Goal: Task Accomplishment & Management: Manage account settings

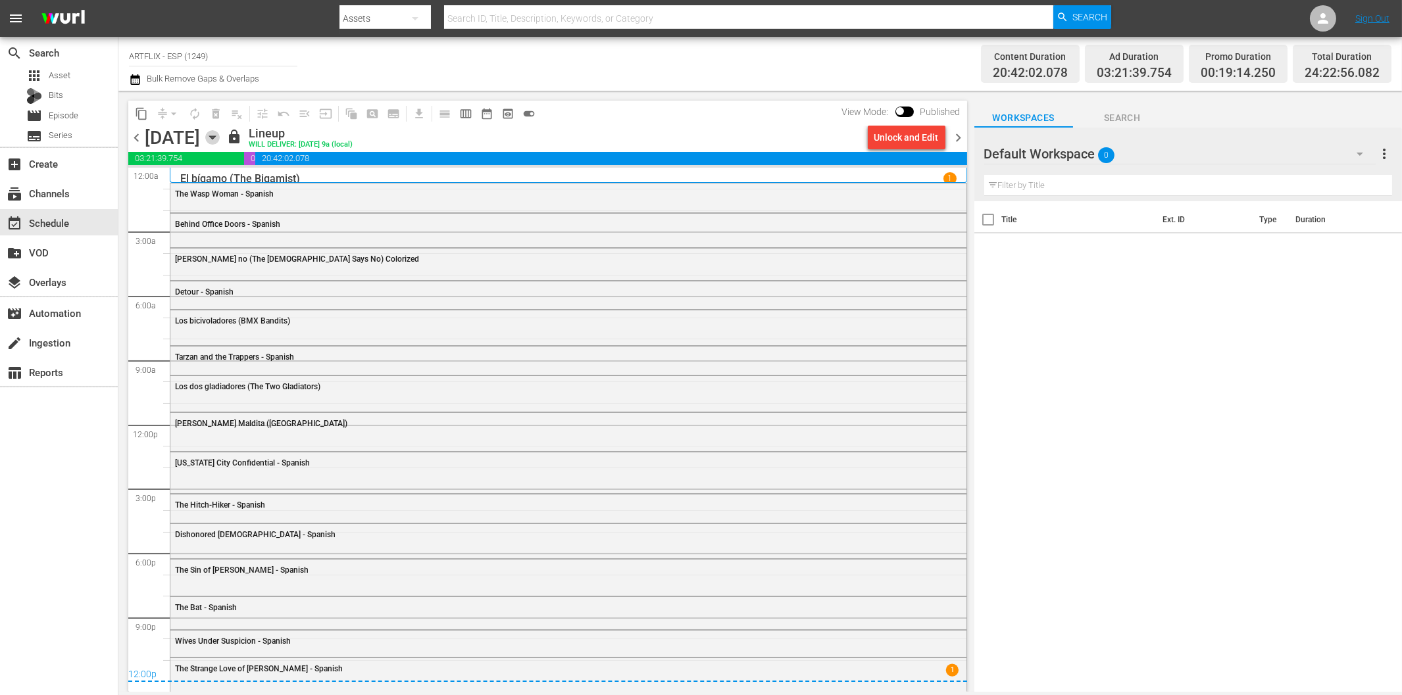
click at [220, 135] on icon "button" at bounding box center [212, 137] width 14 height 14
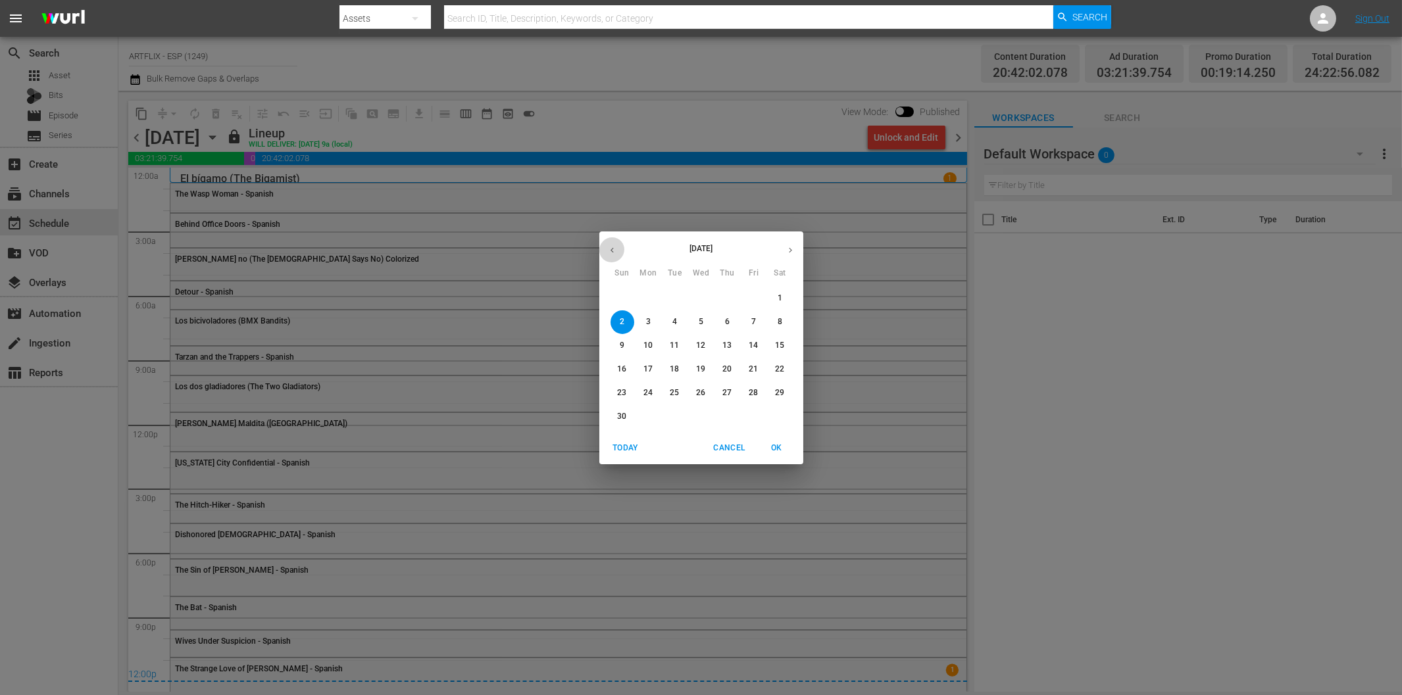
click at [620, 251] on button "button" at bounding box center [612, 250] width 26 height 26
click at [645, 395] on p "27" at bounding box center [647, 392] width 9 height 11
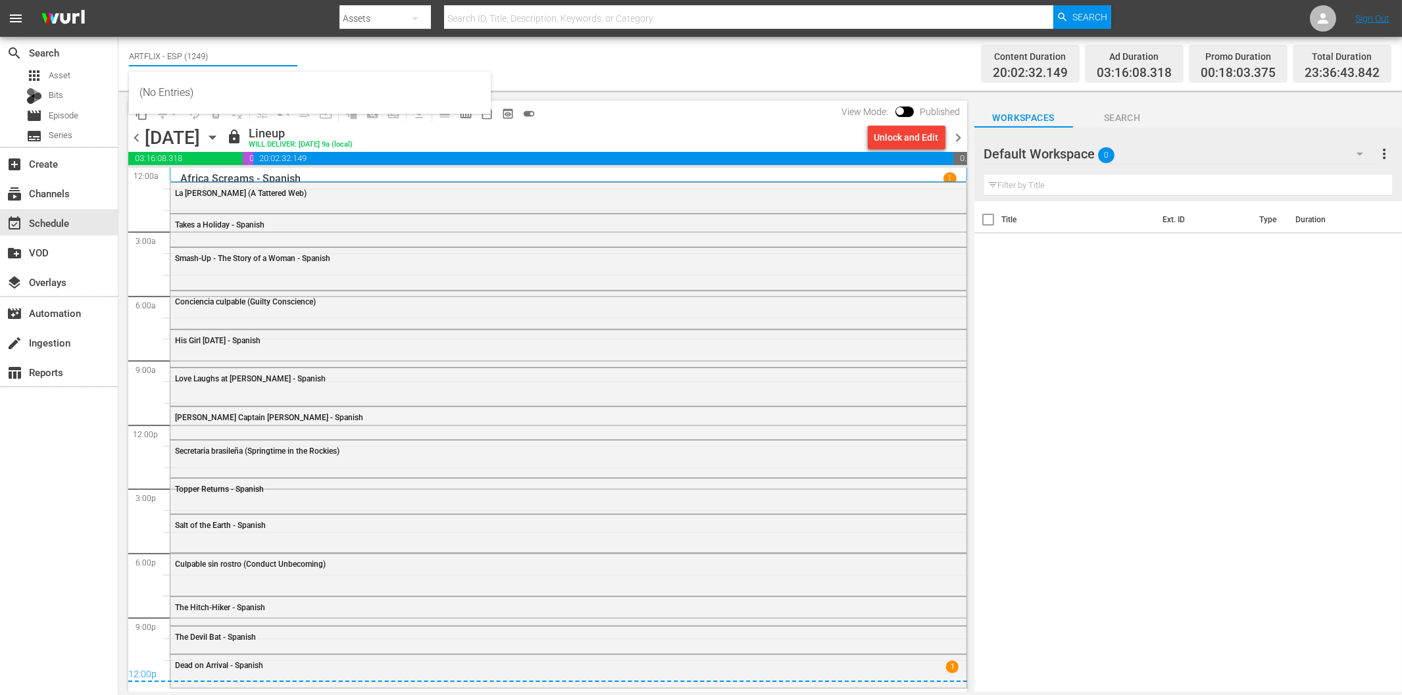
drag, startPoint x: 163, startPoint y: 47, endPoint x: 264, endPoint y: 53, distance: 101.4
click at [264, 53] on input "ARTFLIX - ESP (1249)" at bounding box center [213, 56] width 168 height 32
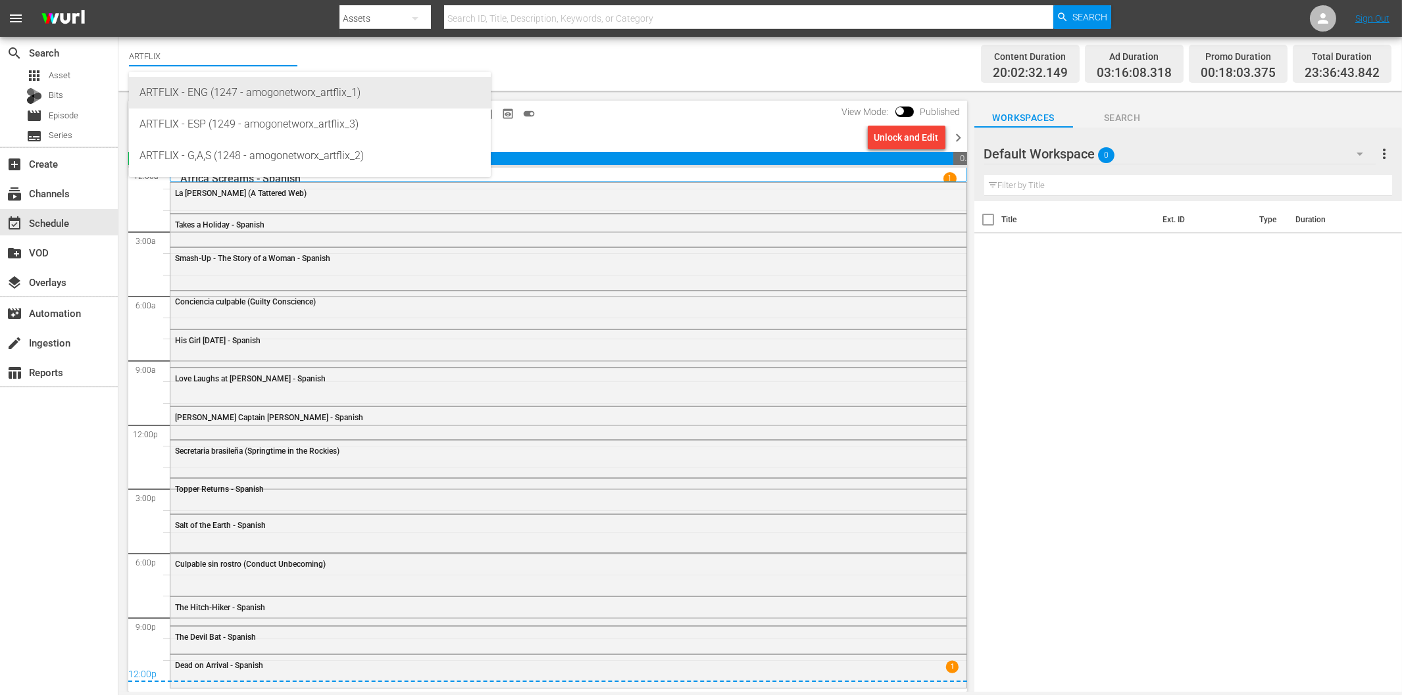
click at [274, 88] on div "ARTFLIX - ENG (1247 - amogonetworx_artflix_1)" at bounding box center [309, 93] width 341 height 32
type input "ARTFLIX - ENG (1247 - amogonetworx_artflix_1)"
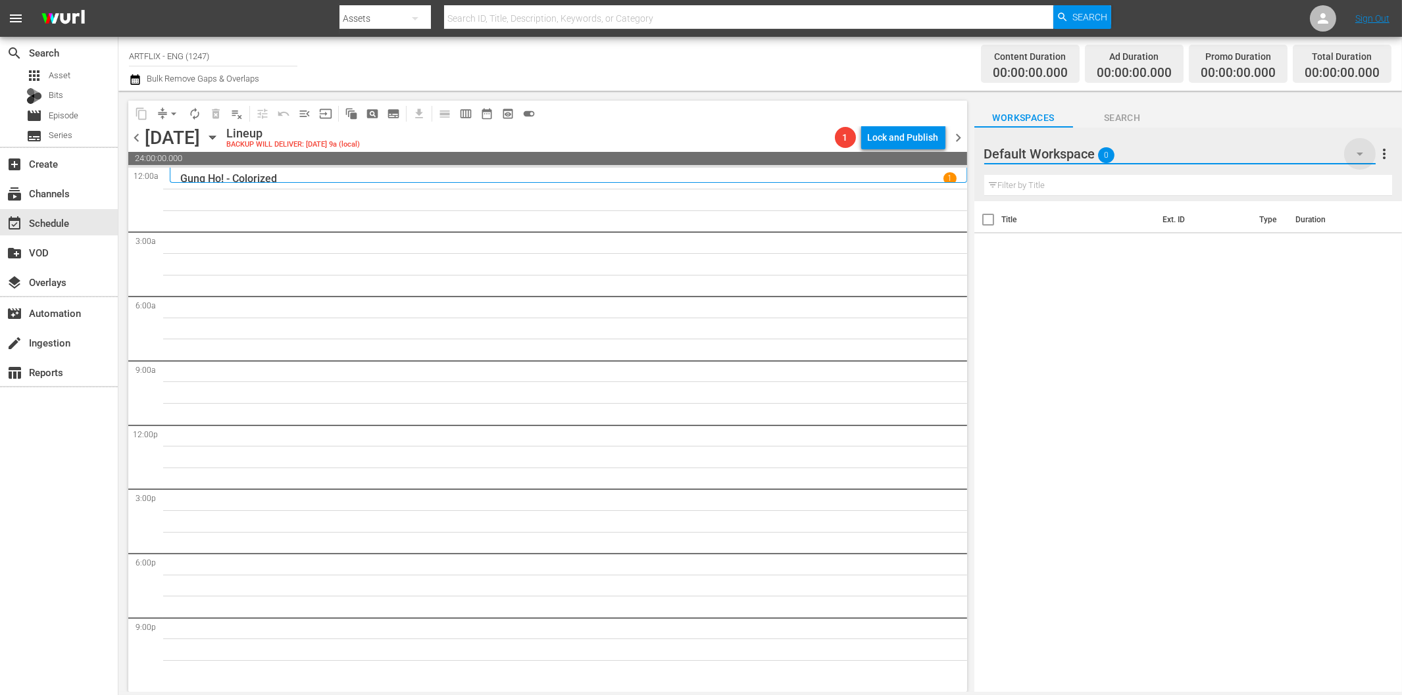
click at [1365, 149] on icon "button" at bounding box center [1360, 154] width 16 height 16
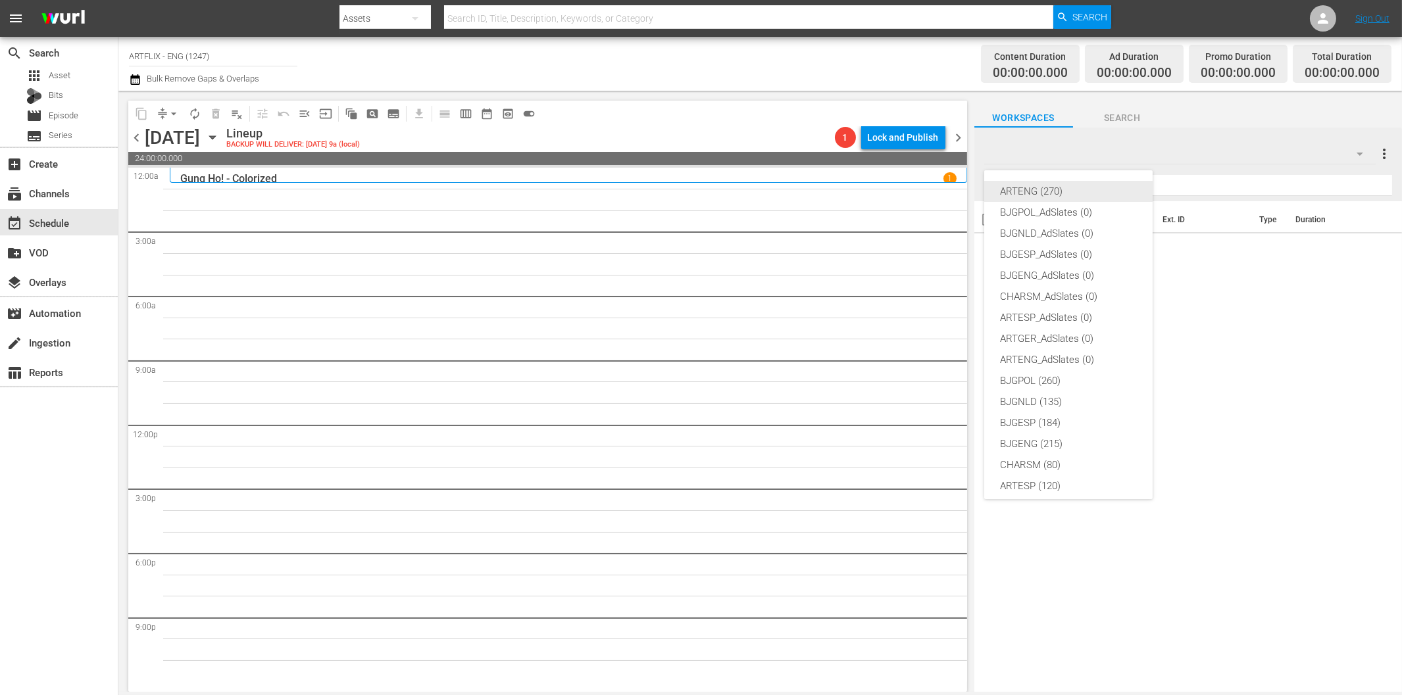
click at [1055, 192] on div "ARTENG (270)" at bounding box center [1068, 191] width 137 height 21
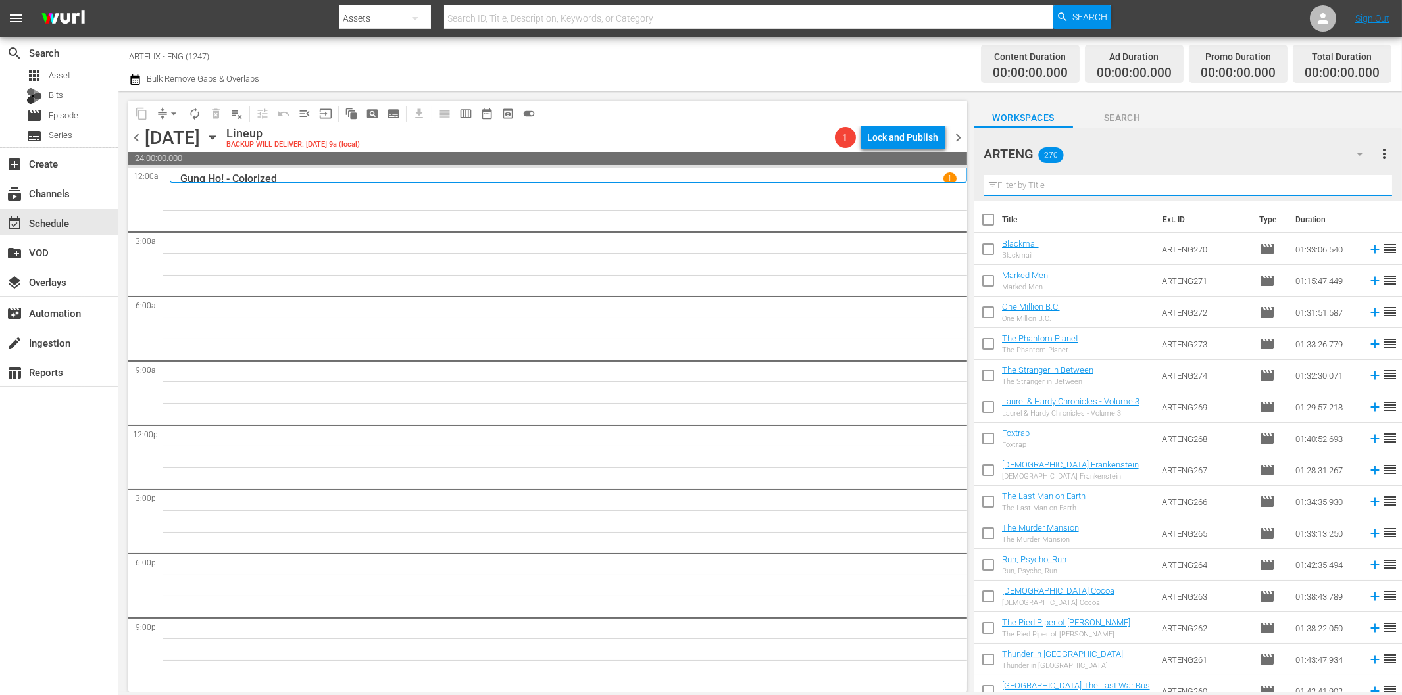
click at [1035, 186] on input "text" at bounding box center [1188, 185] width 408 height 21
paste input "A Minor Miracle"
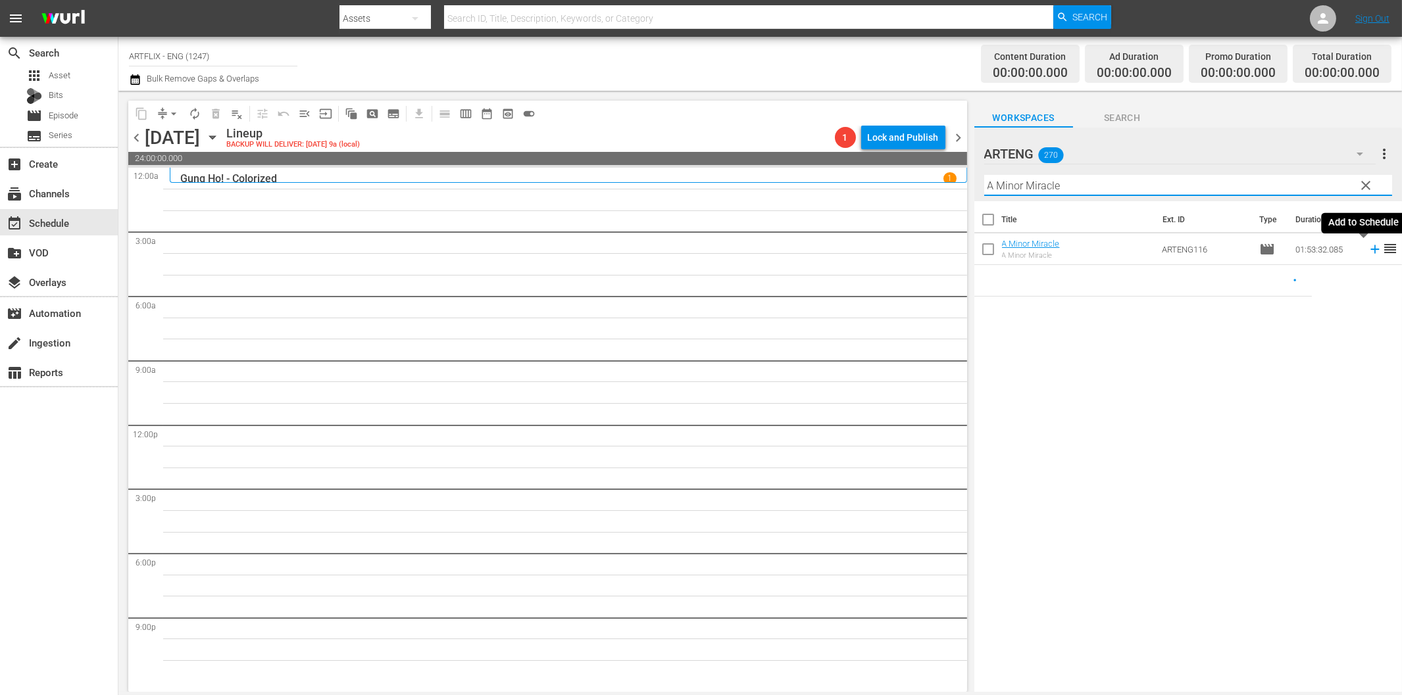
click at [1368, 251] on icon at bounding box center [1375, 249] width 14 height 14
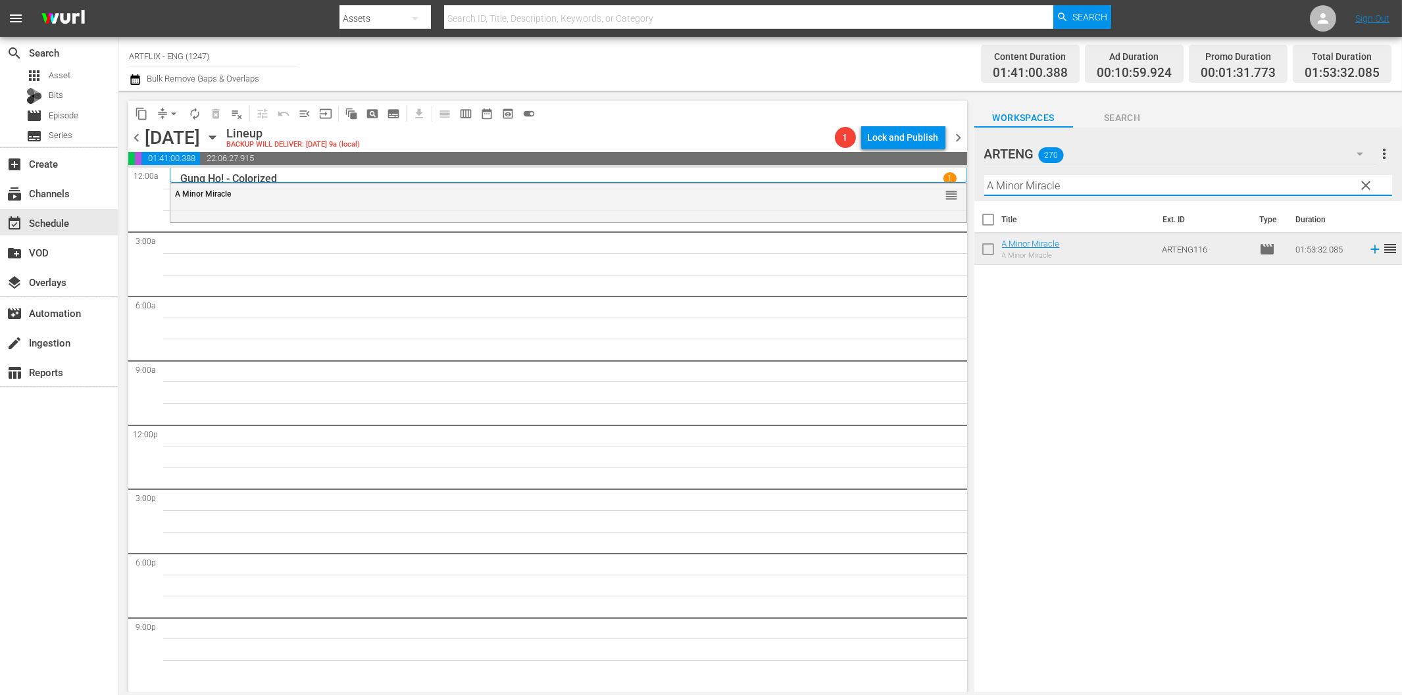
click at [1133, 191] on input "A Minor Miracle" at bounding box center [1188, 185] width 408 height 21
paste input "Seven Alon"
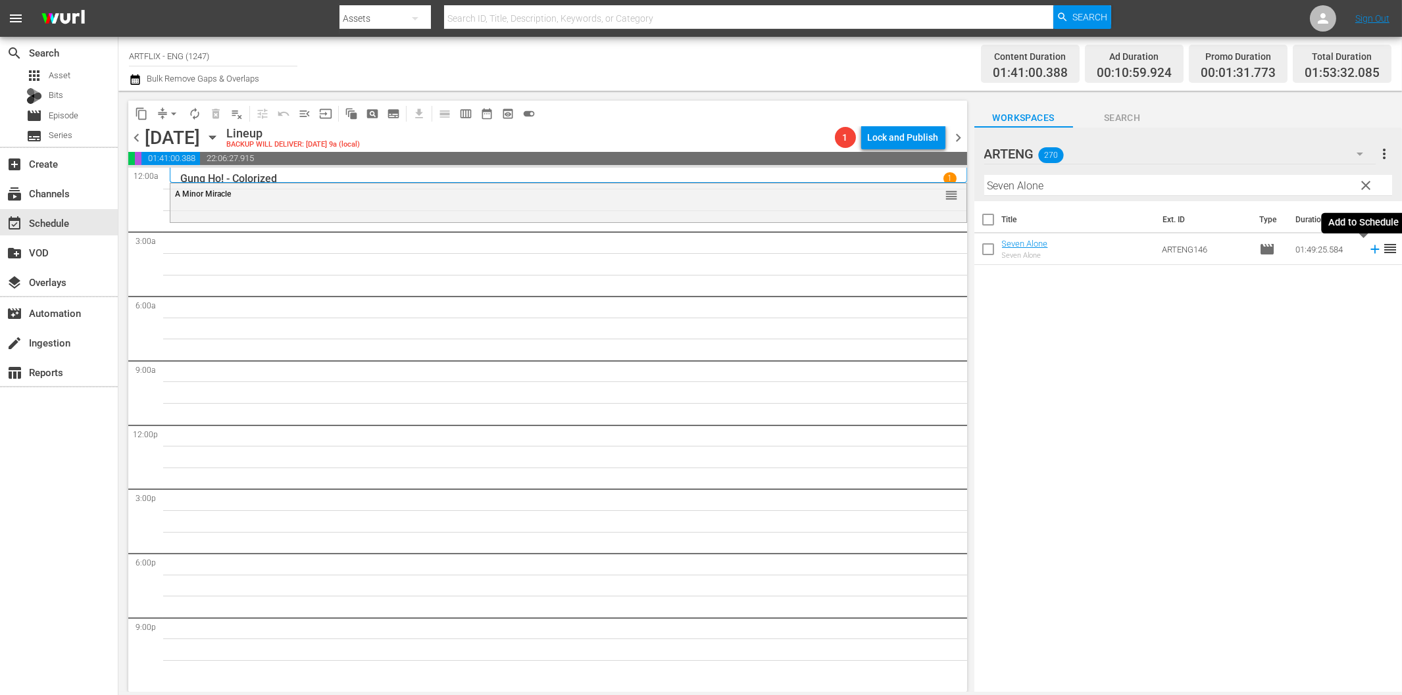
click at [1368, 253] on icon at bounding box center [1375, 249] width 14 height 14
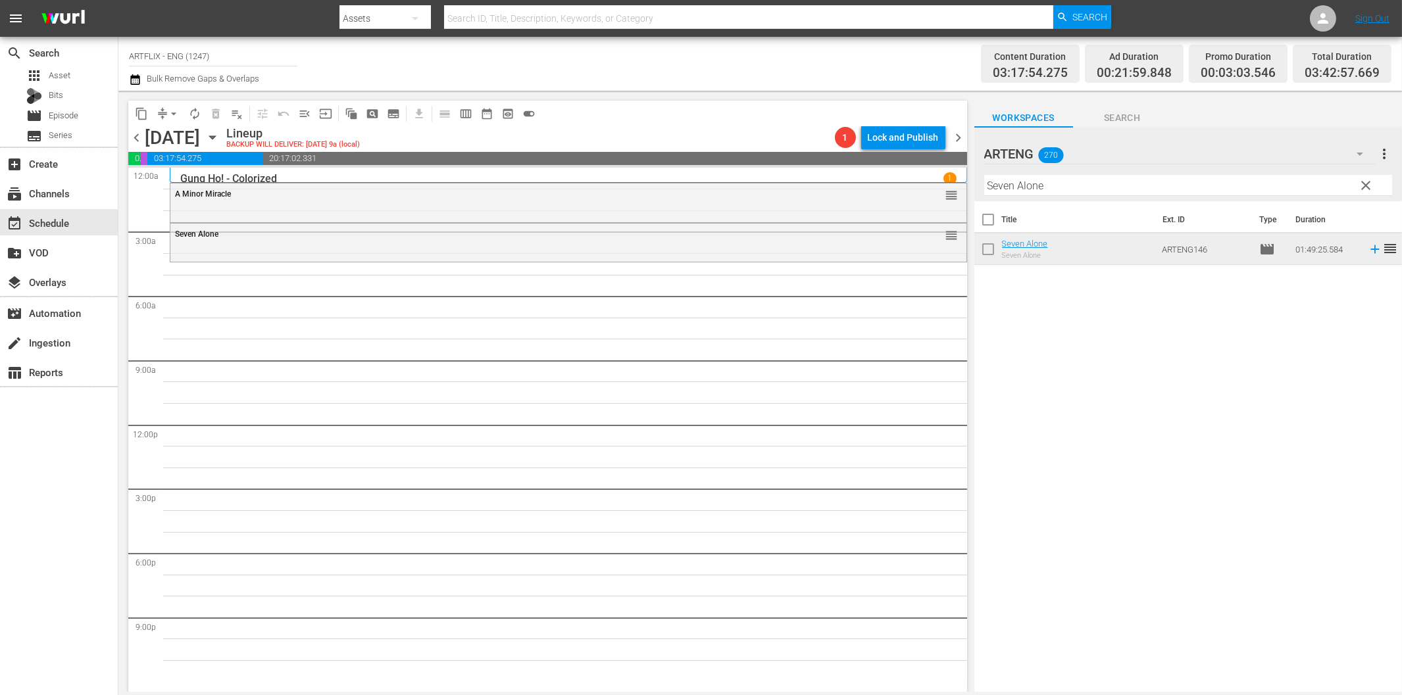
click at [997, 191] on input "Seven Alone" at bounding box center [1188, 185] width 408 height 21
paste input "Dreamchild"
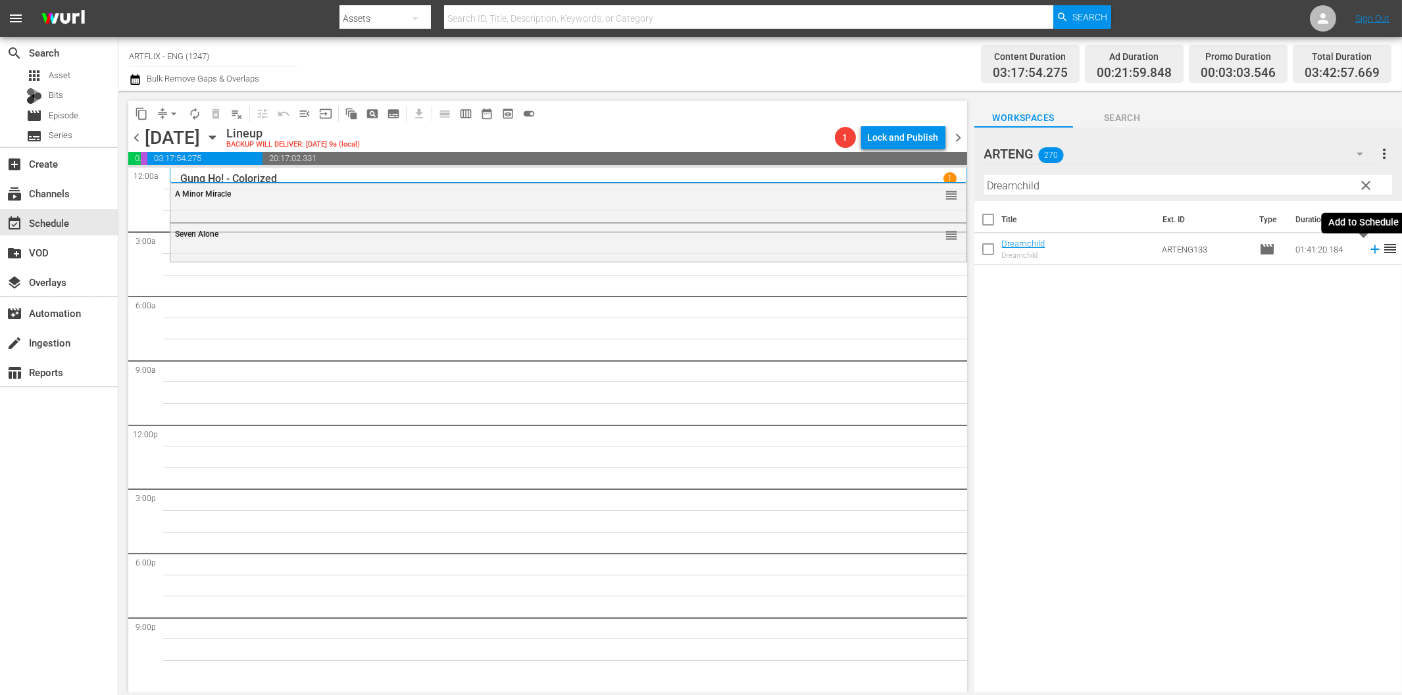
click at [1368, 252] on icon at bounding box center [1375, 249] width 14 height 14
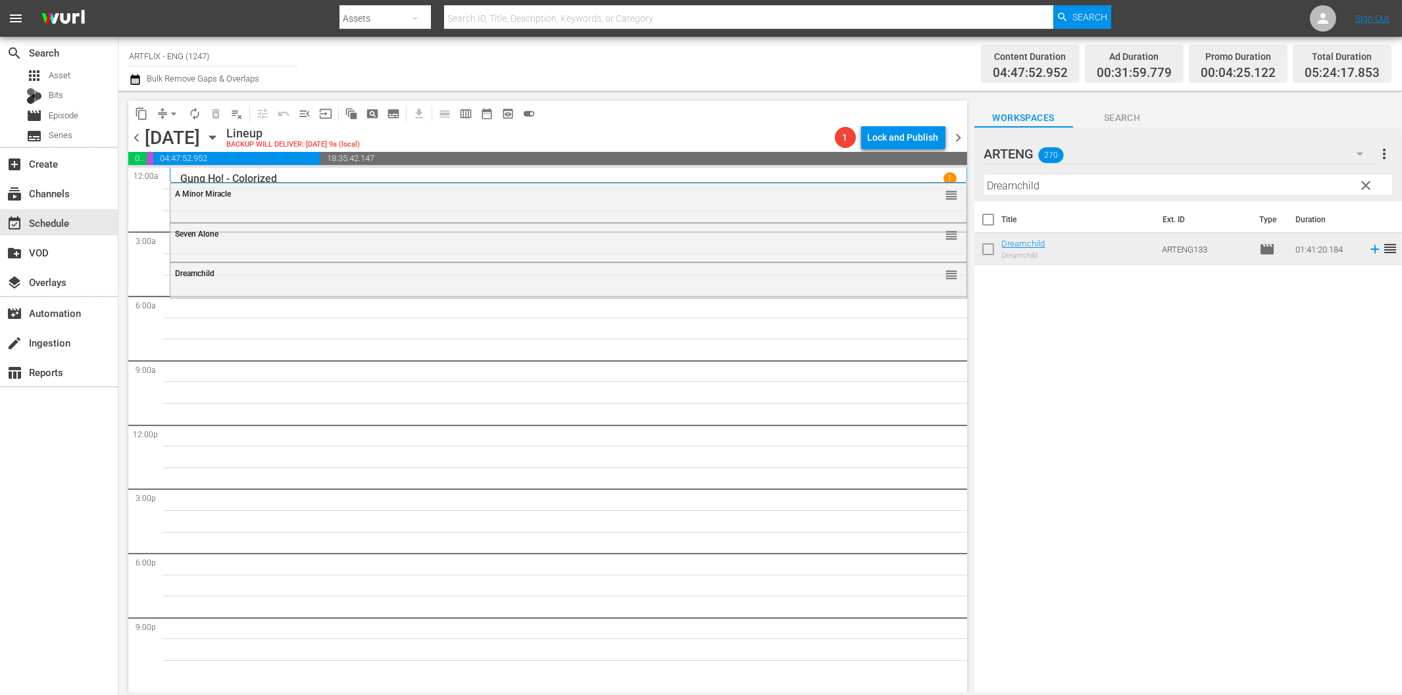
click at [1152, 189] on input "Dreamchild" at bounding box center [1188, 185] width 408 height 21
paste input "Love Me, My Wife"
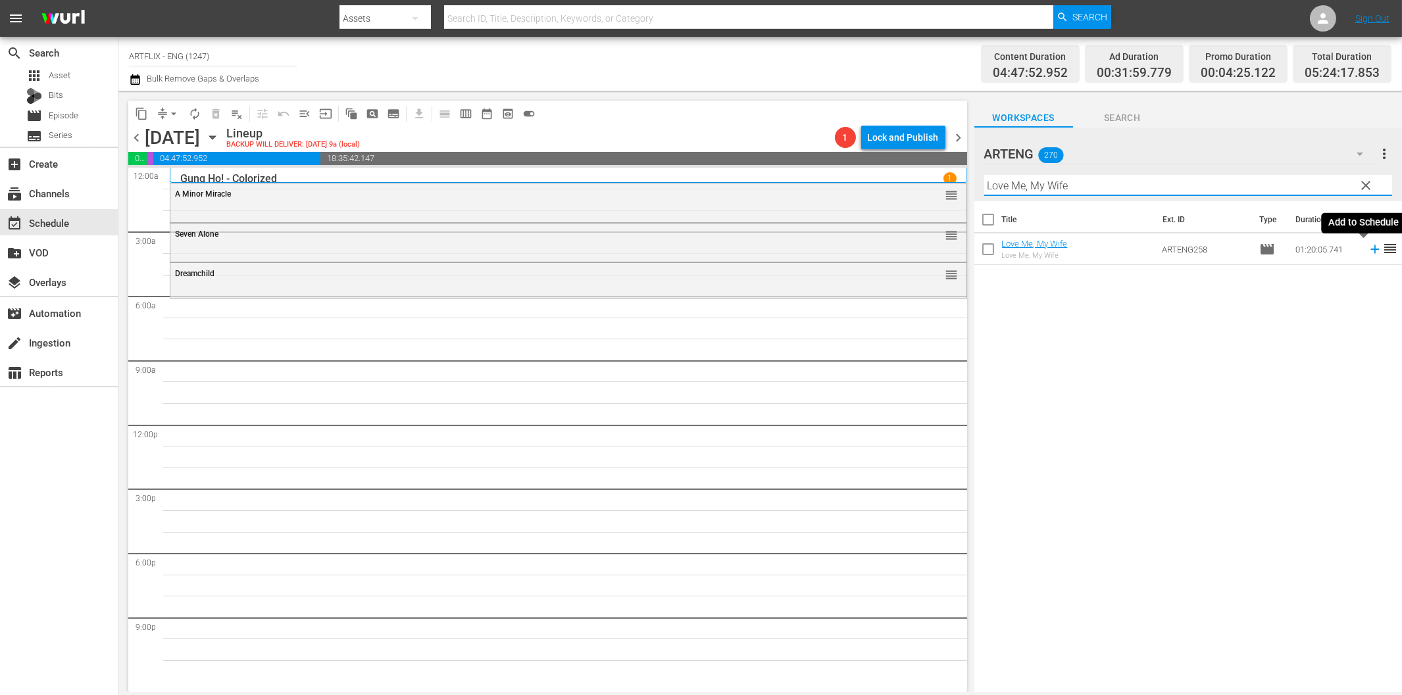
click at [1368, 252] on icon at bounding box center [1375, 249] width 14 height 14
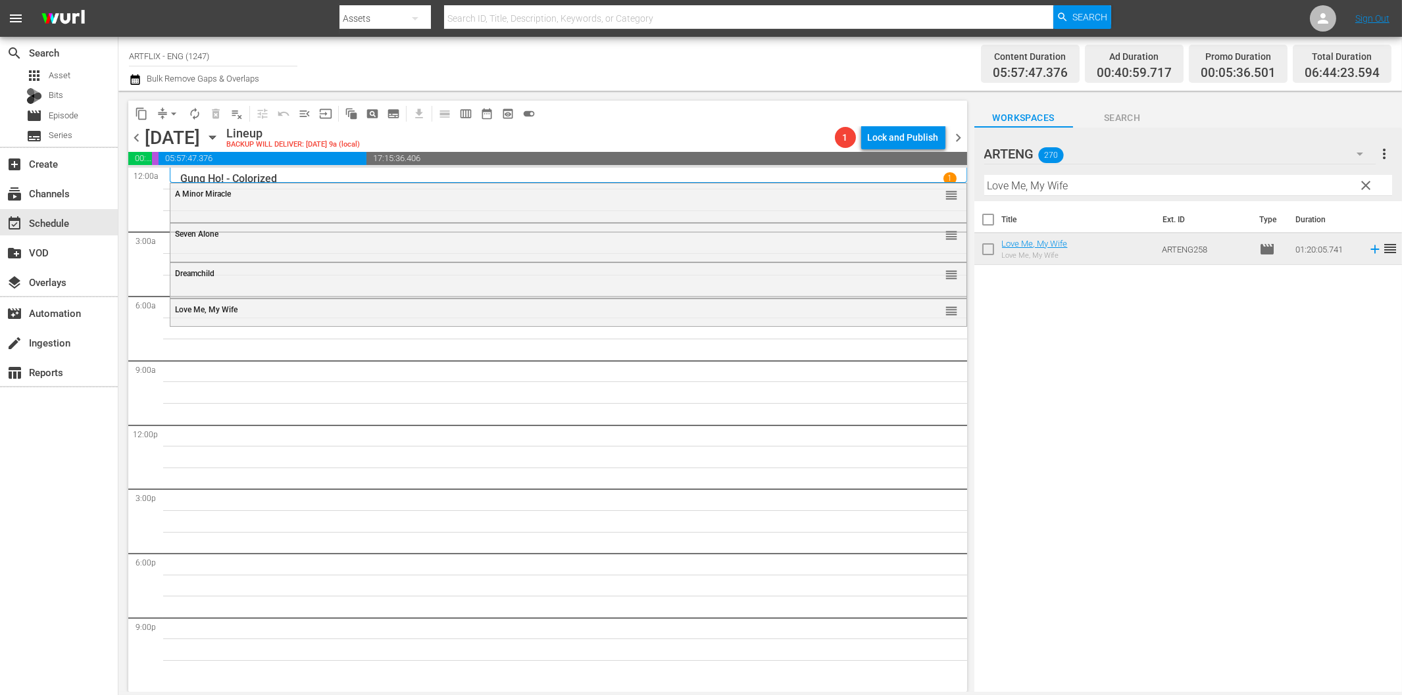
click at [1043, 182] on input "Love Me, My Wife" at bounding box center [1188, 185] width 408 height 21
paste input "Babes in [GEOGRAPHIC_DATA]"
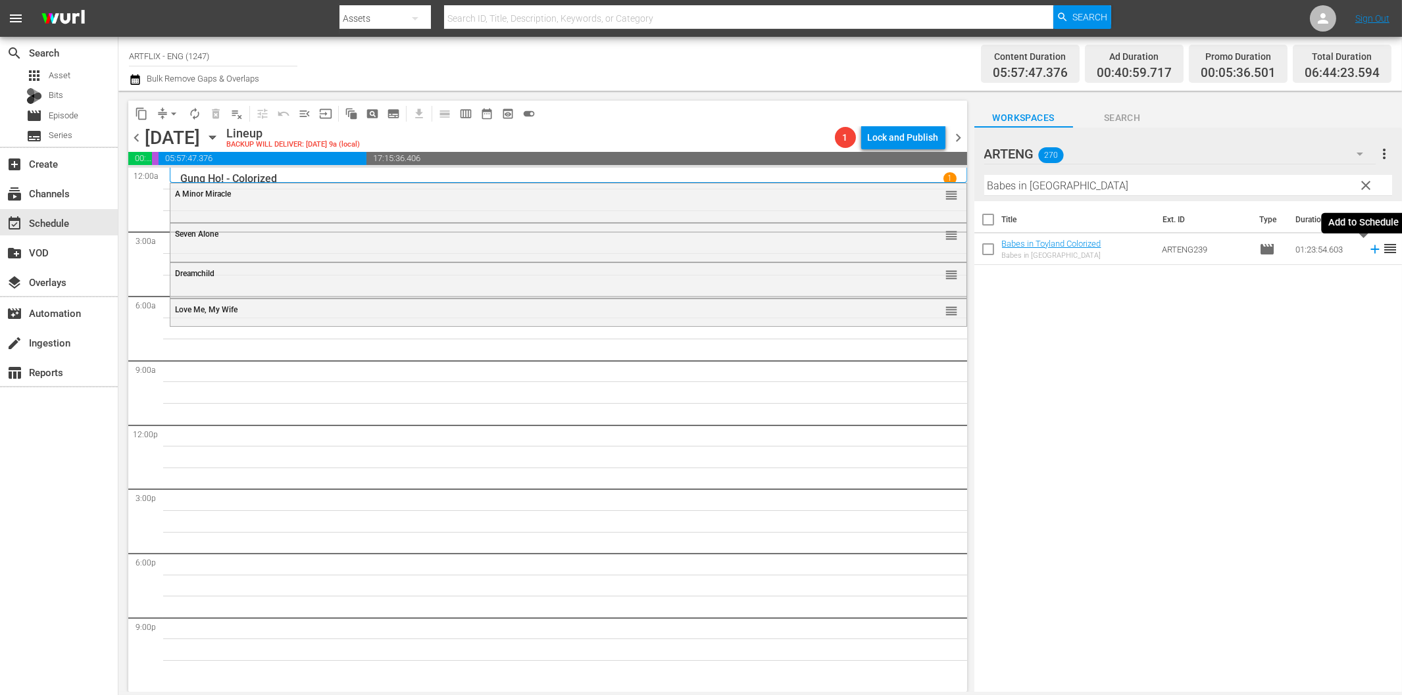
click at [1368, 252] on icon at bounding box center [1375, 249] width 14 height 14
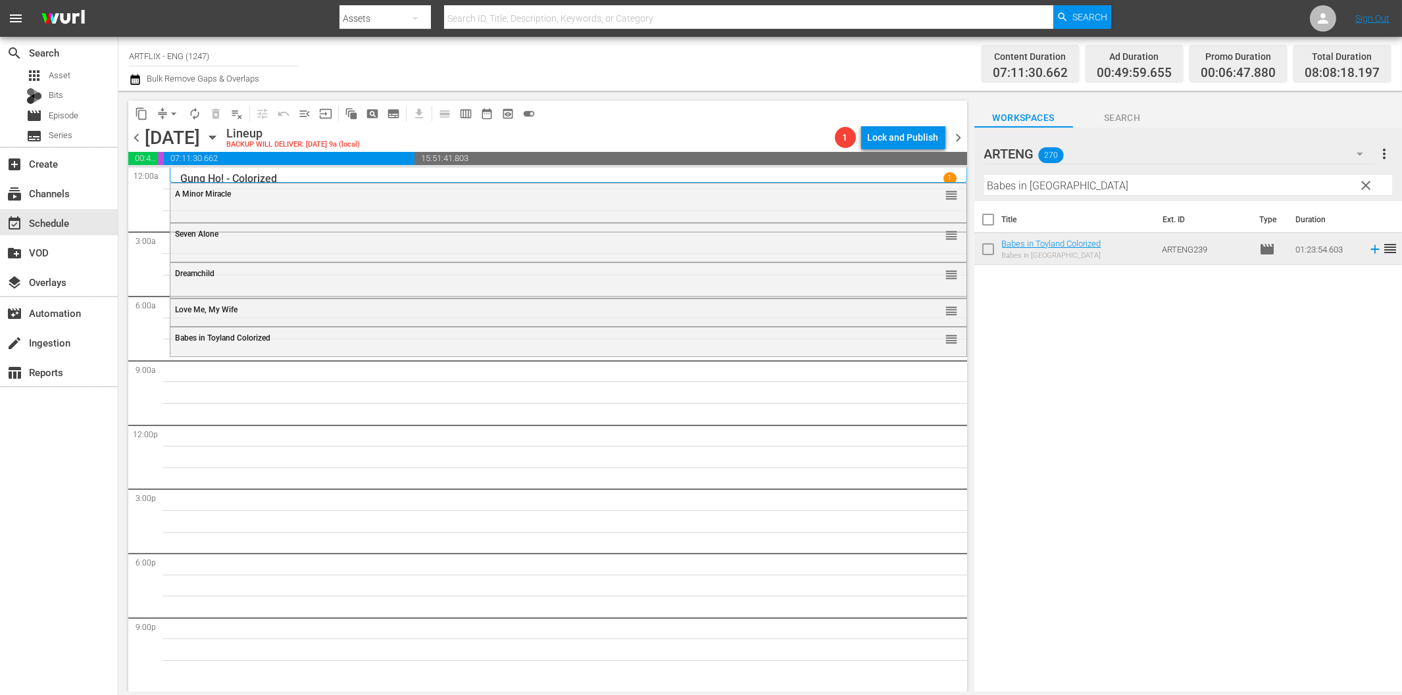
click at [1060, 182] on input "Babes in [GEOGRAPHIC_DATA]" at bounding box center [1188, 185] width 408 height 21
paste input "Have Rocket, Will Travel"
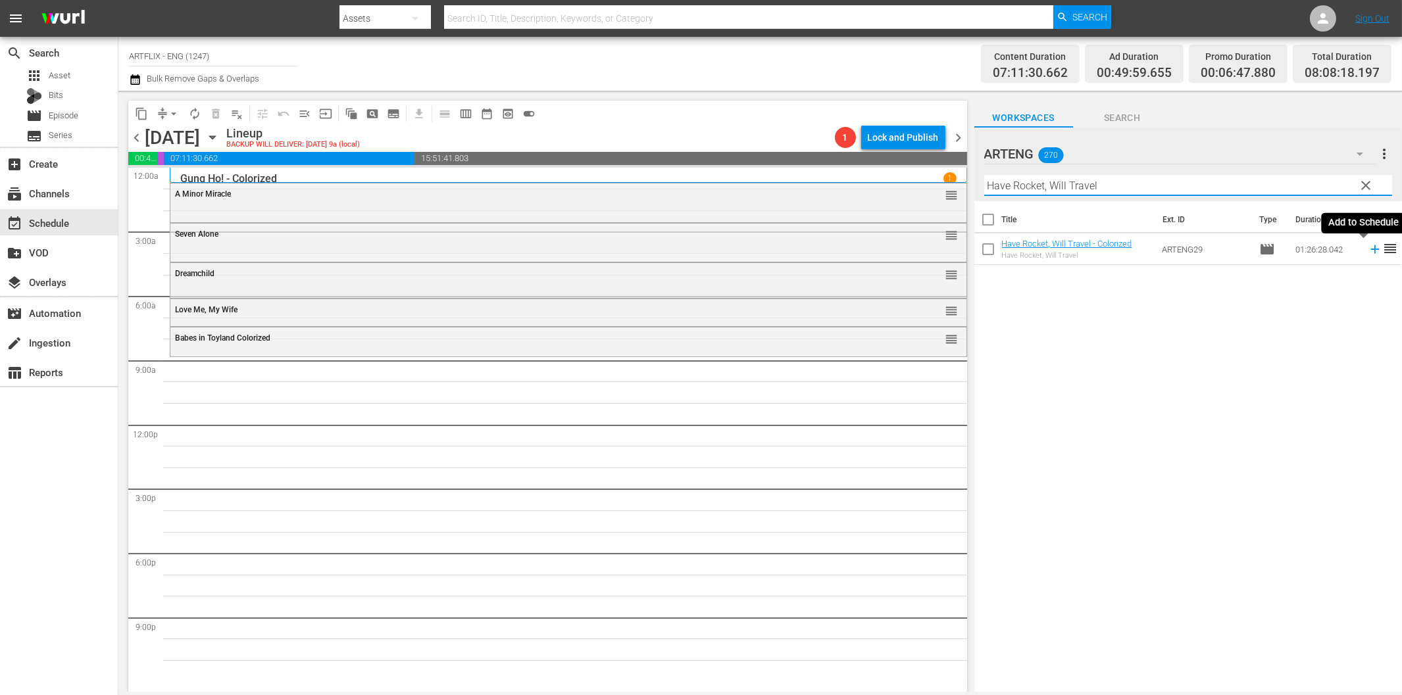
click at [1370, 253] on icon at bounding box center [1374, 249] width 9 height 9
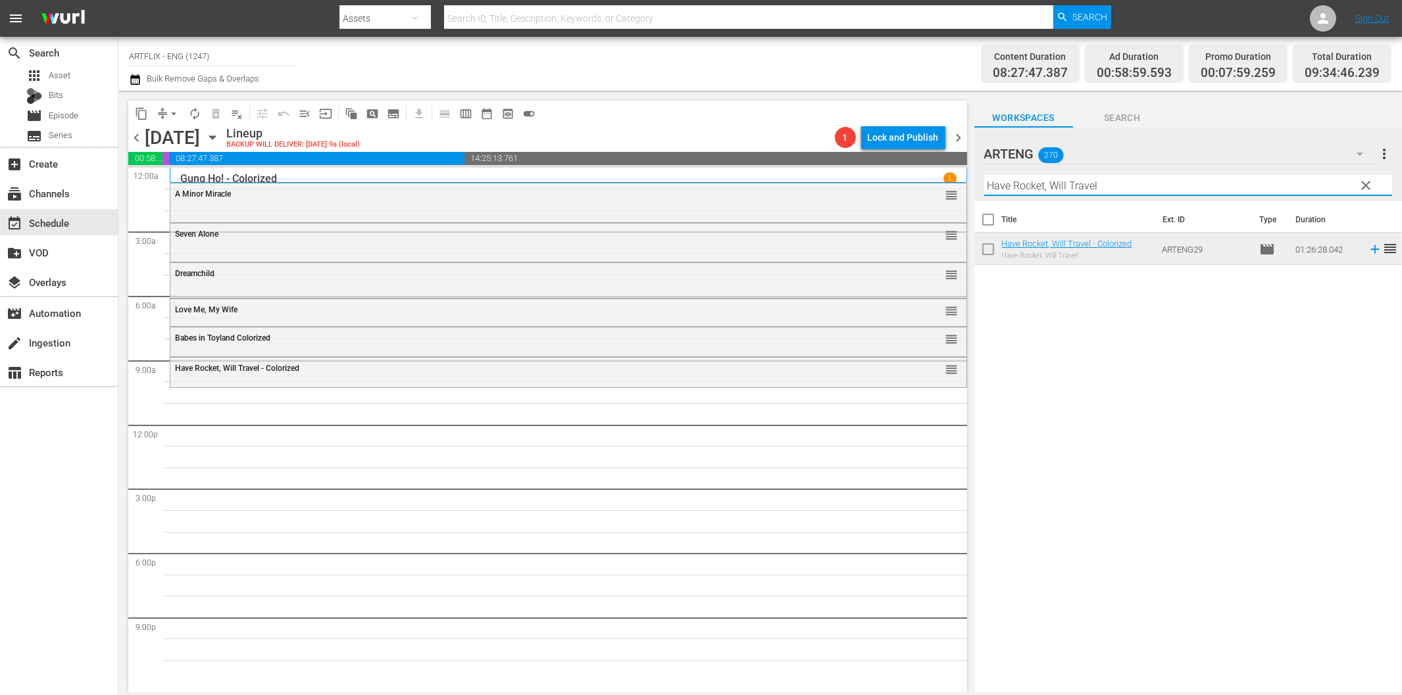
click at [1026, 187] on input "Have Rocket, Will Travel" at bounding box center [1188, 185] width 408 height 21
paste input "[PERSON_NAME] the Fearless"
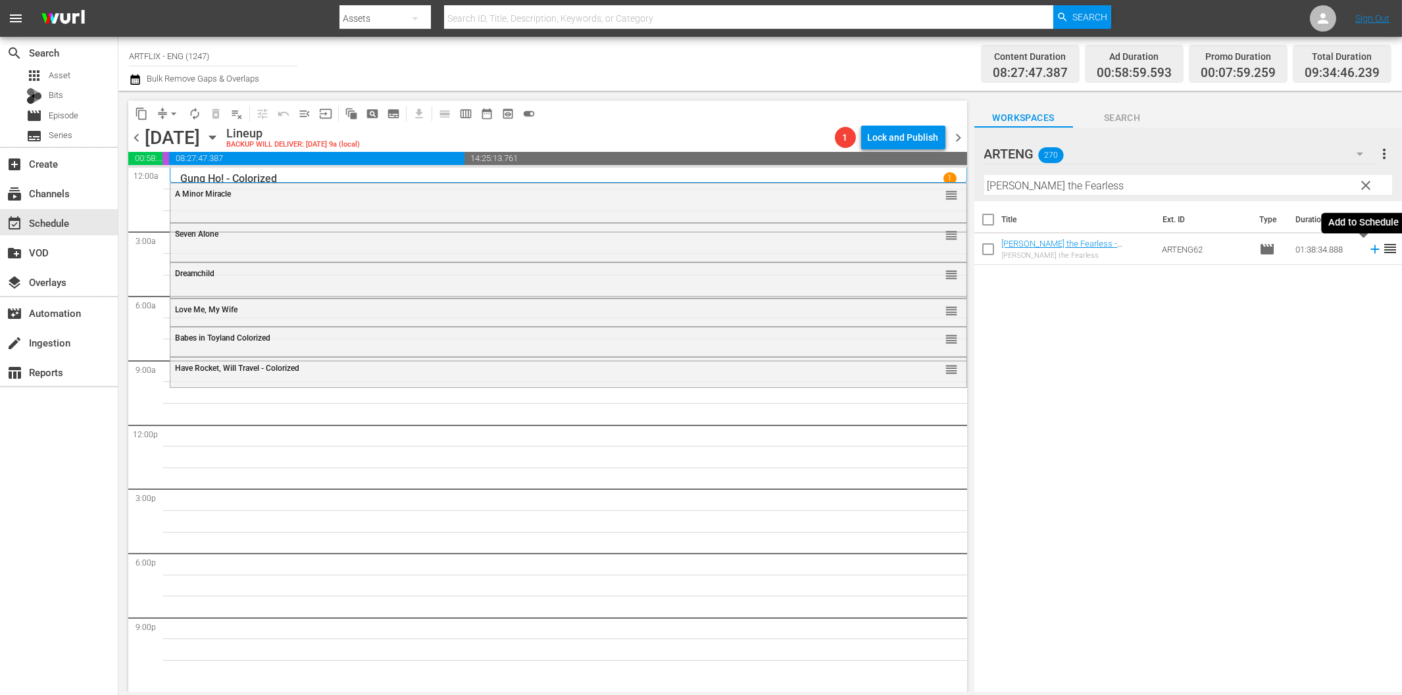
click at [1370, 249] on icon at bounding box center [1374, 249] width 9 height 9
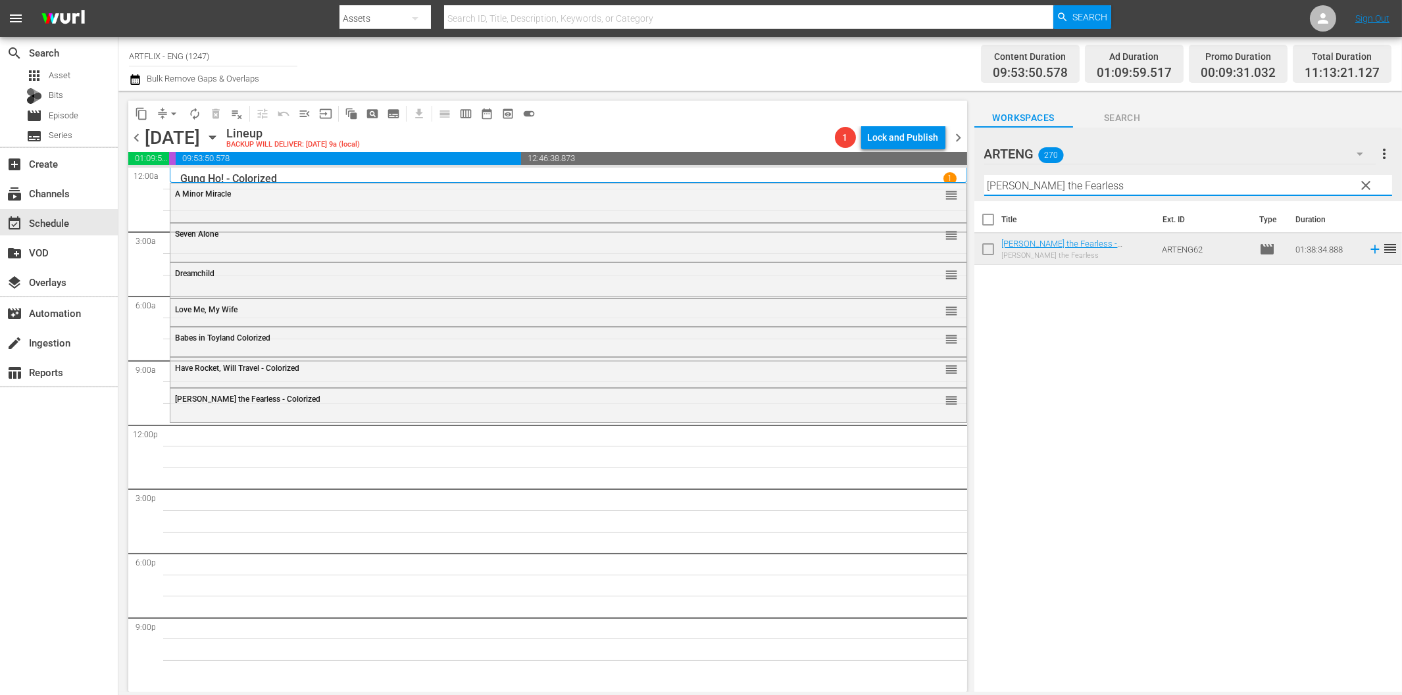
click at [1031, 185] on input "[PERSON_NAME] the Fearless" at bounding box center [1188, 185] width 408 height 21
paste input "Laurel & Hardy Chronicles - Volume 3"
click at [1368, 247] on icon at bounding box center [1375, 249] width 14 height 14
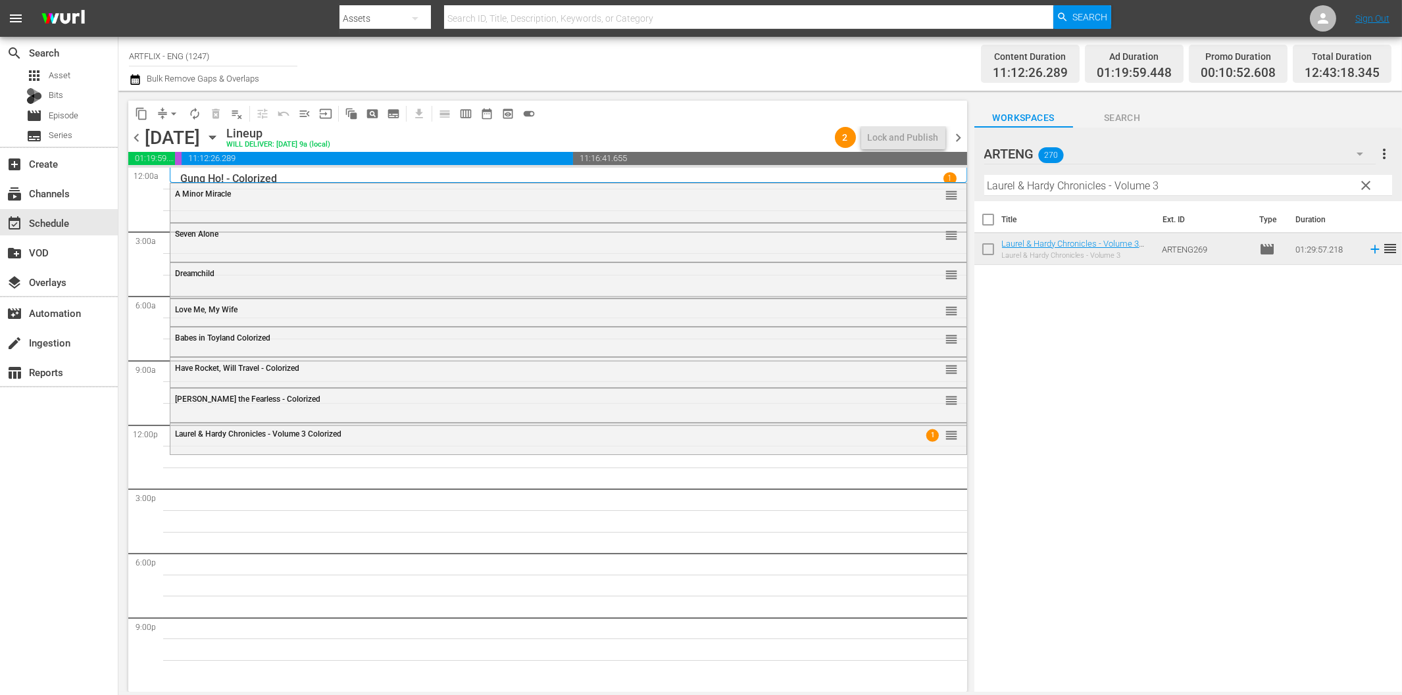
click at [1023, 189] on input "Laurel & Hardy Chronicles - Volume 3" at bounding box center [1188, 185] width 408 height 21
paste input "Drums of [GEOGRAPHIC_DATA]"
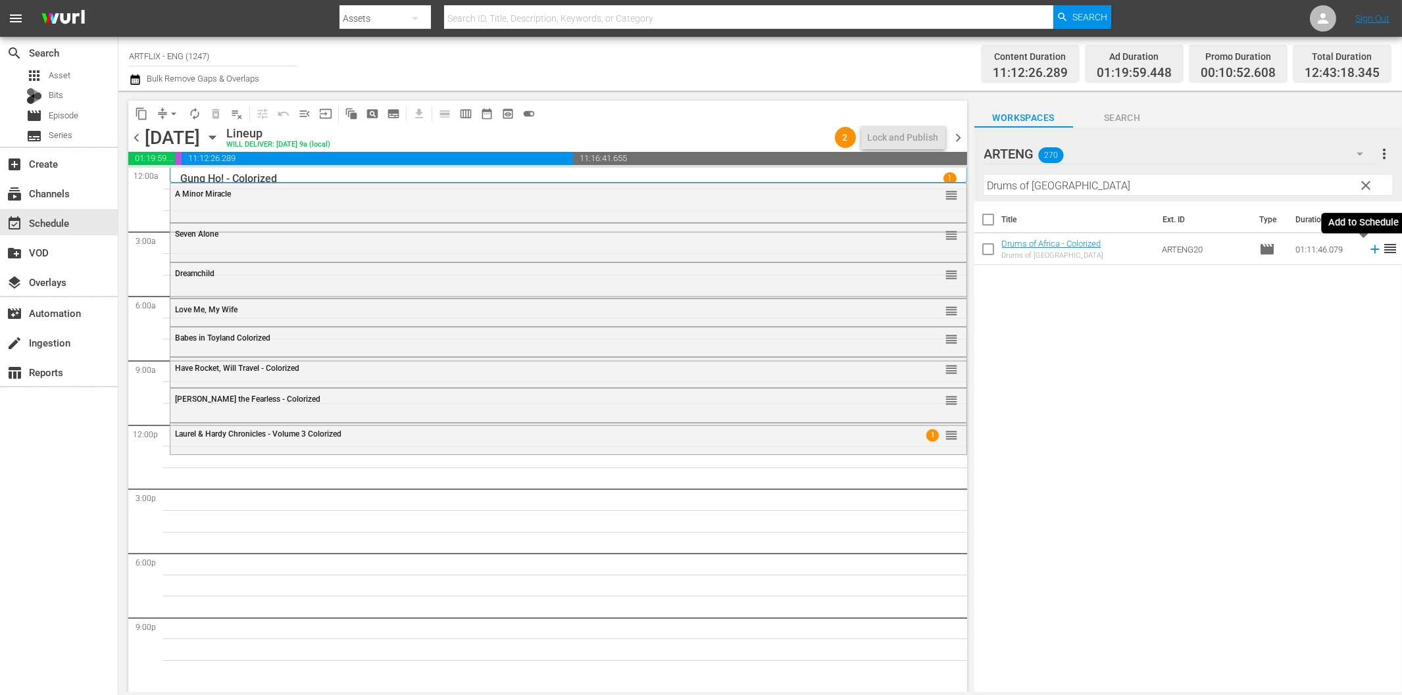
click at [1370, 249] on icon at bounding box center [1374, 249] width 9 height 9
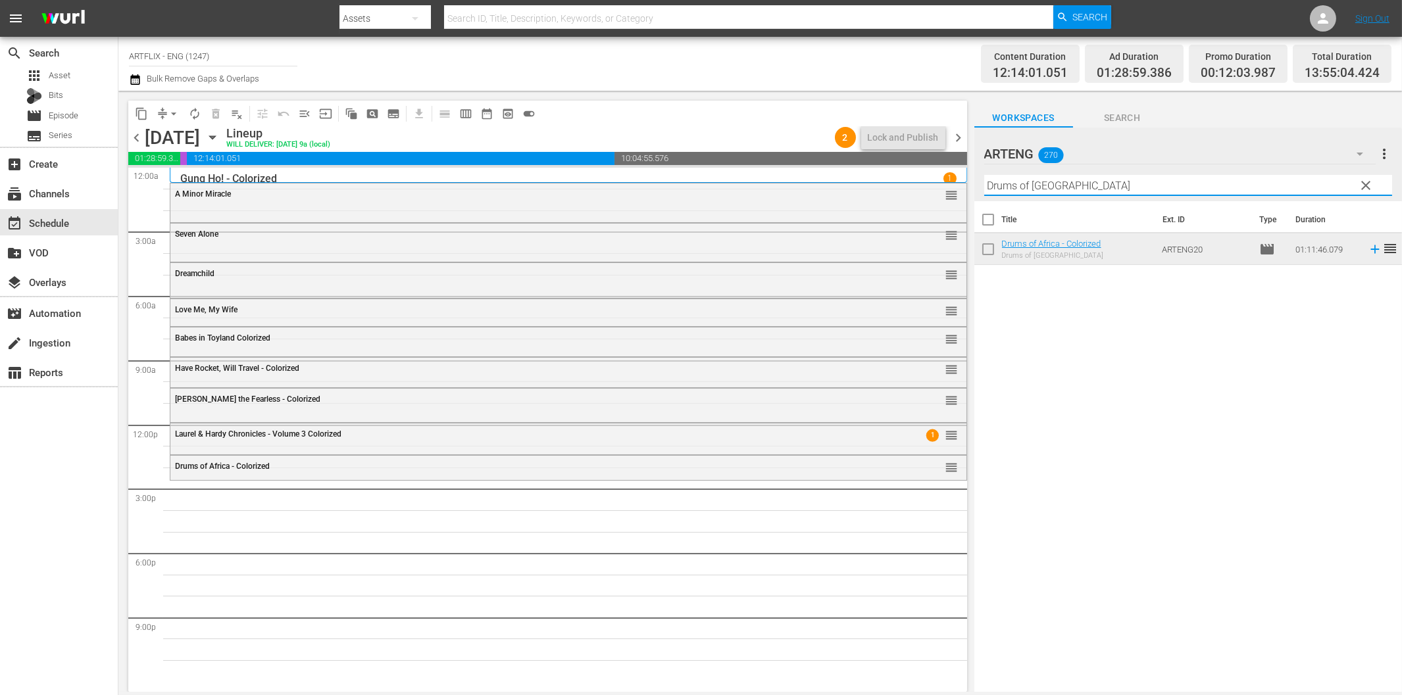
click at [1073, 193] on input "Drums of [GEOGRAPHIC_DATA]" at bounding box center [1188, 185] width 408 height 21
paste input "Manaos"
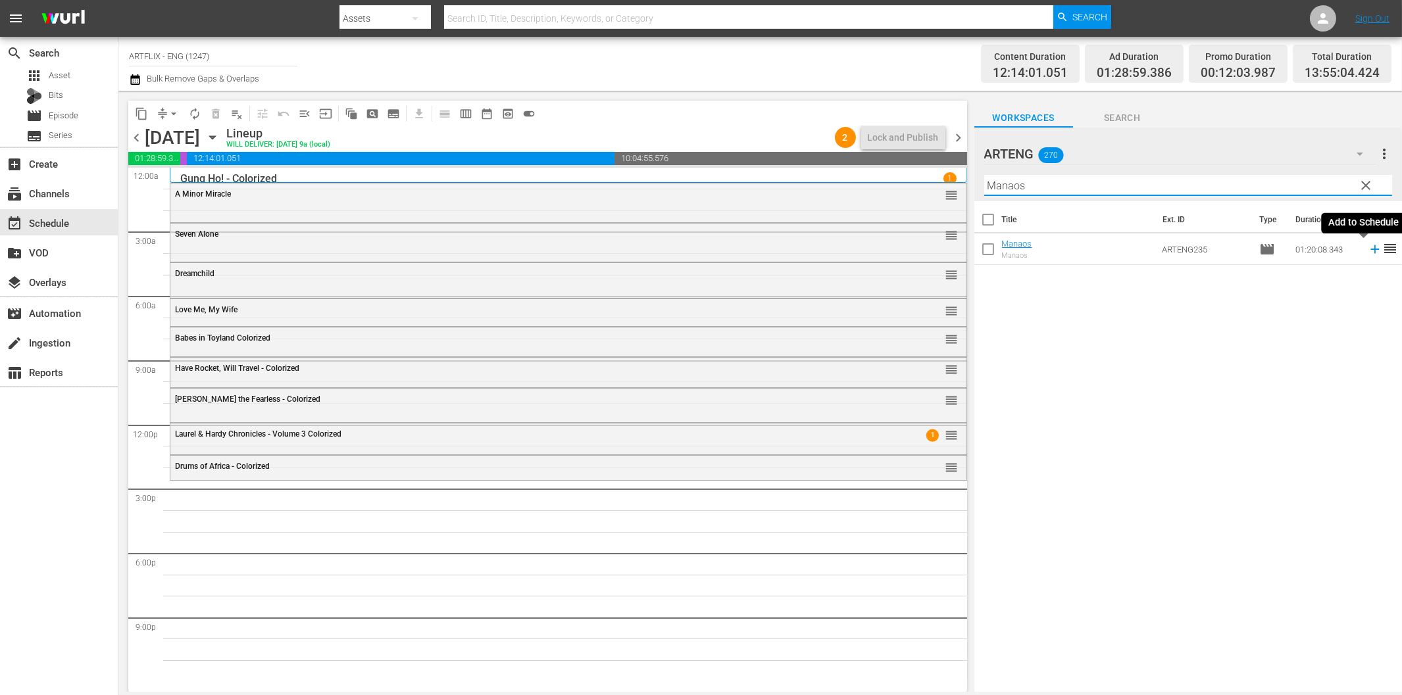
click at [1368, 245] on icon at bounding box center [1375, 249] width 14 height 14
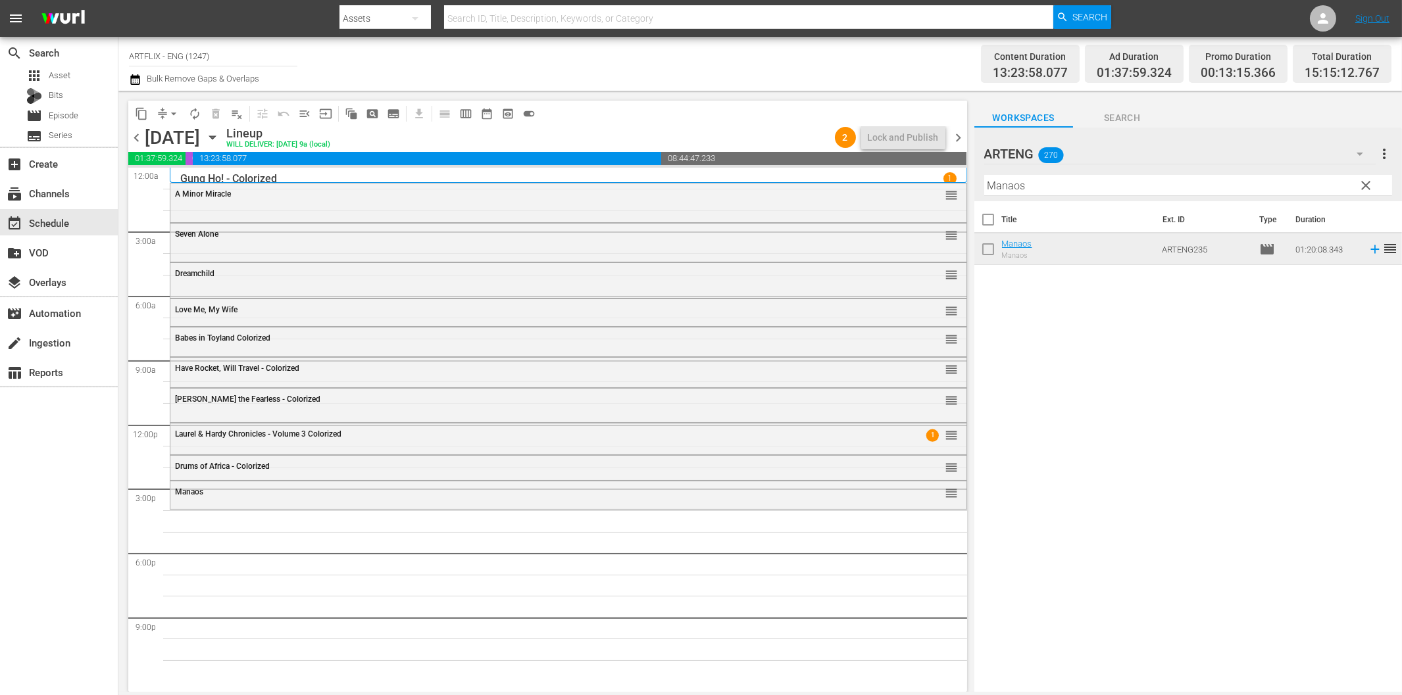
click at [1163, 189] on input "Manaos" at bounding box center [1188, 185] width 408 height 21
paste input "[PERSON_NAME] Convict 99"
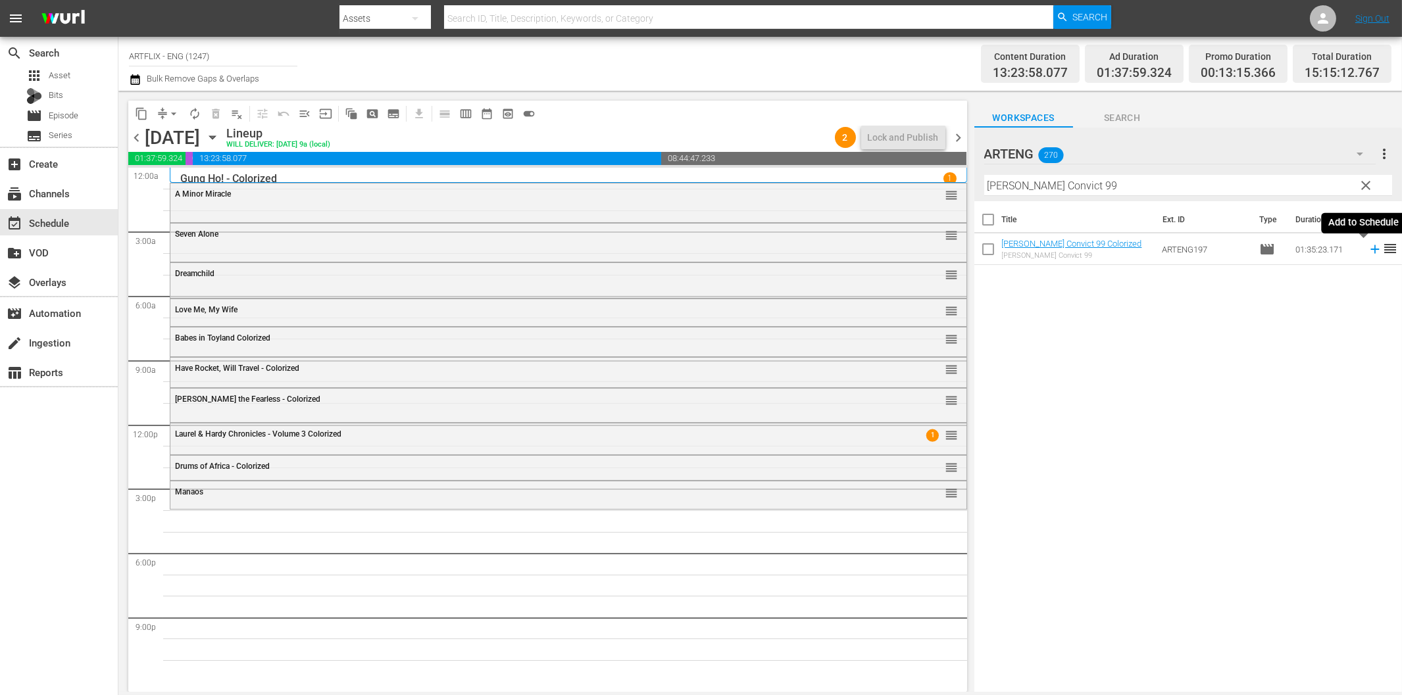
click at [1368, 248] on icon at bounding box center [1375, 249] width 14 height 14
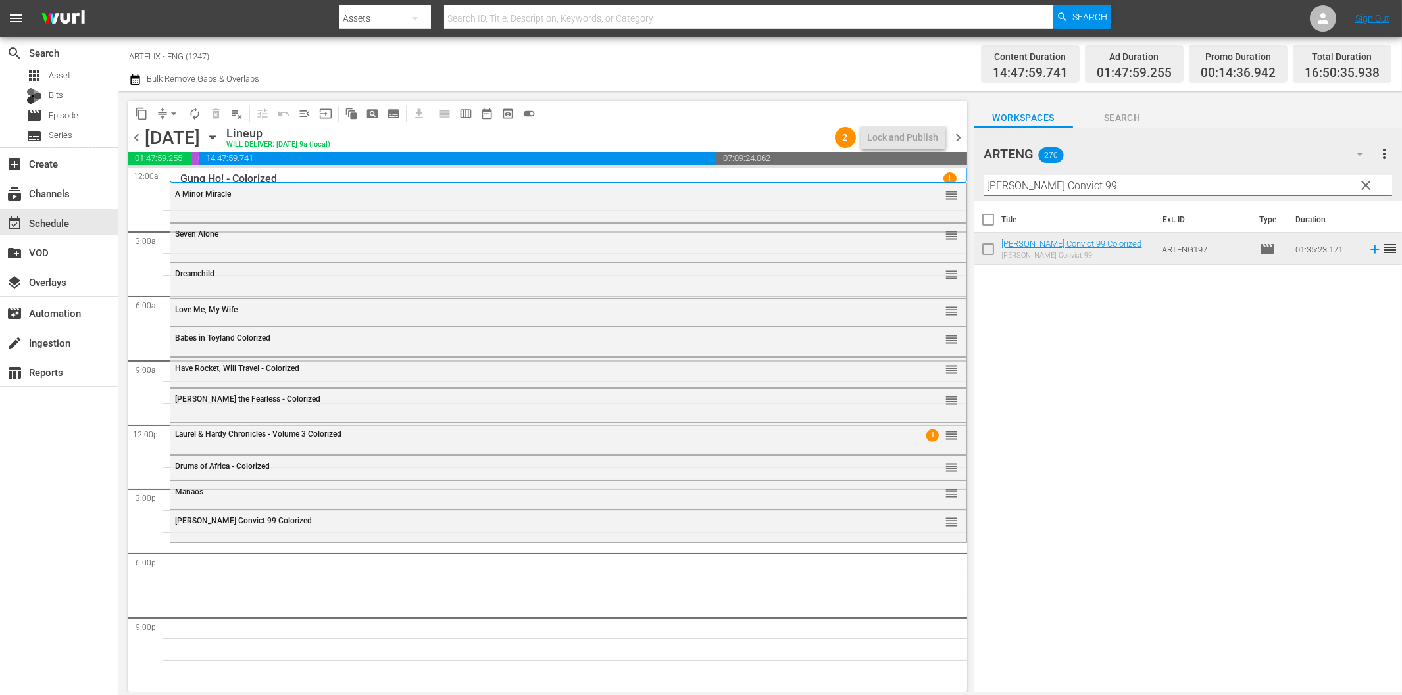
click at [1075, 193] on input "[PERSON_NAME] Convict 99" at bounding box center [1188, 185] width 408 height 21
paste input "Criminal Affair"
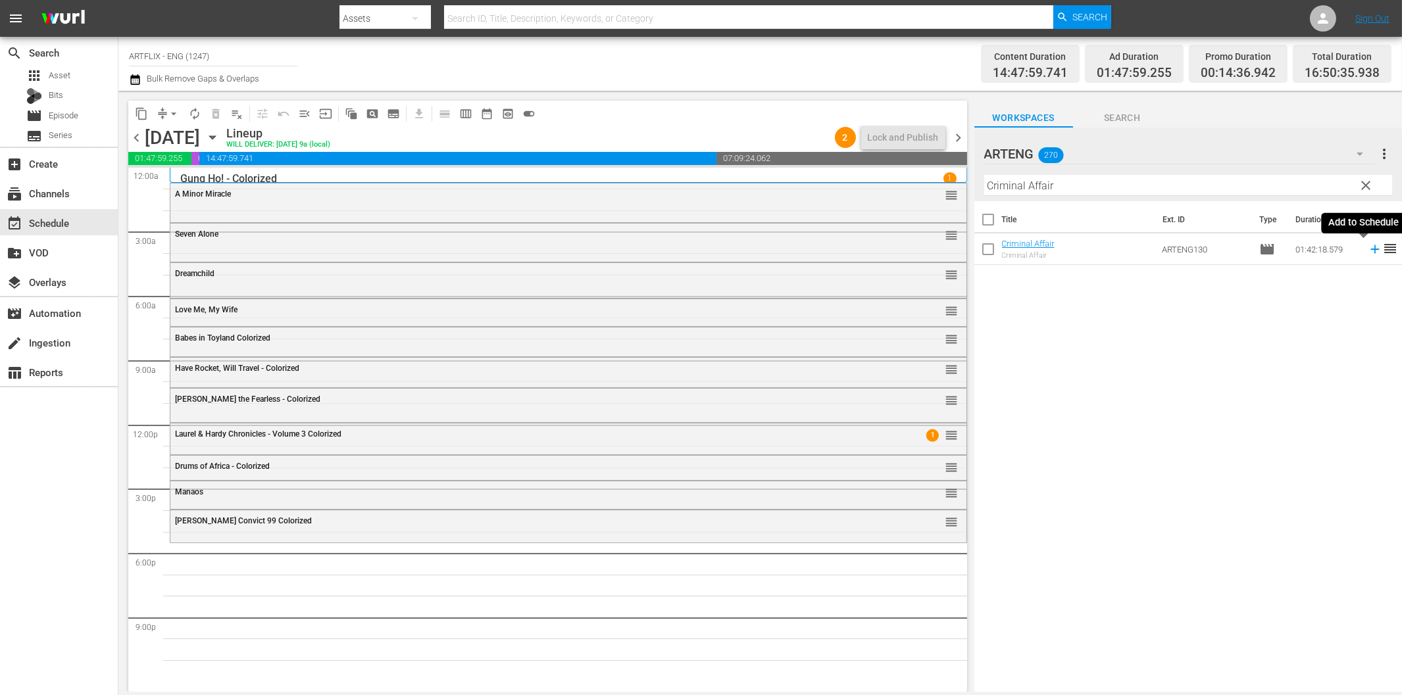
click at [1368, 248] on icon at bounding box center [1375, 249] width 14 height 14
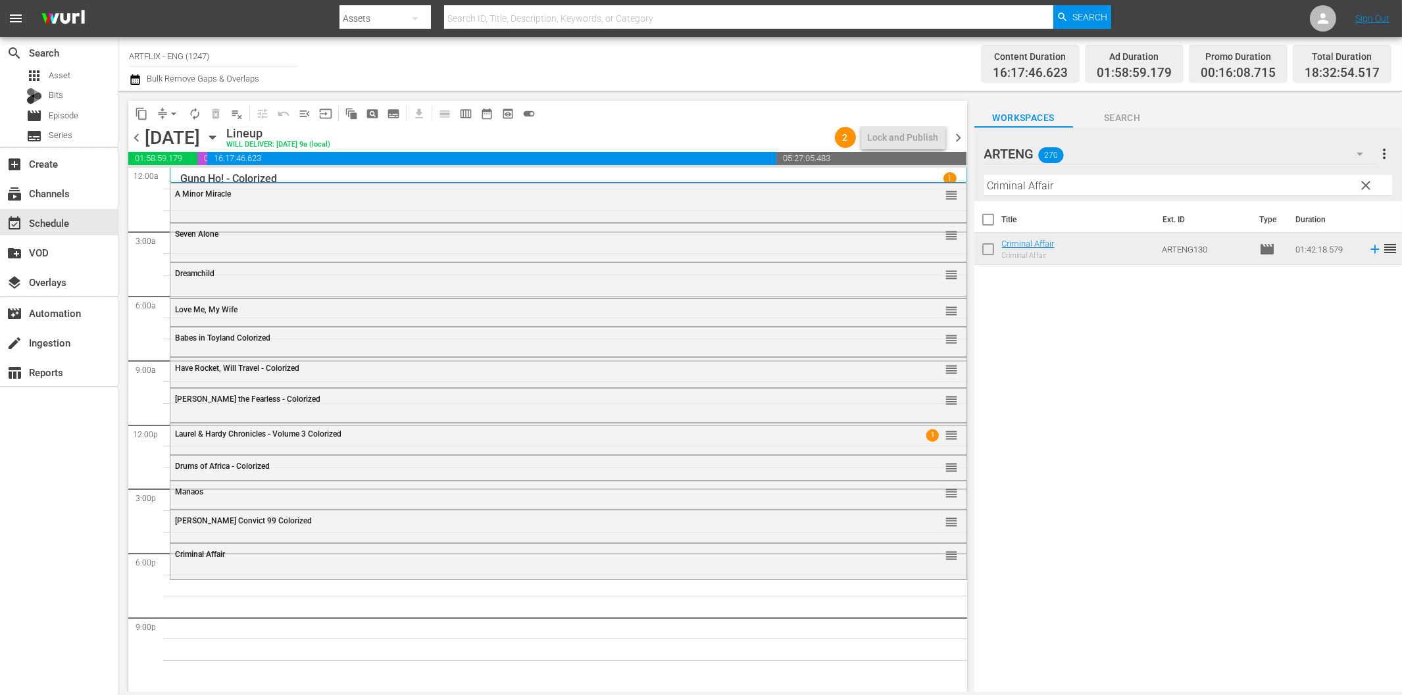
click at [1234, 178] on input "Criminal Affair" at bounding box center [1188, 185] width 408 height 21
paste input "Shock"
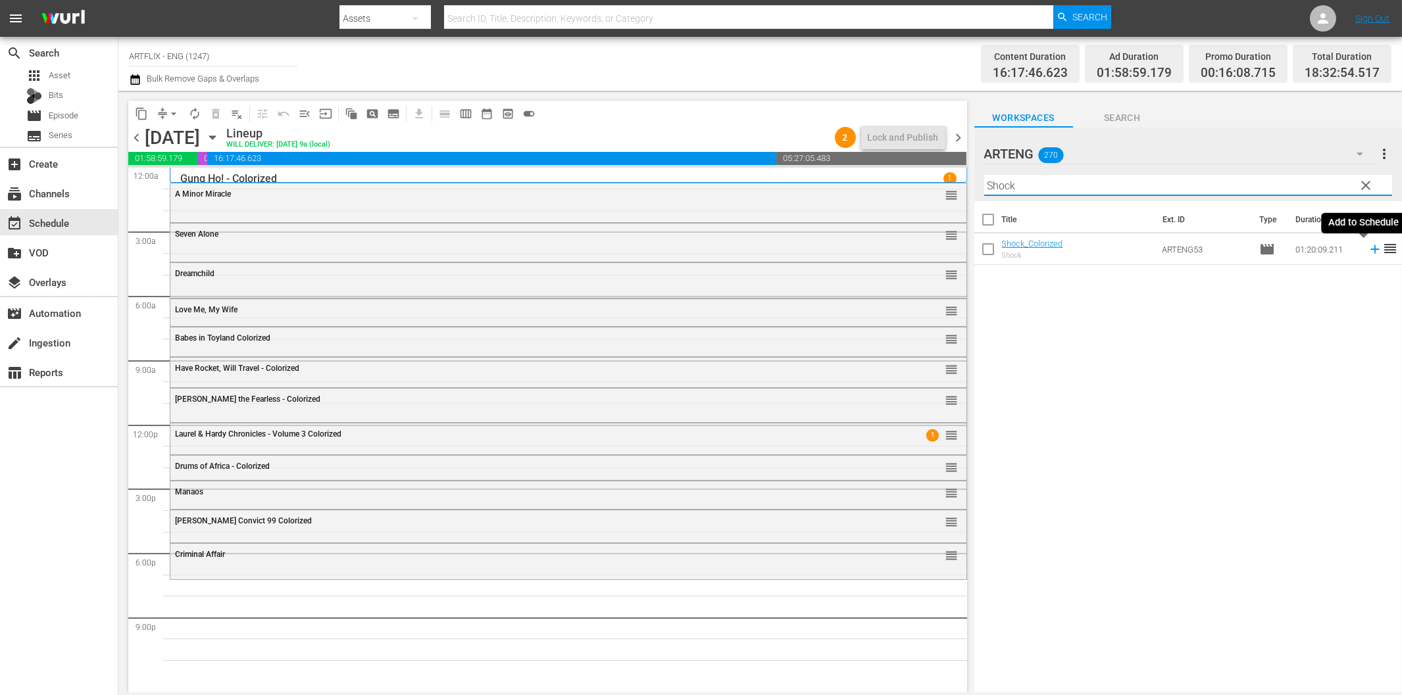
drag, startPoint x: 1364, startPoint y: 251, endPoint x: 1356, endPoint y: 255, distance: 9.1
click at [1368, 251] on icon at bounding box center [1375, 249] width 14 height 14
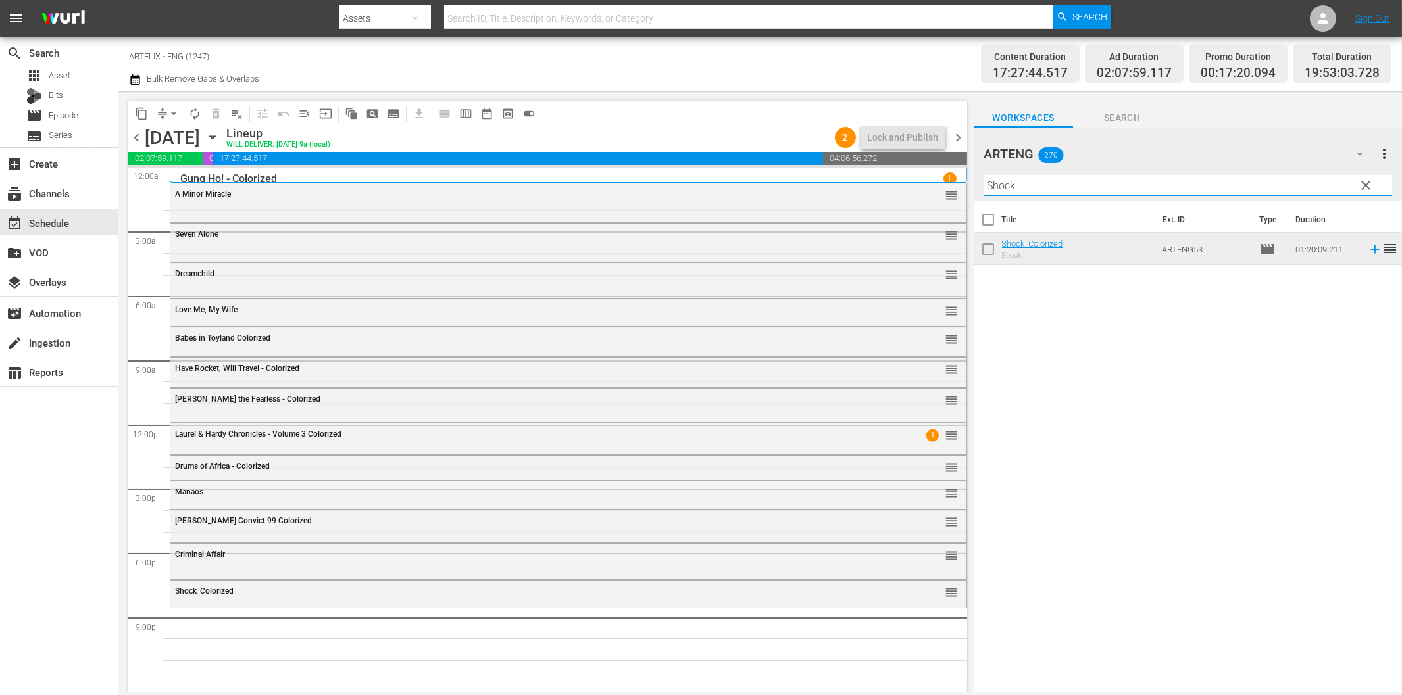
drag, startPoint x: 1087, startPoint y: 185, endPoint x: 1094, endPoint y: 191, distance: 8.8
click at [1087, 185] on input "Shock" at bounding box center [1188, 185] width 408 height 21
paste input "Prime Evil"
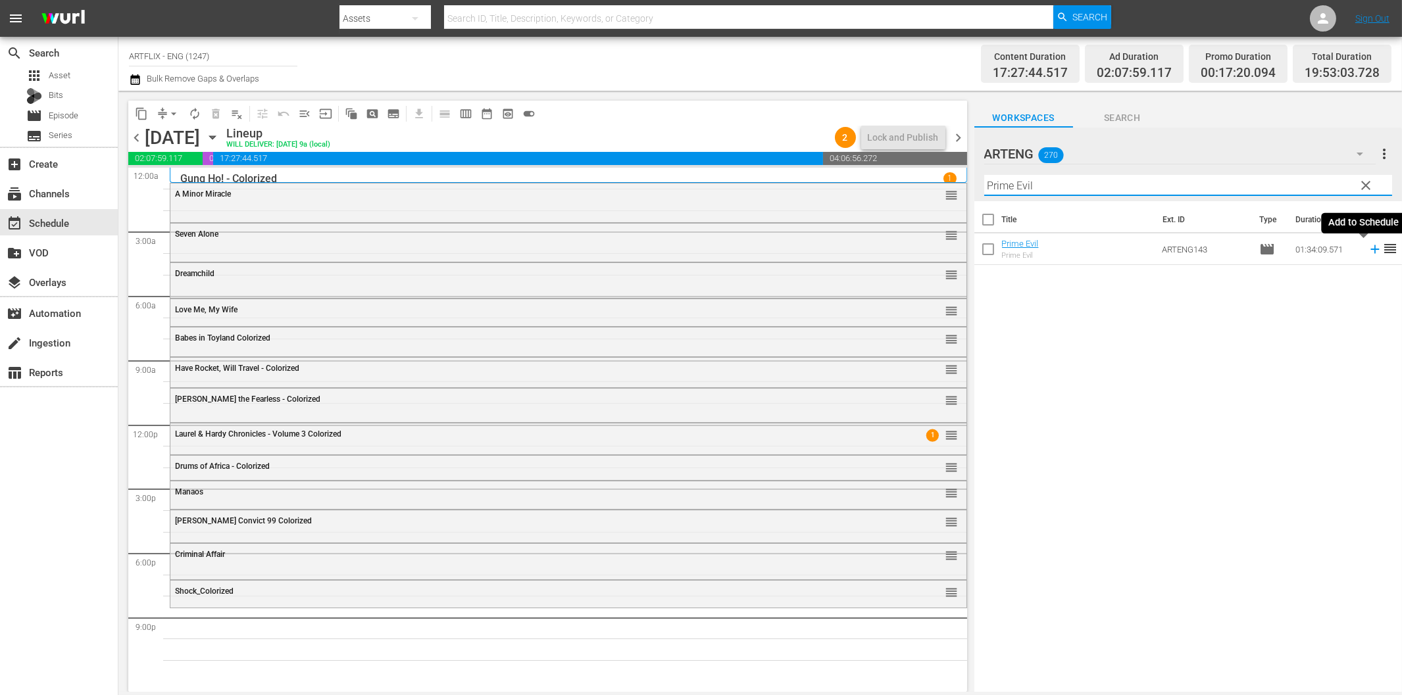
click at [1368, 252] on icon at bounding box center [1375, 249] width 14 height 14
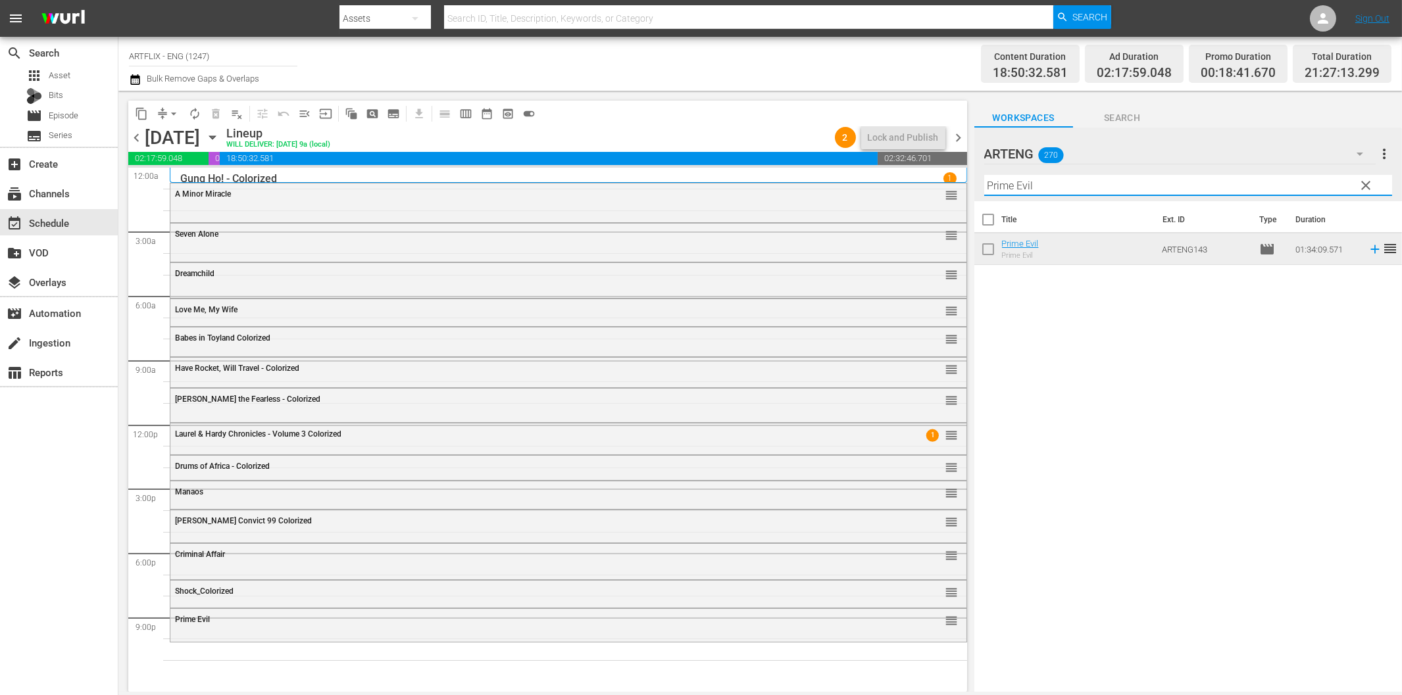
click at [1091, 187] on input "Prime Evil" at bounding box center [1188, 185] width 408 height 21
paste input "The Bulldog Breed"
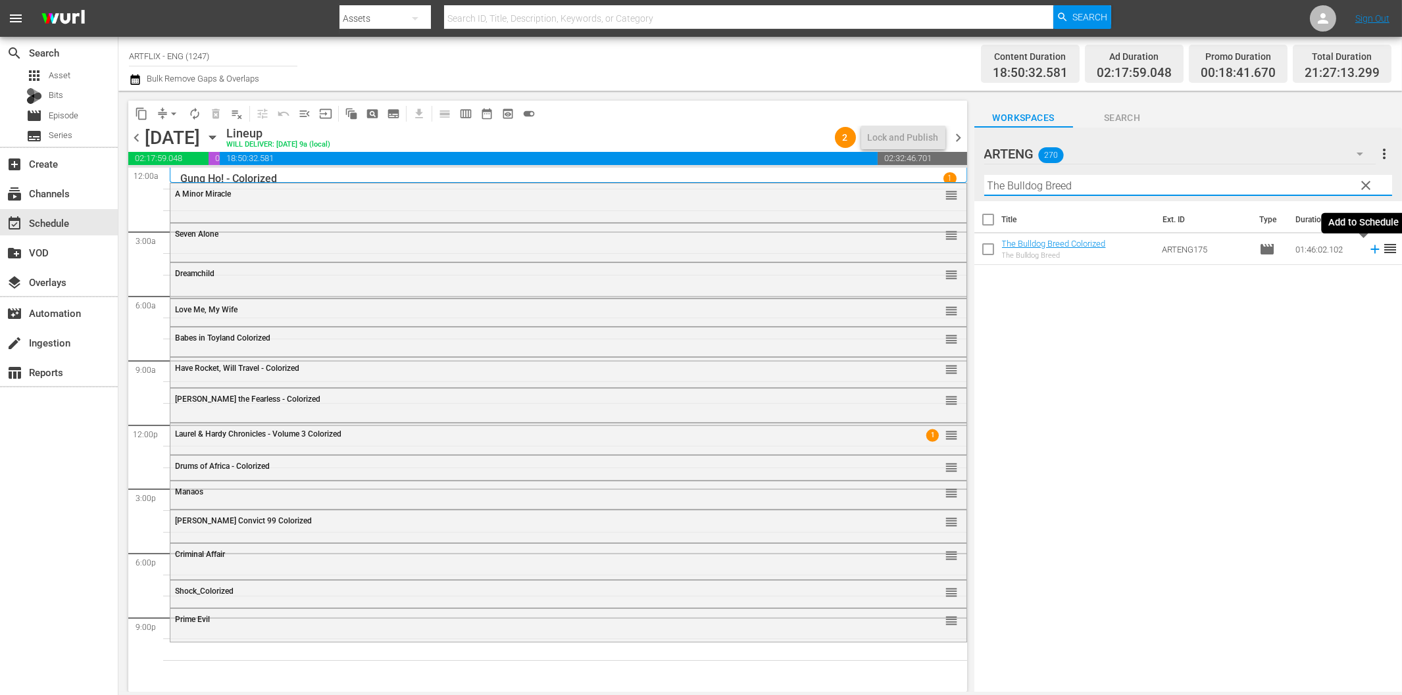
click at [1370, 250] on icon at bounding box center [1374, 249] width 9 height 9
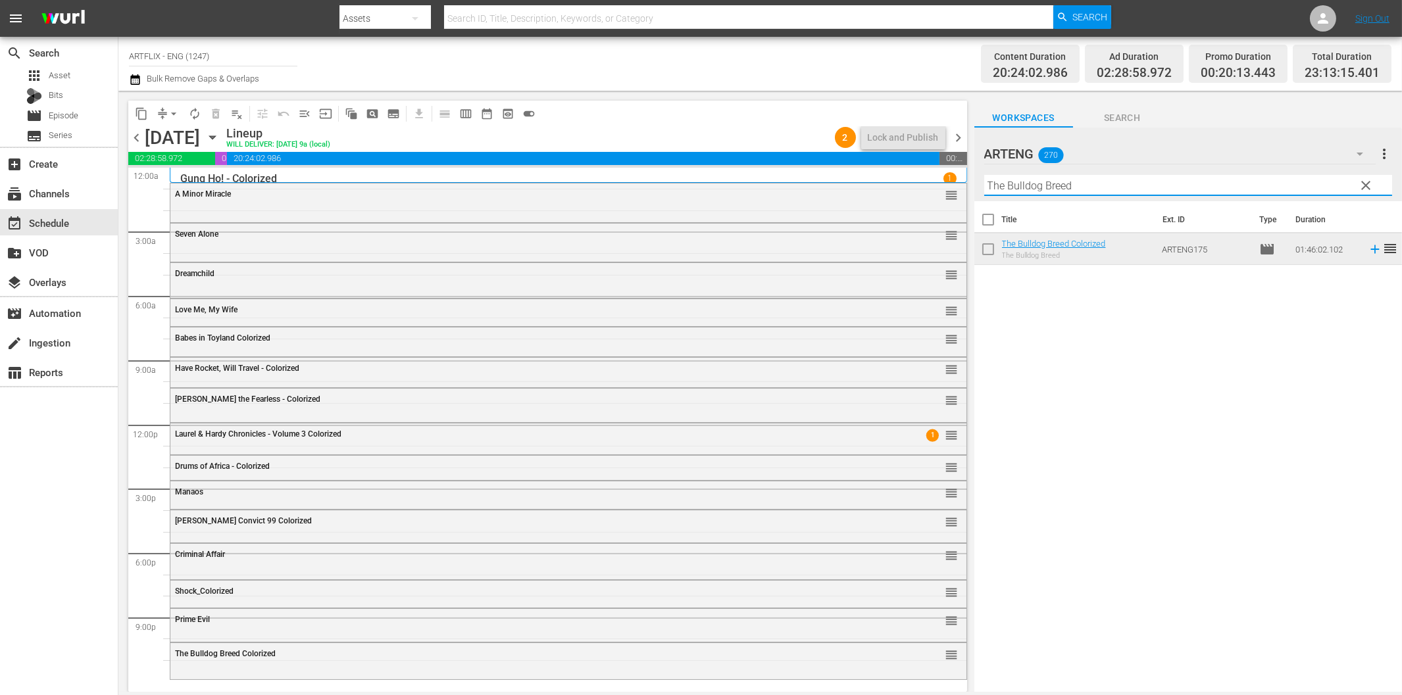
click at [1034, 184] on input "The Bulldog Breed" at bounding box center [1188, 185] width 408 height 21
paste input "Command Performance"
type input "Command Performance"
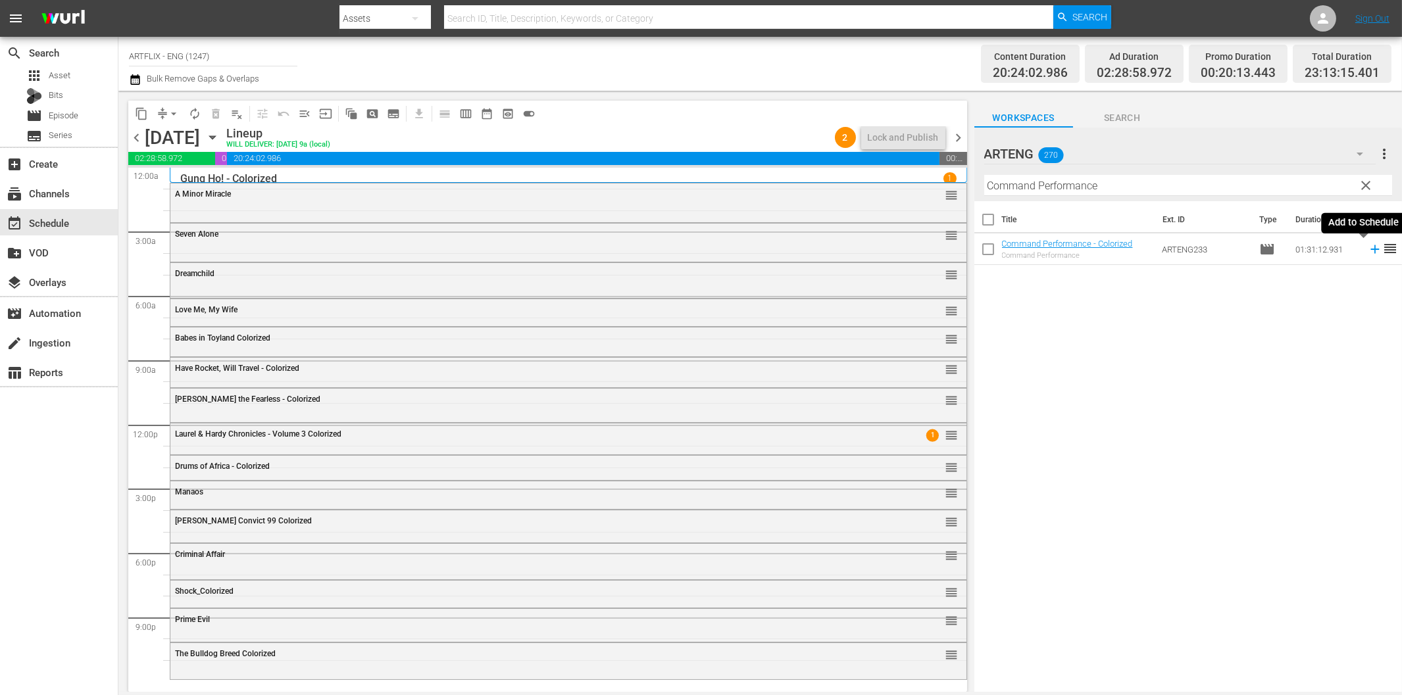
click at [1368, 251] on icon at bounding box center [1375, 249] width 14 height 14
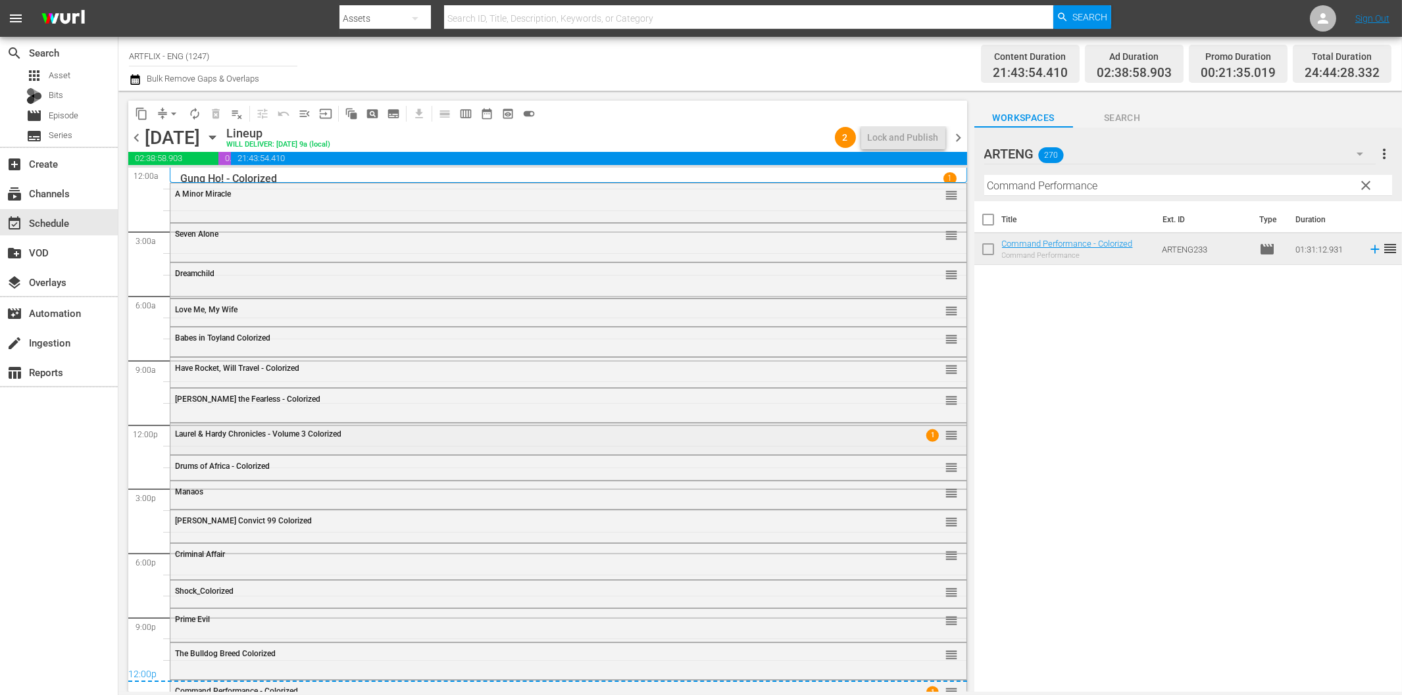
click at [310, 439] on div "Laurel & Hardy Chronicles - Volume 3 Colorized 1 reorder" at bounding box center [568, 435] width 796 height 22
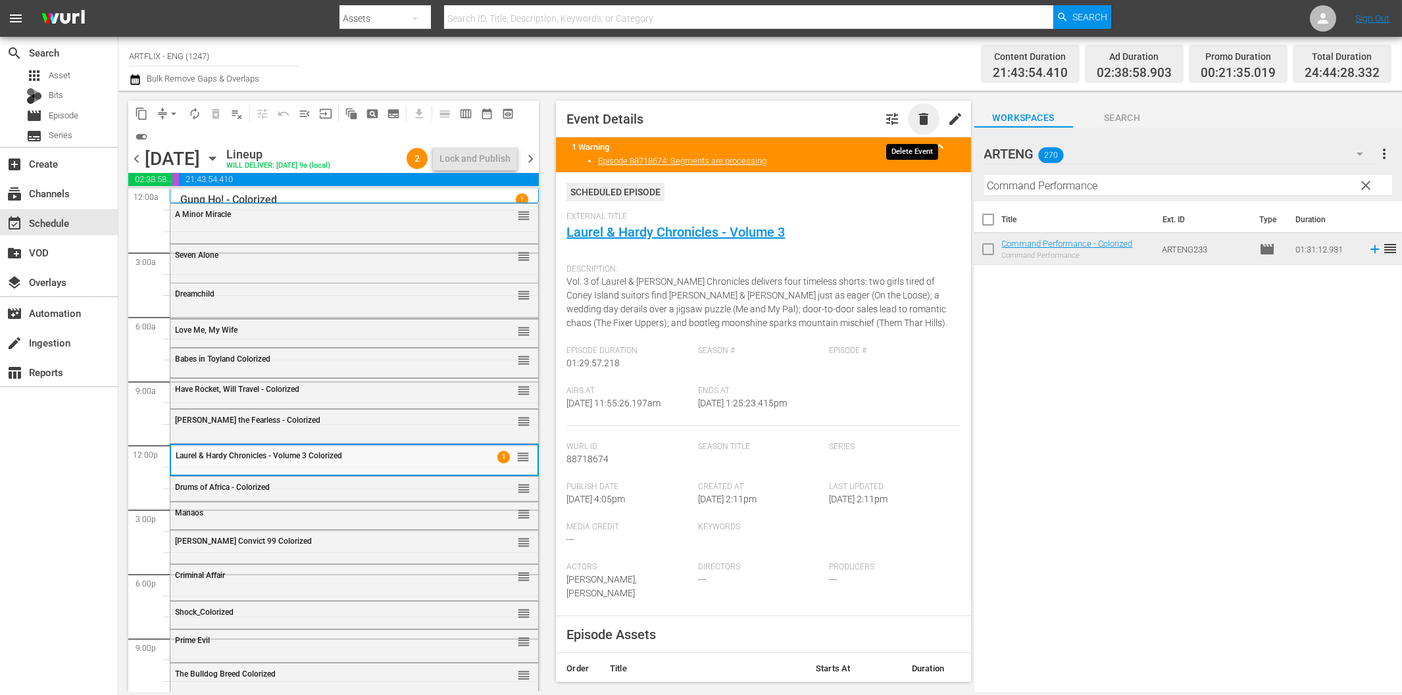
click at [916, 120] on span "delete" at bounding box center [924, 119] width 16 height 16
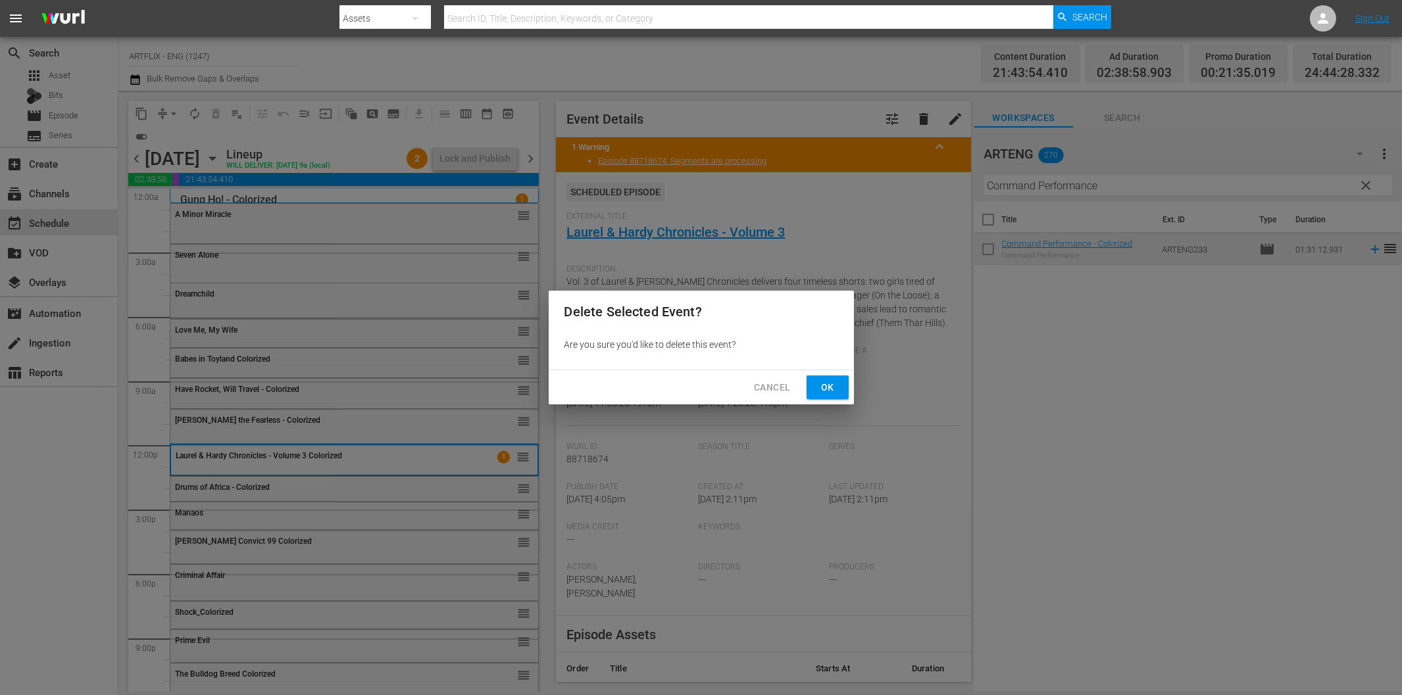
click at [823, 380] on span "Ok" at bounding box center [827, 388] width 21 height 16
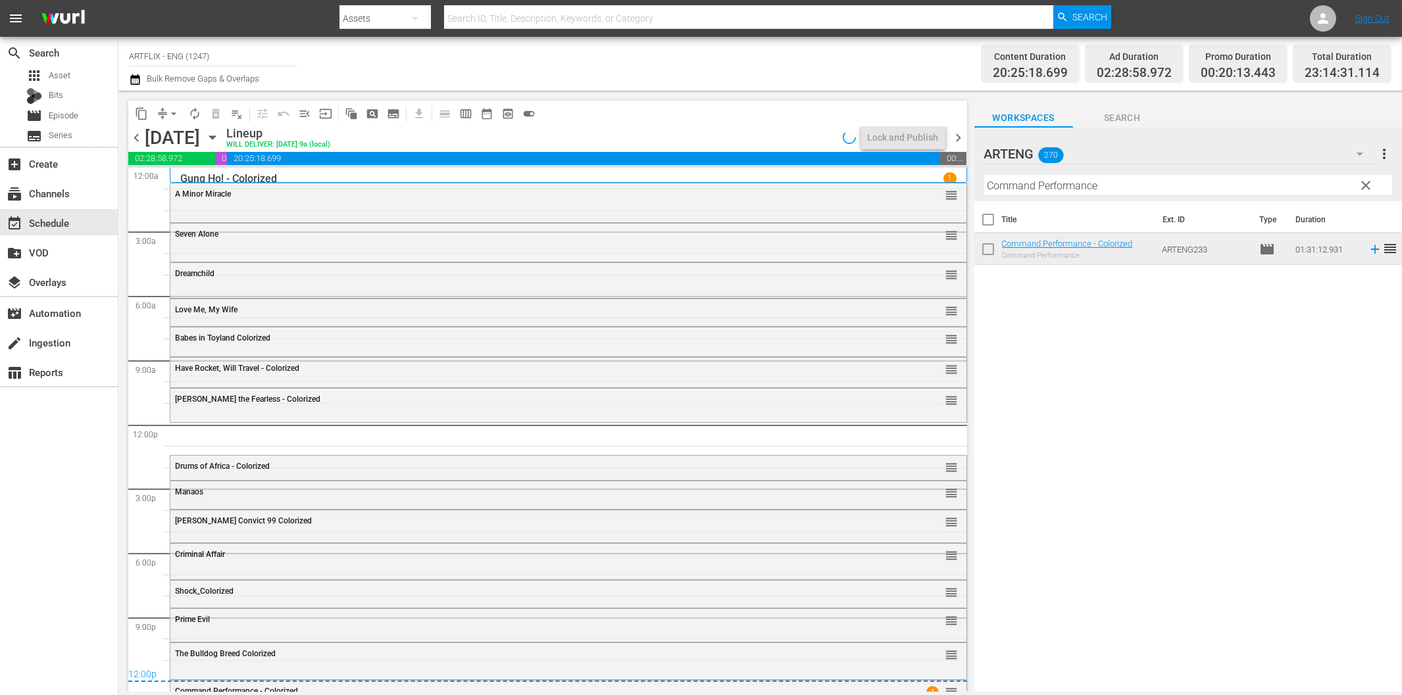
click at [376, 26] on div "Assets" at bounding box center [384, 18] width 91 height 37
click at [395, 94] on div "Episodes" at bounding box center [381, 97] width 53 height 21
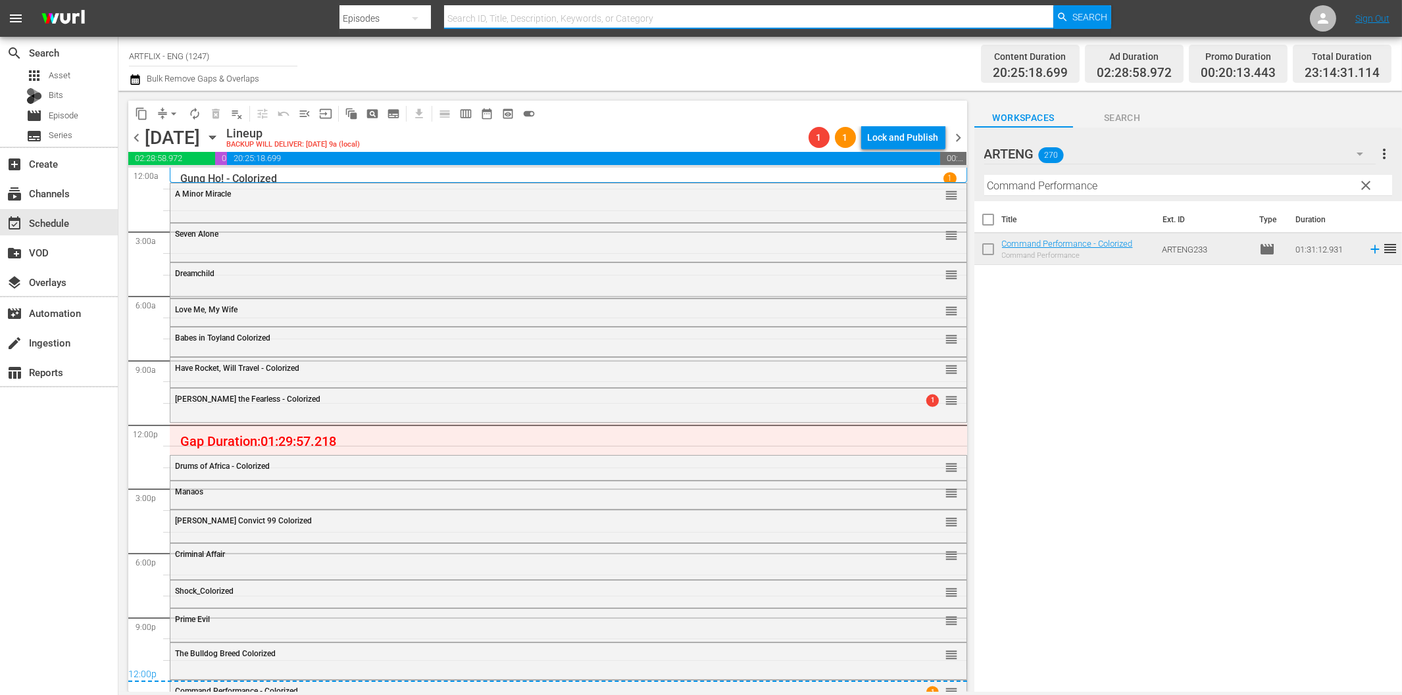
click at [508, 24] on input "text" at bounding box center [748, 19] width 608 height 32
paste input "Laurel & Hardy Chronicles - Volume 3"
type input "Laurel & Hardy Chronicles - Volume 3"
click at [1083, 20] on span "Search" at bounding box center [1089, 17] width 35 height 24
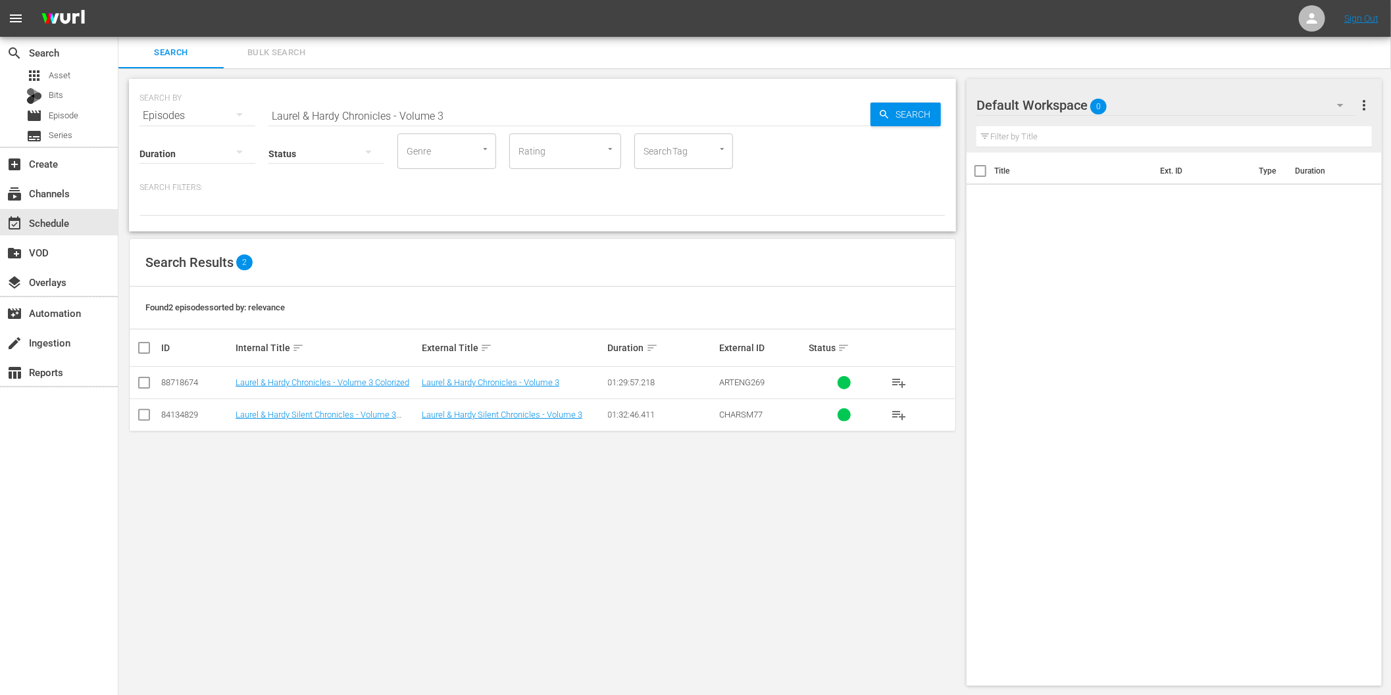
click at [149, 385] on input "checkbox" at bounding box center [144, 386] width 16 height 16
checkbox input "true"
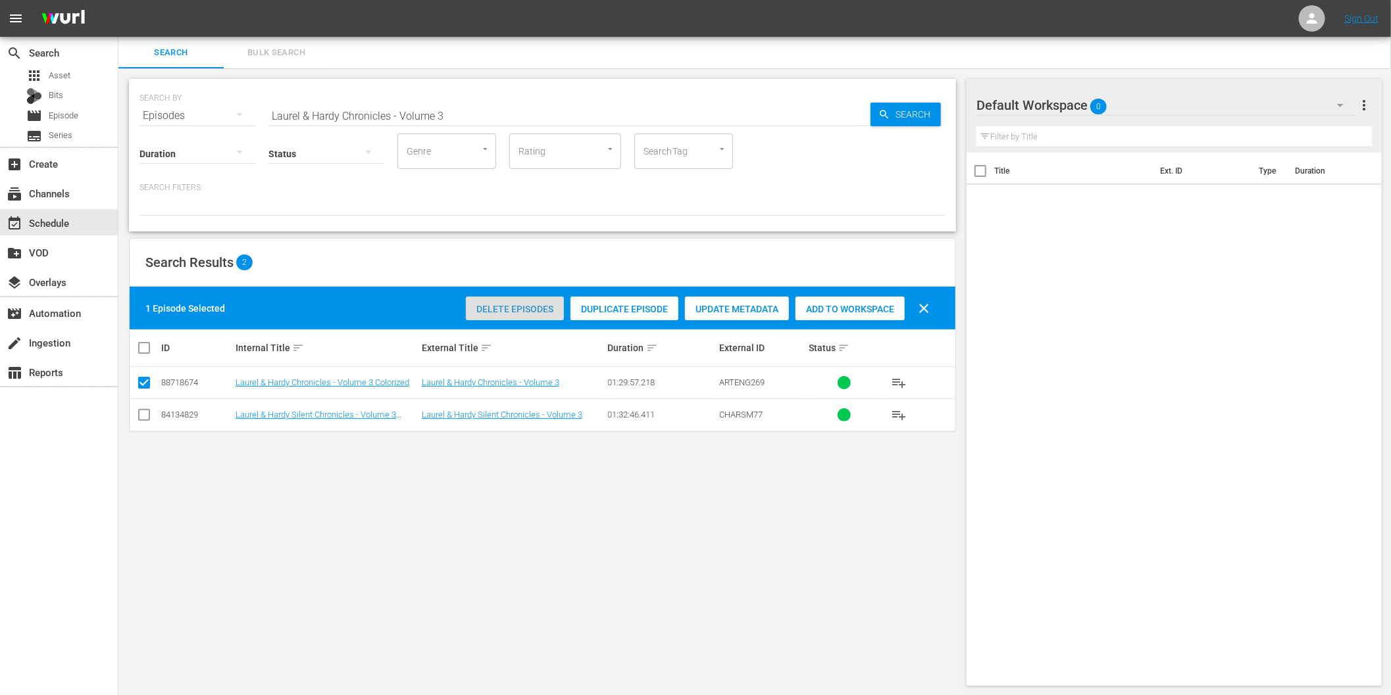
click at [542, 309] on span "Delete Episodes" at bounding box center [515, 309] width 98 height 11
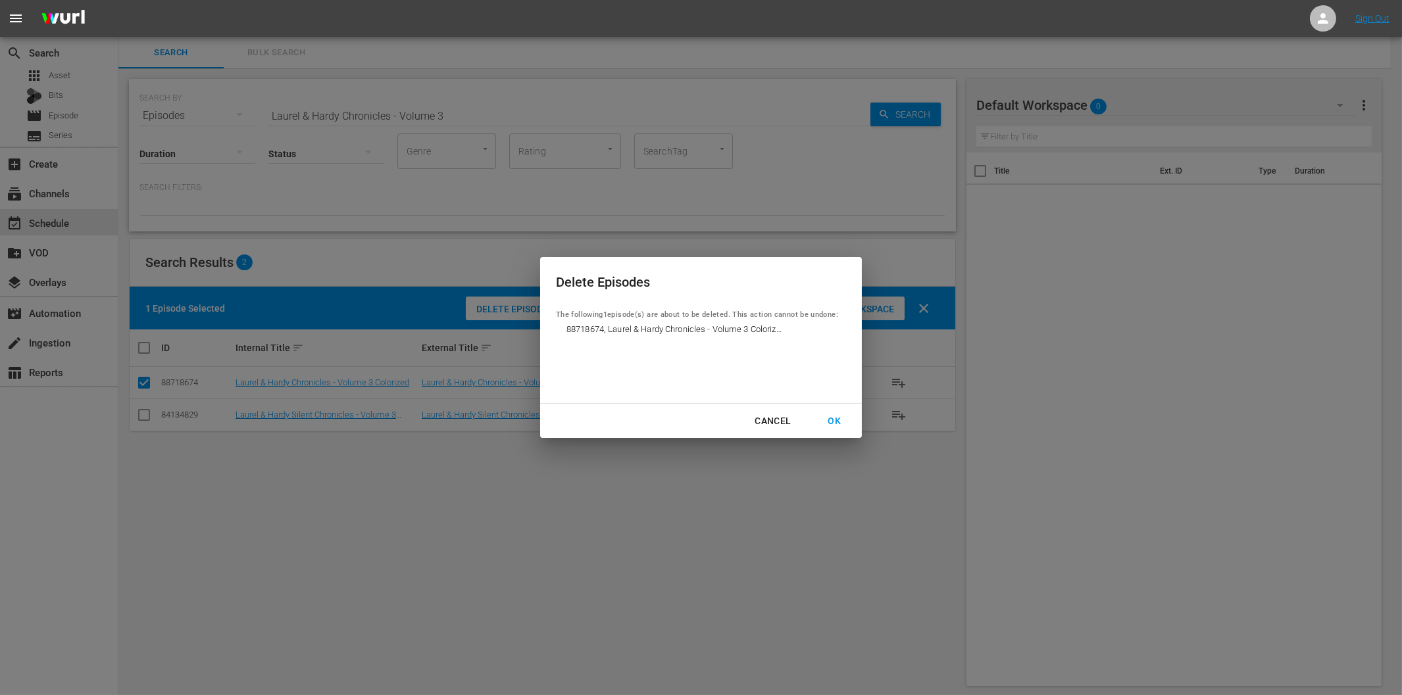
click at [837, 425] on div "OK" at bounding box center [834, 421] width 34 height 16
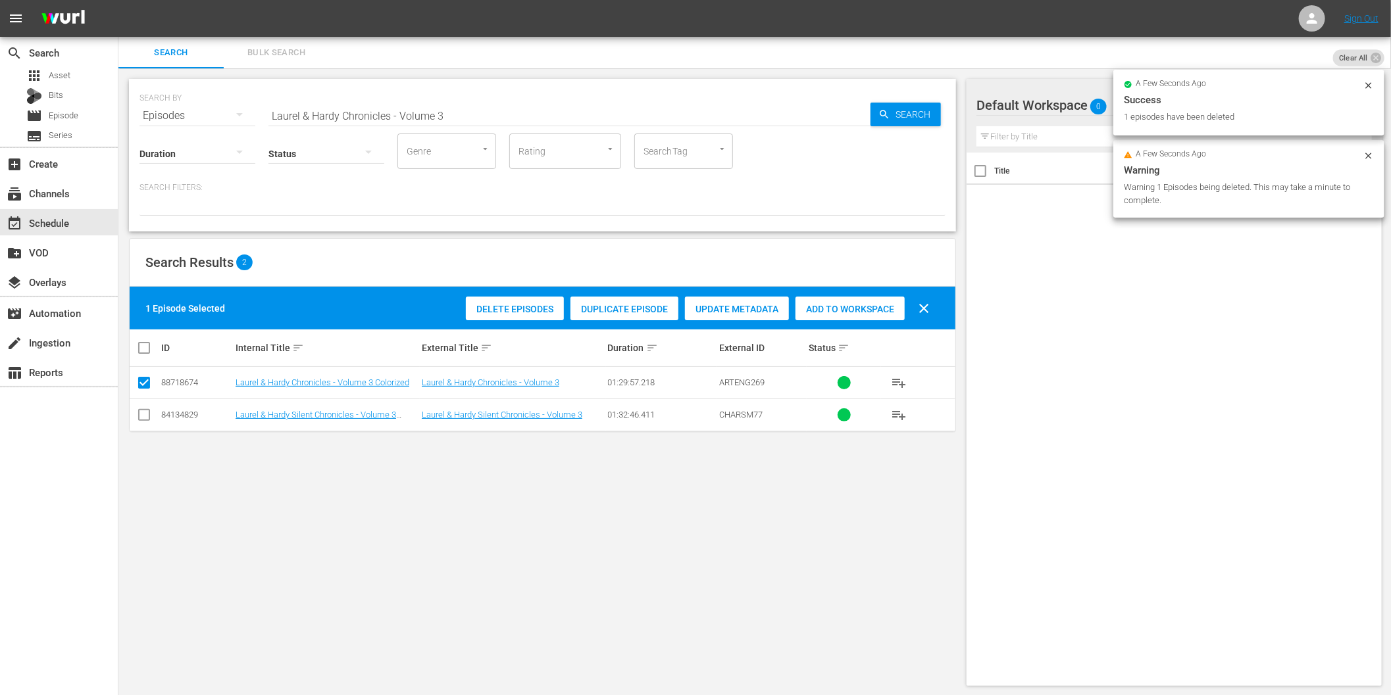
click at [207, 116] on div "Episodes" at bounding box center [197, 115] width 116 height 37
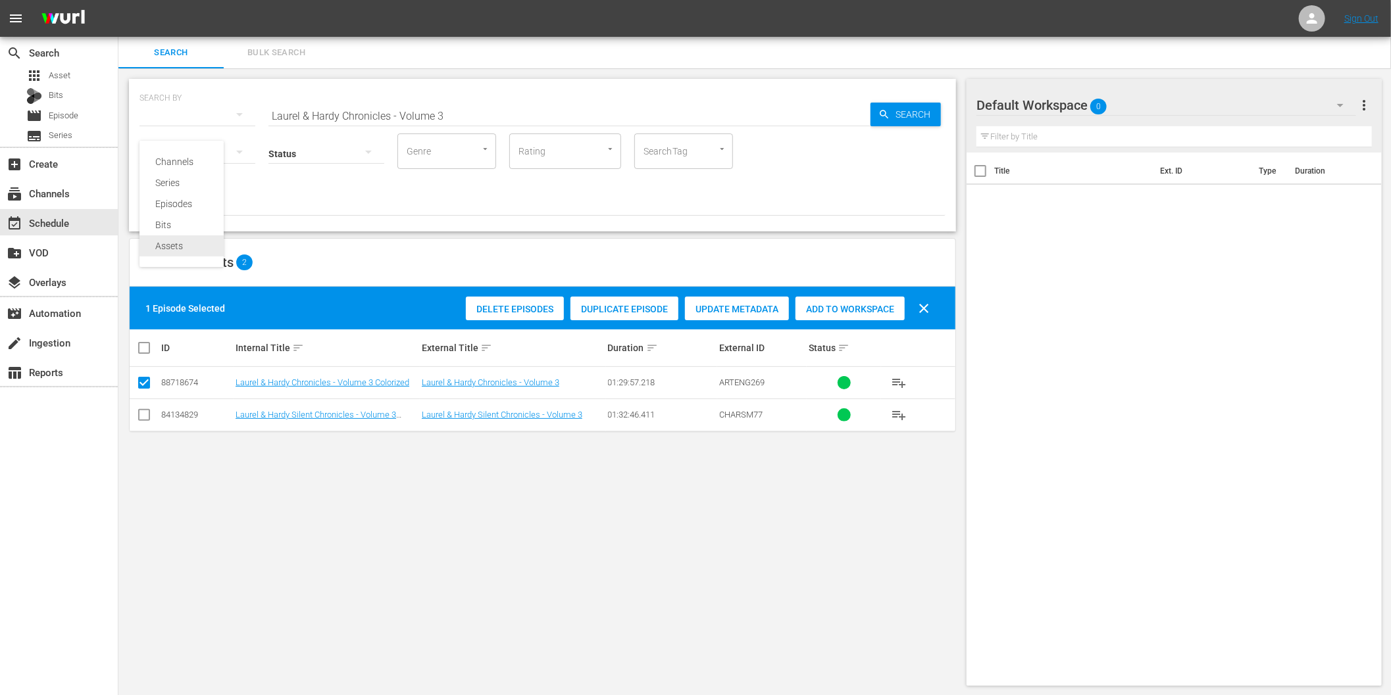
click at [176, 245] on div "Assets" at bounding box center [181, 245] width 53 height 21
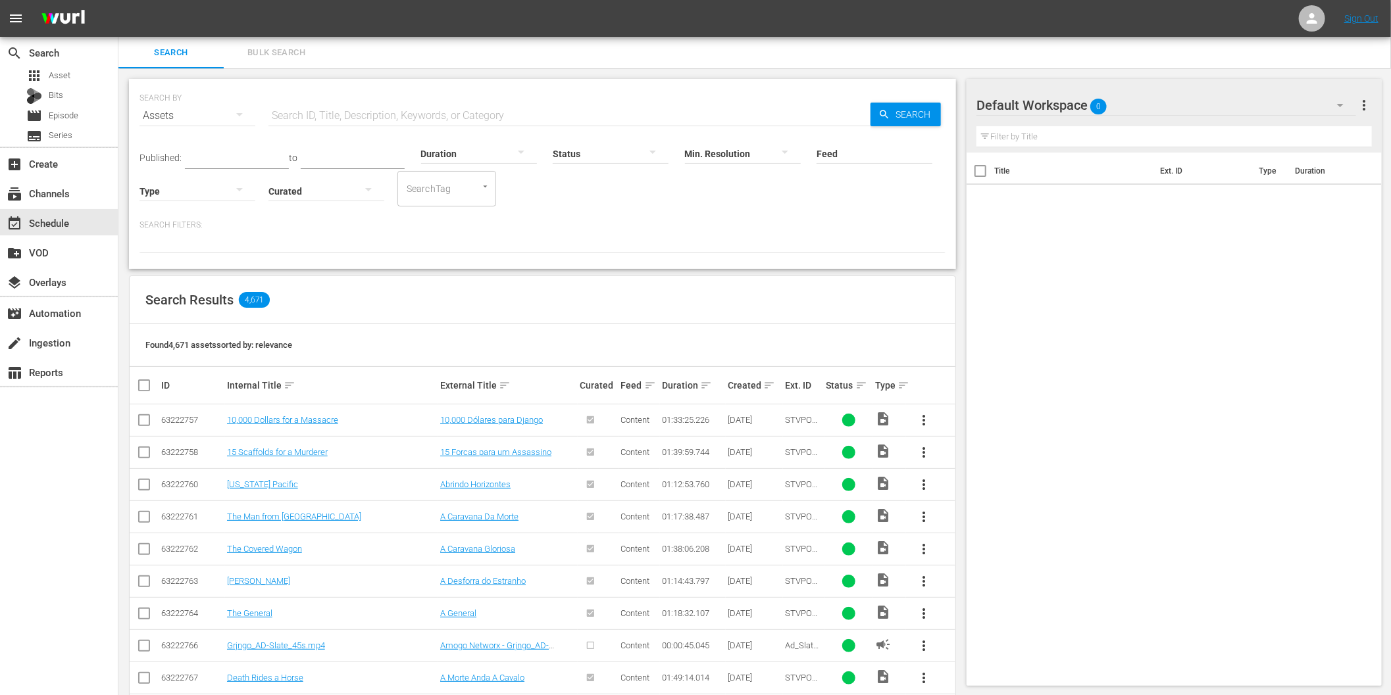
click at [378, 122] on input "text" at bounding box center [569, 116] width 602 height 32
paste input "Laurel & Hardy Chronicles - Volume 3"
type input "Laurel & Hardy Chronicles - Volume 3"
click at [898, 112] on span "Search" at bounding box center [915, 115] width 51 height 24
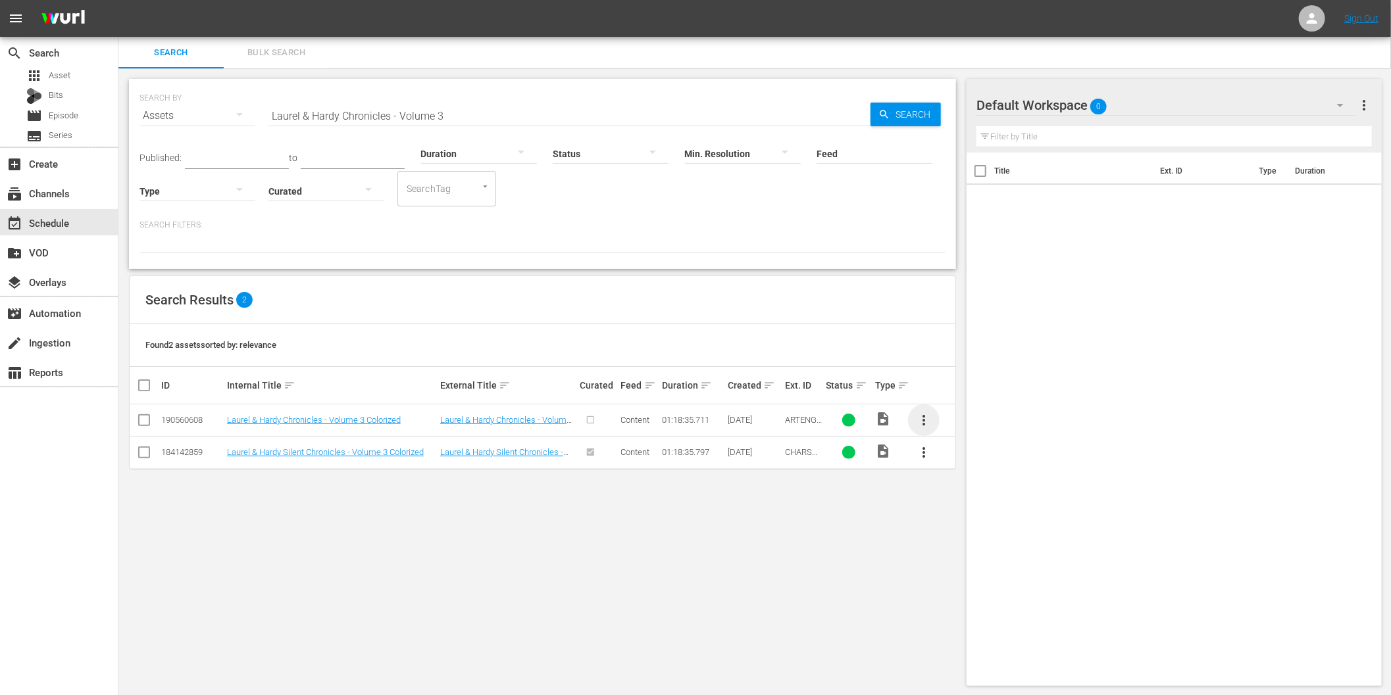
click at [922, 418] on span "more_vert" at bounding box center [924, 420] width 16 height 16
click at [978, 524] on div "Episode" at bounding box center [994, 521] width 89 height 32
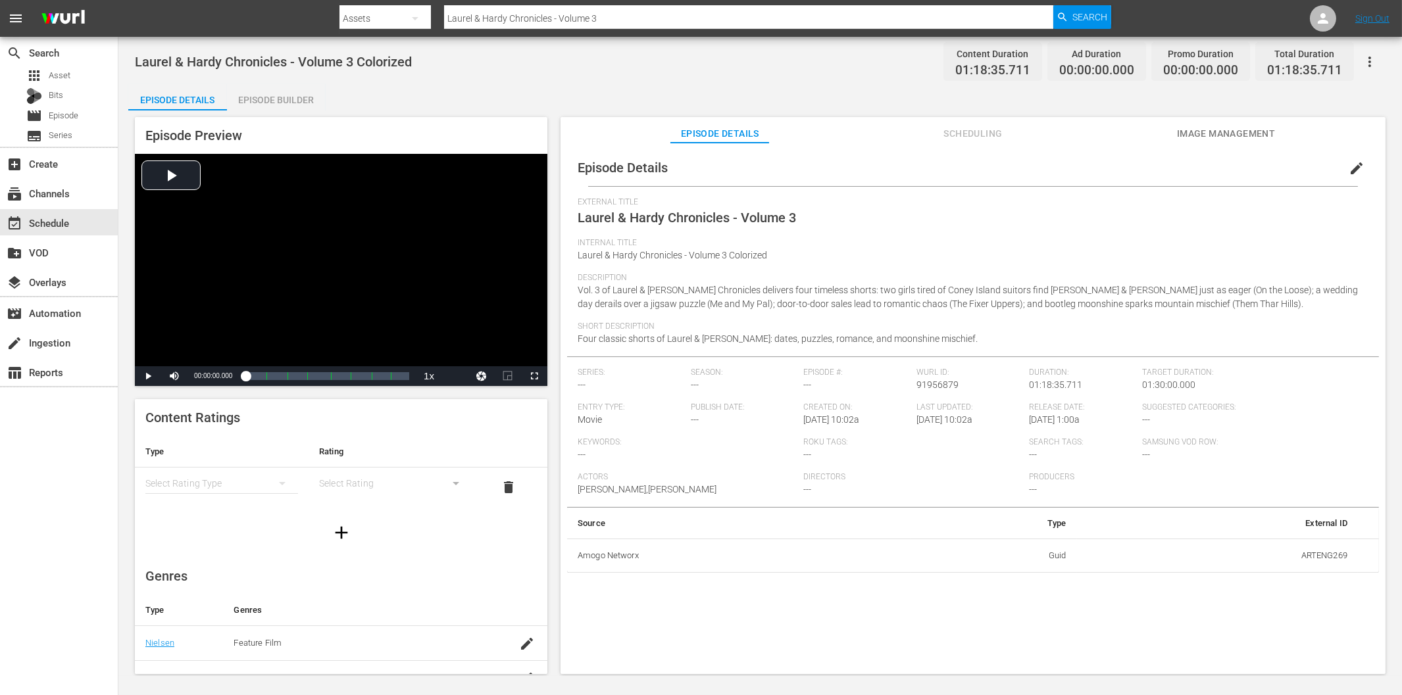
click at [276, 99] on div "Episode Builder" at bounding box center [276, 100] width 99 height 32
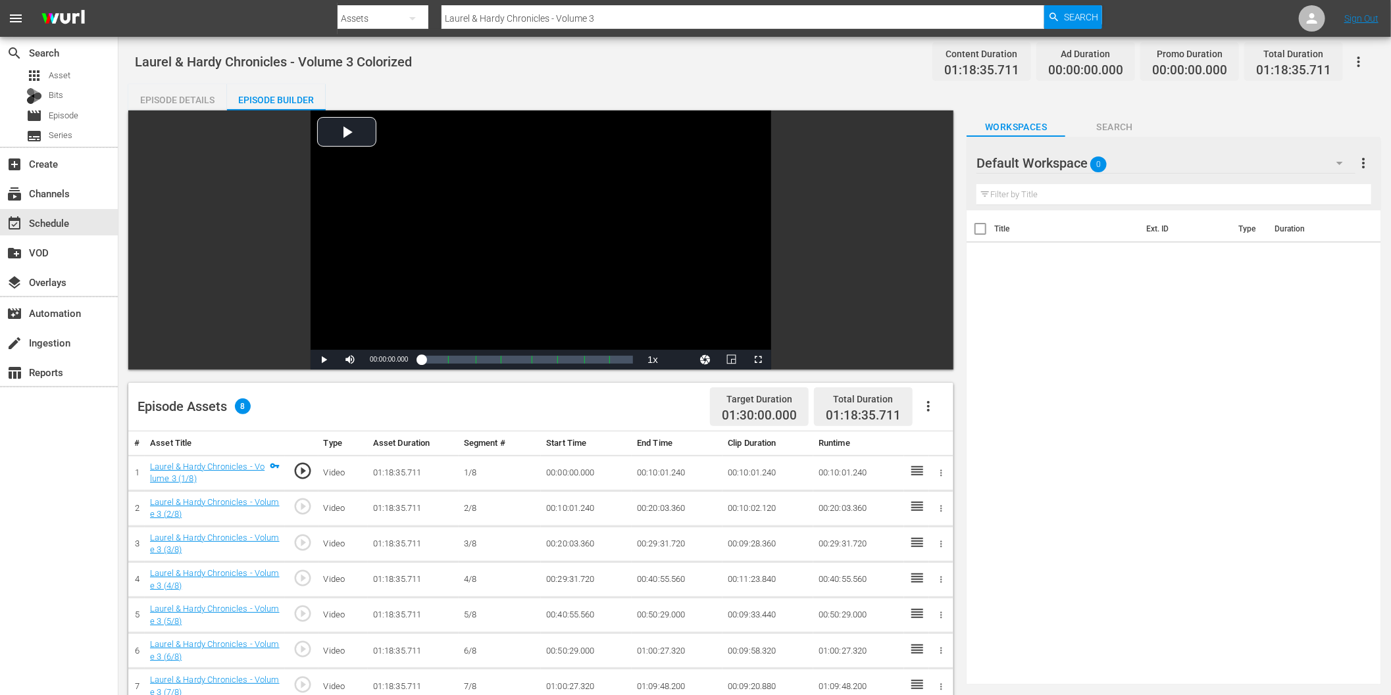
click at [925, 410] on icon "button" at bounding box center [928, 407] width 16 height 16
click at [961, 412] on div "Fill with Ads" at bounding box center [968, 412] width 89 height 32
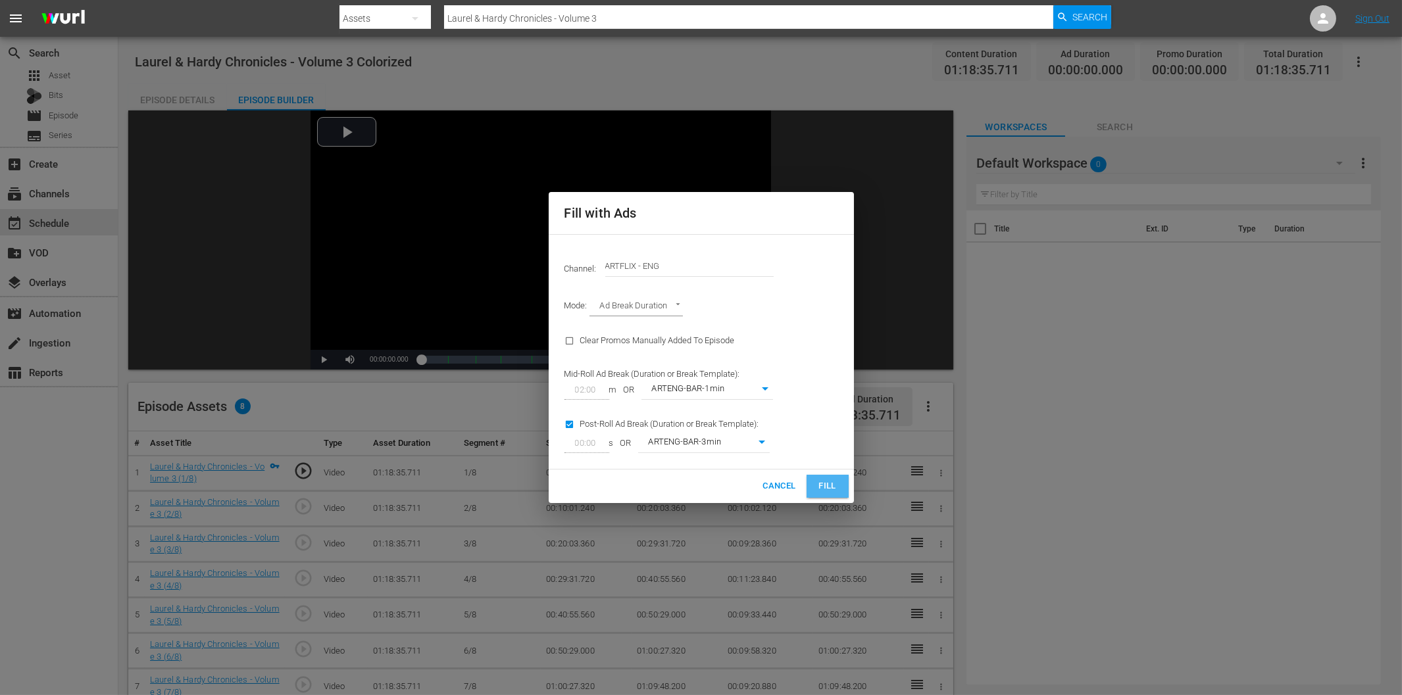
click at [822, 487] on span "Fill" at bounding box center [827, 486] width 21 height 15
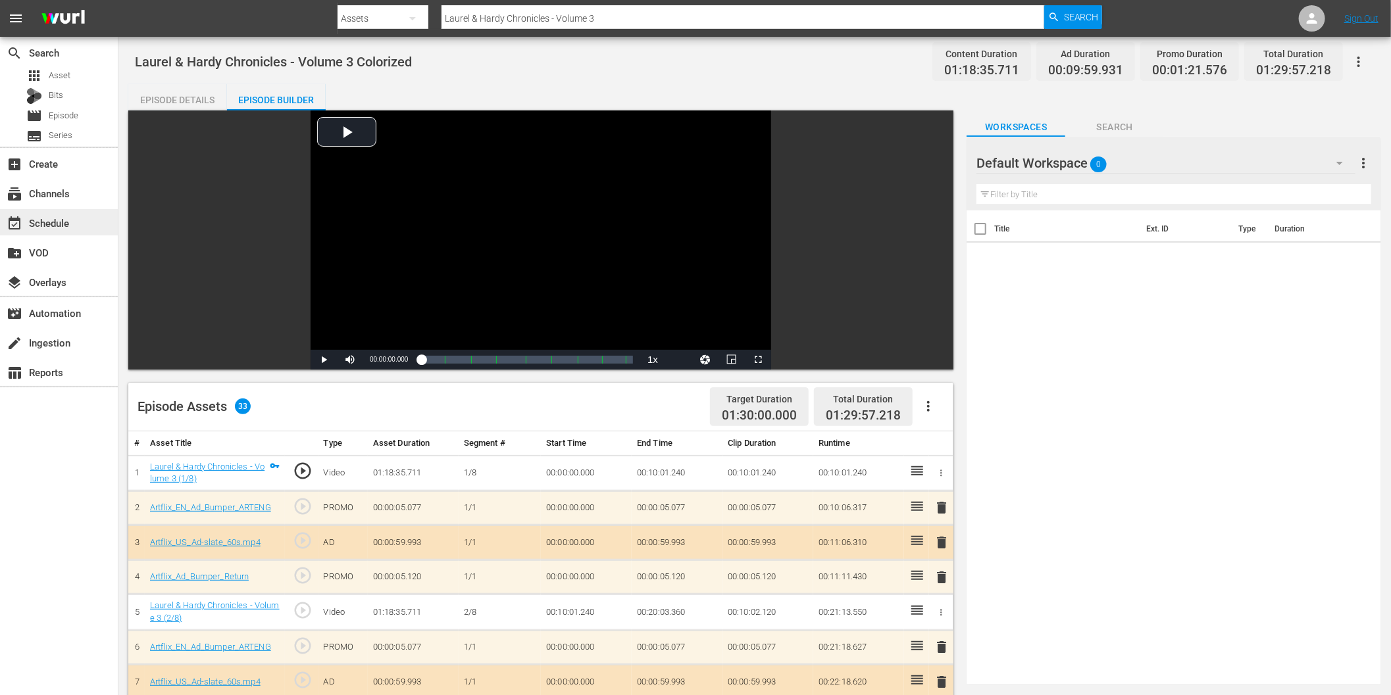
click at [53, 218] on div "event_available Schedule" at bounding box center [37, 221] width 74 height 12
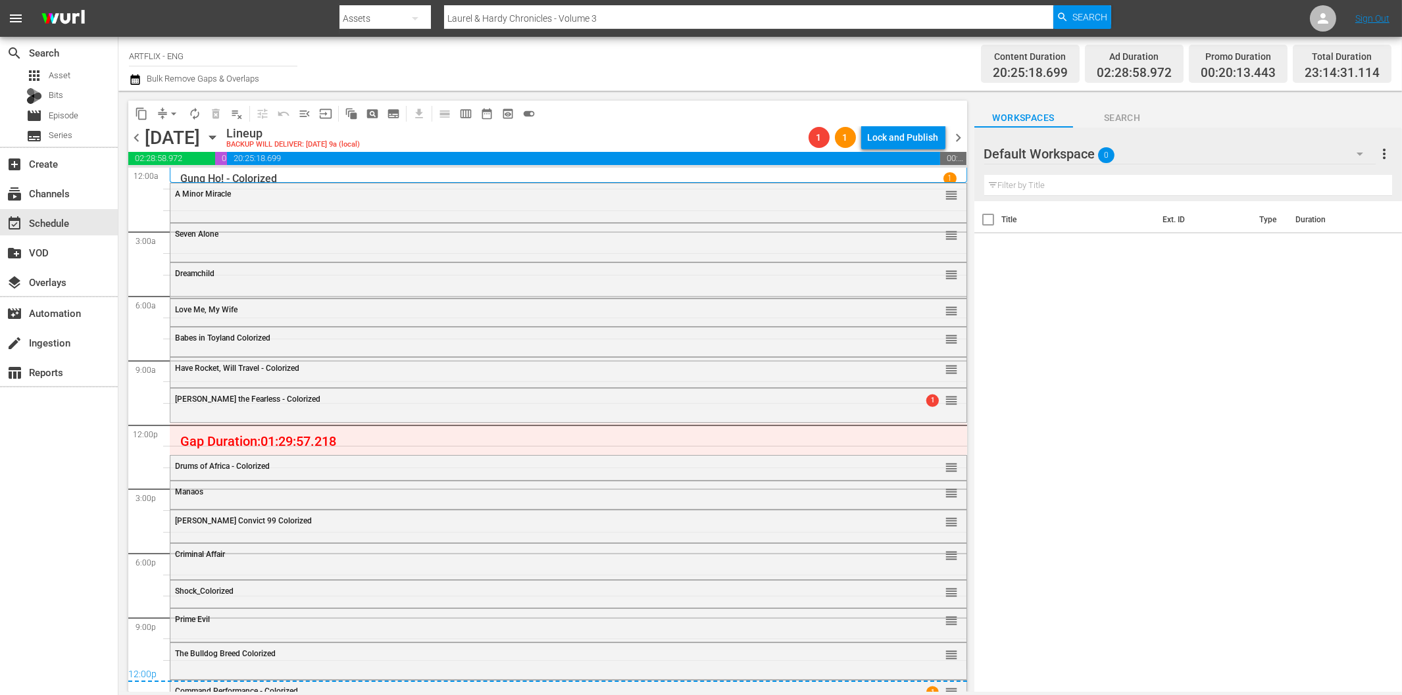
click at [597, 13] on input "Laurel & Hardy Chronicles - Volume 3" at bounding box center [748, 19] width 608 height 32
drag, startPoint x: 1086, startPoint y: 11, endPoint x: 1040, endPoint y: 21, distance: 47.2
click at [1086, 11] on span "Search" at bounding box center [1089, 17] width 35 height 24
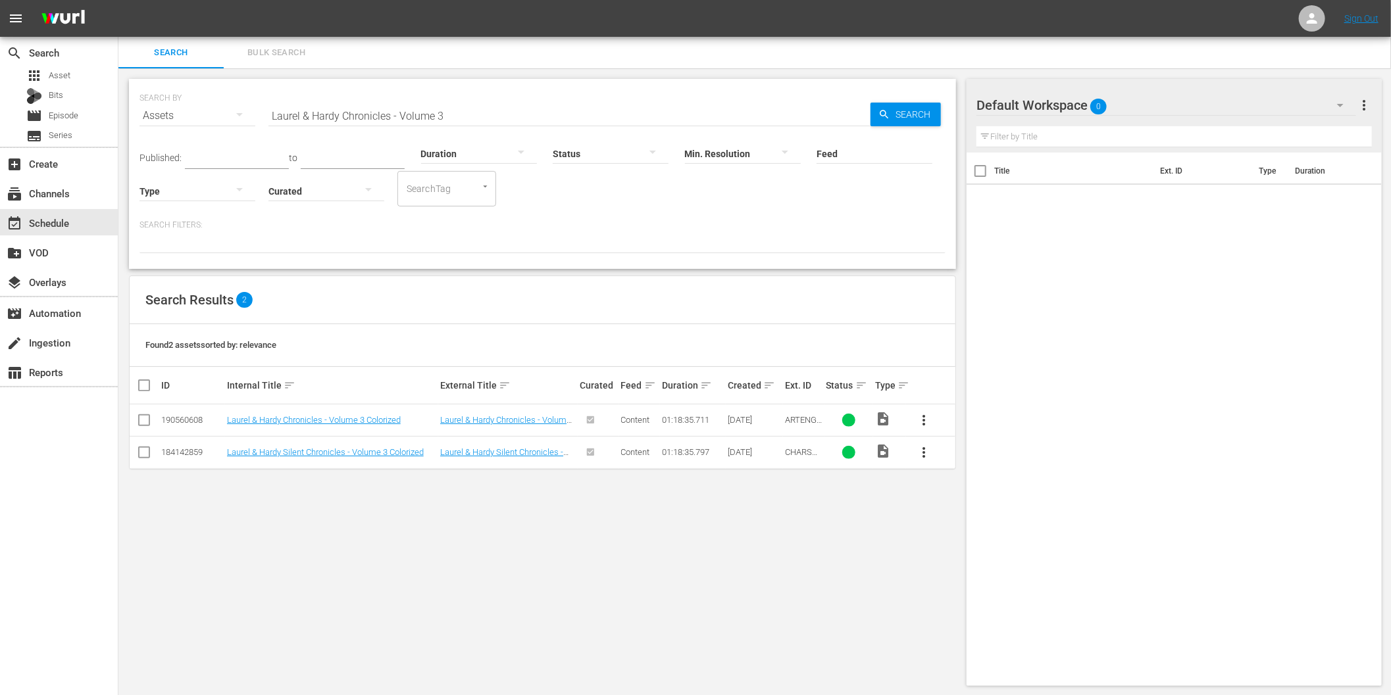
click at [199, 118] on div "Assets" at bounding box center [197, 115] width 116 height 37
click at [193, 200] on div "Episodes" at bounding box center [181, 203] width 53 height 21
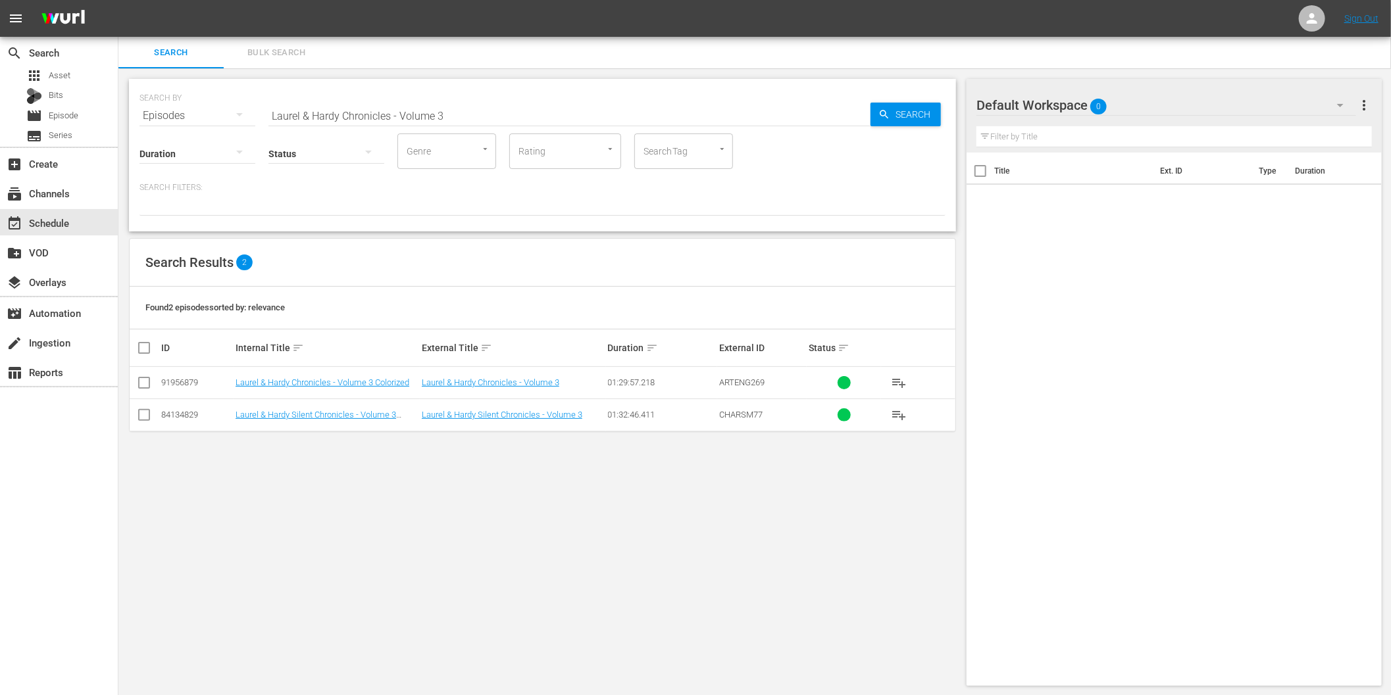
click at [1333, 99] on icon "button" at bounding box center [1340, 105] width 16 height 16
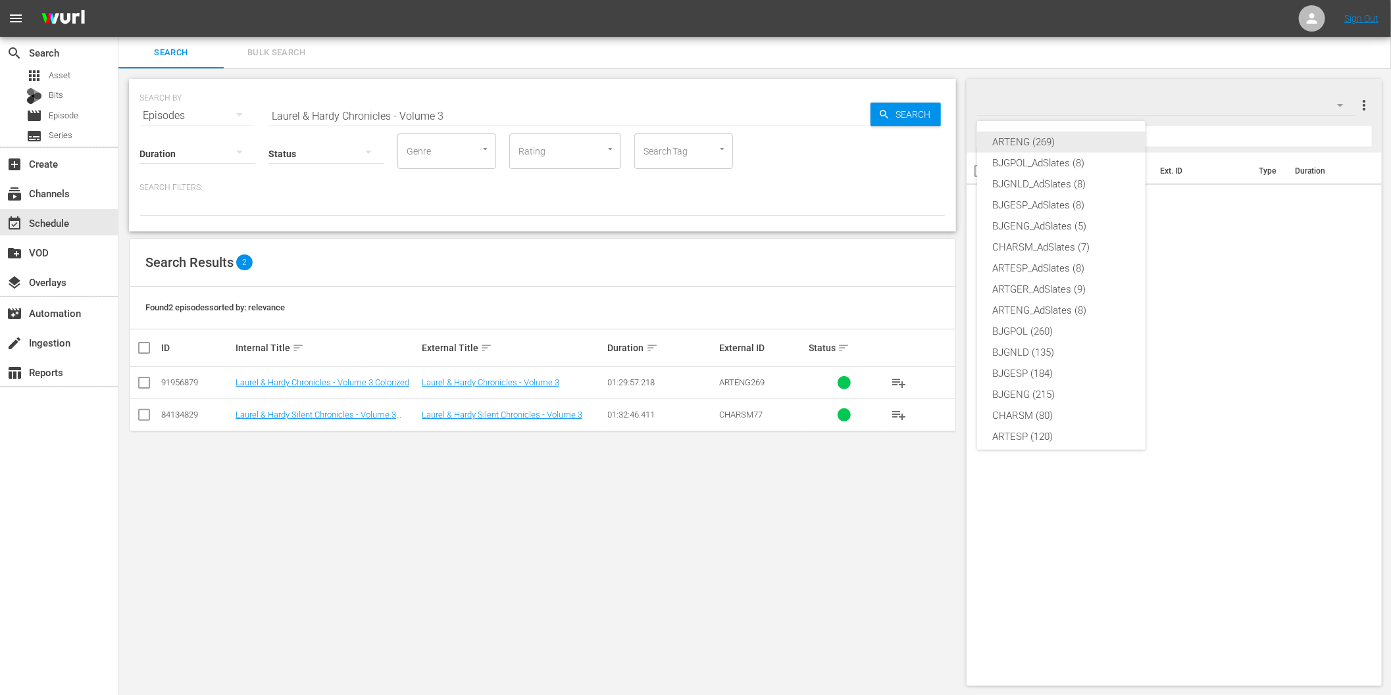
click at [1028, 147] on div "ARTENG (269)" at bounding box center [1061, 142] width 137 height 21
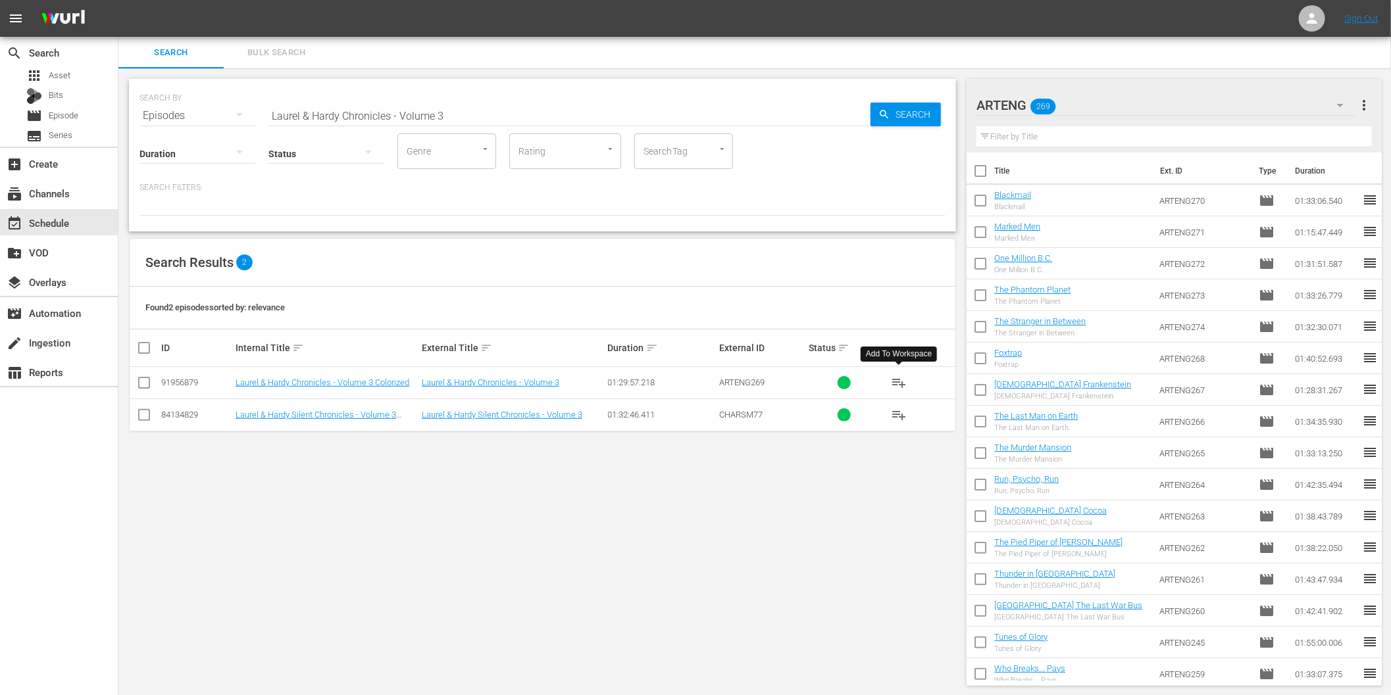
click at [899, 383] on span "playlist_add" at bounding box center [899, 383] width 16 height 16
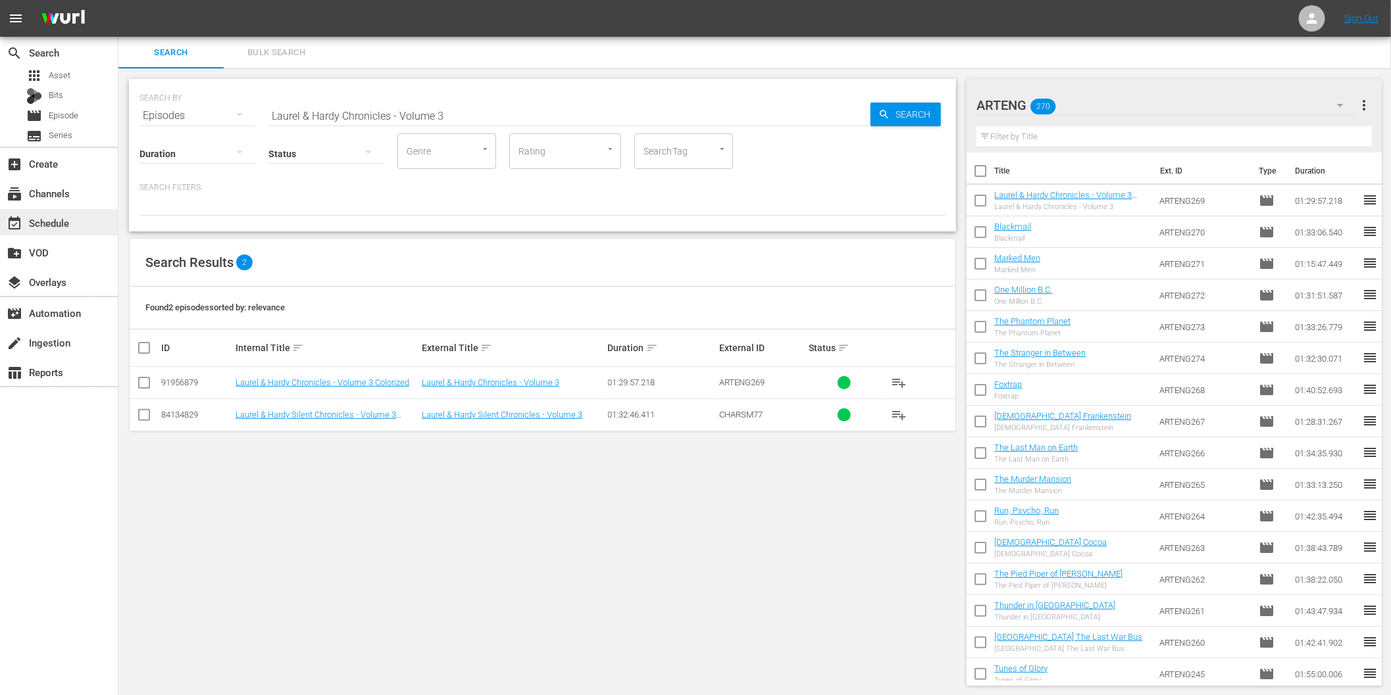
click at [53, 215] on div "event_available Schedule" at bounding box center [37, 221] width 74 height 12
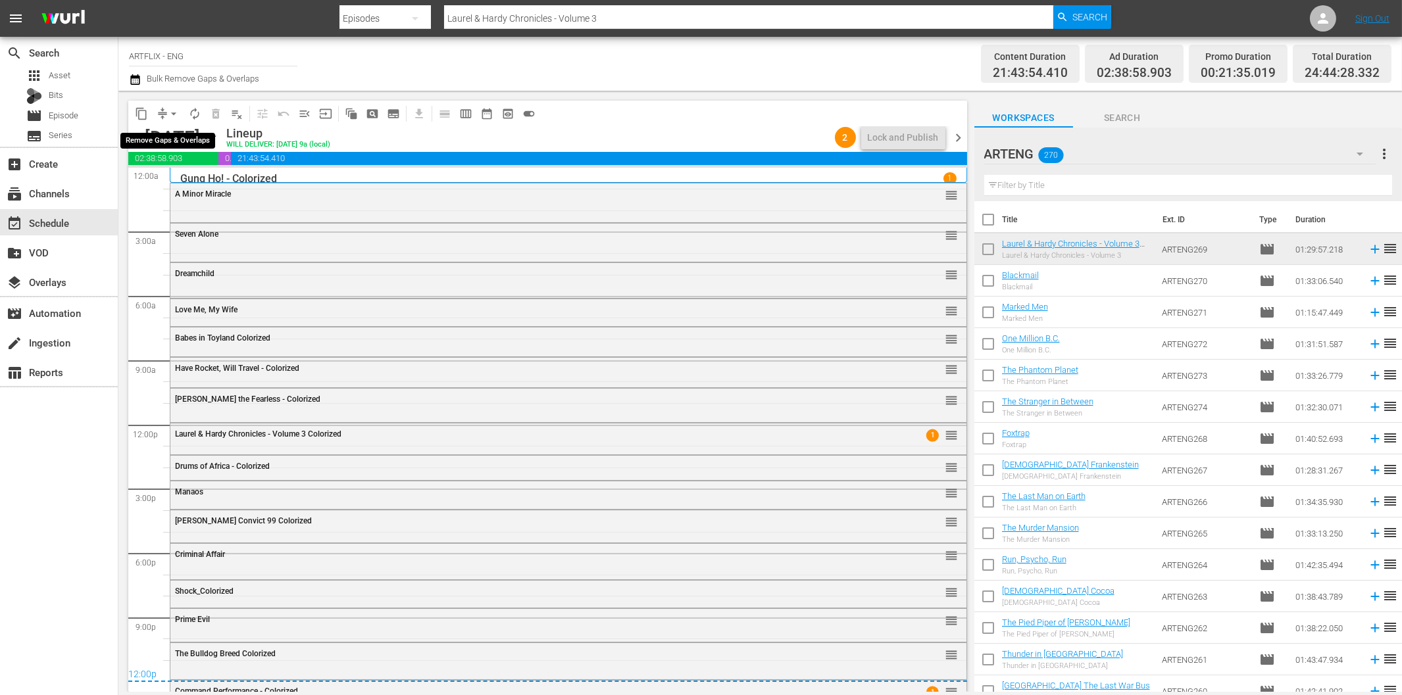
click at [172, 114] on span "arrow_drop_down" at bounding box center [173, 113] width 13 height 13
click at [185, 189] on li "Align to End of Previous Day" at bounding box center [174, 183] width 138 height 22
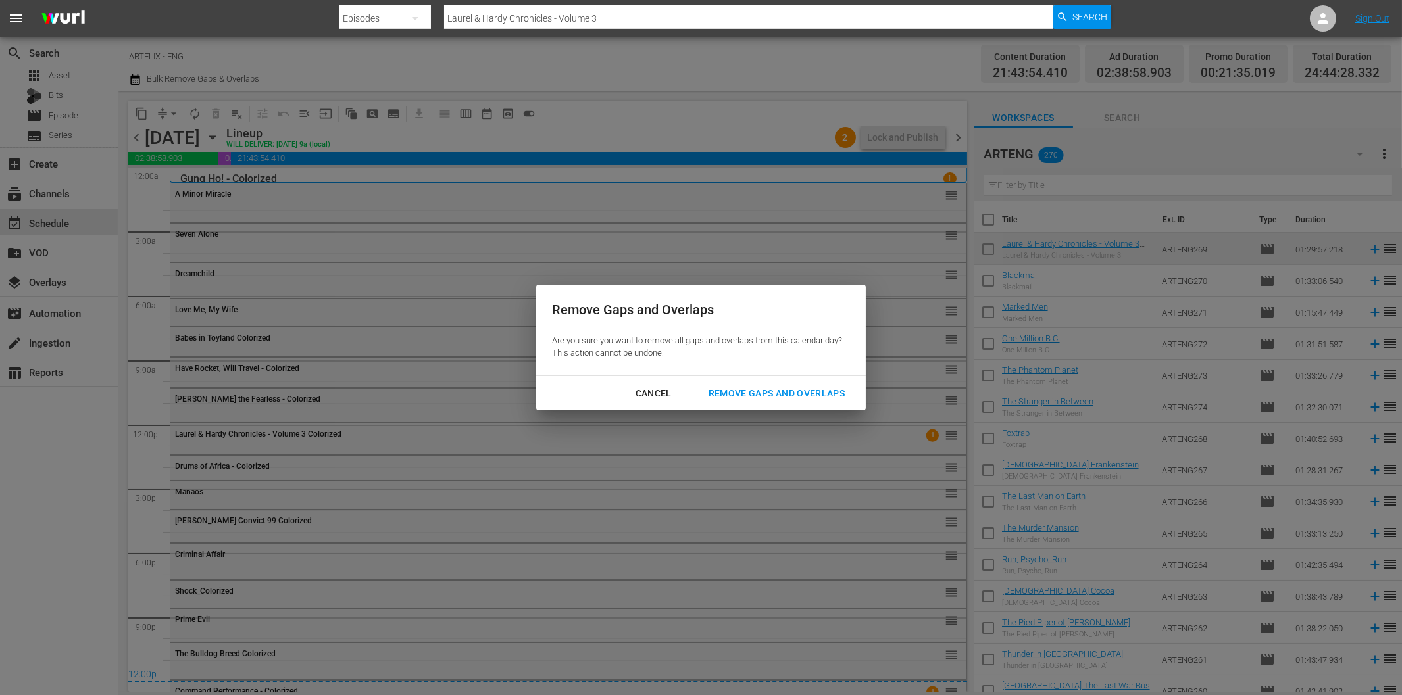
click at [752, 398] on div "Remove Gaps and Overlaps" at bounding box center [776, 393] width 157 height 16
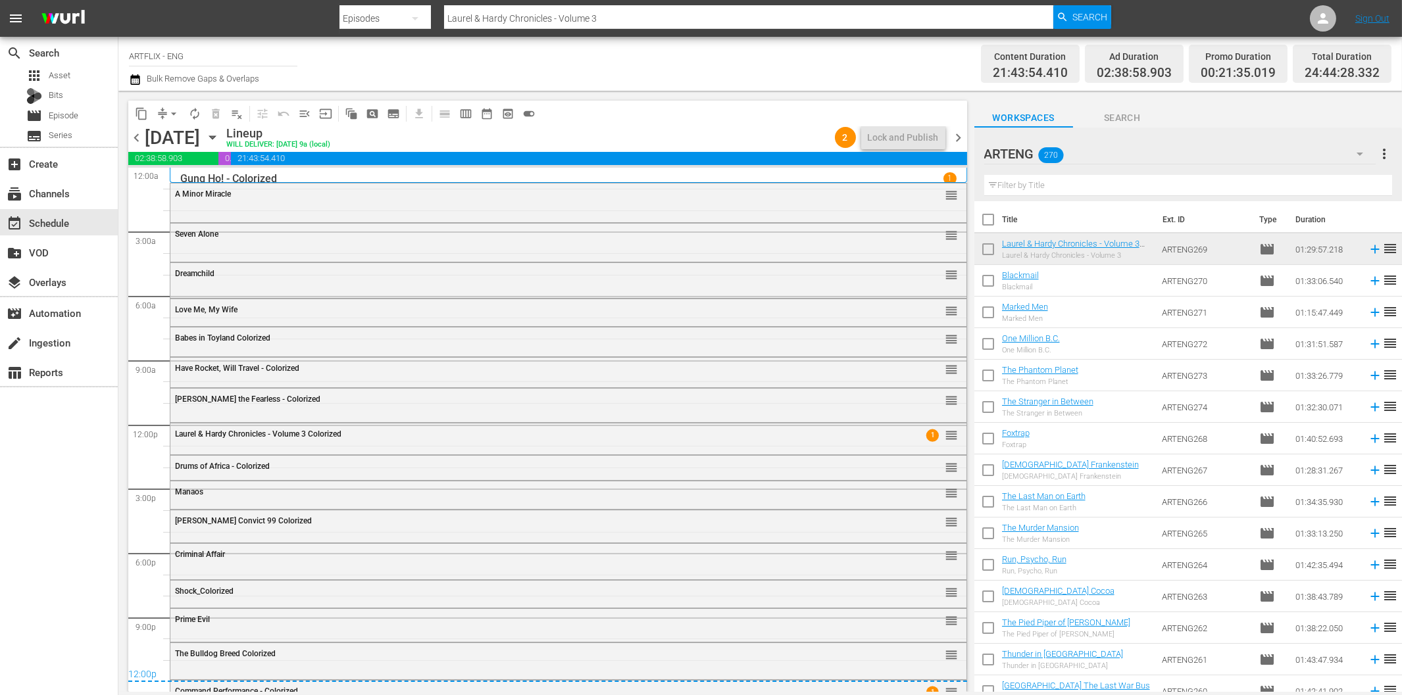
click at [955, 139] on span "chevron_right" at bounding box center [958, 138] width 16 height 16
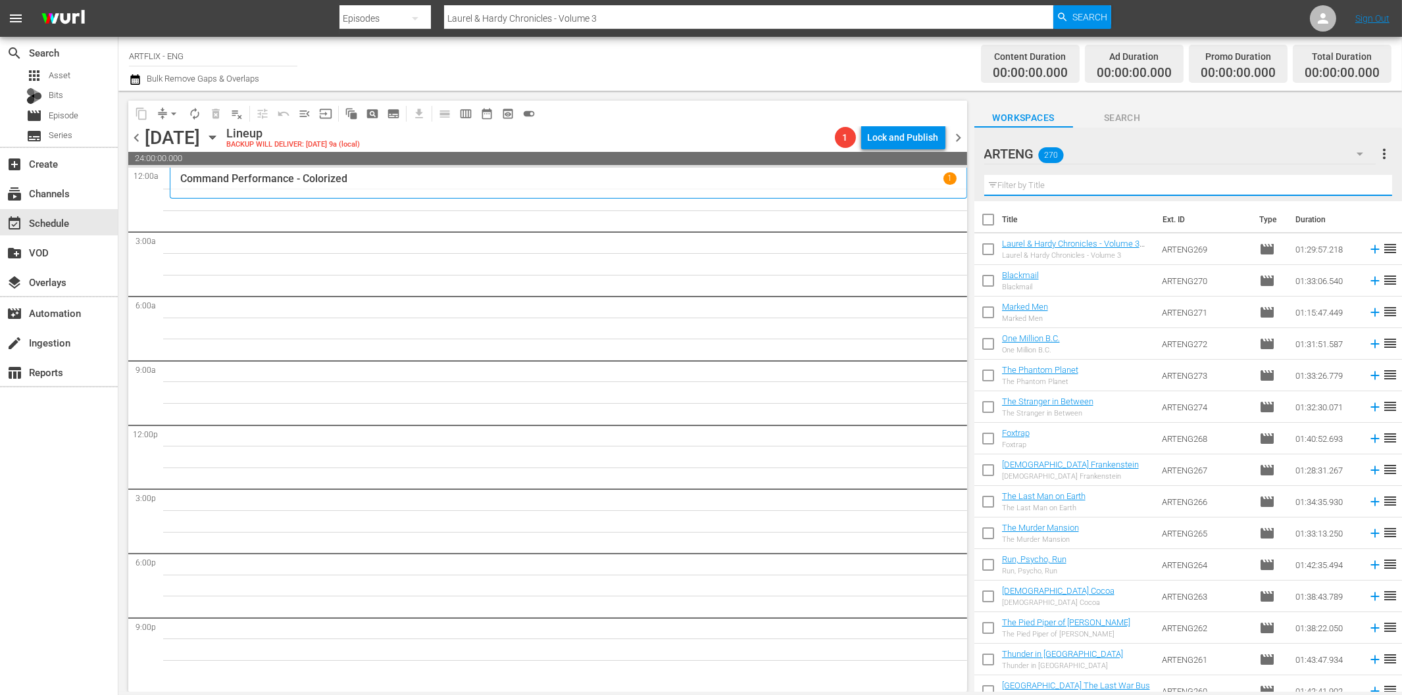
click at [1052, 181] on input "text" at bounding box center [1188, 185] width 408 height 21
paste input "Shock"
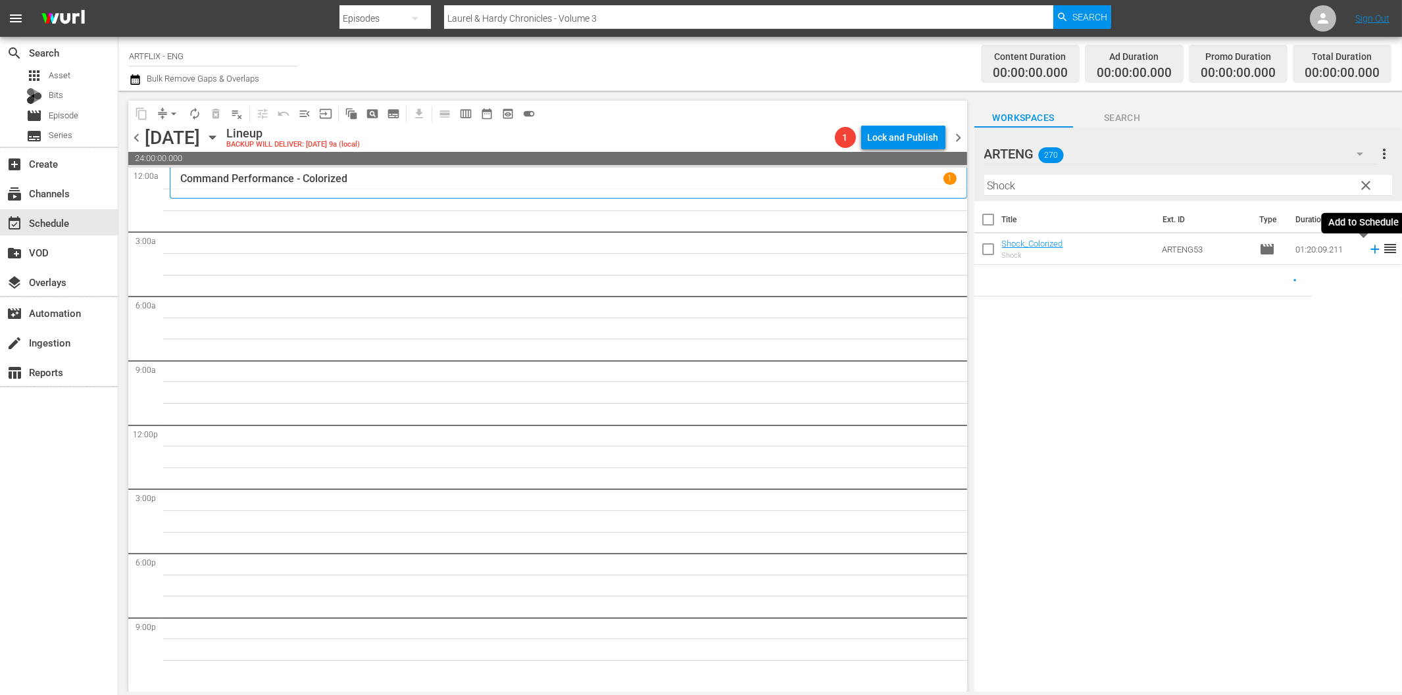
click at [1370, 250] on icon at bounding box center [1374, 249] width 9 height 9
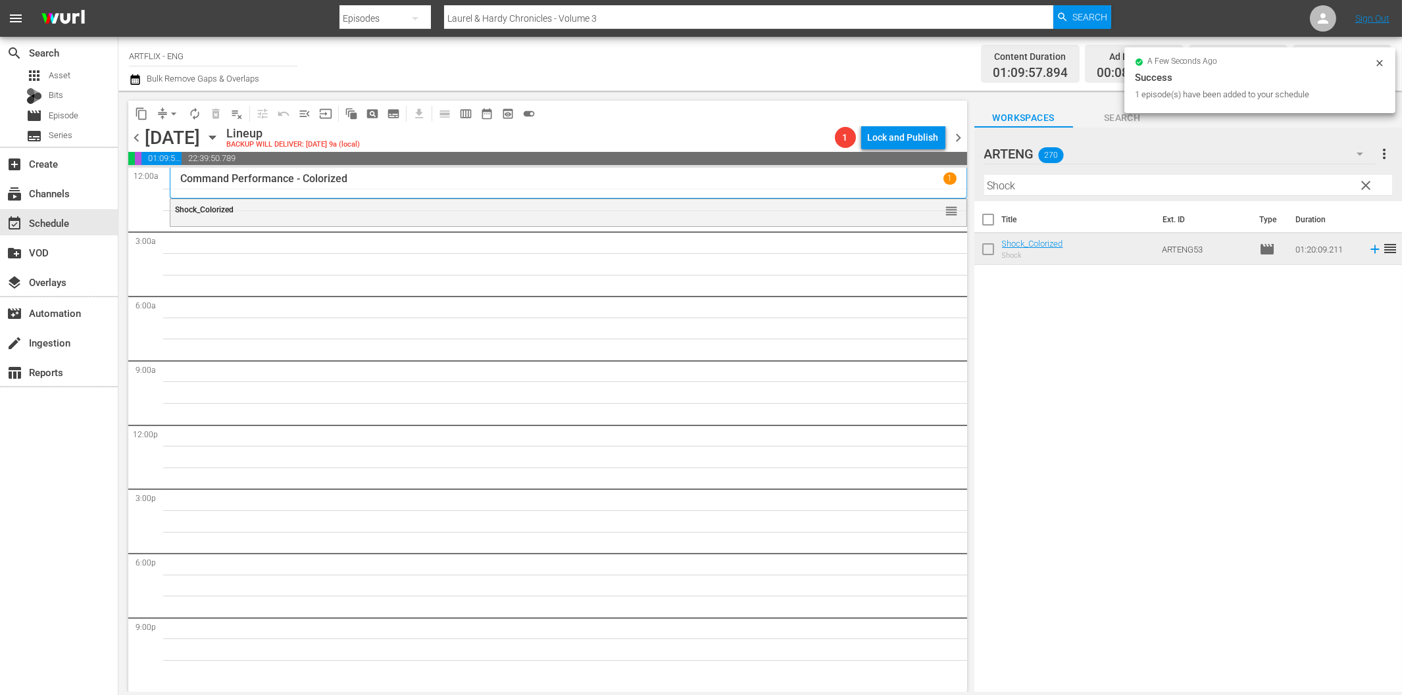
click at [1033, 189] on input "Shock" at bounding box center [1188, 185] width 408 height 21
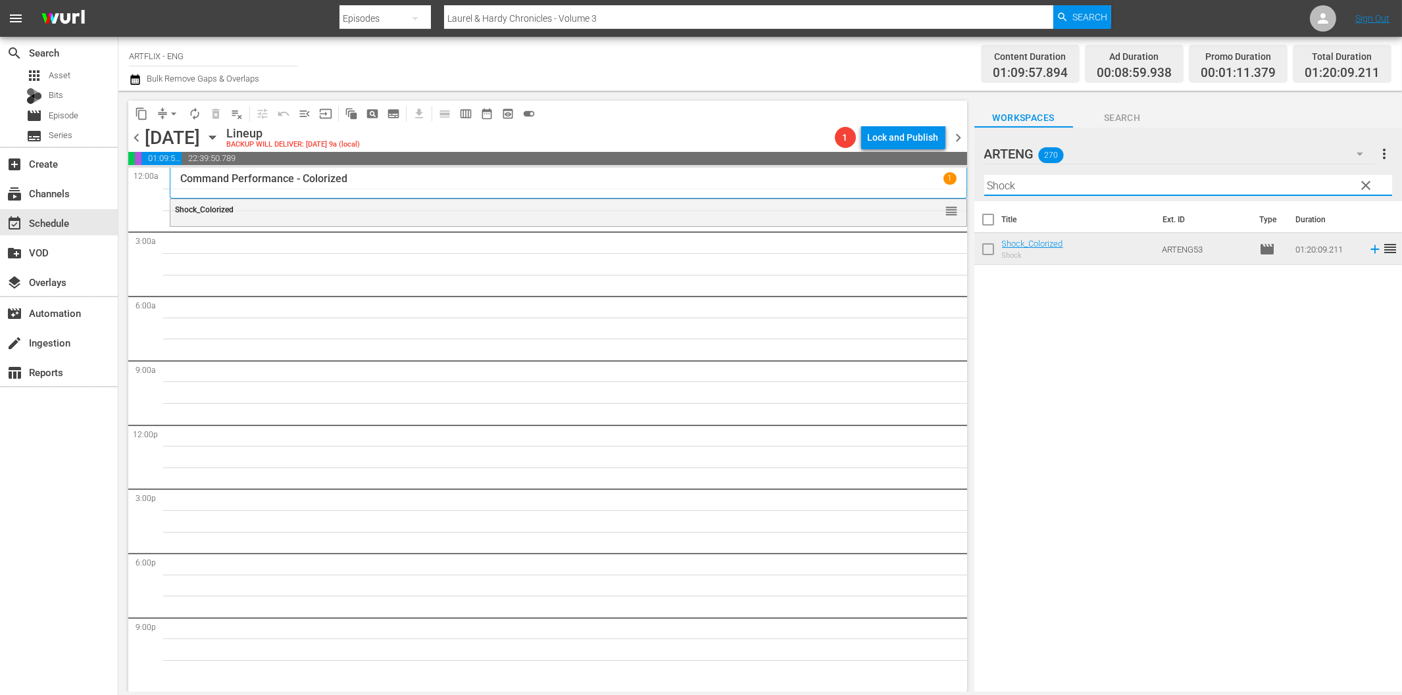
paste input "The Pride of [PERSON_NAME]"
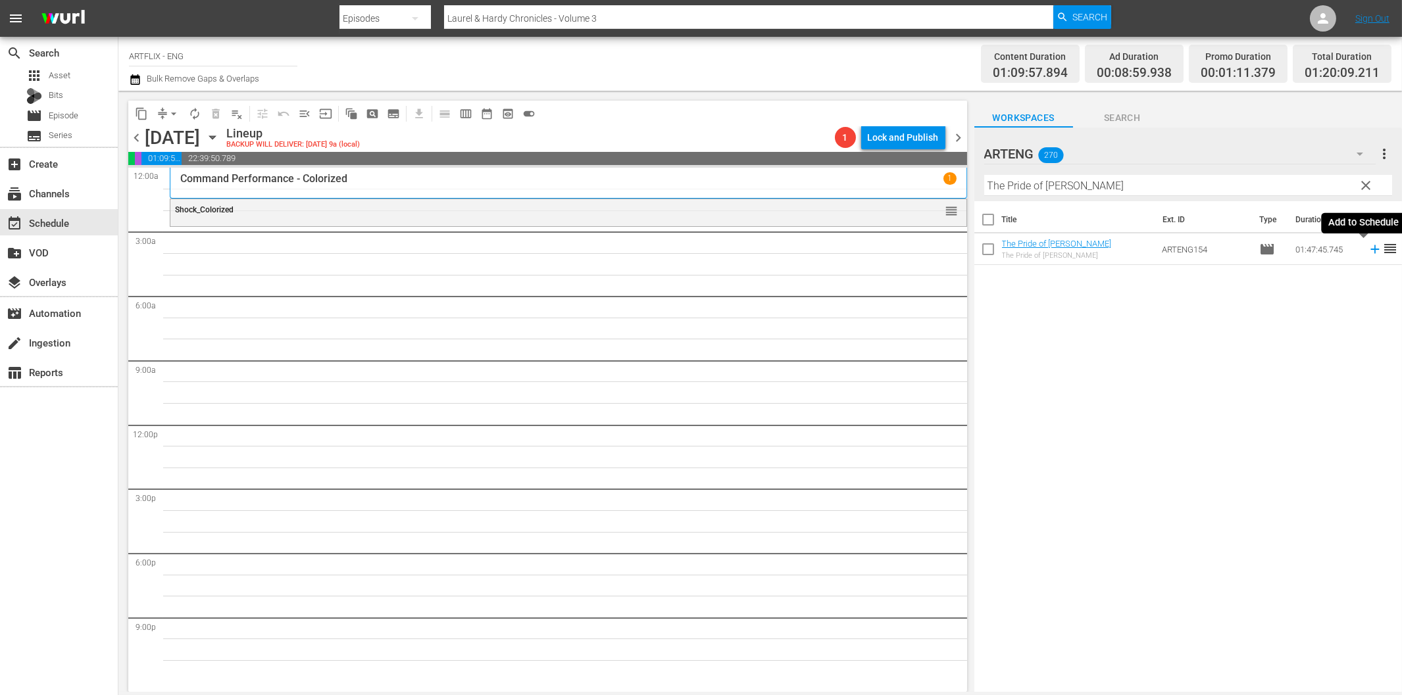
click at [1368, 252] on icon at bounding box center [1375, 249] width 14 height 14
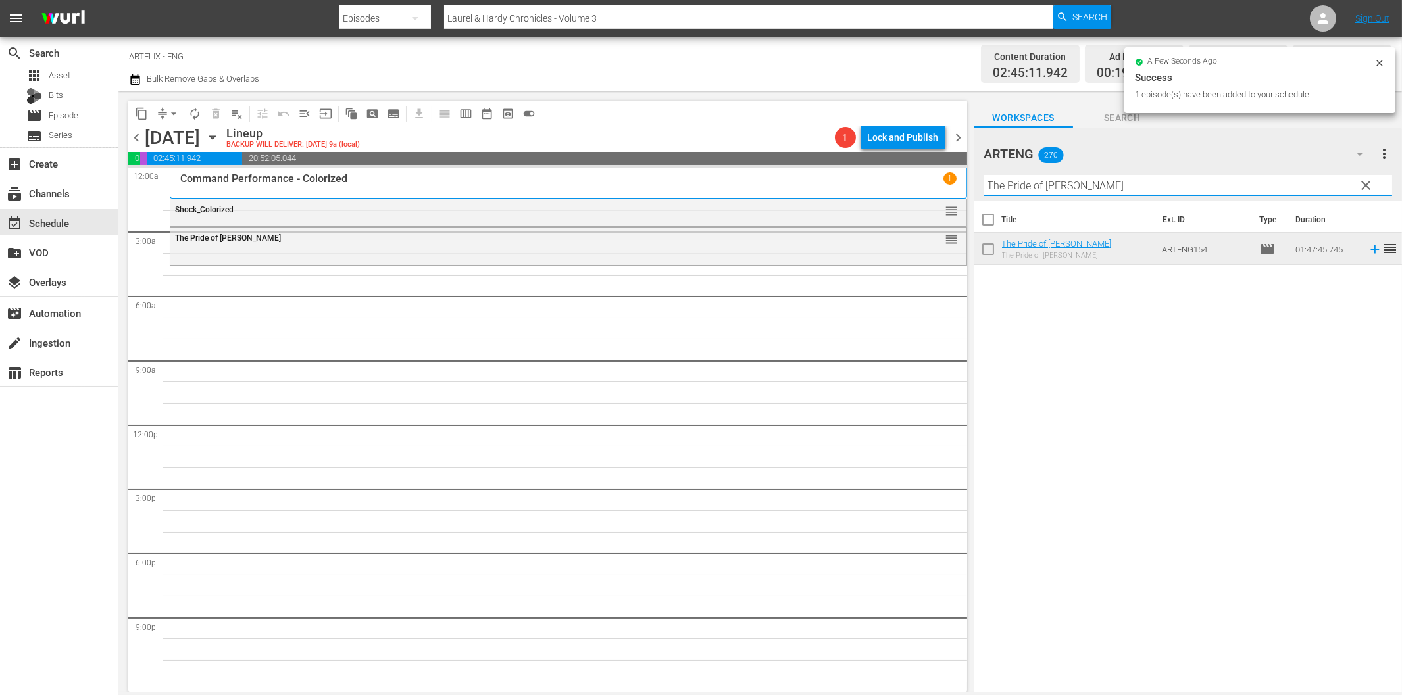
click at [1038, 189] on input "The Pride of [PERSON_NAME]" at bounding box center [1188, 185] width 408 height 21
paste input "Contraband"
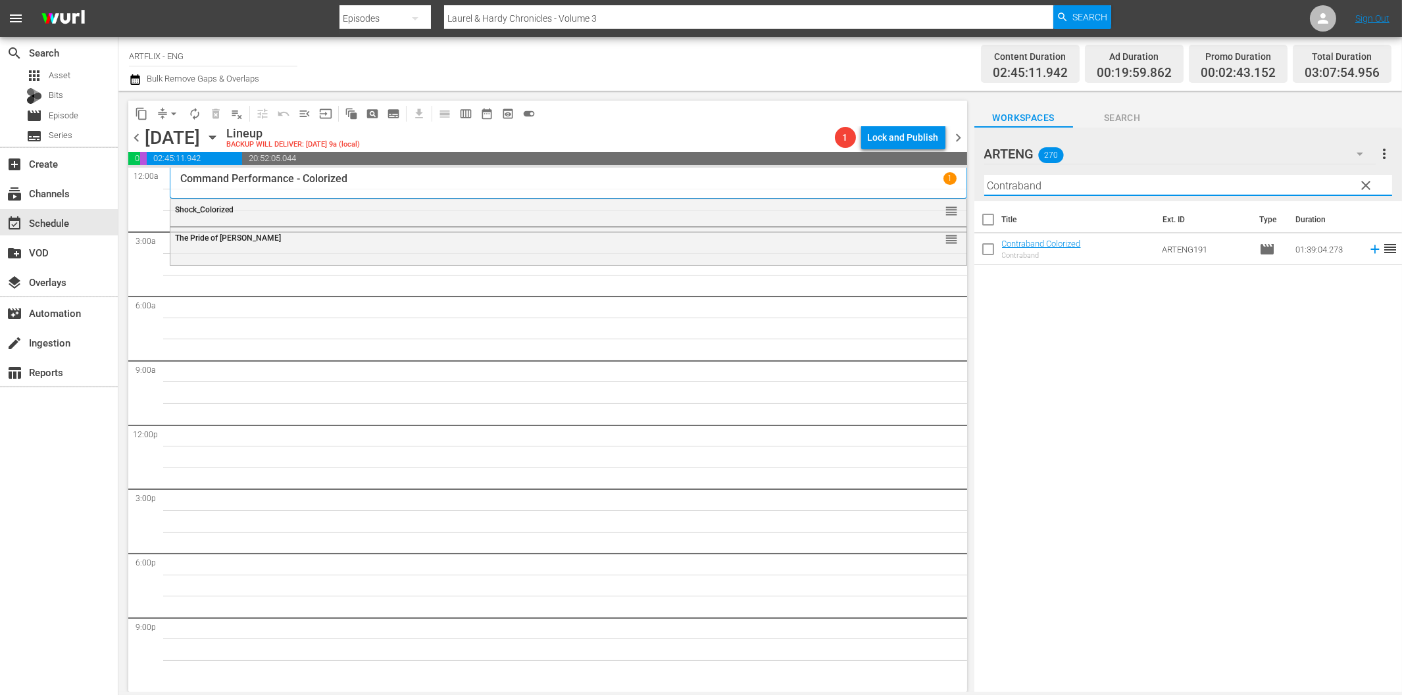
click at [1368, 247] on icon at bounding box center [1375, 249] width 14 height 14
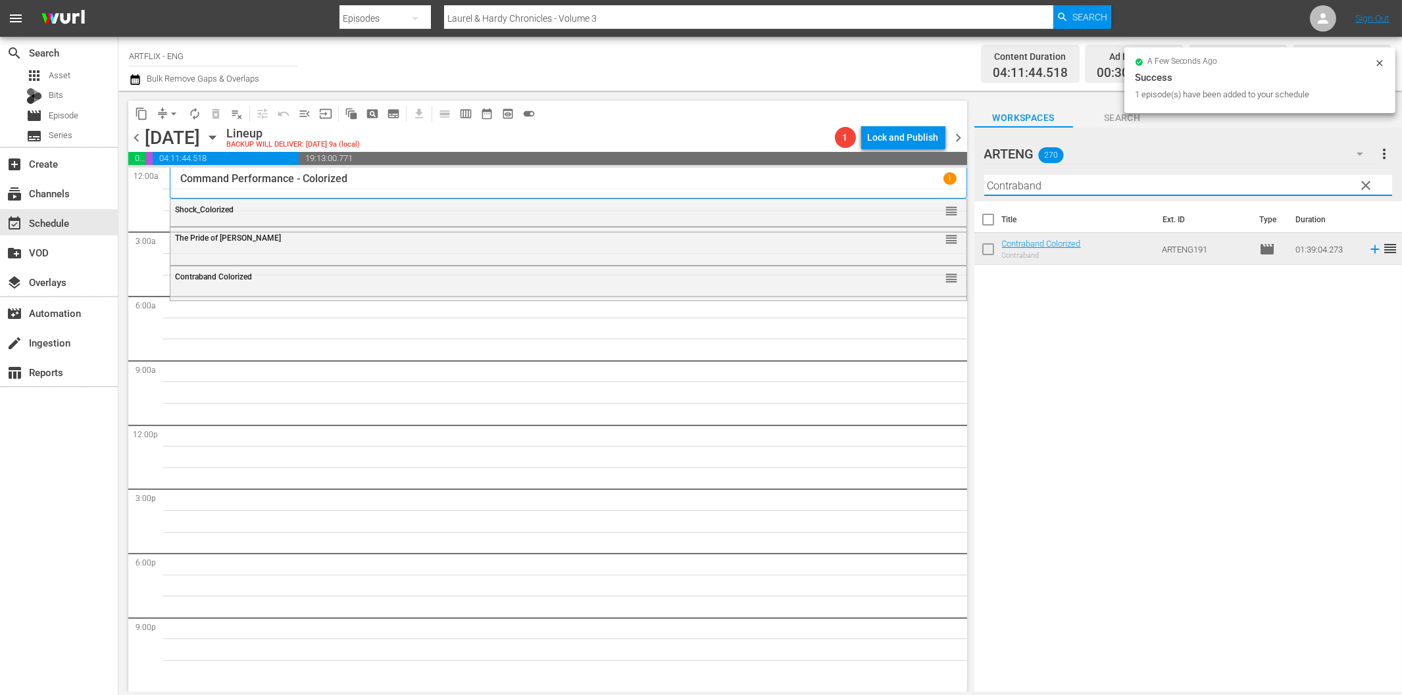
click at [1004, 185] on input "Contraband" at bounding box center [1188, 185] width 408 height 21
paste input "Three of a ki"
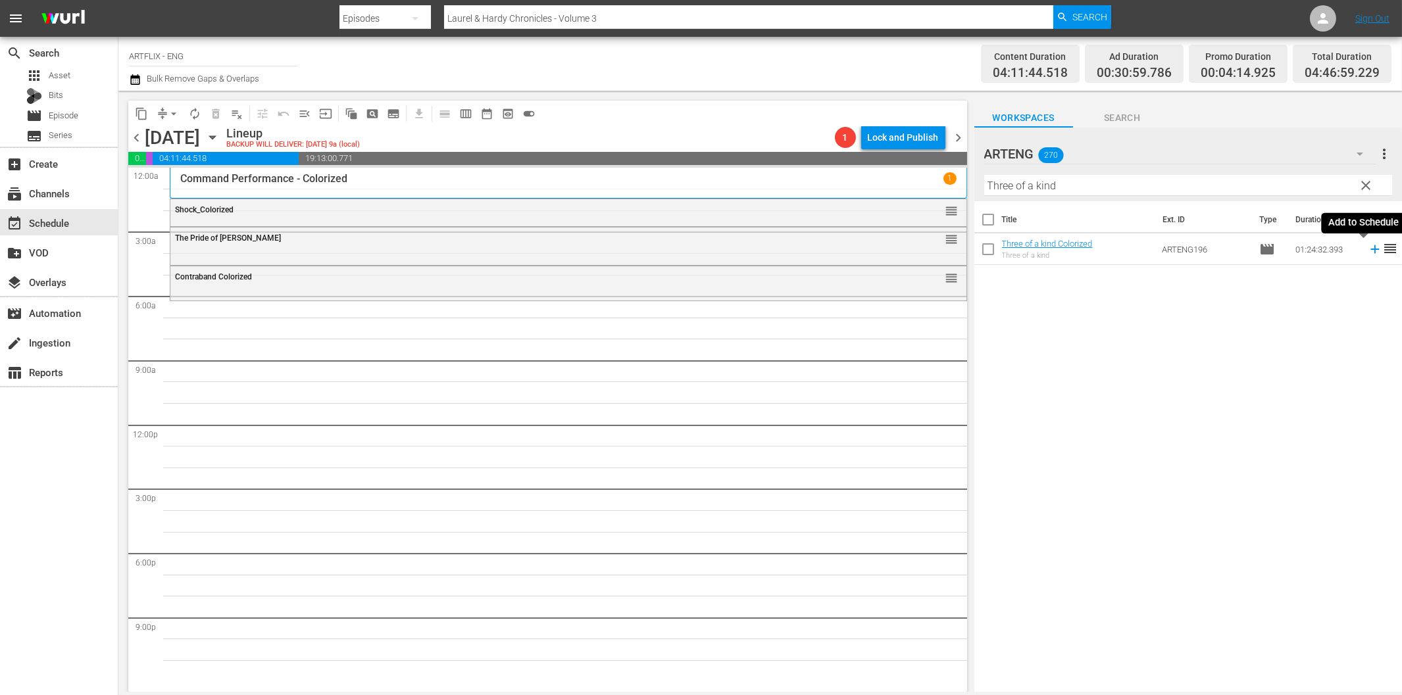
click at [1370, 249] on icon at bounding box center [1374, 249] width 9 height 9
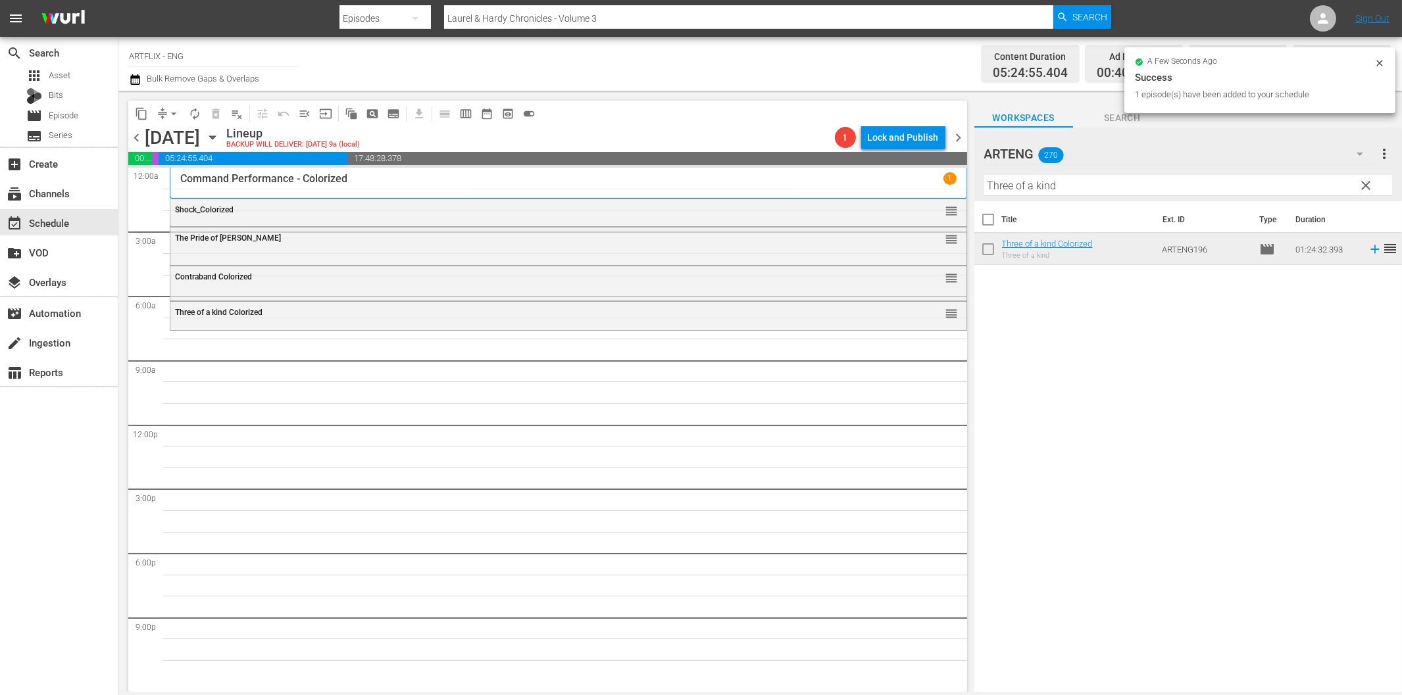
click at [1135, 186] on input "Three of a kind" at bounding box center [1188, 185] width 408 height 21
paste input "Bulldog [PERSON_NAME] Escapes"
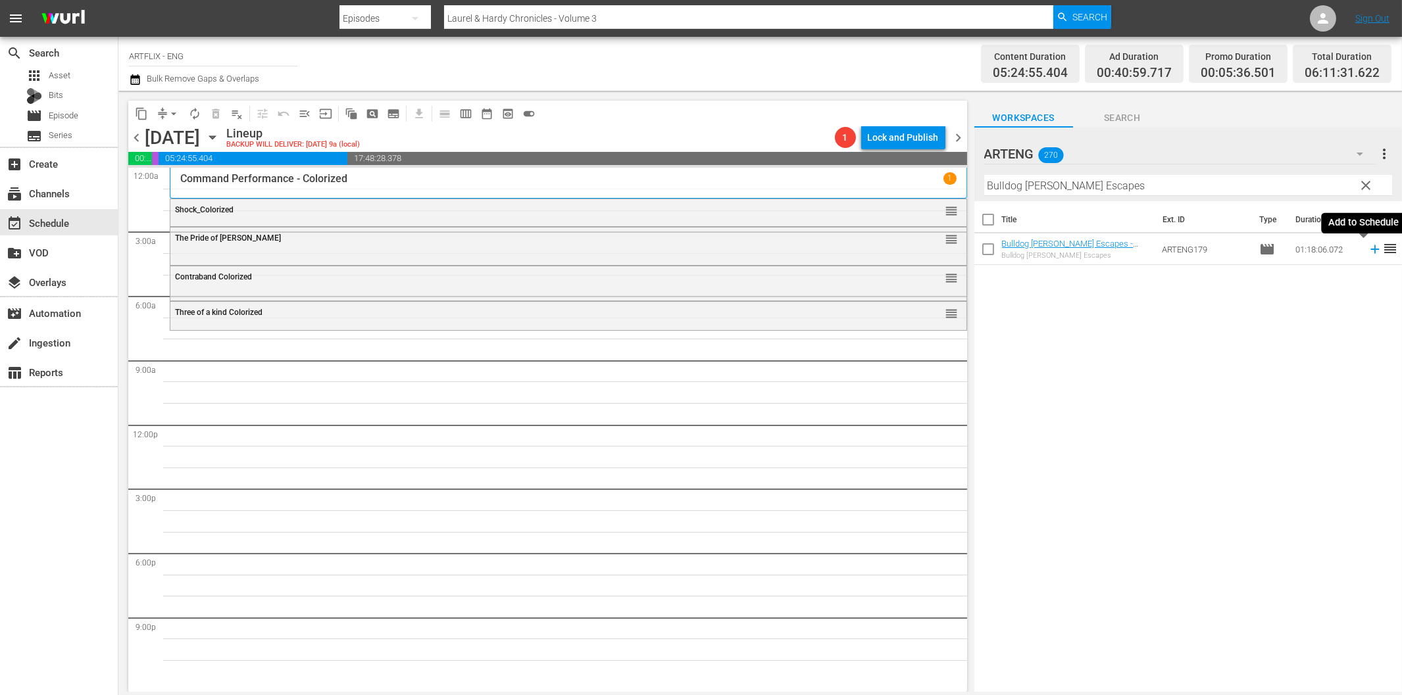
click at [1368, 245] on icon at bounding box center [1375, 249] width 14 height 14
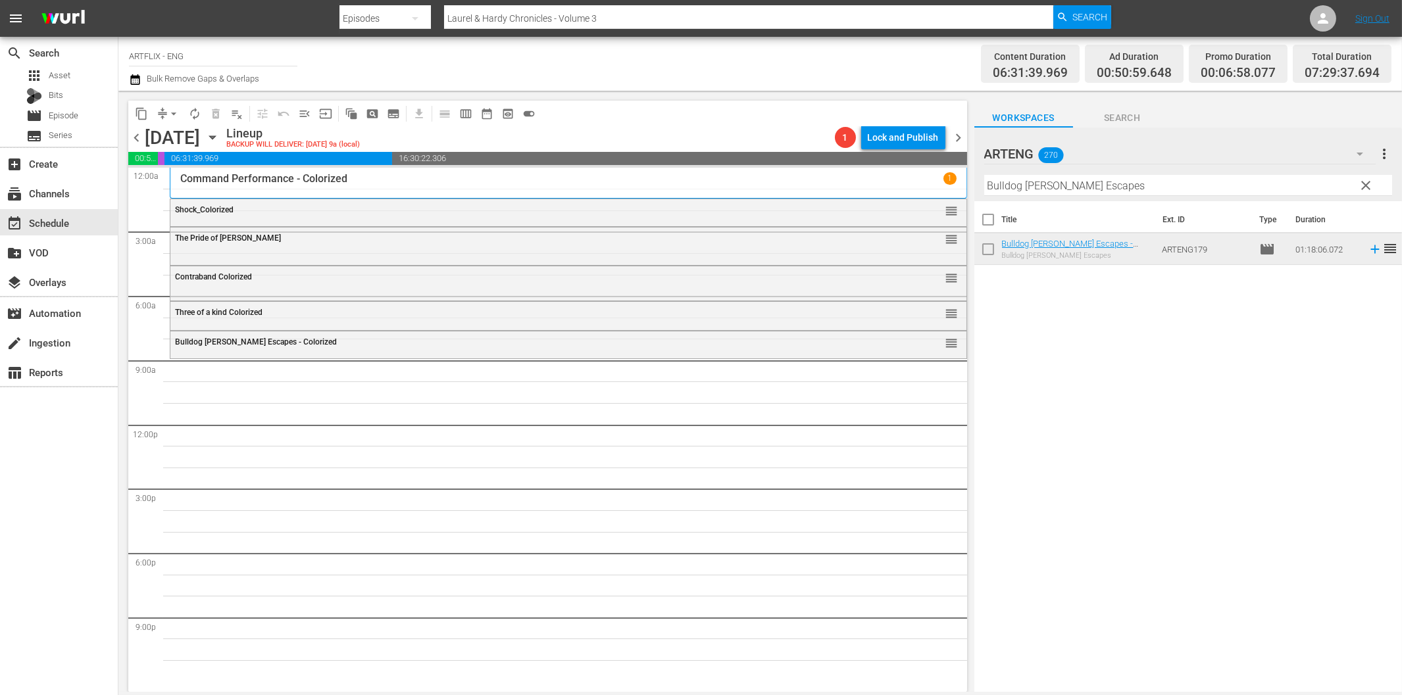
click at [1058, 191] on input "Bulldog [PERSON_NAME] Escapes" at bounding box center [1188, 185] width 408 height 21
paste input "Angel on My Shoulder"
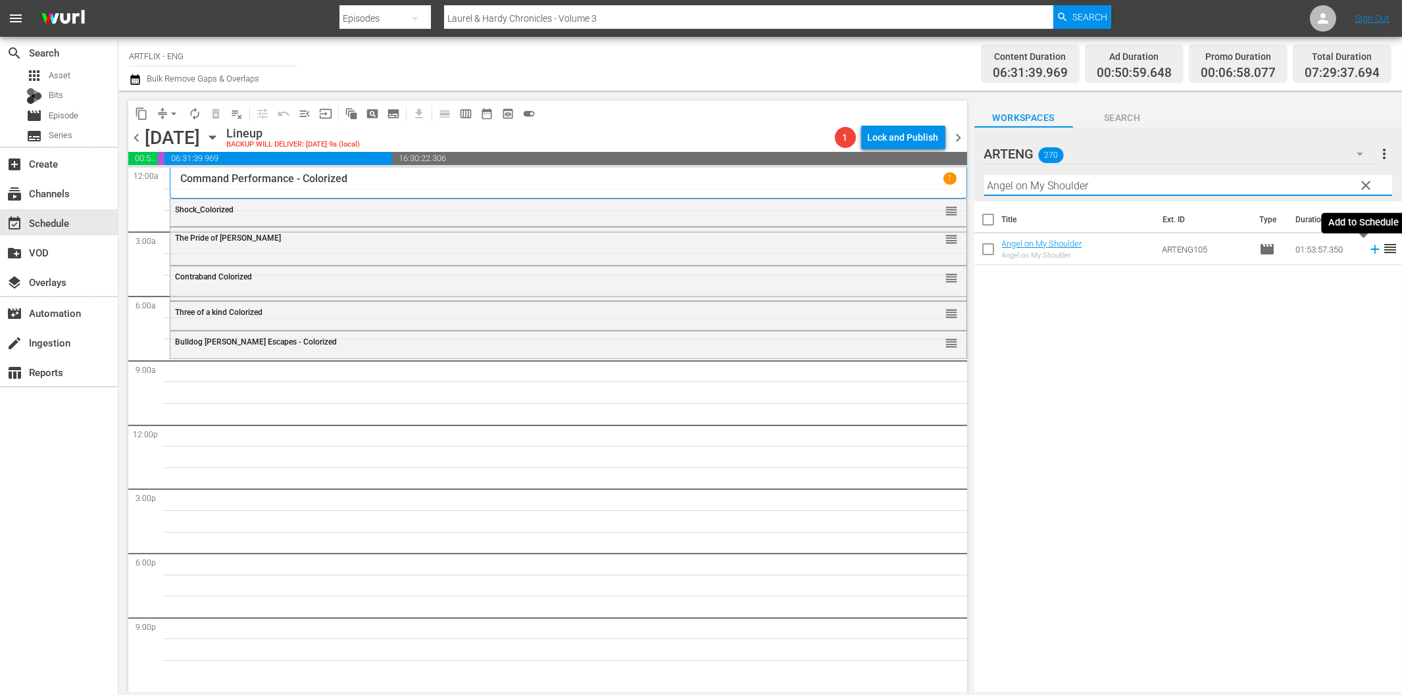
click at [1368, 251] on icon at bounding box center [1375, 249] width 14 height 14
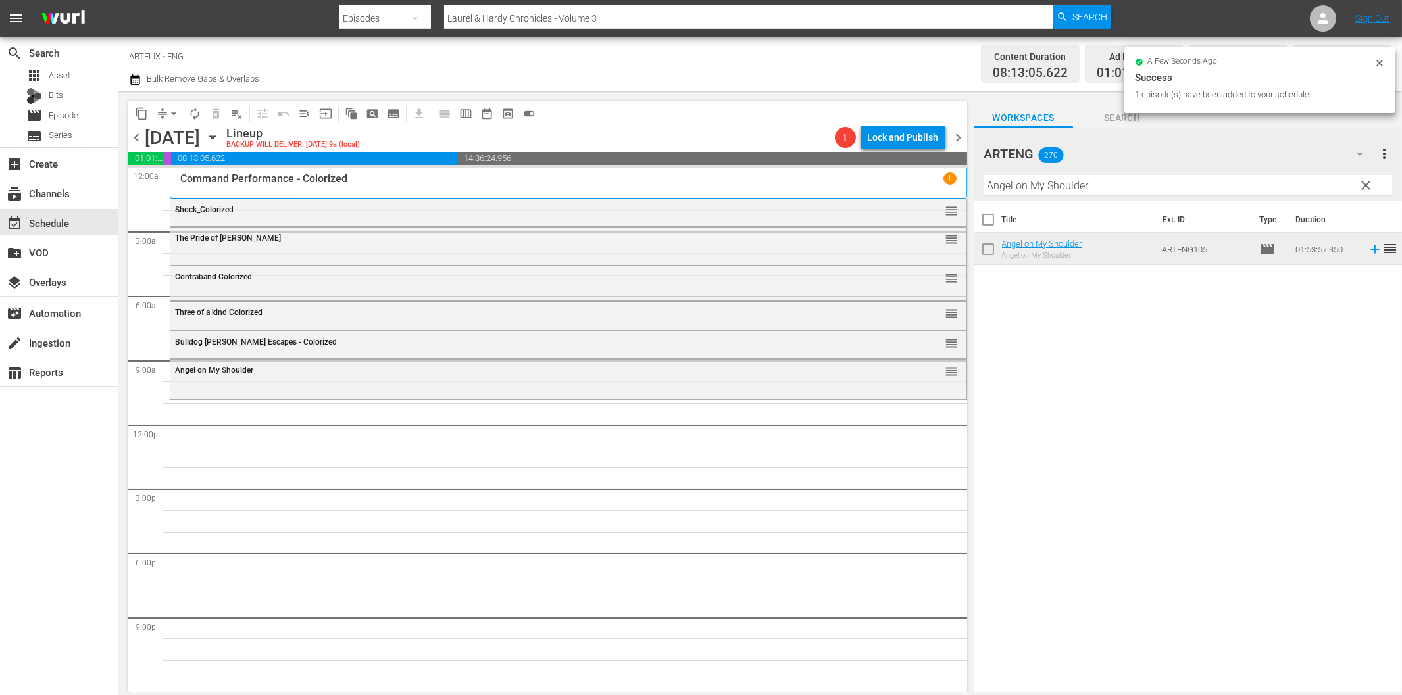
click at [1081, 193] on input "Angel on My Shoulder" at bounding box center [1188, 185] width 408 height 21
paste input "The Flying Deuces"
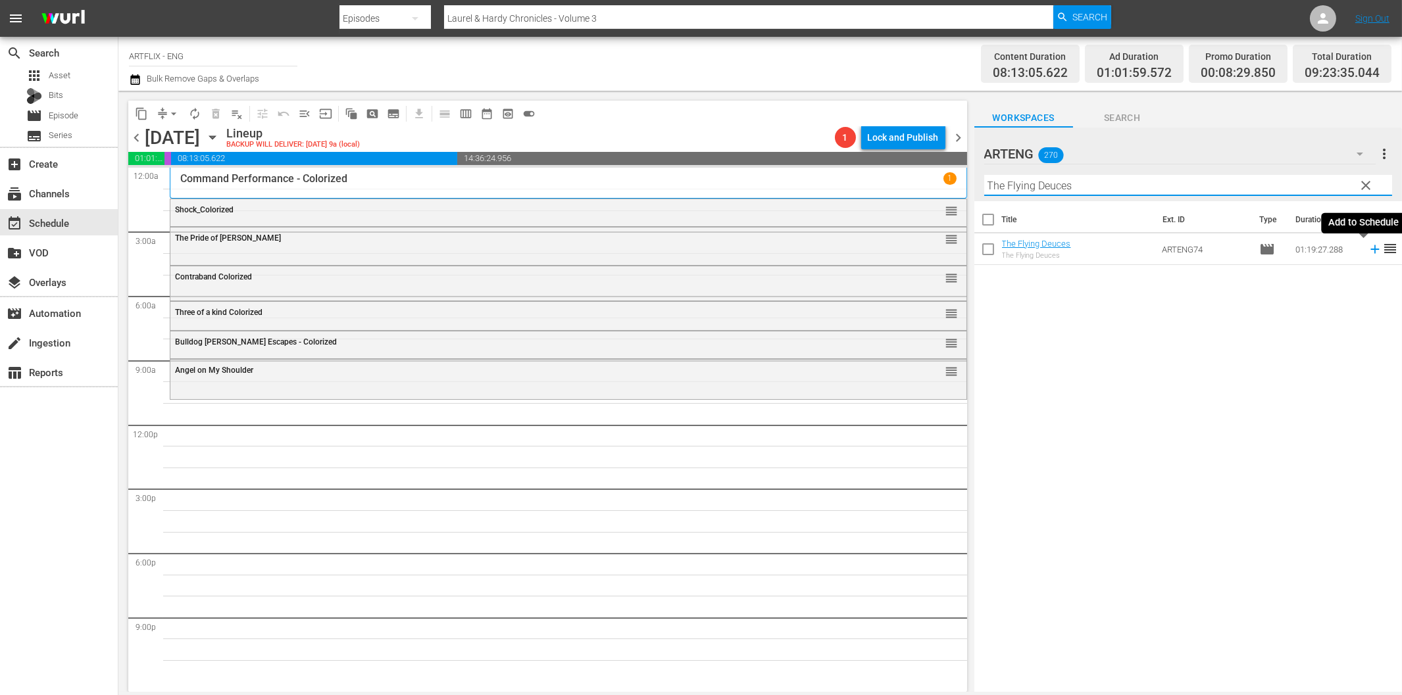
click at [1368, 255] on icon at bounding box center [1375, 249] width 14 height 14
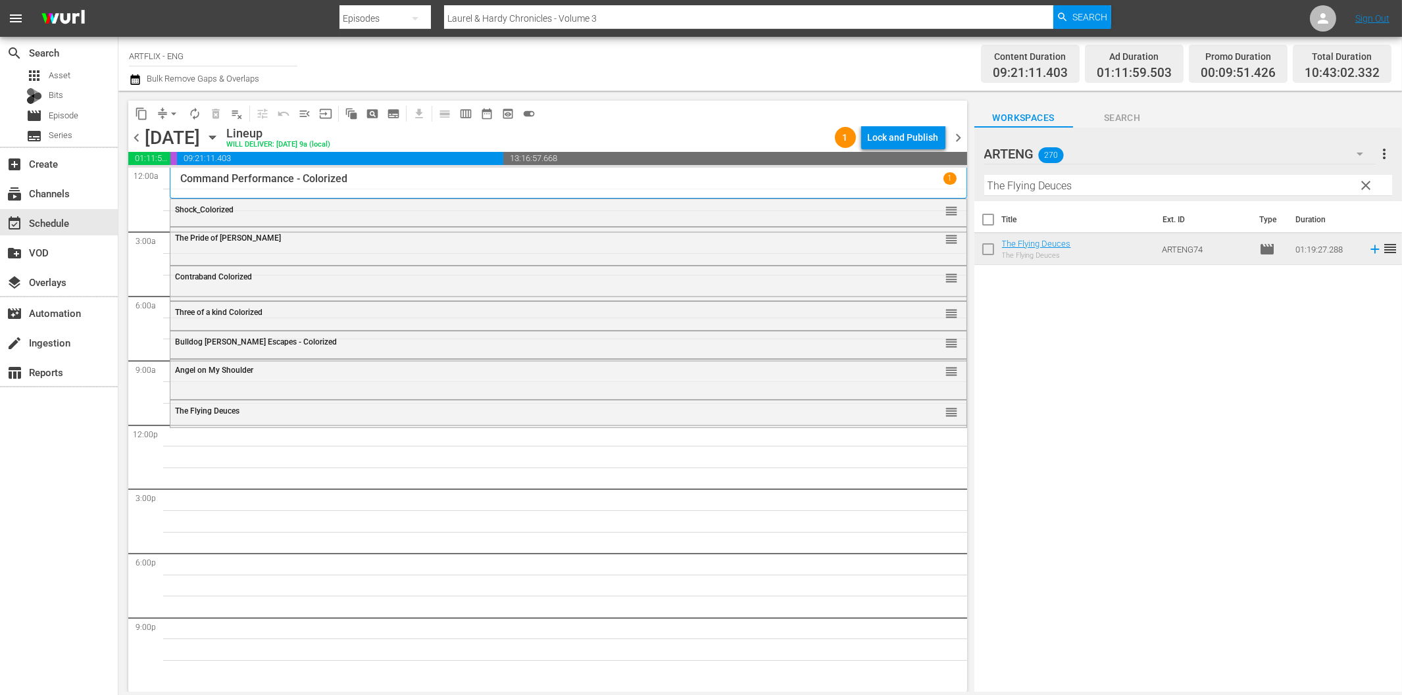
click at [1075, 186] on input "The Flying Deuces" at bounding box center [1188, 185] width 408 height 21
paste input "Woman on the Run"
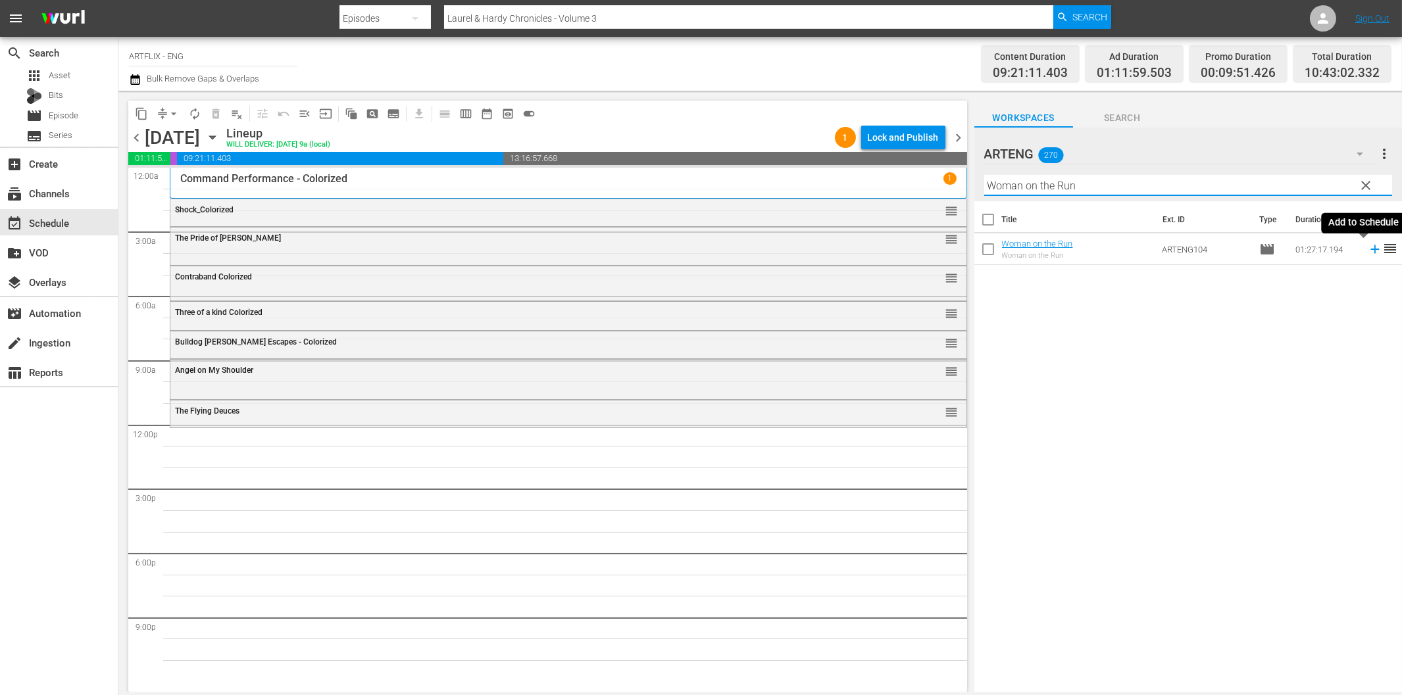
click at [1368, 252] on icon at bounding box center [1375, 249] width 14 height 14
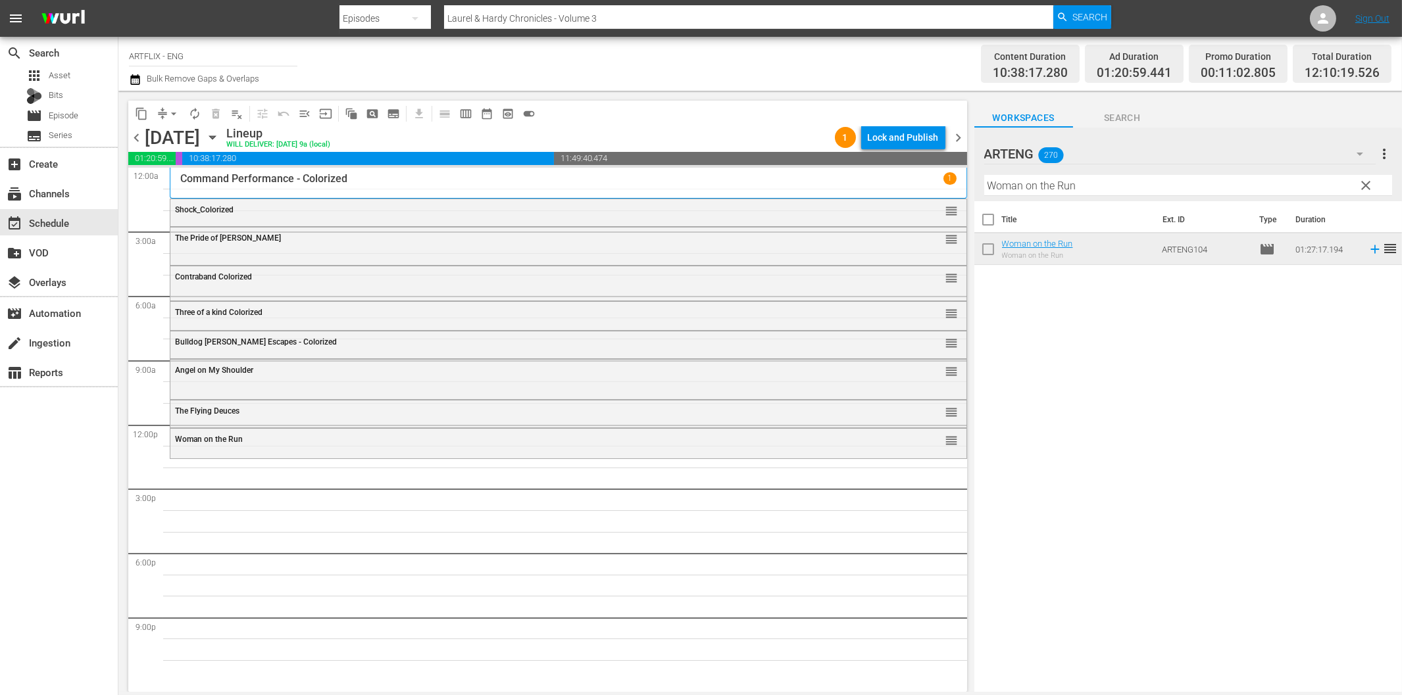
click at [1048, 185] on input "Woman on the Run" at bounding box center [1188, 185] width 408 height 21
paste input "Jungle Book"
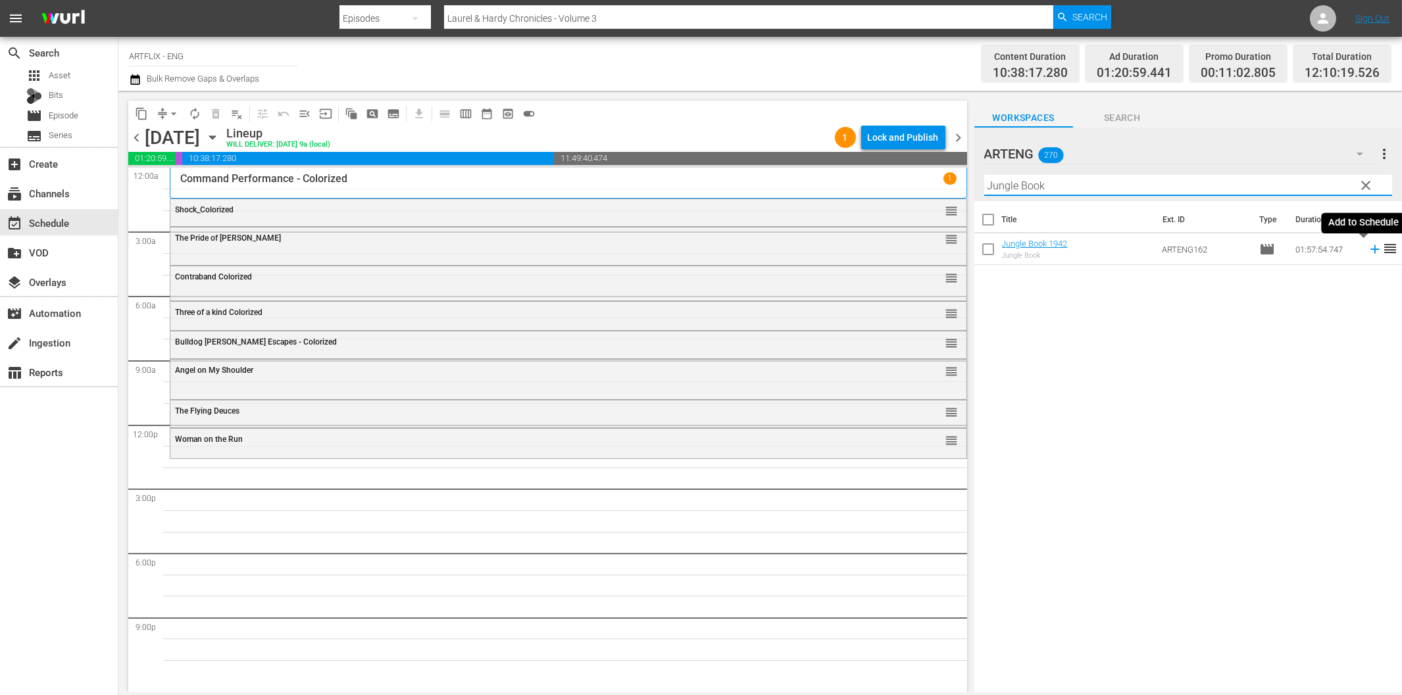
click at [1368, 251] on icon at bounding box center [1375, 249] width 14 height 14
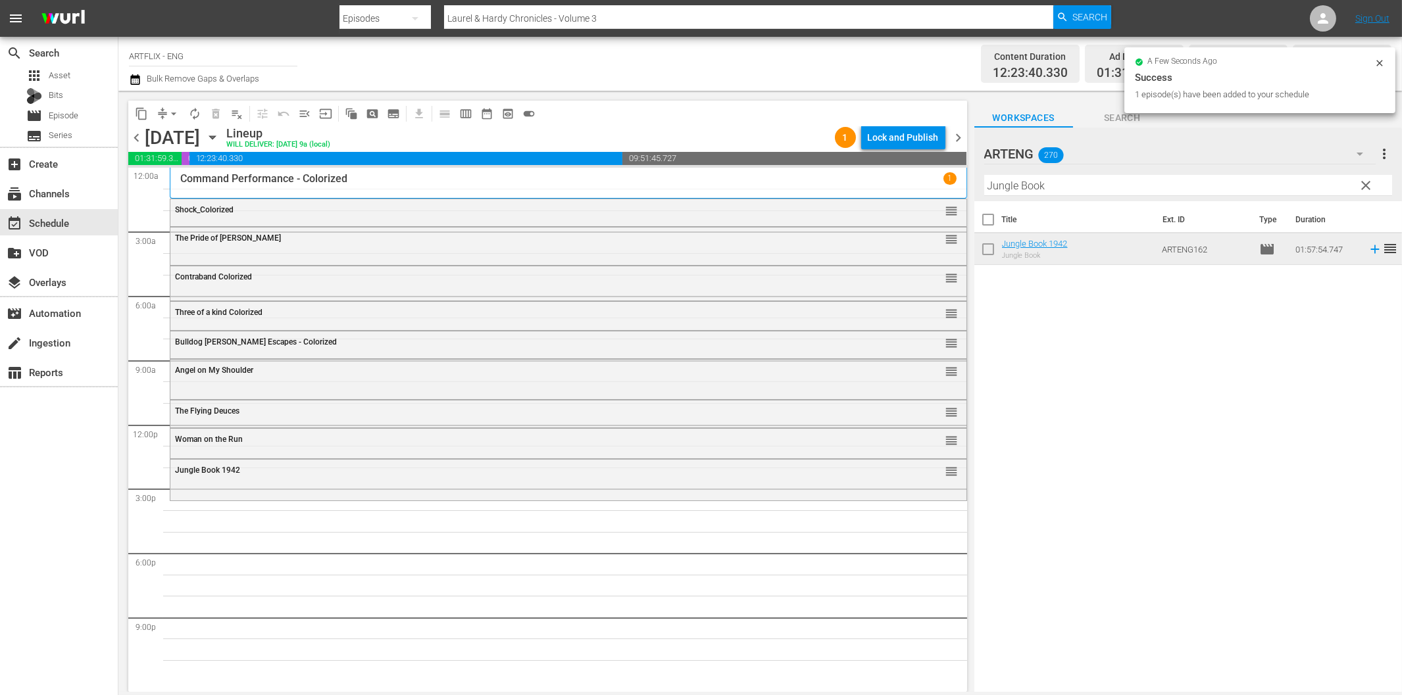
click at [1075, 187] on input "Jungle Book" at bounding box center [1188, 185] width 408 height 21
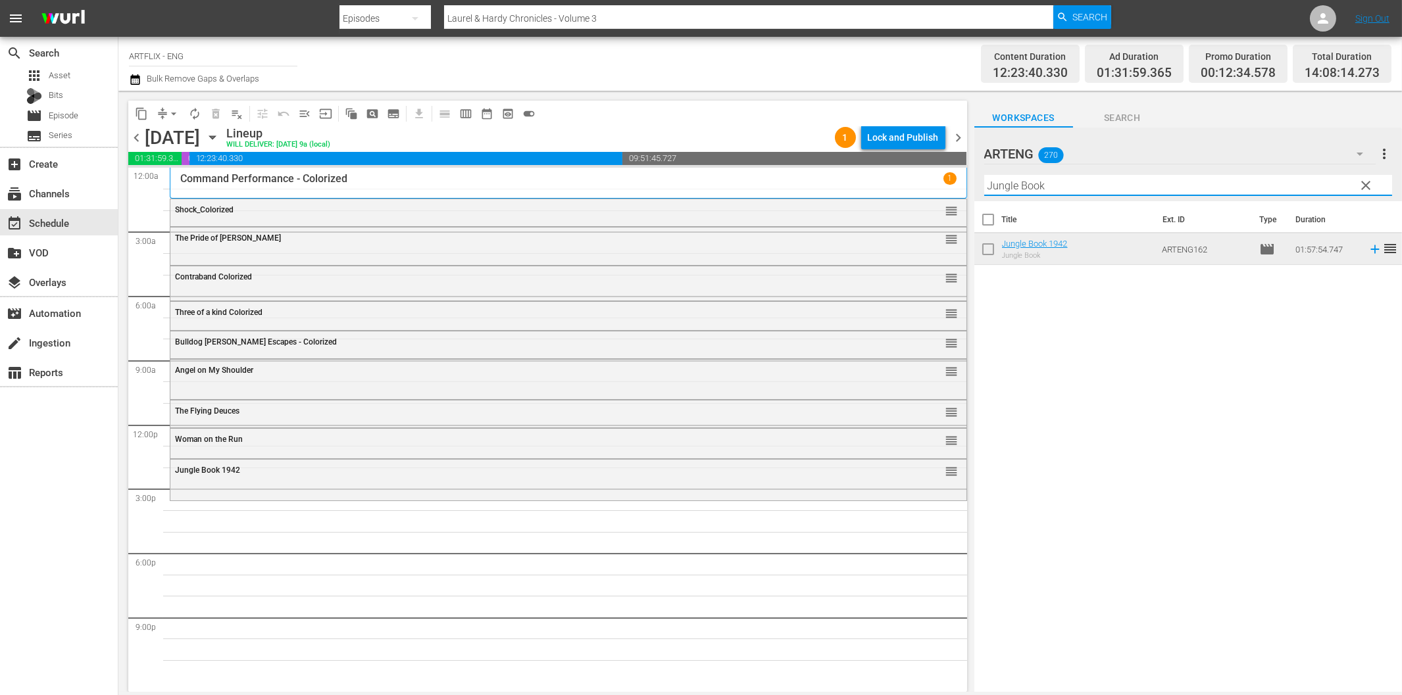
paste input "Cyrano de Bergerac"
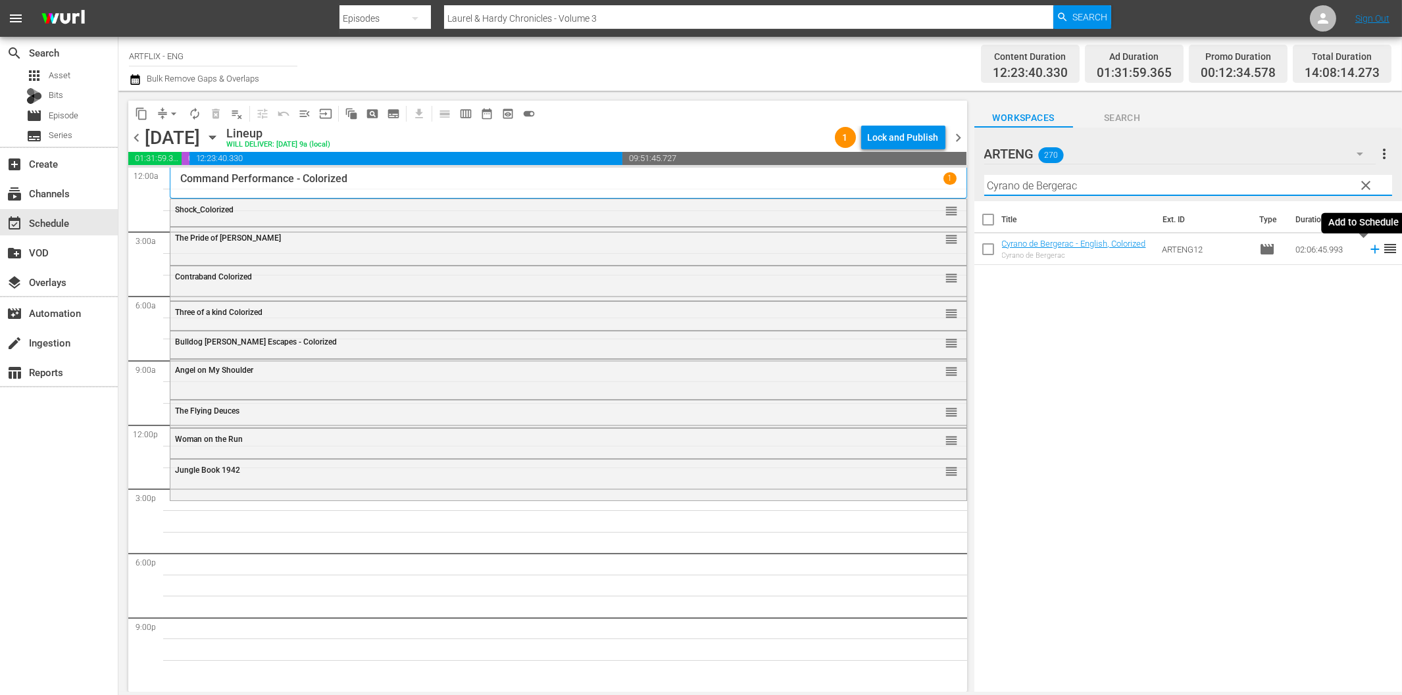
click at [1368, 253] on icon at bounding box center [1375, 249] width 14 height 14
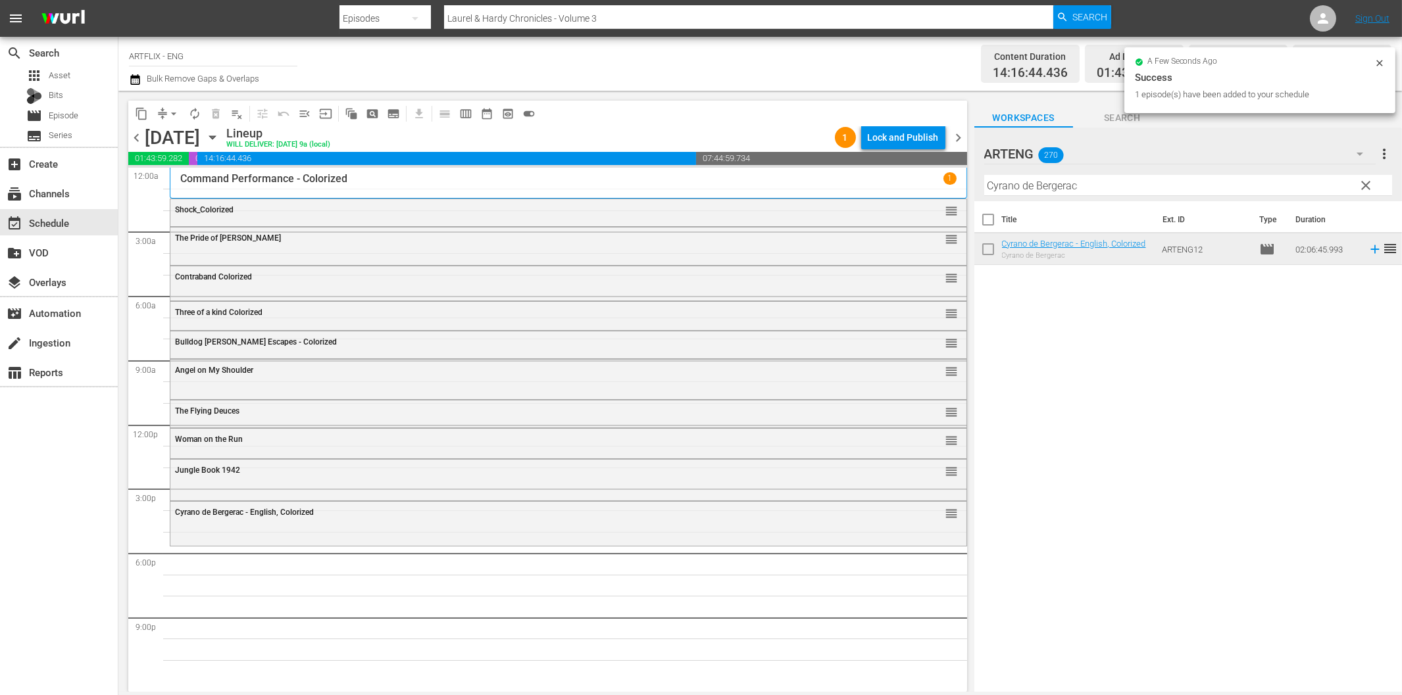
click at [1054, 182] on input "Cyrano de Bergerac" at bounding box center [1188, 185] width 408 height 21
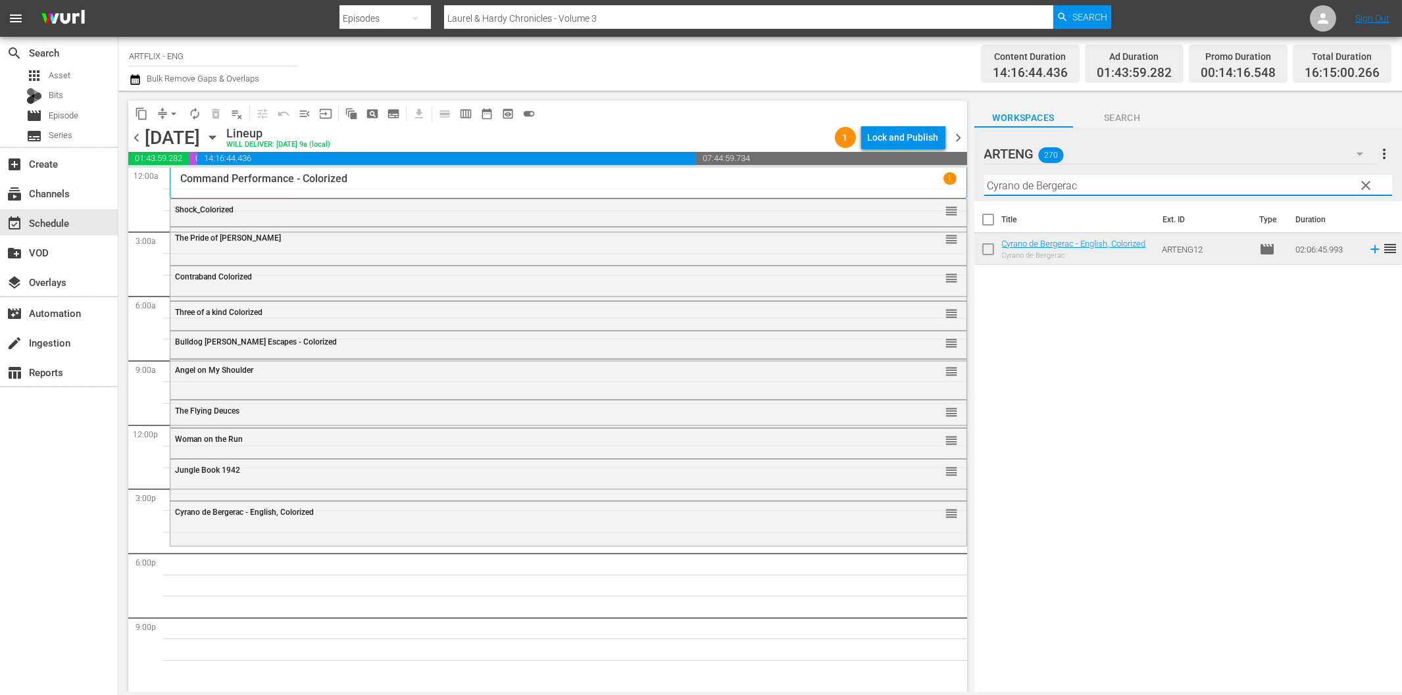
paste input "The Magic Sword"
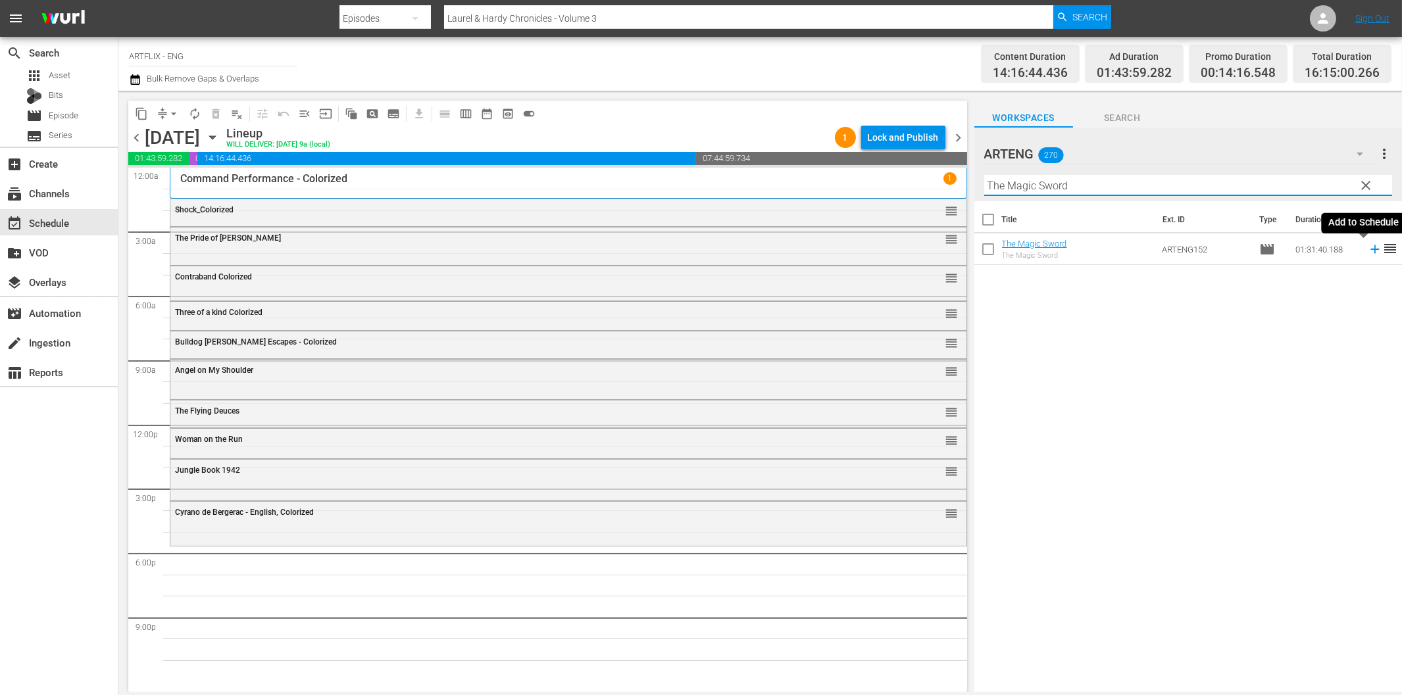
click at [1368, 245] on icon at bounding box center [1375, 249] width 14 height 14
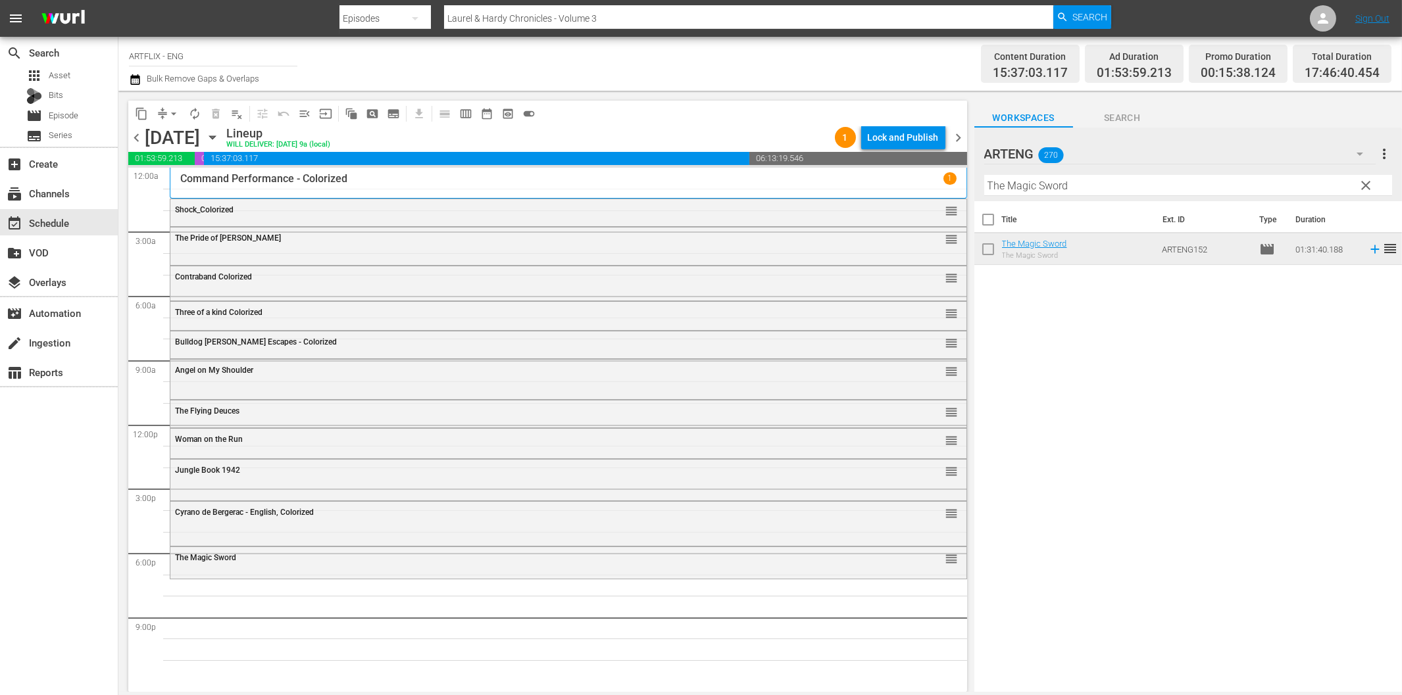
click at [1061, 194] on input "The Magic Sword" at bounding box center [1188, 185] width 408 height 21
paste input "Last Man on Earth"
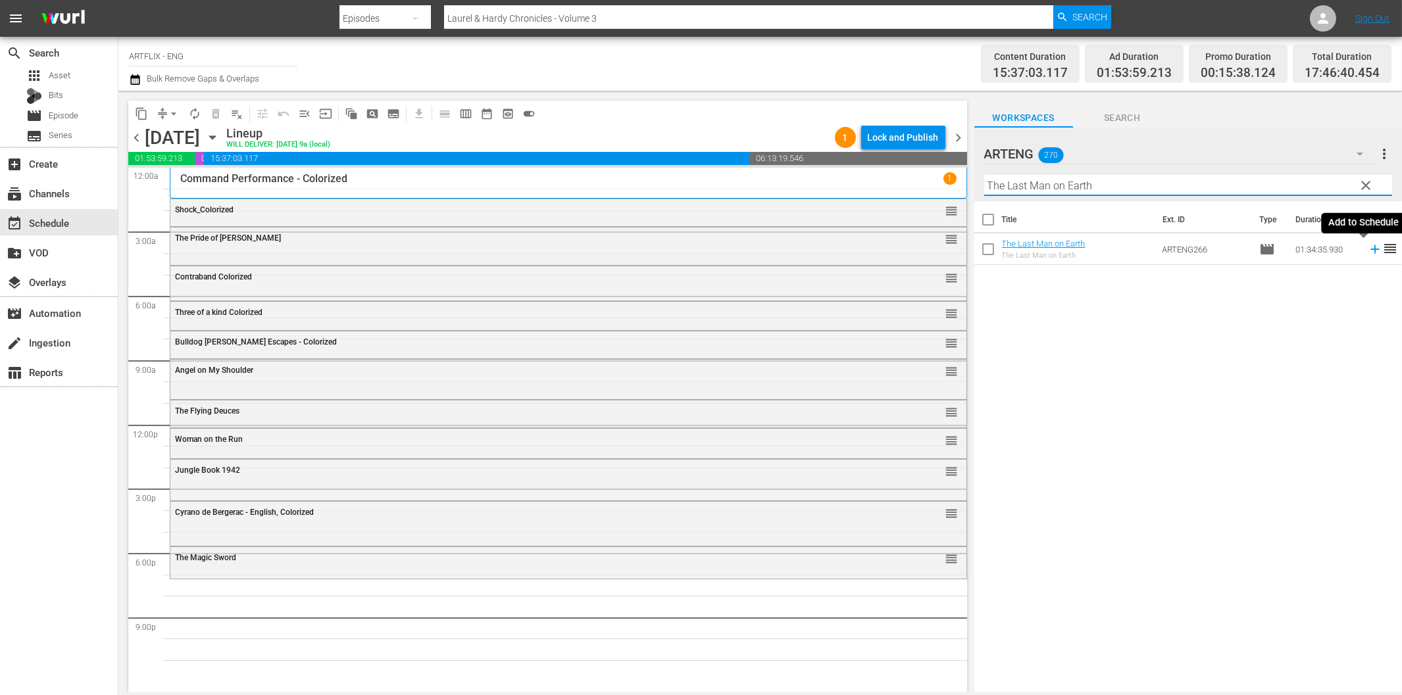
click at [1370, 249] on icon at bounding box center [1374, 249] width 9 height 9
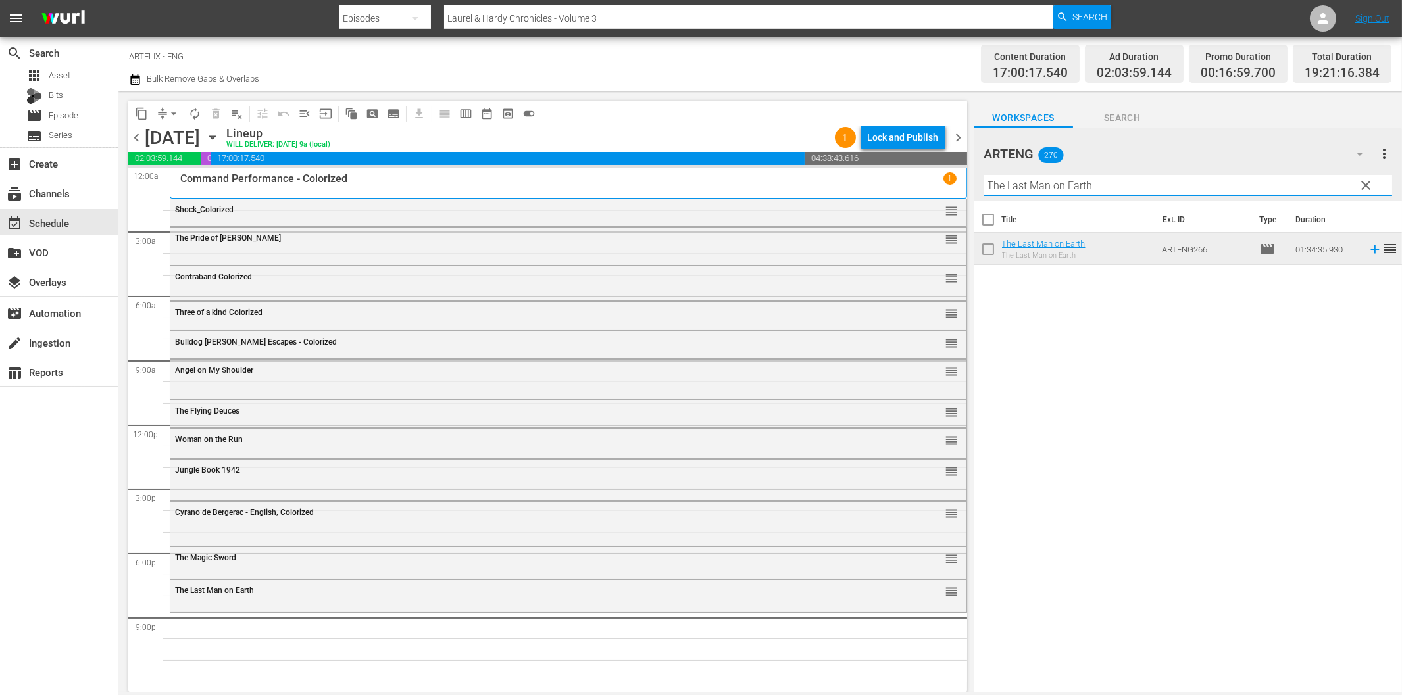
click at [1128, 184] on input "The Last Man on Earth" at bounding box center [1188, 185] width 408 height 21
paste input "A Killing Affair"
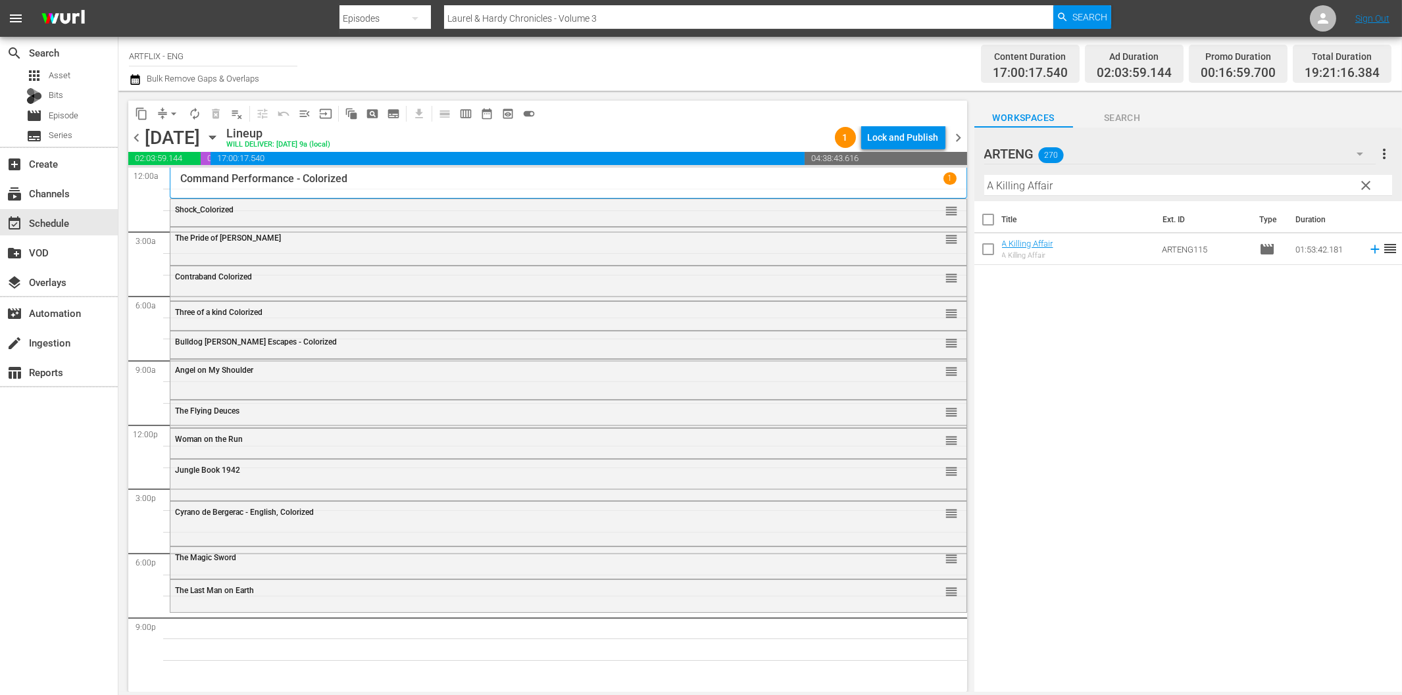
drag, startPoint x: 1364, startPoint y: 251, endPoint x: 1357, endPoint y: 252, distance: 6.7
click at [1370, 251] on icon at bounding box center [1374, 249] width 9 height 9
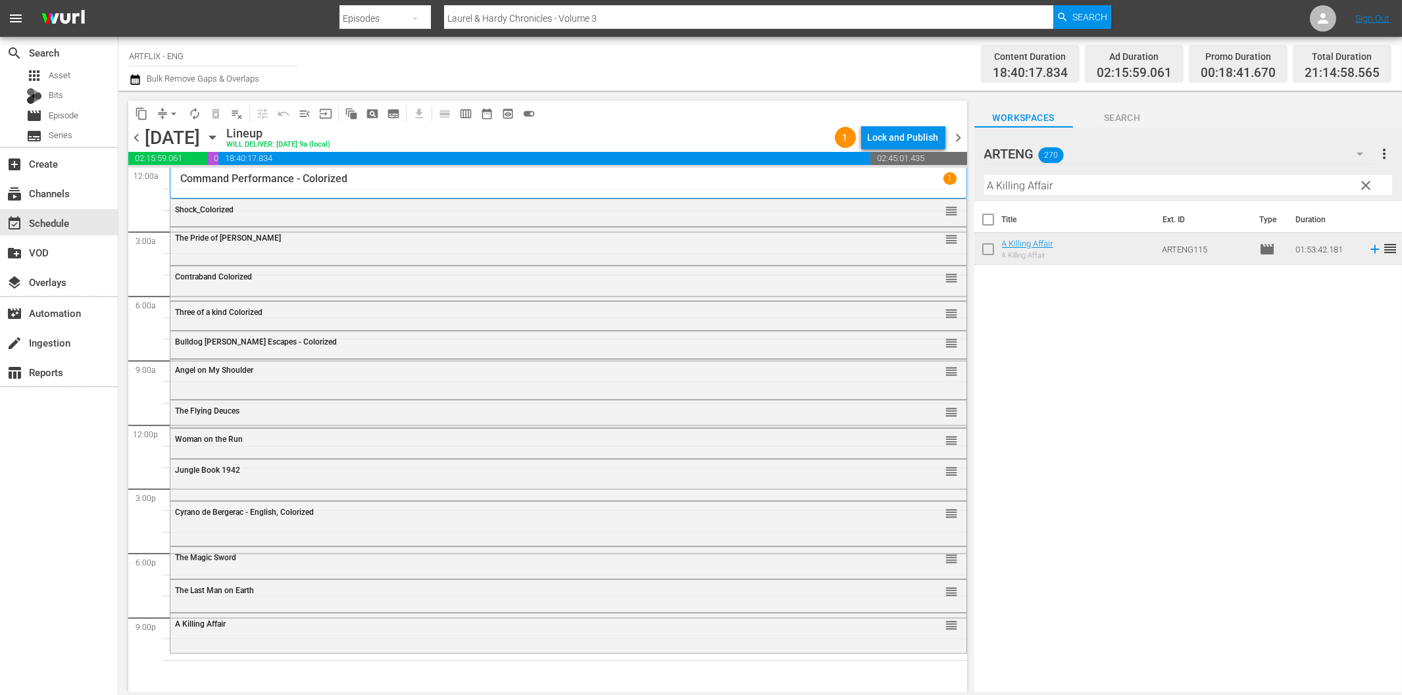
click at [1079, 195] on hr at bounding box center [1188, 195] width 408 height 1
click at [1079, 187] on input "A Killing Affair" at bounding box center [1188, 185] width 408 height 21
paste input "The Ghost Galleon"
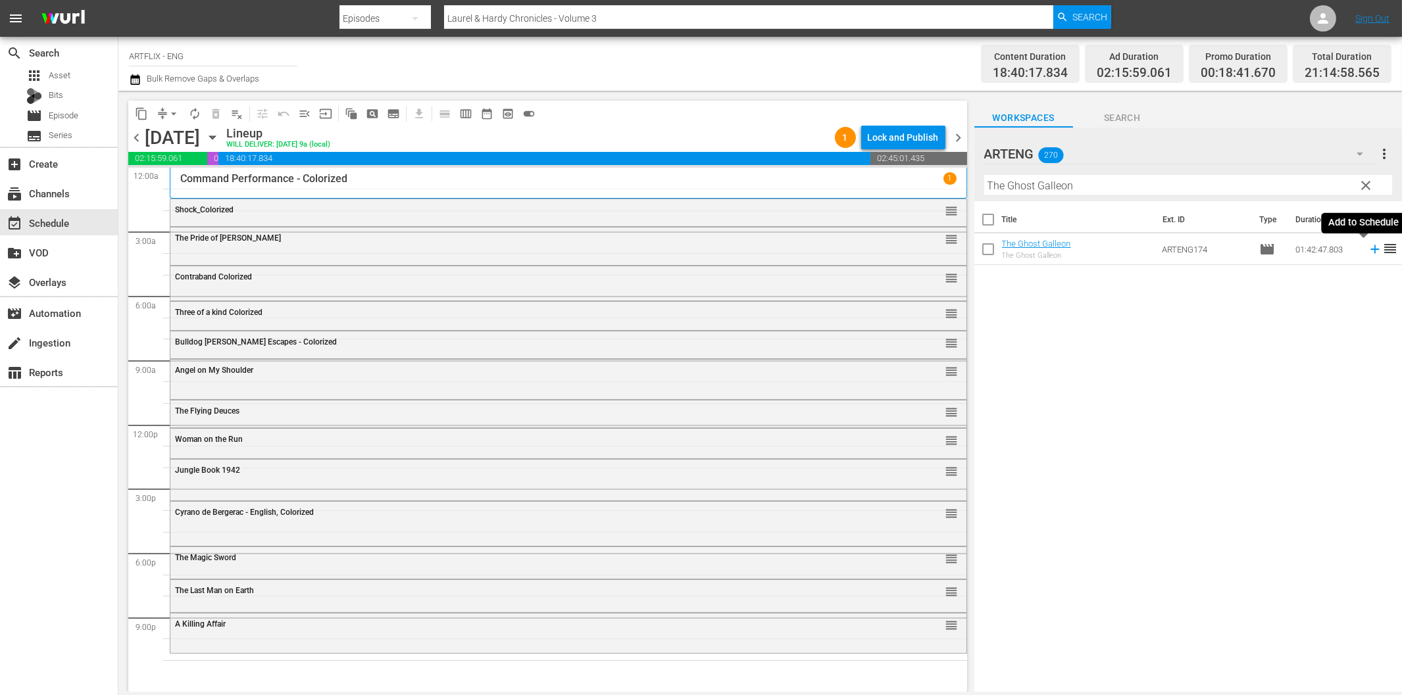
click at [1368, 247] on icon at bounding box center [1375, 249] width 14 height 14
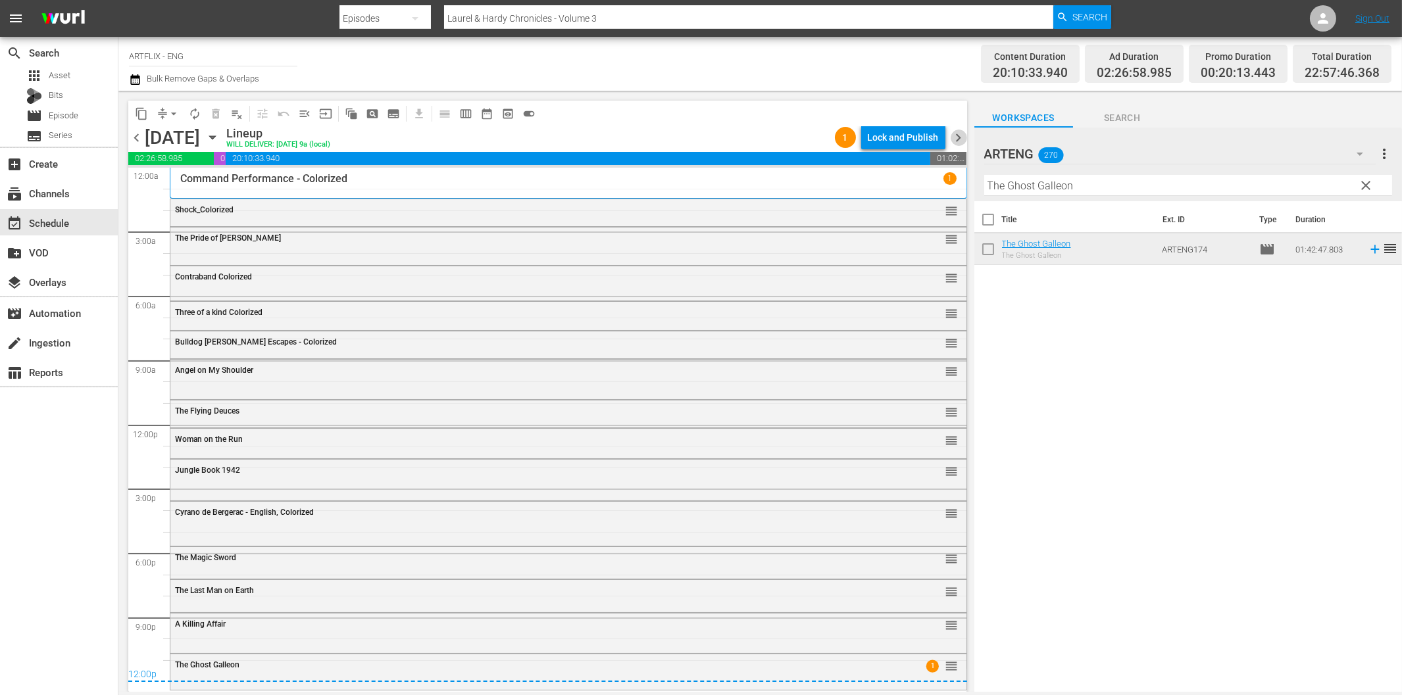
click at [954, 134] on span "chevron_right" at bounding box center [958, 138] width 16 height 16
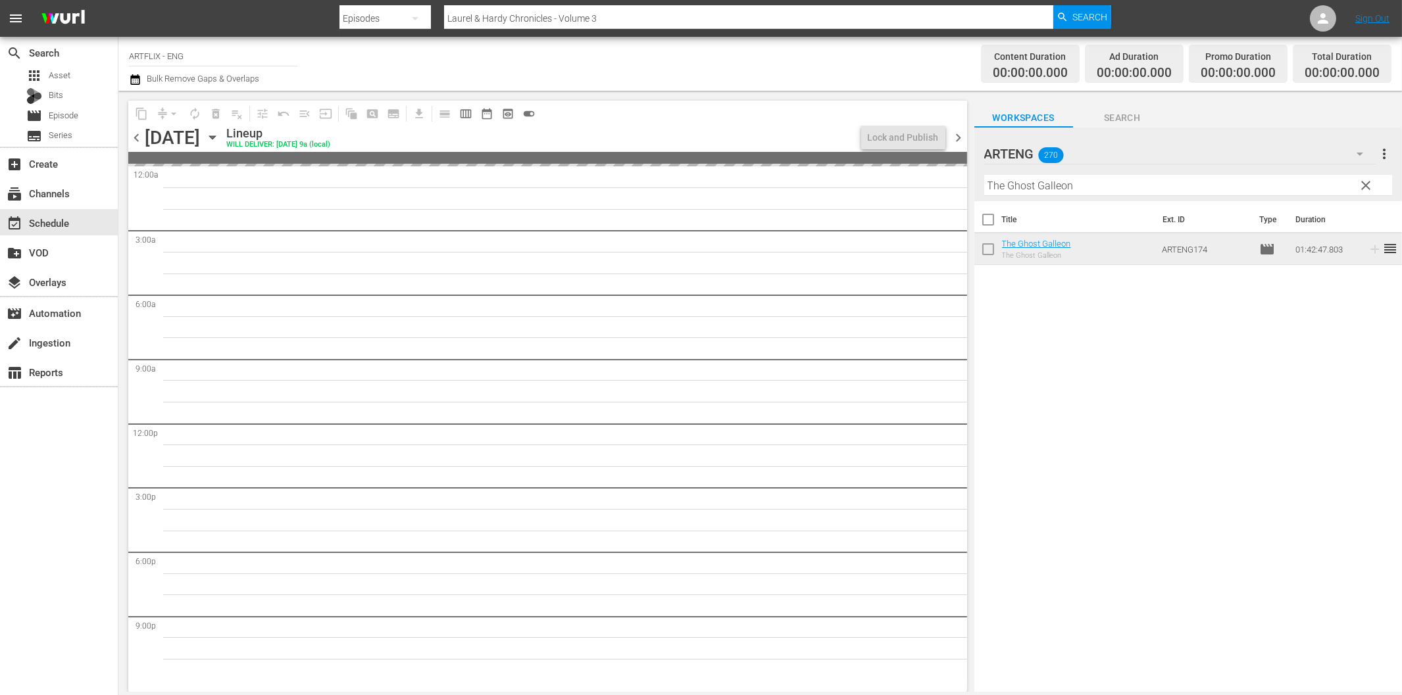
click at [1062, 189] on input "The Ghost Galleon" at bounding box center [1188, 185] width 408 height 21
paste input "Wasp Woma"
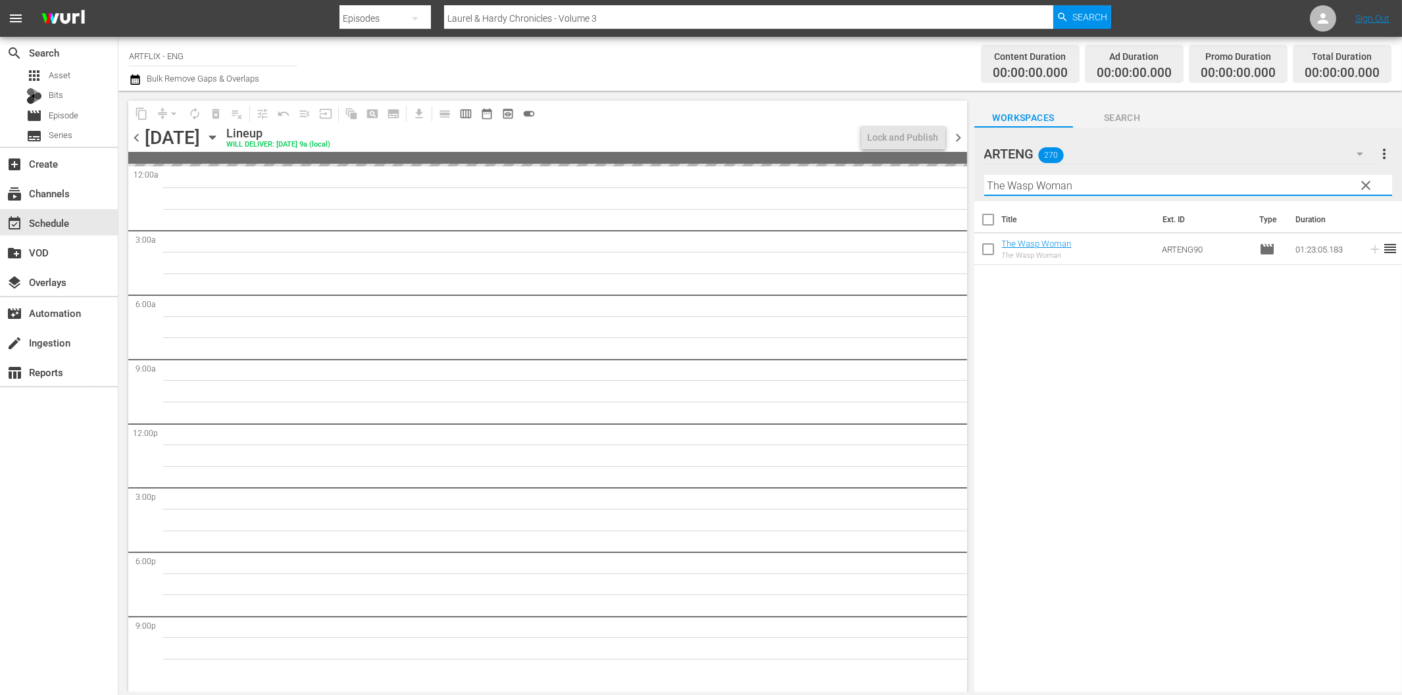
click at [137, 135] on span "chevron_left" at bounding box center [136, 138] width 16 height 16
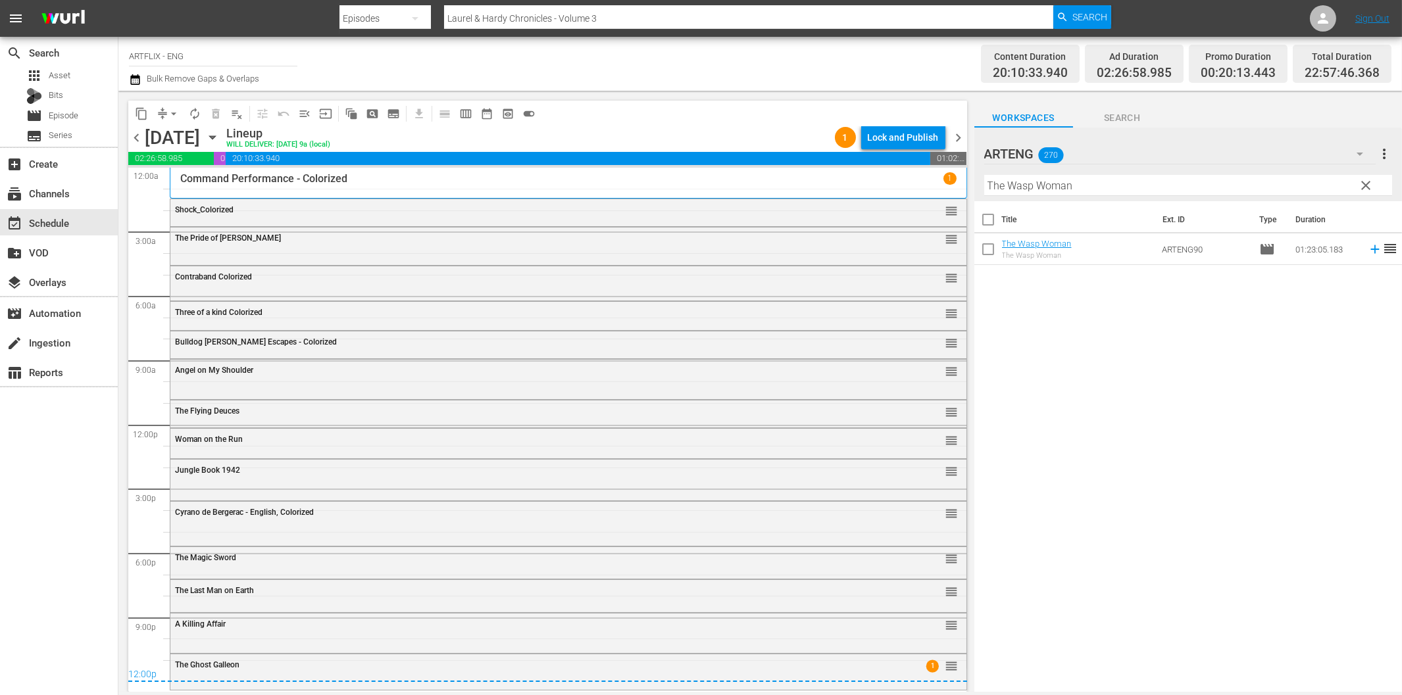
click at [956, 138] on span "chevron_right" at bounding box center [958, 138] width 16 height 16
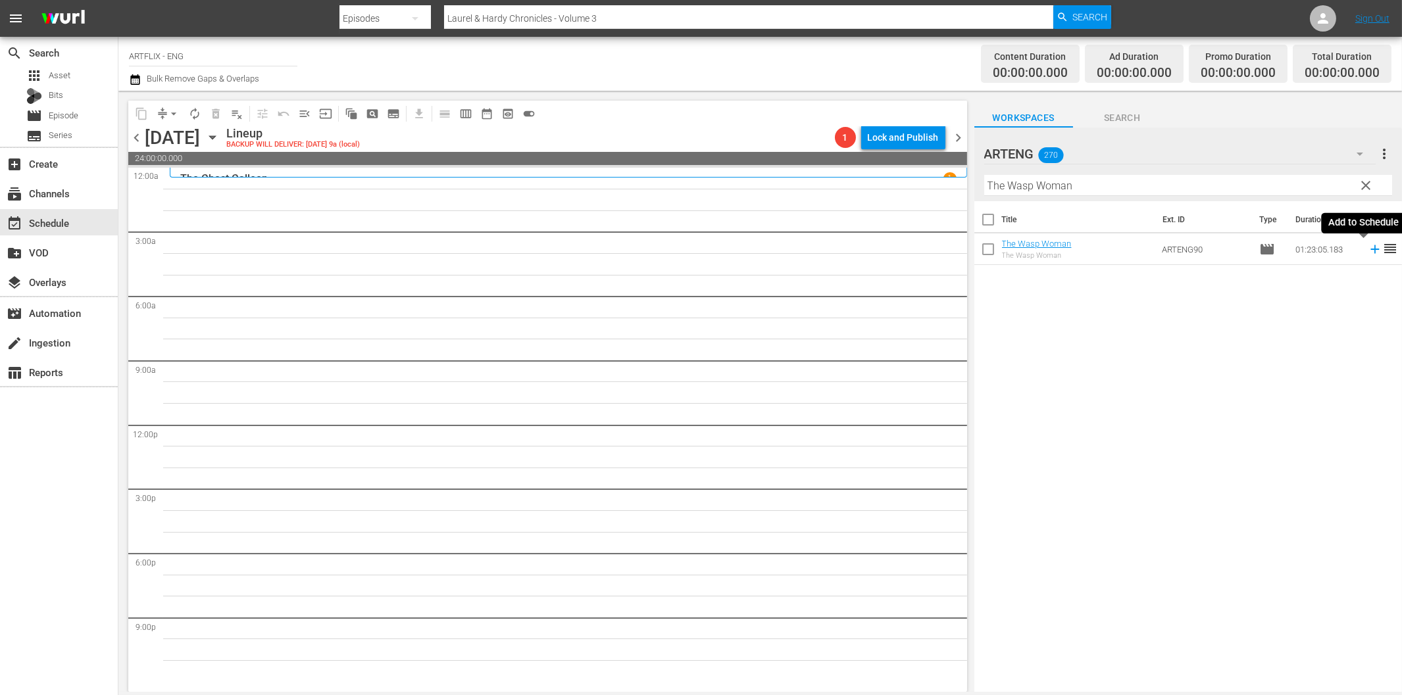
click at [1370, 250] on icon at bounding box center [1374, 249] width 9 height 9
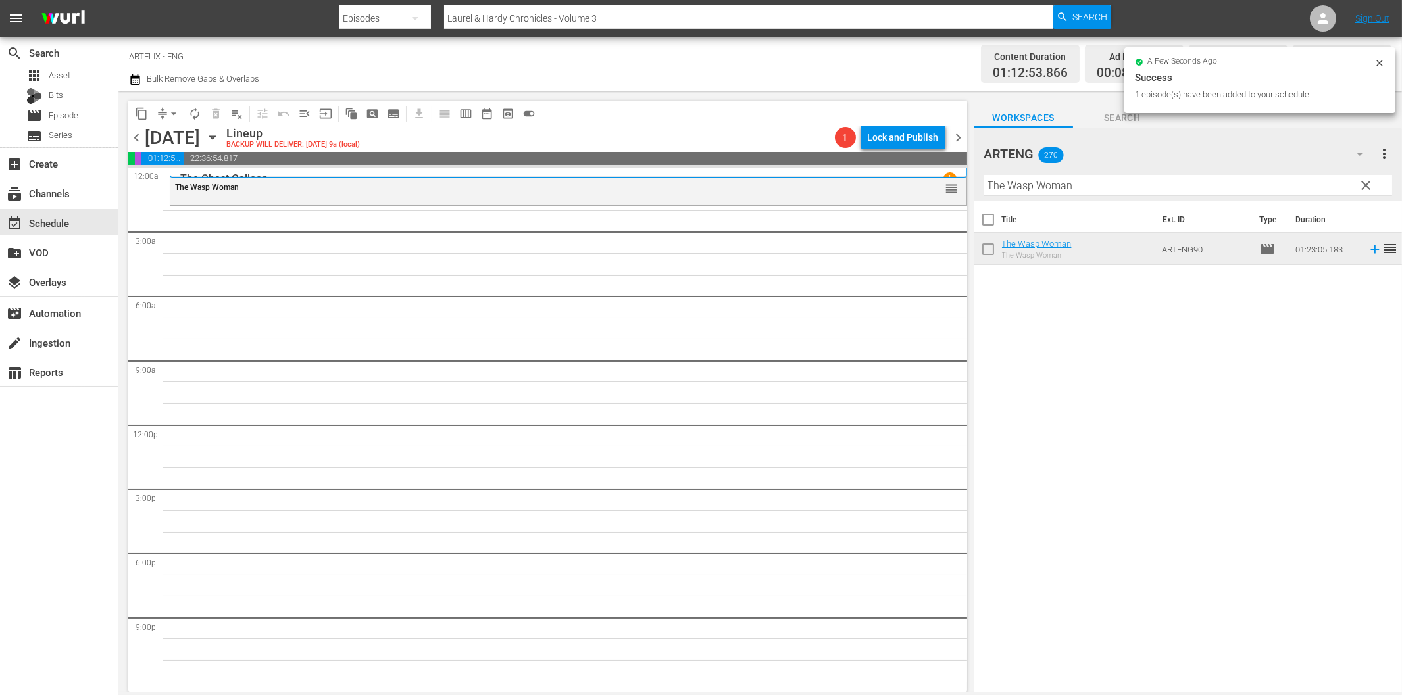
click at [1007, 193] on input "The Wasp Woman" at bounding box center [1188, 185] width 408 height 21
paste input "His Private Secretary"
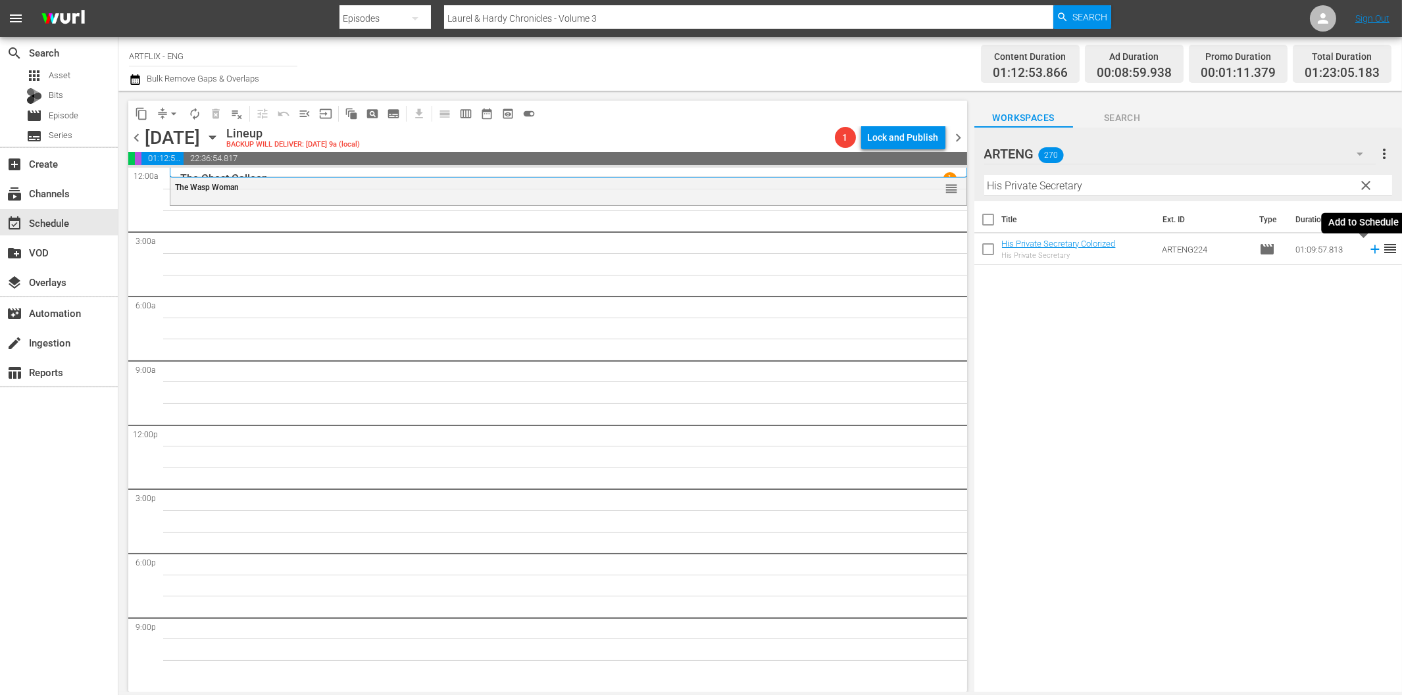
click at [1370, 249] on icon at bounding box center [1374, 249] width 9 height 9
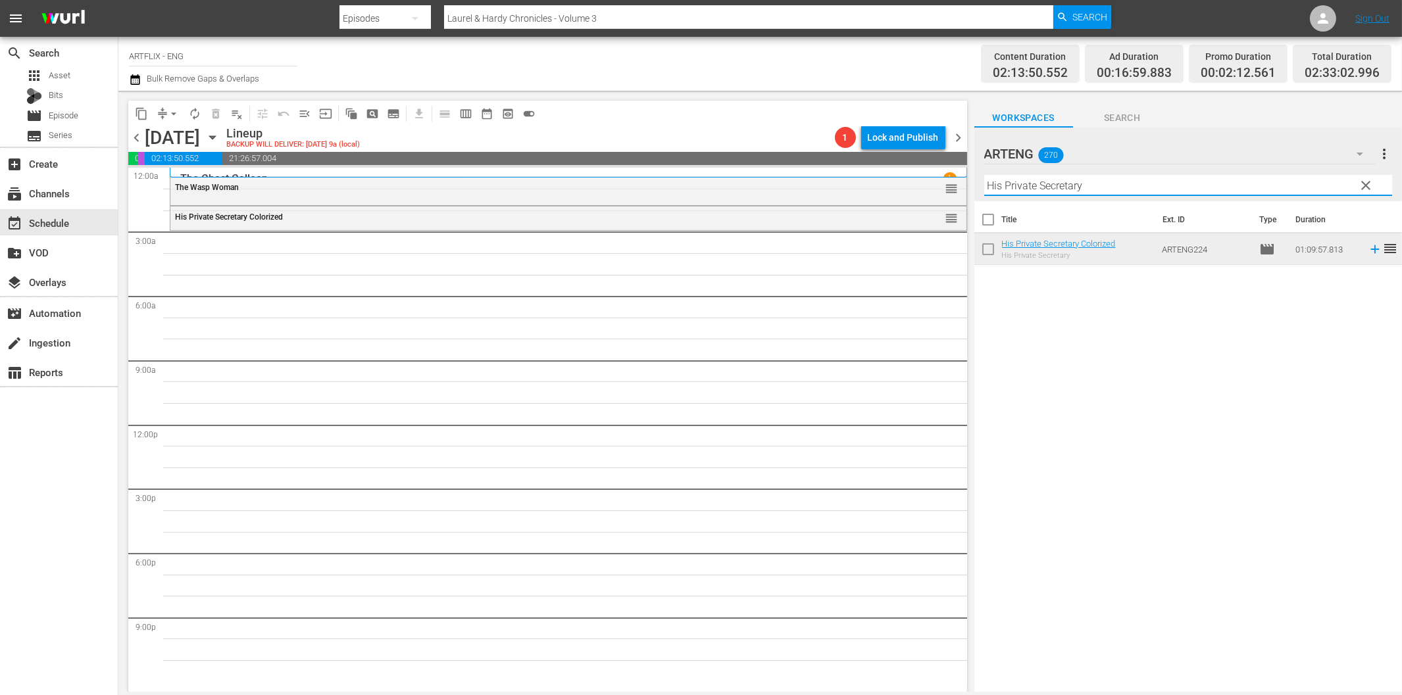
click at [1017, 185] on input "His Private Secretary" at bounding box center [1188, 185] width 408 height 21
paste input "The Strange Love of [PERSON_NAME]"
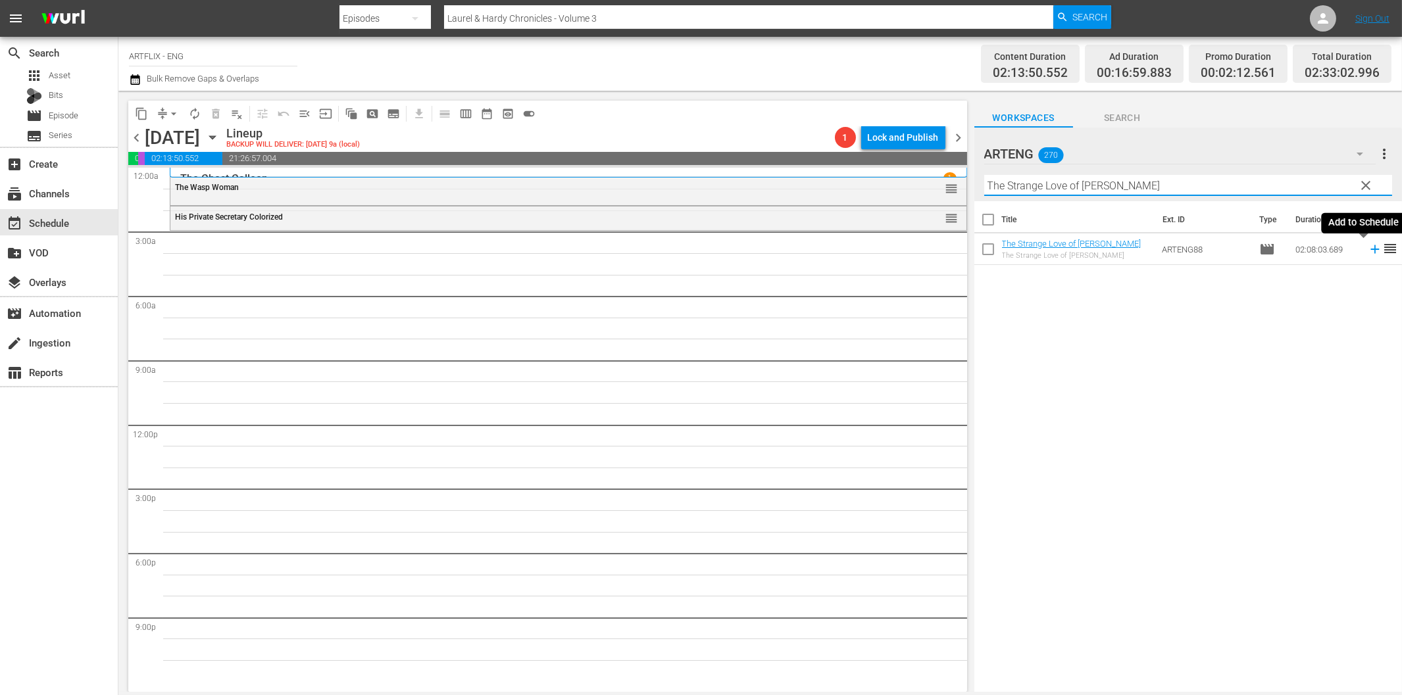
click at [1368, 251] on icon at bounding box center [1375, 249] width 14 height 14
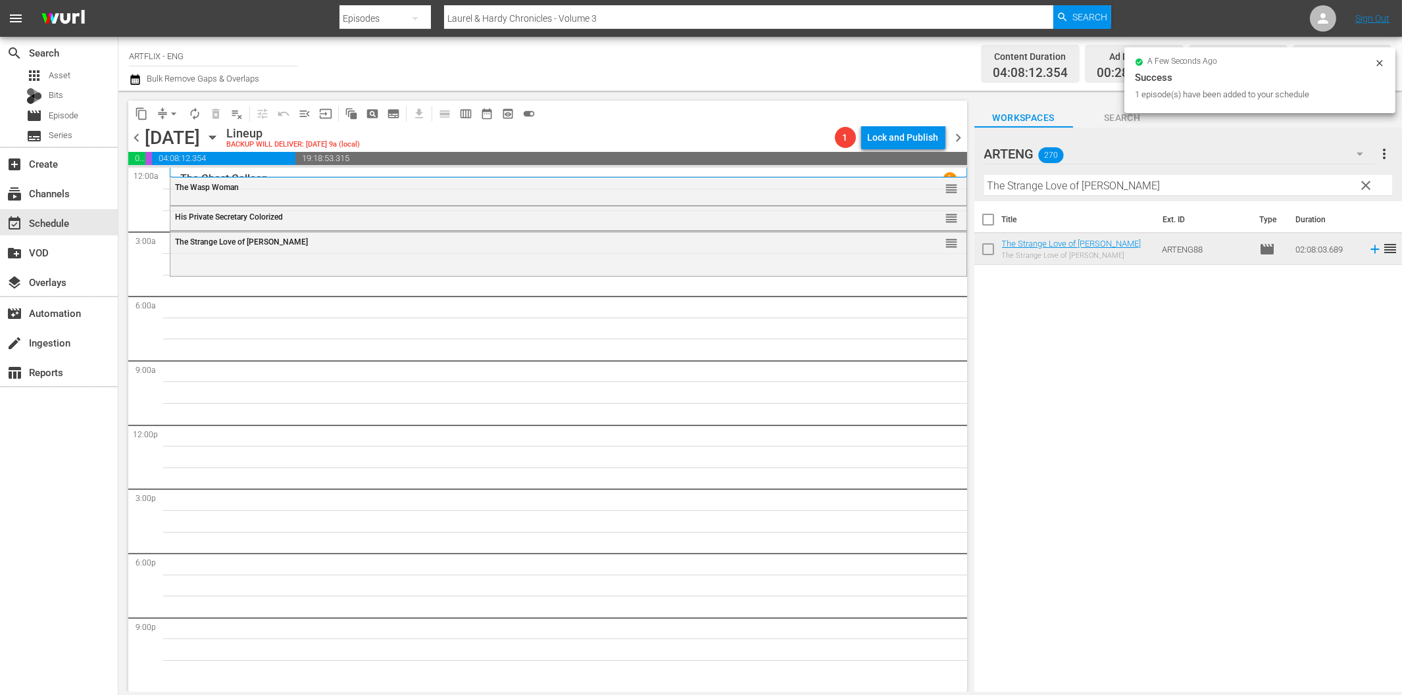
click at [1064, 185] on input "The Strange Love of [PERSON_NAME]" at bounding box center [1188, 185] width 408 height 21
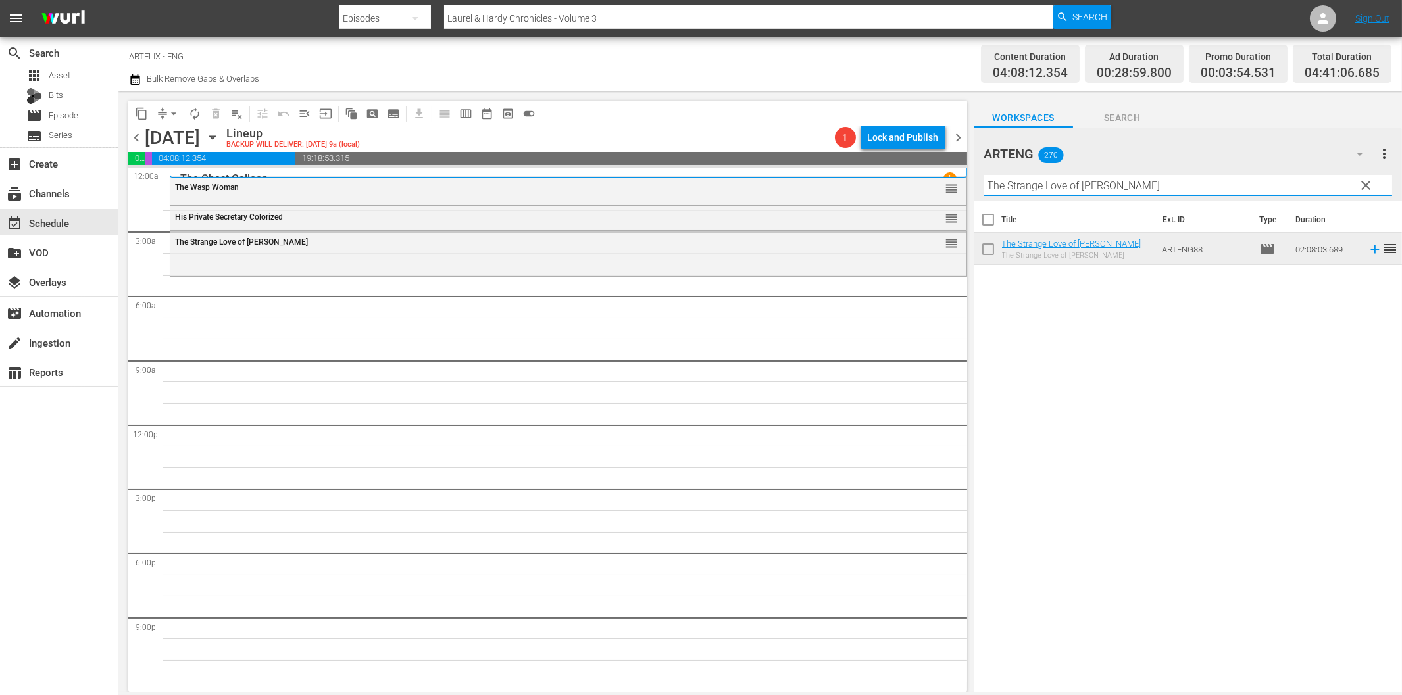
paste input "Salt of the Earth"
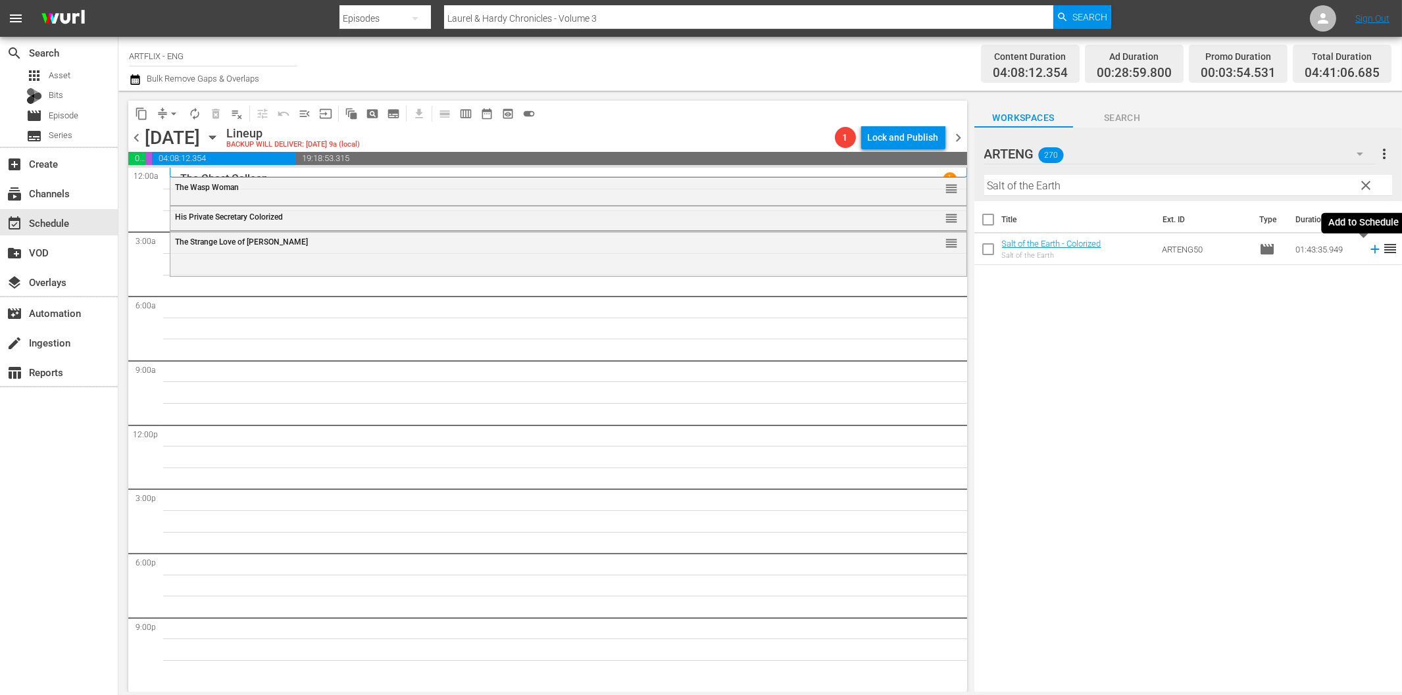
click at [1368, 249] on icon at bounding box center [1375, 249] width 14 height 14
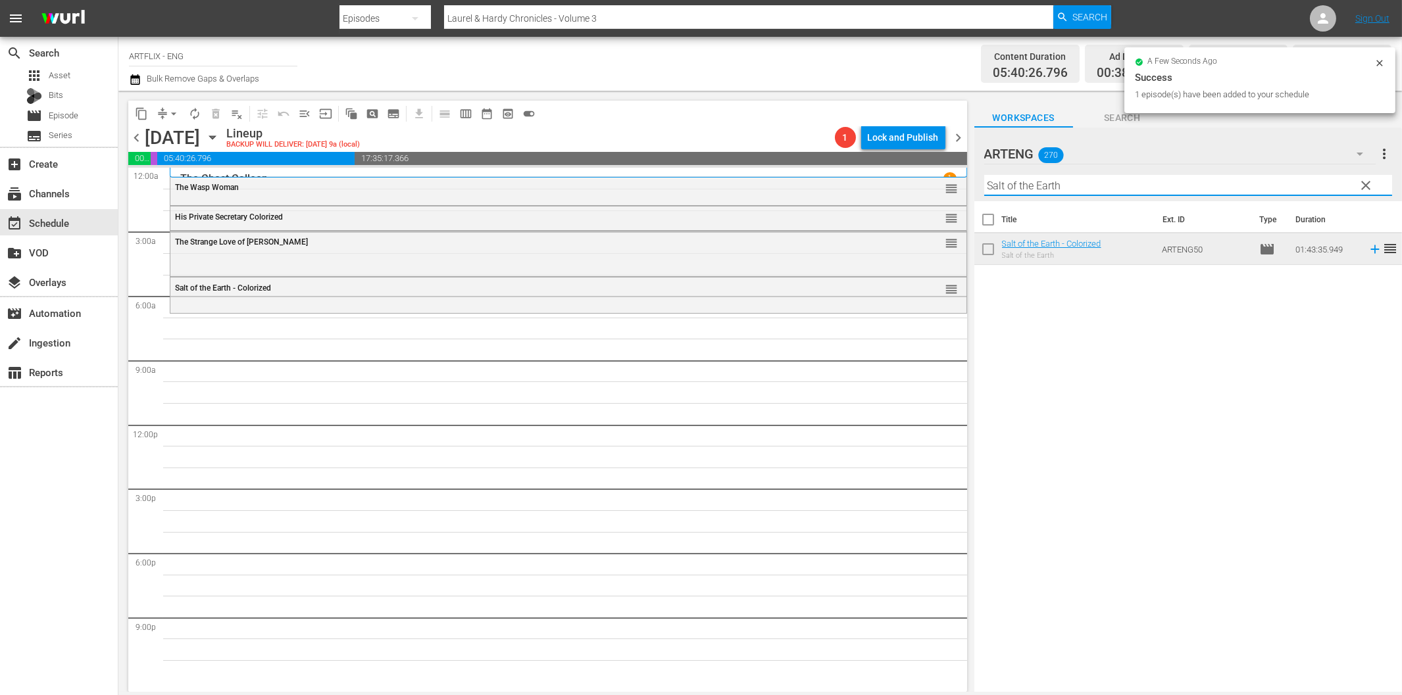
click at [1040, 186] on input "Salt of the Earth" at bounding box center [1188, 185] width 408 height 21
paste input "The Card"
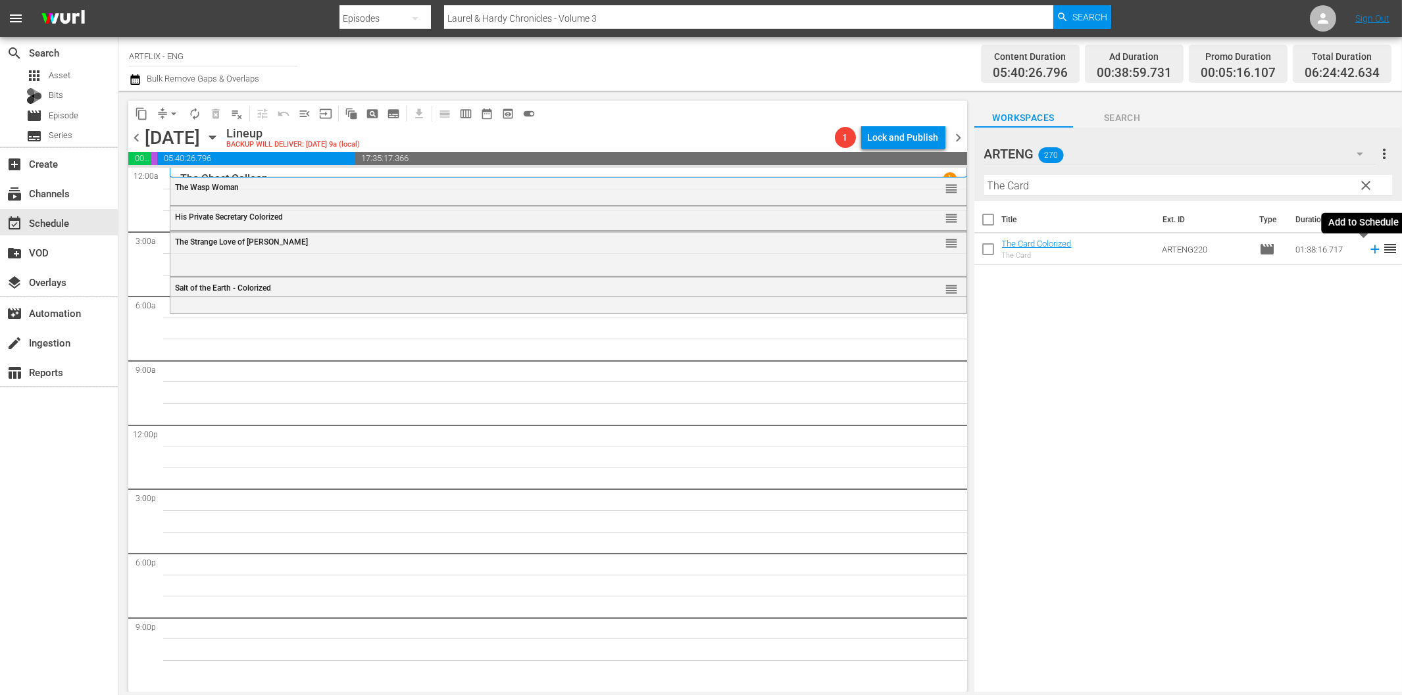
click at [1370, 250] on icon at bounding box center [1374, 249] width 9 height 9
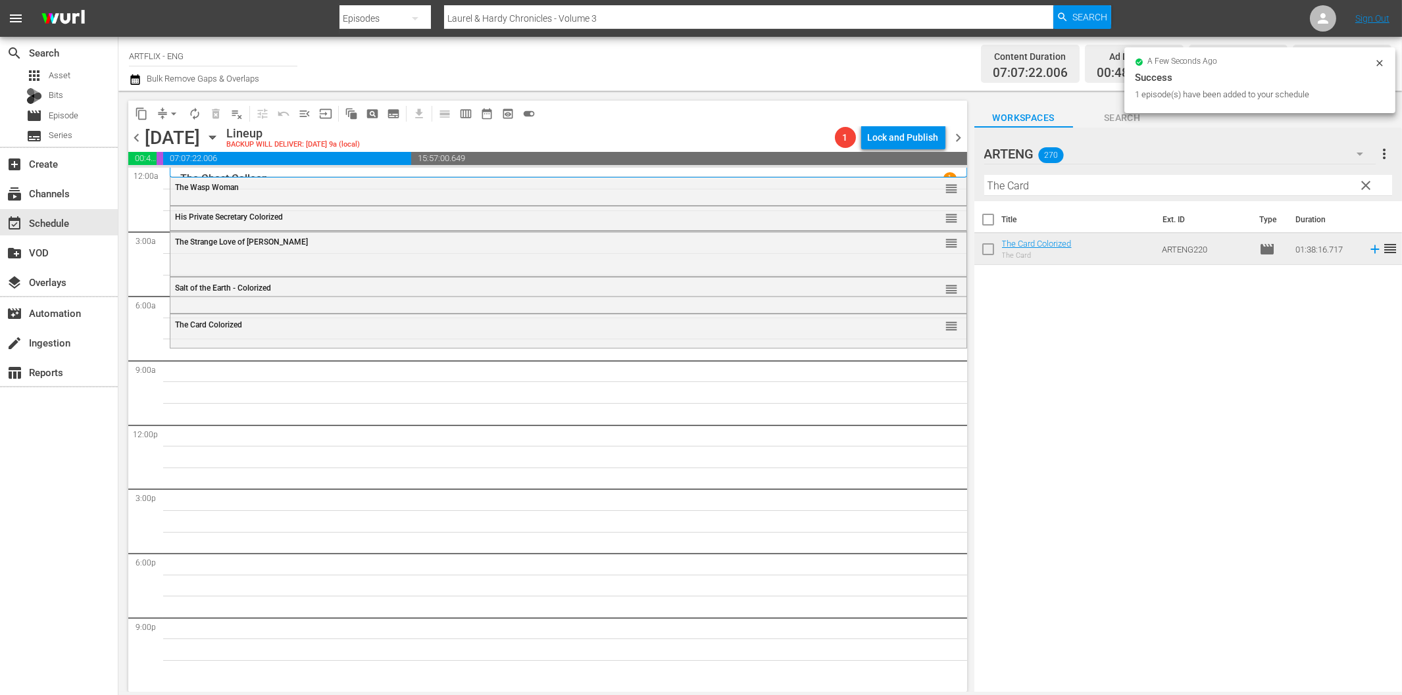
click at [1018, 183] on input "The Card" at bounding box center [1188, 185] width 408 height 21
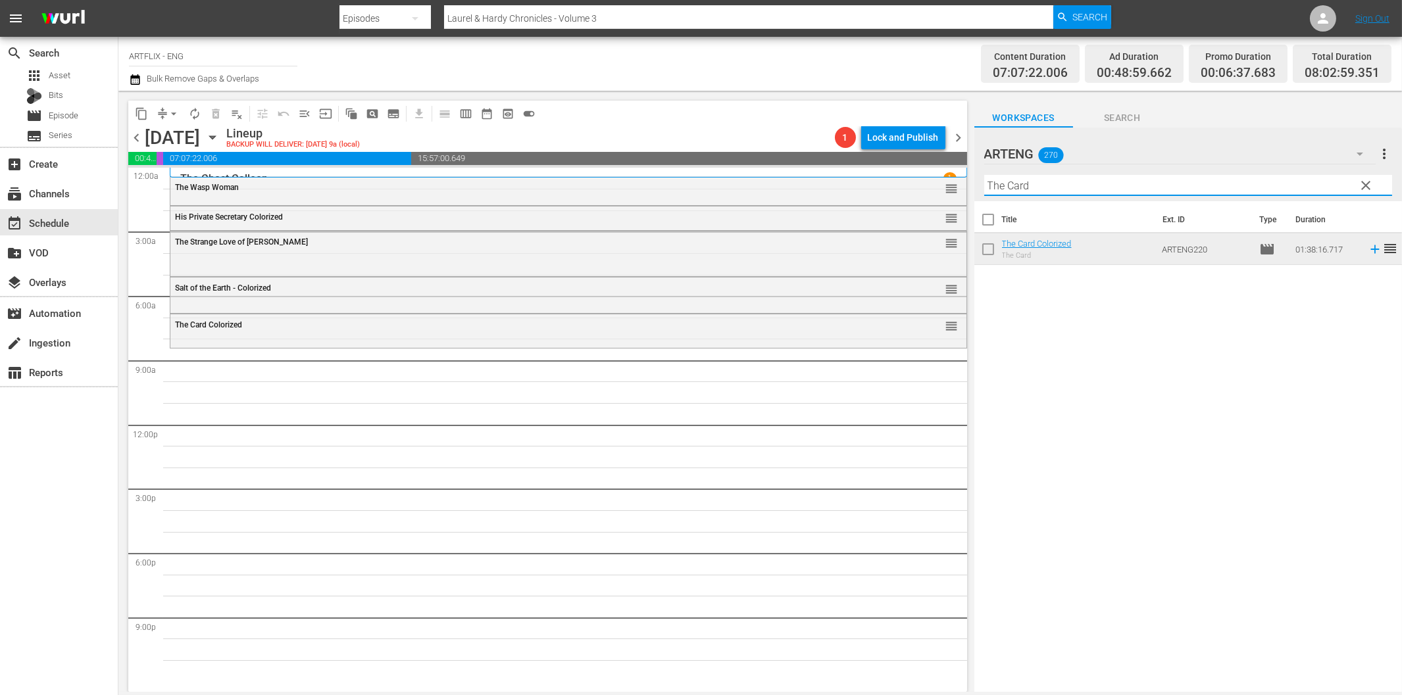
paste input "Father's Little Dividen"
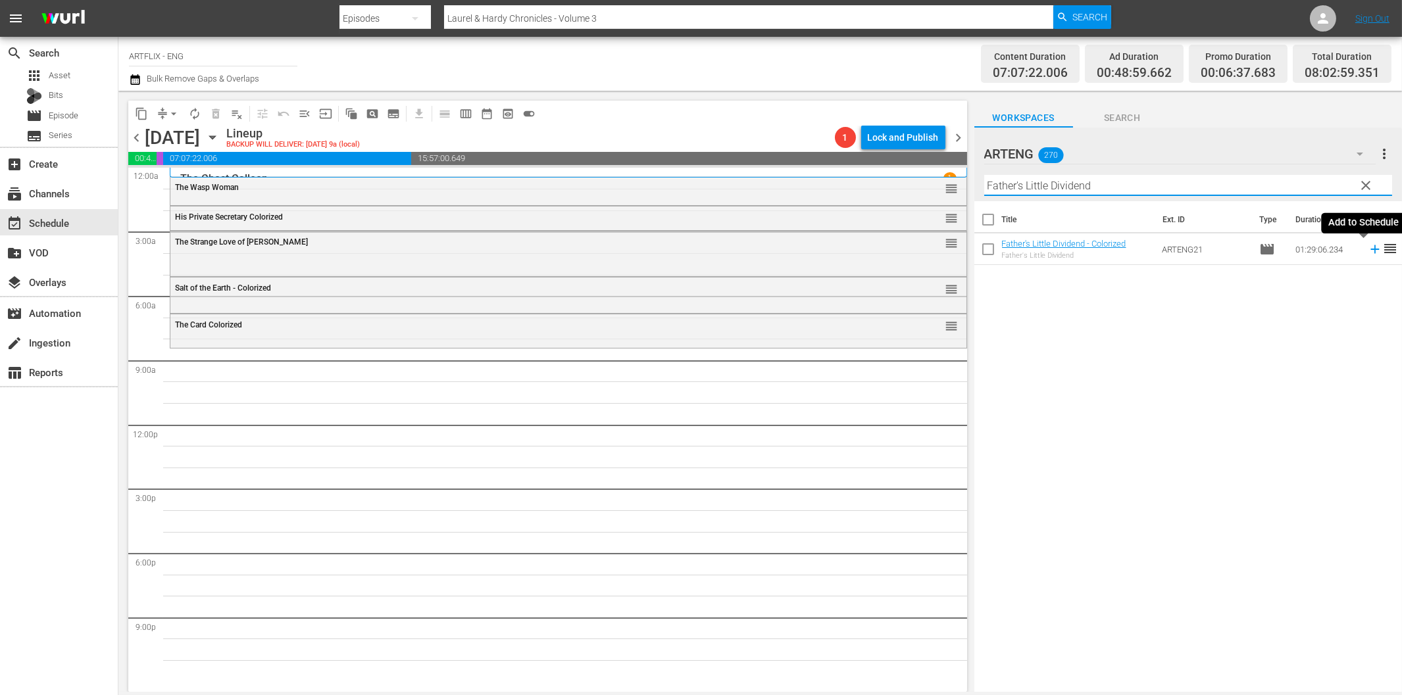
click at [1368, 242] on icon at bounding box center [1375, 249] width 14 height 14
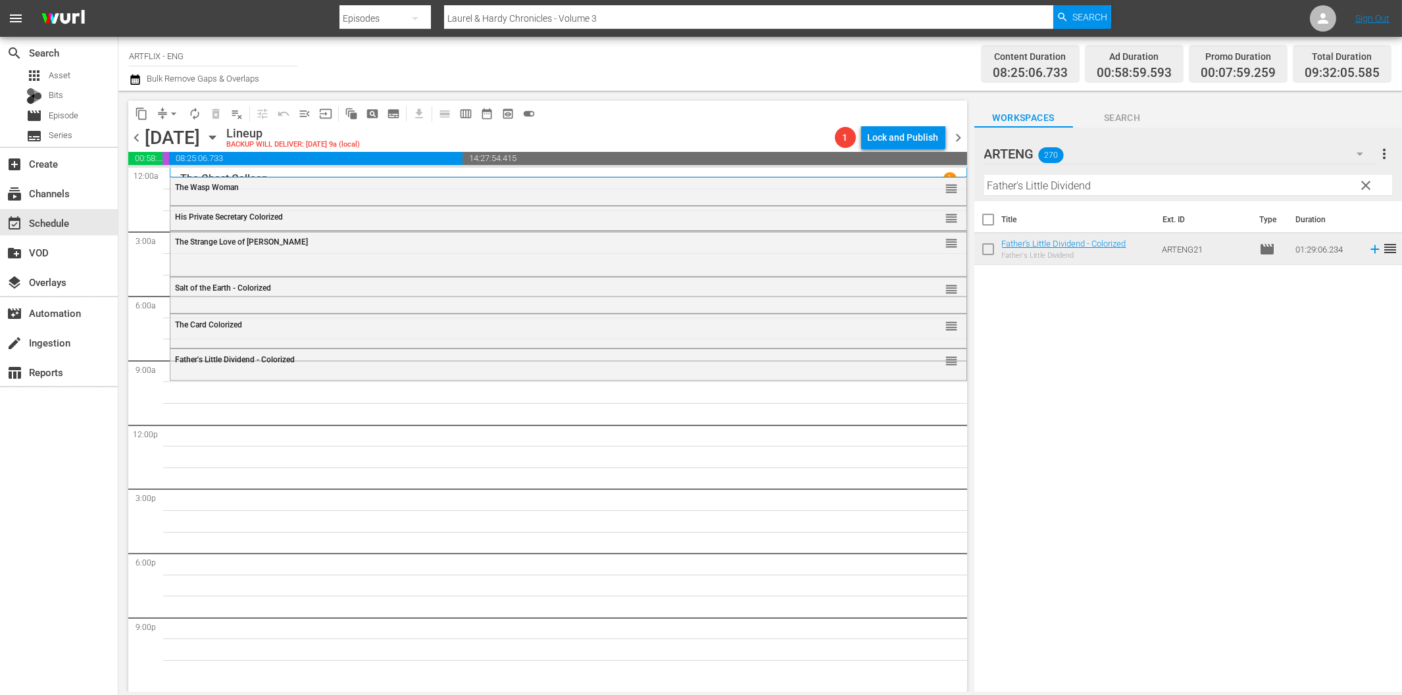
click at [1133, 191] on input "Father's Little Dividend" at bounding box center [1188, 185] width 408 height 21
paste input "[PERSON_NAME] and [PERSON_NAME]"
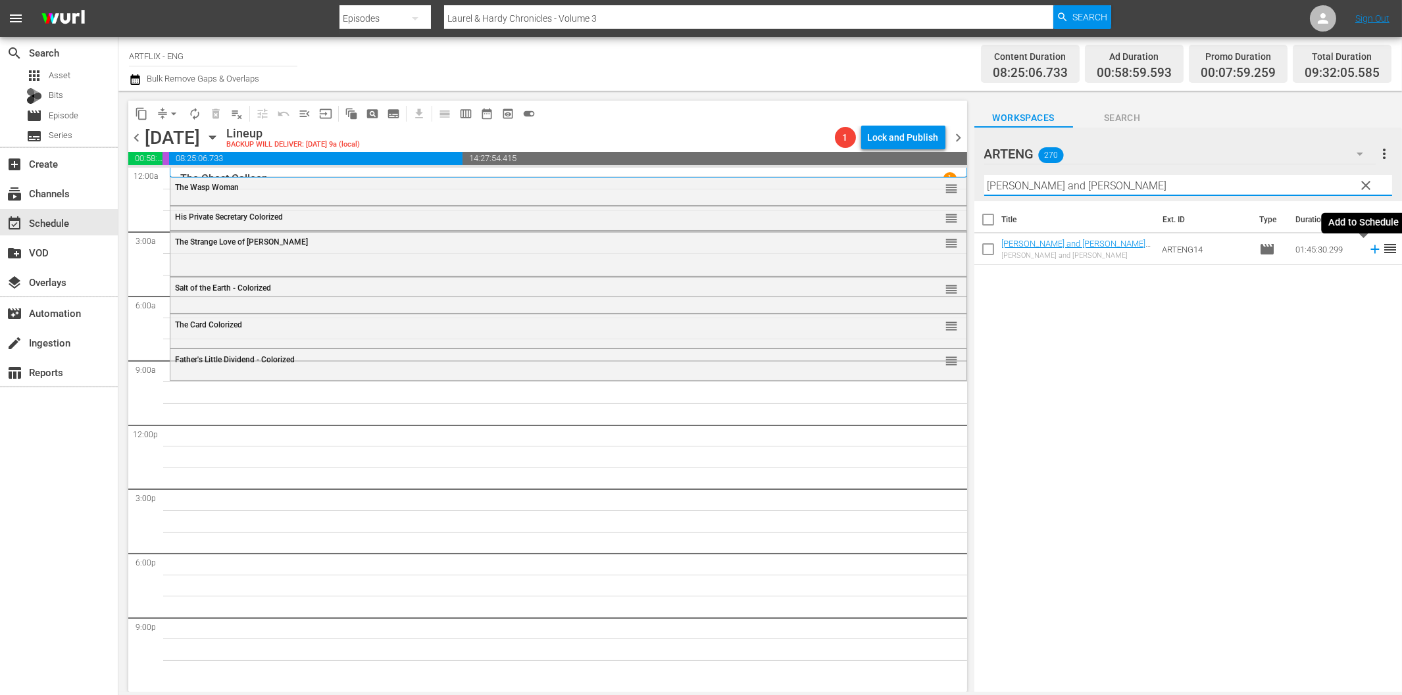
click at [1368, 248] on icon at bounding box center [1375, 249] width 14 height 14
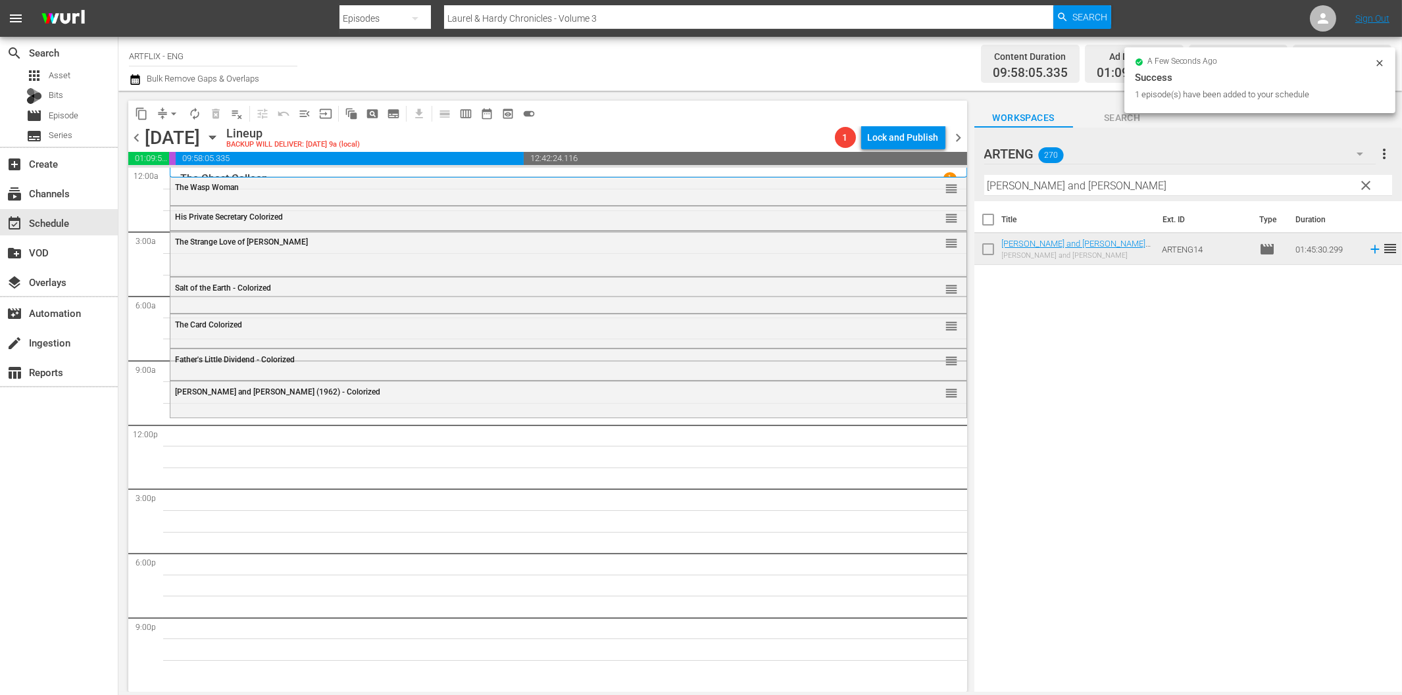
click at [1020, 191] on input "[PERSON_NAME] and [PERSON_NAME]" at bounding box center [1188, 185] width 408 height 21
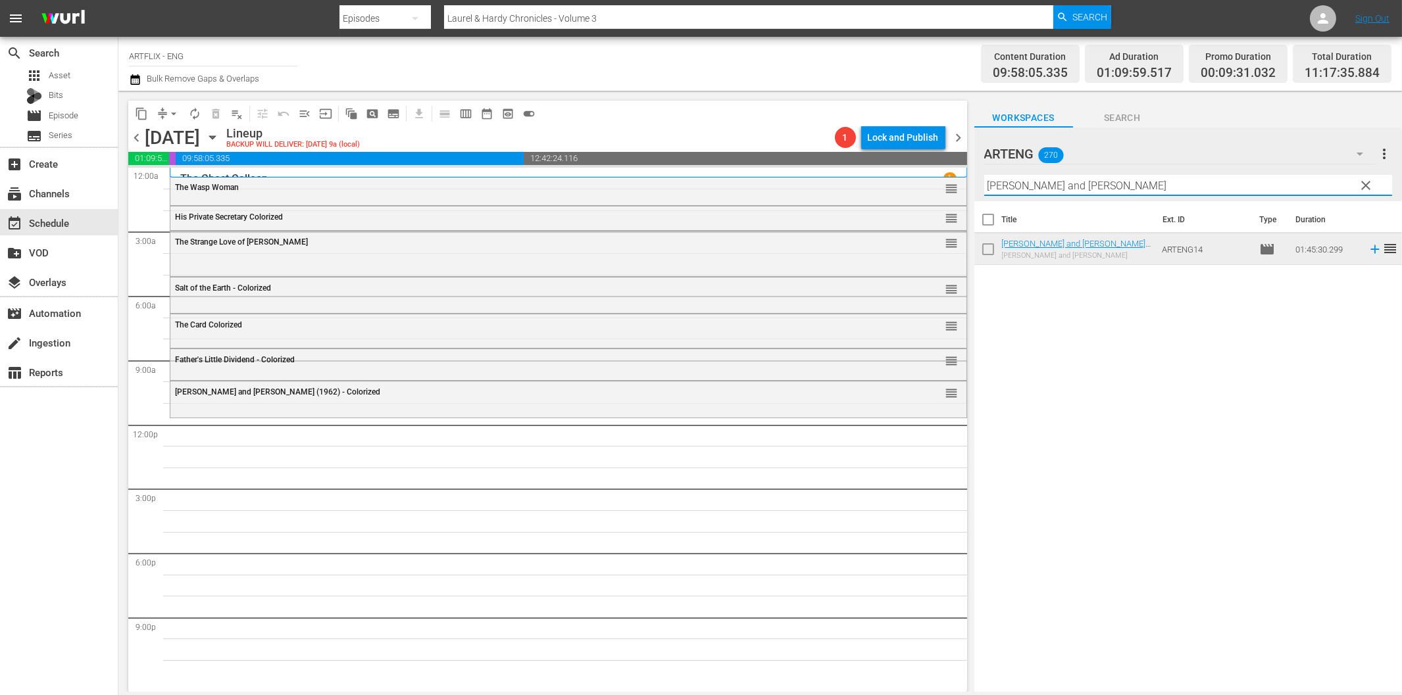
paste input "Acapulco Gold"
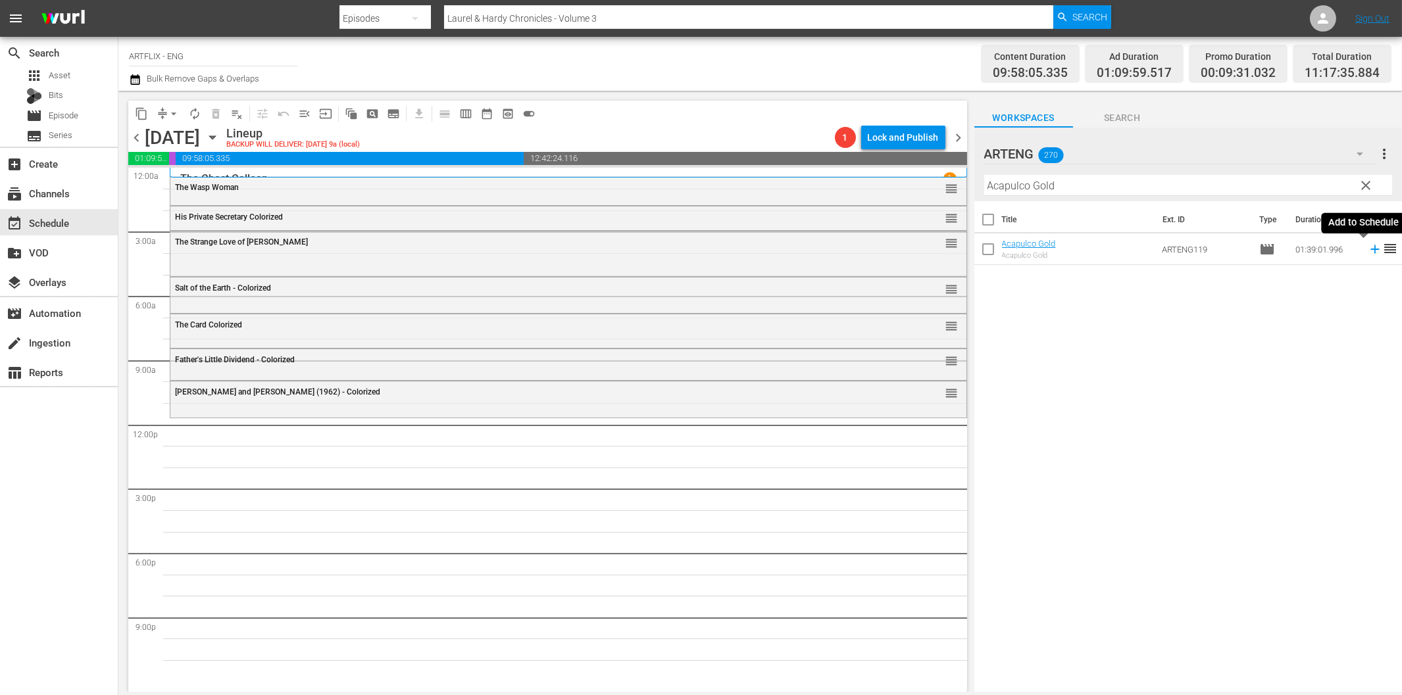
click at [1368, 248] on icon at bounding box center [1375, 249] width 14 height 14
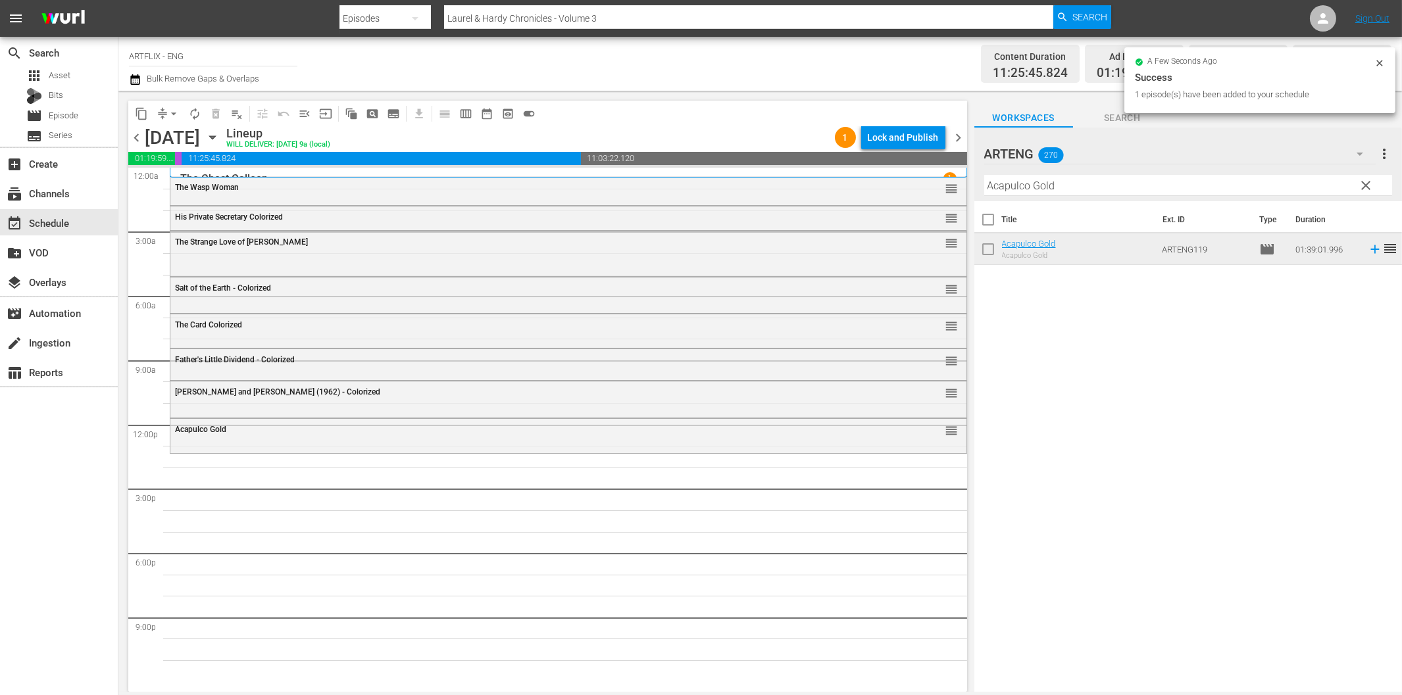
click at [1036, 196] on div "Filter by Title Acapulco Gold" at bounding box center [1188, 186] width 408 height 32
click at [1047, 187] on input "Acapulco Gold" at bounding box center [1188, 185] width 408 height 21
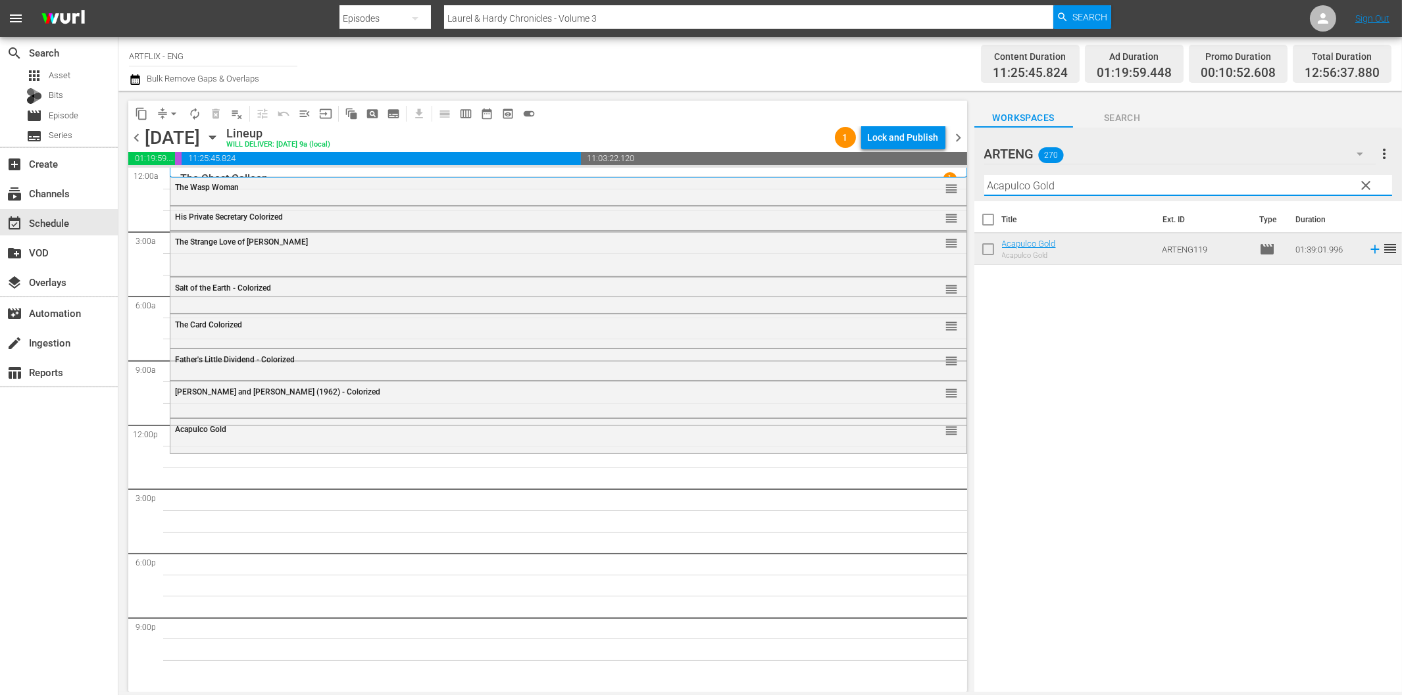
paste input "The Emperor [PERSON_NAME]"
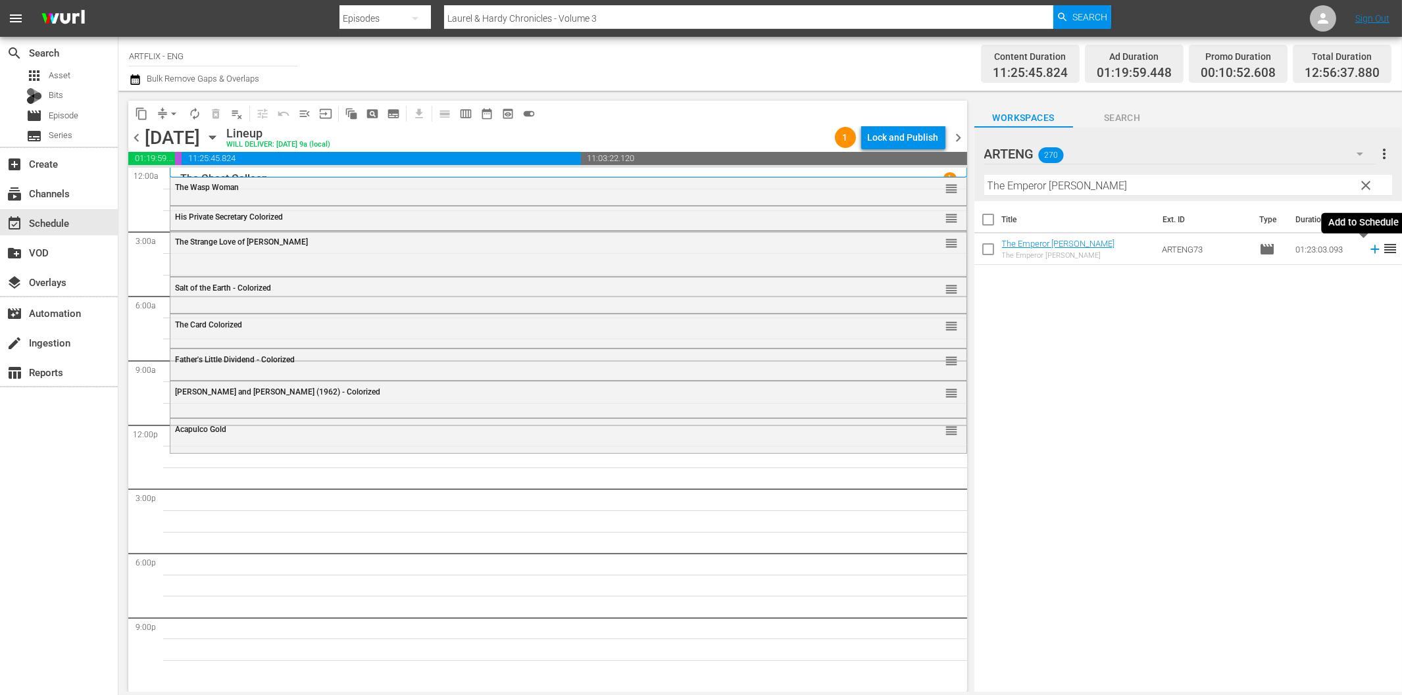
click at [1370, 250] on icon at bounding box center [1374, 249] width 9 height 9
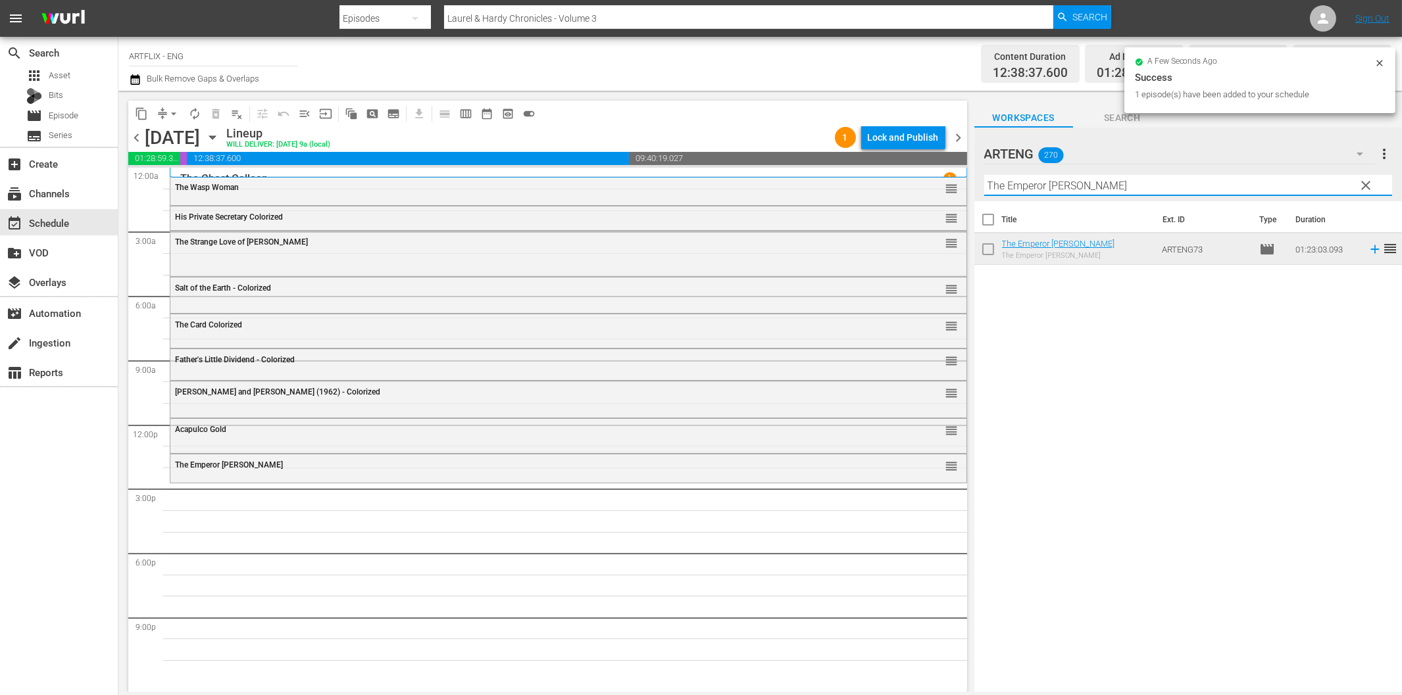
click at [1161, 188] on input "The Emperor [PERSON_NAME]" at bounding box center [1188, 185] width 408 height 21
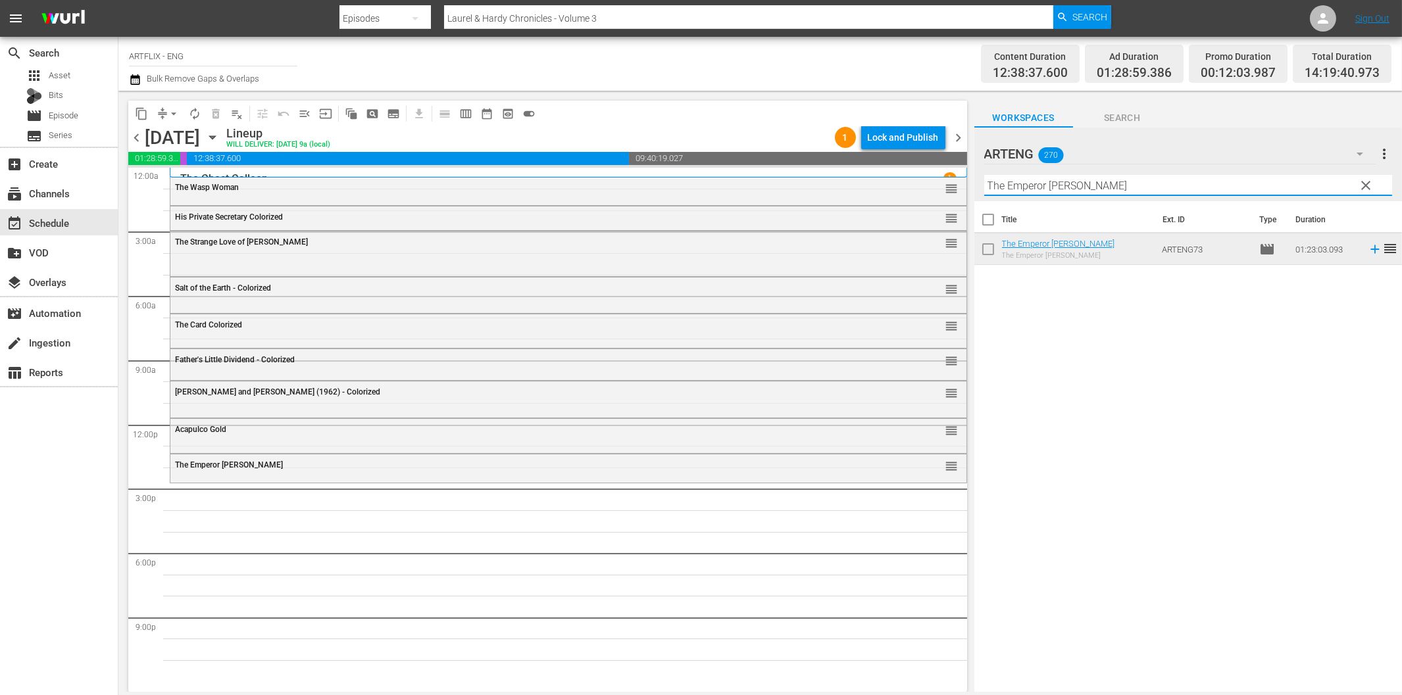
paste input "Our Town"
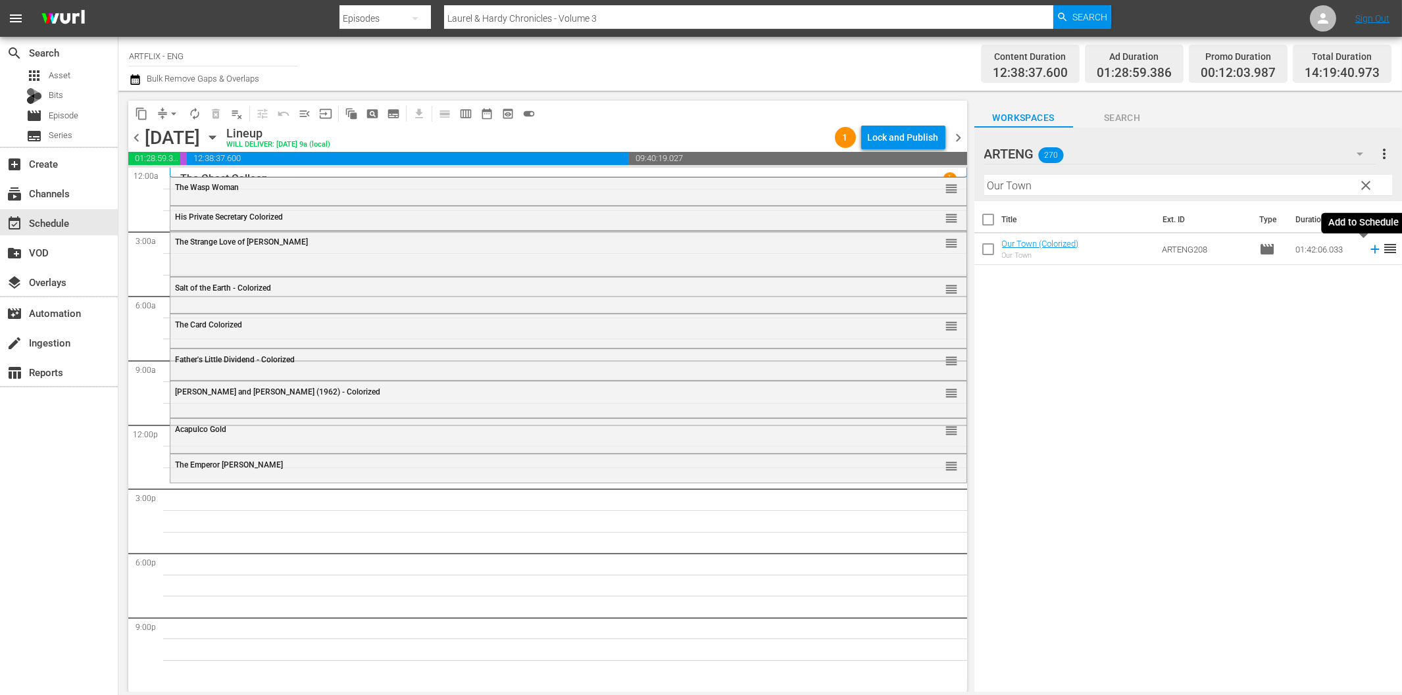
click at [1368, 248] on icon at bounding box center [1375, 249] width 14 height 14
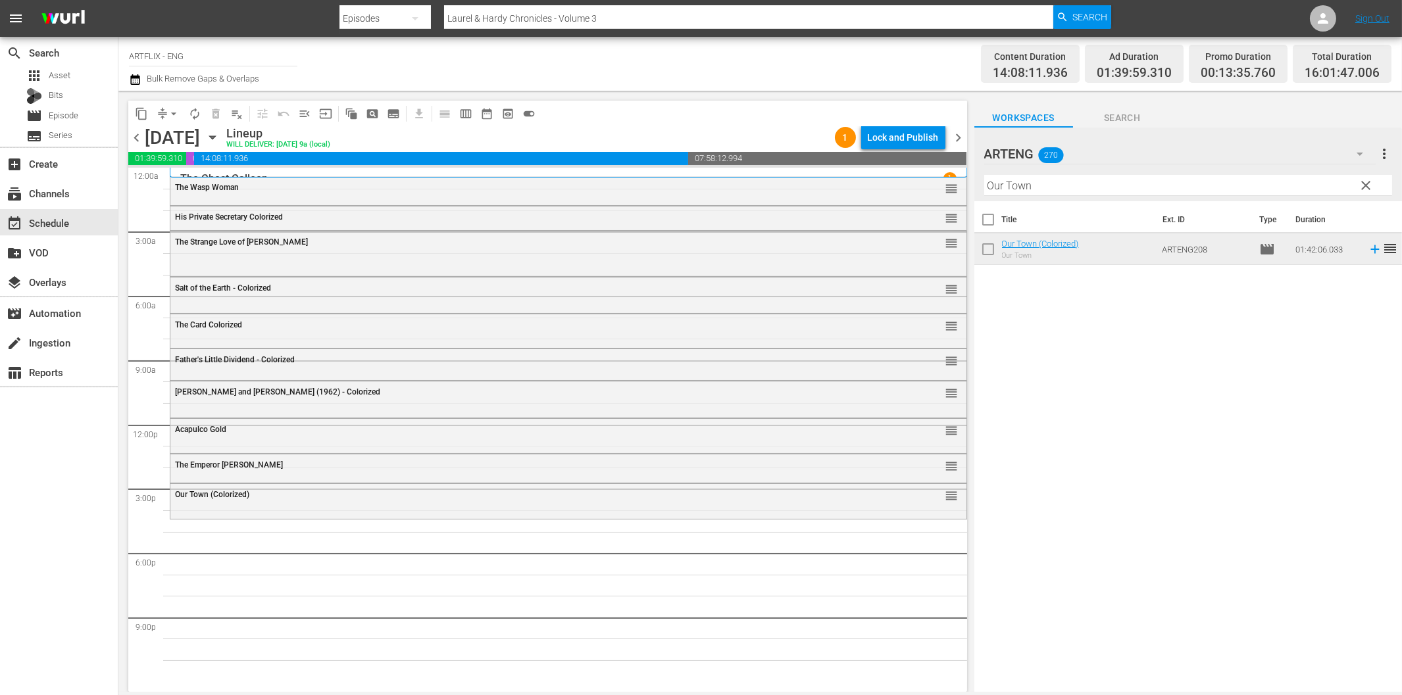
click at [1202, 184] on input "Our Town" at bounding box center [1188, 185] width 408 height 21
paste input "Trapped"
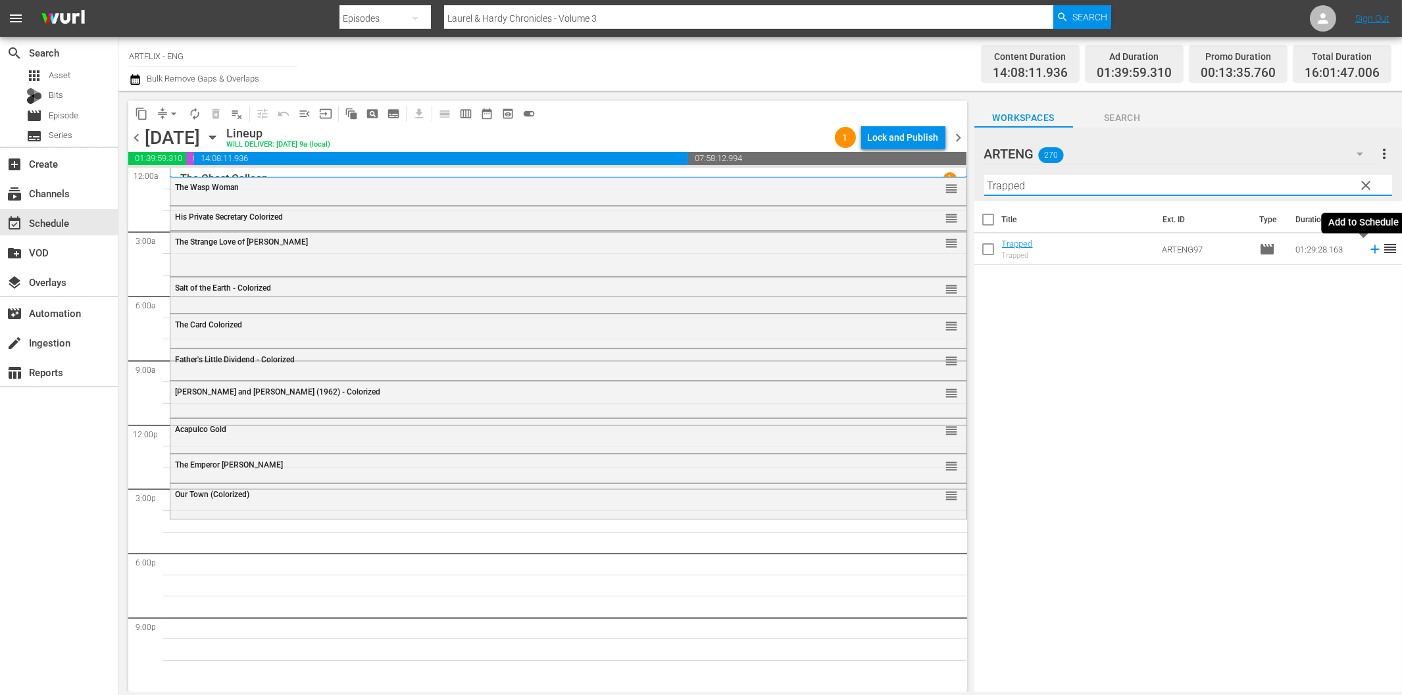
click at [1368, 248] on icon at bounding box center [1375, 249] width 14 height 14
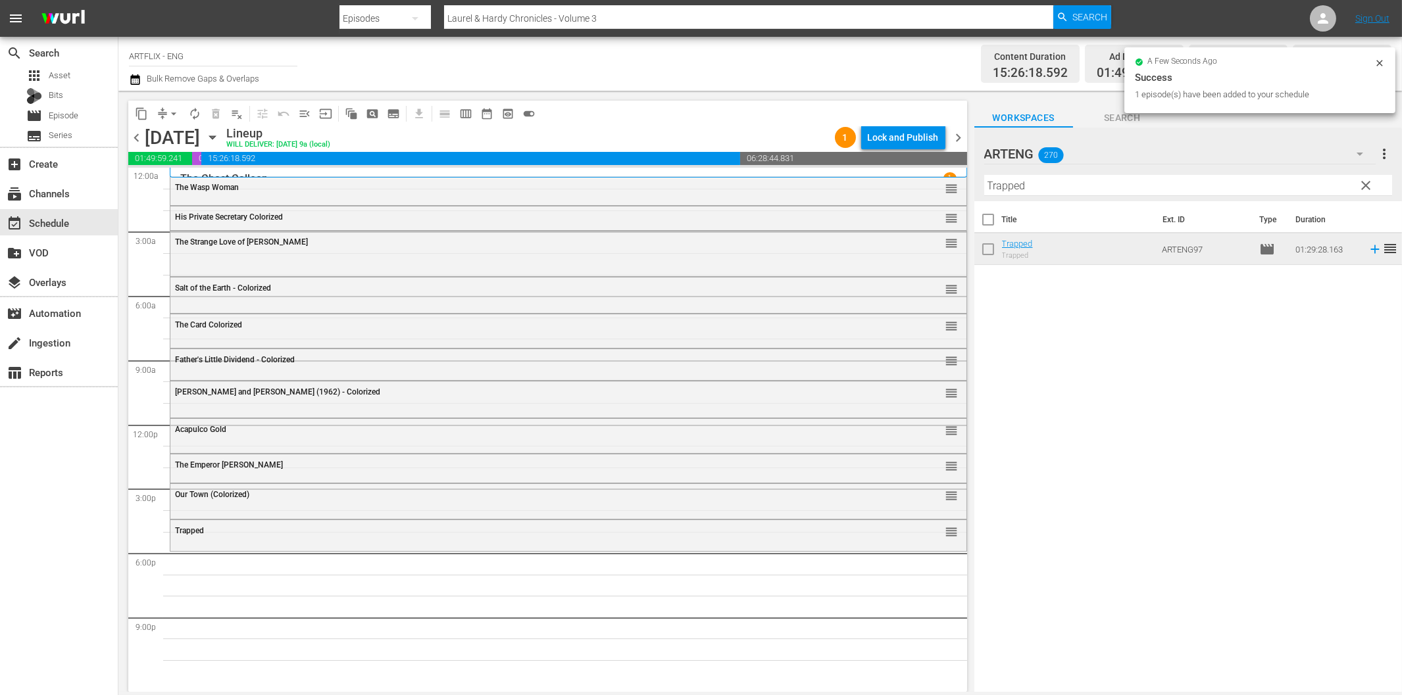
click at [1073, 192] on input "Trapped" at bounding box center [1188, 185] width 408 height 21
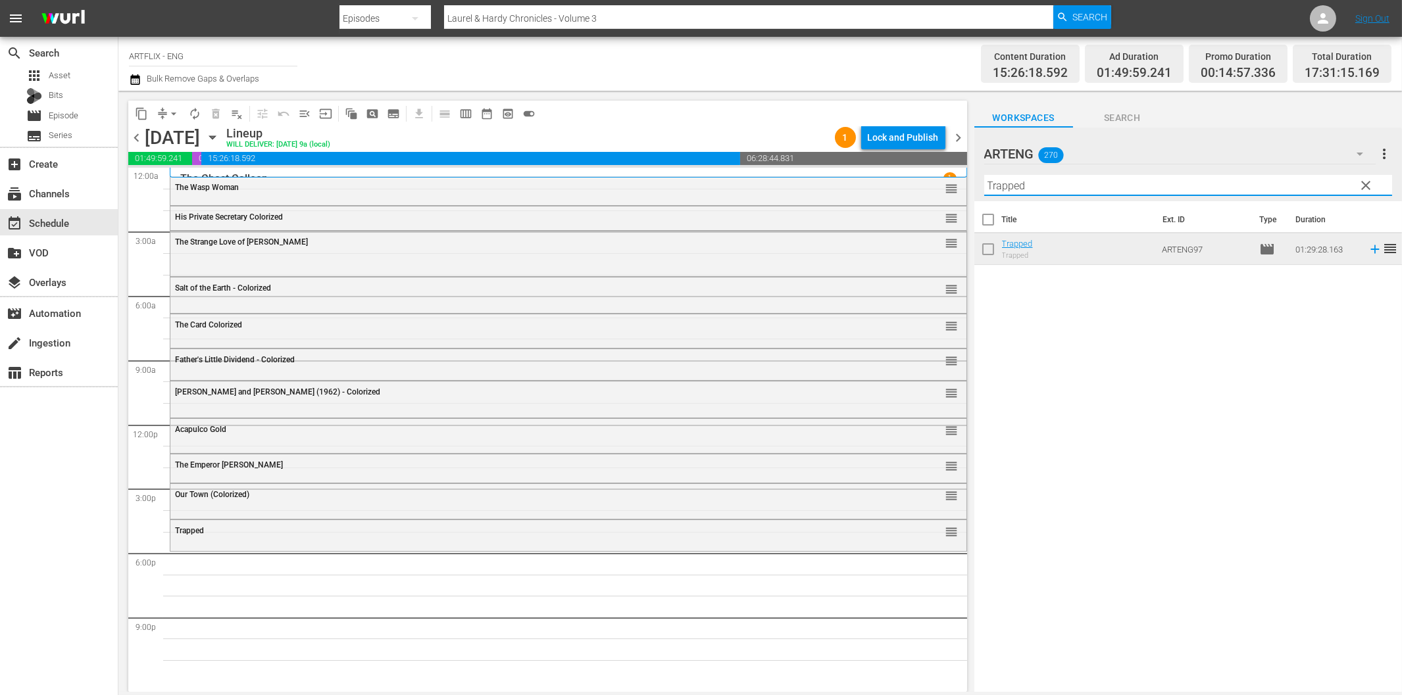
paste input "he Murder Mansion"
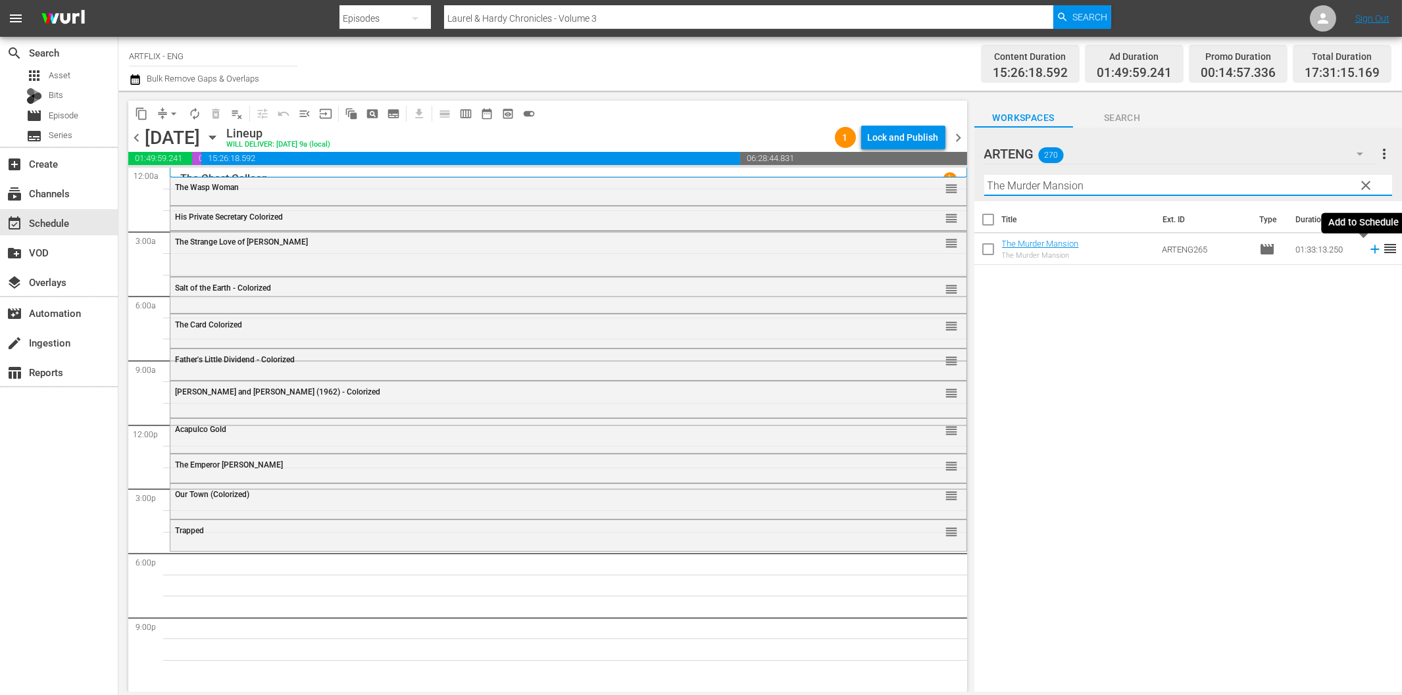
click at [1368, 245] on icon at bounding box center [1375, 249] width 14 height 14
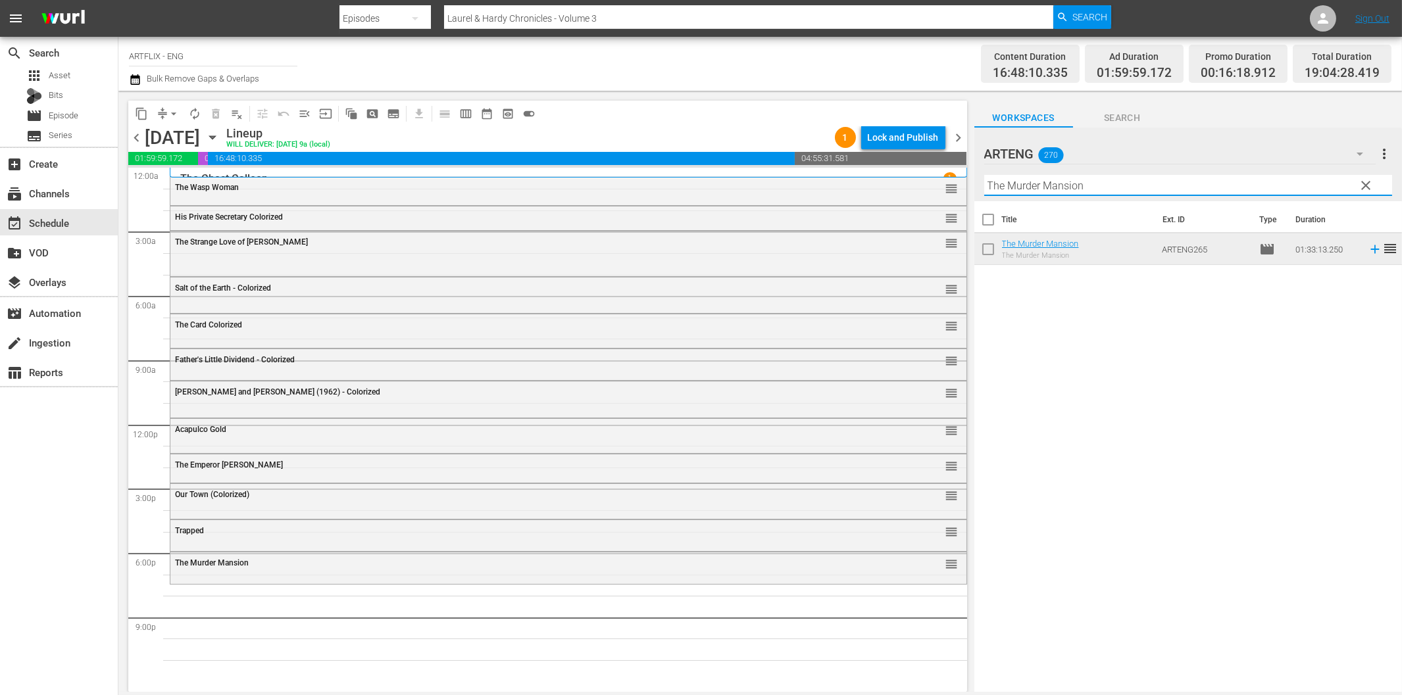
click at [1031, 186] on input "The Murder Mansion" at bounding box center [1188, 185] width 408 height 21
paste input "Nightmare Castle Colorized"
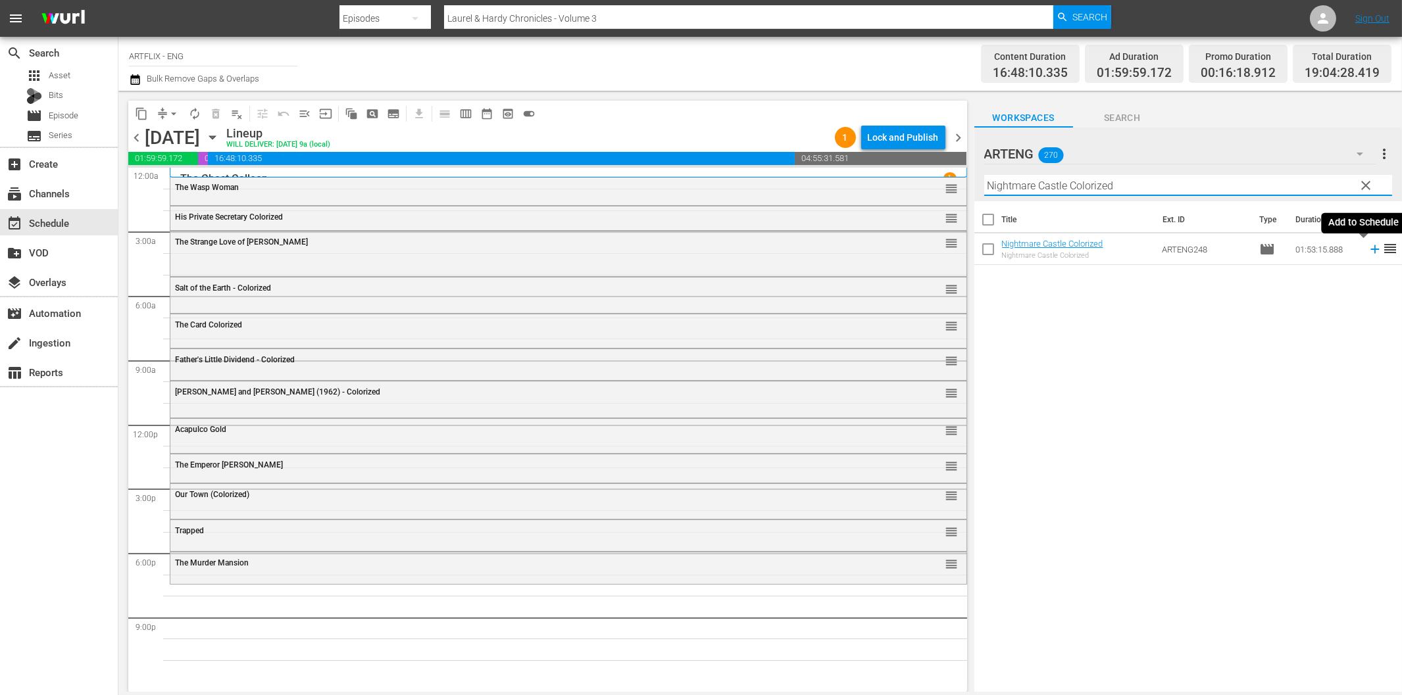
click at [1368, 248] on icon at bounding box center [1375, 249] width 14 height 14
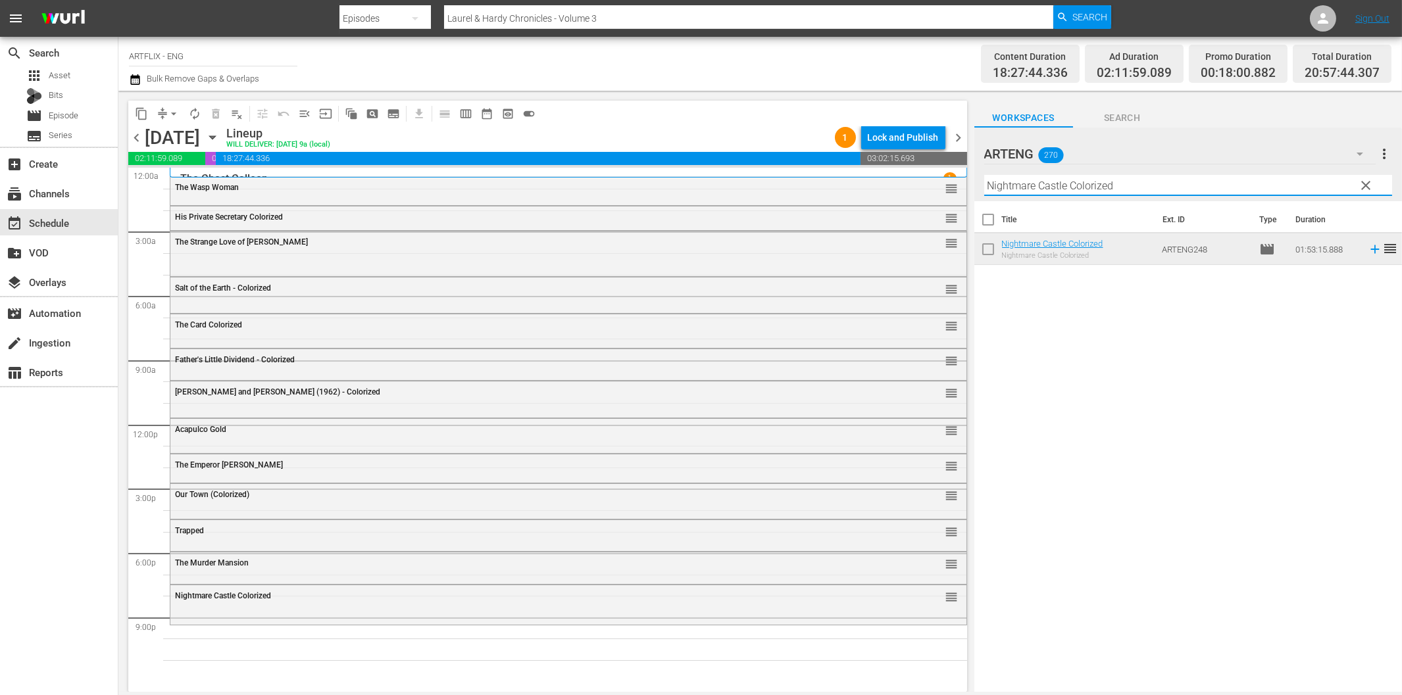
click at [1106, 191] on input "Nightmare Castle Colorized" at bounding box center [1188, 185] width 408 height 21
paste input "The Devil Bat"
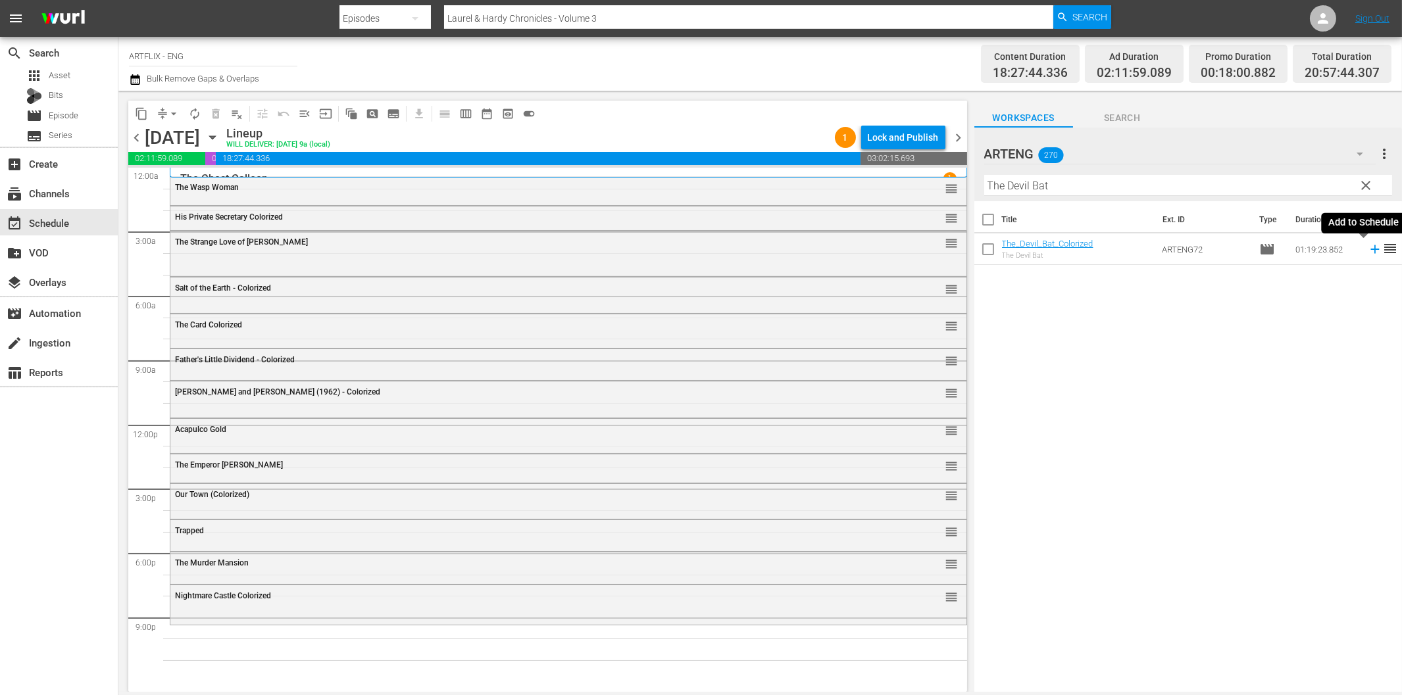
click at [1368, 247] on icon at bounding box center [1375, 249] width 14 height 14
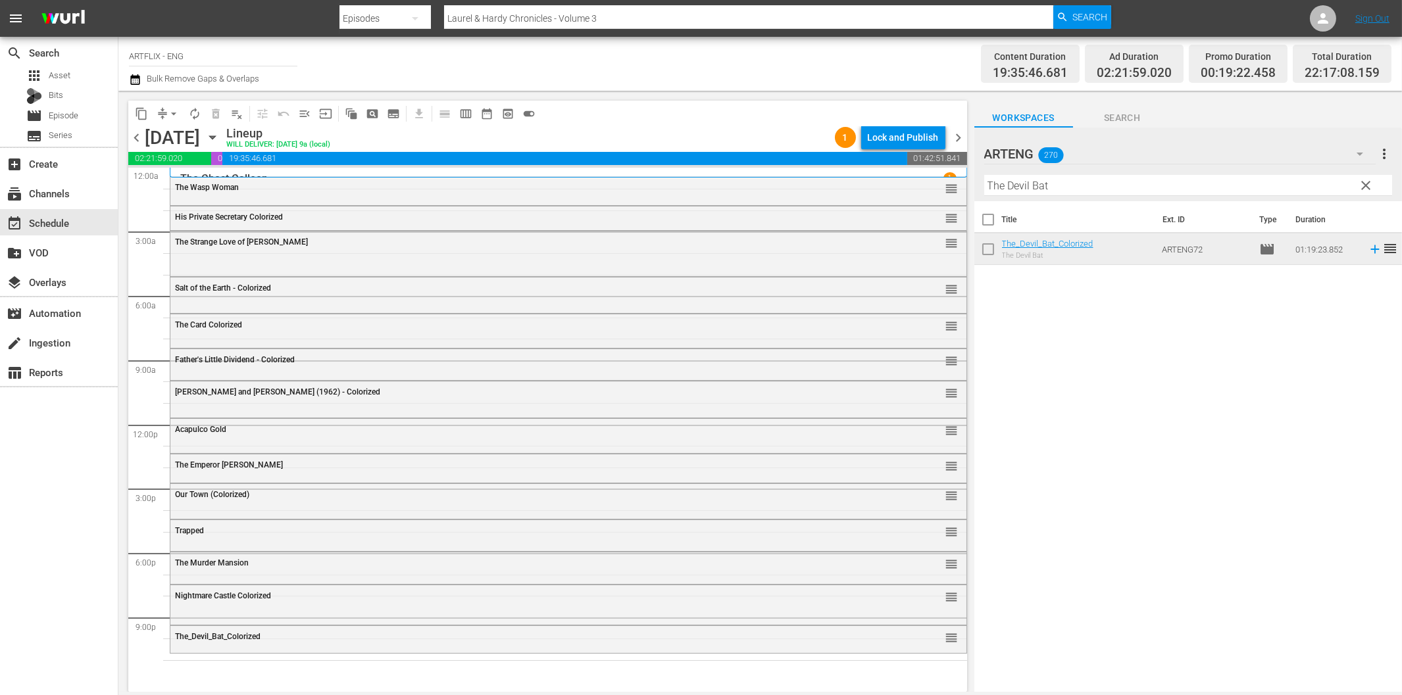
click at [1061, 187] on input "The Devil Bat" at bounding box center [1188, 185] width 408 height 21
paste input "13 Frightened Girls"
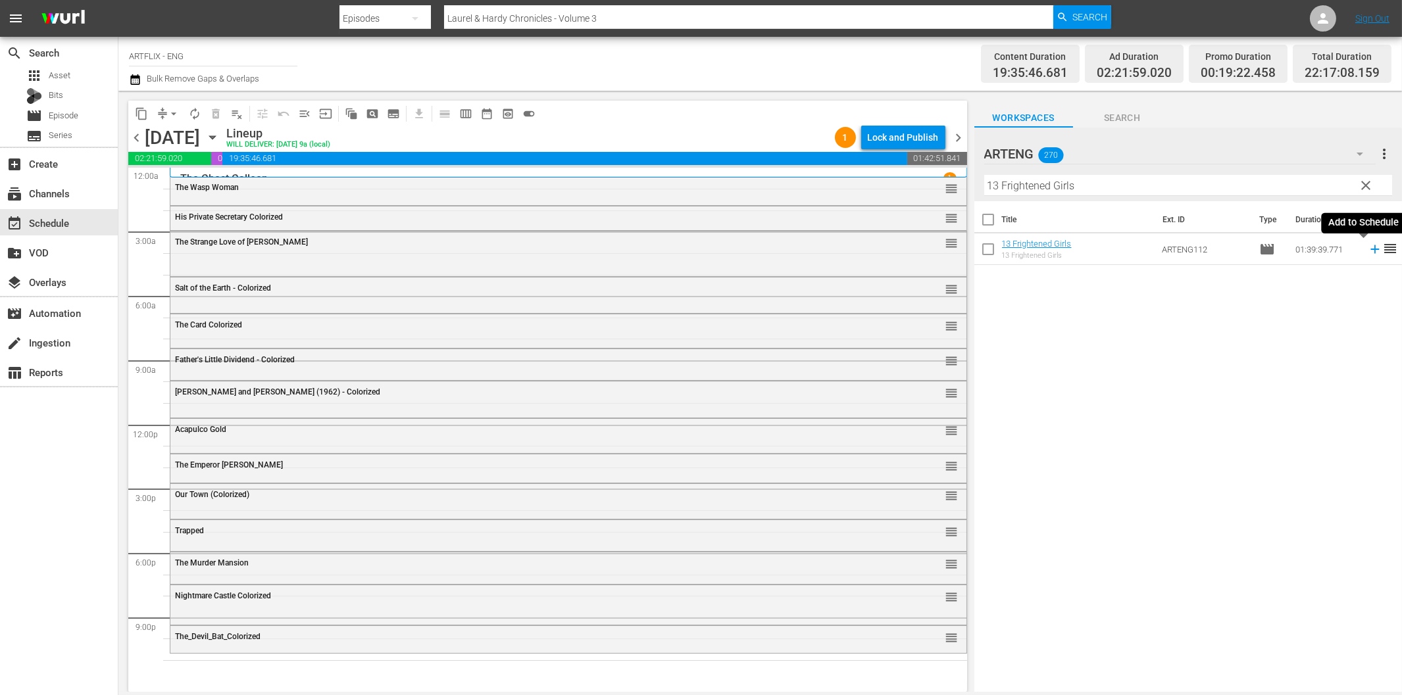
click at [1370, 249] on icon at bounding box center [1374, 249] width 9 height 9
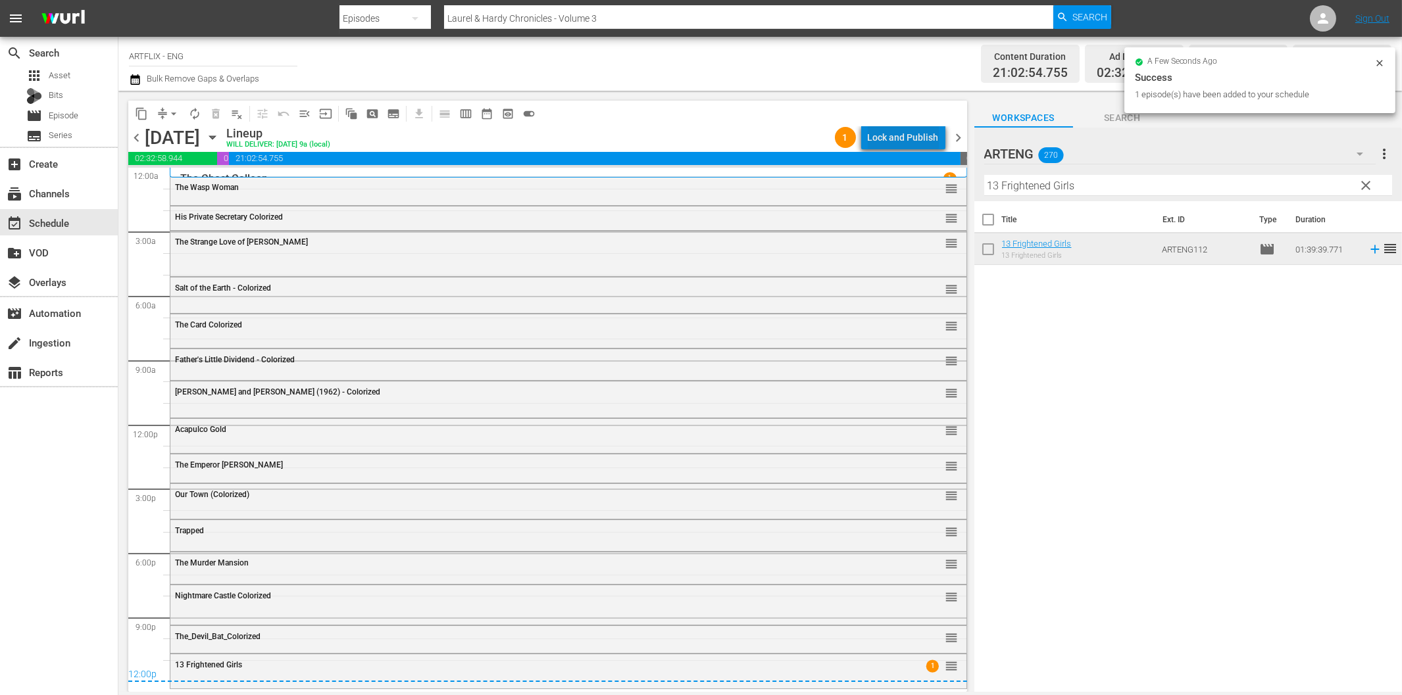
click at [929, 140] on div "Lock and Publish" at bounding box center [903, 138] width 71 height 24
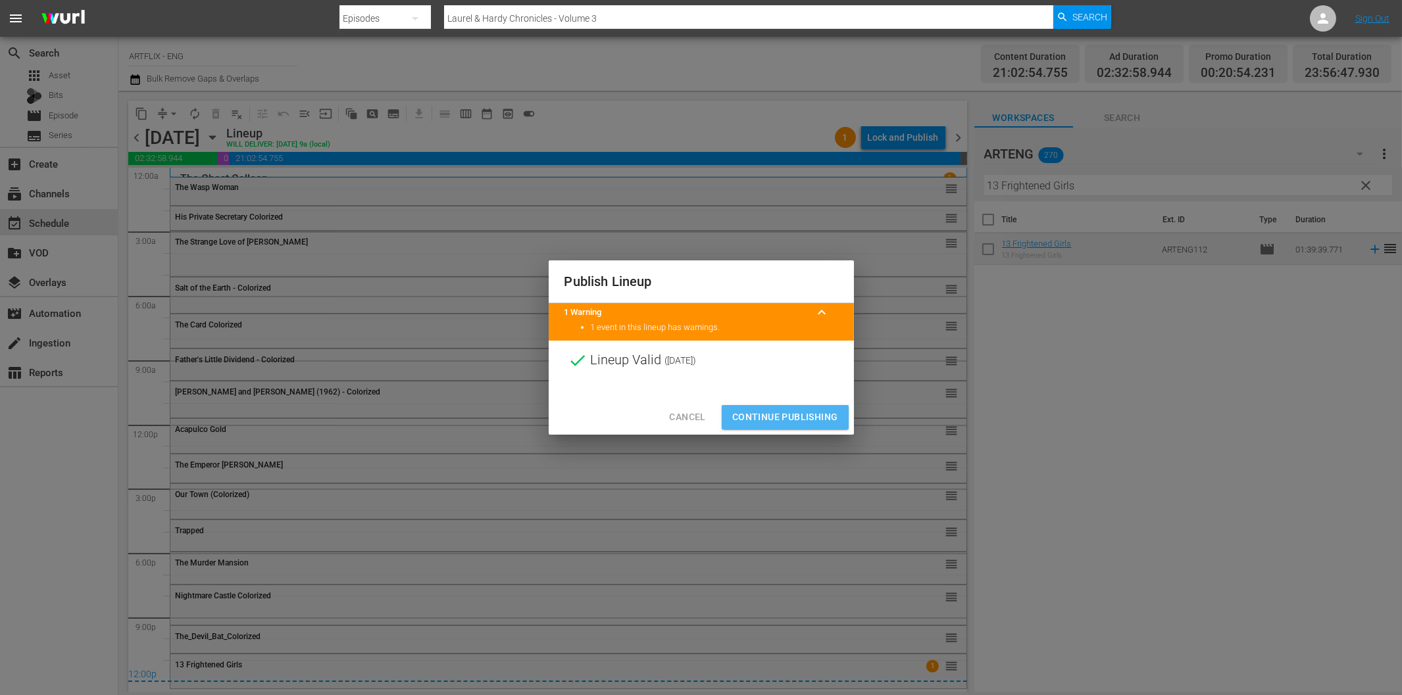
click at [809, 417] on span "Continue Publishing" at bounding box center [785, 417] width 106 height 16
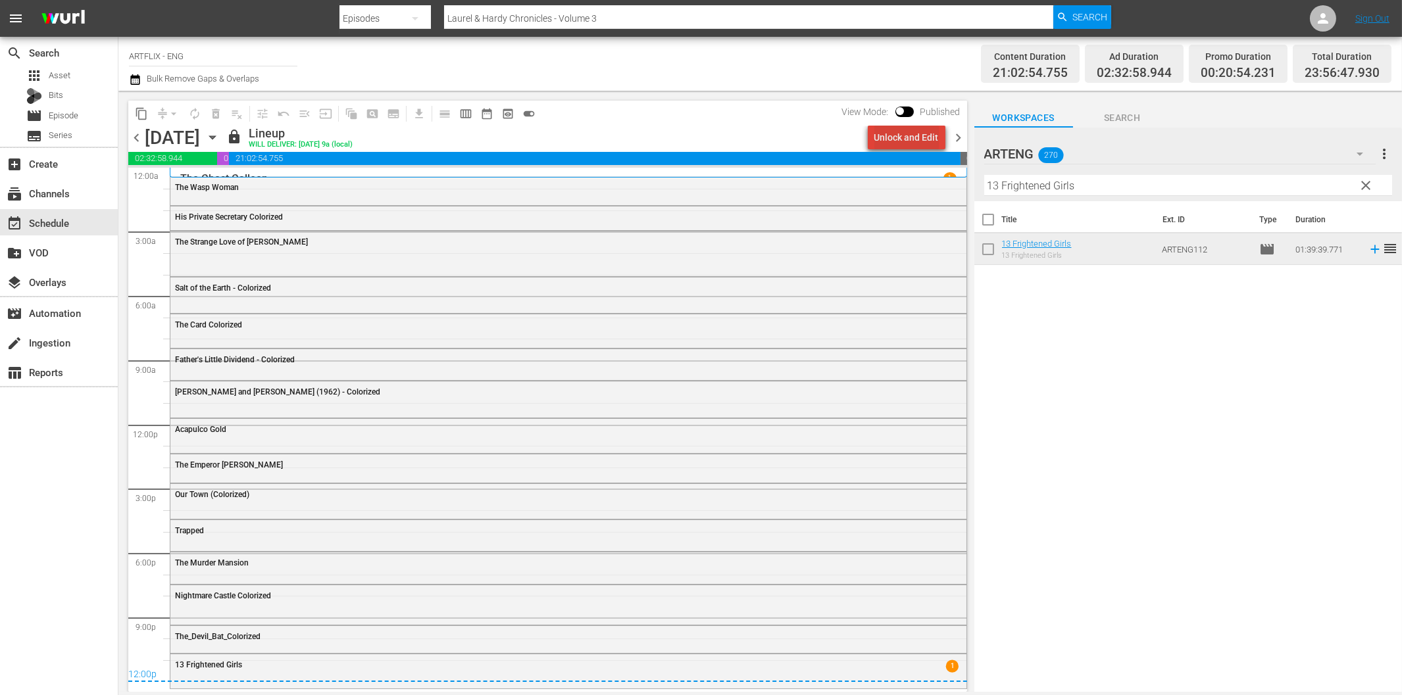
click at [918, 138] on div "Unlock and Edit" at bounding box center [906, 138] width 64 height 24
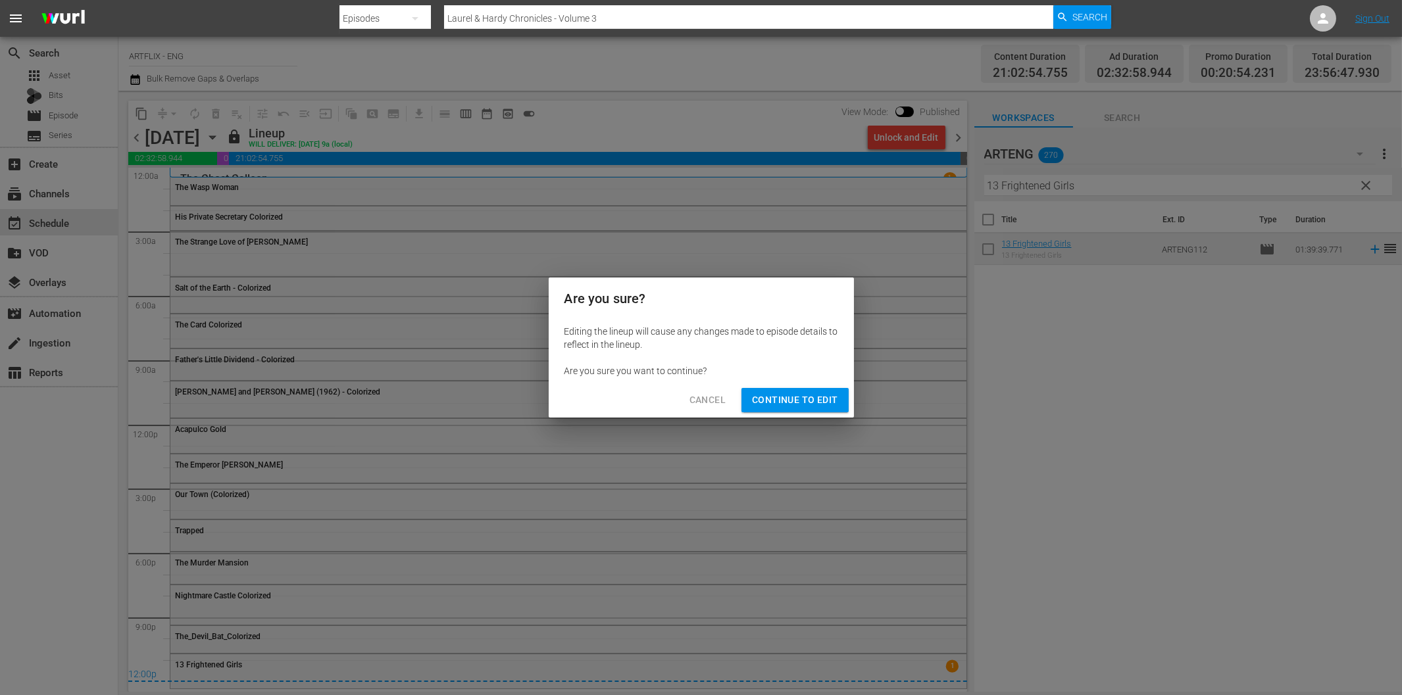
click at [810, 406] on span "Continue to Edit" at bounding box center [795, 400] width 86 height 16
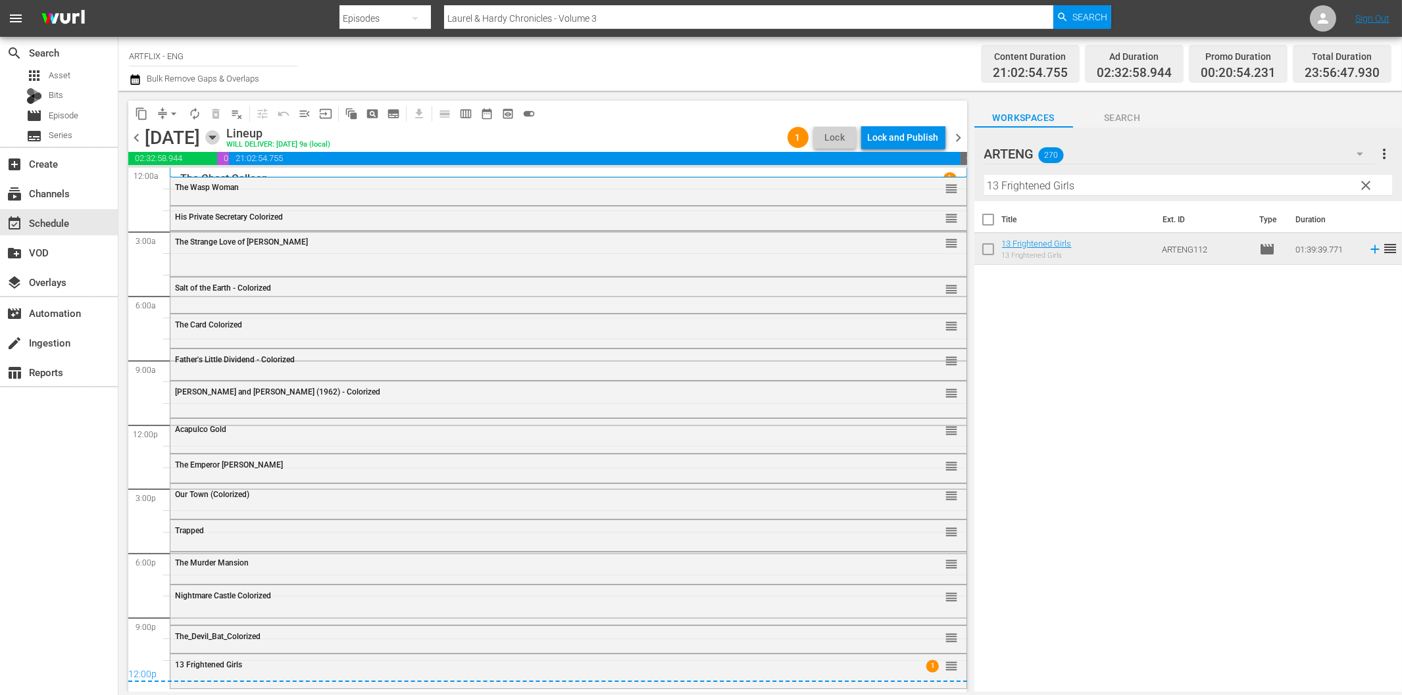
click at [220, 138] on icon "button" at bounding box center [212, 137] width 14 height 14
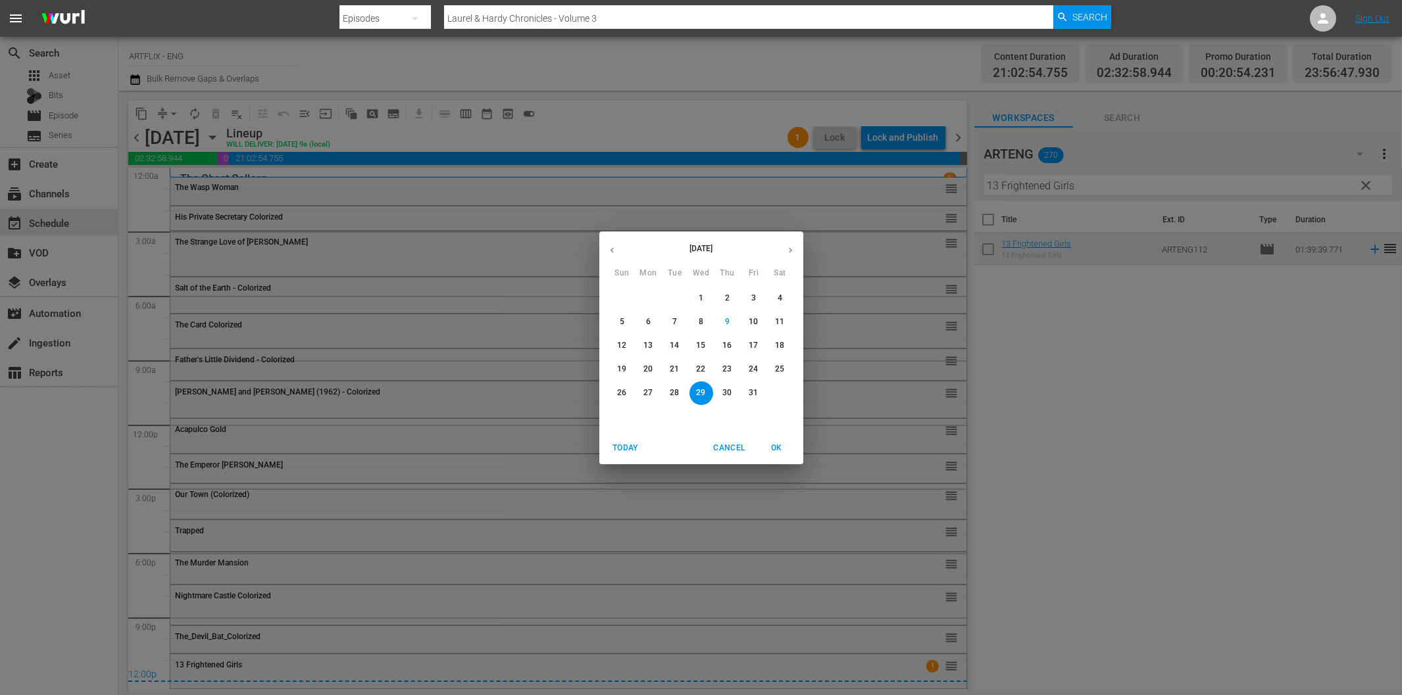
click at [647, 398] on p "27" at bounding box center [647, 392] width 9 height 11
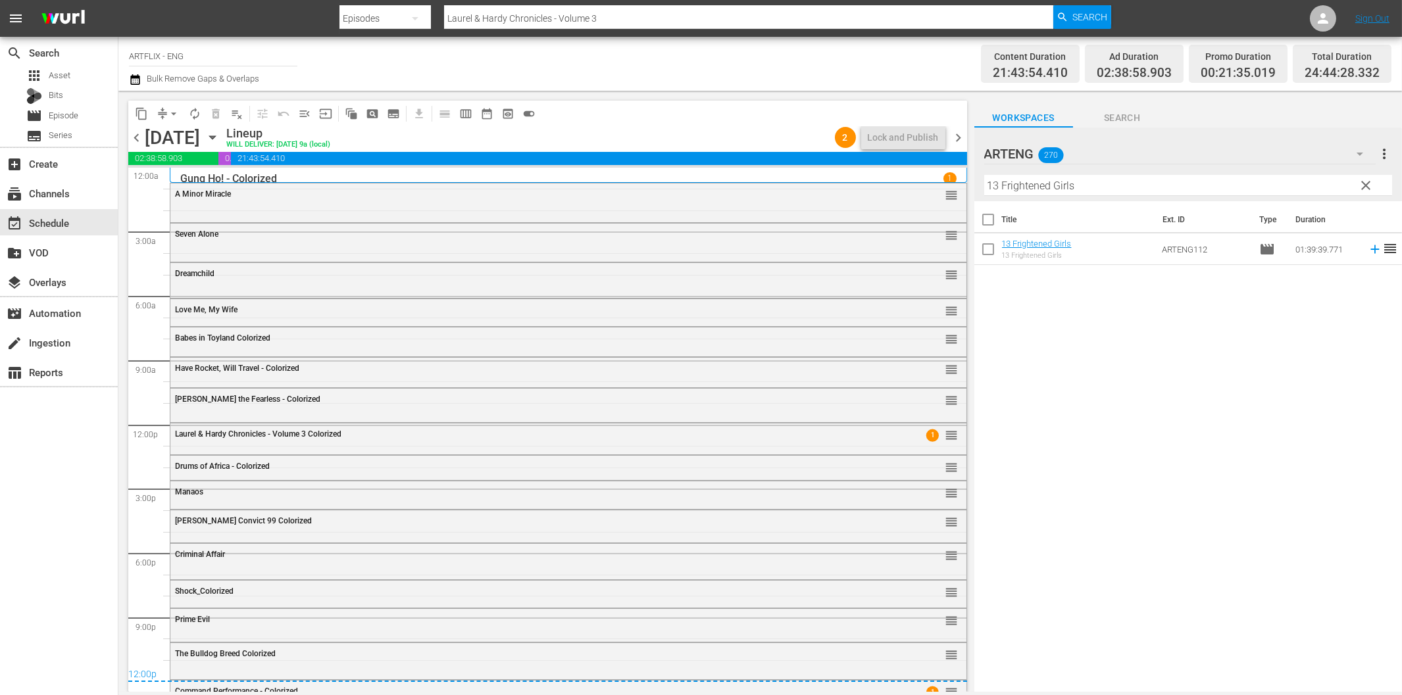
click at [960, 134] on span "chevron_right" at bounding box center [958, 138] width 16 height 16
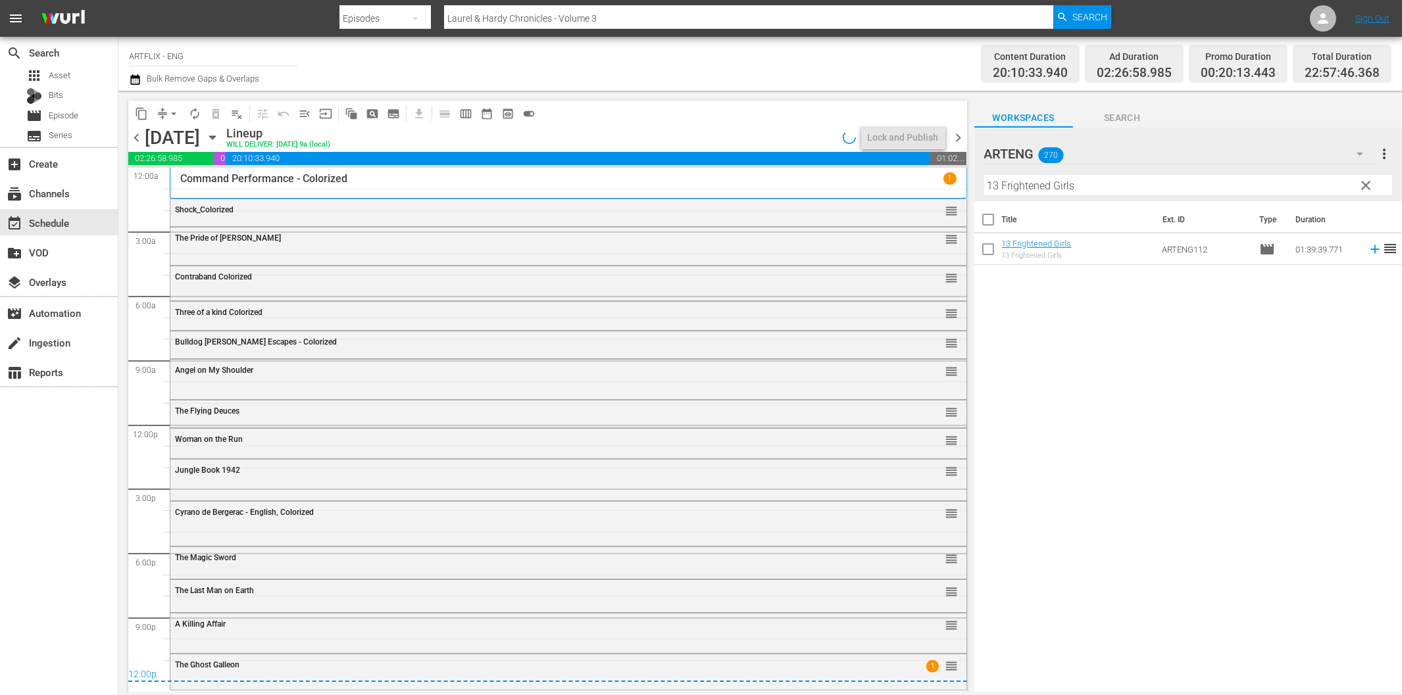
click at [141, 141] on span "chevron_left" at bounding box center [136, 138] width 16 height 16
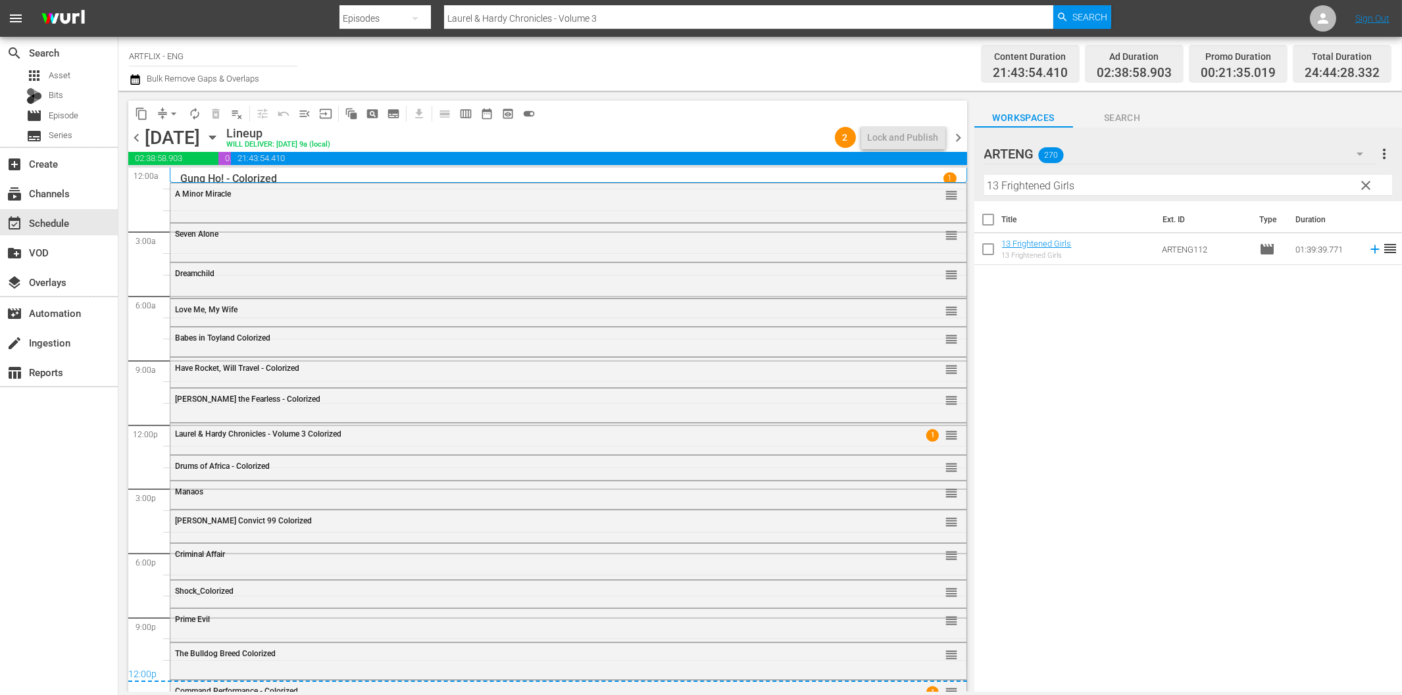
click at [958, 142] on span "chevron_right" at bounding box center [958, 138] width 16 height 16
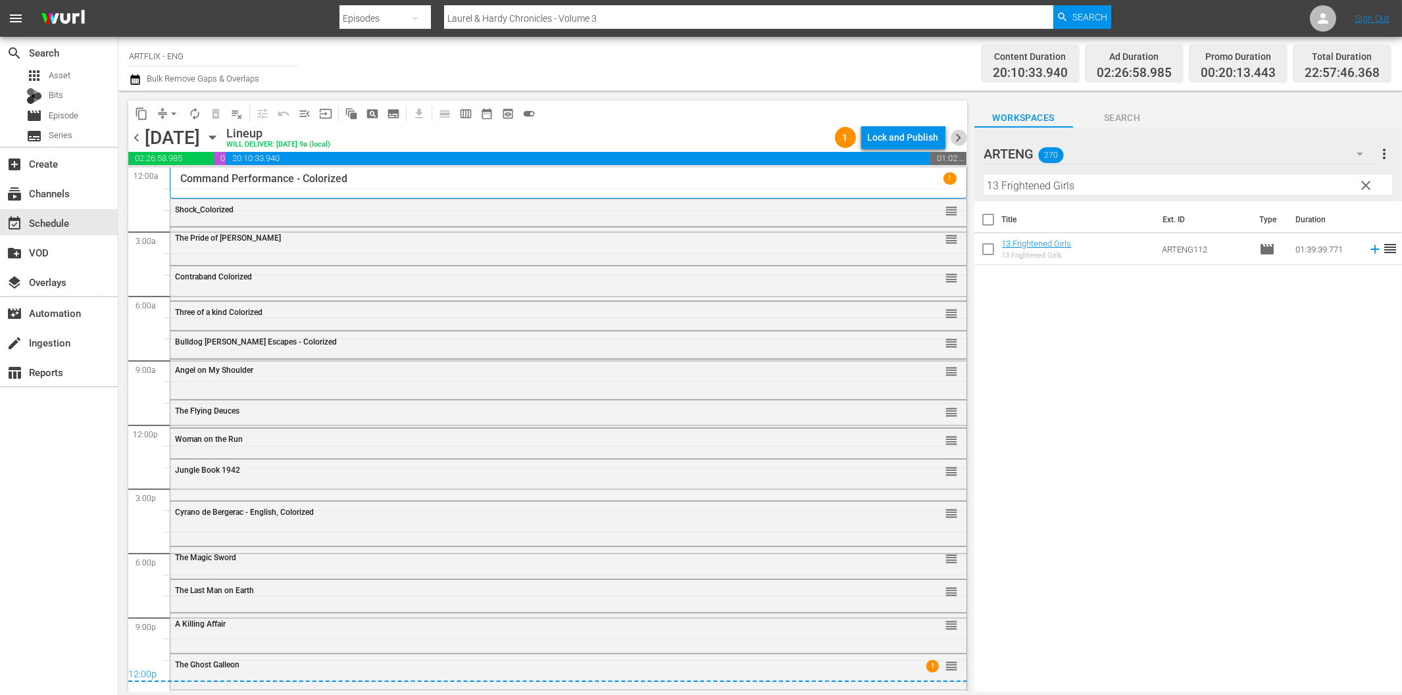
click at [958, 142] on span "chevron_right" at bounding box center [958, 138] width 16 height 16
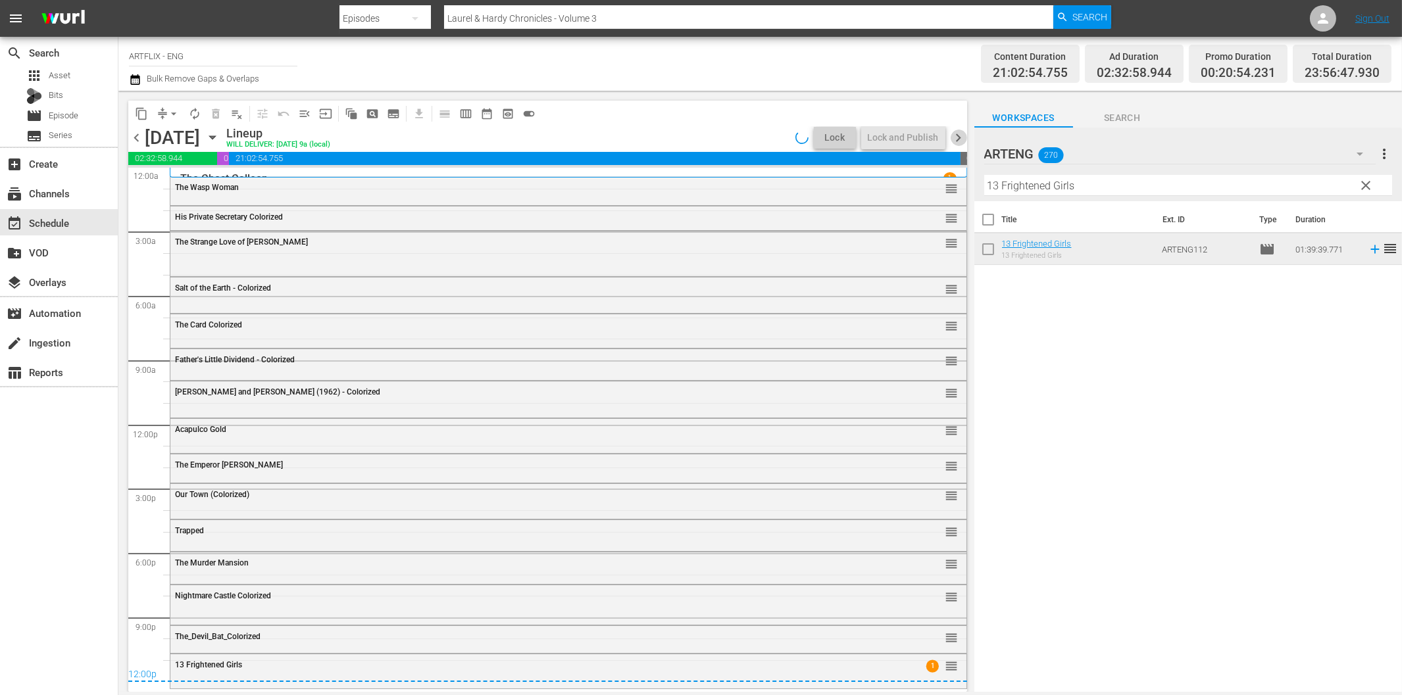
click at [958, 142] on span "chevron_right" at bounding box center [958, 138] width 16 height 16
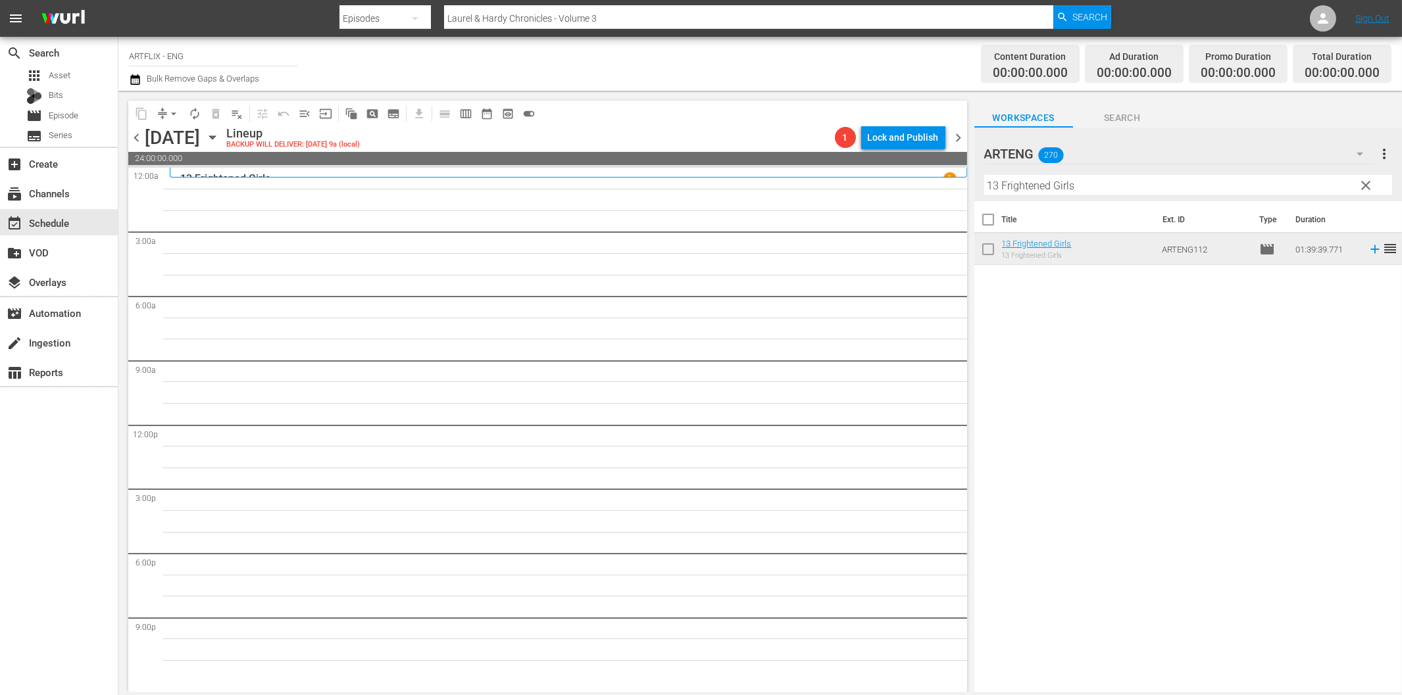
click at [1041, 187] on input "13 Frightened Girls" at bounding box center [1188, 185] width 408 height 21
paste input "Prime Evil"
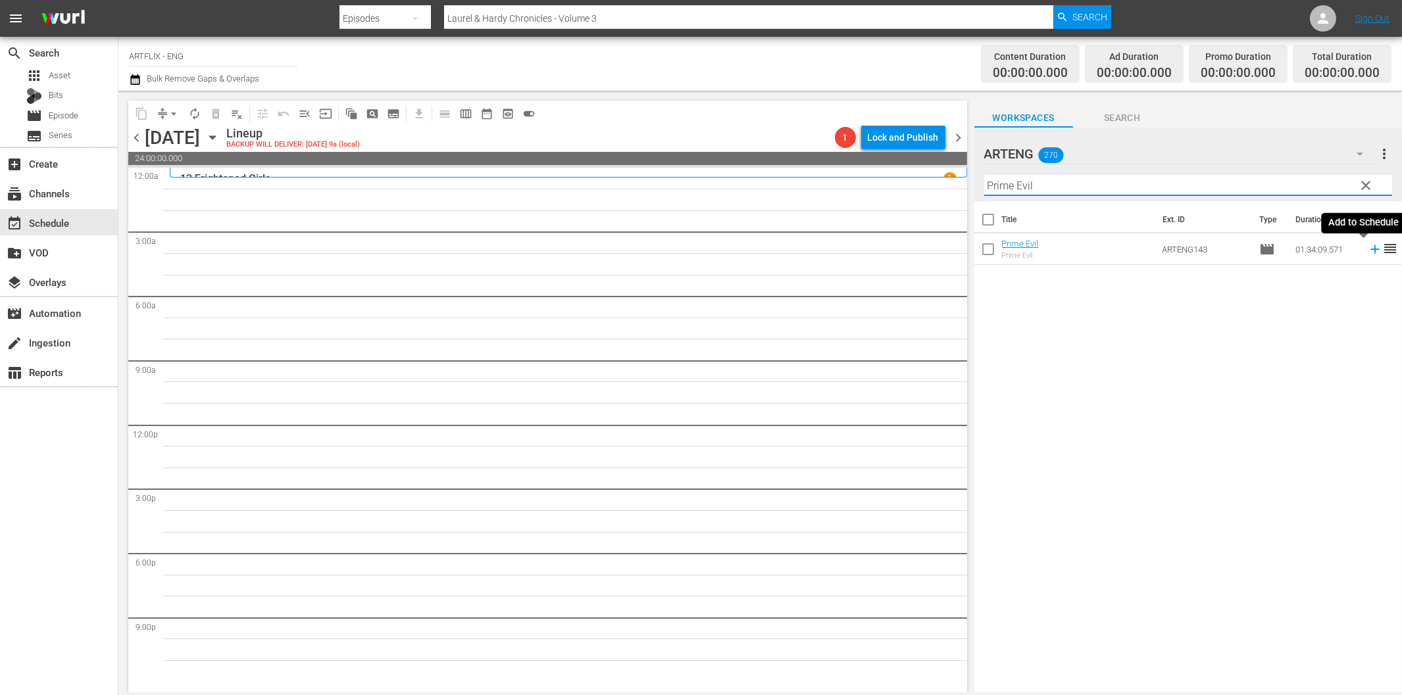
click at [1368, 254] on icon at bounding box center [1375, 249] width 14 height 14
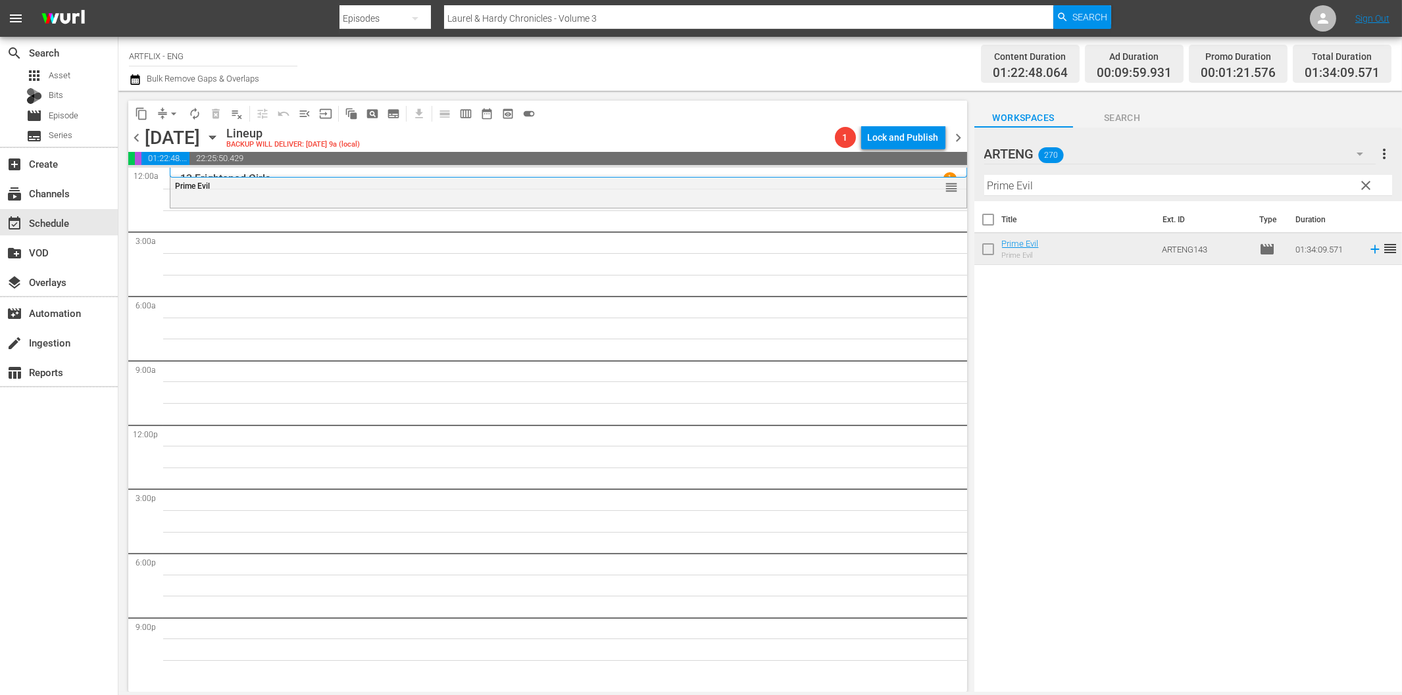
click at [1037, 184] on input "Prime Evil" at bounding box center [1188, 185] width 408 height 21
paste input "[DEMOGRAPHIC_DATA] Cocoa"
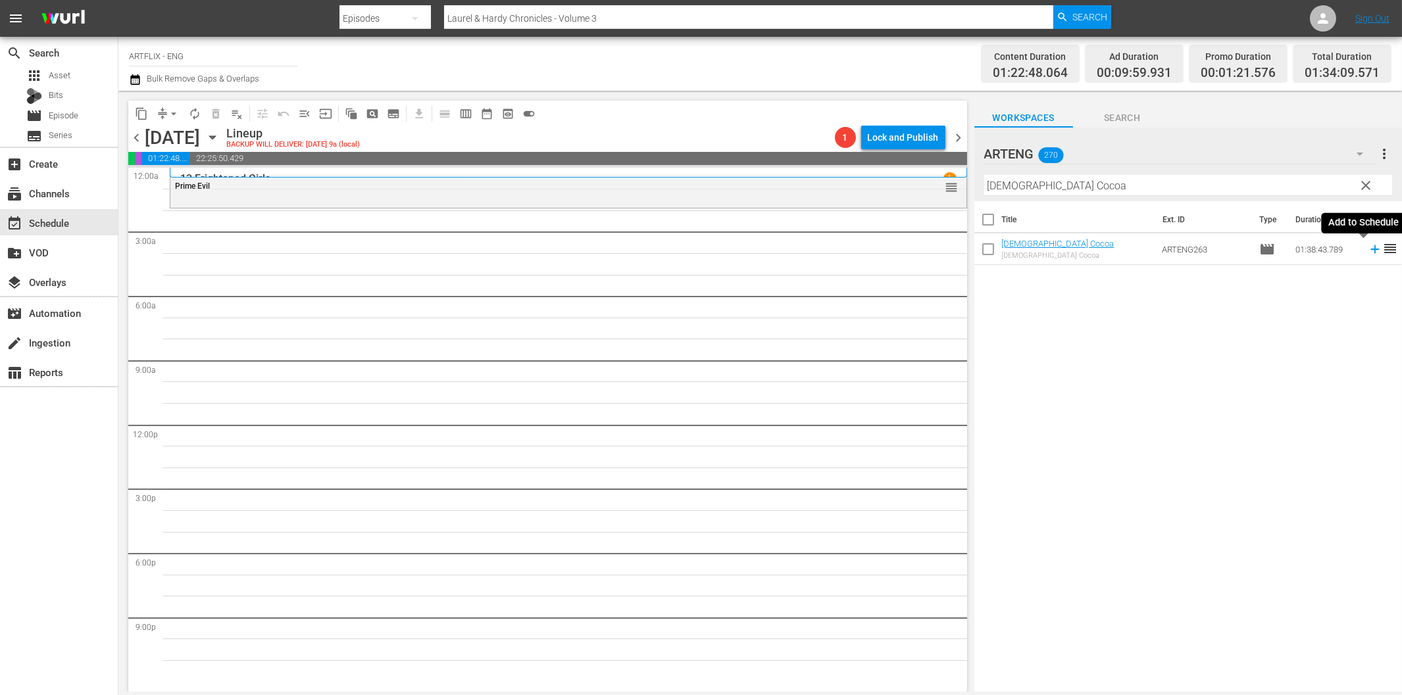
click at [1370, 249] on icon at bounding box center [1374, 249] width 9 height 9
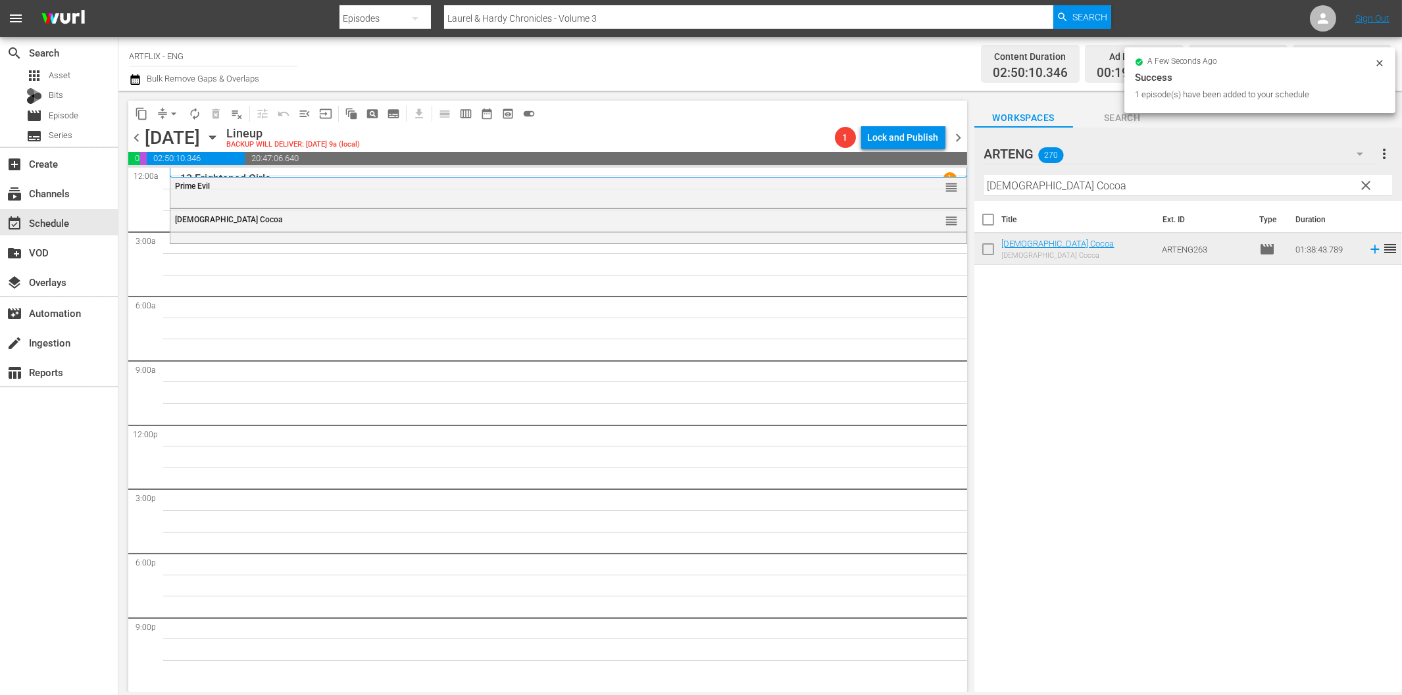
click at [1006, 192] on input "[DEMOGRAPHIC_DATA] Cocoa" at bounding box center [1188, 185] width 408 height 21
paste input "Beyond [DATE]"
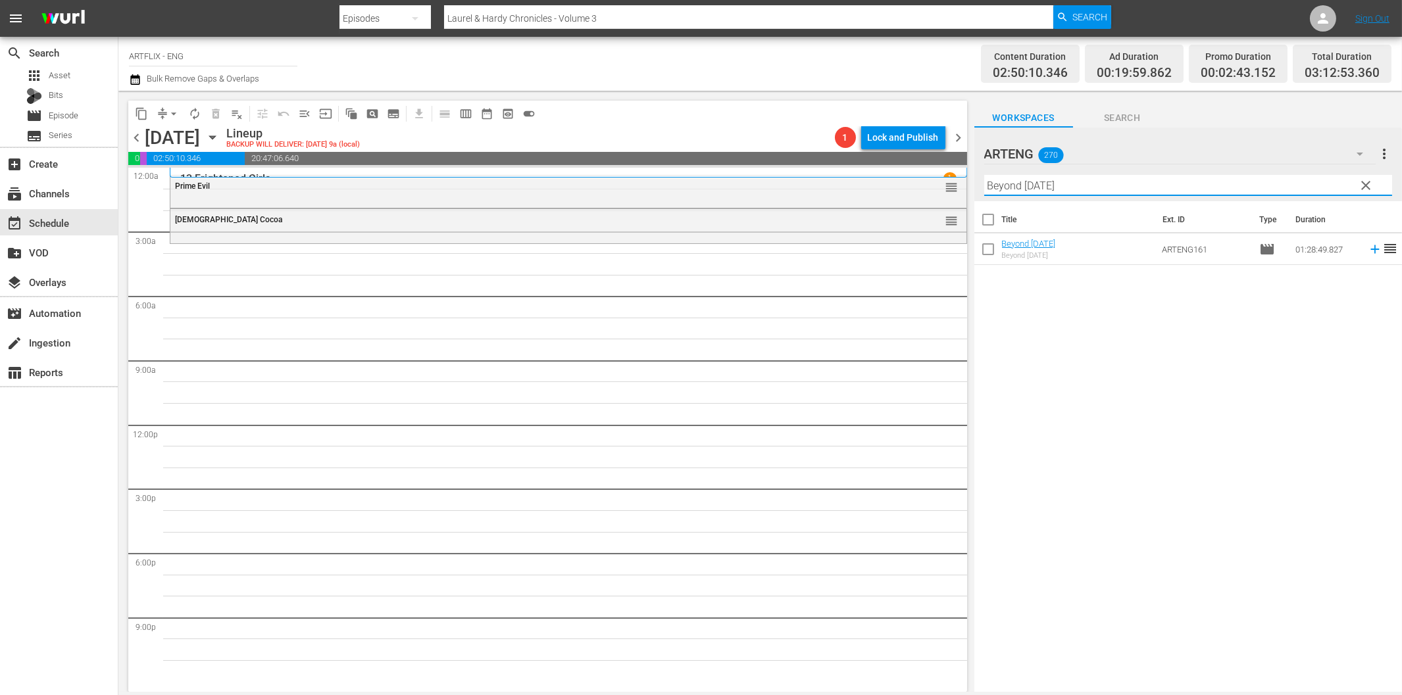
click at [1370, 247] on icon at bounding box center [1374, 249] width 9 height 9
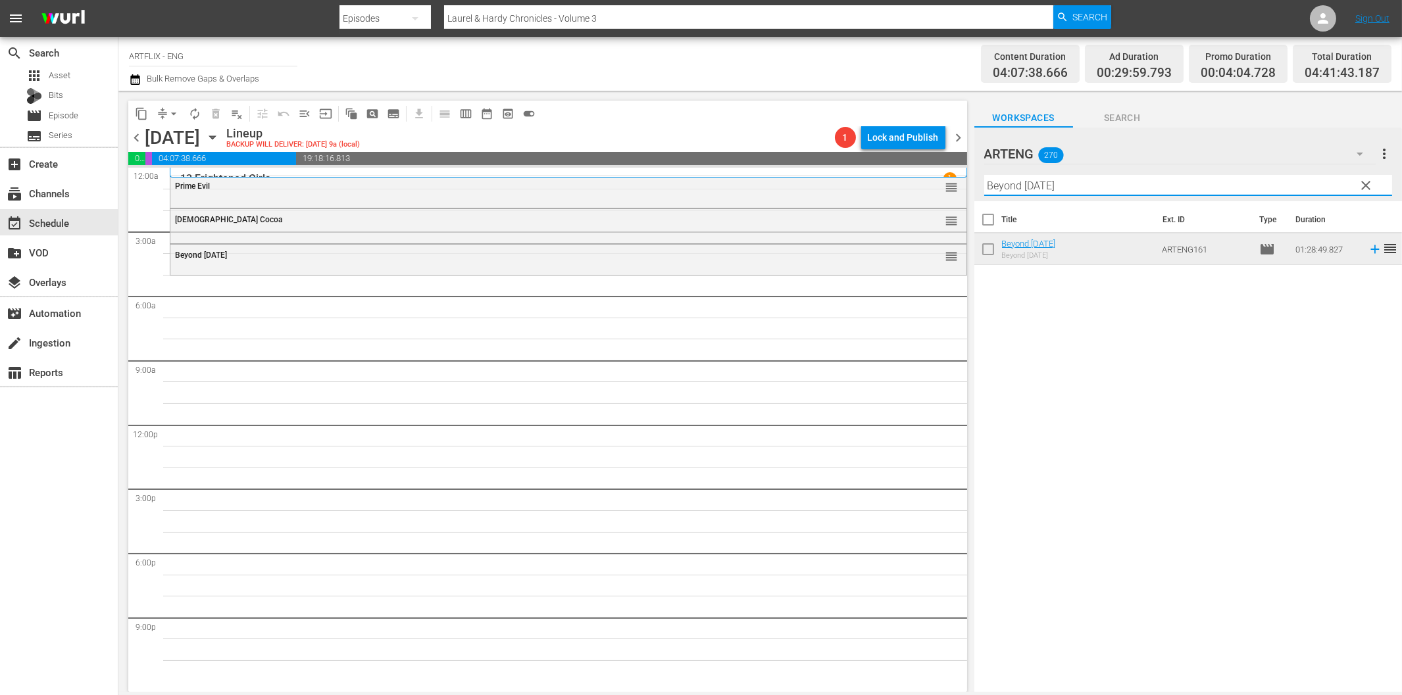
click at [1074, 185] on input "Beyond [DATE]" at bounding box center [1188, 185] width 408 height 21
paste input "Angel in a Taxi"
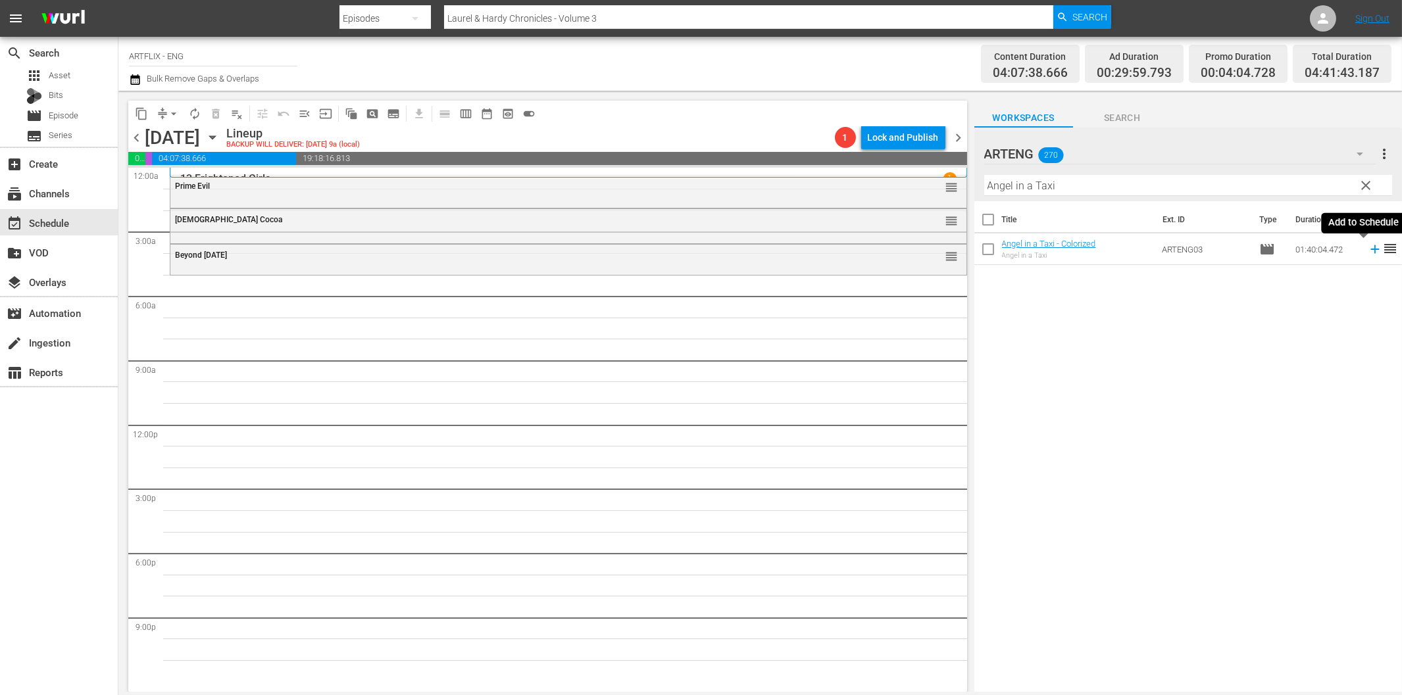
click at [1370, 249] on icon at bounding box center [1374, 249] width 9 height 9
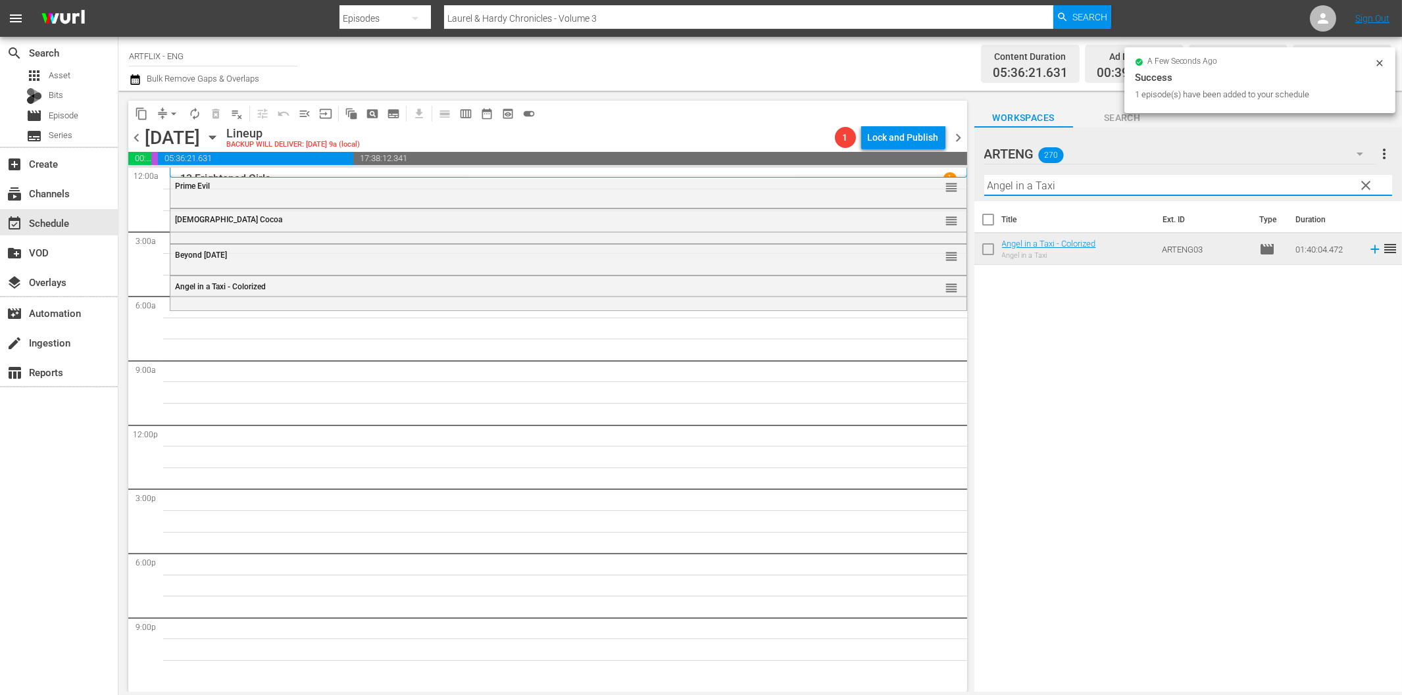
click at [1010, 187] on input "Angel in a Taxi" at bounding box center [1188, 185] width 408 height 21
paste input "Get That Man"
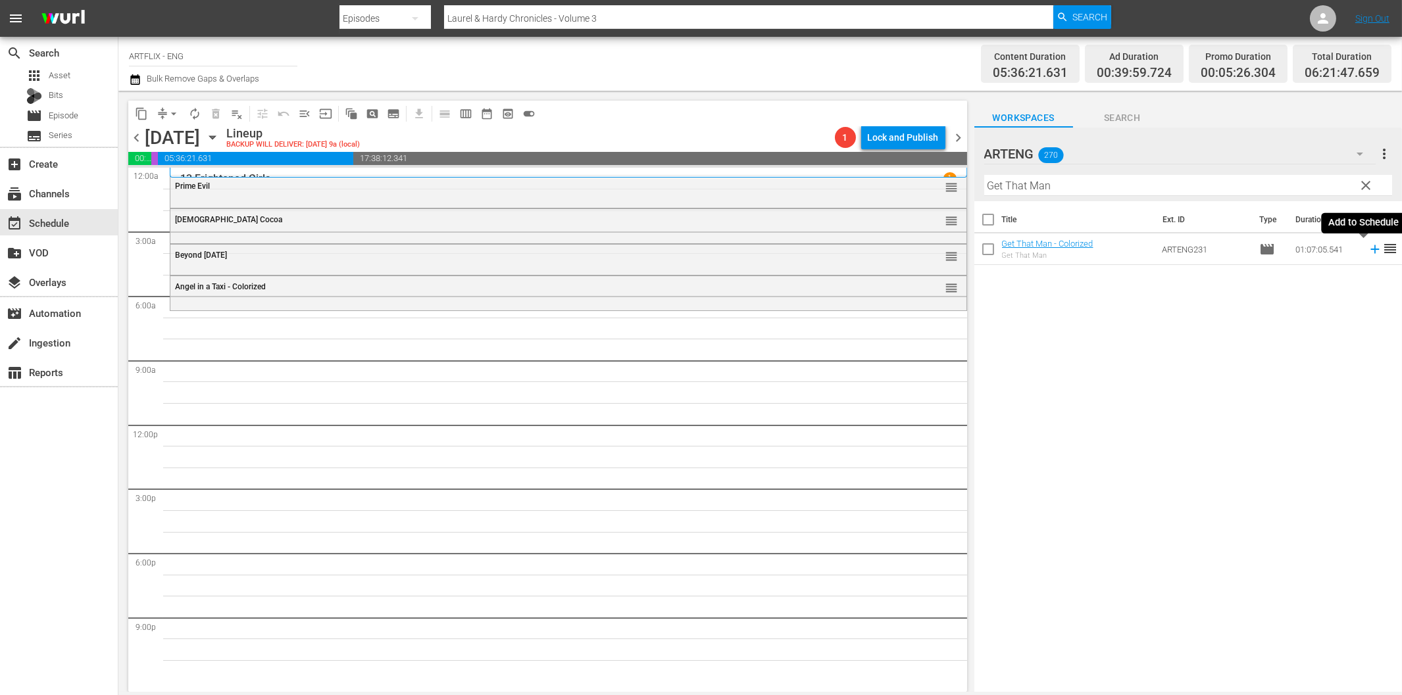
click at [1370, 250] on icon at bounding box center [1374, 249] width 9 height 9
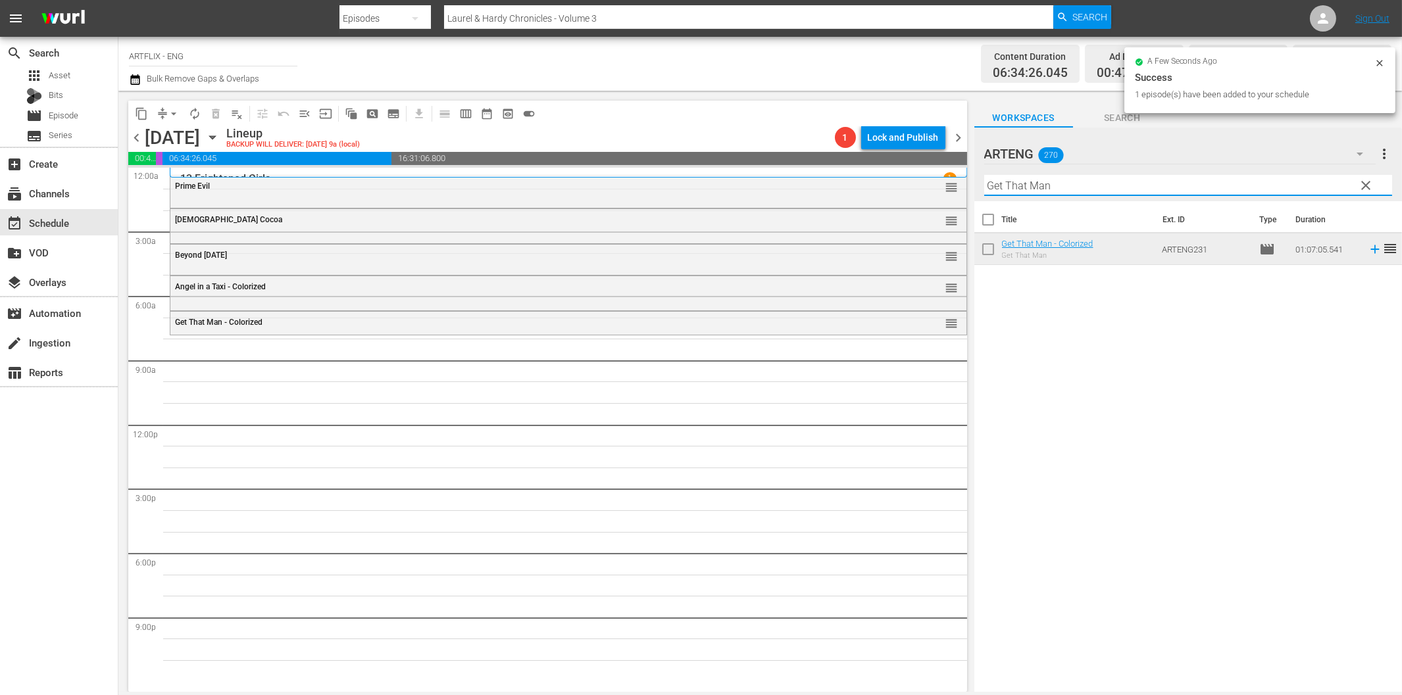
click at [1146, 182] on input "Get That Man" at bounding box center [1188, 185] width 408 height 21
paste input "Pardon Us"
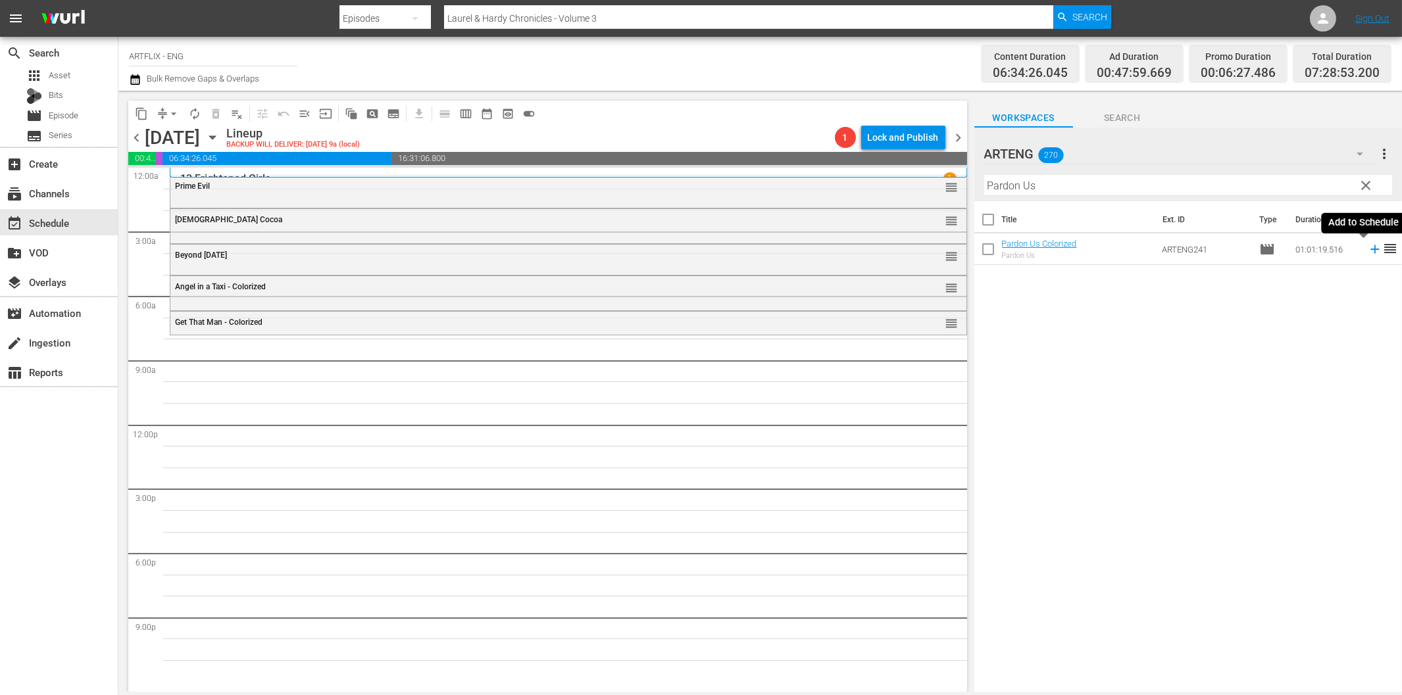
click at [1368, 248] on icon at bounding box center [1375, 249] width 14 height 14
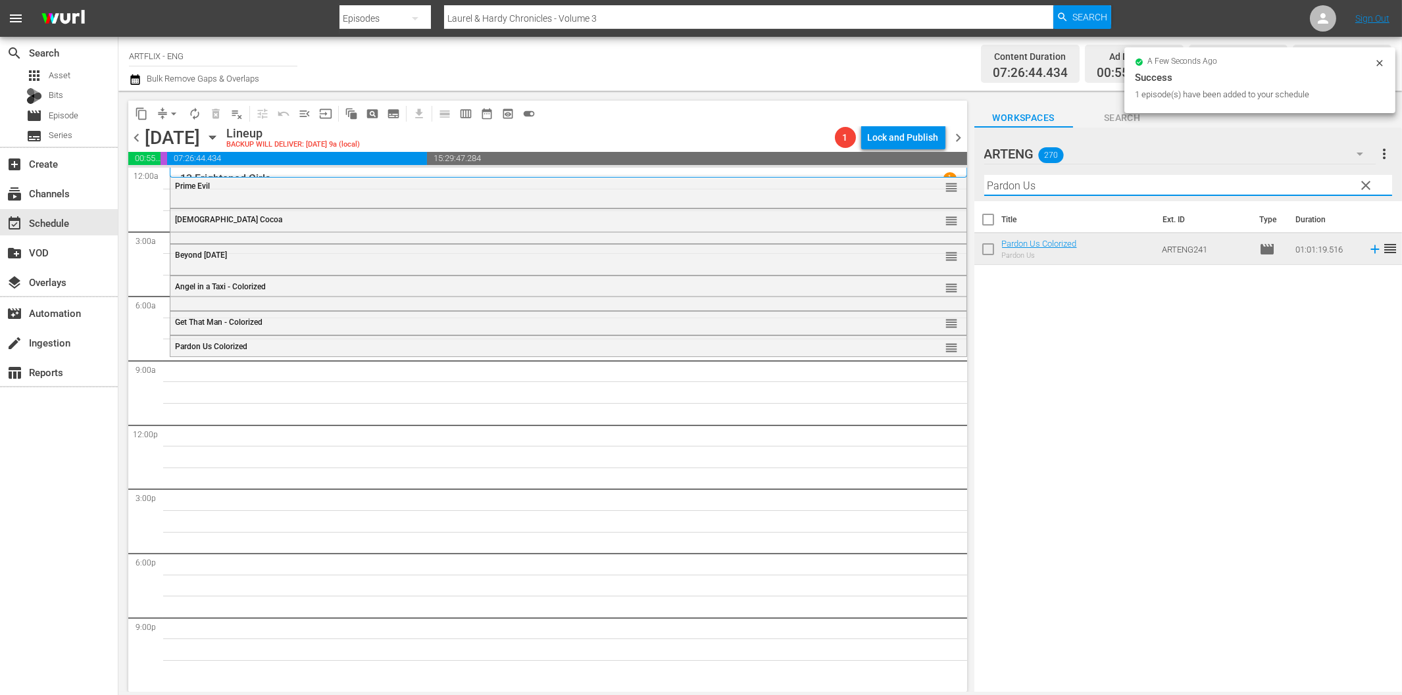
click at [1093, 181] on input "Pardon Us" at bounding box center [1188, 185] width 408 height 21
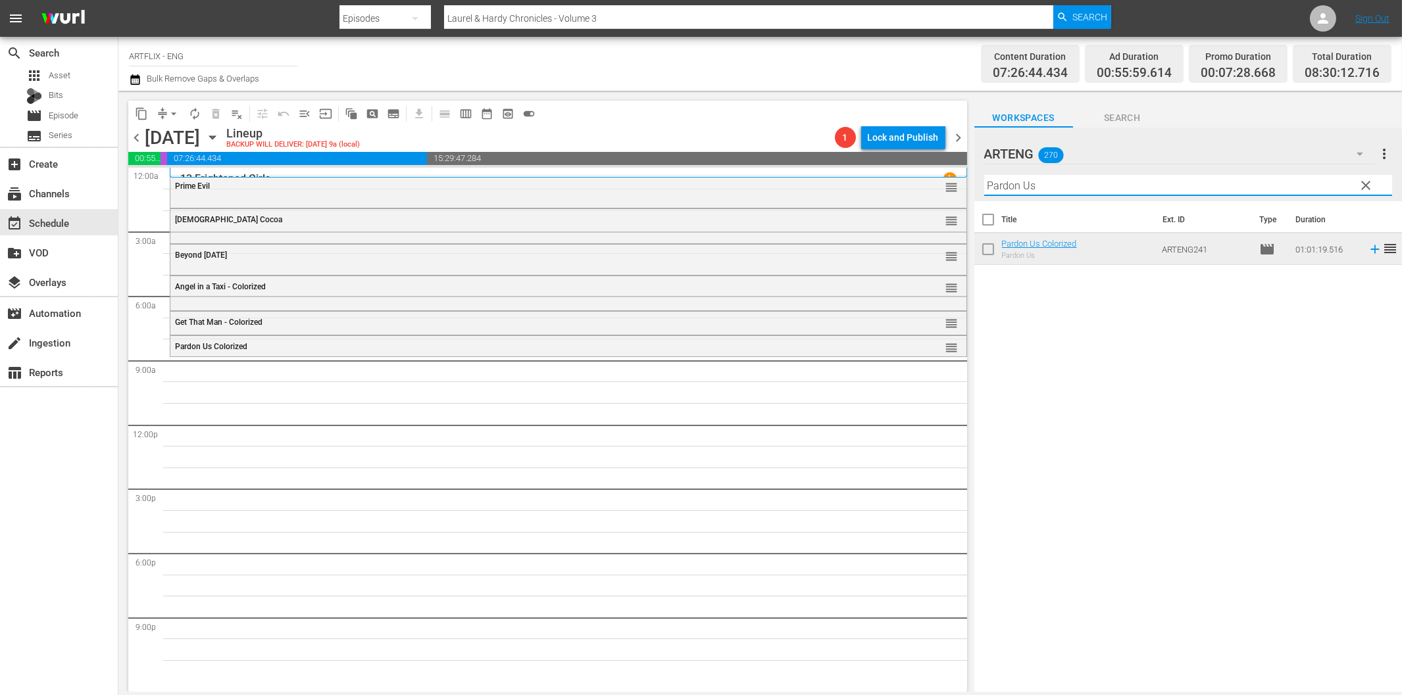
paste input "Jitterbug"
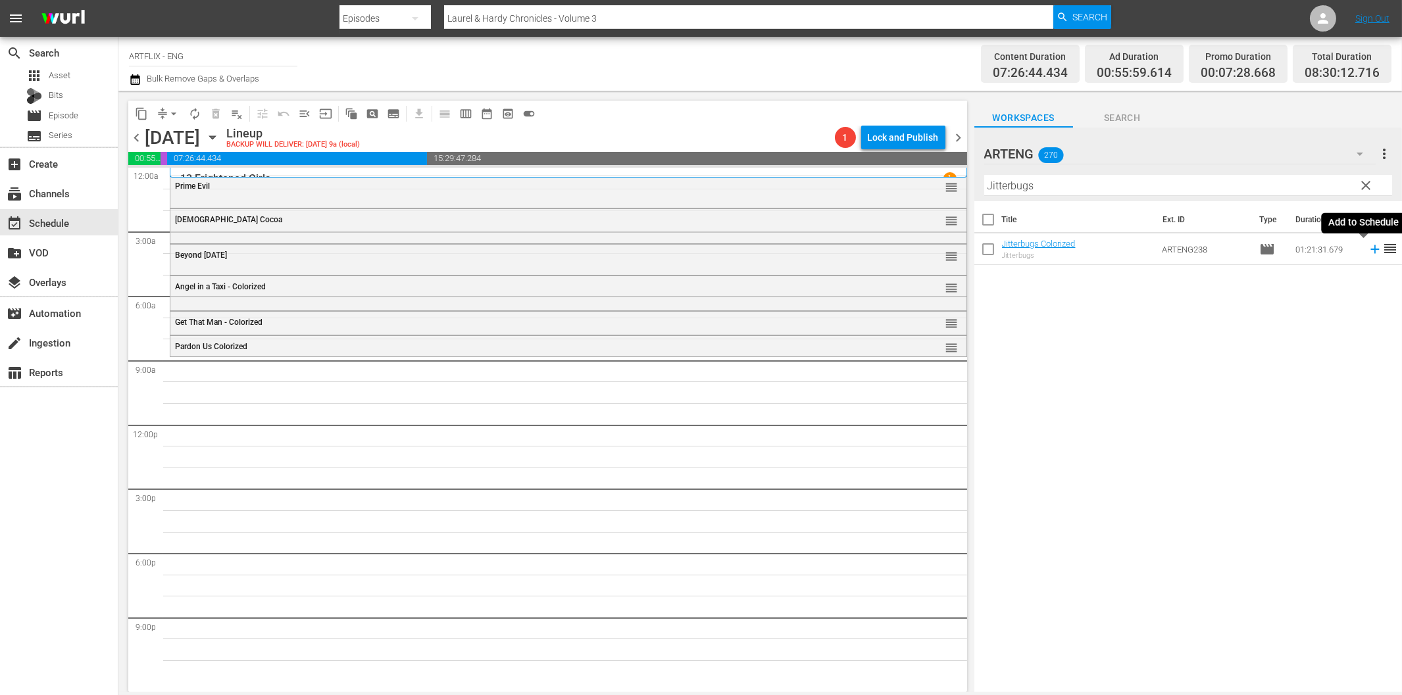
click at [1368, 252] on icon at bounding box center [1375, 249] width 14 height 14
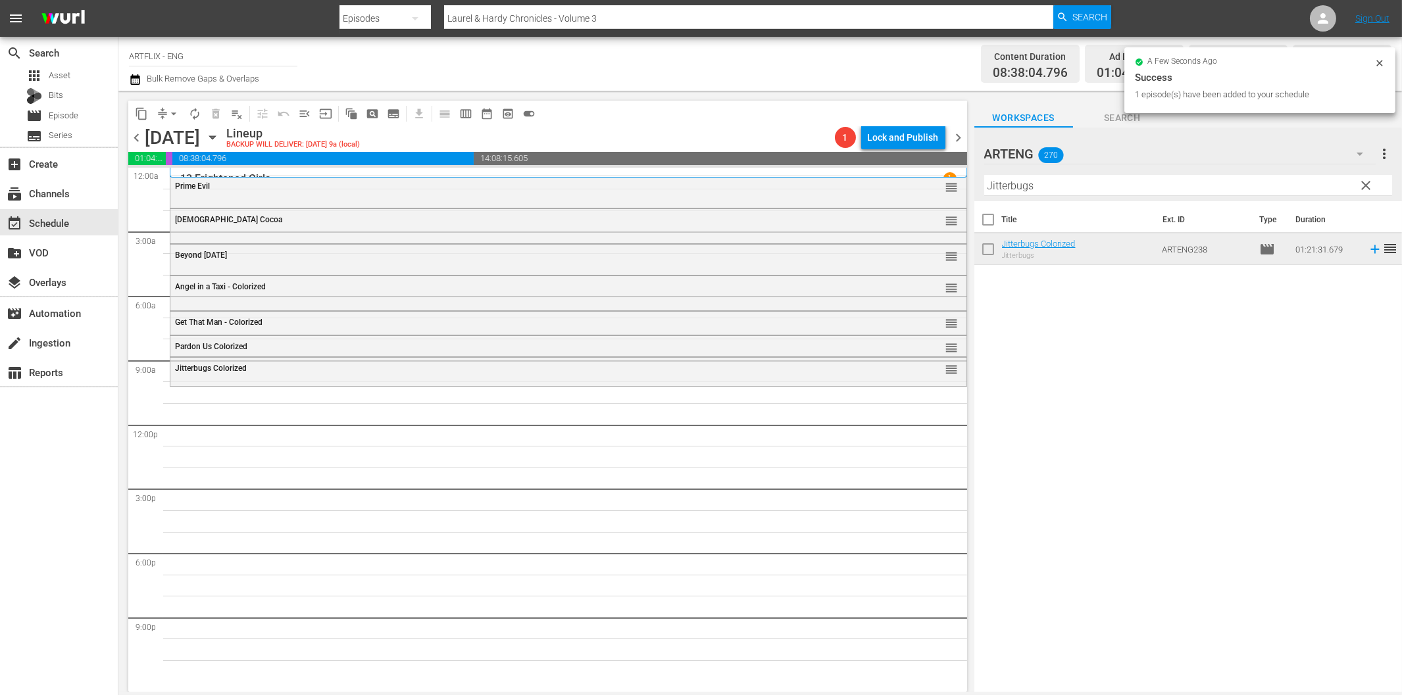
click at [1084, 189] on input "Jitterbugs" at bounding box center [1188, 185] width 408 height 21
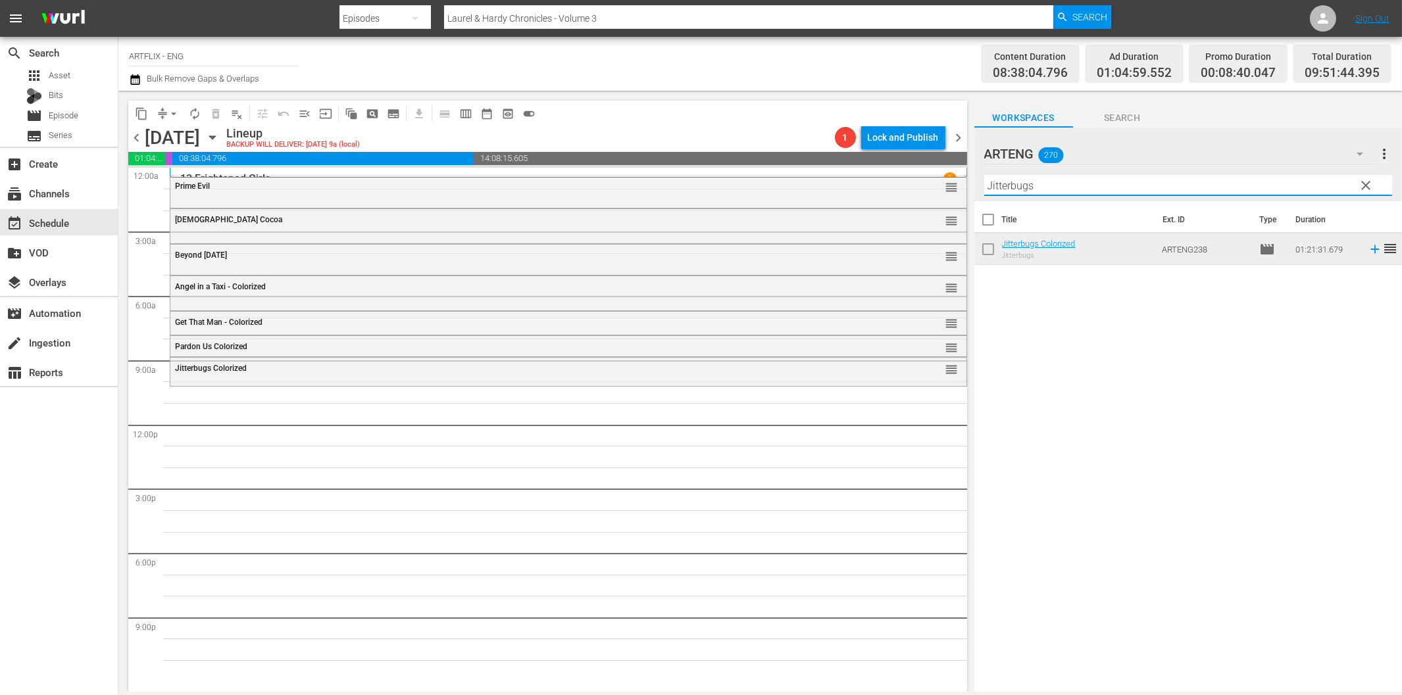
paste input "Beneath the 12-[GEOGRAPHIC_DATA]"
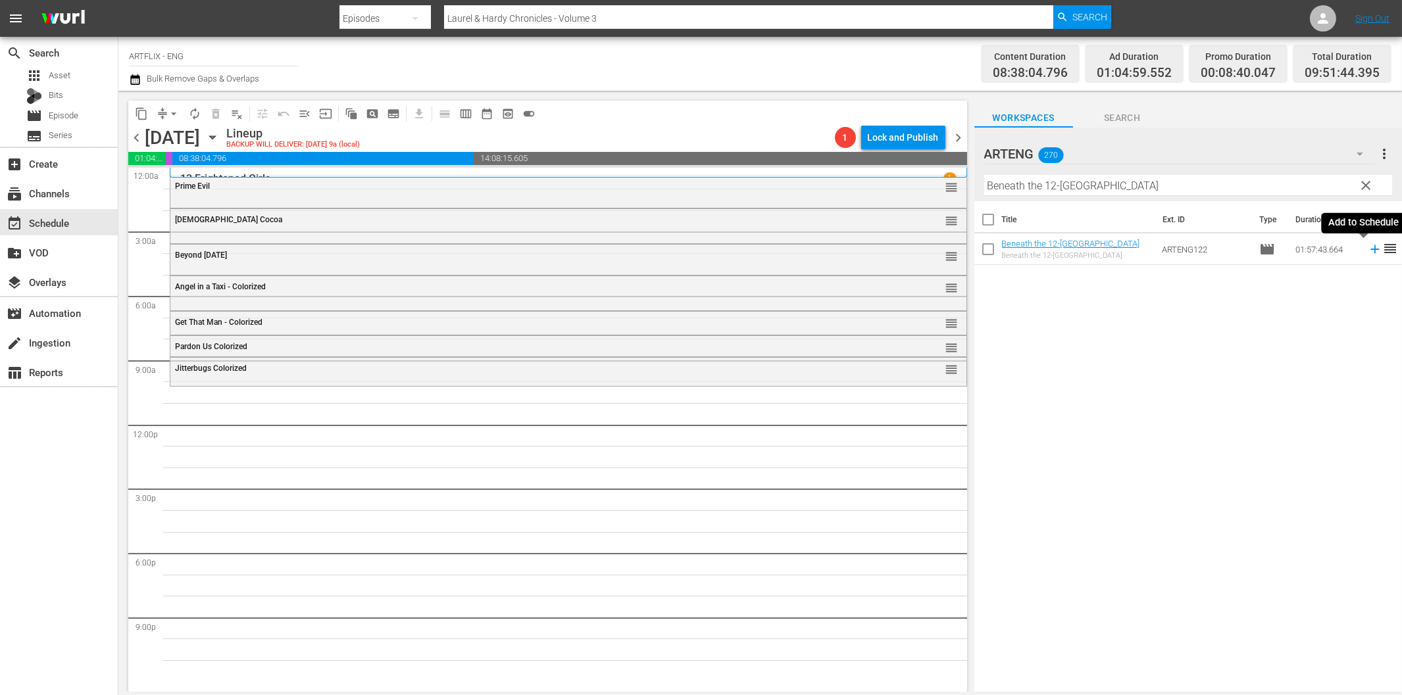
click at [1368, 251] on icon at bounding box center [1375, 249] width 14 height 14
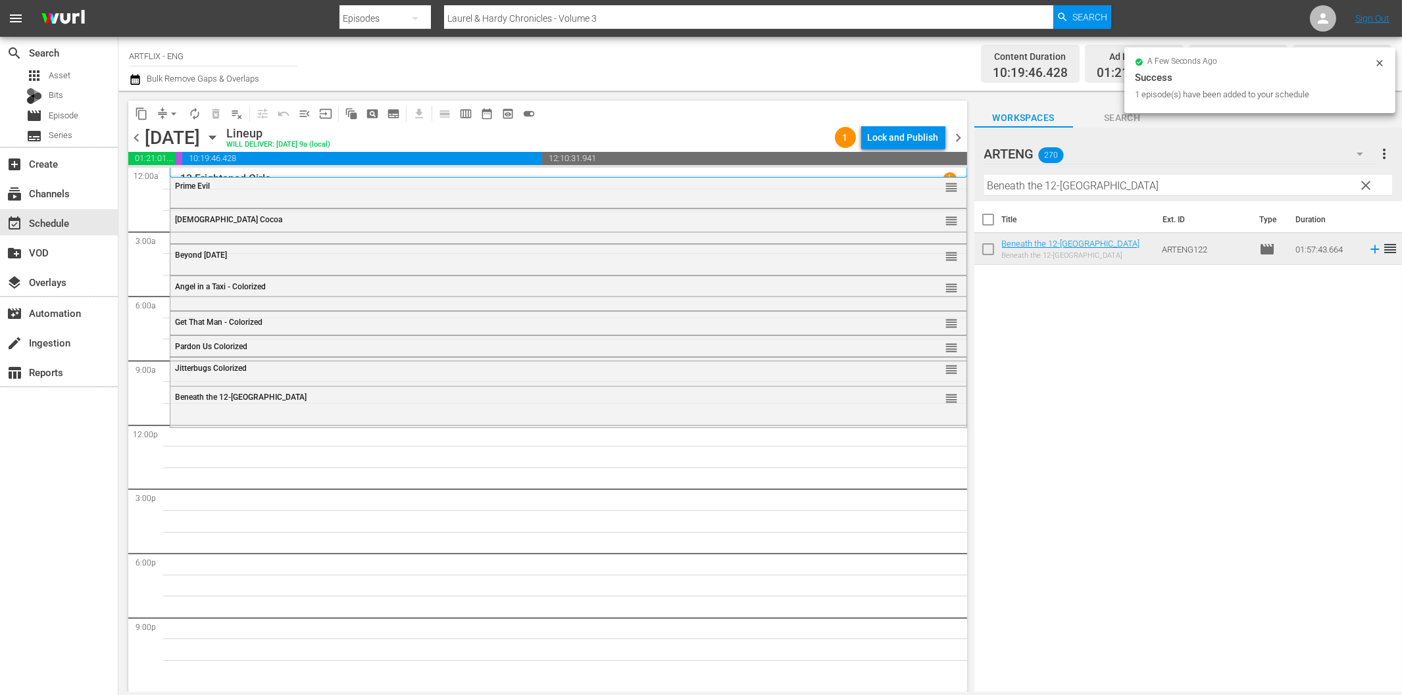
click at [1000, 185] on input "Beneath the 12-[GEOGRAPHIC_DATA]" at bounding box center [1188, 185] width 408 height 21
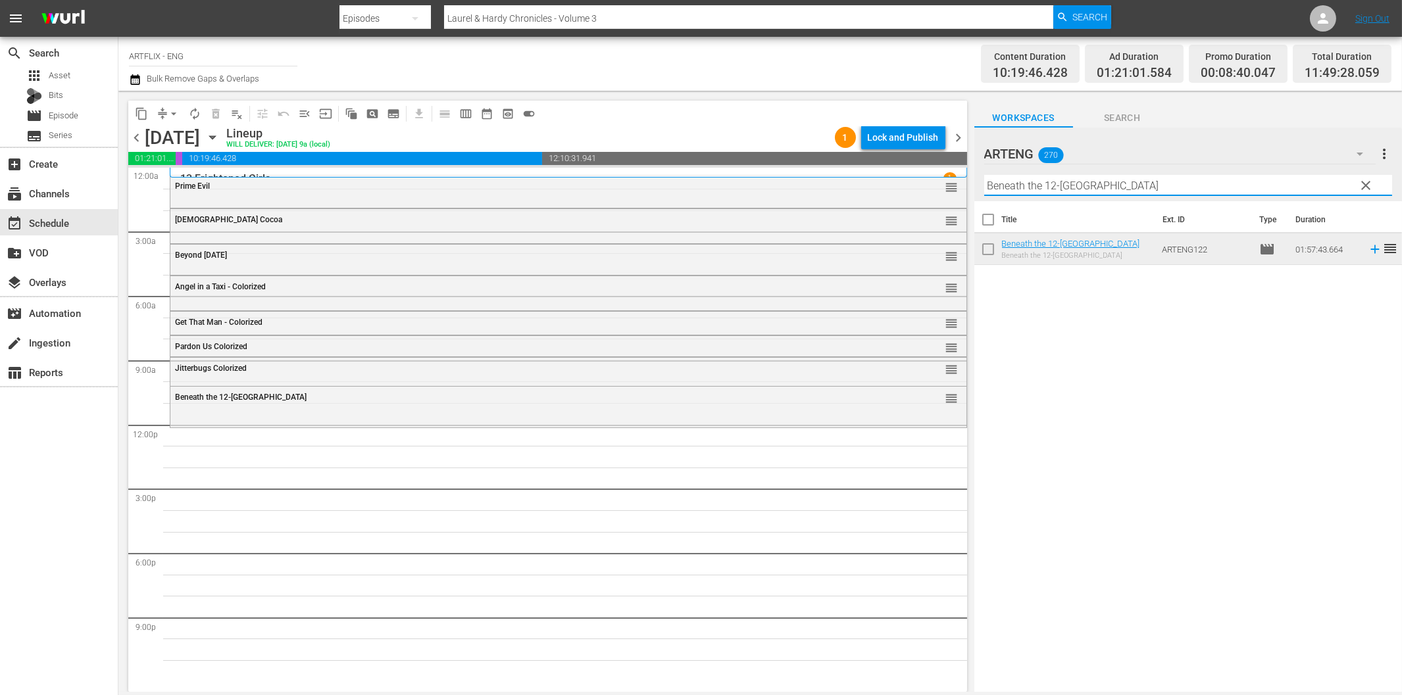
paste input "[PERSON_NAME] and the King"
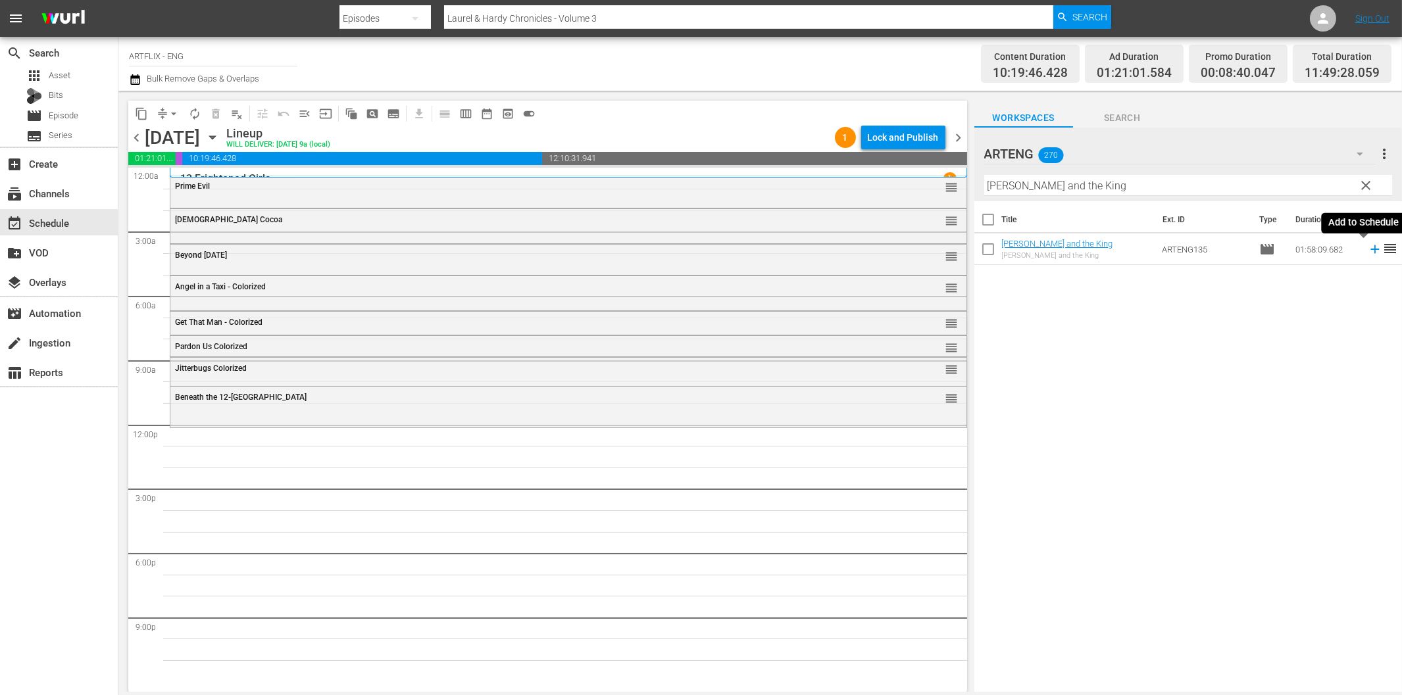
click at [1368, 247] on icon at bounding box center [1375, 249] width 14 height 14
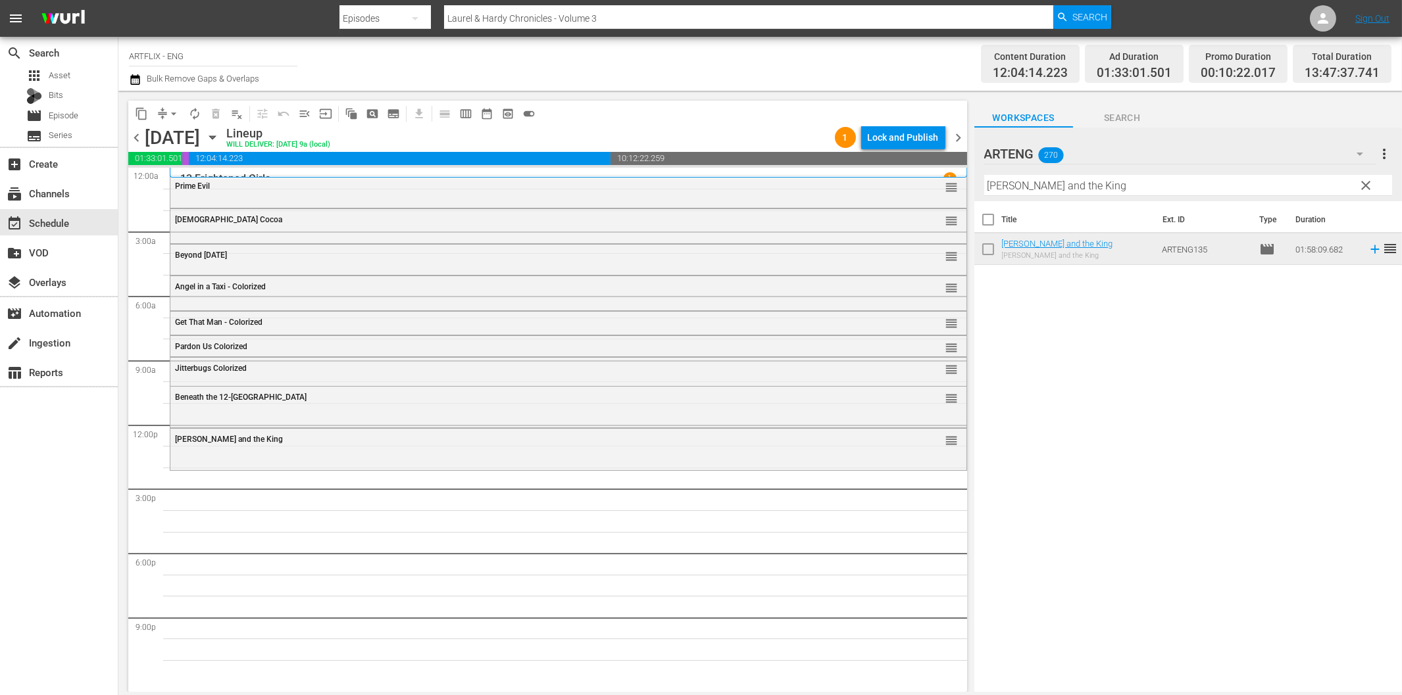
click at [1125, 191] on input "[PERSON_NAME] and the King" at bounding box center [1188, 185] width 408 height 21
paste input "Club Paradise"
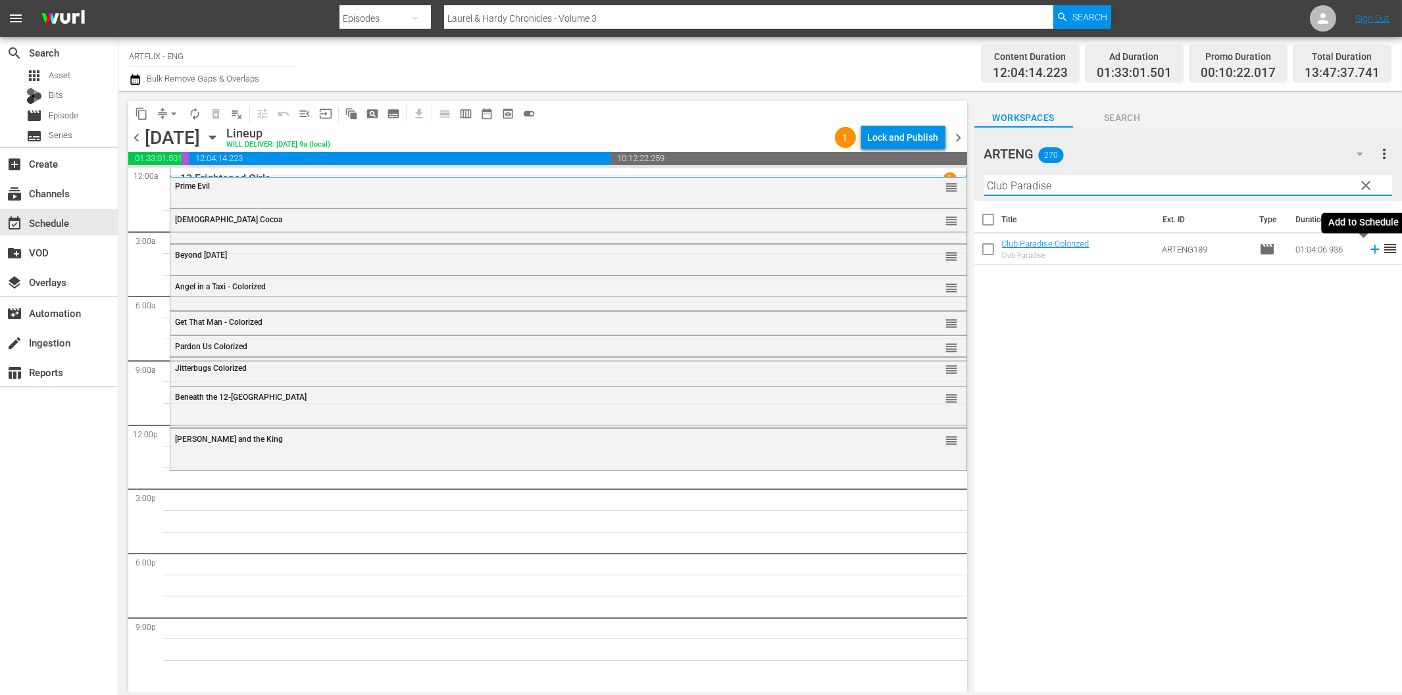
click at [1368, 253] on icon at bounding box center [1375, 249] width 14 height 14
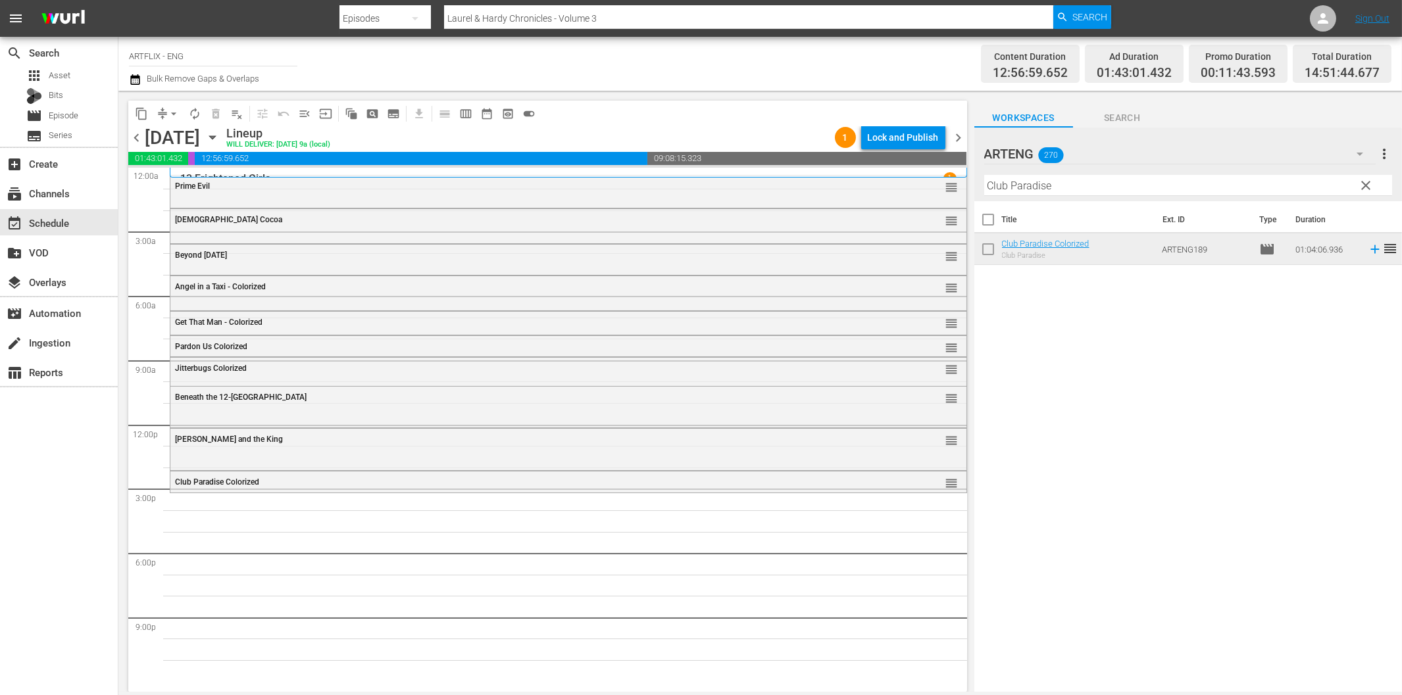
click at [1073, 186] on input "Club Paradise" at bounding box center [1188, 185] width 408 height 21
paste input "The Crusader"
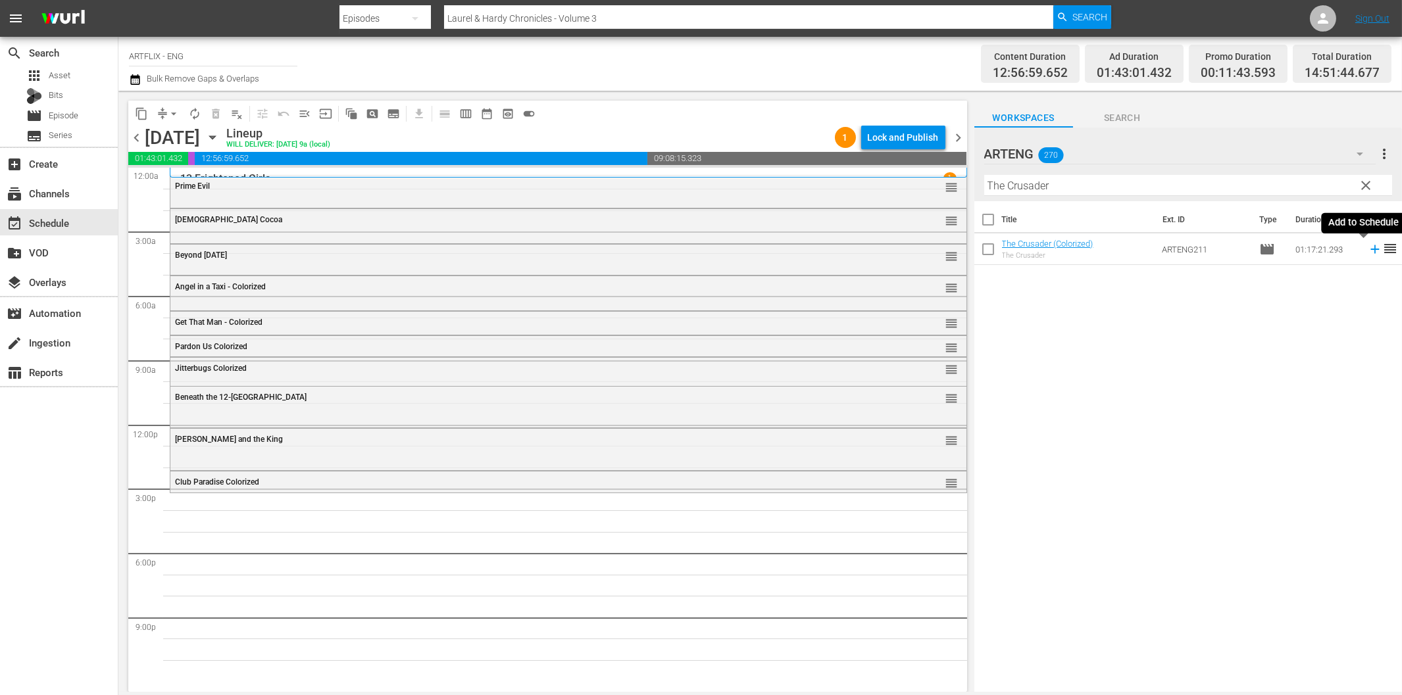
click at [1368, 246] on icon at bounding box center [1375, 249] width 14 height 14
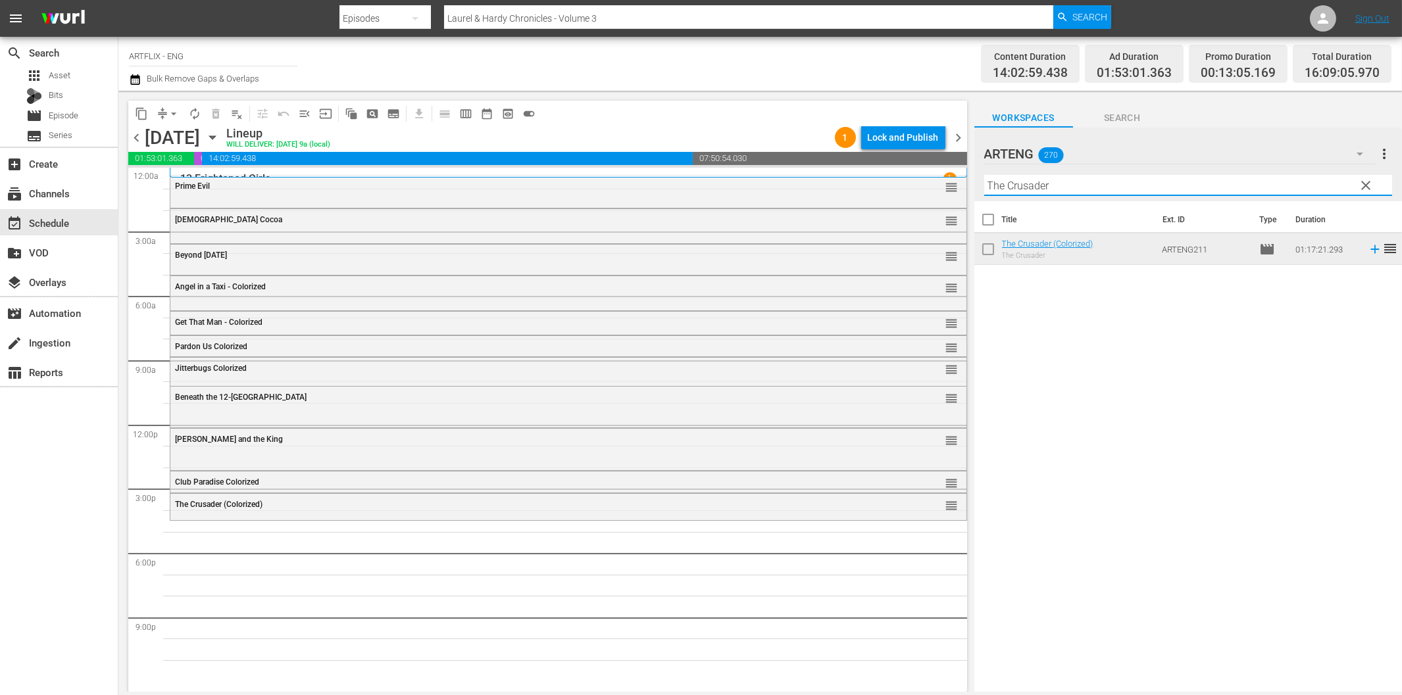
click at [1028, 183] on input "The Crusader" at bounding box center [1188, 185] width 408 height 21
paste input "Convention Girl"
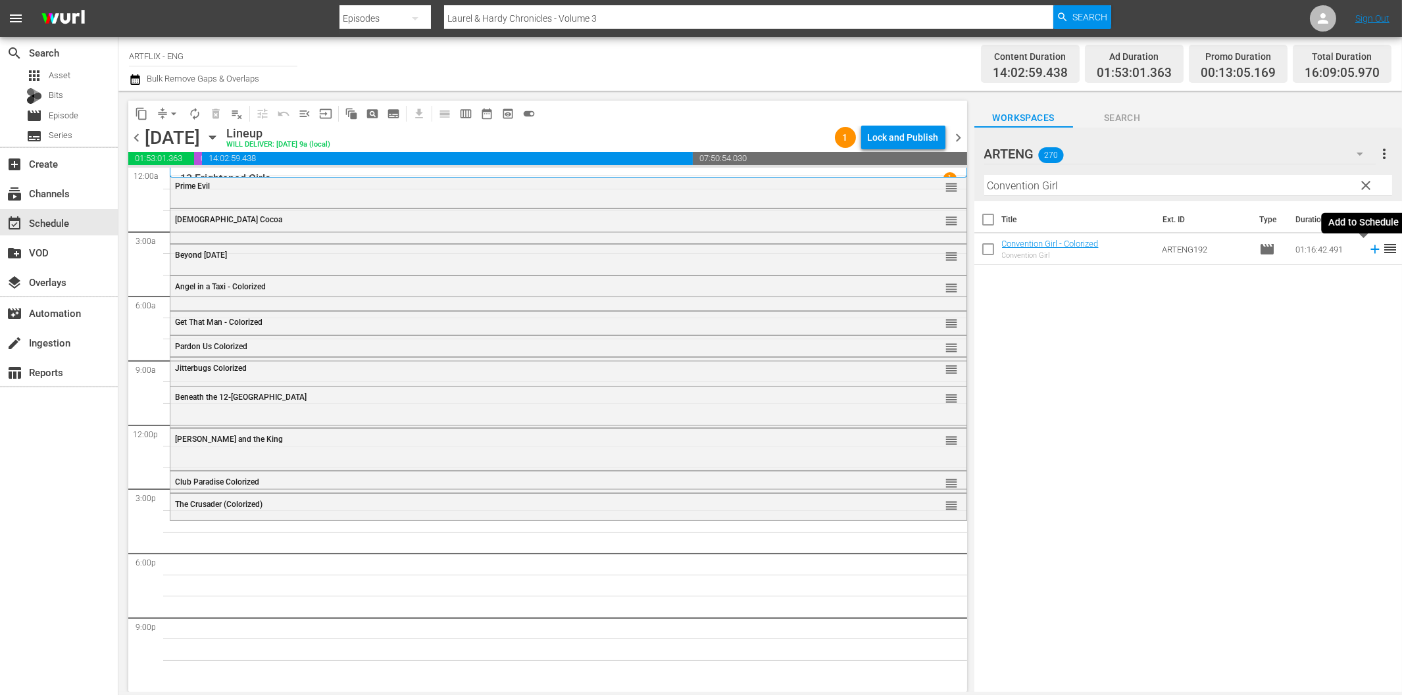
click at [1370, 249] on icon at bounding box center [1374, 249] width 9 height 9
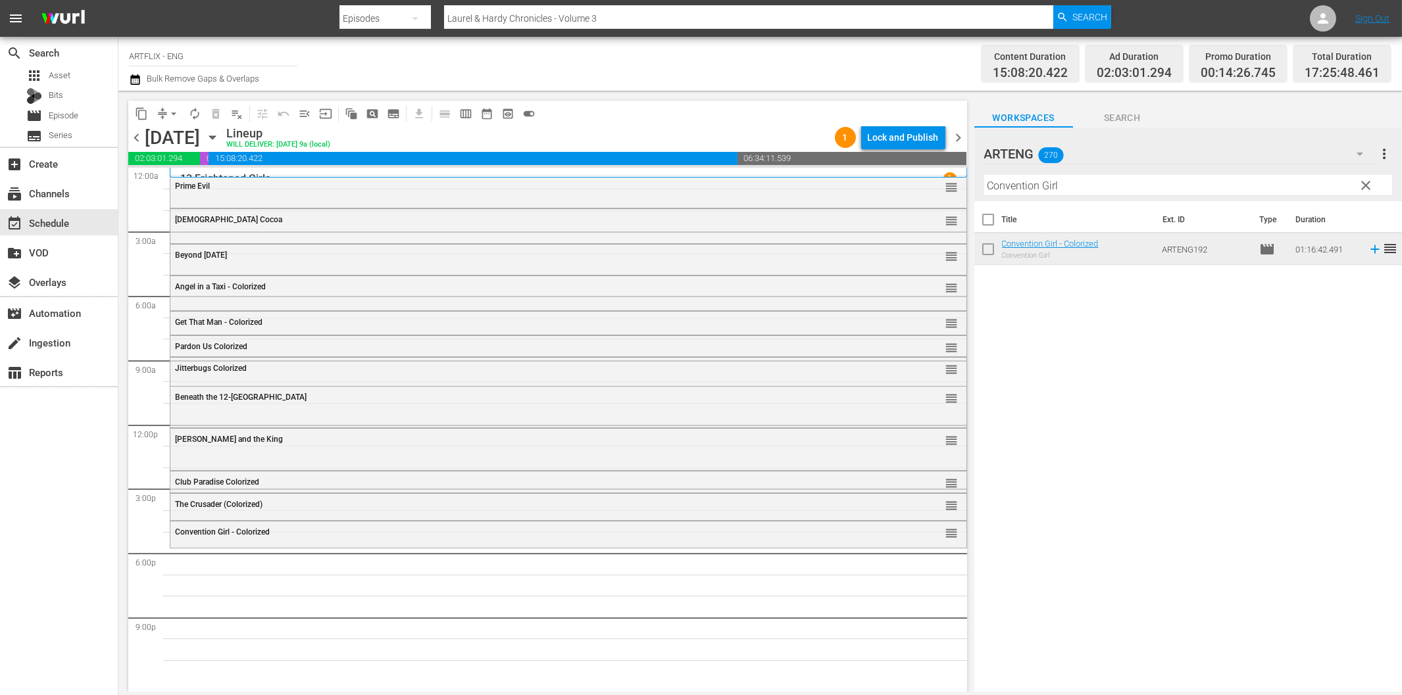
click at [1034, 191] on input "Convention Girl" at bounding box center [1188, 185] width 408 height 21
paste input "The Ghost Galleon"
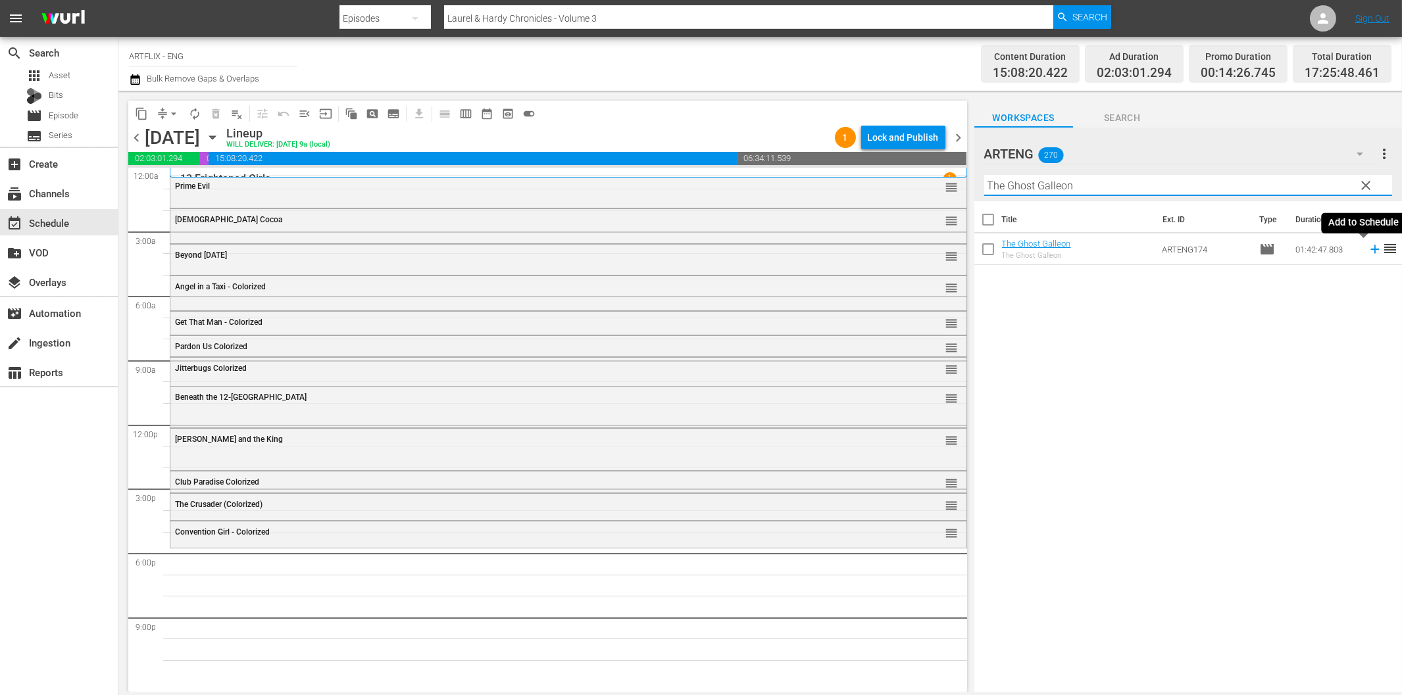
click at [1368, 251] on icon at bounding box center [1375, 249] width 14 height 14
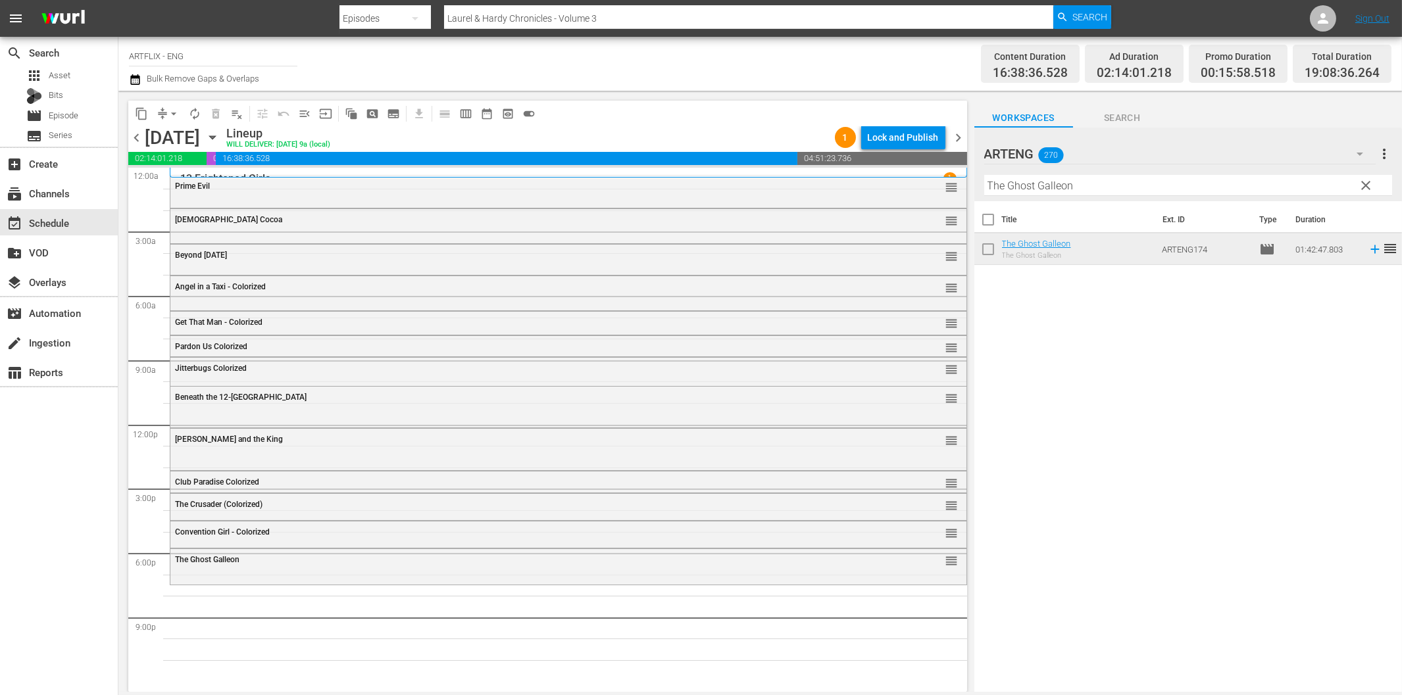
click at [1010, 192] on input "The Ghost Galleon" at bounding box center [1188, 185] width 408 height 21
paste input "Blood of Dracula's Castle"
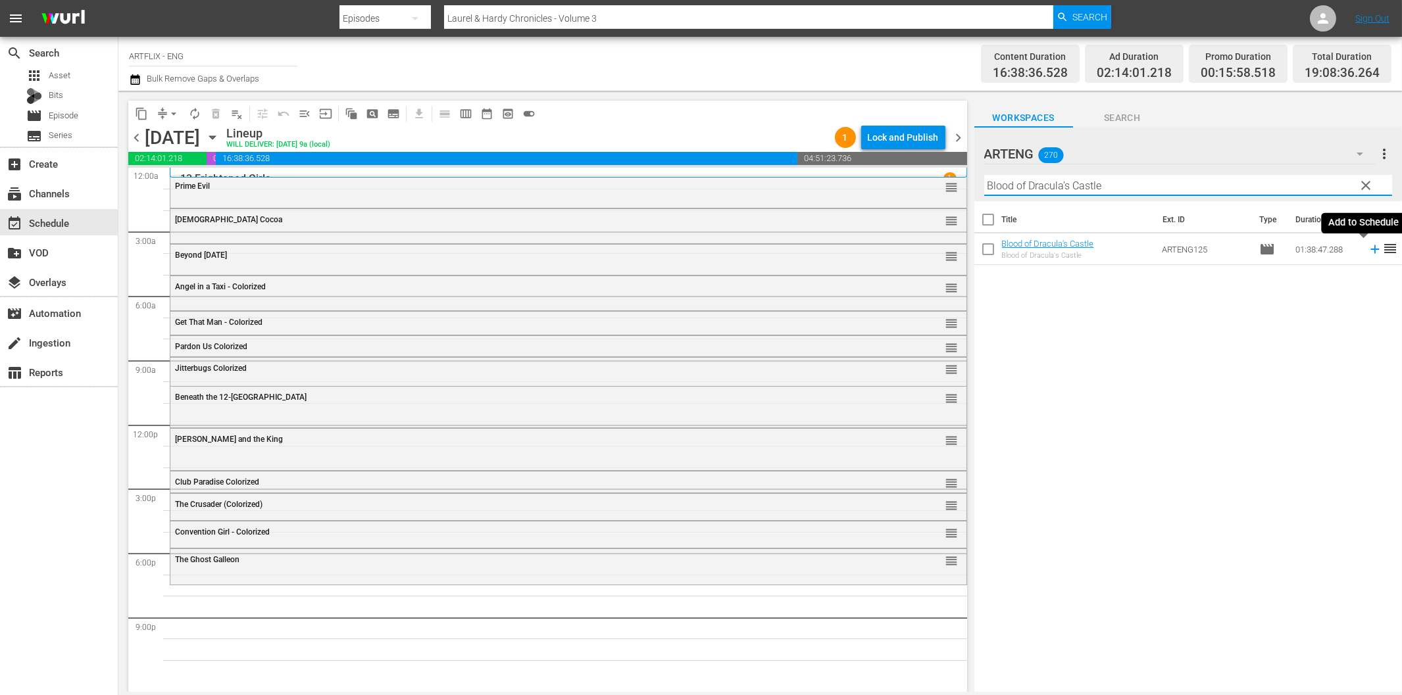
click at [1368, 248] on icon at bounding box center [1375, 249] width 14 height 14
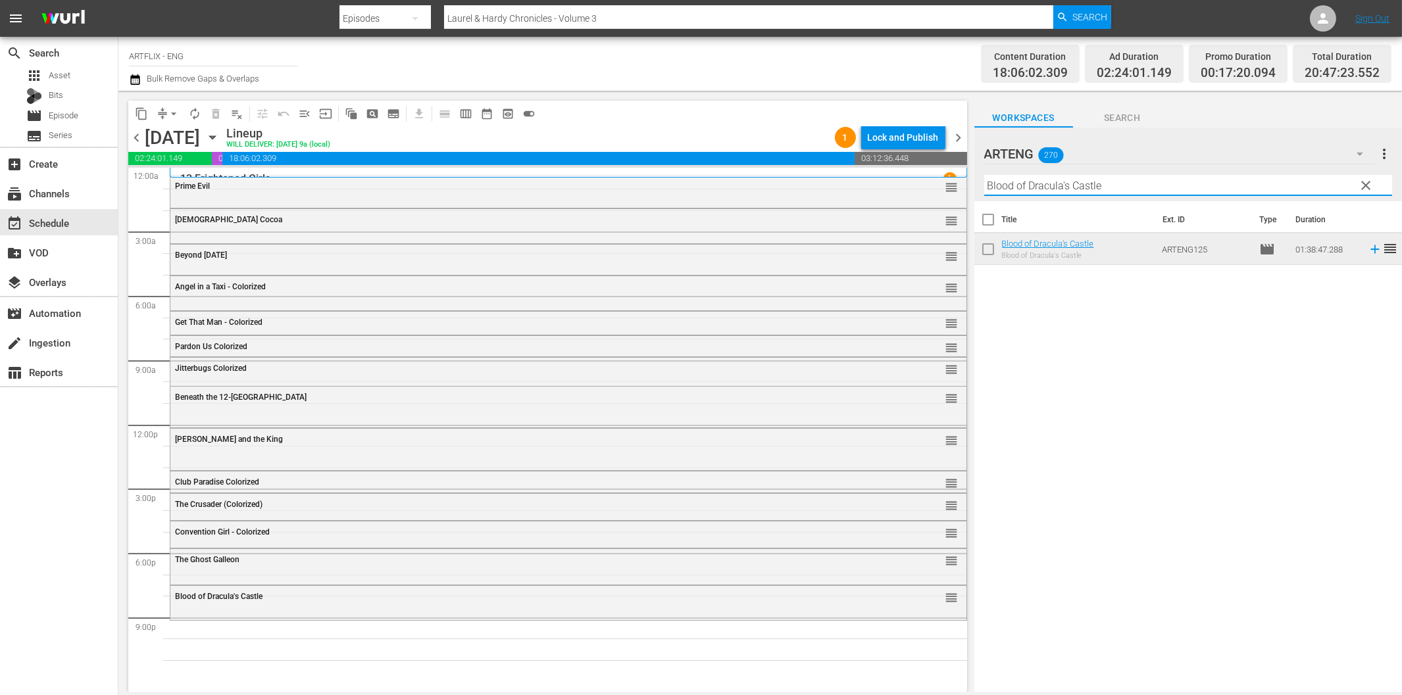
click at [1064, 188] on input "Blood of Dracula's Castle" at bounding box center [1188, 185] width 408 height 21
paste input "[DEMOGRAPHIC_DATA] Frankenstein"
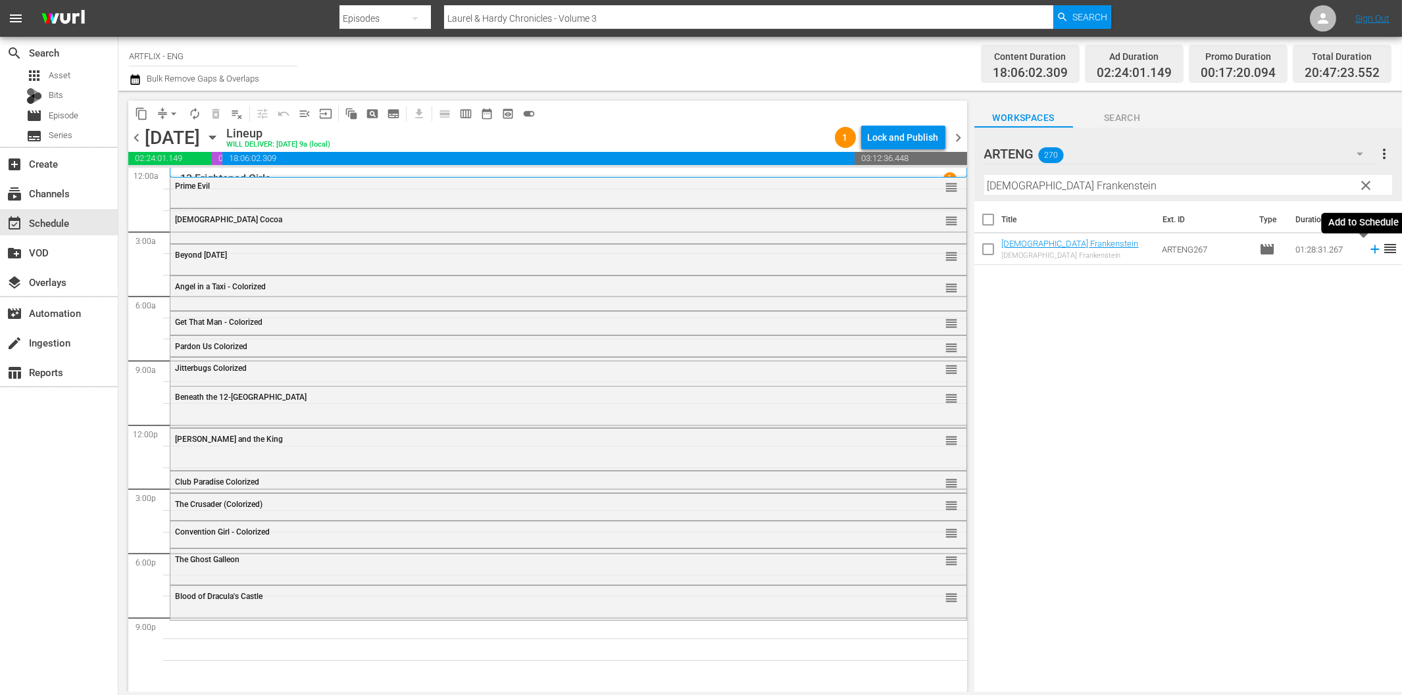
click at [1368, 251] on icon at bounding box center [1375, 249] width 14 height 14
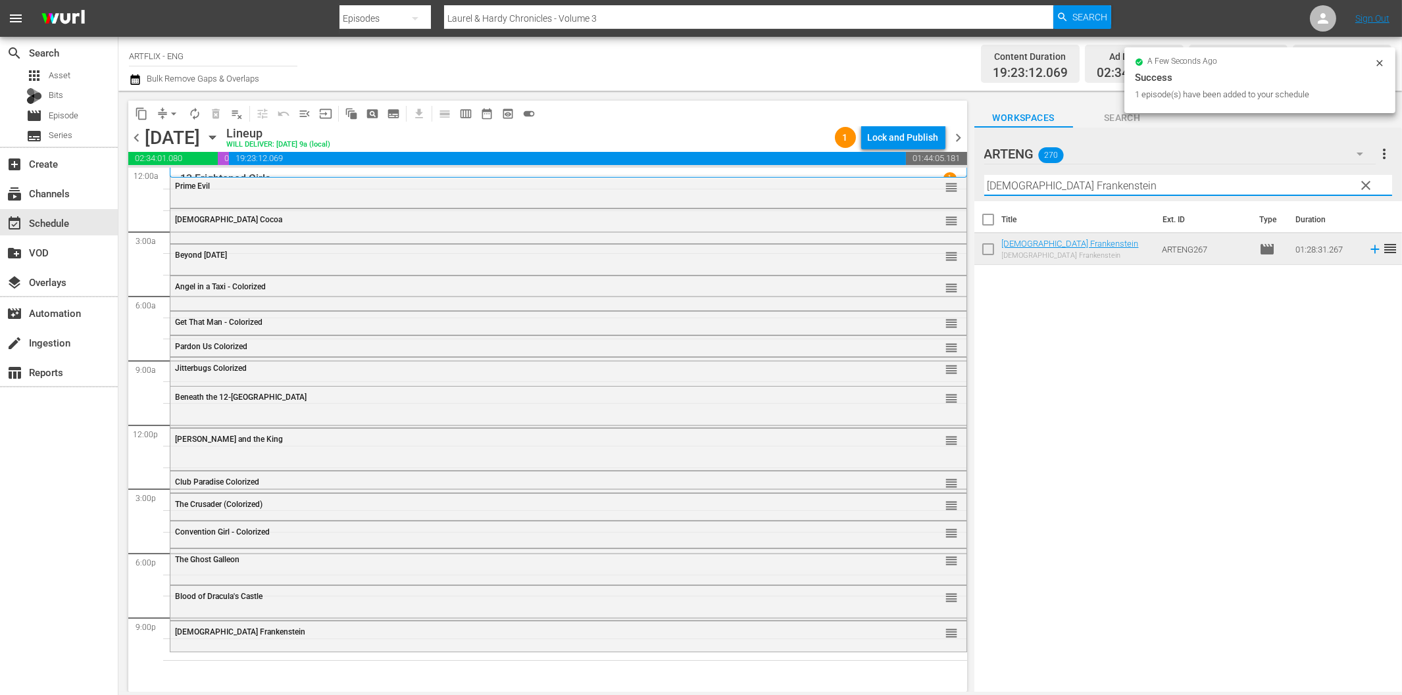
click at [1007, 188] on input "[DEMOGRAPHIC_DATA] Frankenstein" at bounding box center [1188, 185] width 408 height 21
paste input "[DATE] of Souls"
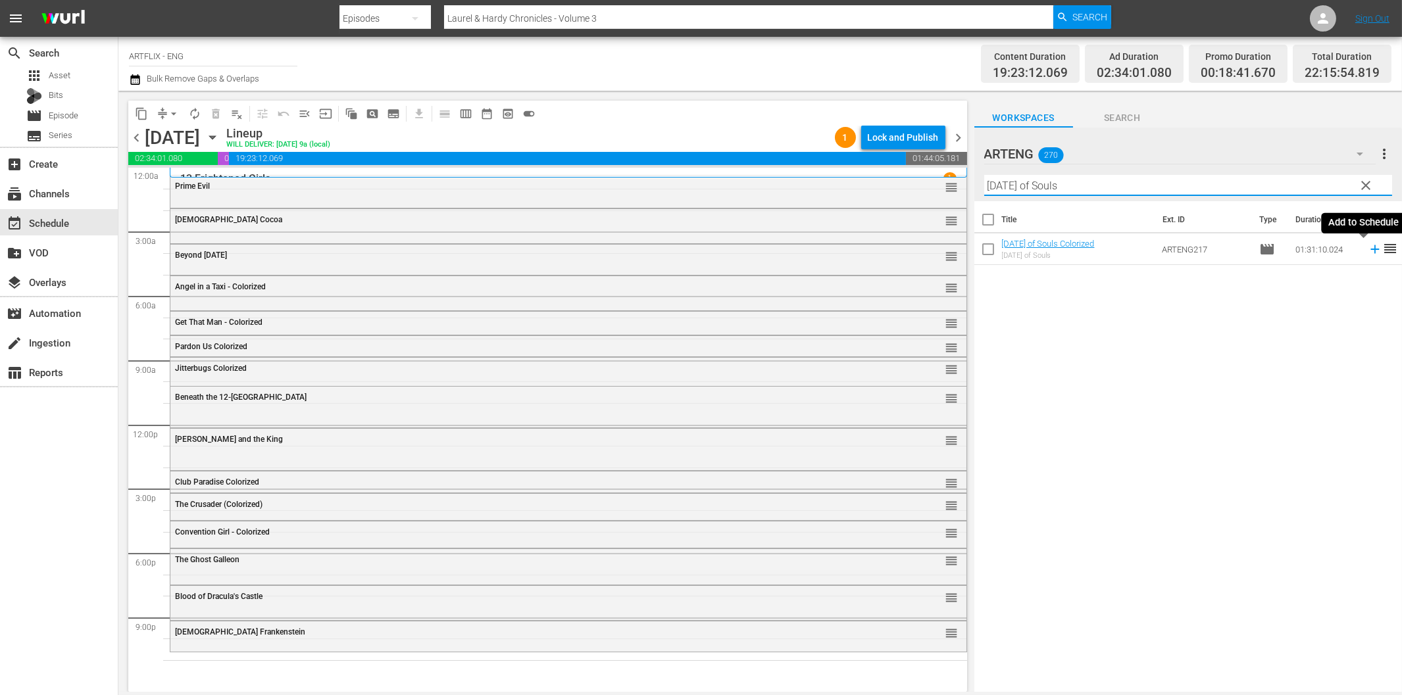
click at [1370, 251] on icon at bounding box center [1374, 249] width 9 height 9
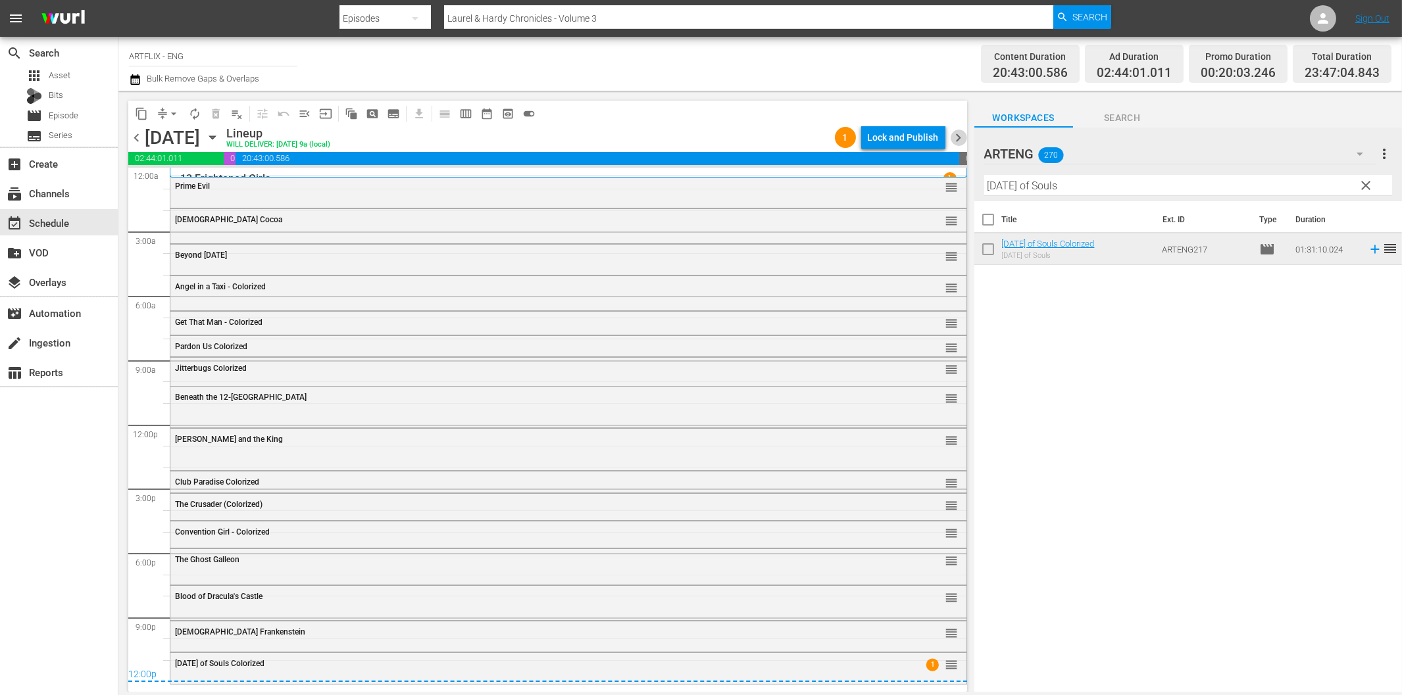
click at [958, 139] on span "chevron_right" at bounding box center [958, 138] width 16 height 16
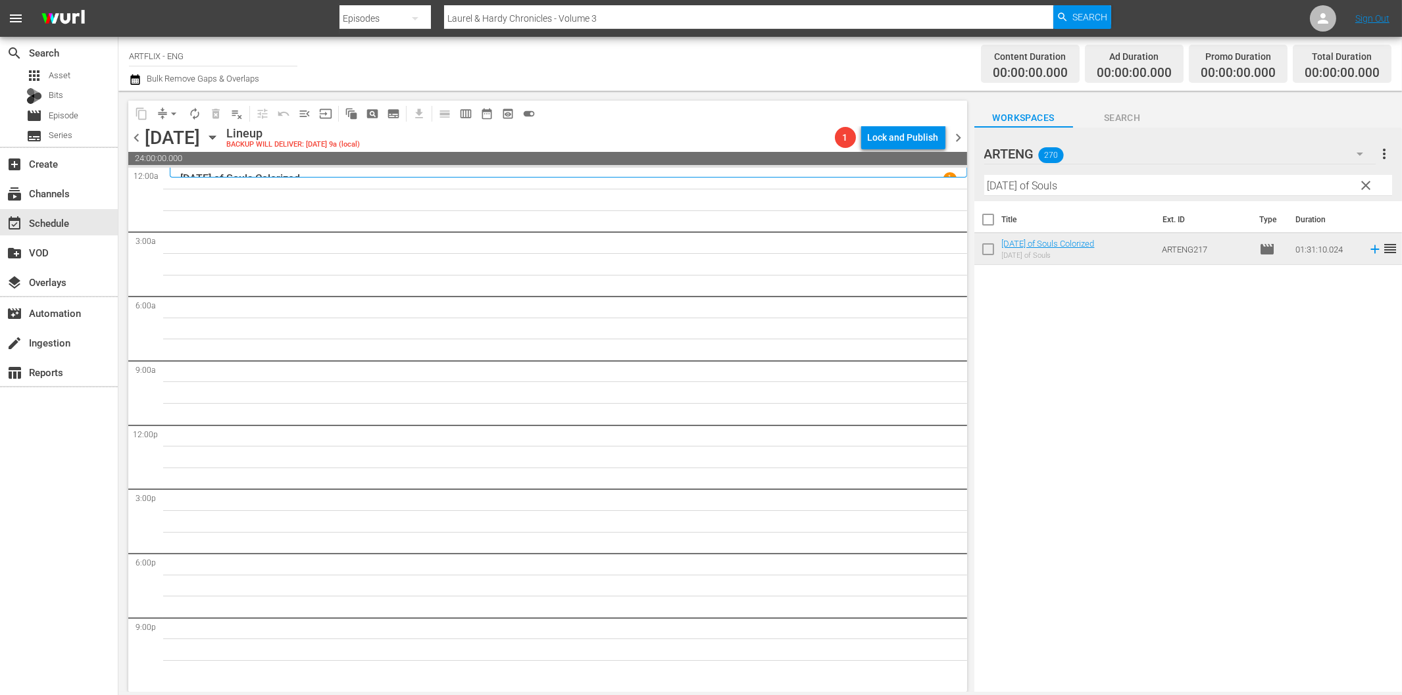
click at [1052, 191] on input "[DATE] of Souls" at bounding box center [1188, 185] width 408 height 21
paste input "He Walked by Night"
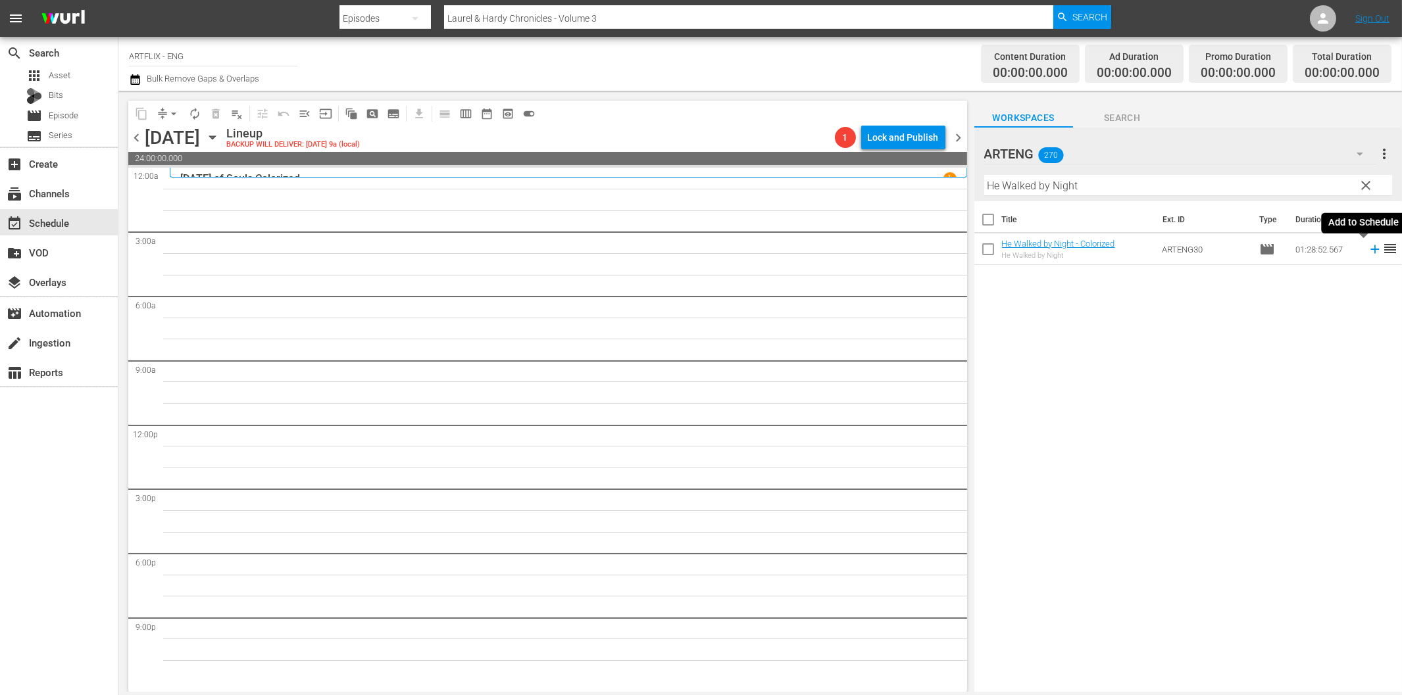
click at [1368, 251] on icon at bounding box center [1375, 249] width 14 height 14
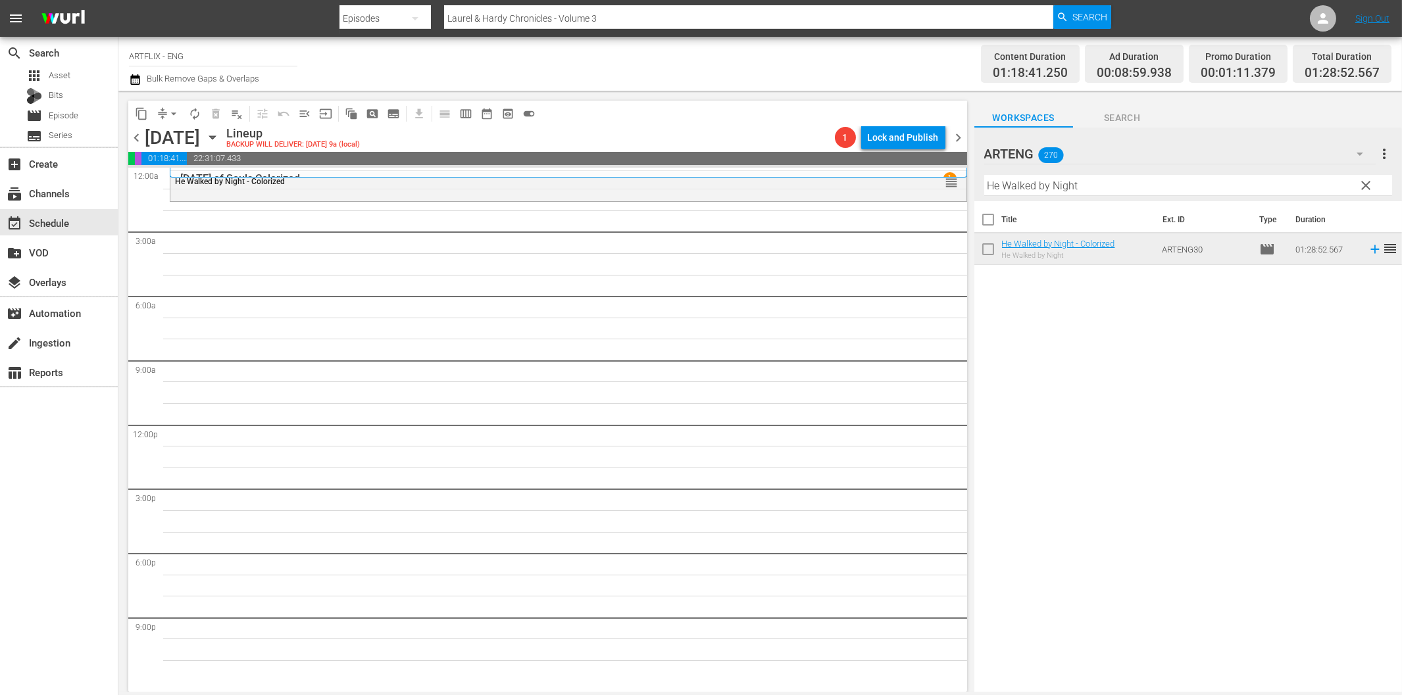
click at [1035, 187] on input "He Walked by Night" at bounding box center [1188, 185] width 408 height 21
paste input "[PERSON_NAME] - Dressed to Kill"
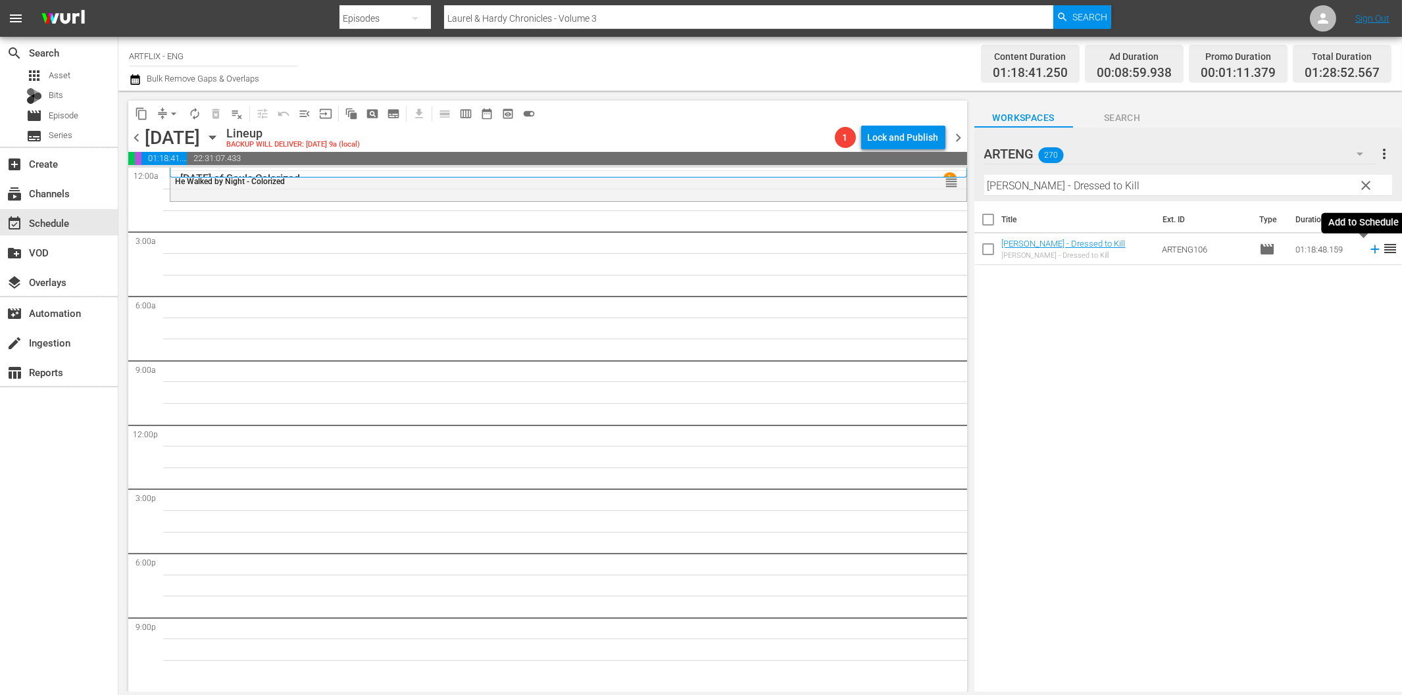
click at [1368, 249] on icon at bounding box center [1375, 249] width 14 height 14
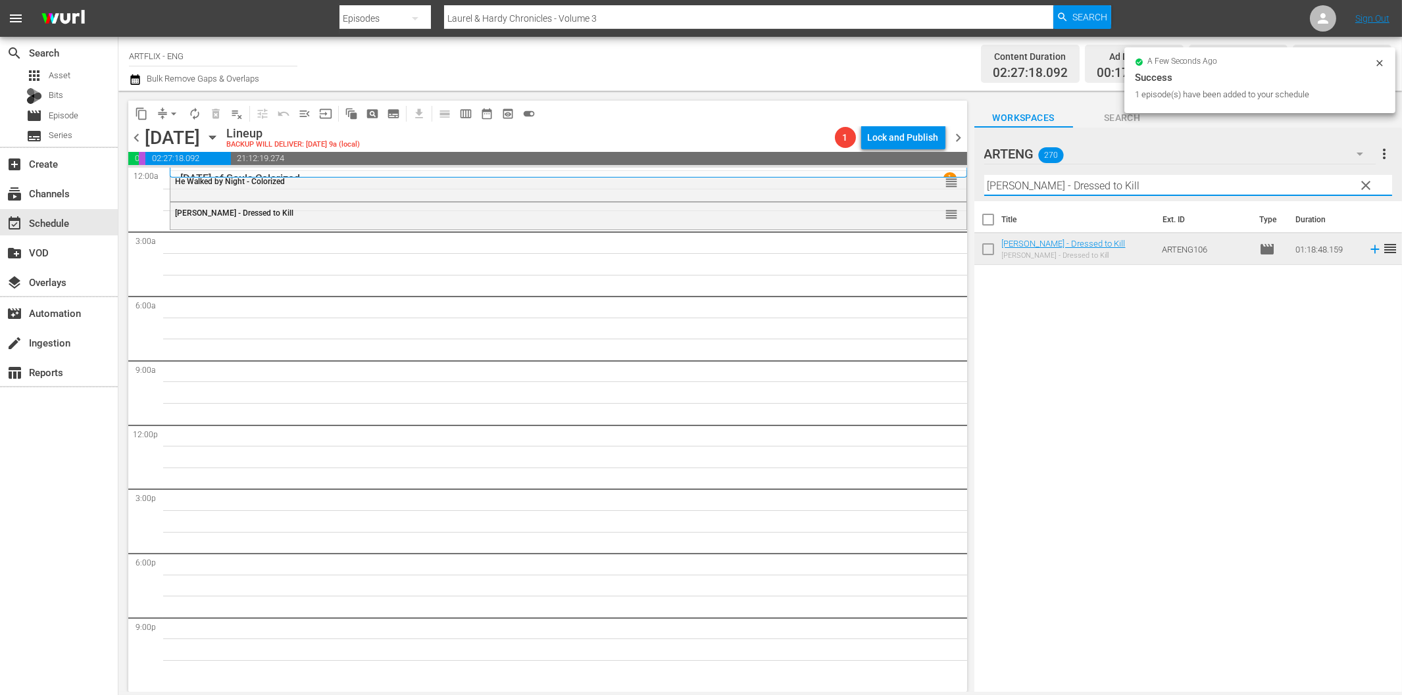
click at [1068, 191] on input "[PERSON_NAME] - Dressed to Kill" at bounding box center [1188, 185] width 408 height 21
paste input "The North Star"
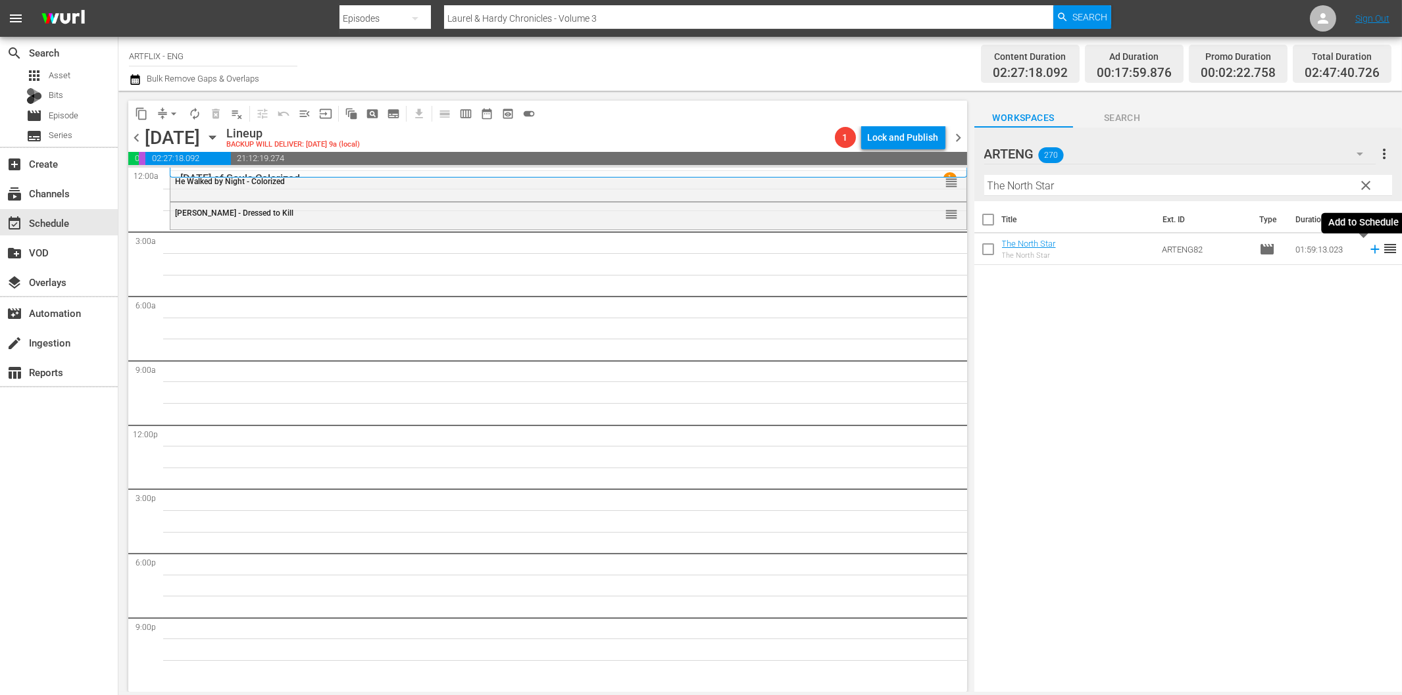
click at [1368, 253] on icon at bounding box center [1375, 249] width 14 height 14
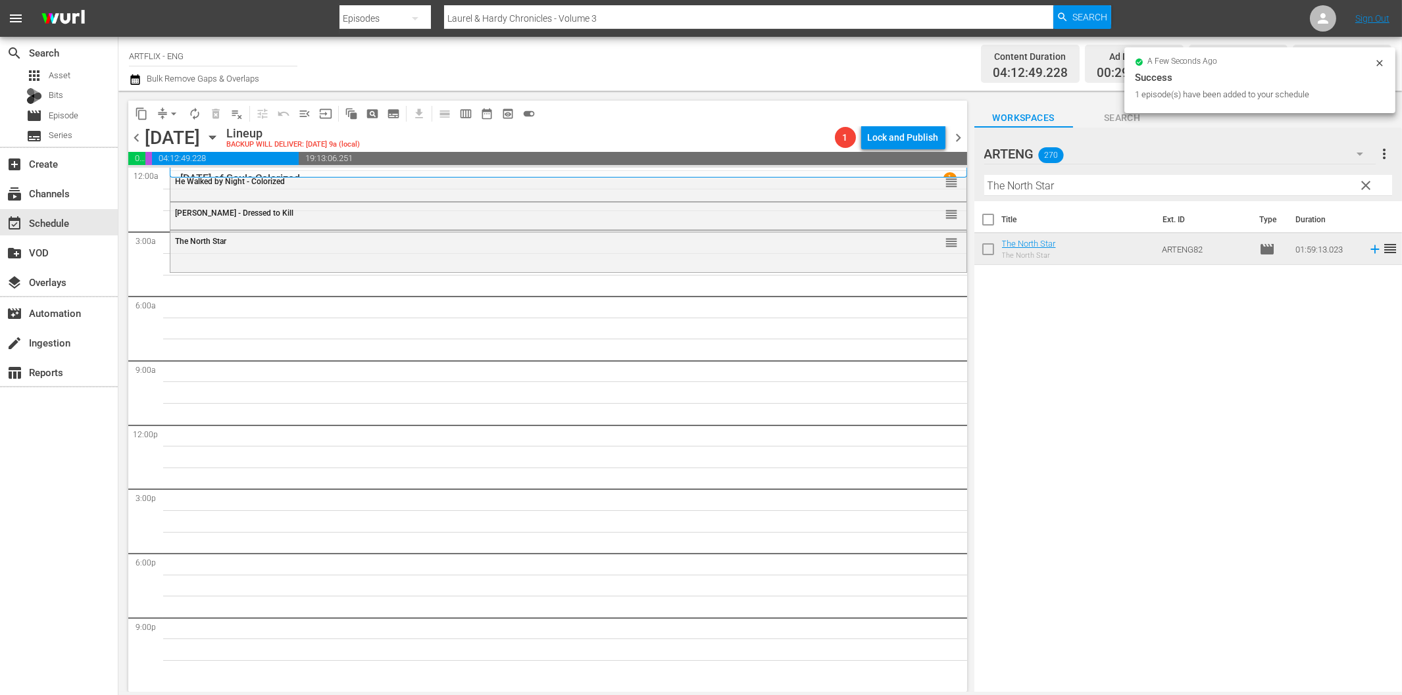
click at [1024, 185] on input "The North Star" at bounding box center [1188, 185] width 408 height 21
paste input "Captain [PERSON_NAME]"
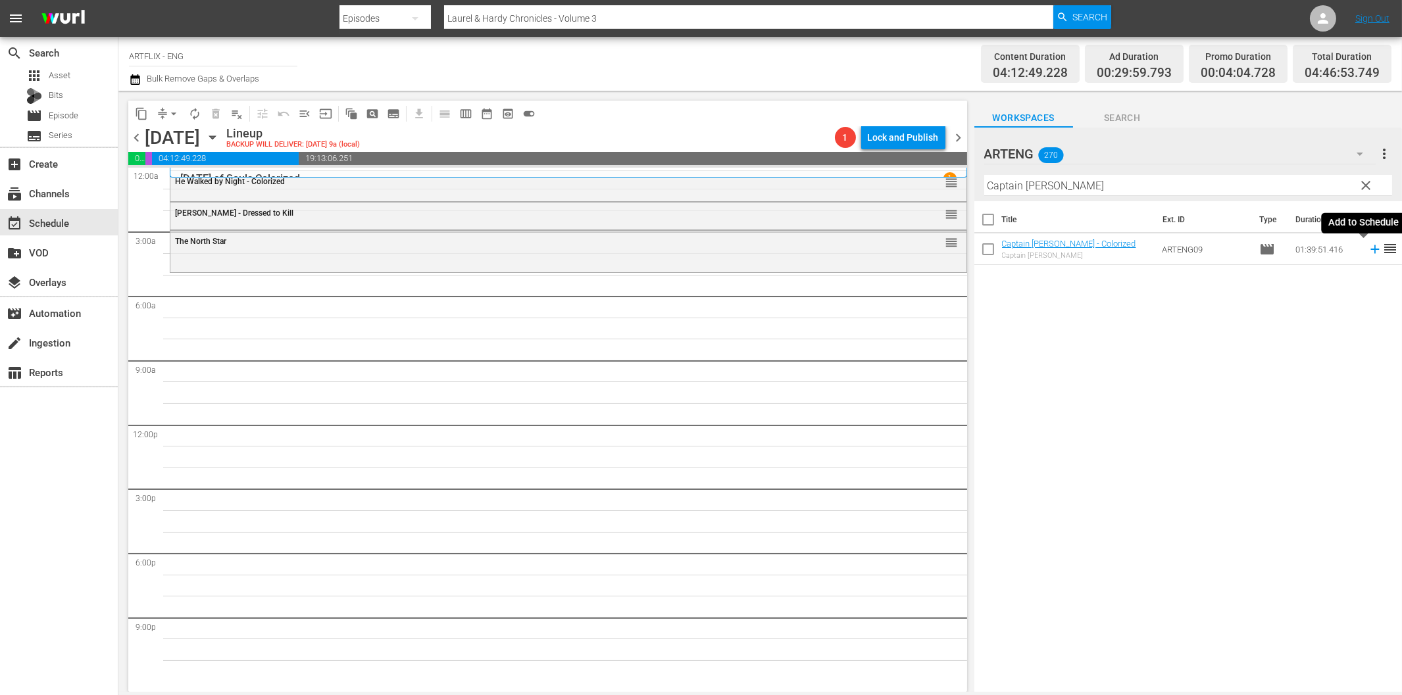
click at [1368, 248] on icon at bounding box center [1375, 249] width 14 height 14
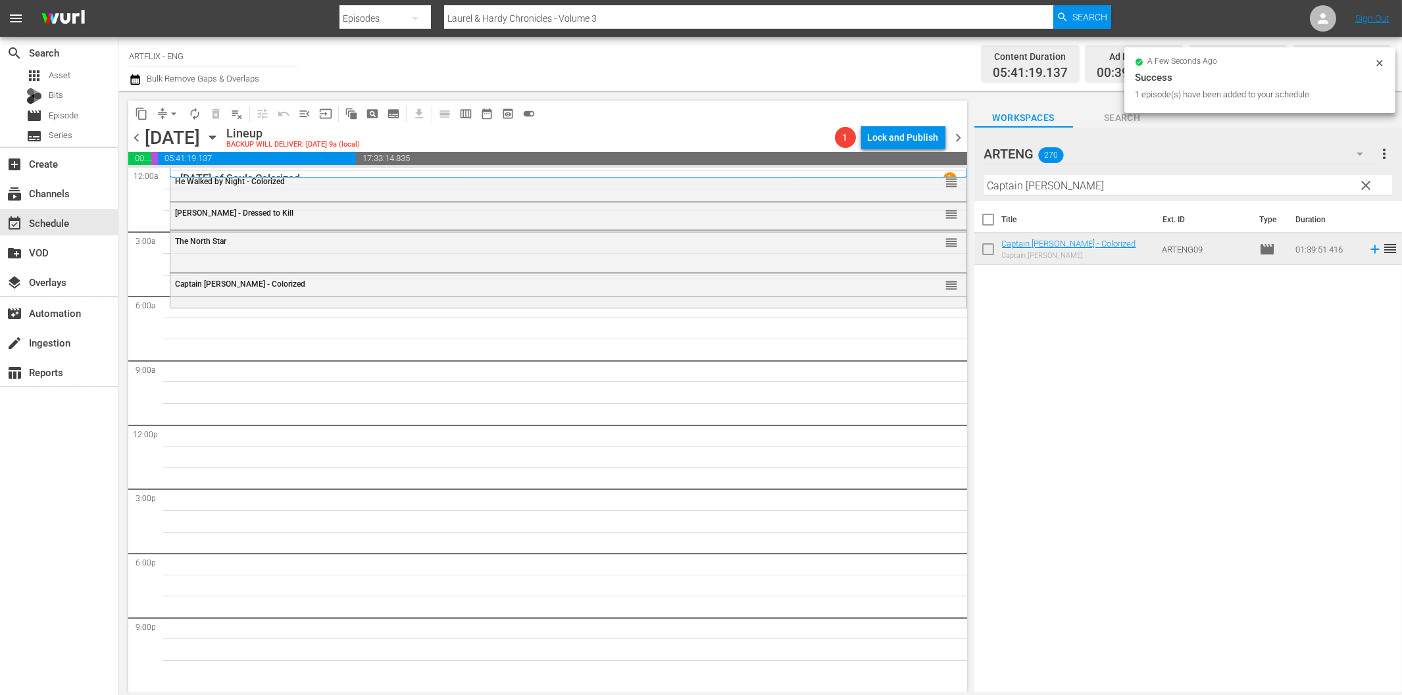
click at [1040, 182] on input "Captain [PERSON_NAME]" at bounding box center [1188, 185] width 408 height 21
paste input "The Nitwits"
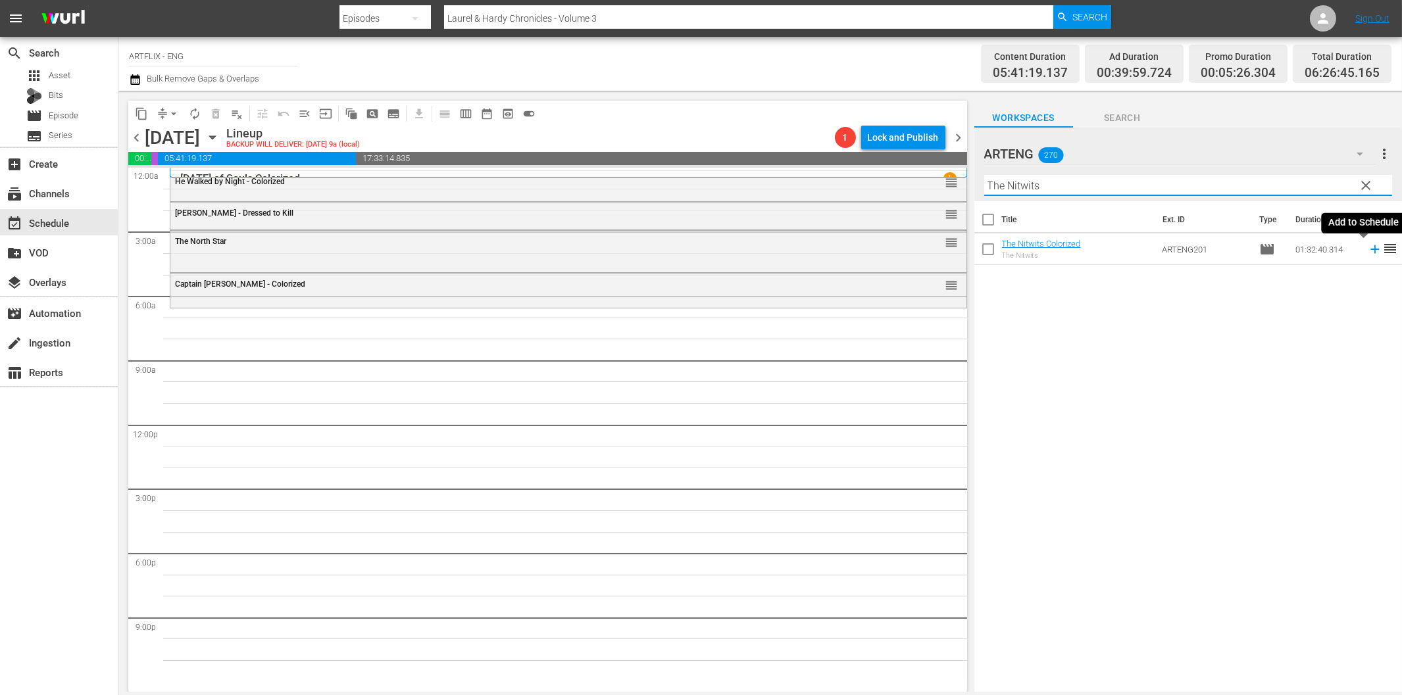
click at [1368, 248] on icon at bounding box center [1375, 249] width 14 height 14
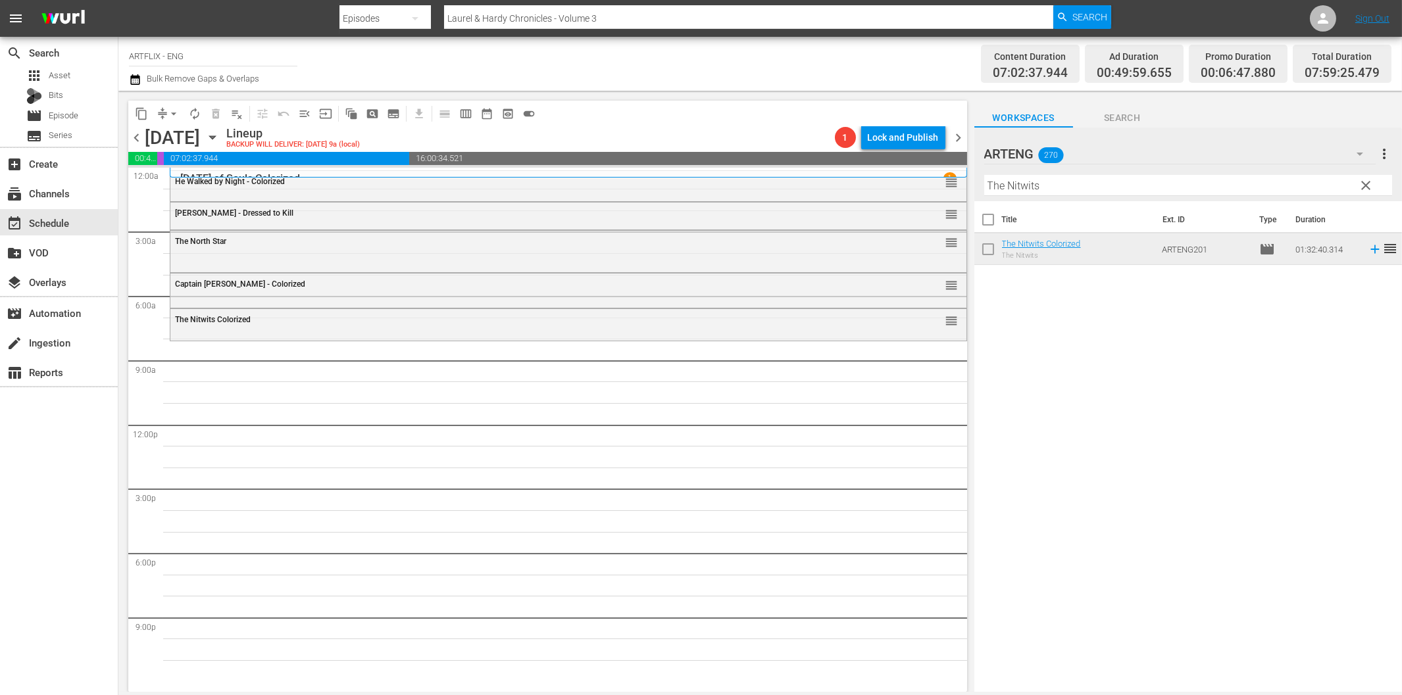
click at [1143, 195] on hr at bounding box center [1188, 195] width 408 height 1
click at [1142, 191] on input "The Nitwits" at bounding box center [1188, 185] width 408 height 21
paste input "Girl From [GEOGRAPHIC_DATA]"
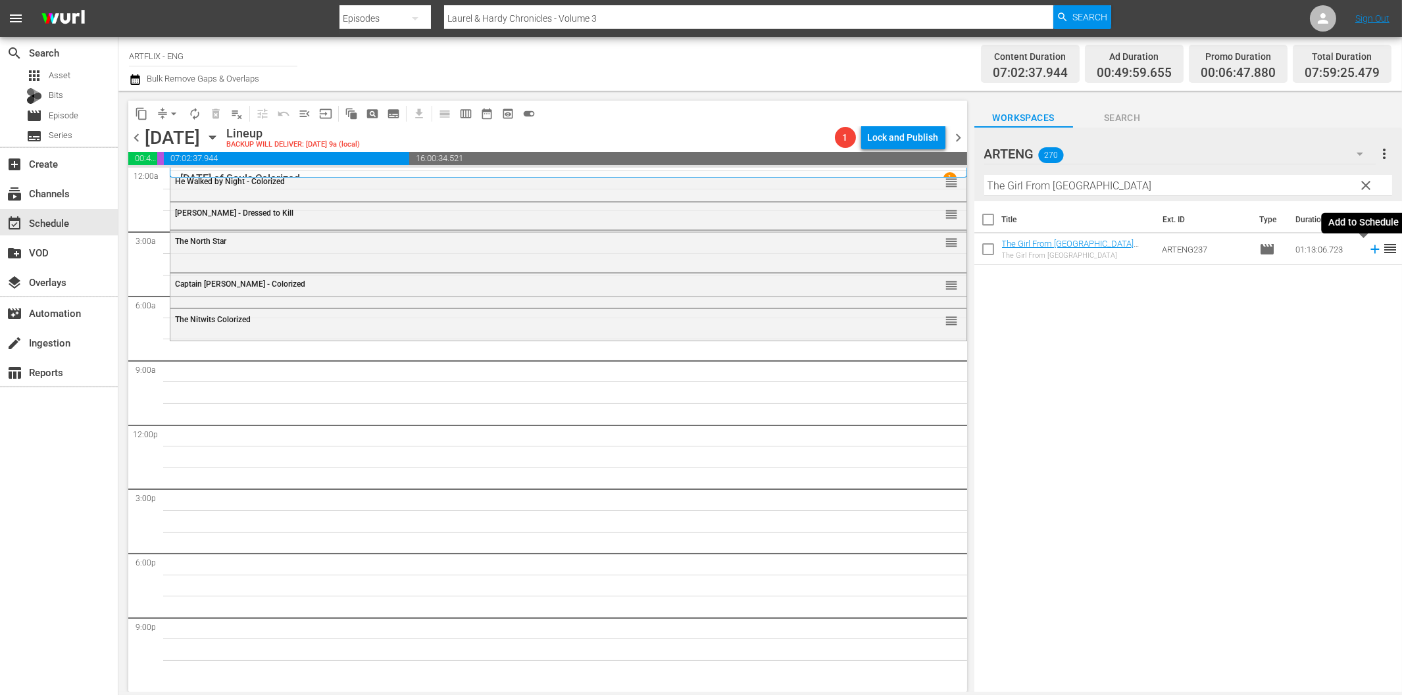
click at [1368, 251] on icon at bounding box center [1375, 249] width 14 height 14
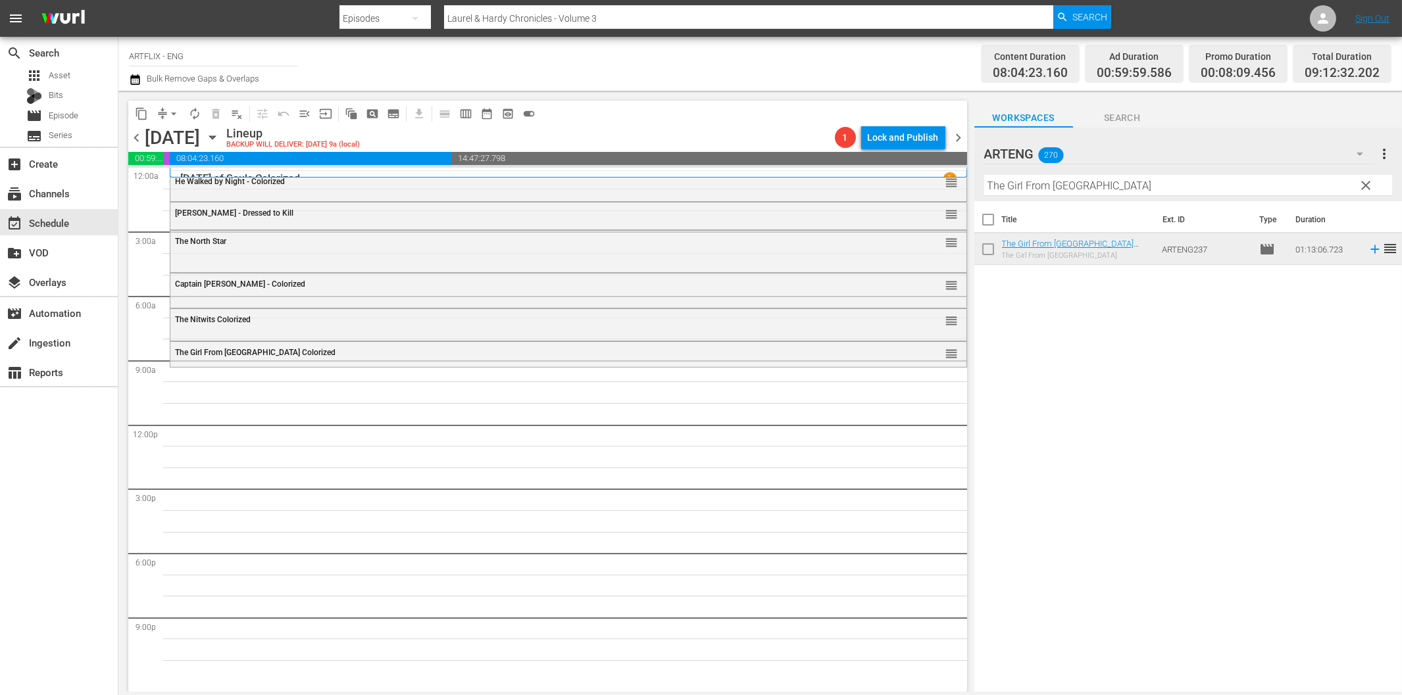
click at [1033, 188] on input "The Girl From [GEOGRAPHIC_DATA]" at bounding box center [1188, 185] width 408 height 21
paste input "Hitch-Hiker"
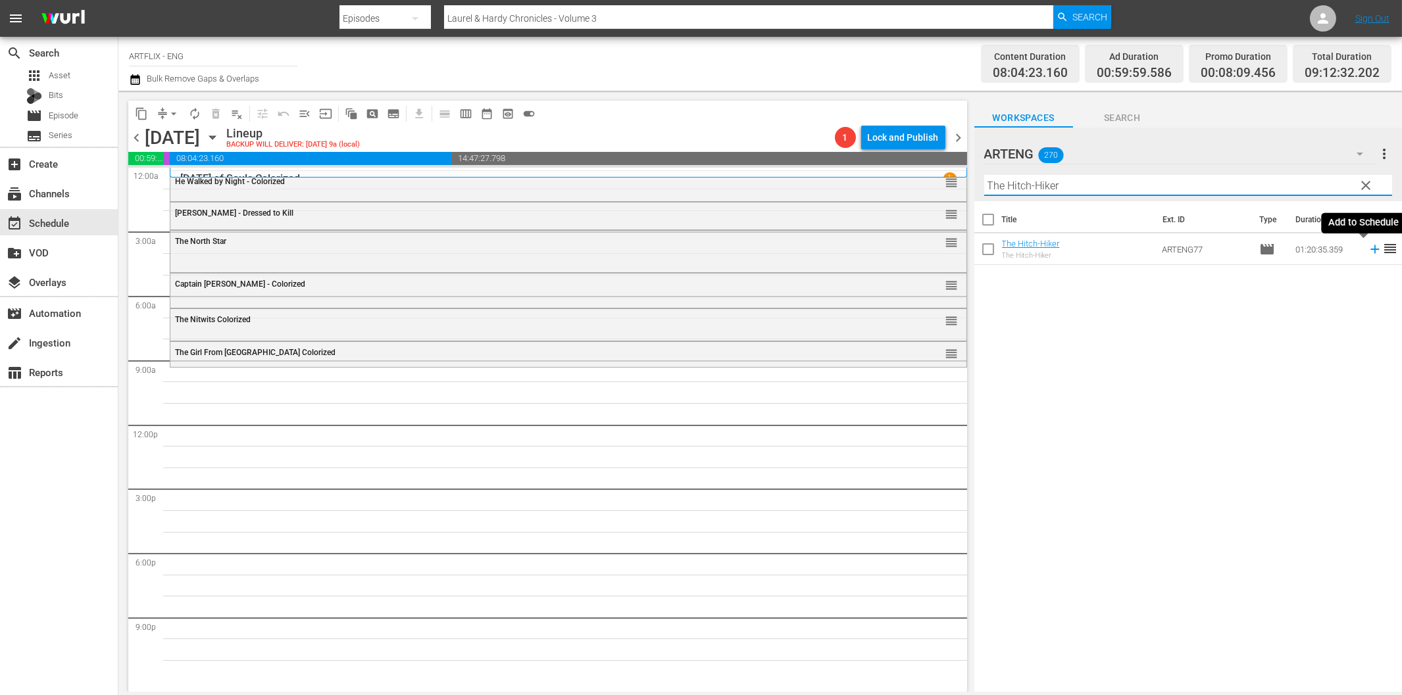
click at [1368, 248] on icon at bounding box center [1375, 249] width 14 height 14
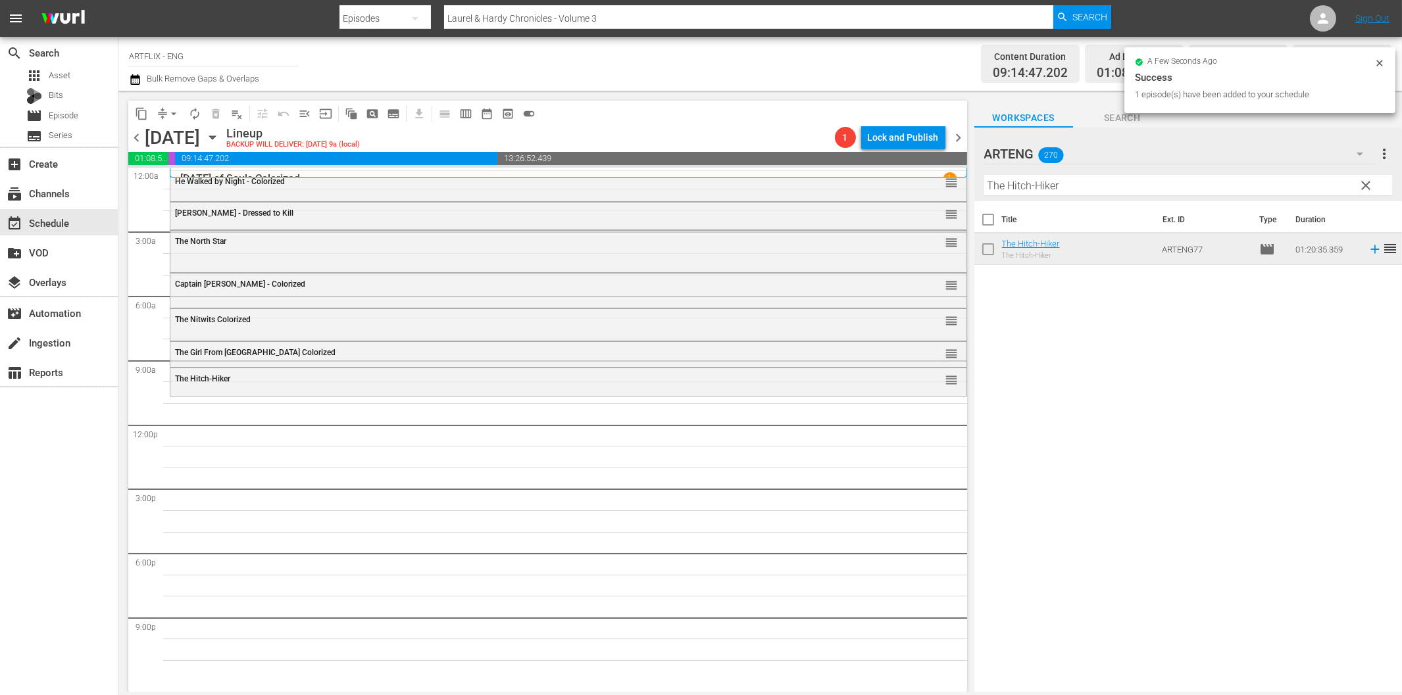
click at [1033, 185] on input "The Hitch-Hiker" at bounding box center [1188, 185] width 408 height 21
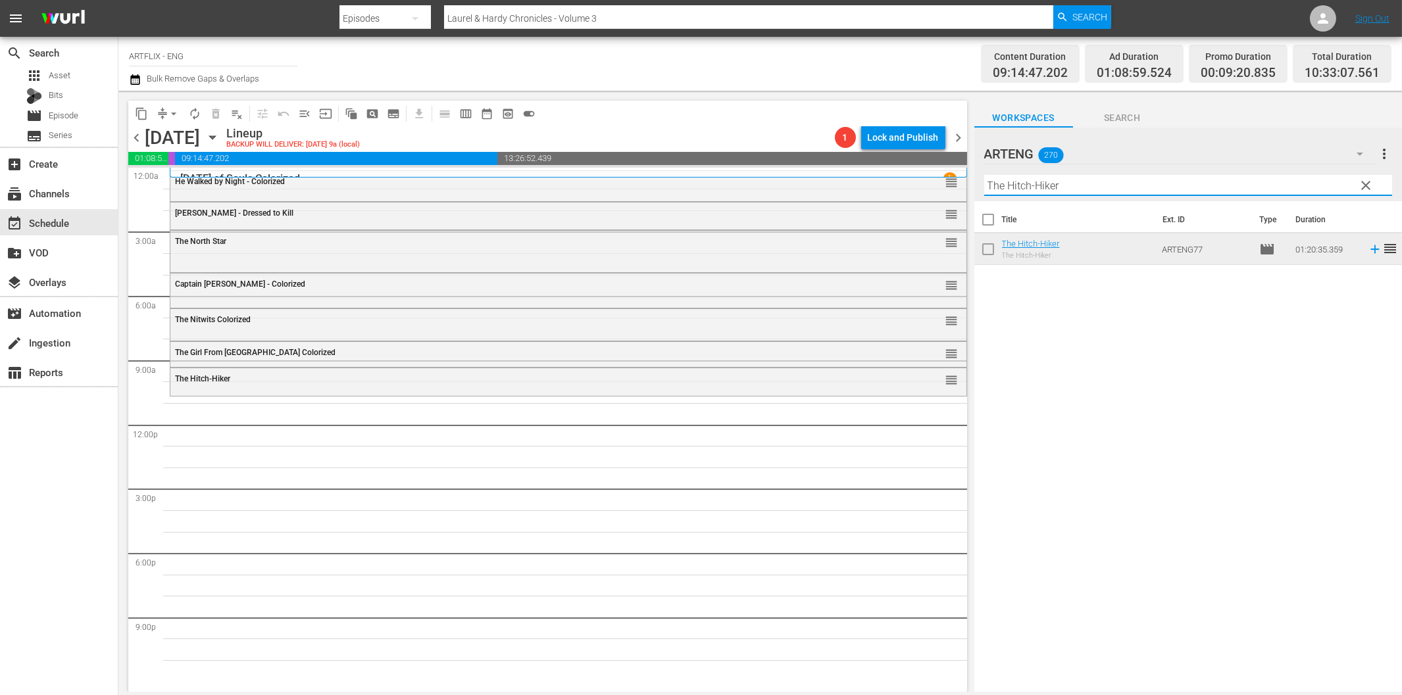
paste input "[PERSON_NAME]"
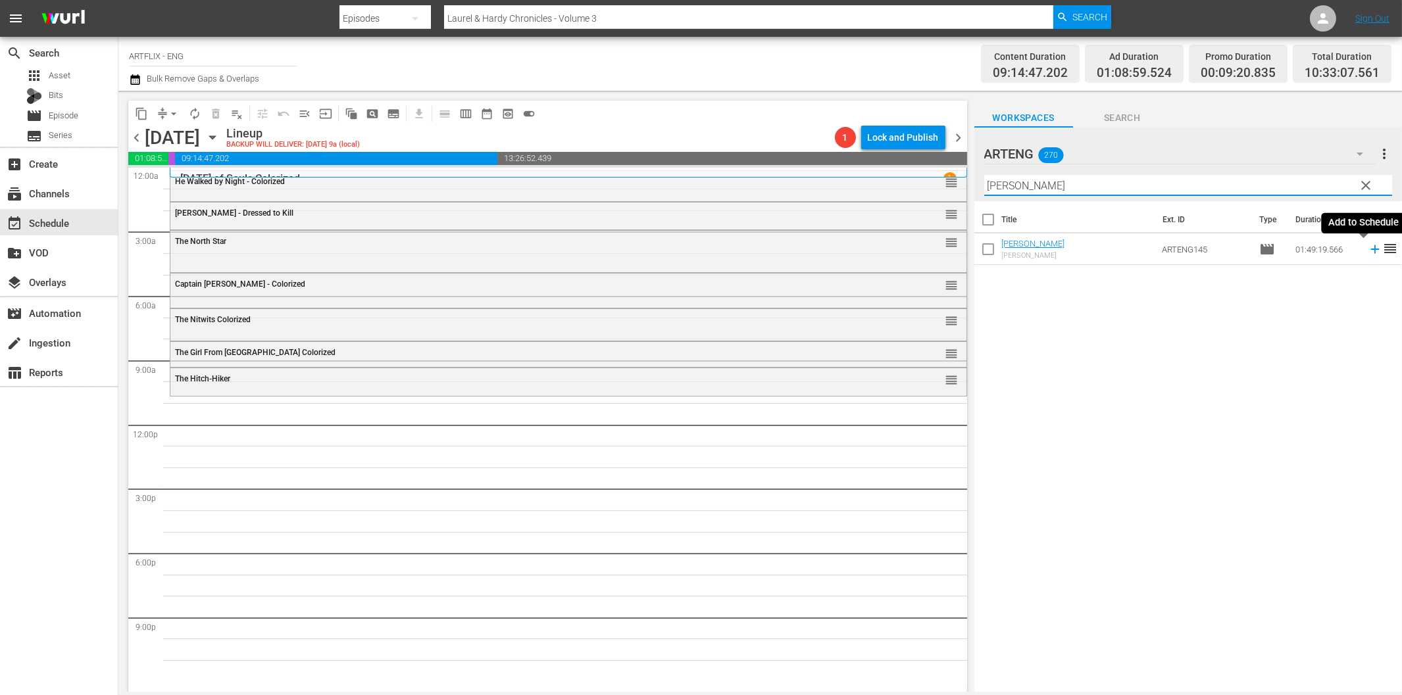
click at [1368, 253] on icon at bounding box center [1375, 249] width 14 height 14
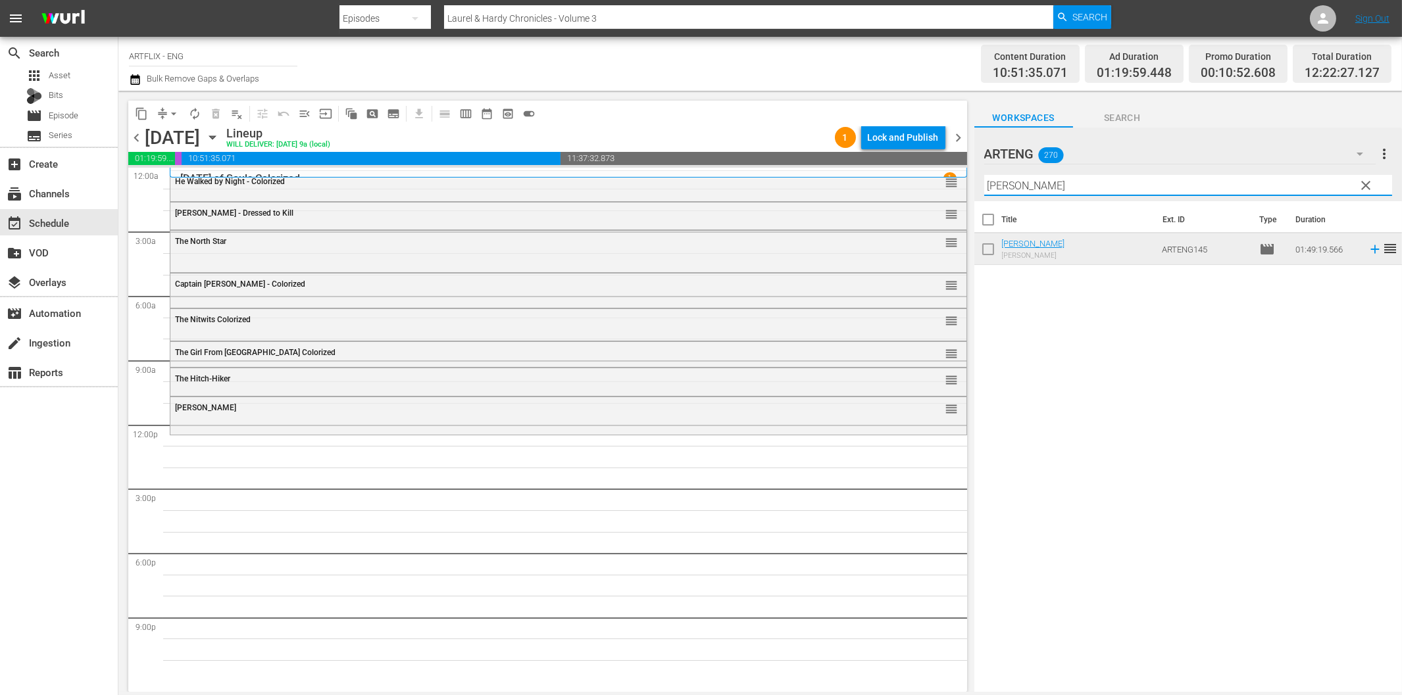
click at [1036, 188] on input "[PERSON_NAME]" at bounding box center [1188, 185] width 408 height 21
paste input "A Farewell to Arms"
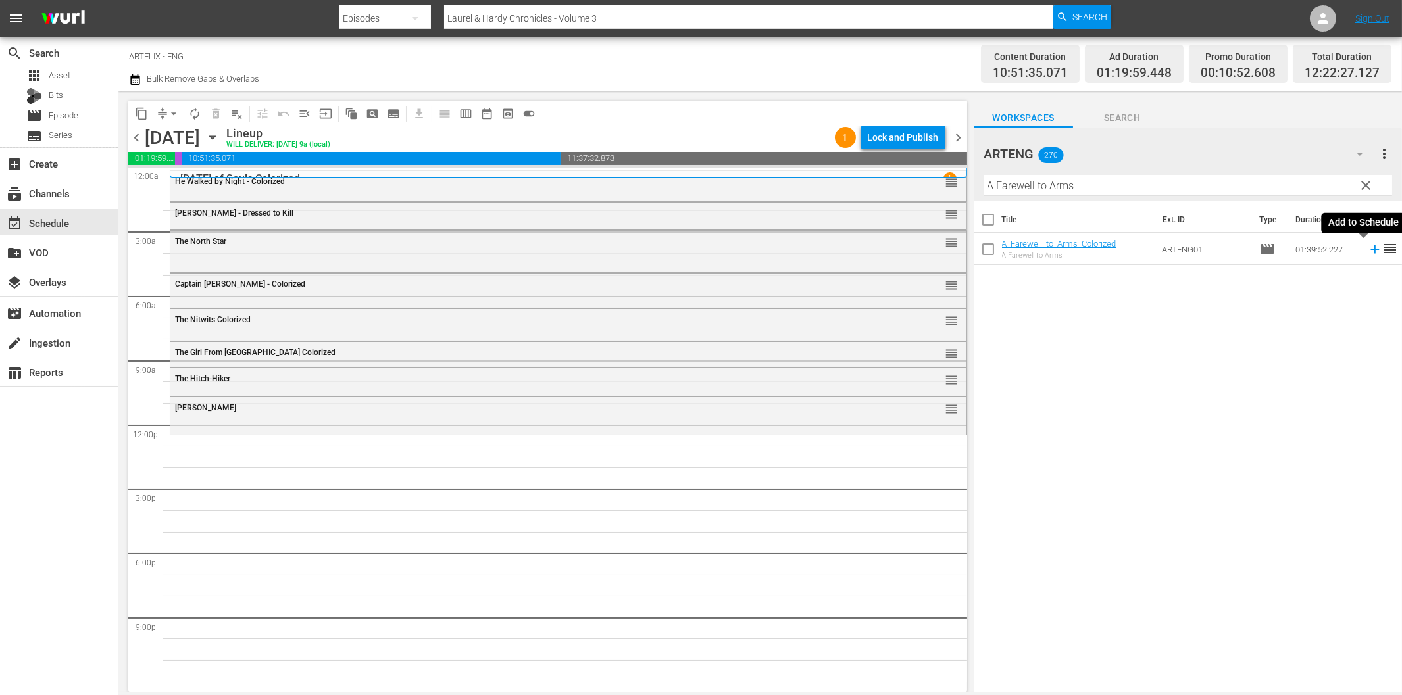
click at [1370, 250] on icon at bounding box center [1374, 249] width 9 height 9
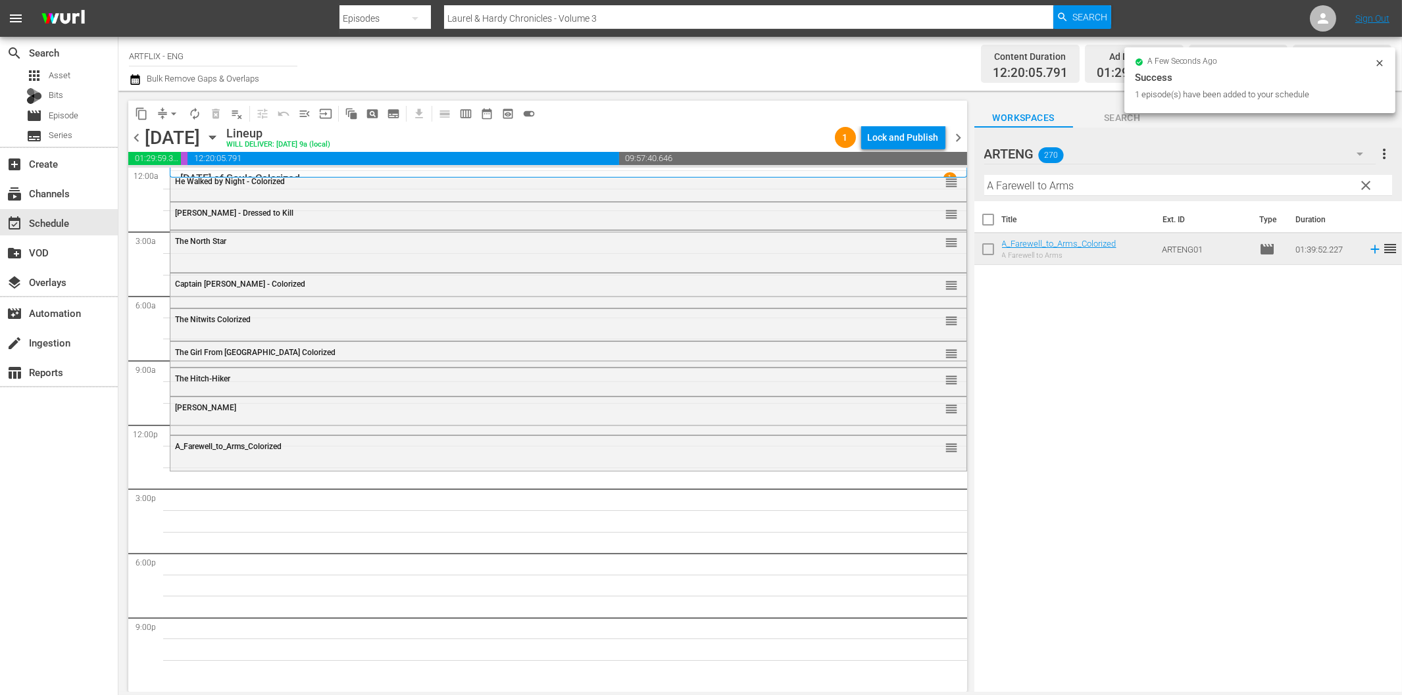
click at [1045, 185] on input "A Farewell to Arms" at bounding box center [1188, 185] width 408 height 21
paste input "Cottage to let"
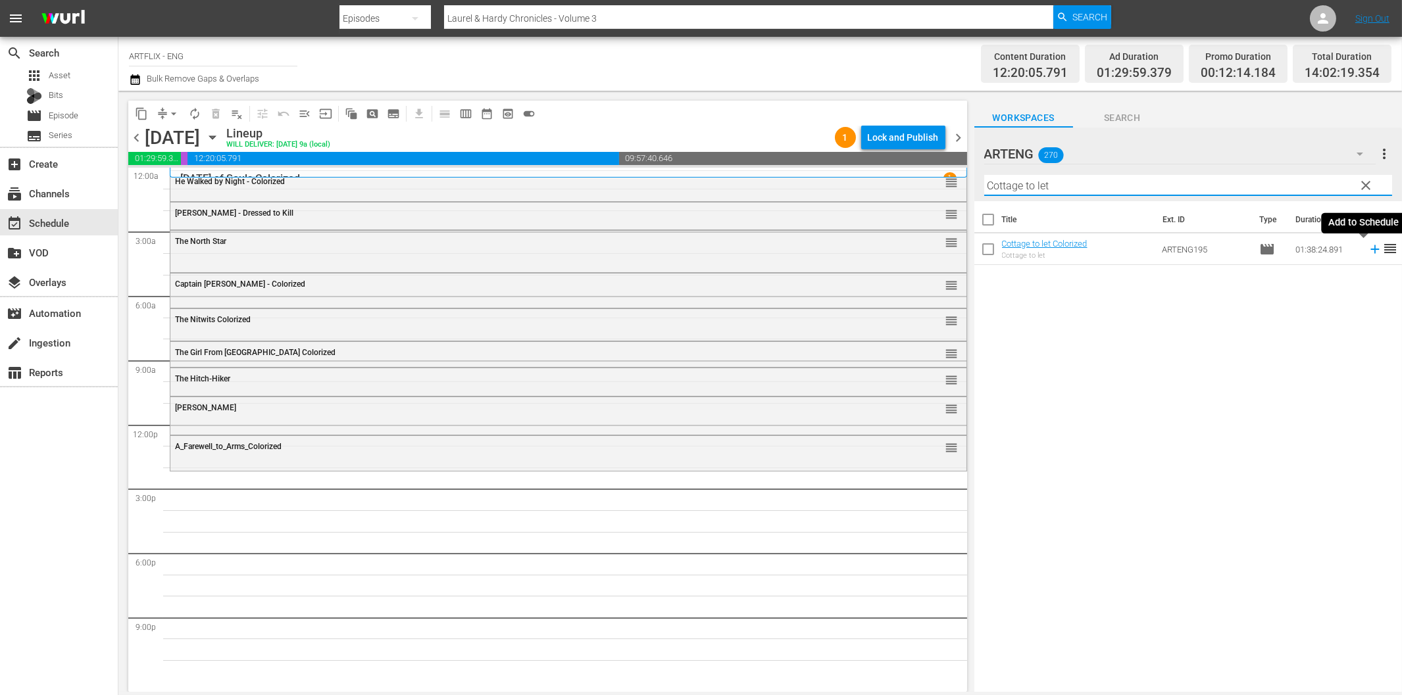
click at [1370, 249] on icon at bounding box center [1374, 249] width 9 height 9
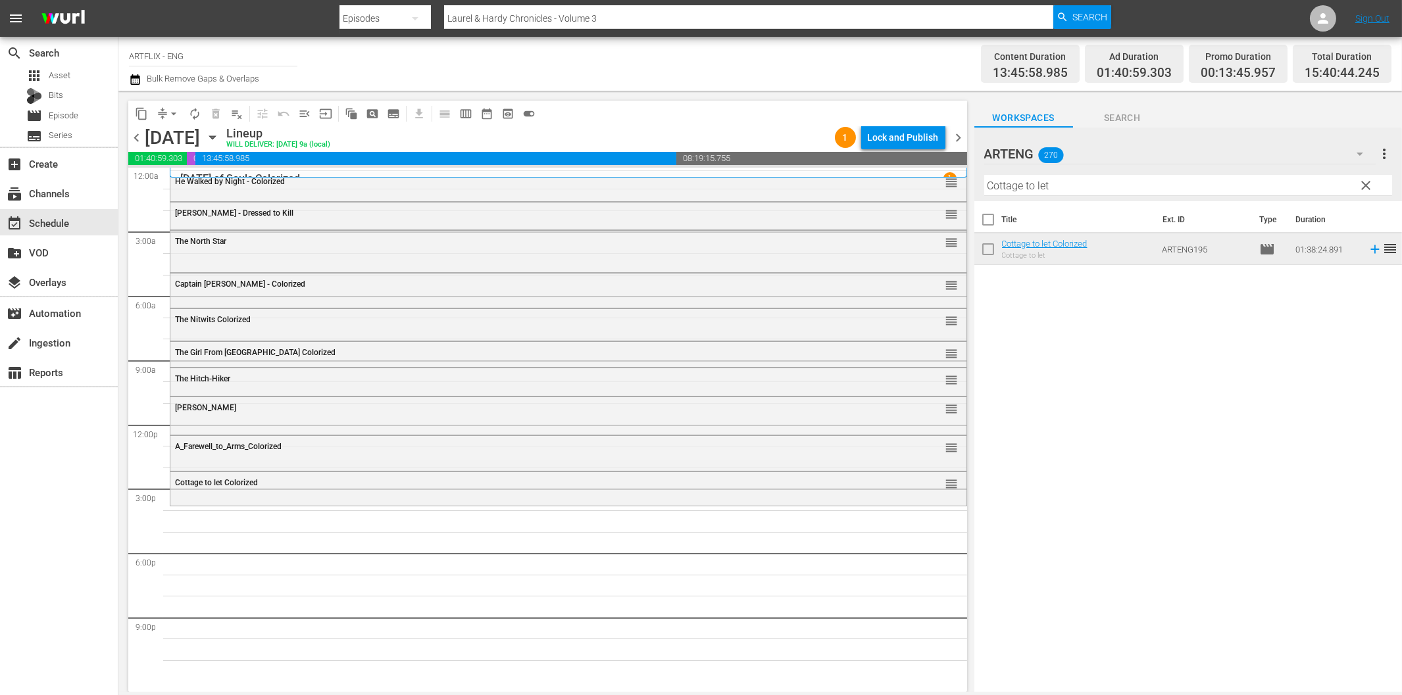
click at [1072, 188] on input "Cottage to let" at bounding box center [1188, 185] width 408 height 21
paste input "Danger on Wheels"
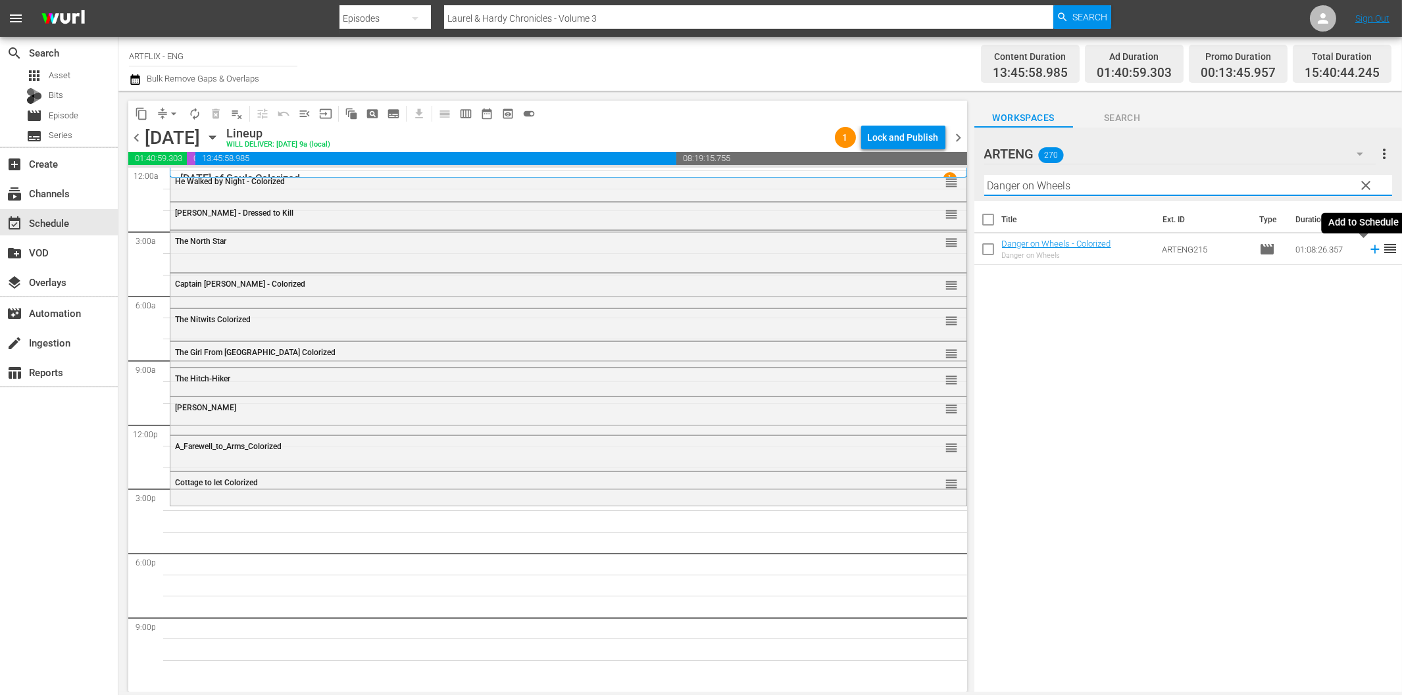
click at [1368, 254] on icon at bounding box center [1375, 249] width 14 height 14
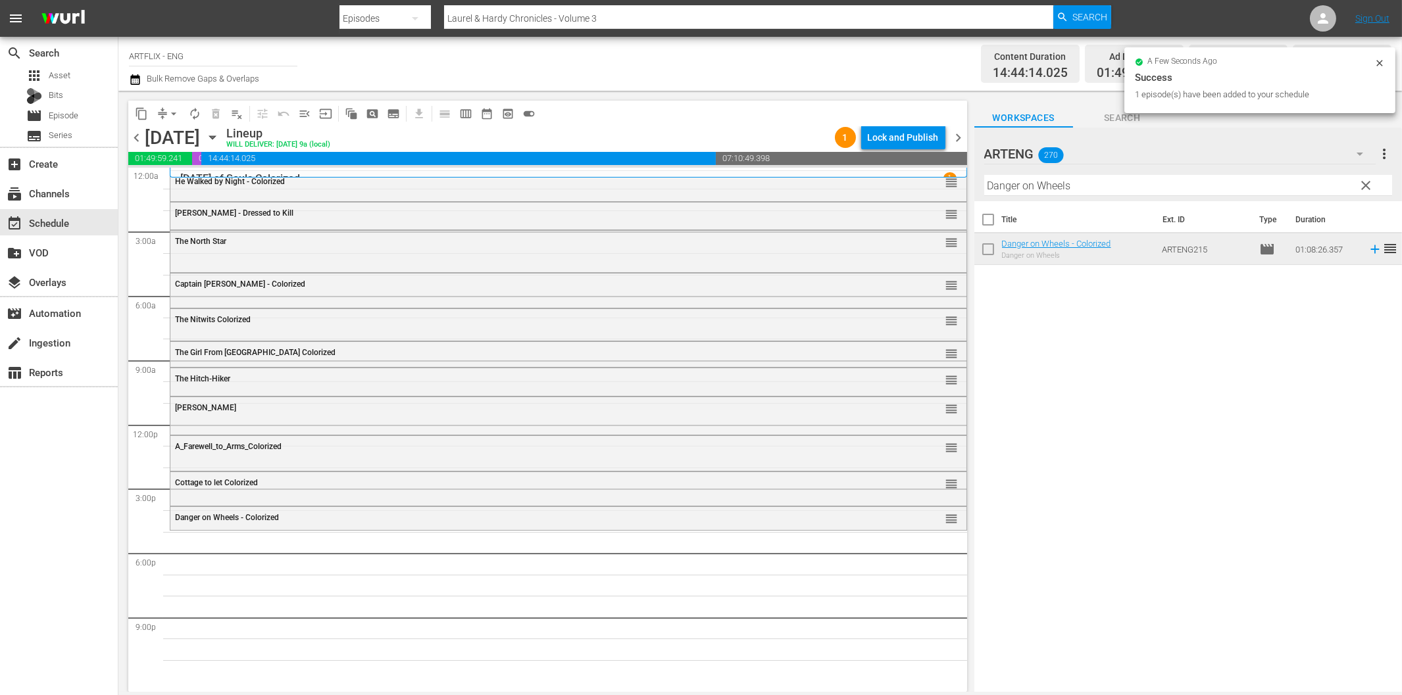
click at [1089, 178] on input "Danger on Wheels" at bounding box center [1188, 185] width 408 height 21
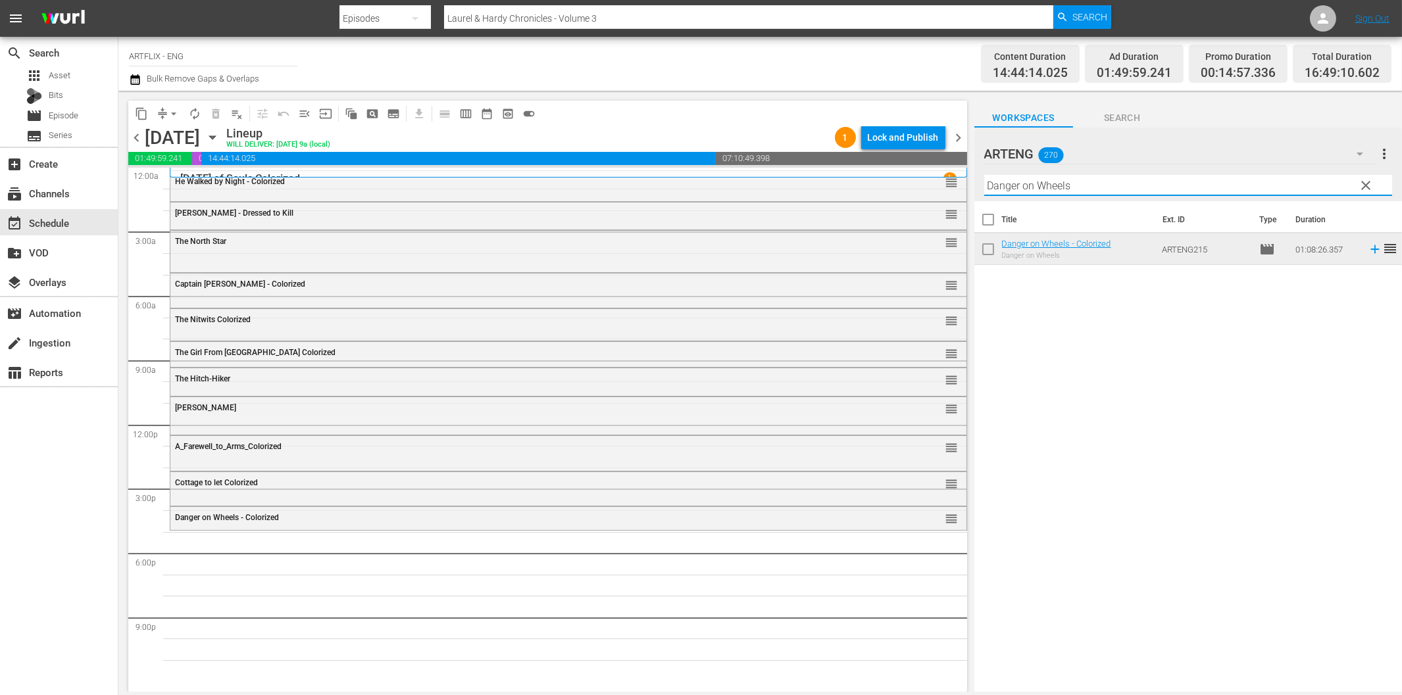
paste input "My Mom's a Werewolf"
click at [1370, 250] on icon at bounding box center [1374, 249] width 9 height 9
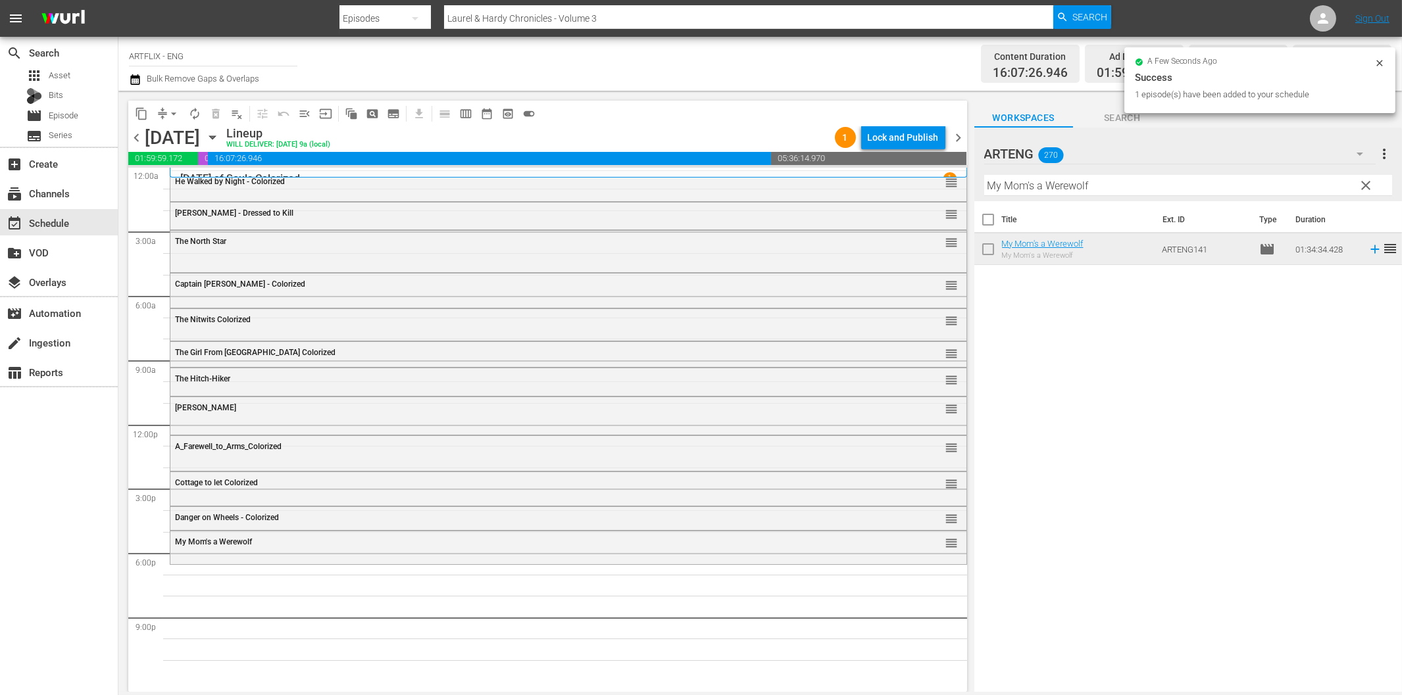
click at [1089, 185] on input "My Mom's a Werewolf" at bounding box center [1188, 185] width 408 height 21
paste input "The Little Shop of Horrors"
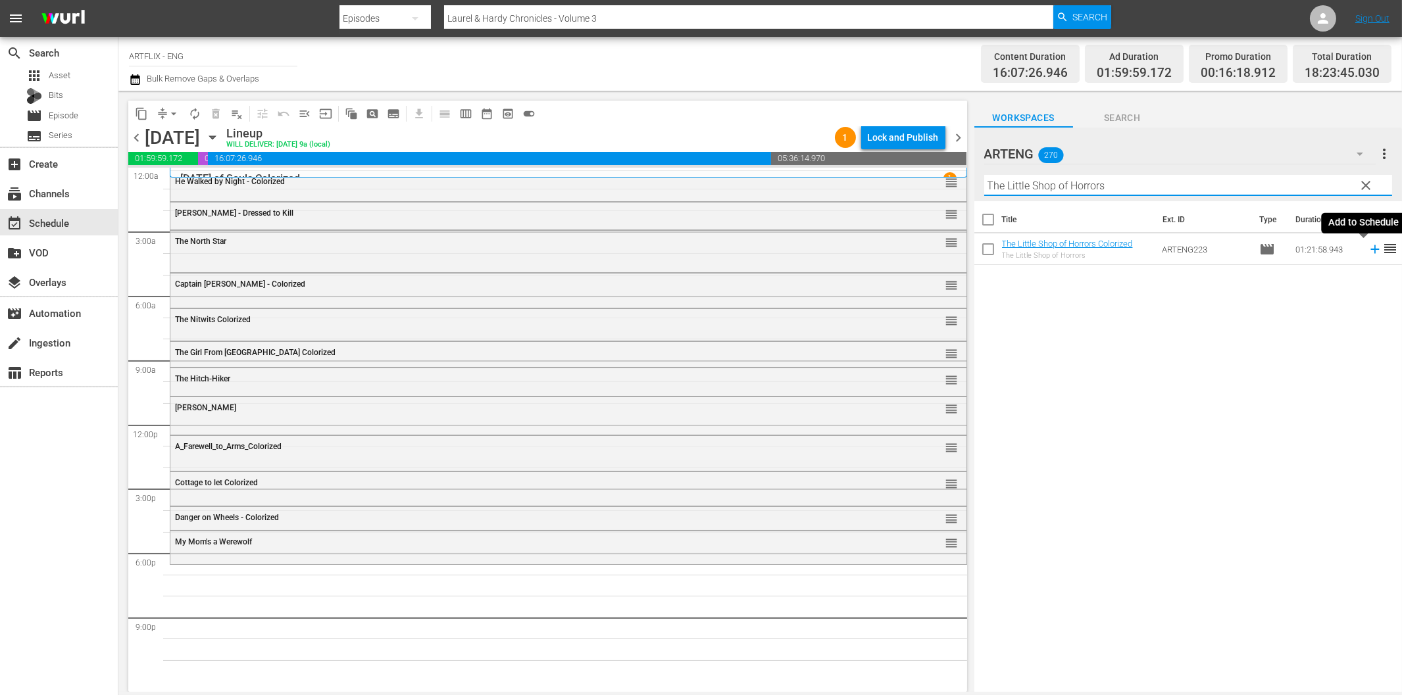
click at [1368, 251] on icon at bounding box center [1375, 249] width 14 height 14
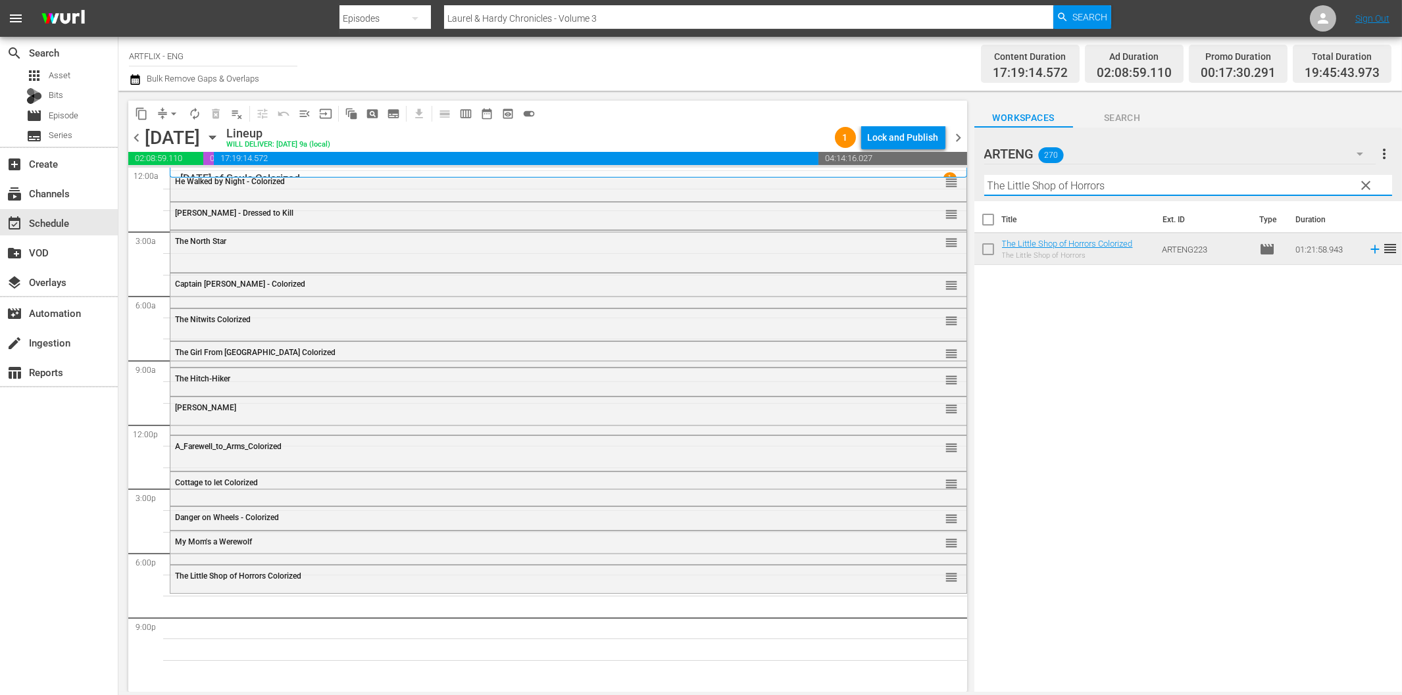
click at [1074, 194] on input "The Little Shop of Horrors" at bounding box center [1188, 185] width 408 height 21
paste input "Bride of the Monster"
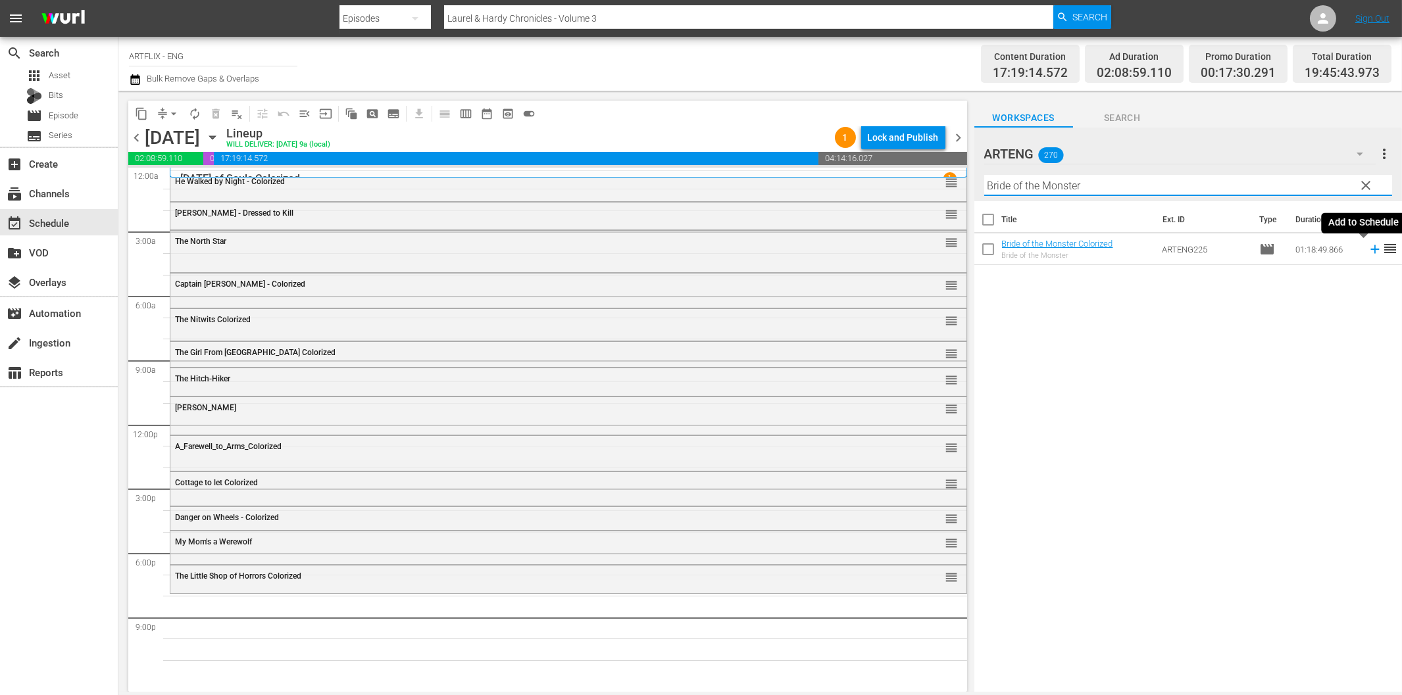
click at [1370, 250] on icon at bounding box center [1374, 249] width 9 height 9
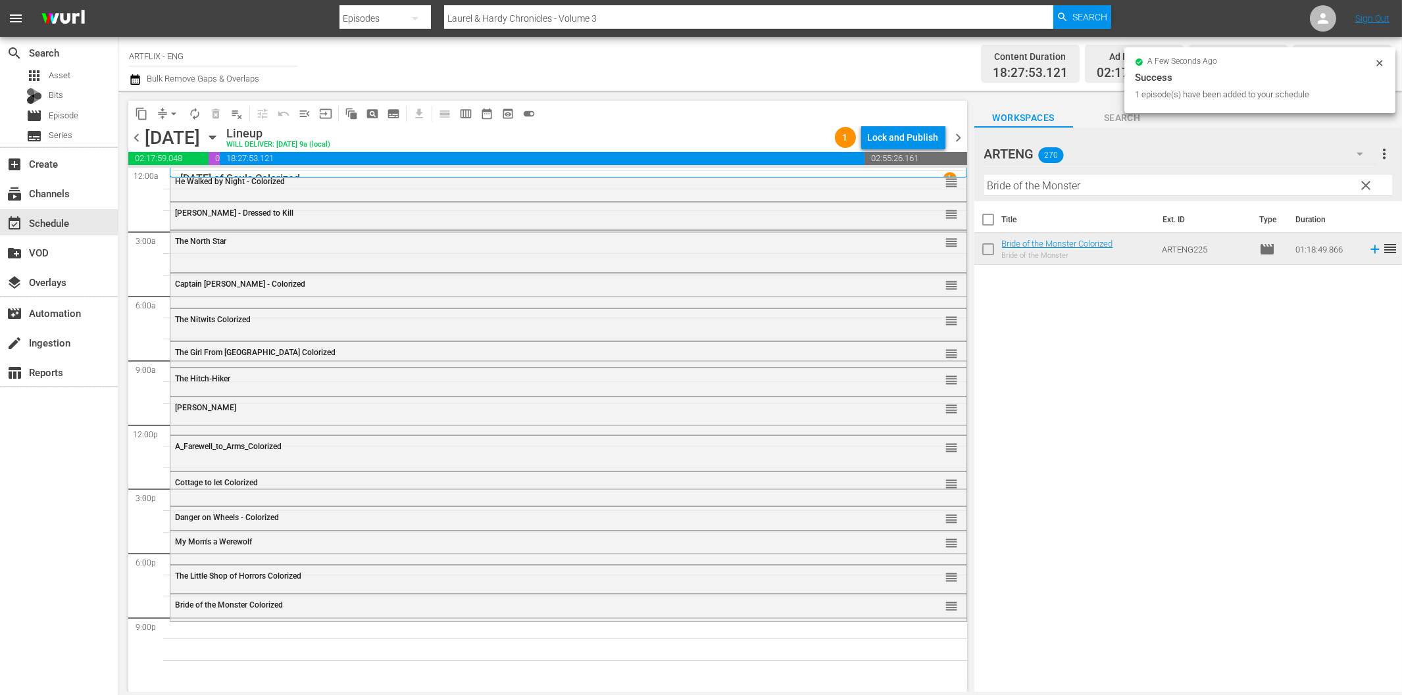
click at [1052, 186] on input "Bride of the Monster" at bounding box center [1188, 185] width 408 height 21
paste input "White Zombie"
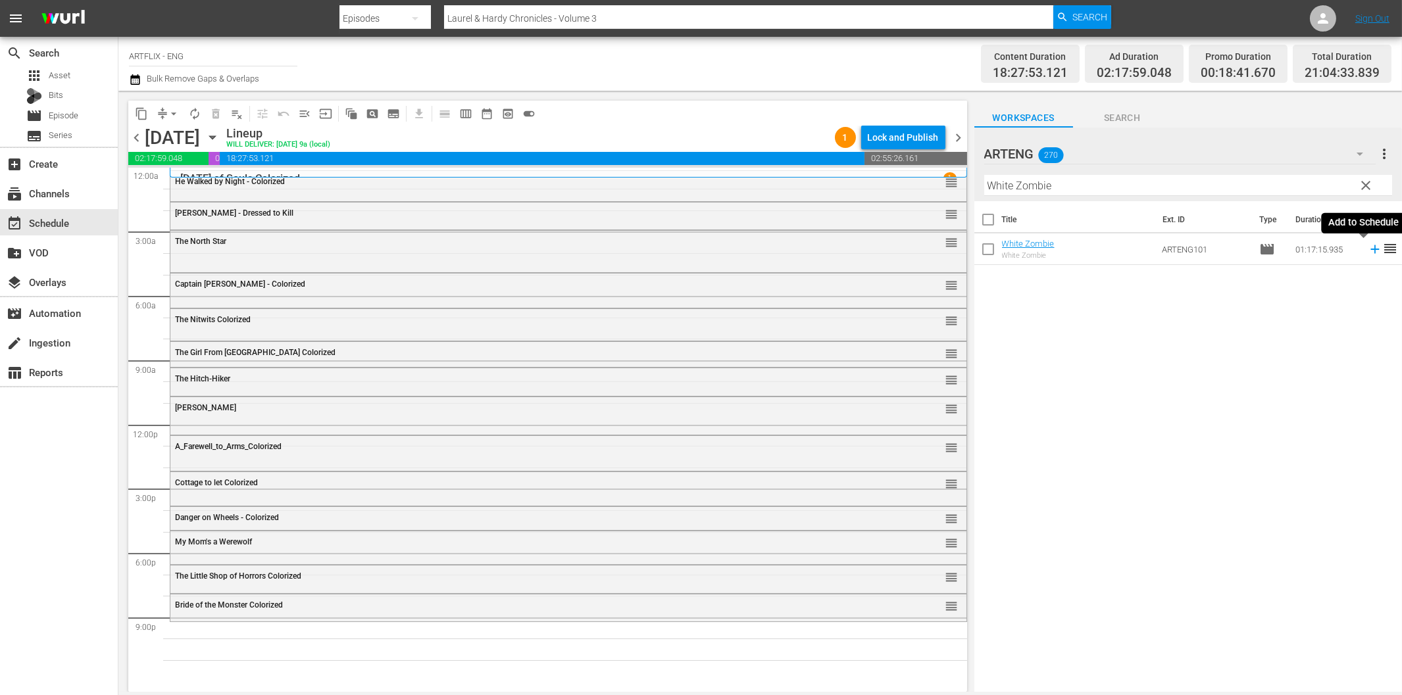
click at [1370, 250] on icon at bounding box center [1374, 249] width 9 height 9
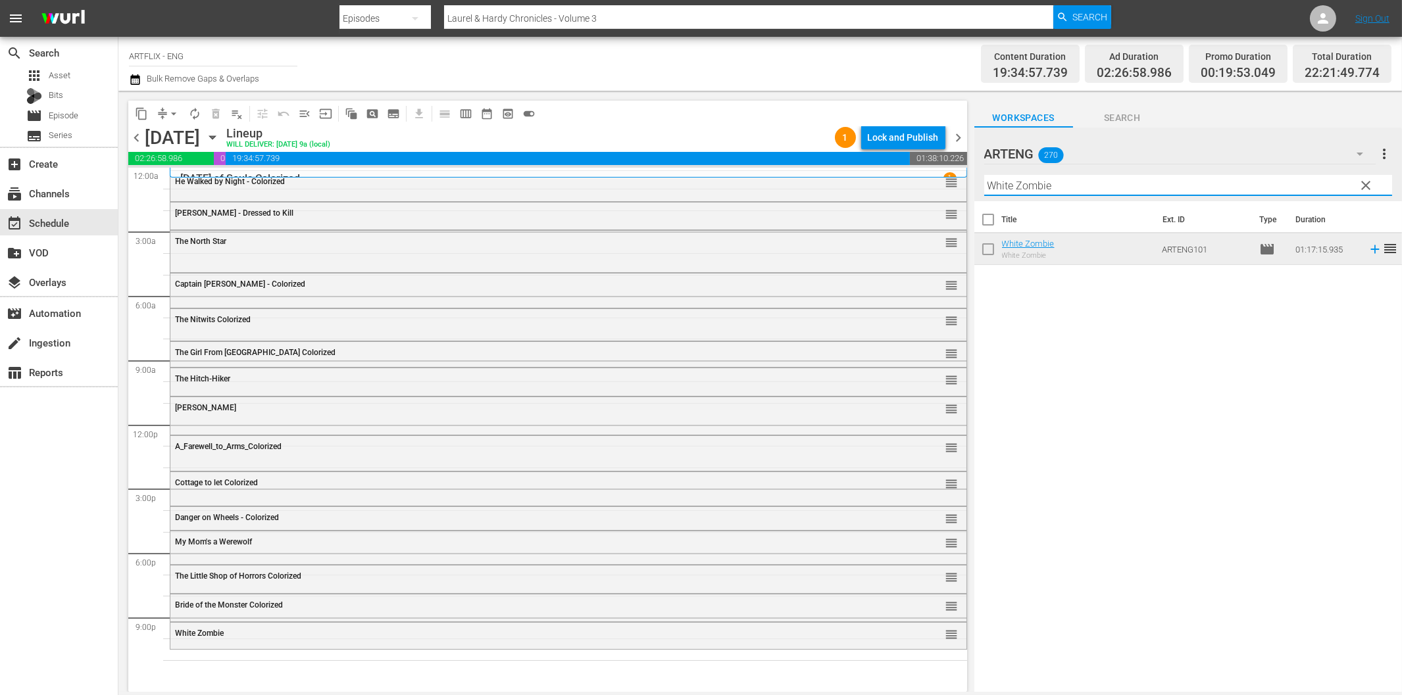
click at [1127, 185] on input "White Zombie" at bounding box center [1188, 185] width 408 height 21
paste input "The Killer Shrews"
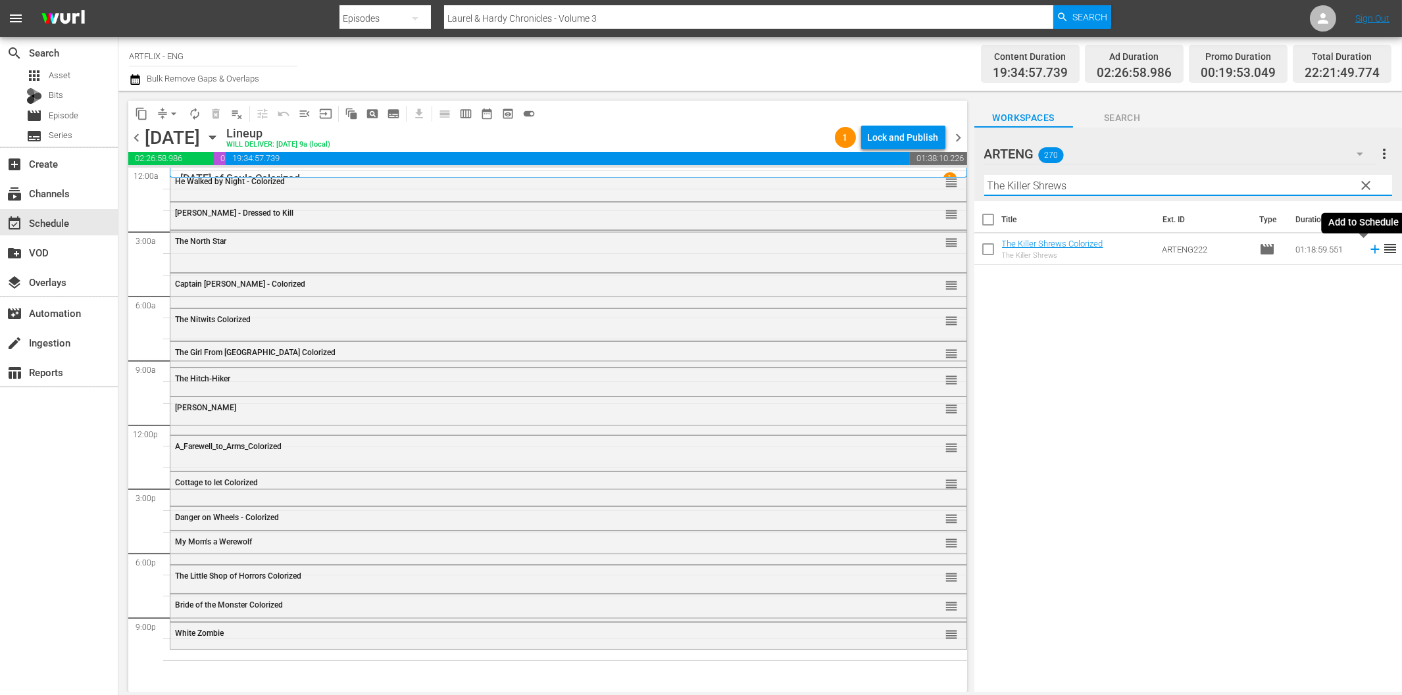
click at [1370, 247] on icon at bounding box center [1374, 249] width 9 height 9
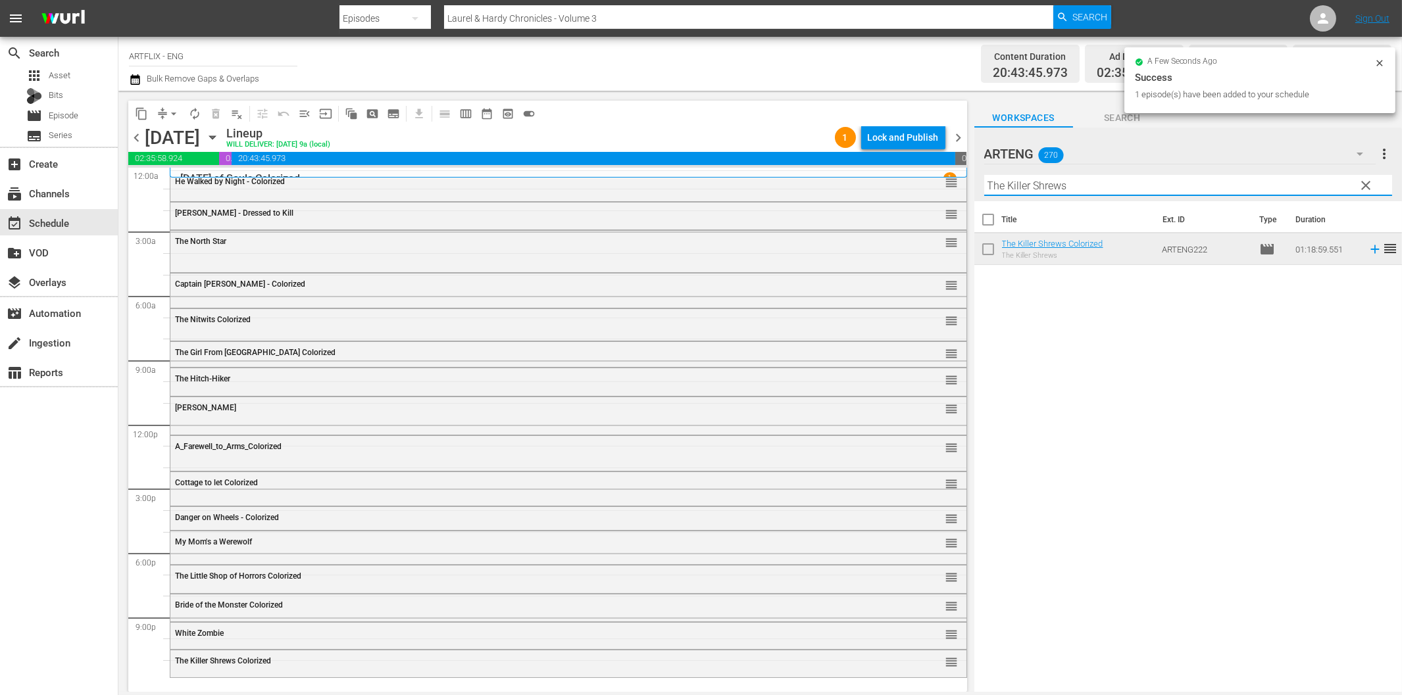
click at [1009, 178] on input "The Killer Shrews" at bounding box center [1188, 185] width 408 height 21
paste input "Hell of [GEOGRAPHIC_DATA]"
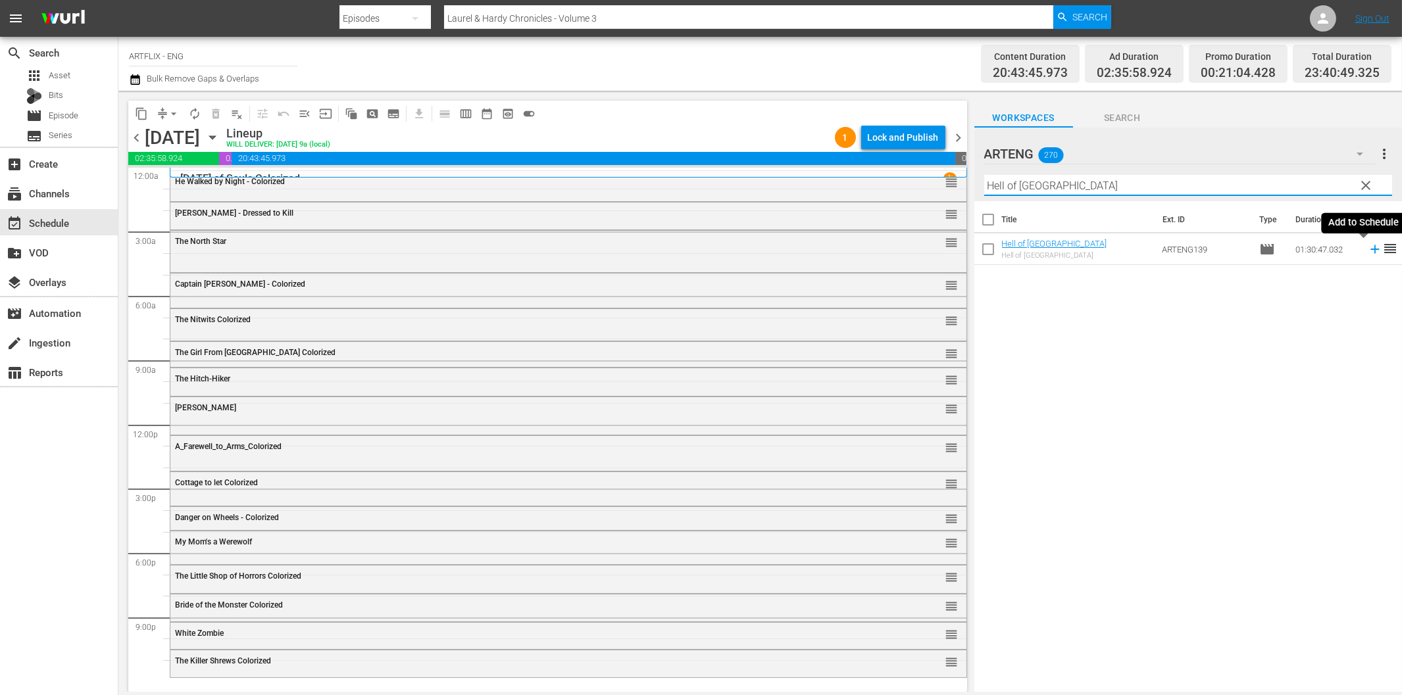
click at [1368, 252] on icon at bounding box center [1375, 249] width 14 height 14
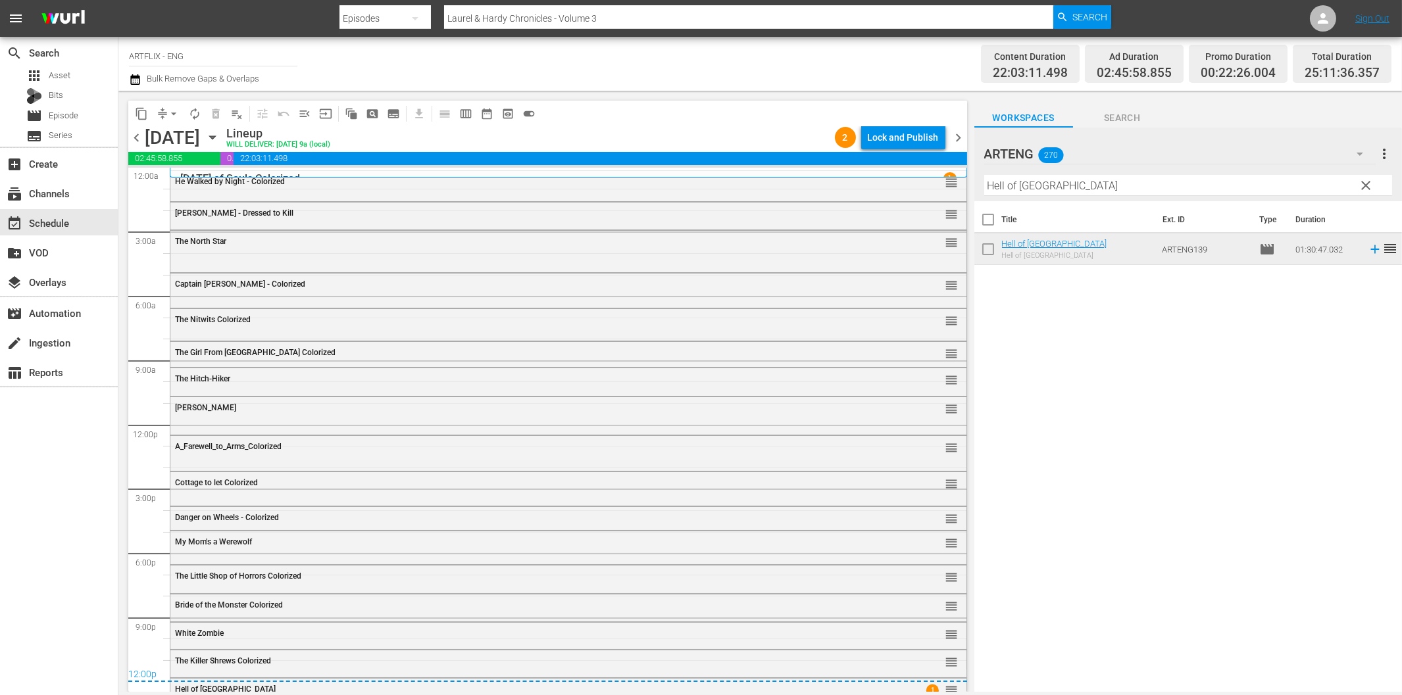
drag, startPoint x: 955, startPoint y: 137, endPoint x: 946, endPoint y: 143, distance: 10.9
click at [955, 137] on span "chevron_right" at bounding box center [958, 138] width 16 height 16
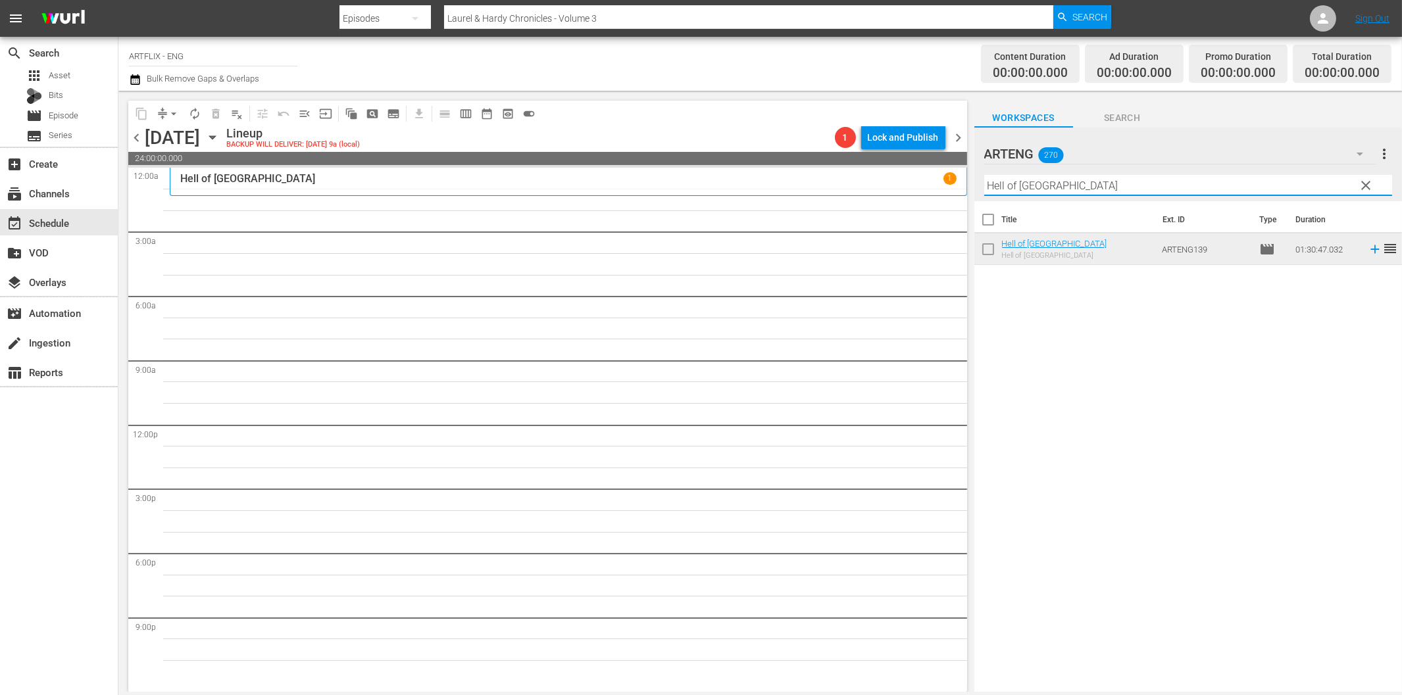
click at [1024, 180] on input "Hell of [GEOGRAPHIC_DATA]" at bounding box center [1188, 185] width 408 height 21
paste input "The Sadist"
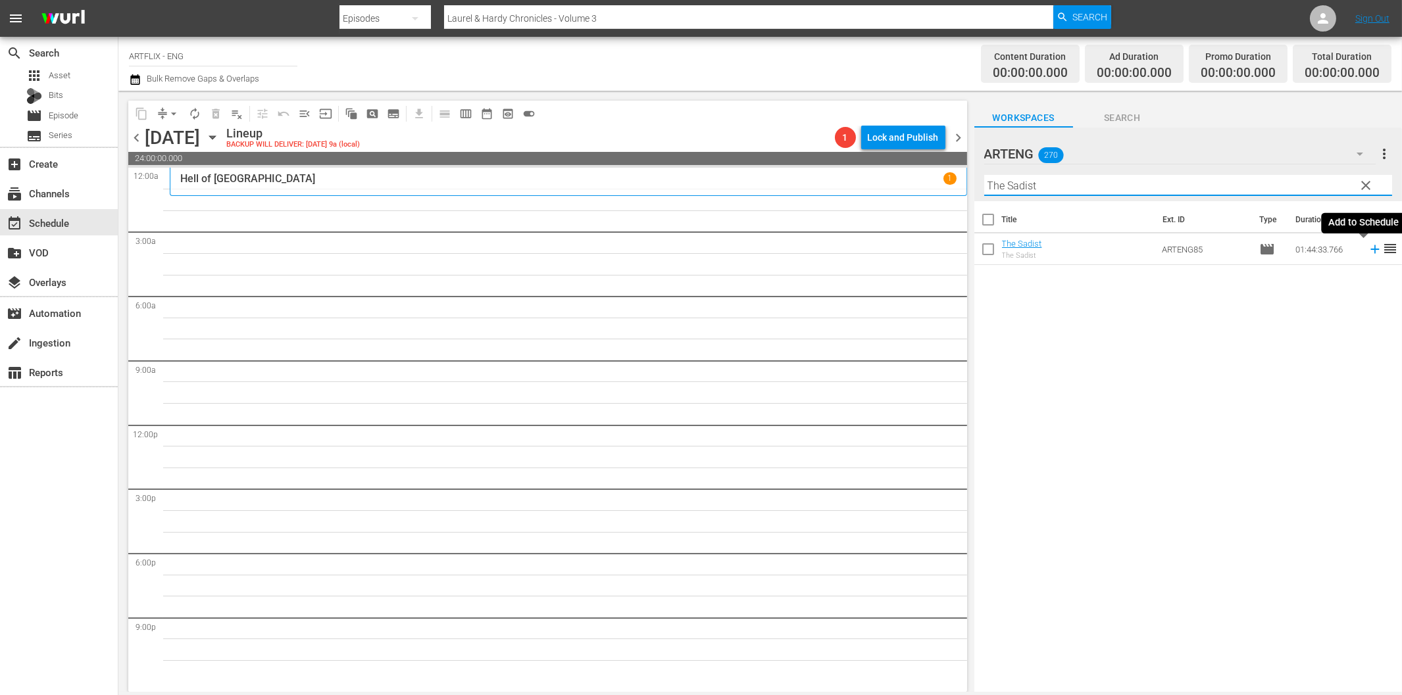
click at [1368, 251] on icon at bounding box center [1375, 249] width 14 height 14
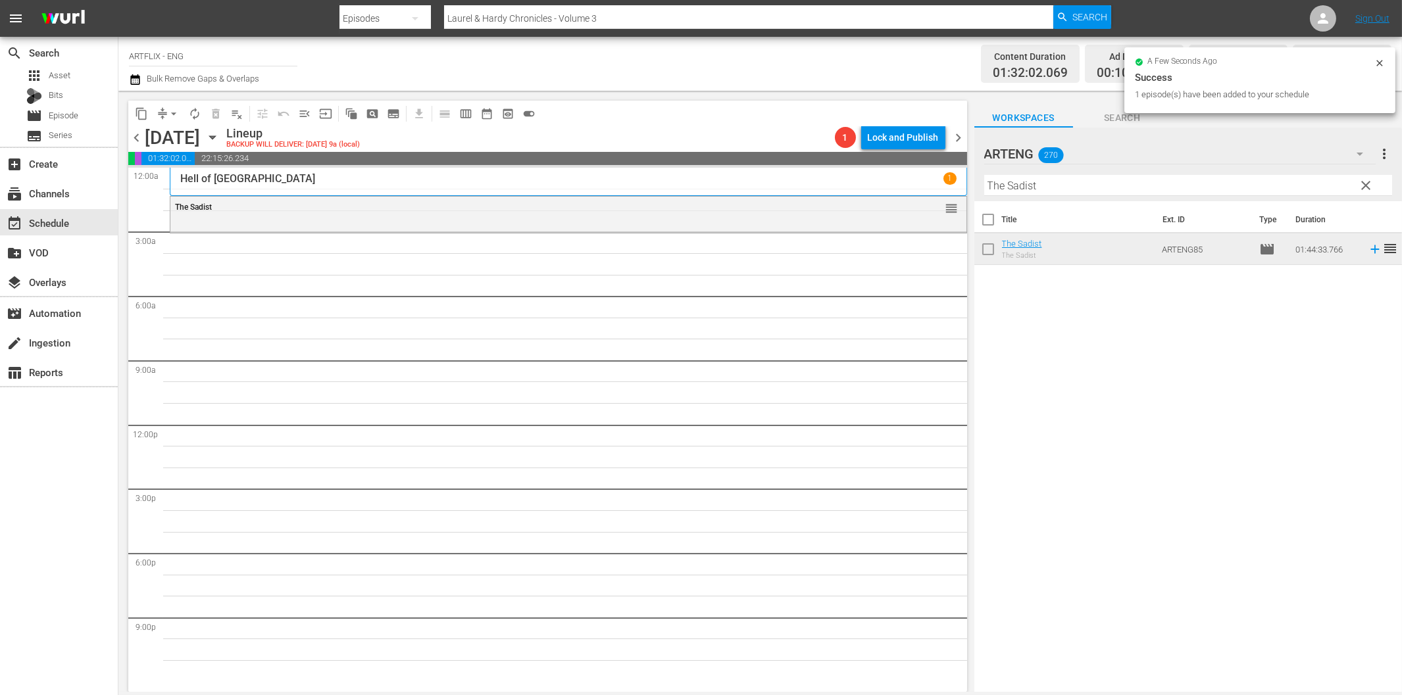
click at [1028, 187] on input "The Sadist" at bounding box center [1188, 185] width 408 height 21
paste input "Blood on the Sun"
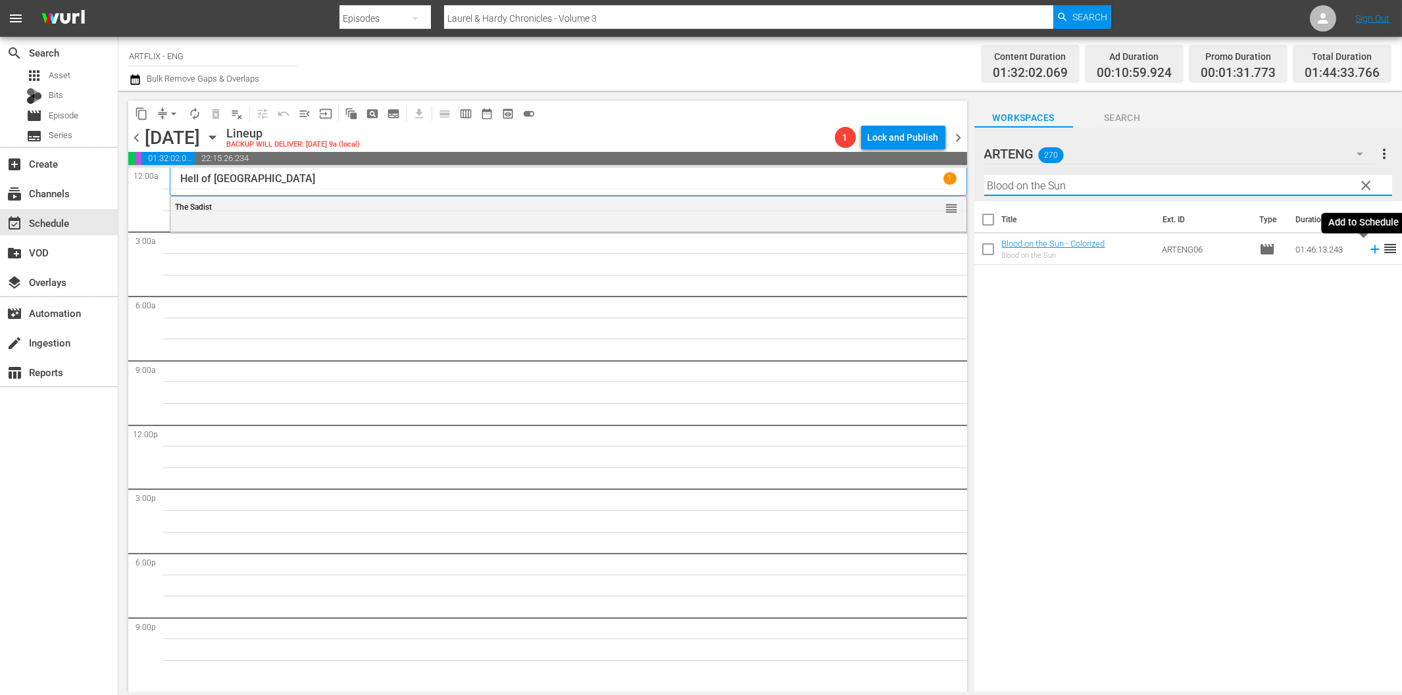
click at [1368, 252] on icon at bounding box center [1375, 249] width 14 height 14
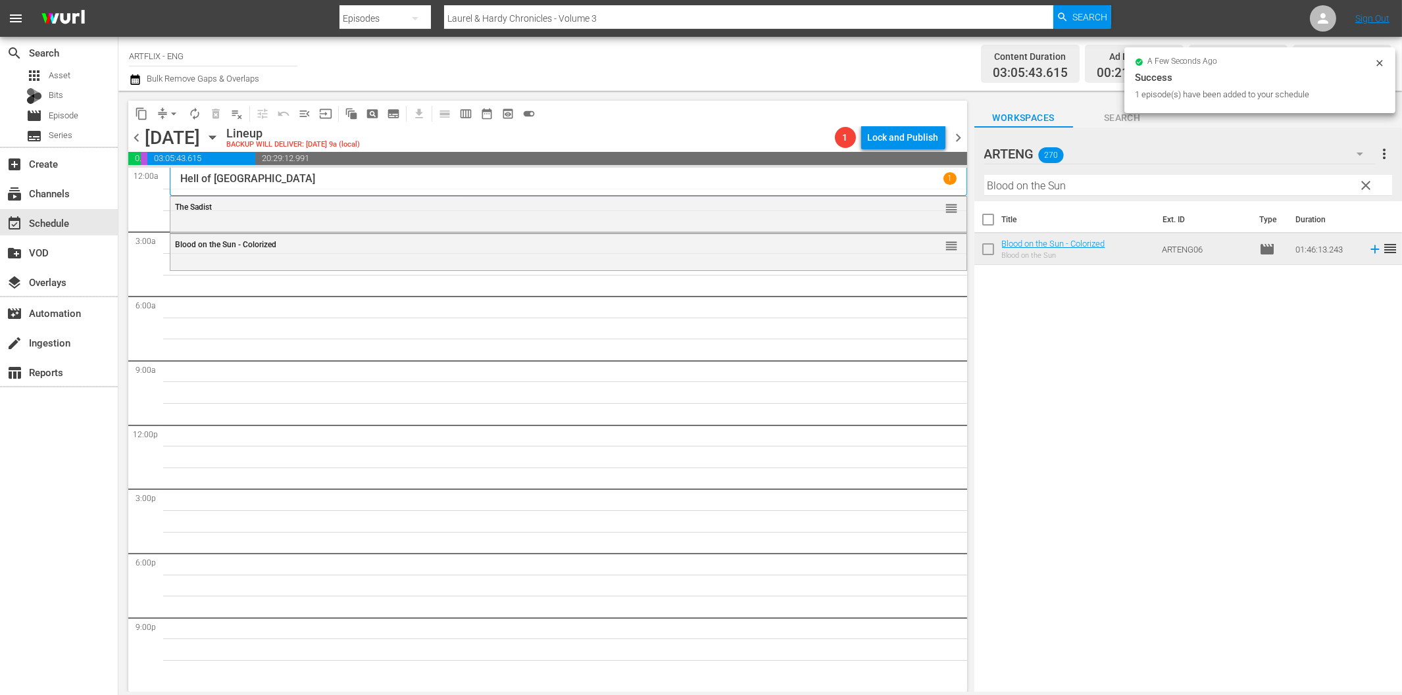
click at [1136, 185] on input "Blood on the Sun" at bounding box center [1188, 185] width 408 height 21
paste input "Smash-Up - The Story of a Woma"
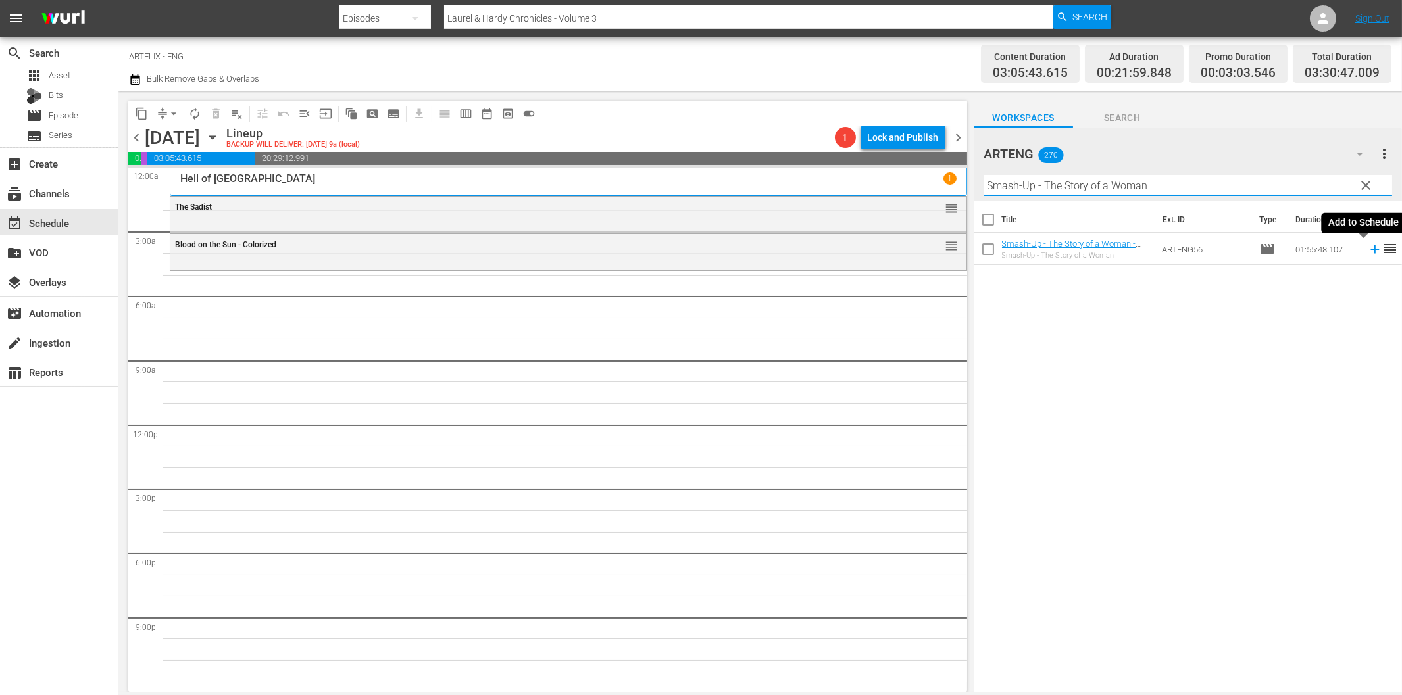
click at [1368, 252] on icon at bounding box center [1375, 249] width 14 height 14
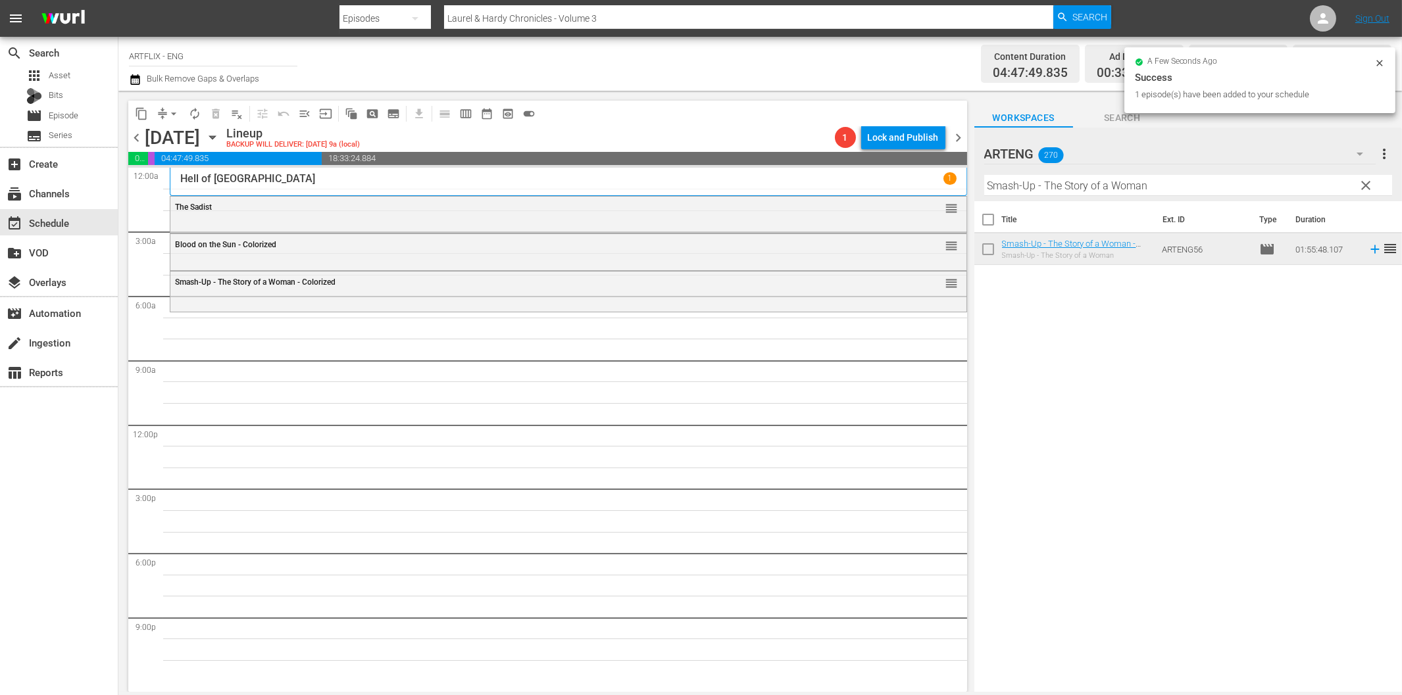
click at [1022, 183] on input "Smash-Up - The Story of a Woman" at bounding box center [1188, 185] width 408 height 21
paste input "Between the Lines"
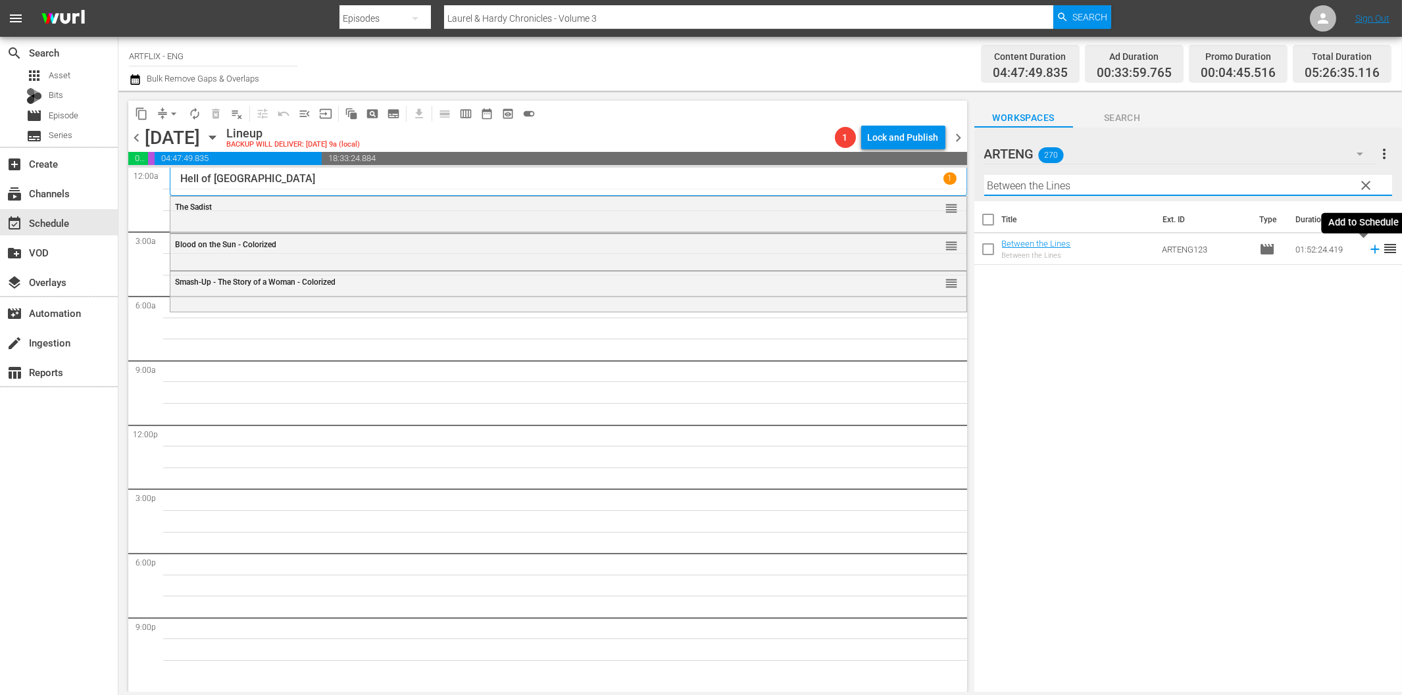
click at [1368, 253] on icon at bounding box center [1375, 249] width 14 height 14
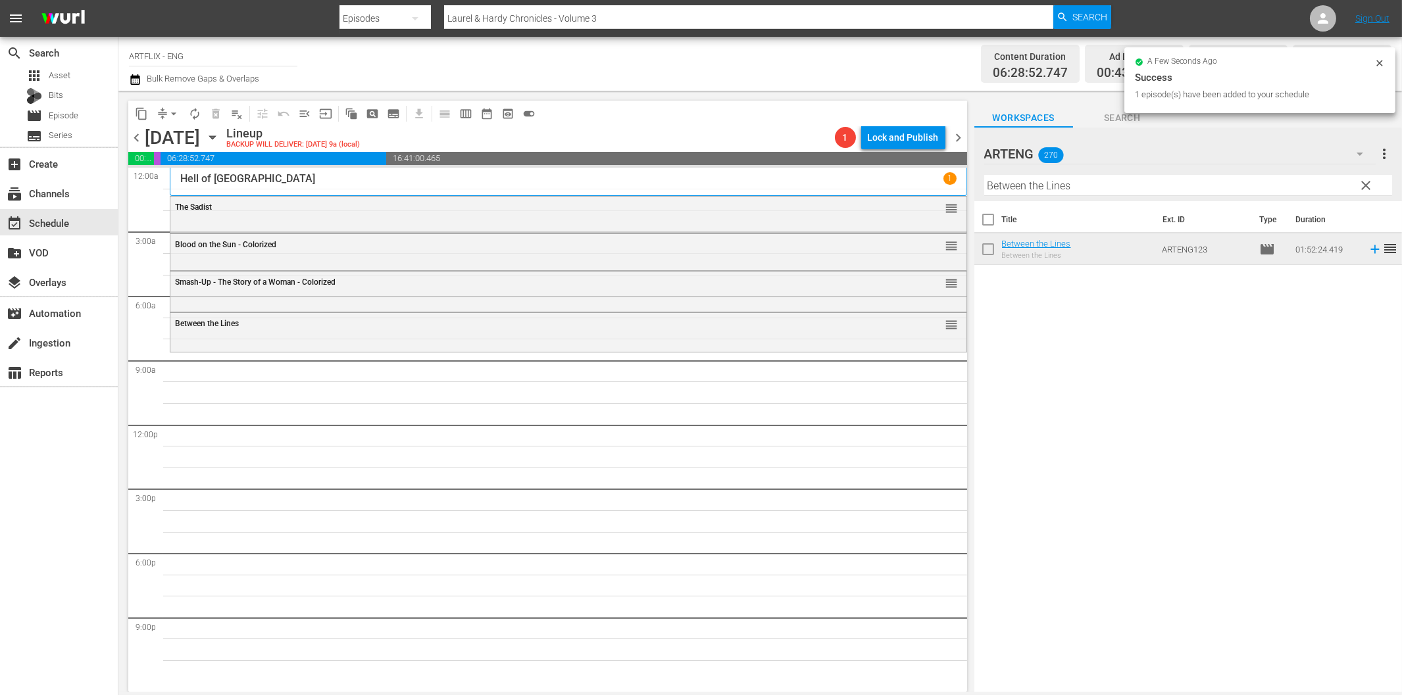
click at [1093, 193] on input "Between the Lines" at bounding box center [1188, 185] width 408 height 21
paste input "Me and [GEOGRAPHIC_DATA]"
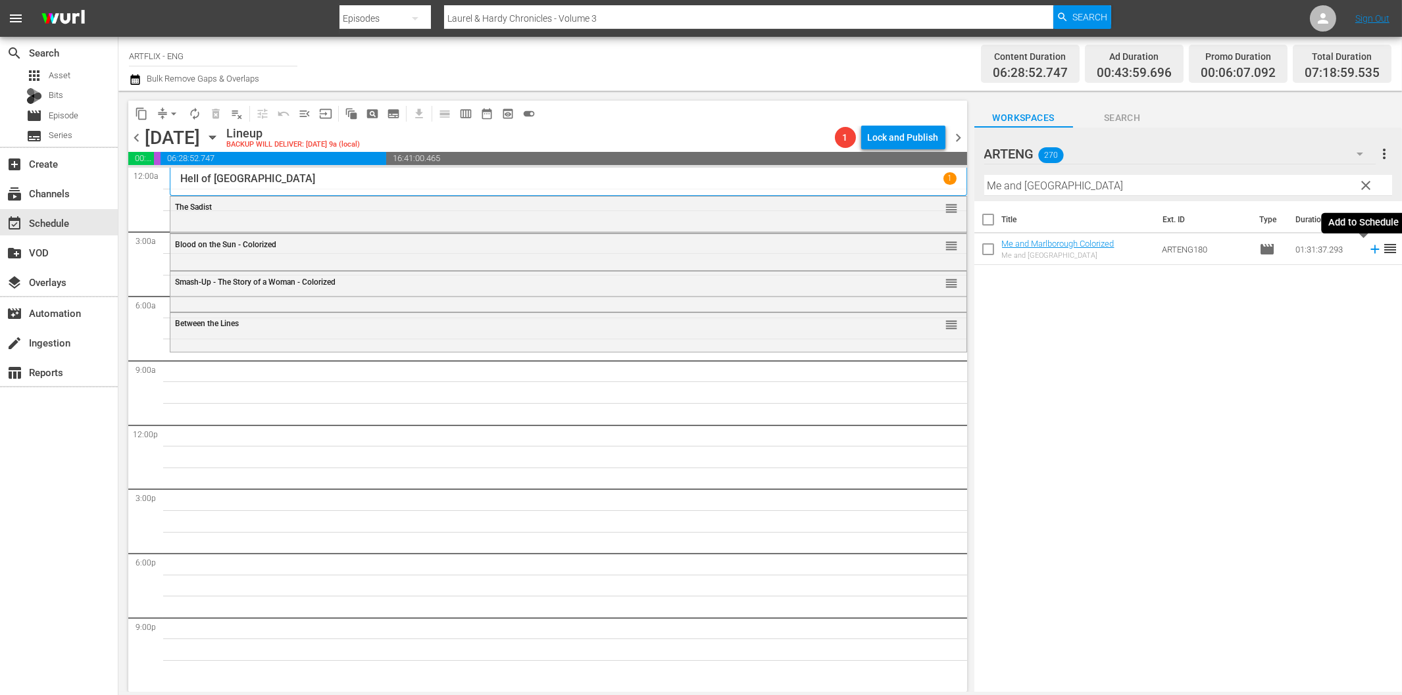
drag, startPoint x: 1363, startPoint y: 247, endPoint x: 1339, endPoint y: 261, distance: 27.4
click at [1368, 247] on icon at bounding box center [1375, 249] width 14 height 14
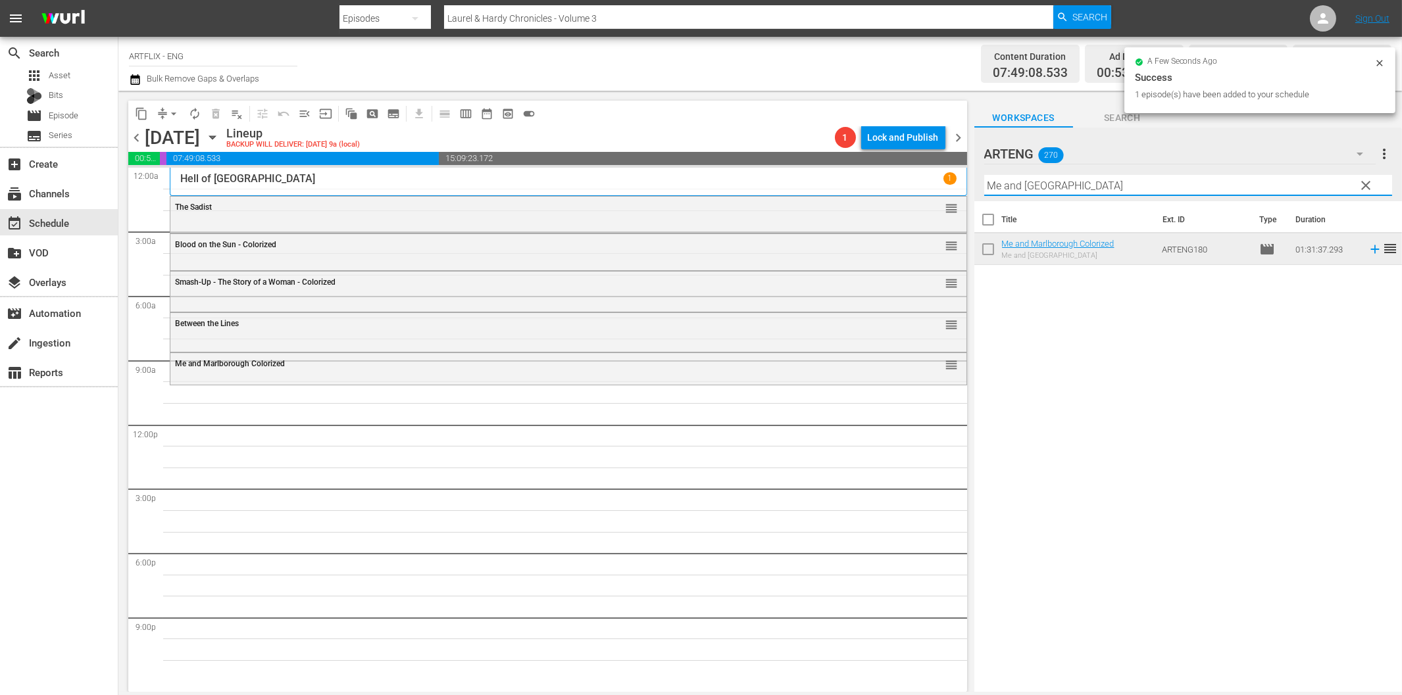
click at [1083, 175] on input "Me and [GEOGRAPHIC_DATA]" at bounding box center [1188, 185] width 408 height 21
paste input "Love Laughs at [PERSON_NAME]"
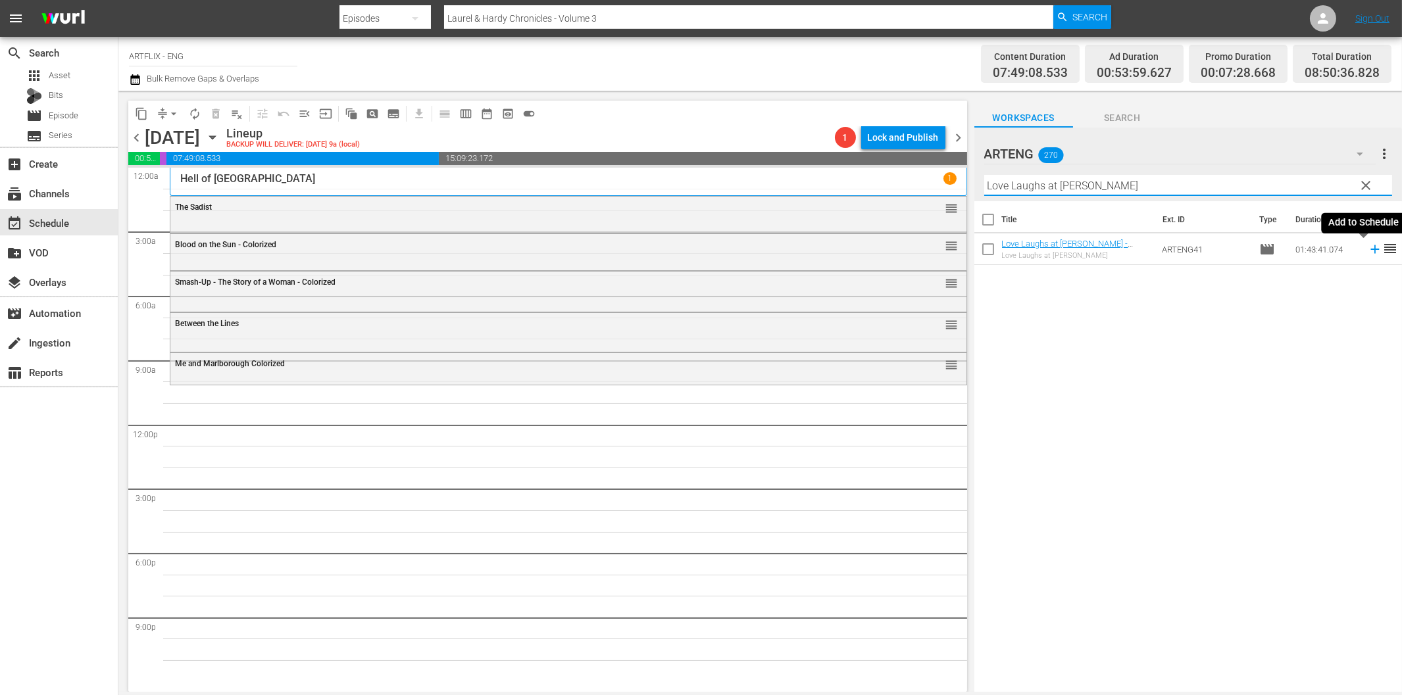
click at [1368, 252] on icon at bounding box center [1375, 249] width 14 height 14
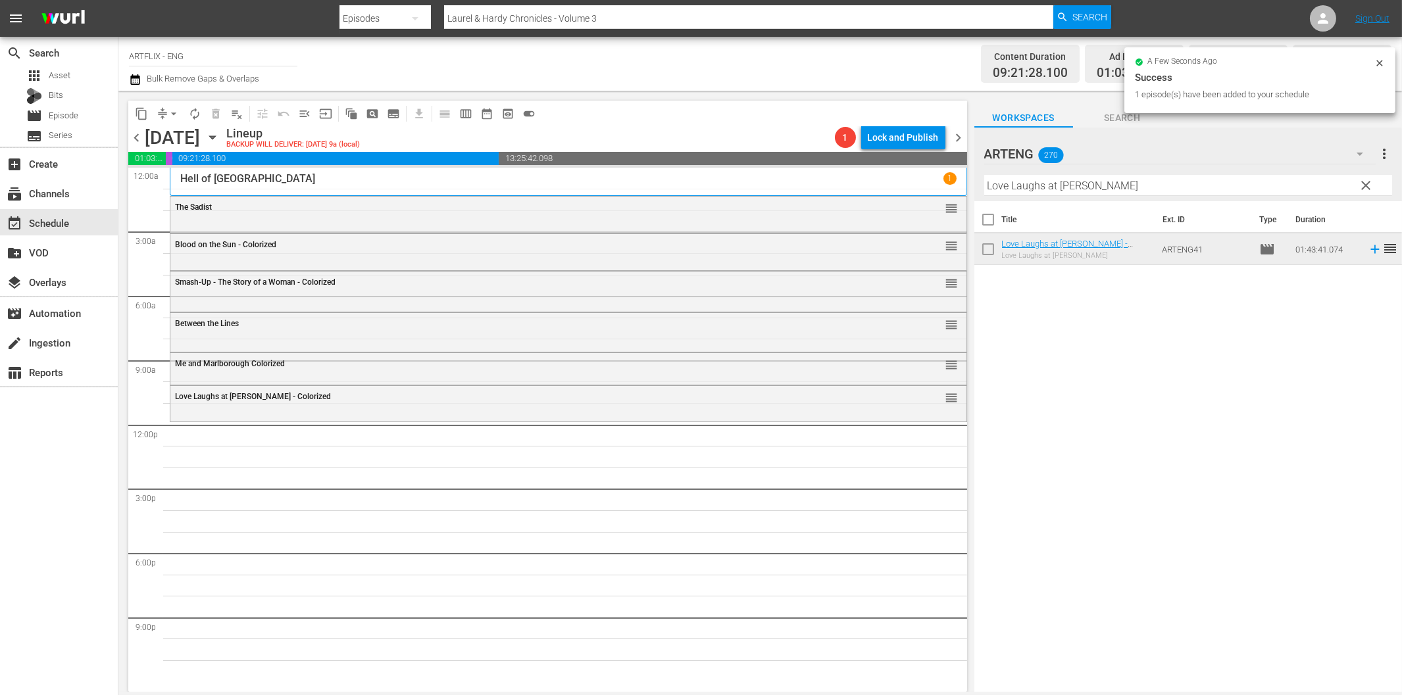
click at [1043, 187] on input "Love Laughs at [PERSON_NAME]" at bounding box center [1188, 185] width 408 height 21
paste input "[PERSON_NAME] Comes Home"
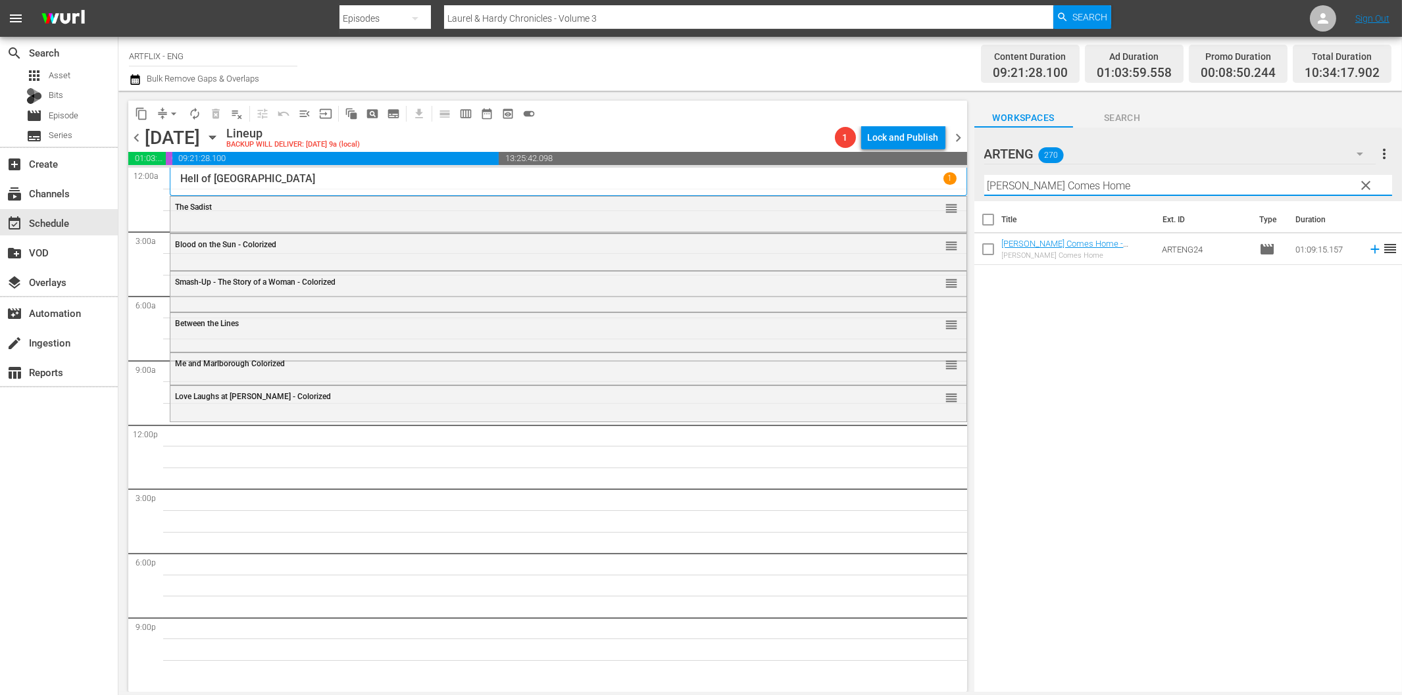
click at [1368, 251] on icon at bounding box center [1375, 249] width 14 height 14
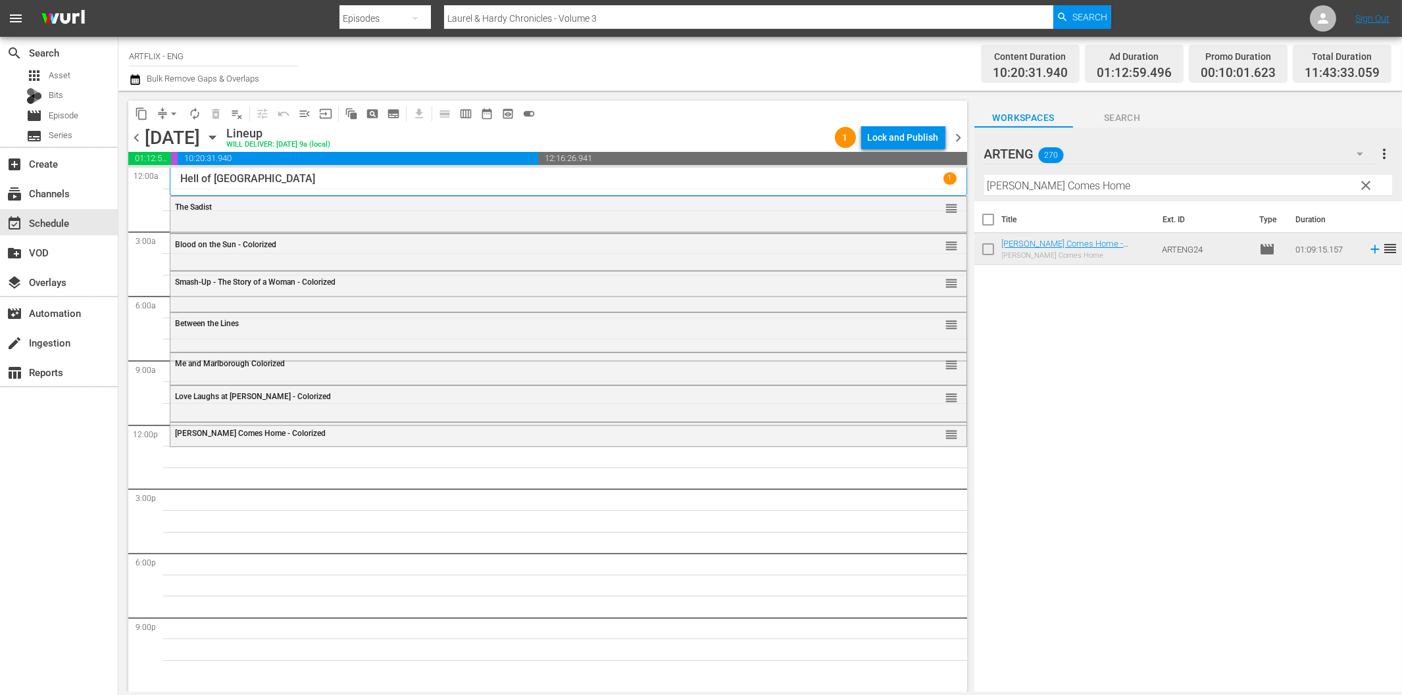
click at [1045, 184] on input "[PERSON_NAME] Comes Home" at bounding box center [1188, 185] width 408 height 21
paste input "Who Breaks... Pays"
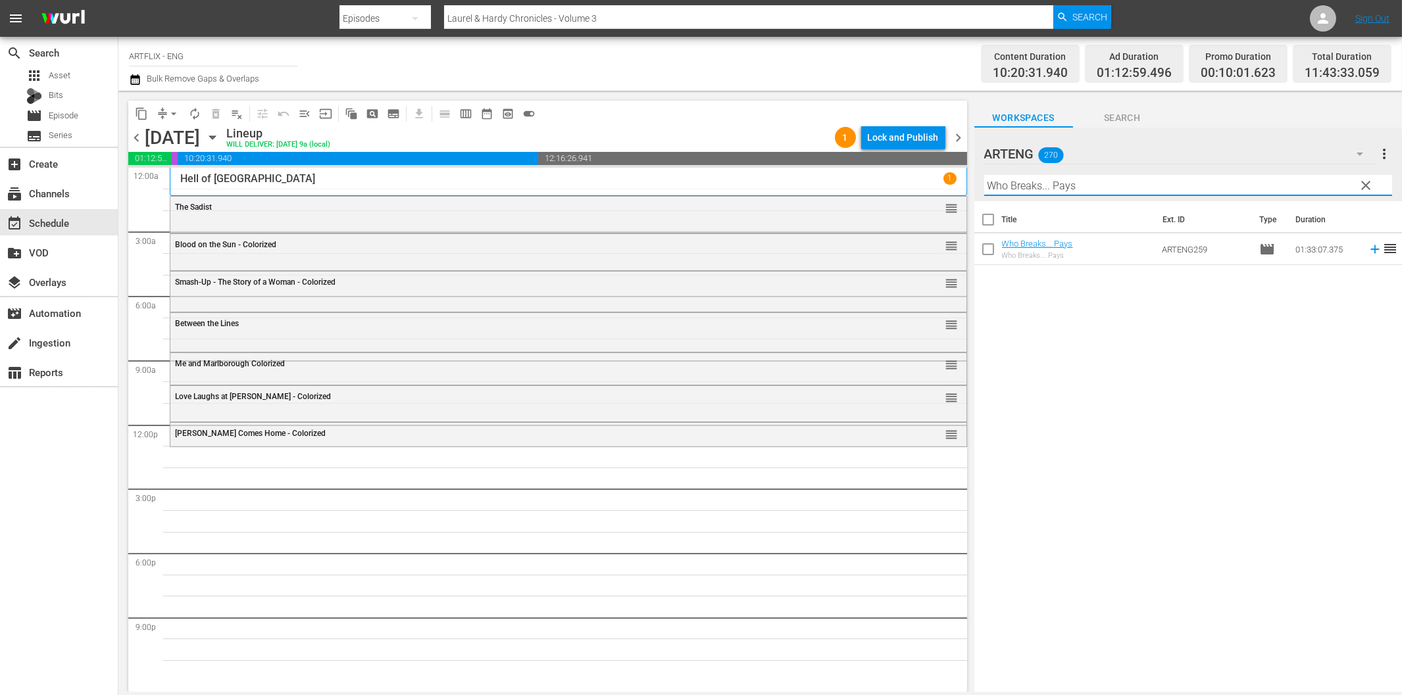
click at [1368, 253] on icon at bounding box center [1375, 249] width 14 height 14
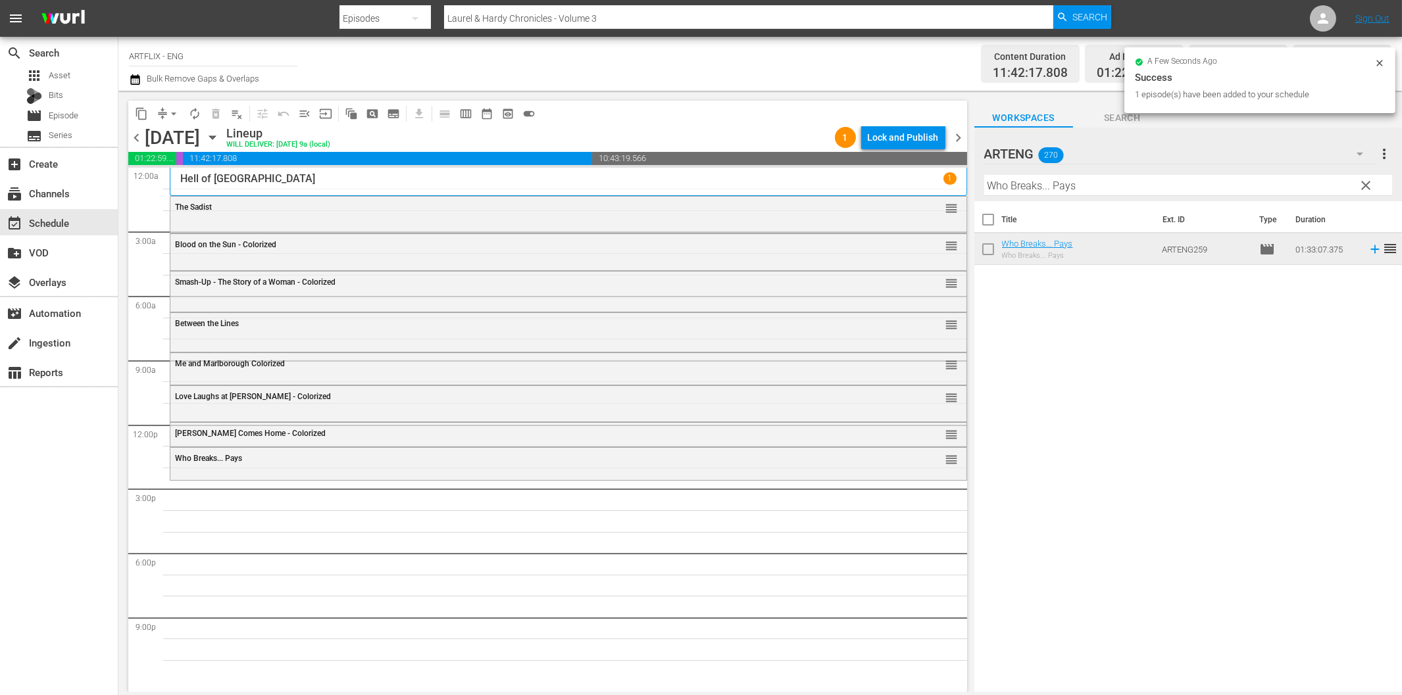
click at [1094, 186] on input "Who Breaks... Pays" at bounding box center [1188, 185] width 408 height 21
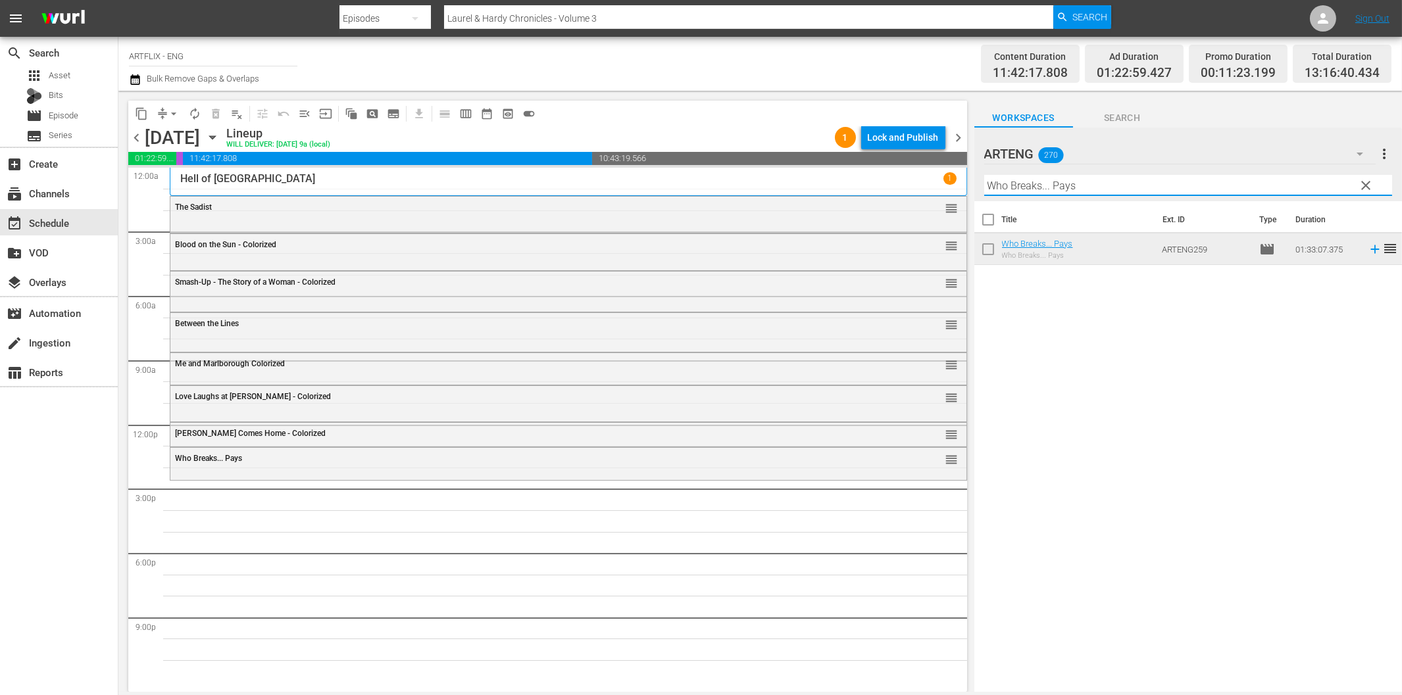
paste input "Fury of Achille"
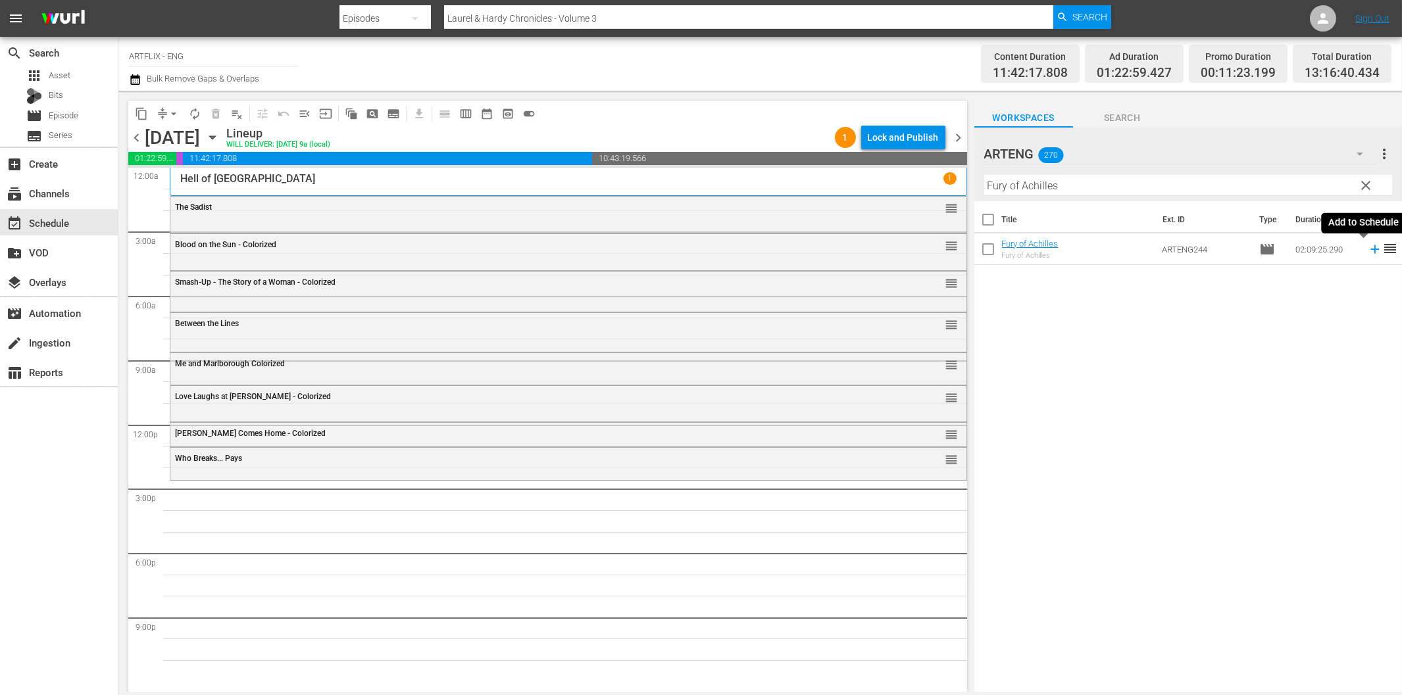
click at [1370, 250] on icon at bounding box center [1374, 249] width 9 height 9
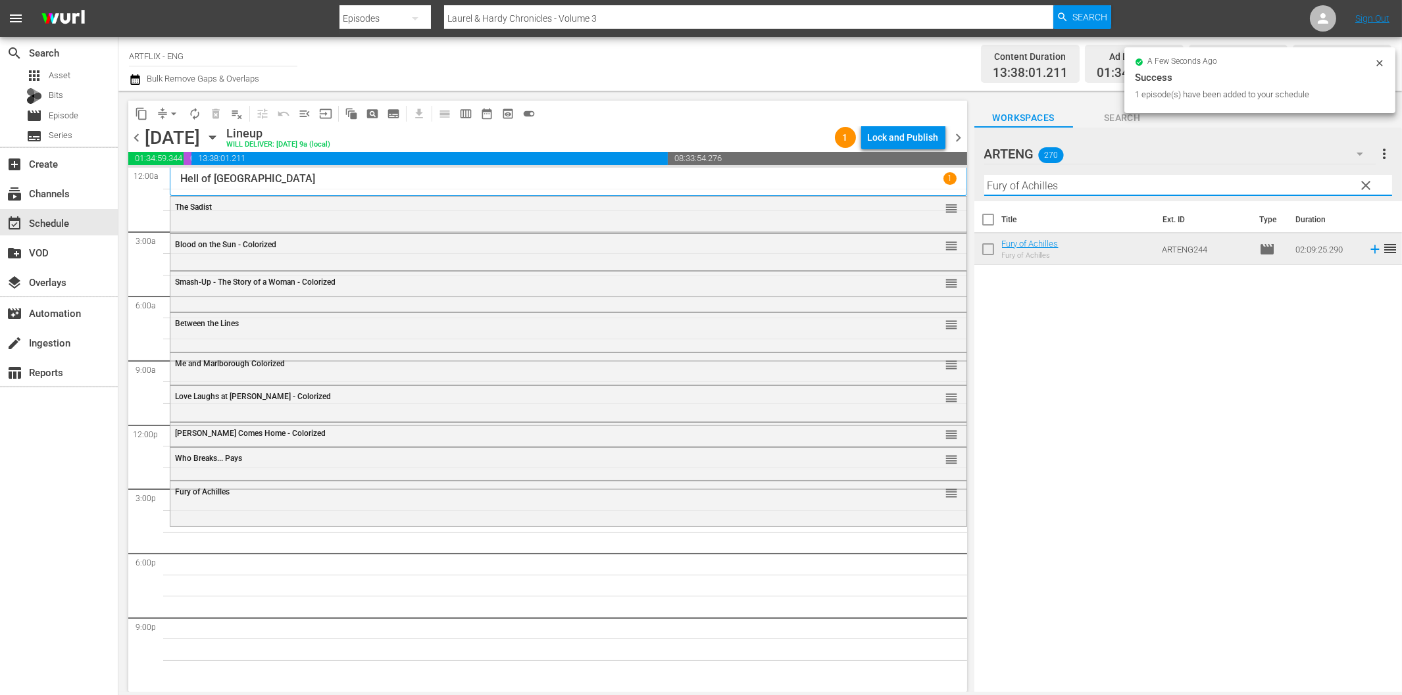
click at [1071, 187] on input "Fury of Achilles" at bounding box center [1188, 185] width 408 height 21
paste input "[GEOGRAPHIC_DATA]"
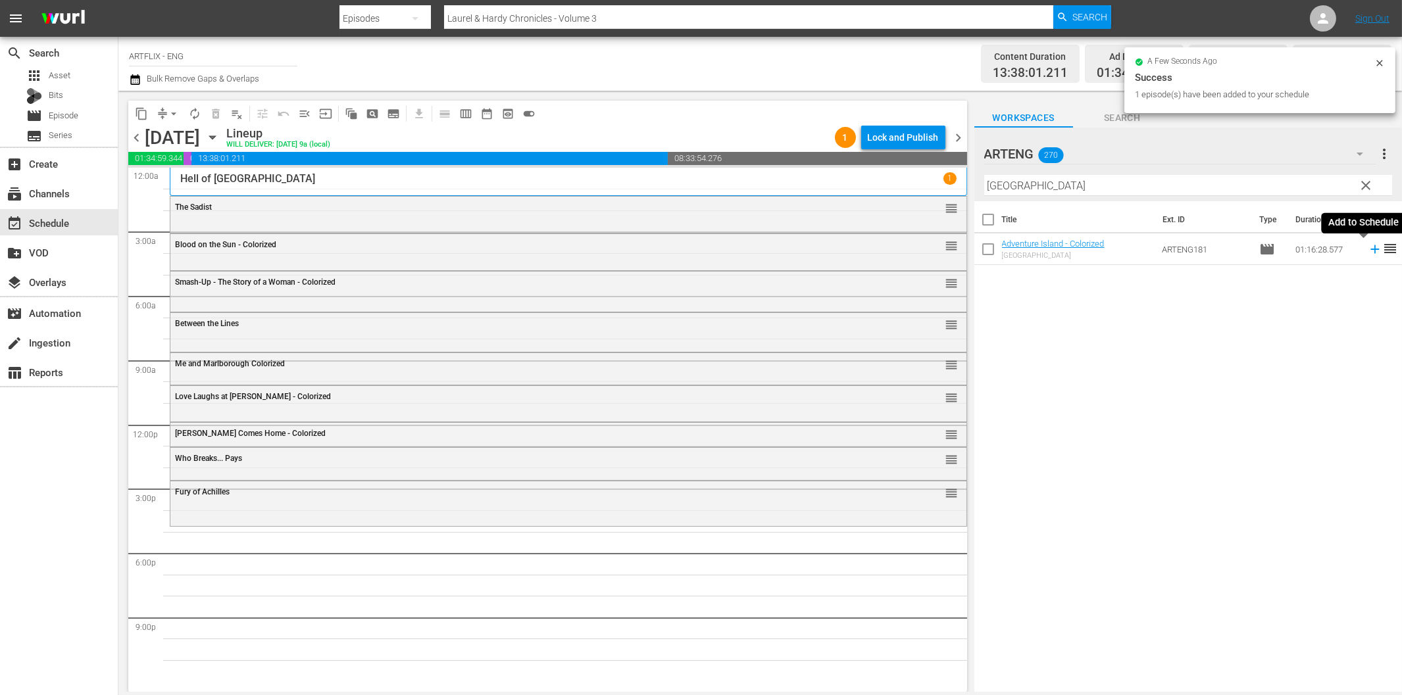
click at [1368, 251] on icon at bounding box center [1375, 249] width 14 height 14
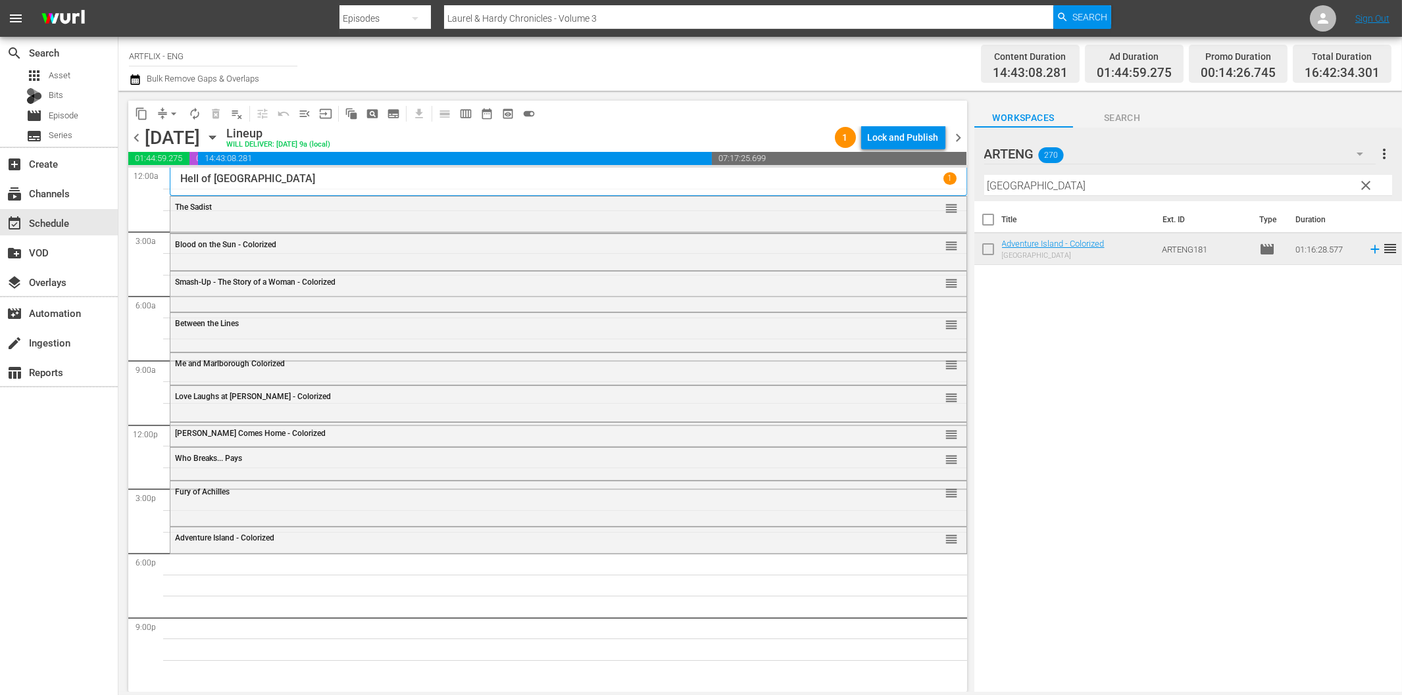
click at [1142, 189] on input "[GEOGRAPHIC_DATA]" at bounding box center [1188, 185] width 408 height 21
paste input "Convoy"
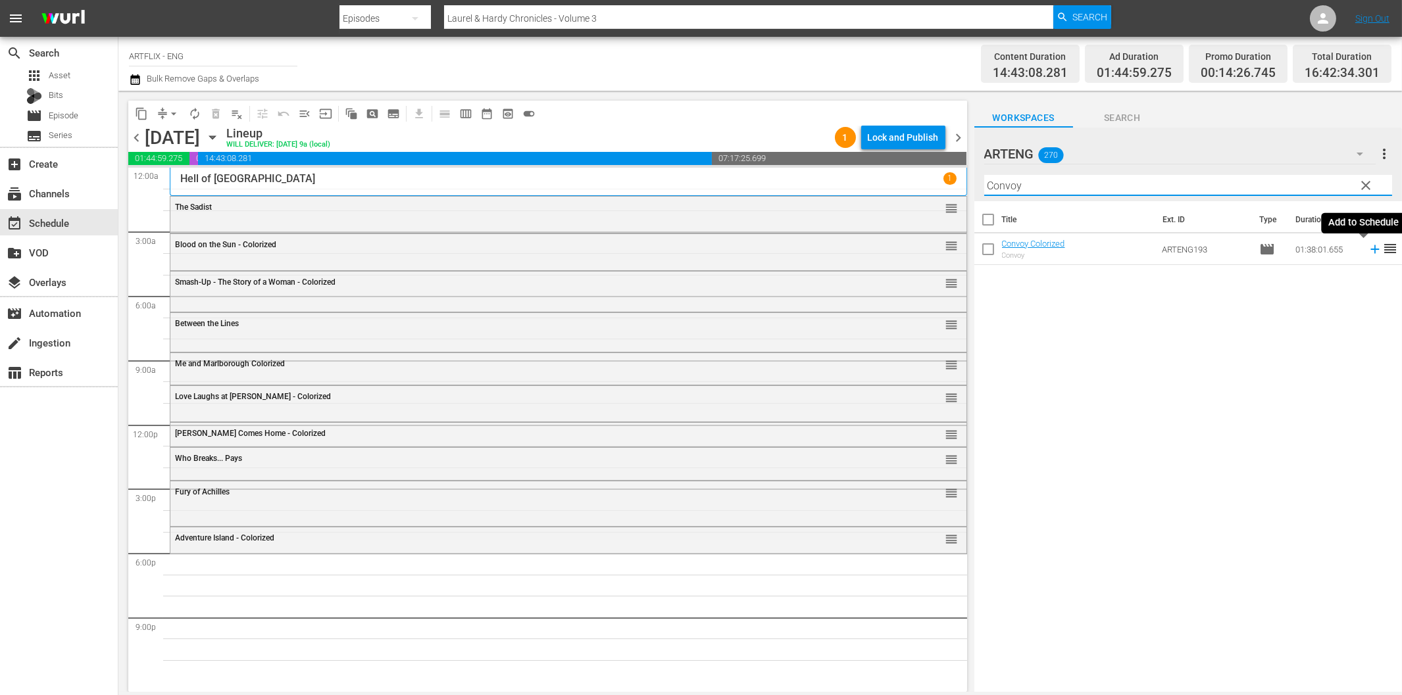
drag, startPoint x: 1364, startPoint y: 247, endPoint x: 1355, endPoint y: 253, distance: 10.0
click at [1370, 248] on icon at bounding box center [1374, 249] width 9 height 9
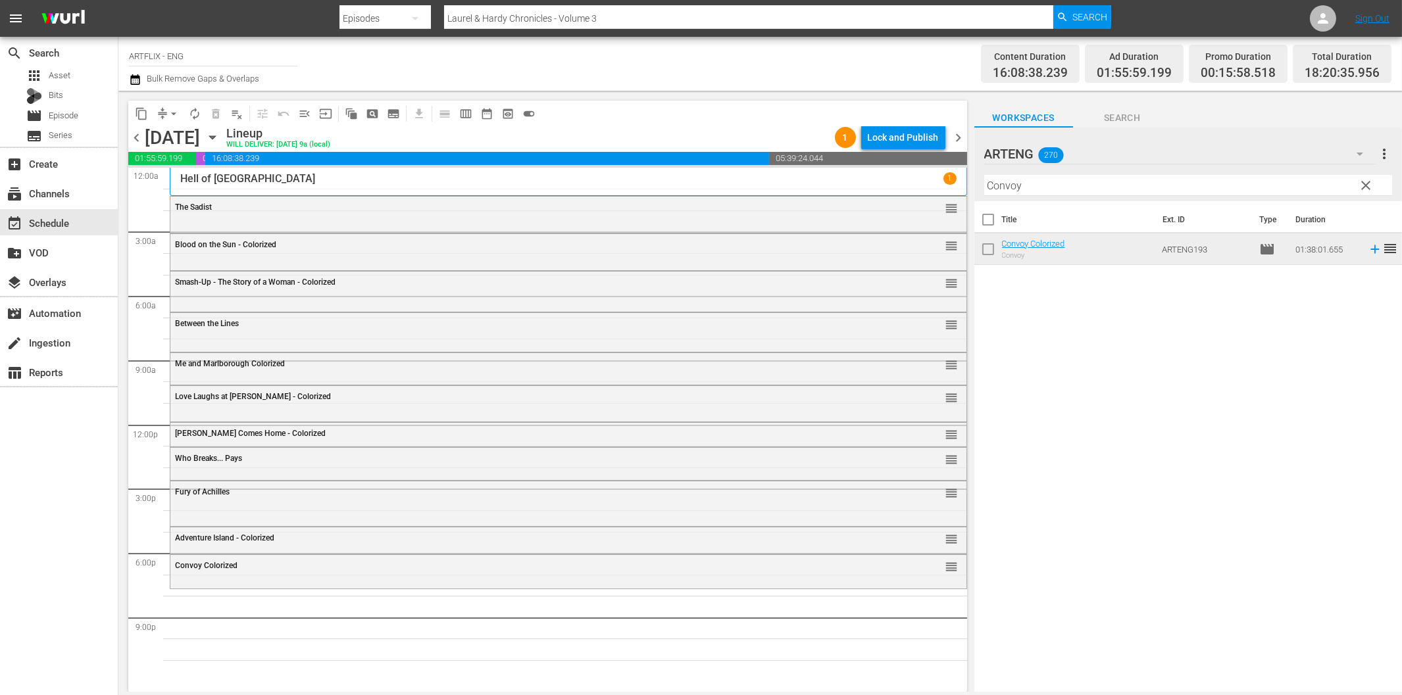
click at [1095, 188] on input "Convoy" at bounding box center [1188, 185] width 408 height 21
paste input "Piranha"
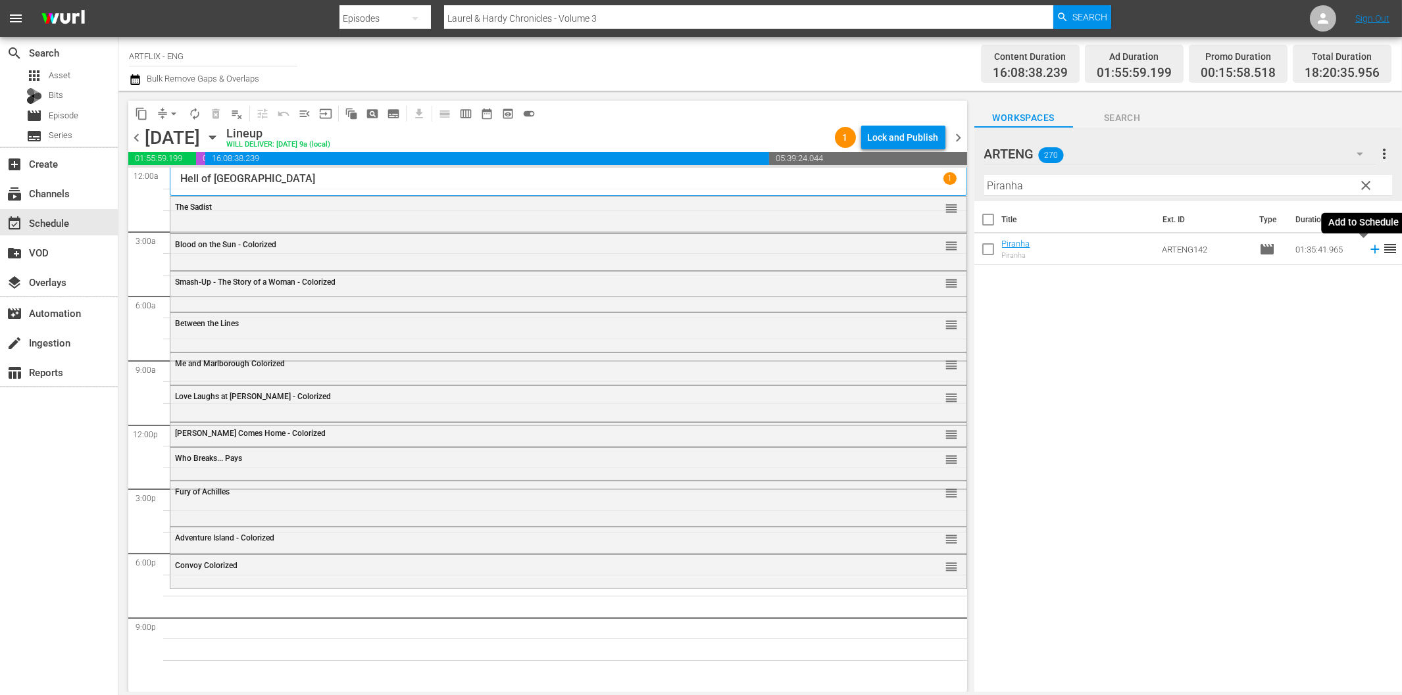
click at [1368, 247] on icon at bounding box center [1375, 249] width 14 height 14
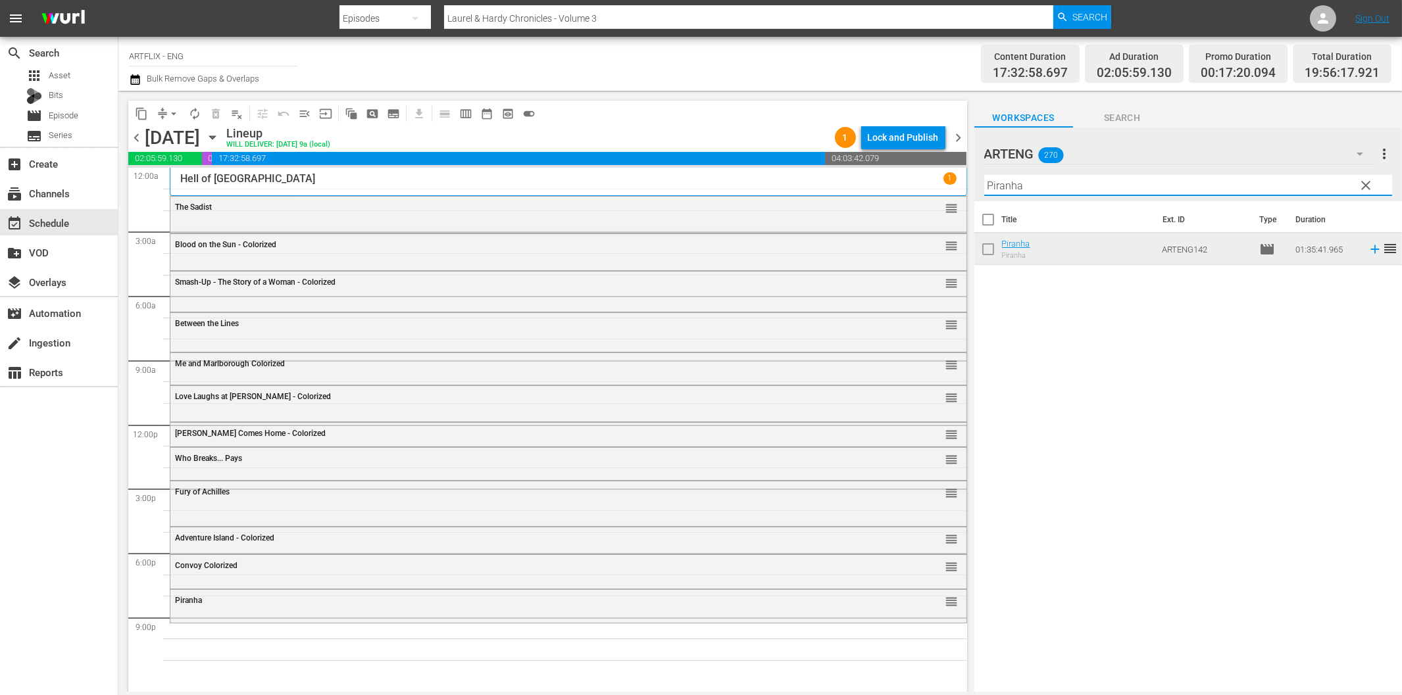
click at [1101, 180] on input "Piranha" at bounding box center [1188, 185] width 408 height 21
paste input "Lost in the Stratosphere"
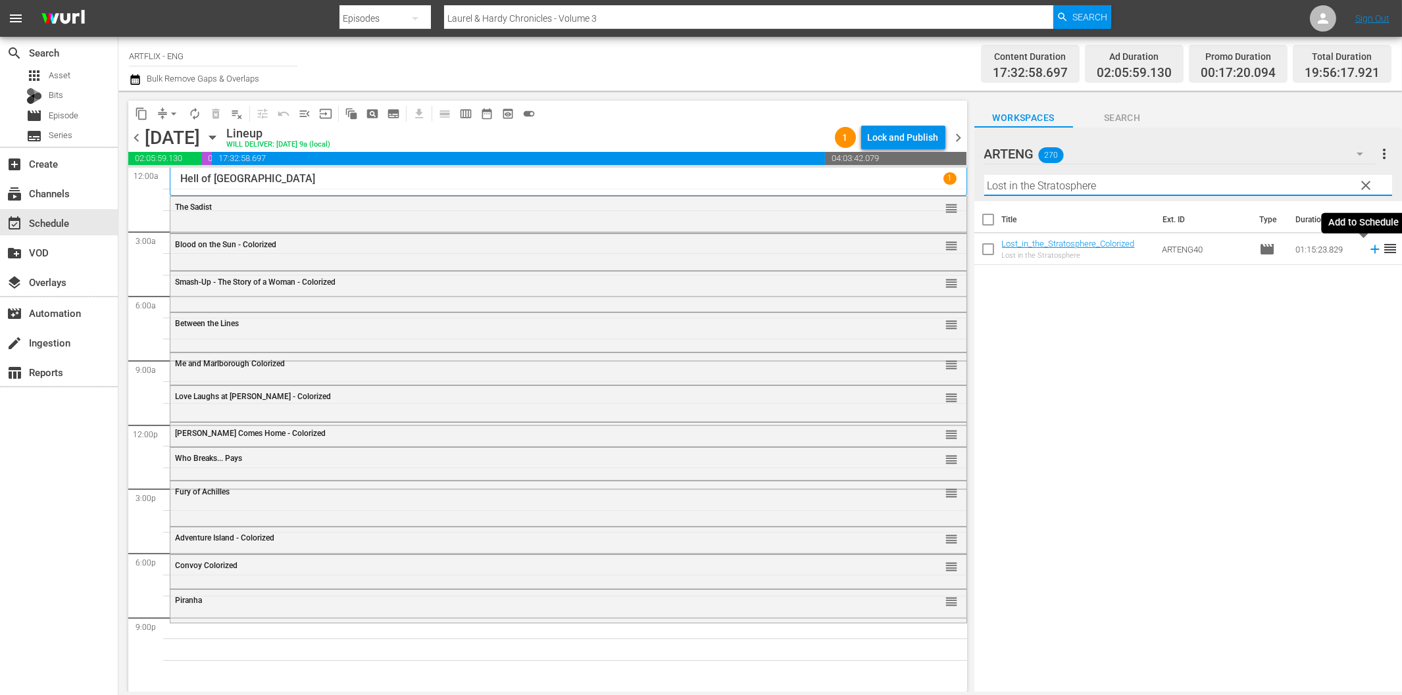
click at [1370, 250] on icon at bounding box center [1374, 249] width 9 height 9
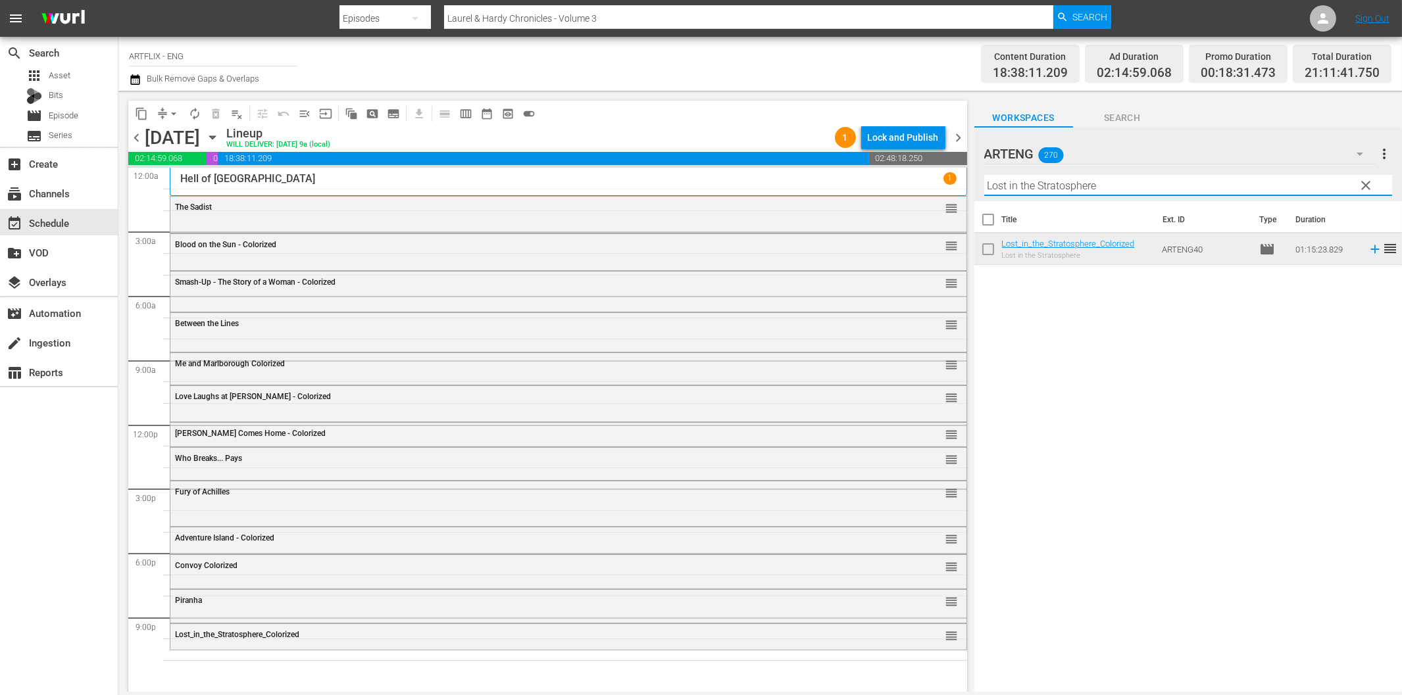
click at [1135, 191] on input "Lost in the Stratosphere" at bounding box center [1188, 185] width 408 height 21
paste input "The Last Mission of Detective [PERSON_NAME]"
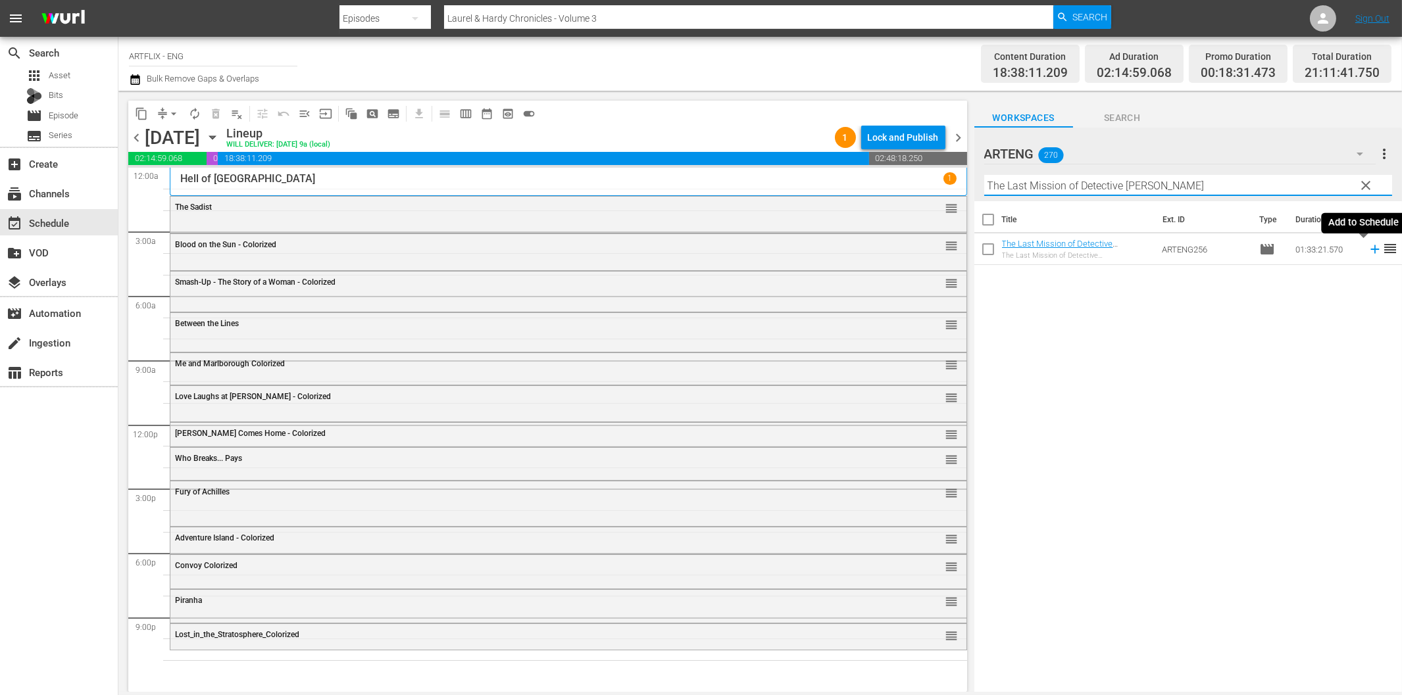
click at [1368, 247] on icon at bounding box center [1375, 249] width 14 height 14
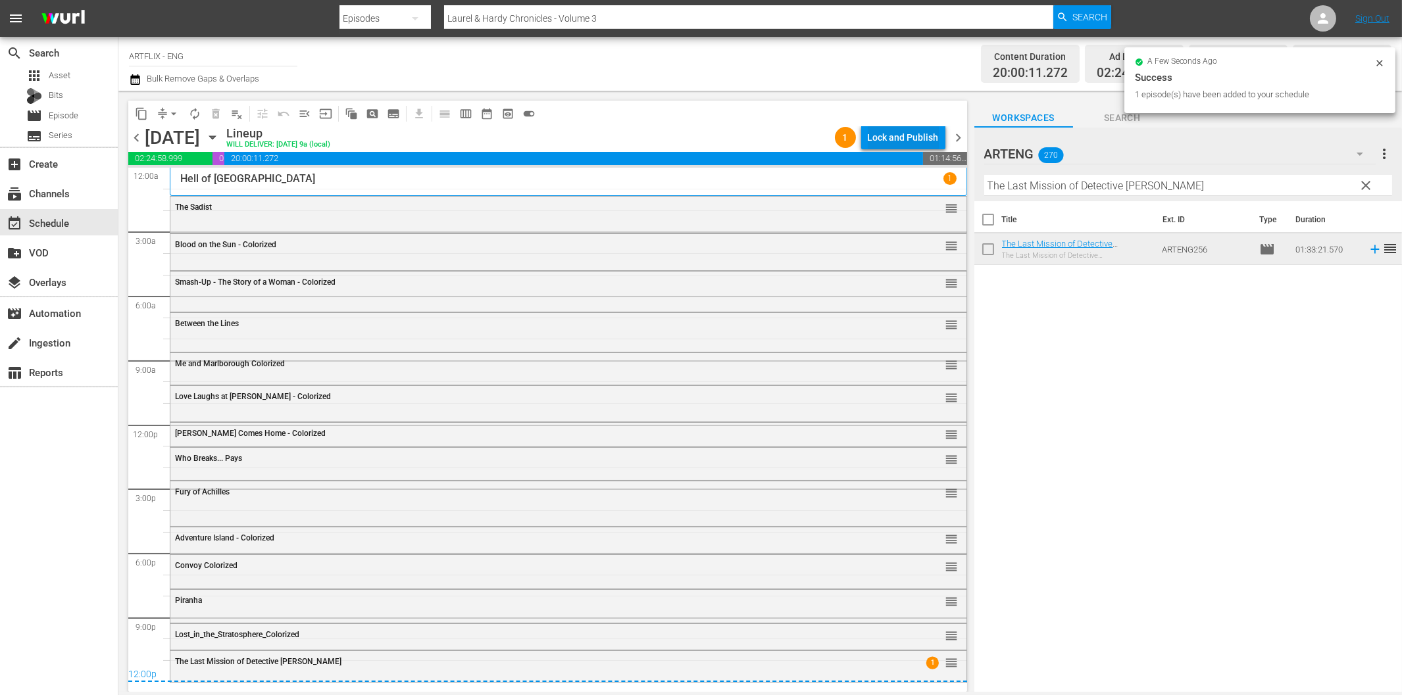
click at [912, 141] on div "Lock and Publish" at bounding box center [903, 138] width 71 height 24
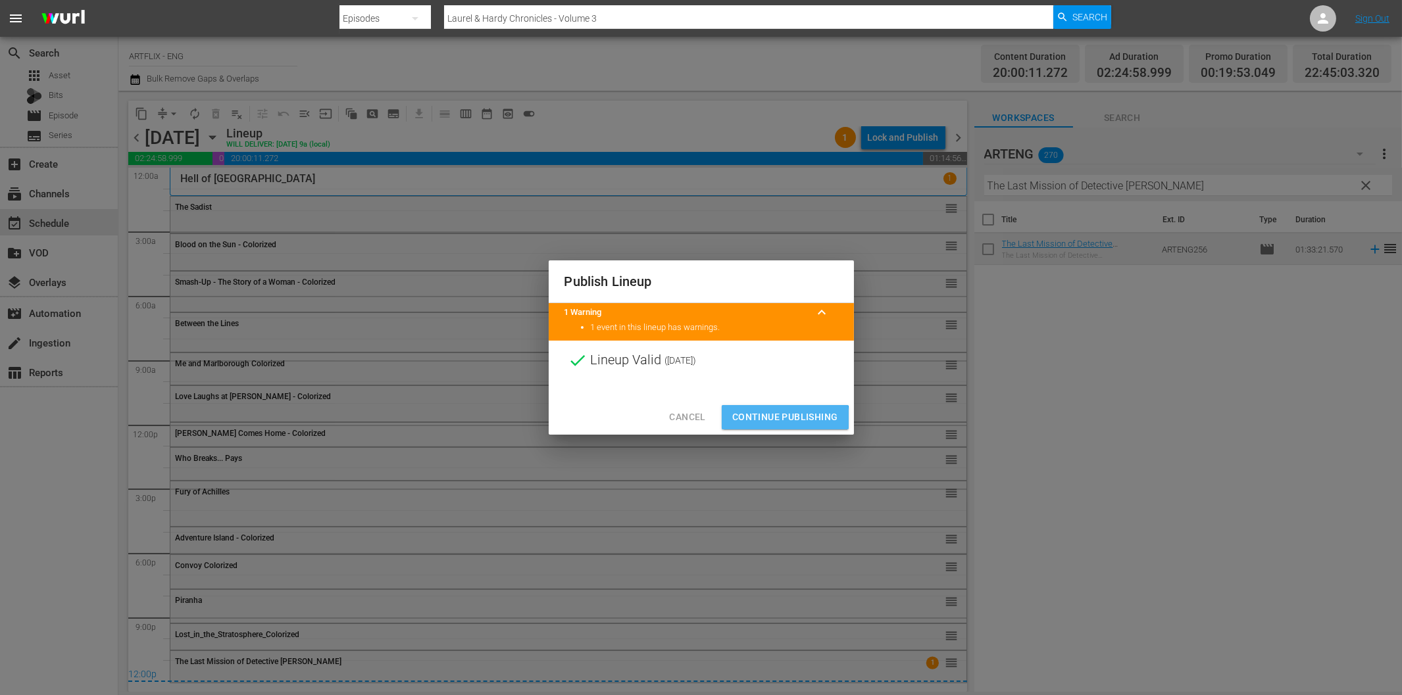
click at [772, 421] on span "Continue Publishing" at bounding box center [785, 417] width 106 height 16
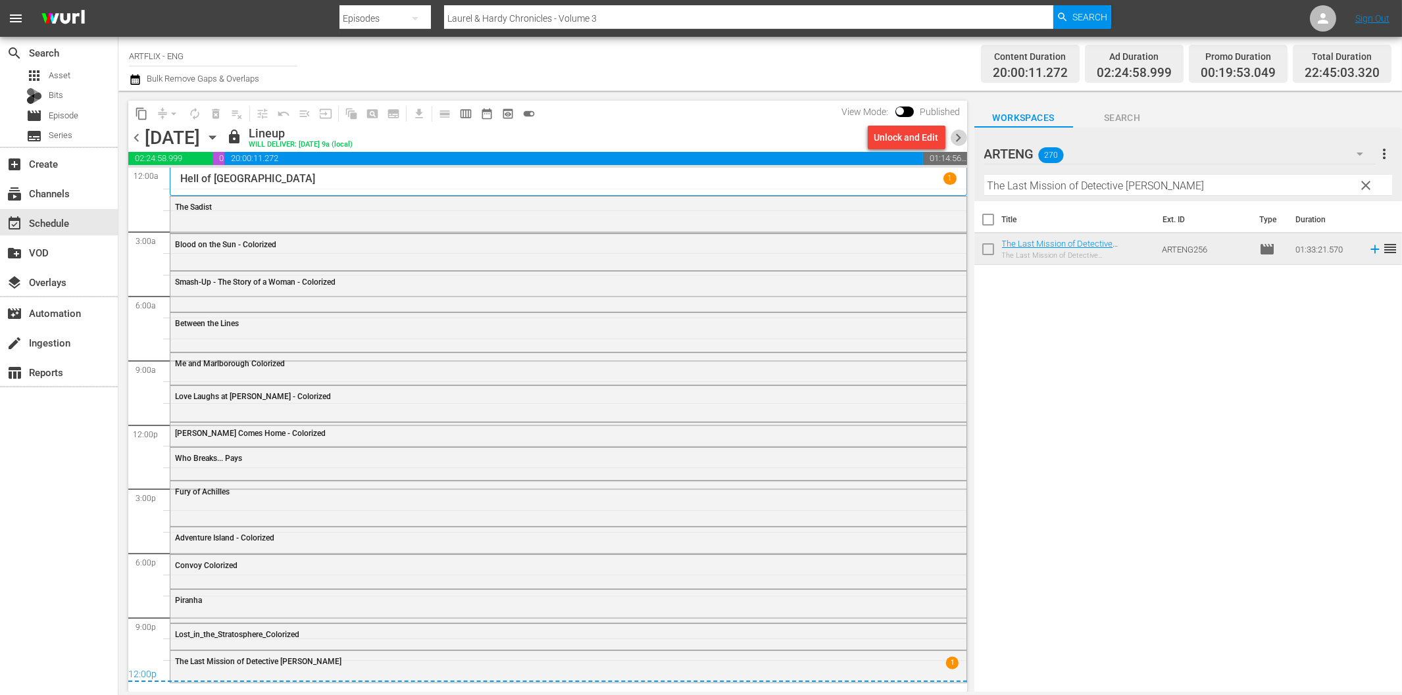
click at [955, 134] on span "chevron_right" at bounding box center [958, 138] width 16 height 16
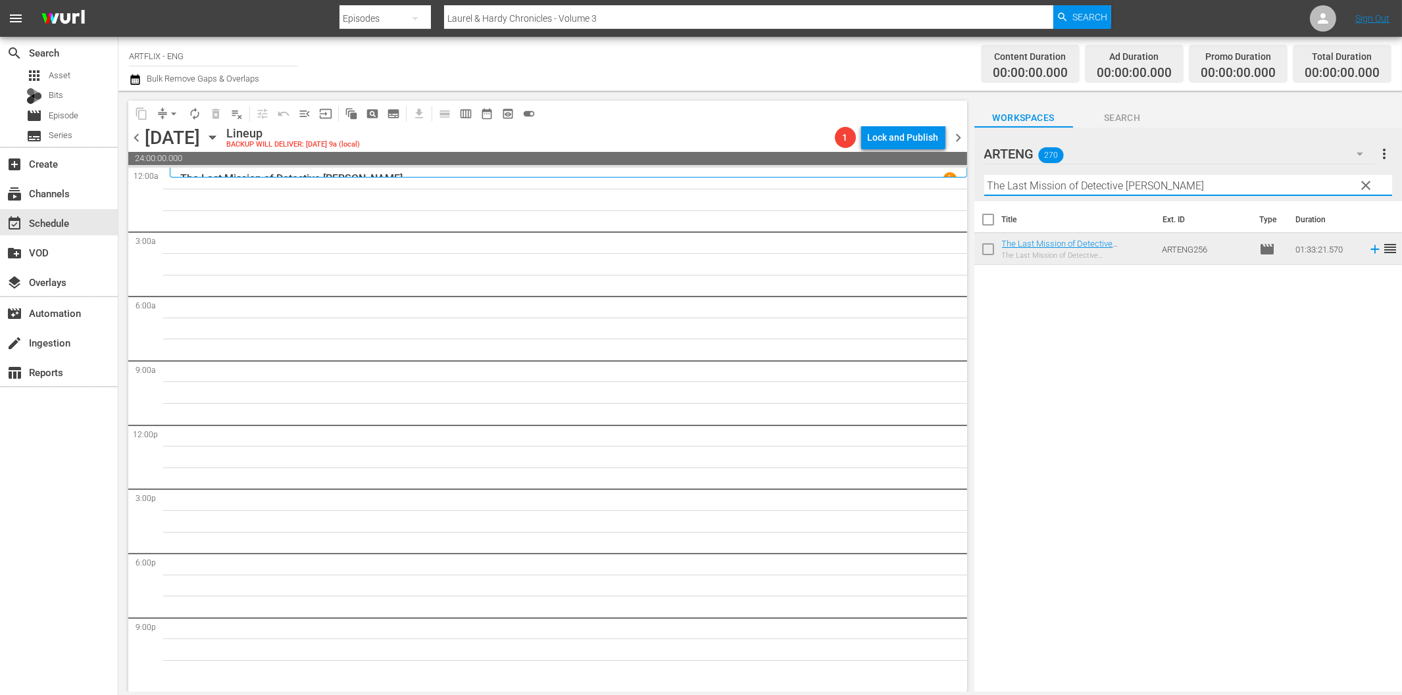
click at [1071, 188] on input "The Last Mission of Detective [PERSON_NAME]" at bounding box center [1188, 185] width 408 height 21
paste input "Dixiana"
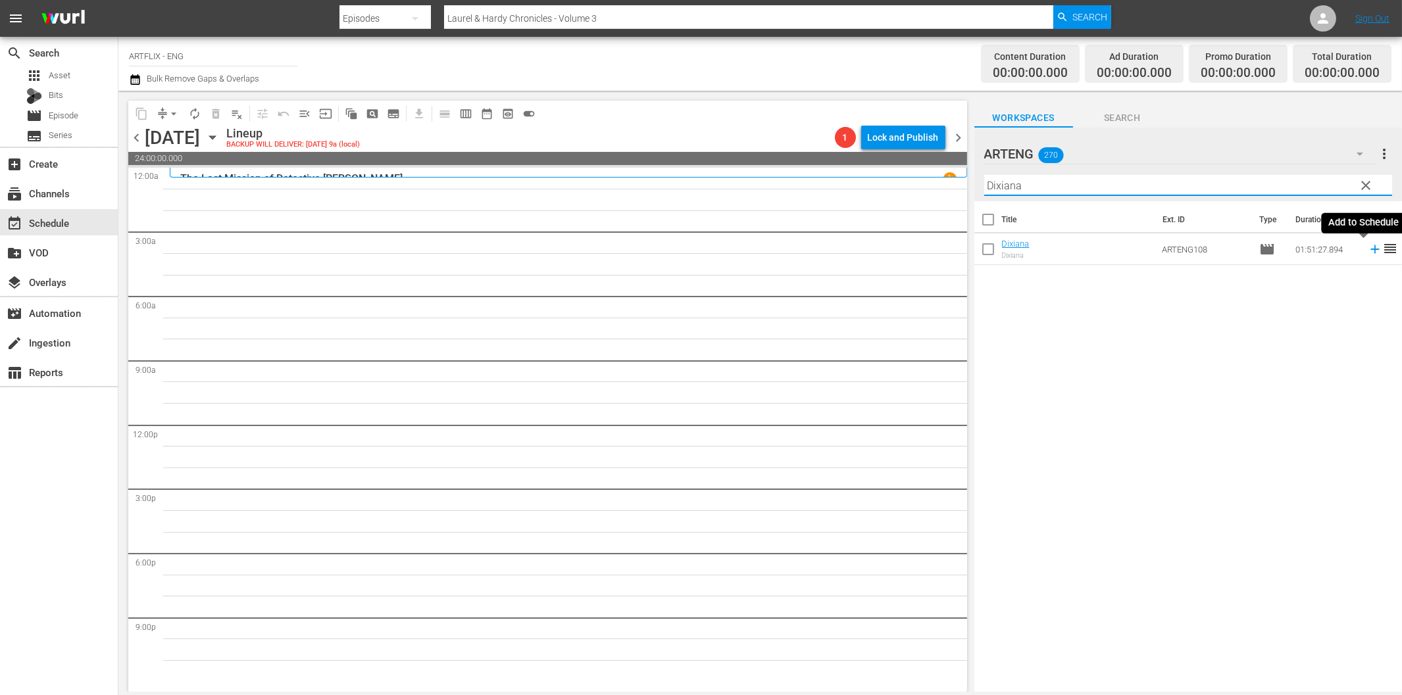
click at [1368, 246] on icon at bounding box center [1375, 249] width 14 height 14
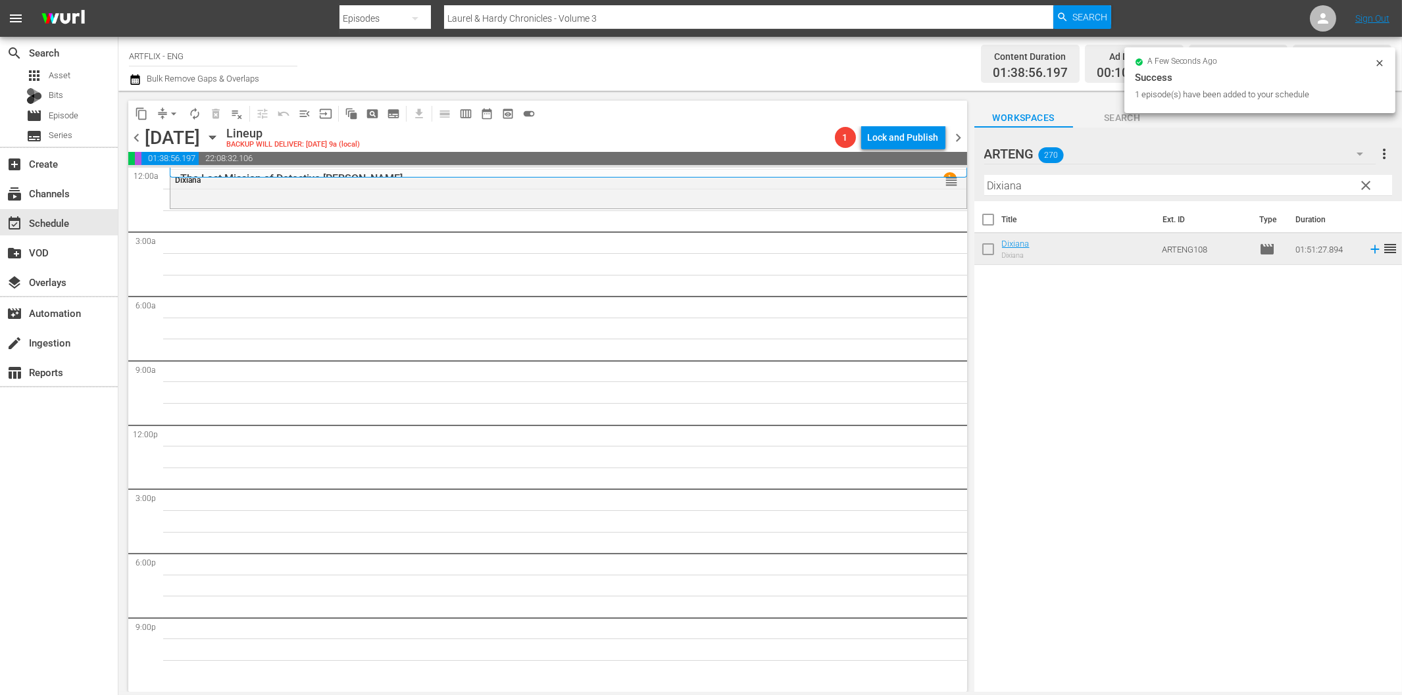
click at [1088, 182] on input "Dixiana" at bounding box center [1188, 185] width 408 height 21
paste input "Maybe I'll Come Home in the Spring"
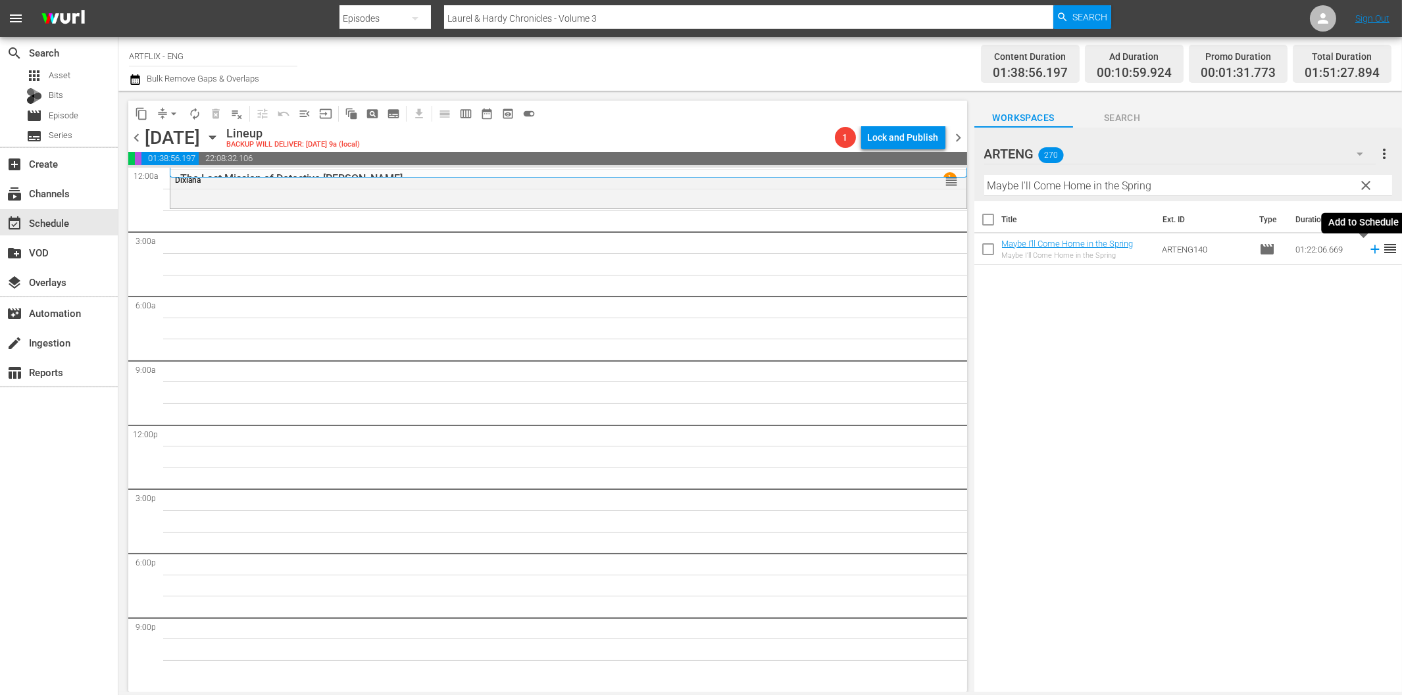
click at [1370, 250] on icon at bounding box center [1374, 249] width 9 height 9
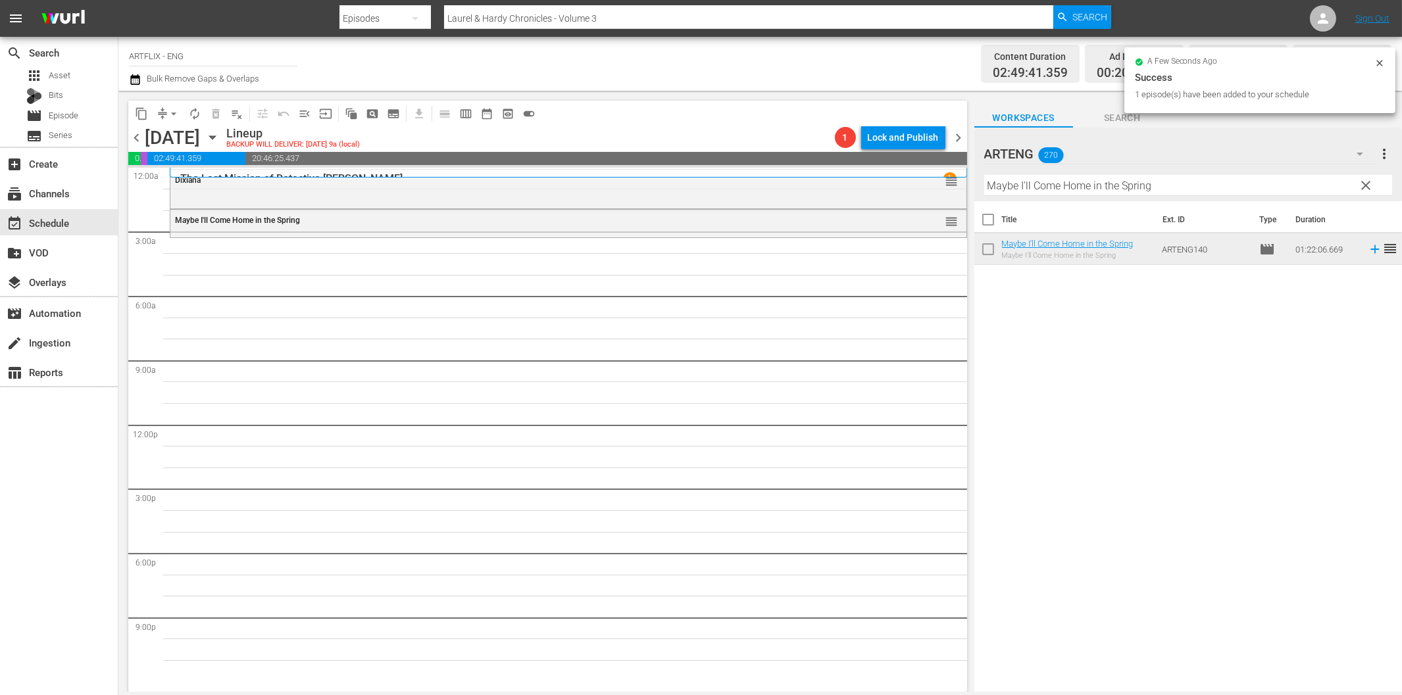
click at [1037, 195] on hr at bounding box center [1188, 195] width 408 height 1
click at [1037, 191] on input "Maybe I'll Come Home in the Spring" at bounding box center [1188, 185] width 408 height 21
paste input "Confidential"
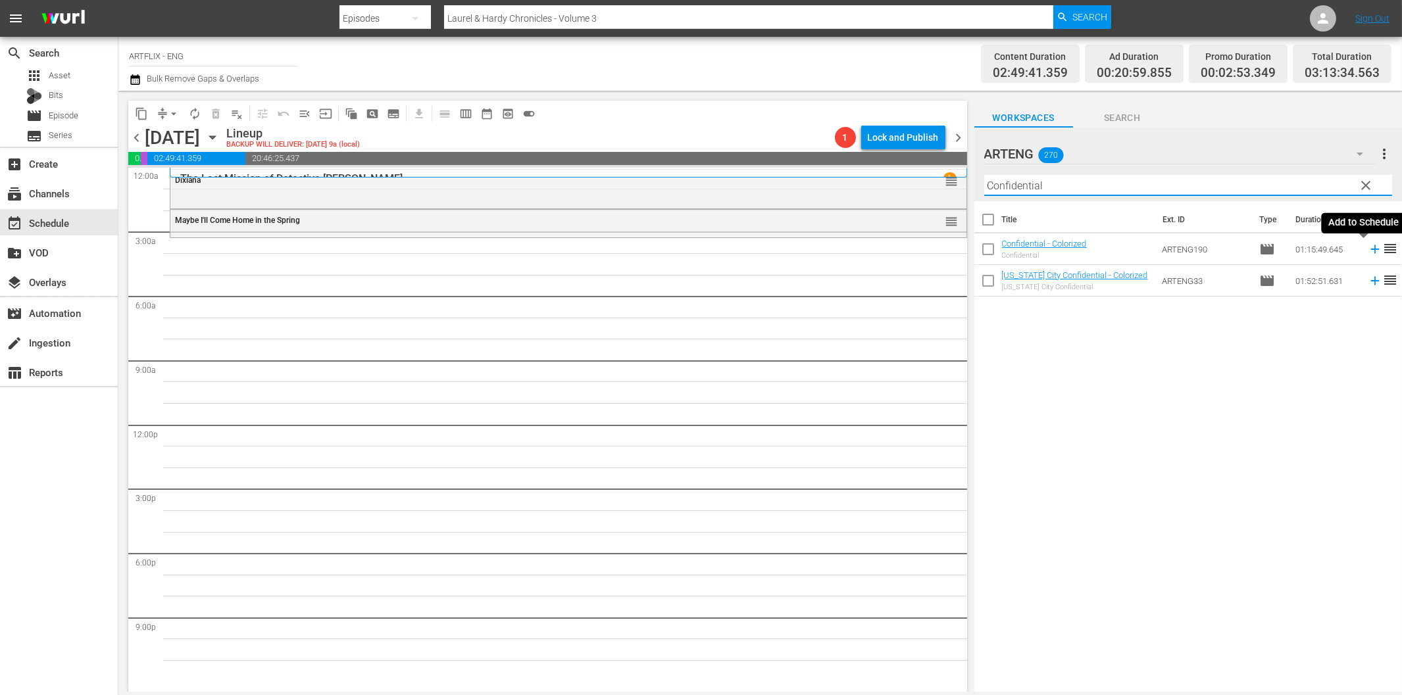
click at [1368, 251] on icon at bounding box center [1375, 249] width 14 height 14
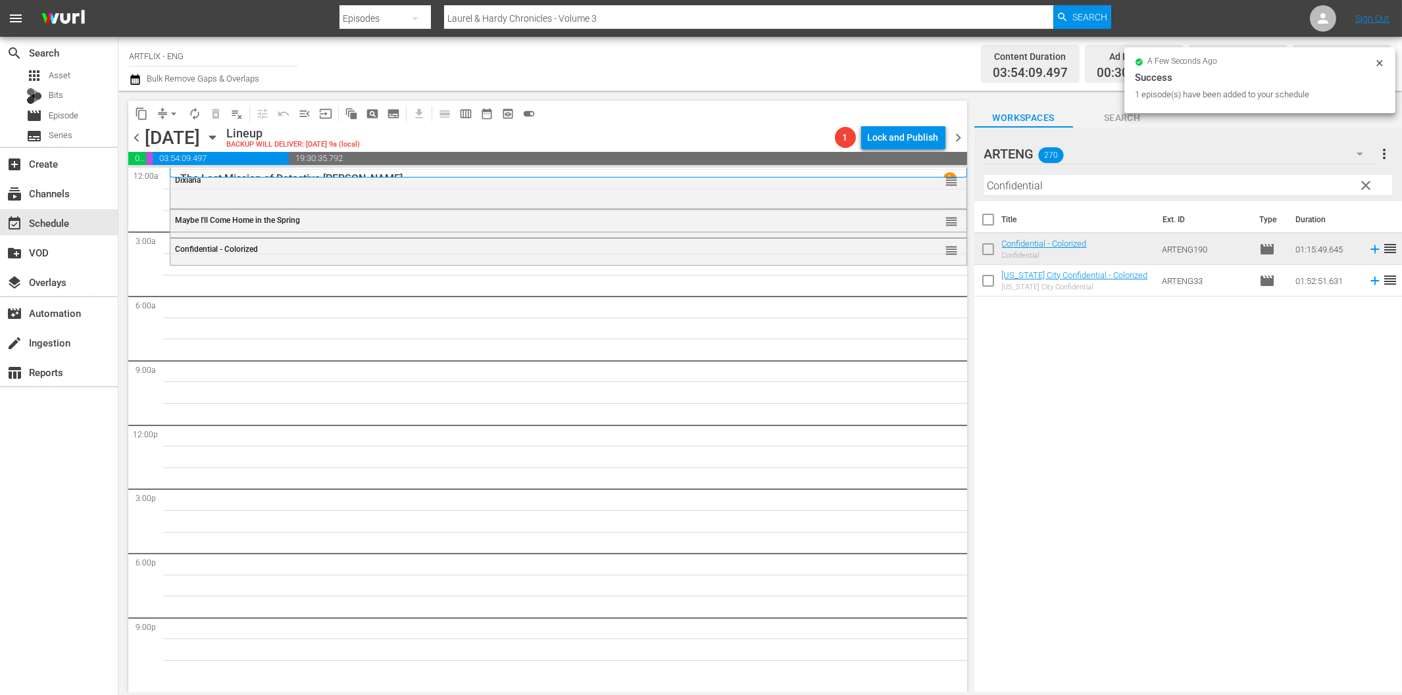
click at [1087, 185] on input "Confidential" at bounding box center [1188, 185] width 408 height 21
paste input "My Man [PERSON_NAME]"
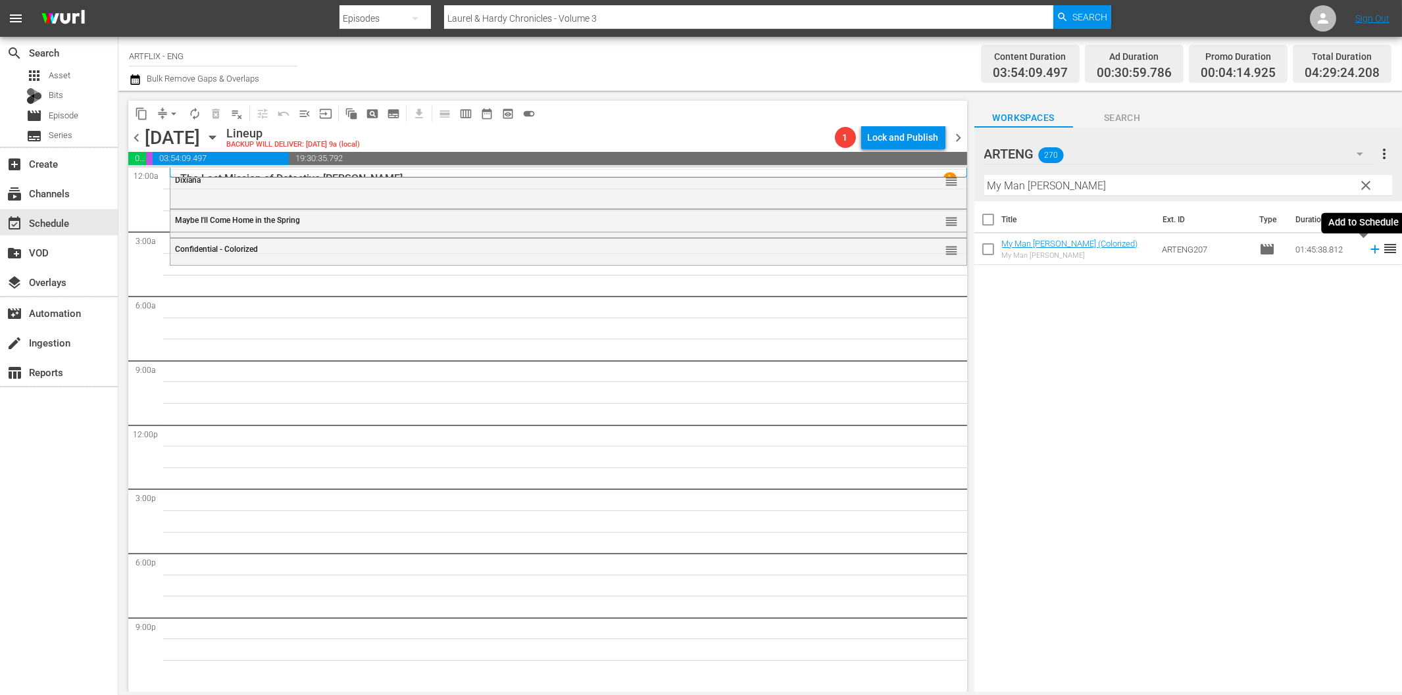
click at [1368, 247] on icon at bounding box center [1375, 249] width 14 height 14
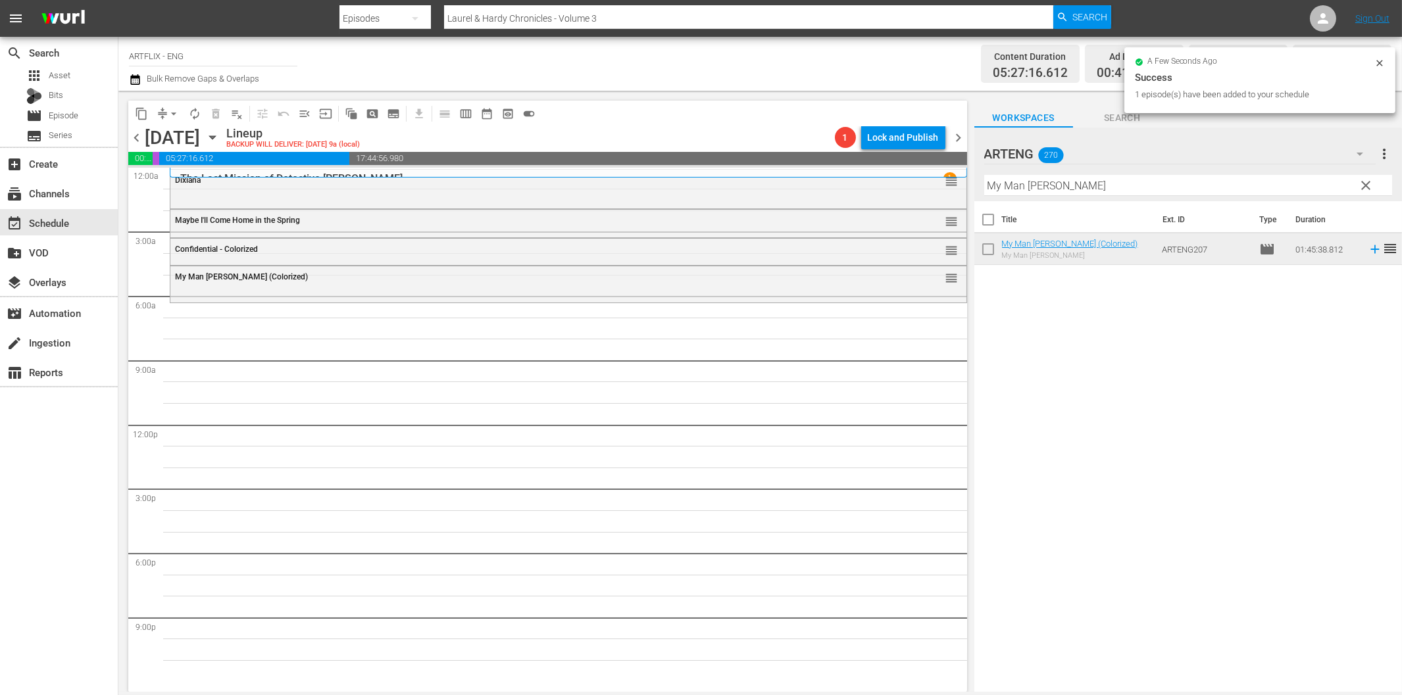
click at [1046, 188] on input "My Man [PERSON_NAME]" at bounding box center [1188, 185] width 408 height 21
paste input "Little Princess"
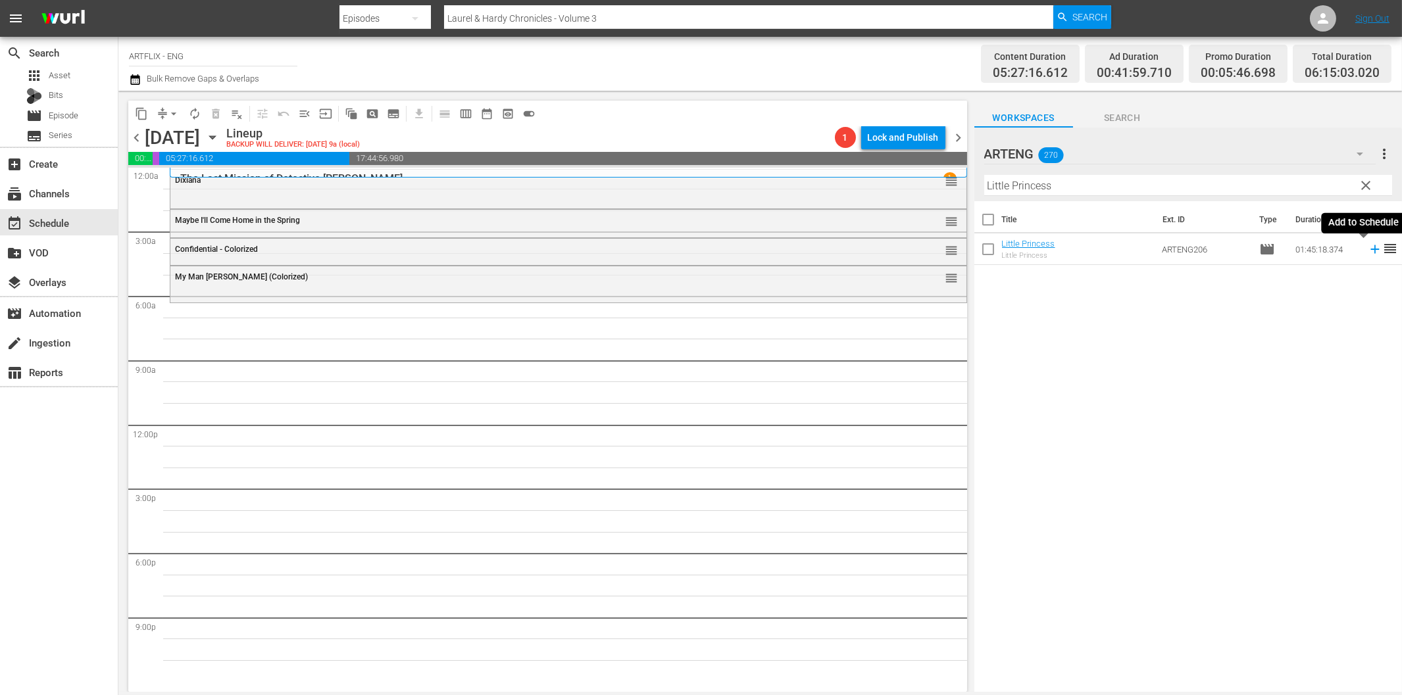
click at [1370, 253] on icon at bounding box center [1374, 249] width 9 height 9
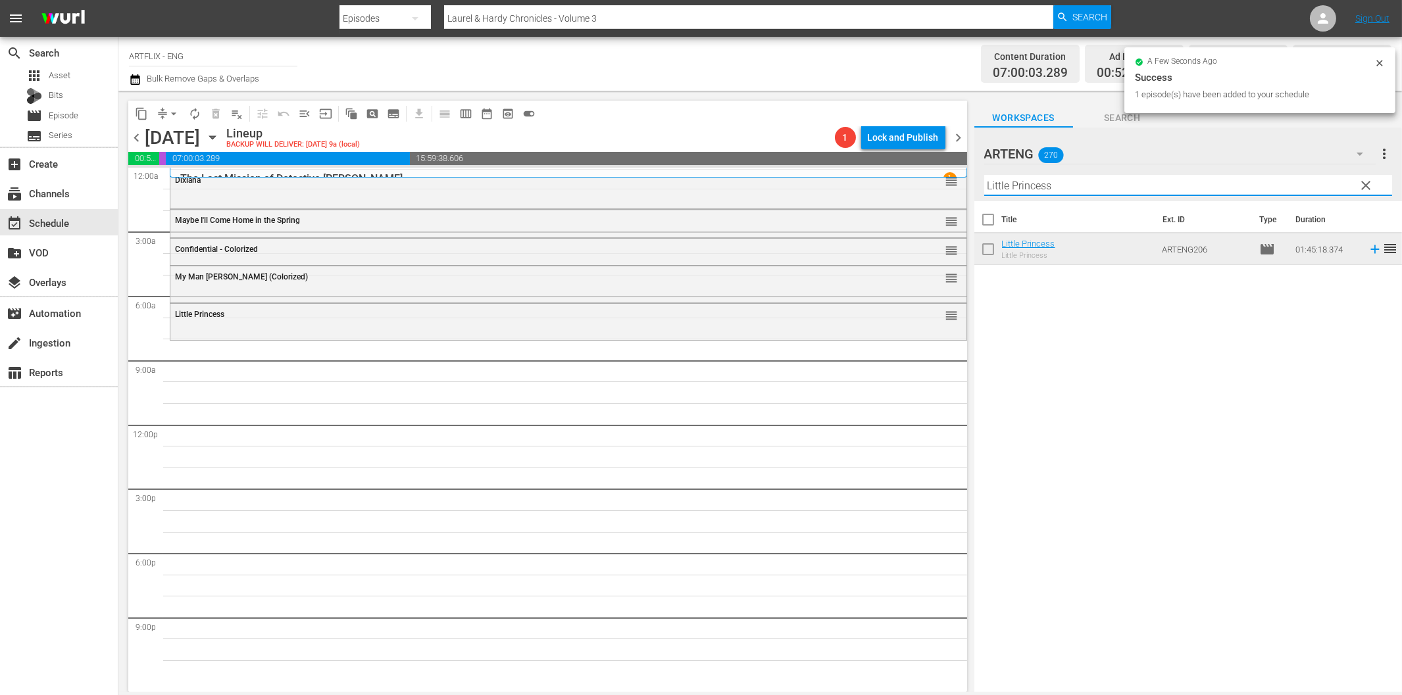
click at [1045, 187] on input "Little Princess" at bounding box center [1188, 185] width 408 height 21
paste input "[PERSON_NAME] and the Trapper"
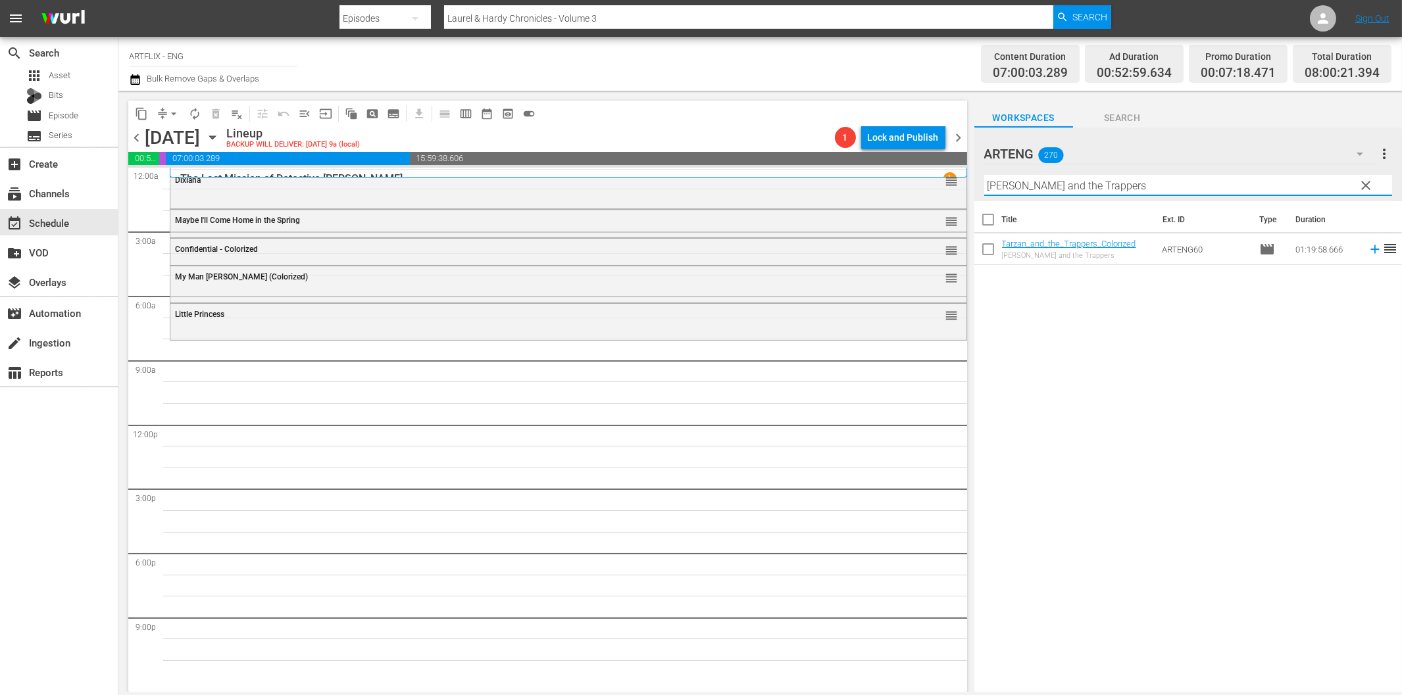
click at [1382, 253] on span "reorder" at bounding box center [1390, 249] width 16 height 16
click at [1368, 247] on icon at bounding box center [1375, 249] width 14 height 14
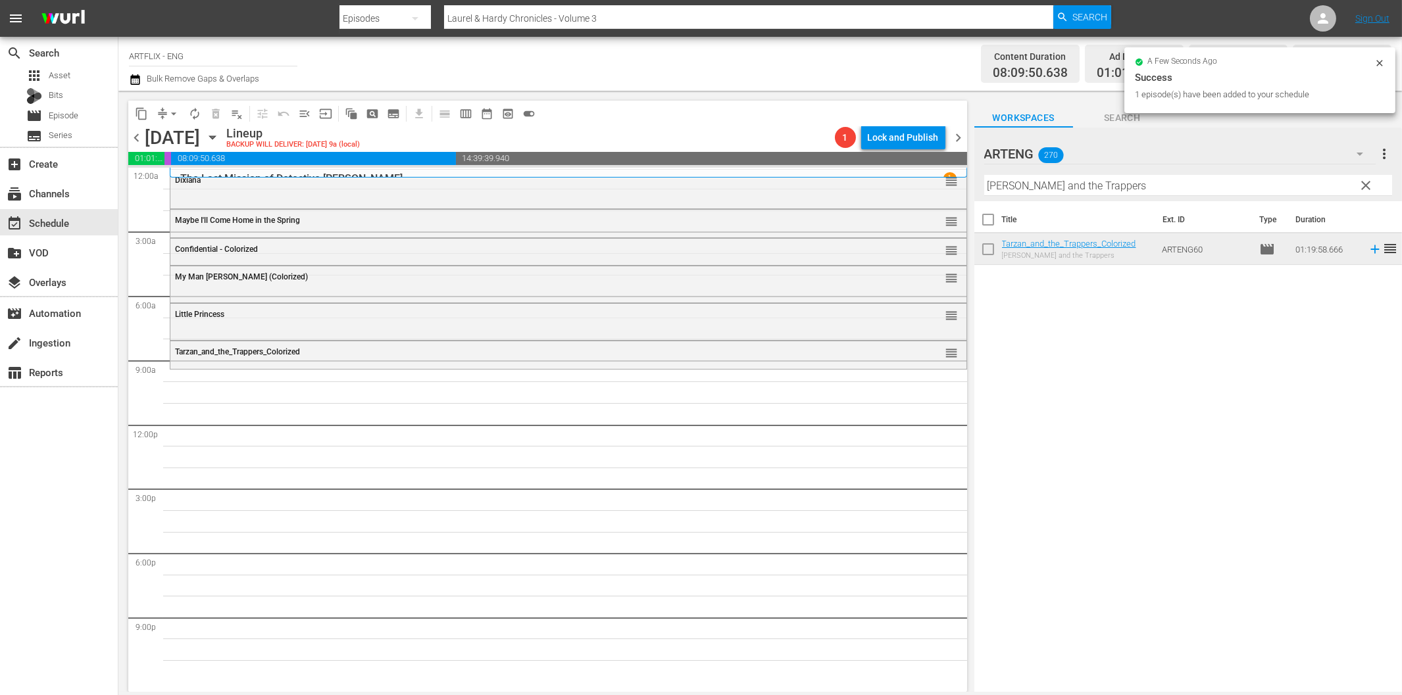
click at [1008, 179] on input "[PERSON_NAME] and the Trappers" at bounding box center [1188, 185] width 408 height 21
paste
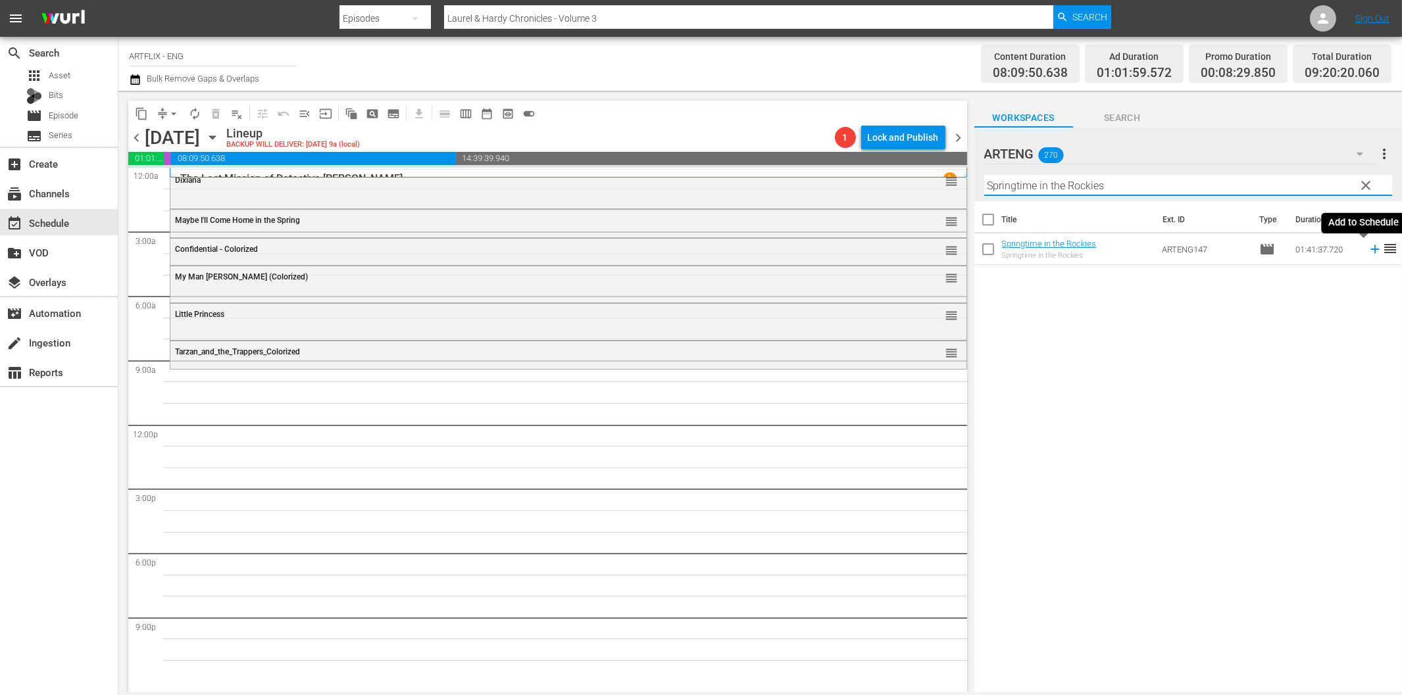
click at [1368, 251] on icon at bounding box center [1375, 249] width 14 height 14
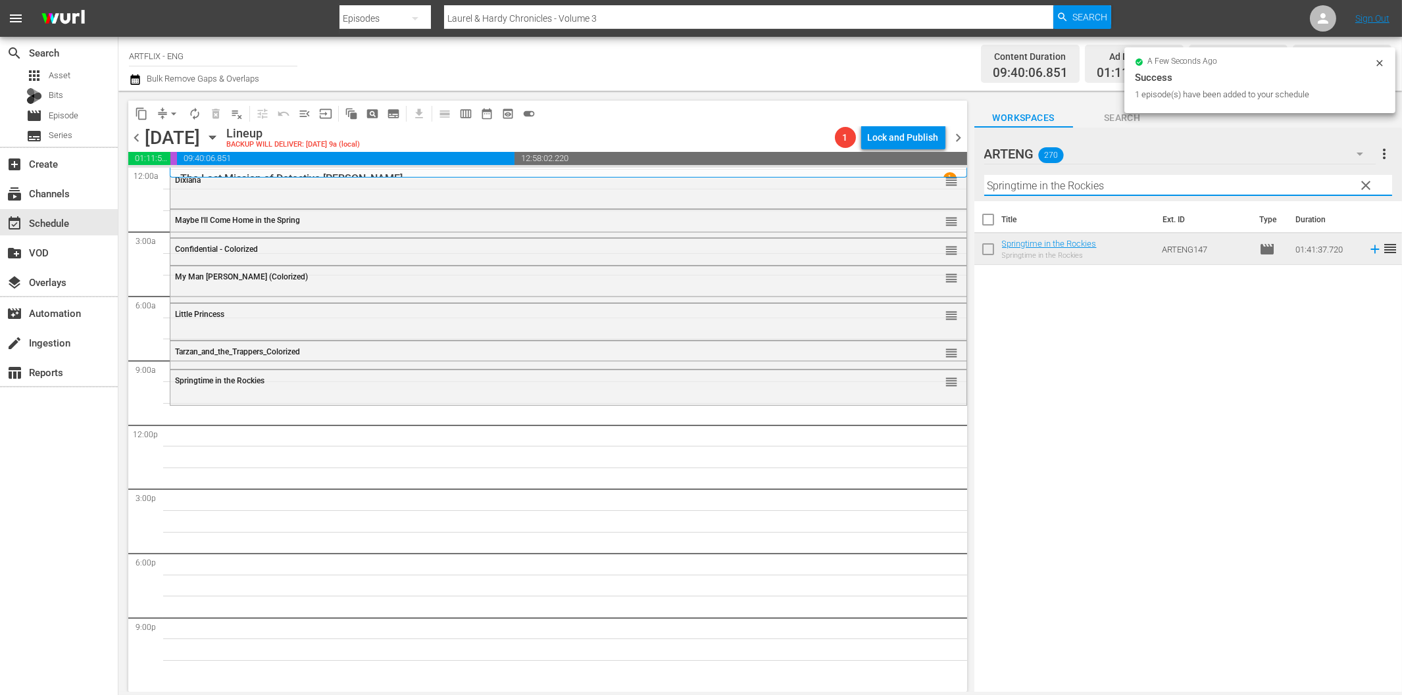
click at [1005, 185] on input "Springtime in the Rockies" at bounding box center [1188, 185] width 408 height 21
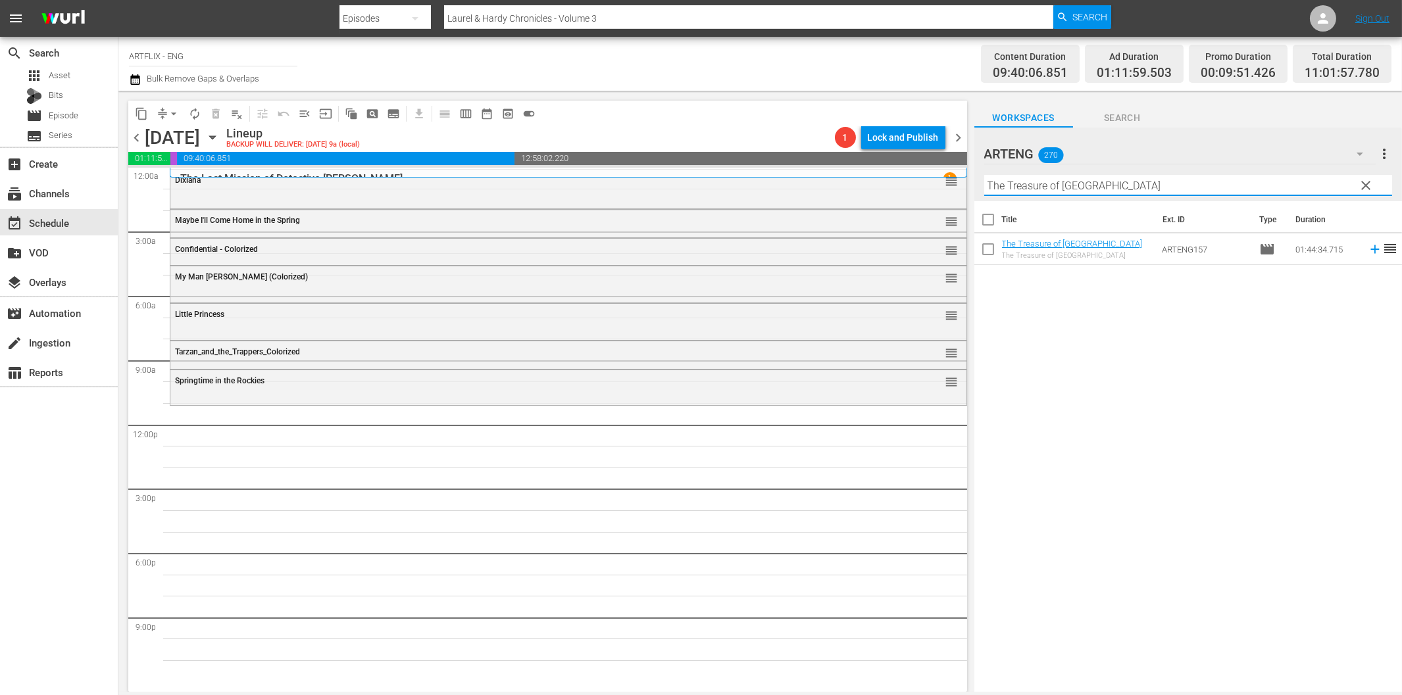
click at [1368, 247] on icon at bounding box center [1375, 249] width 14 height 14
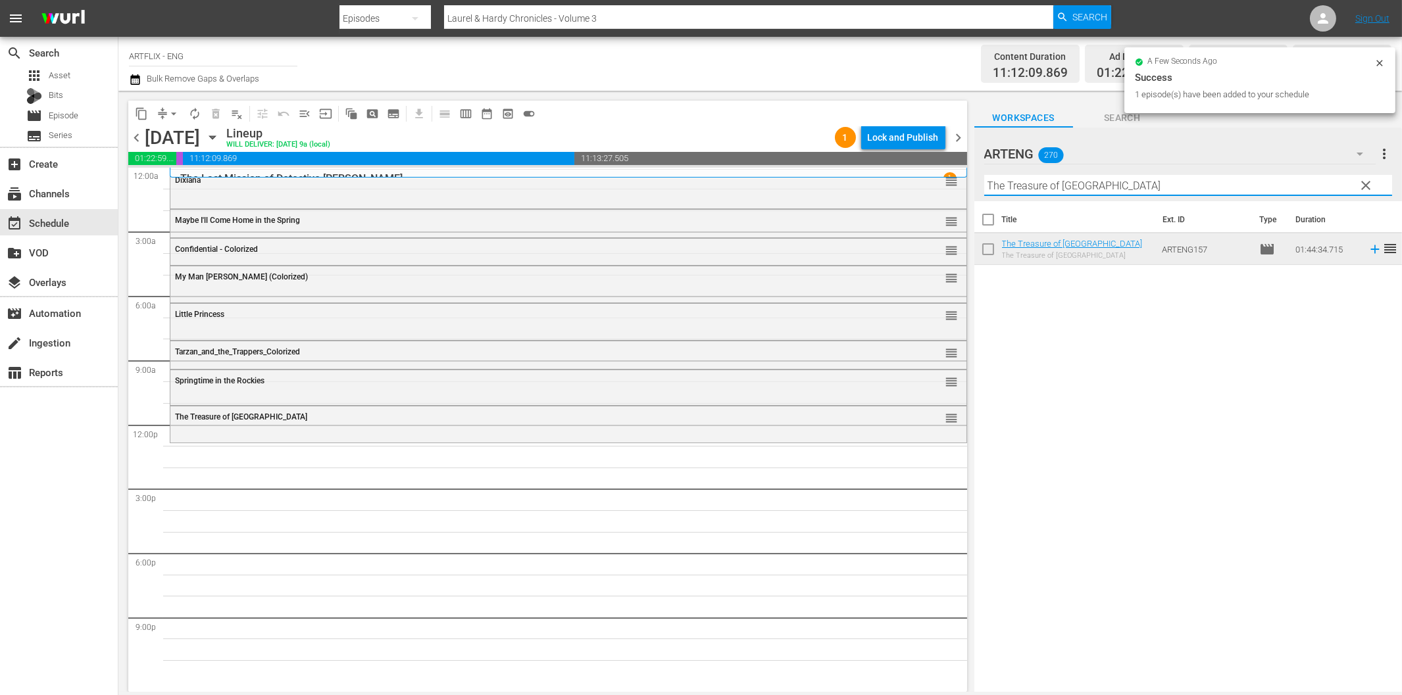
click at [1131, 185] on input "The Treasure of [GEOGRAPHIC_DATA]" at bounding box center [1188, 185] width 408 height 21
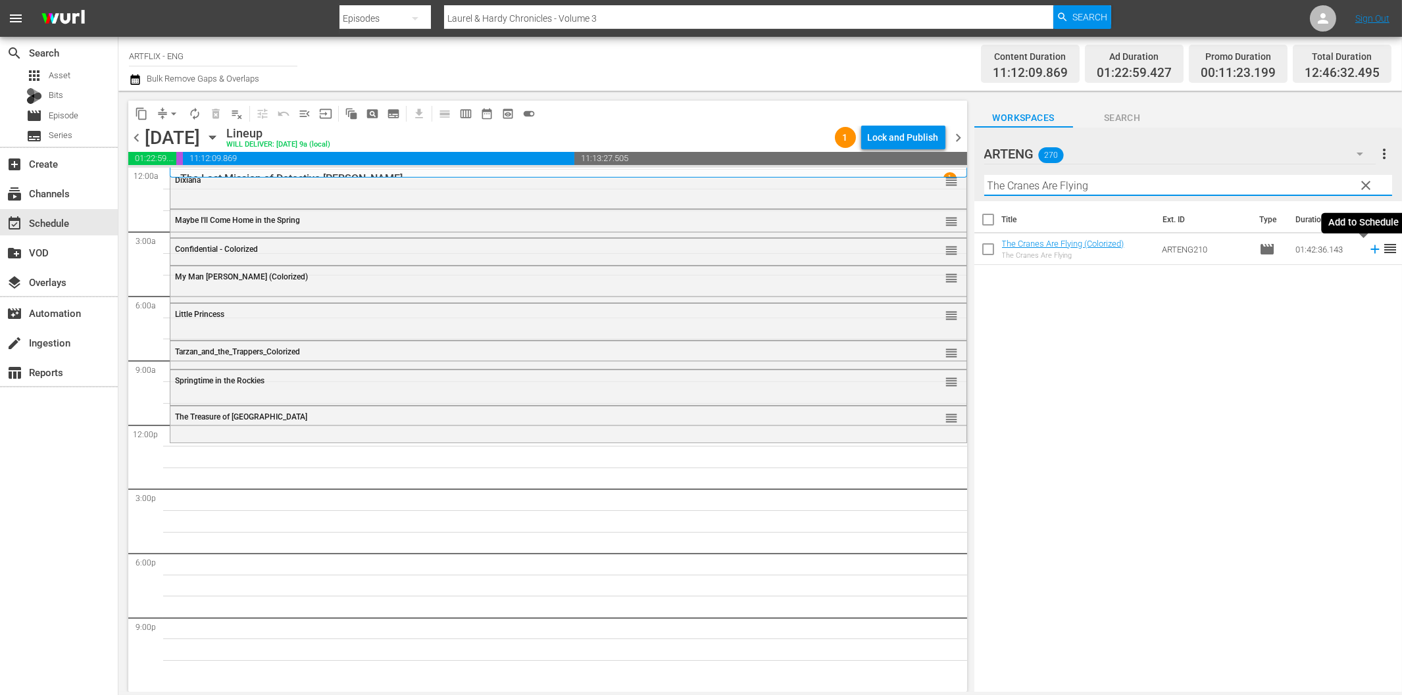
click at [1370, 247] on icon at bounding box center [1374, 249] width 9 height 9
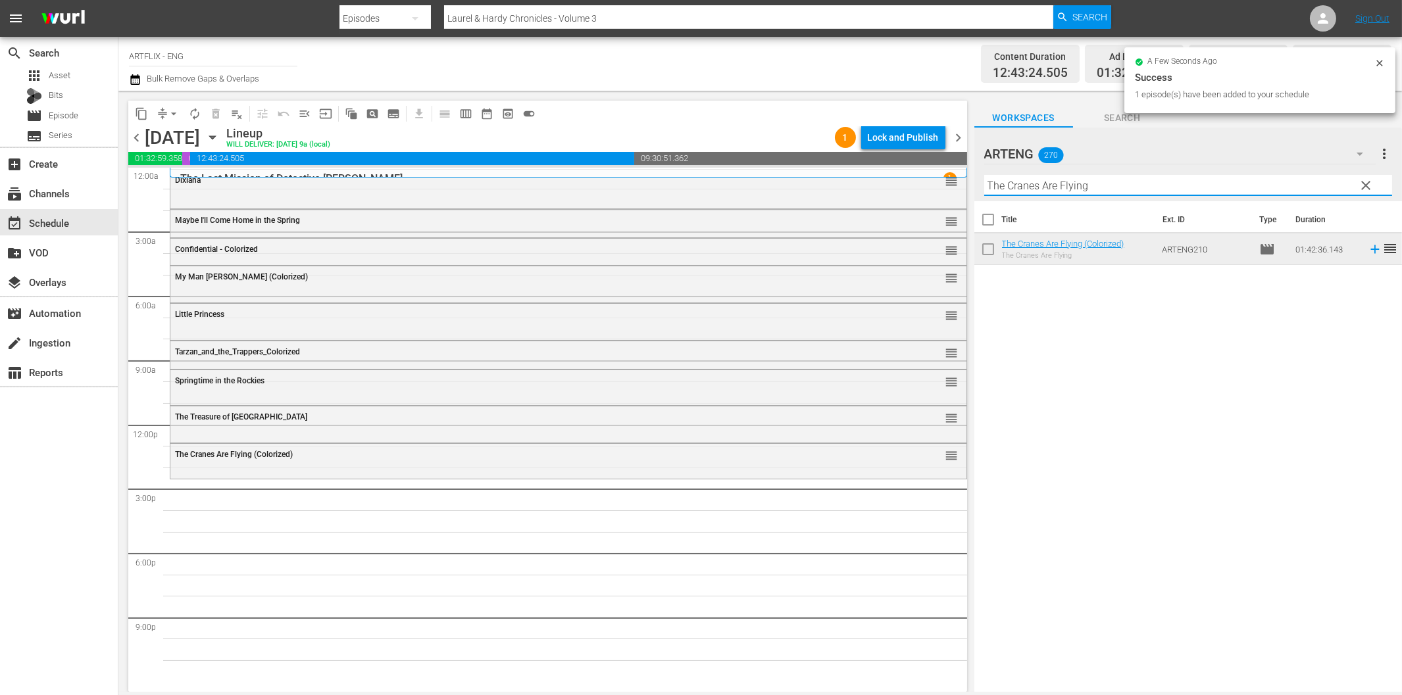
click at [1047, 191] on input "The Cranes Are Flying" at bounding box center [1188, 185] width 408 height 21
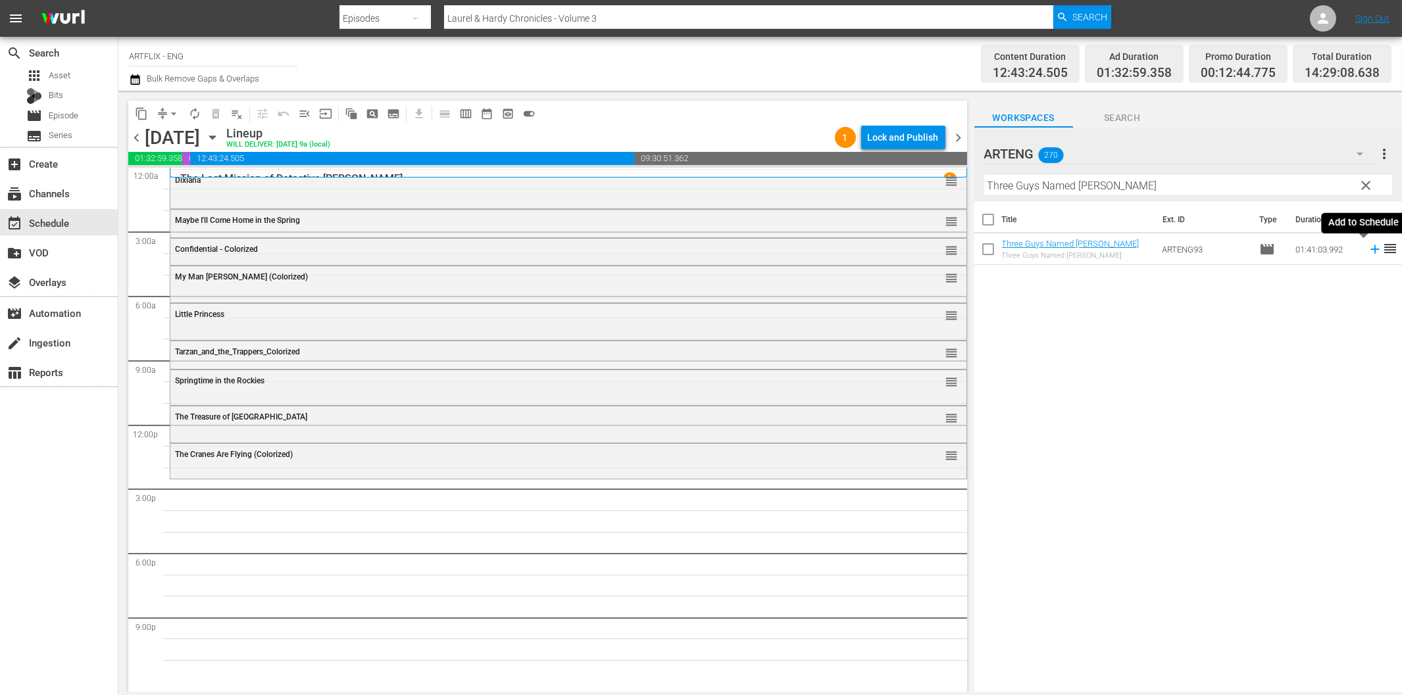
click at [1368, 251] on icon at bounding box center [1375, 249] width 14 height 14
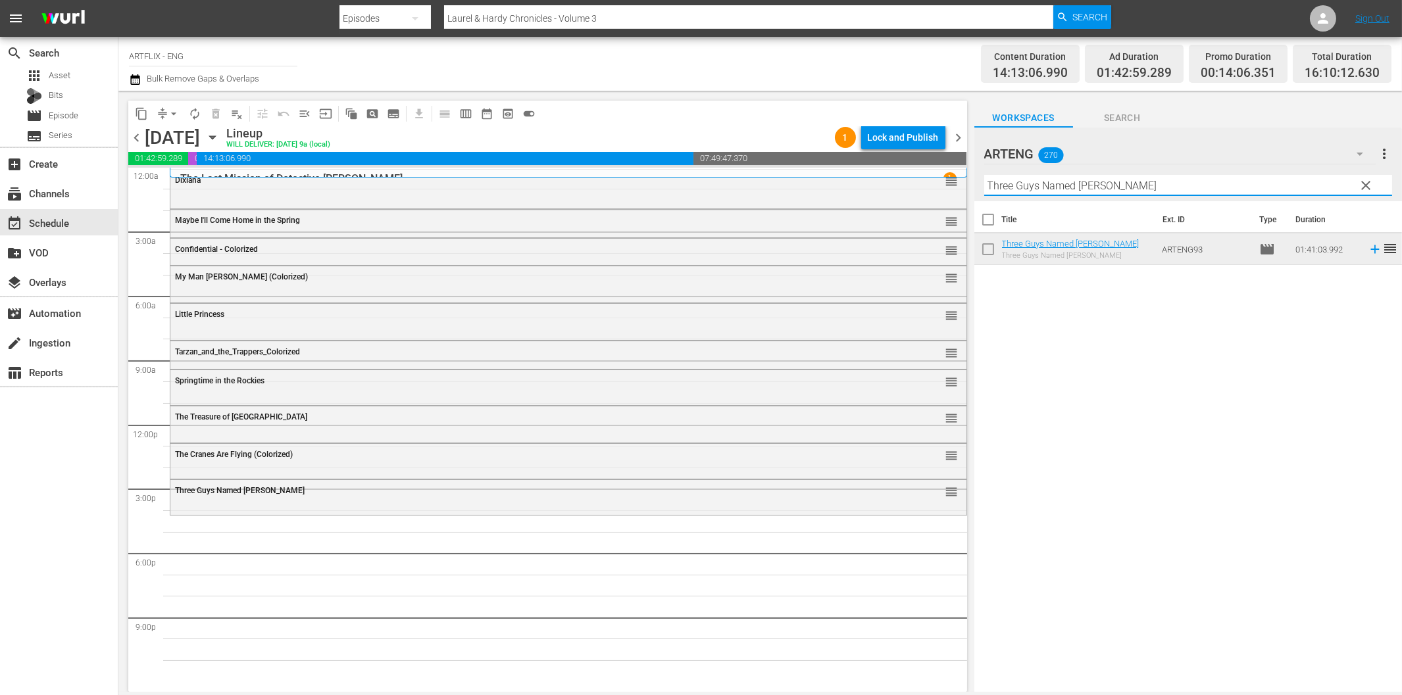
click at [1076, 187] on input "Three Guys Named [PERSON_NAME]" at bounding box center [1188, 185] width 408 height 21
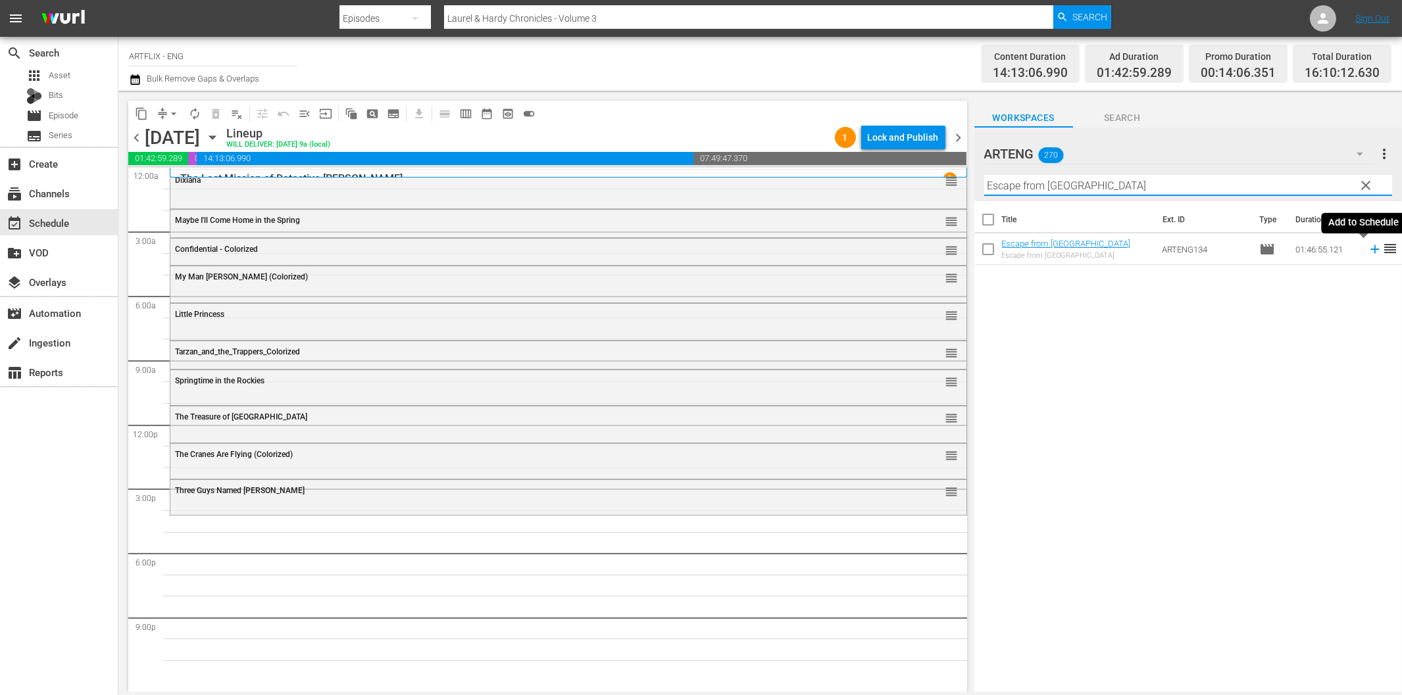
click at [1370, 249] on icon at bounding box center [1374, 249] width 9 height 9
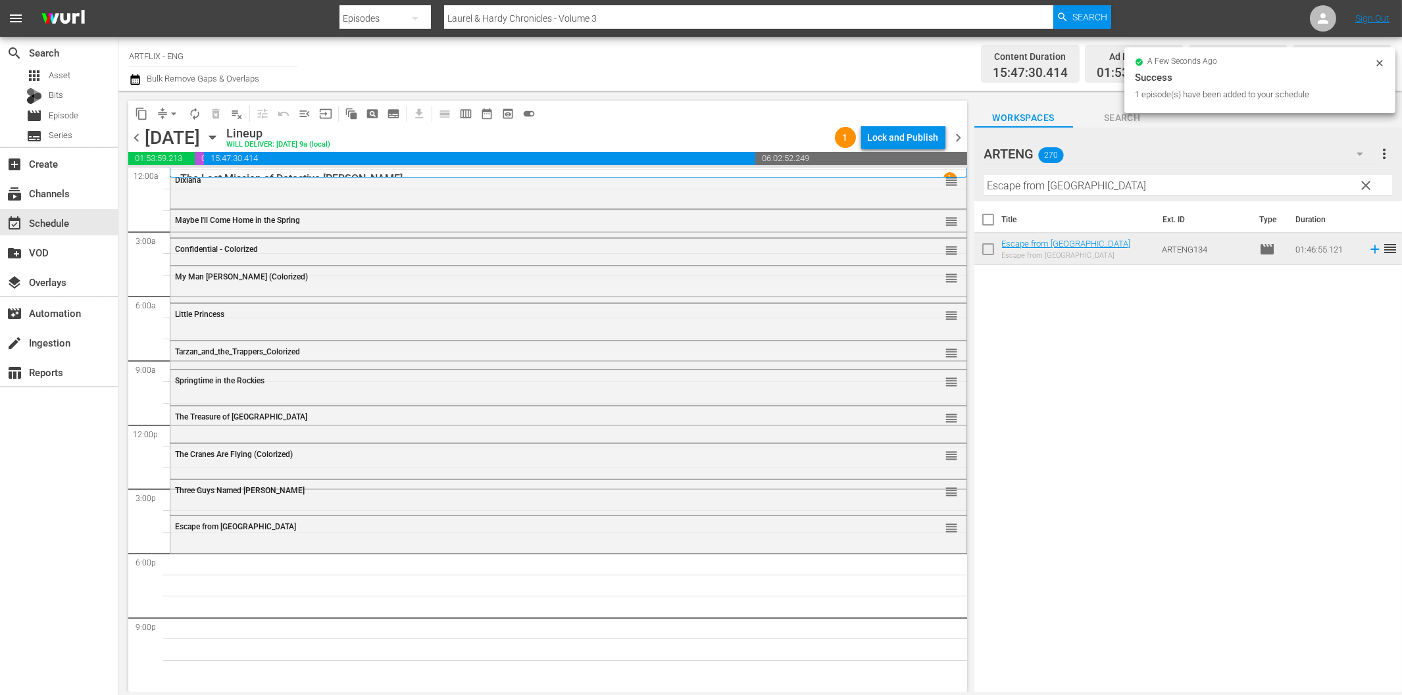
click at [1100, 193] on input "Escape from [GEOGRAPHIC_DATA]" at bounding box center [1188, 185] width 408 height 21
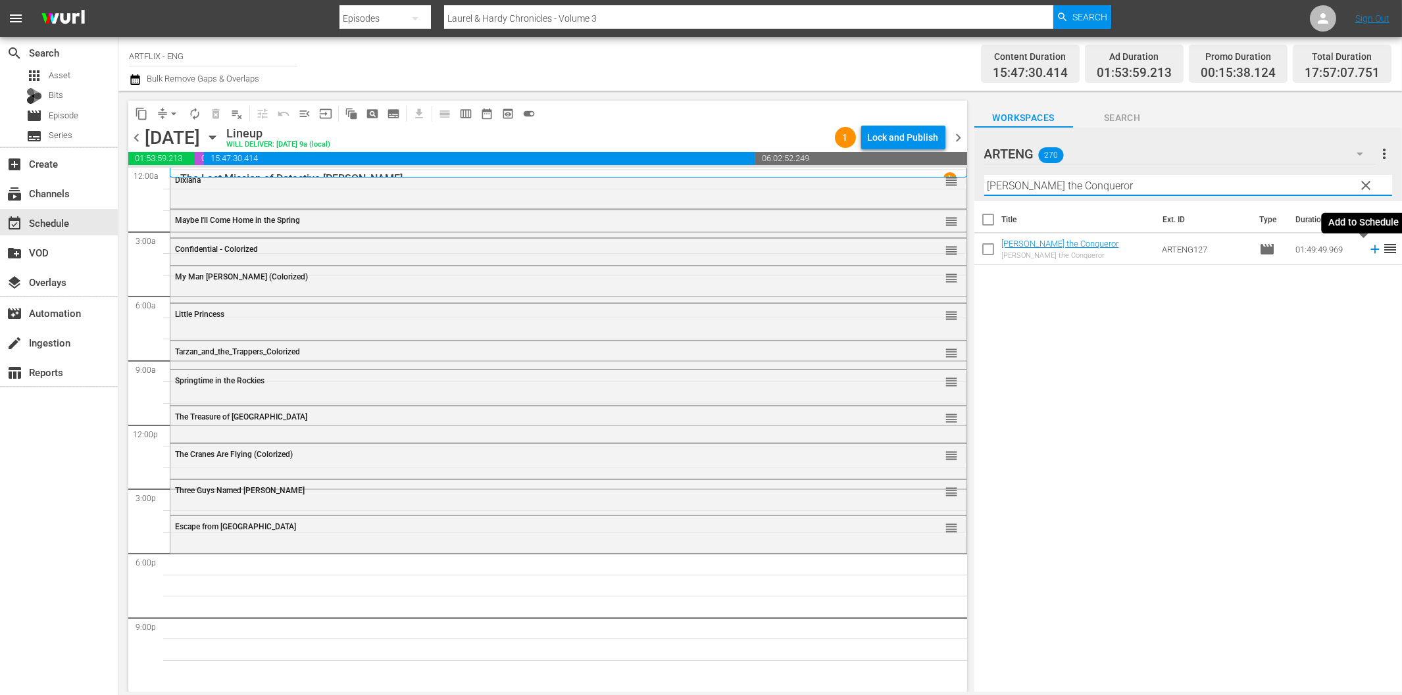
click at [1368, 251] on icon at bounding box center [1375, 249] width 14 height 14
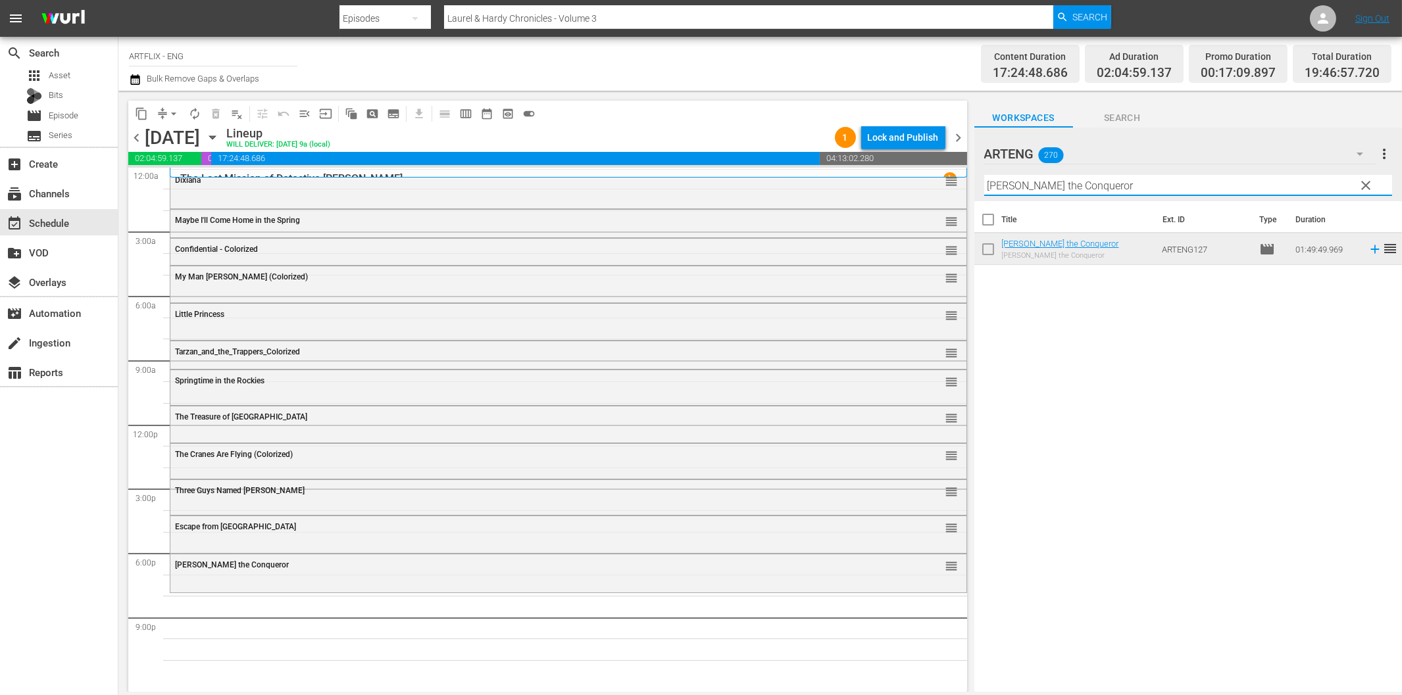
click at [1033, 178] on input "[PERSON_NAME] the Conqueror" at bounding box center [1188, 185] width 408 height 21
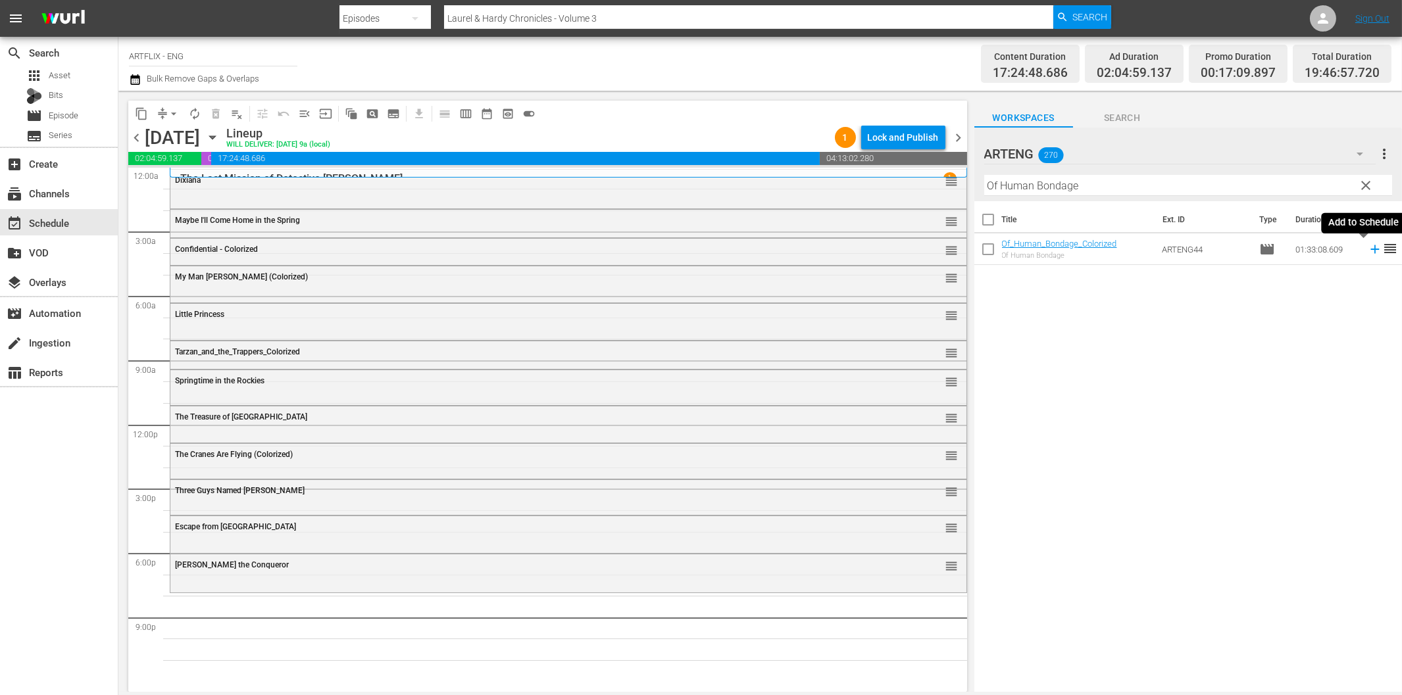
click at [1370, 251] on icon at bounding box center [1374, 249] width 9 height 9
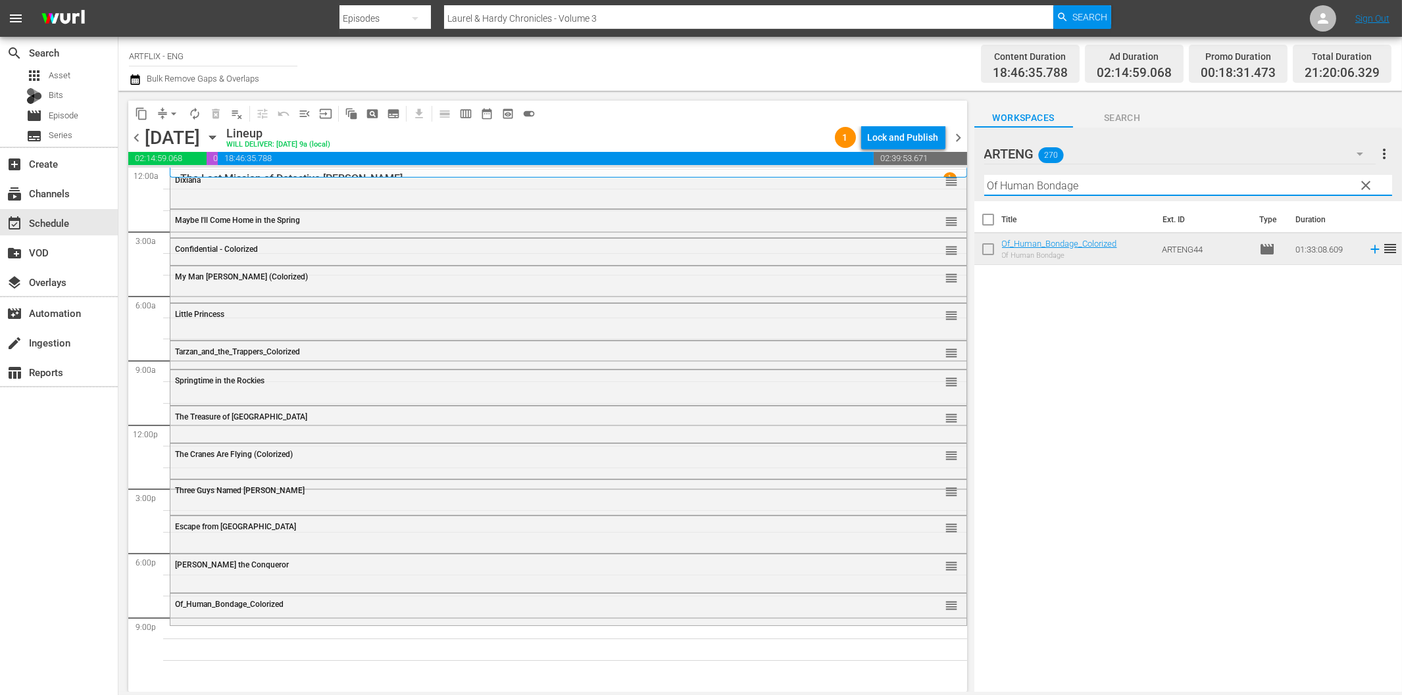
click at [1125, 185] on input "Of Human Bondage" at bounding box center [1188, 185] width 408 height 21
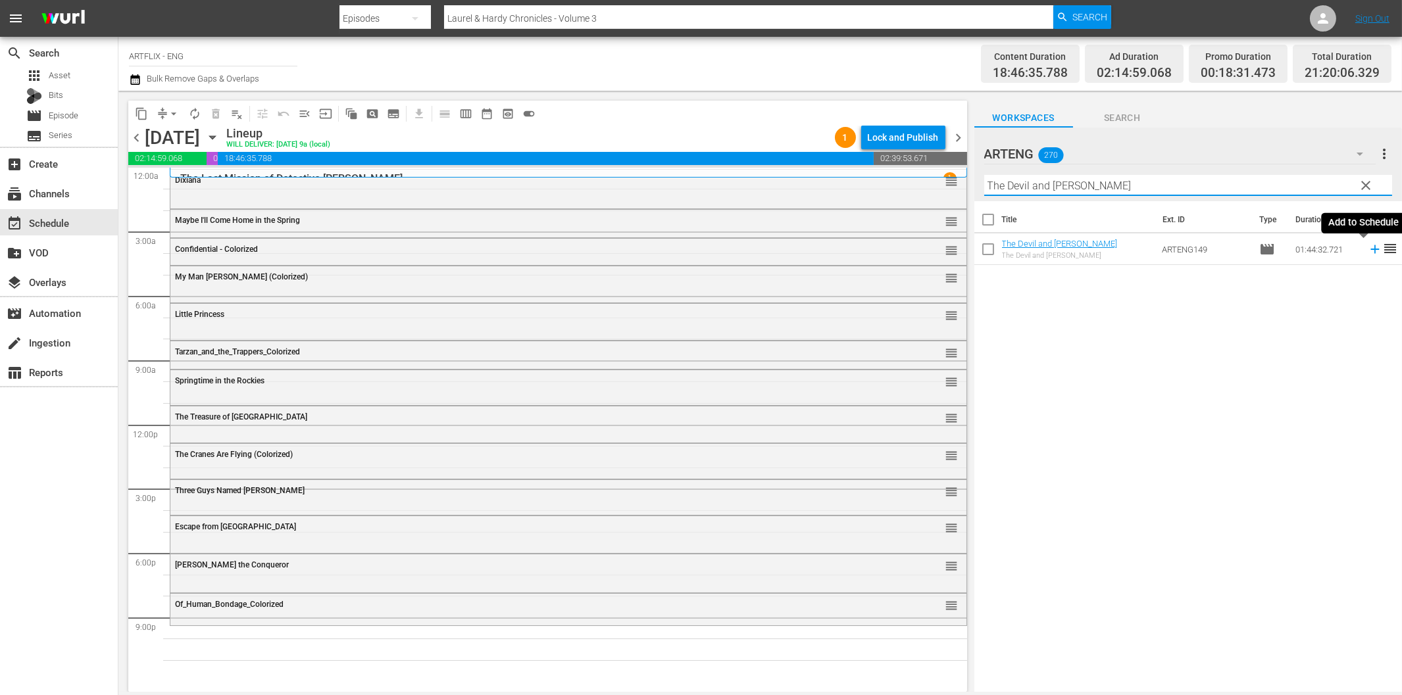
click at [1368, 251] on icon at bounding box center [1375, 249] width 14 height 14
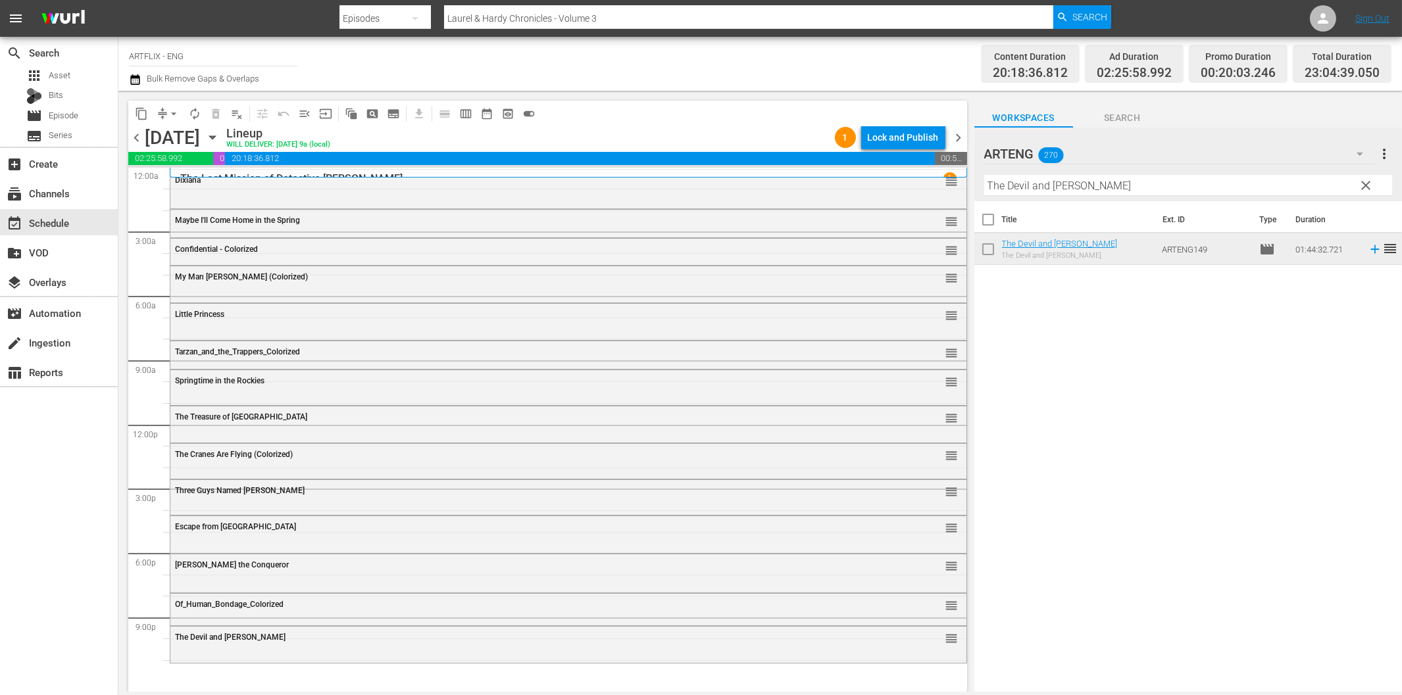
click at [1047, 185] on input "The Devil and [PERSON_NAME]" at bounding box center [1188, 185] width 408 height 21
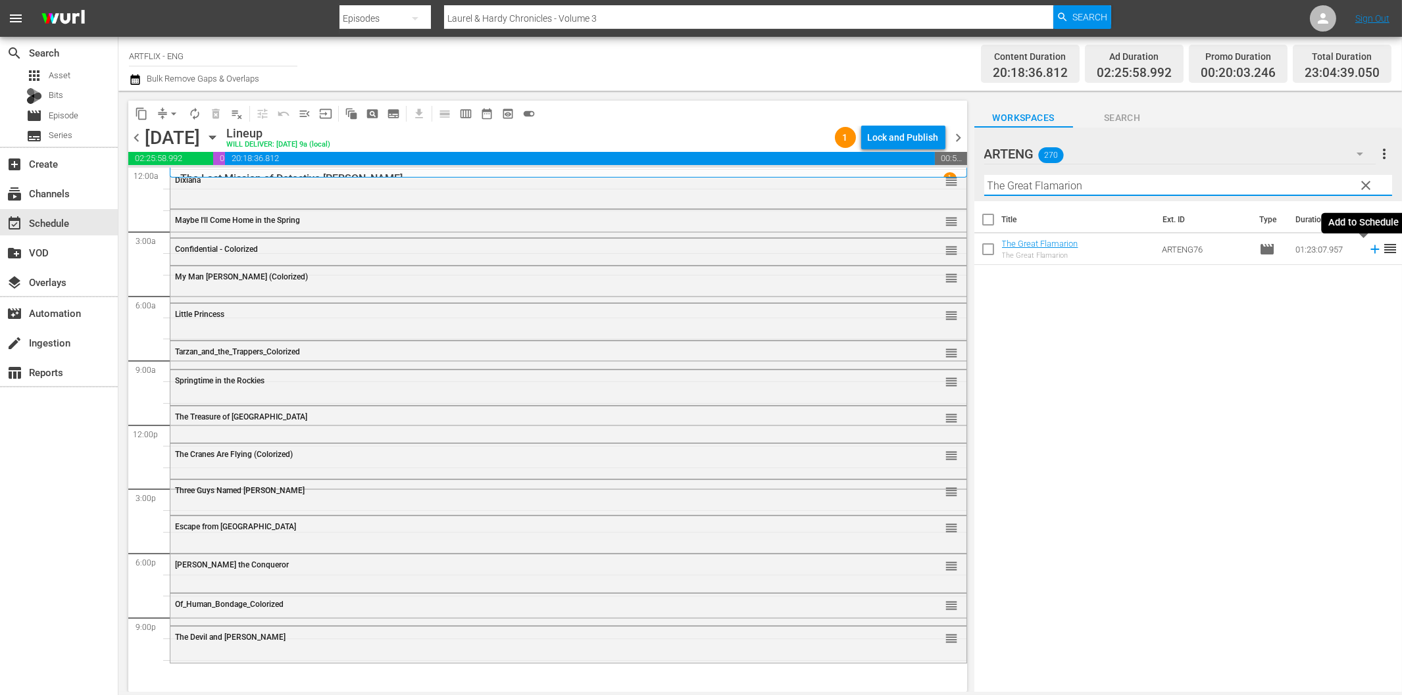
click at [1370, 245] on icon at bounding box center [1374, 249] width 9 height 9
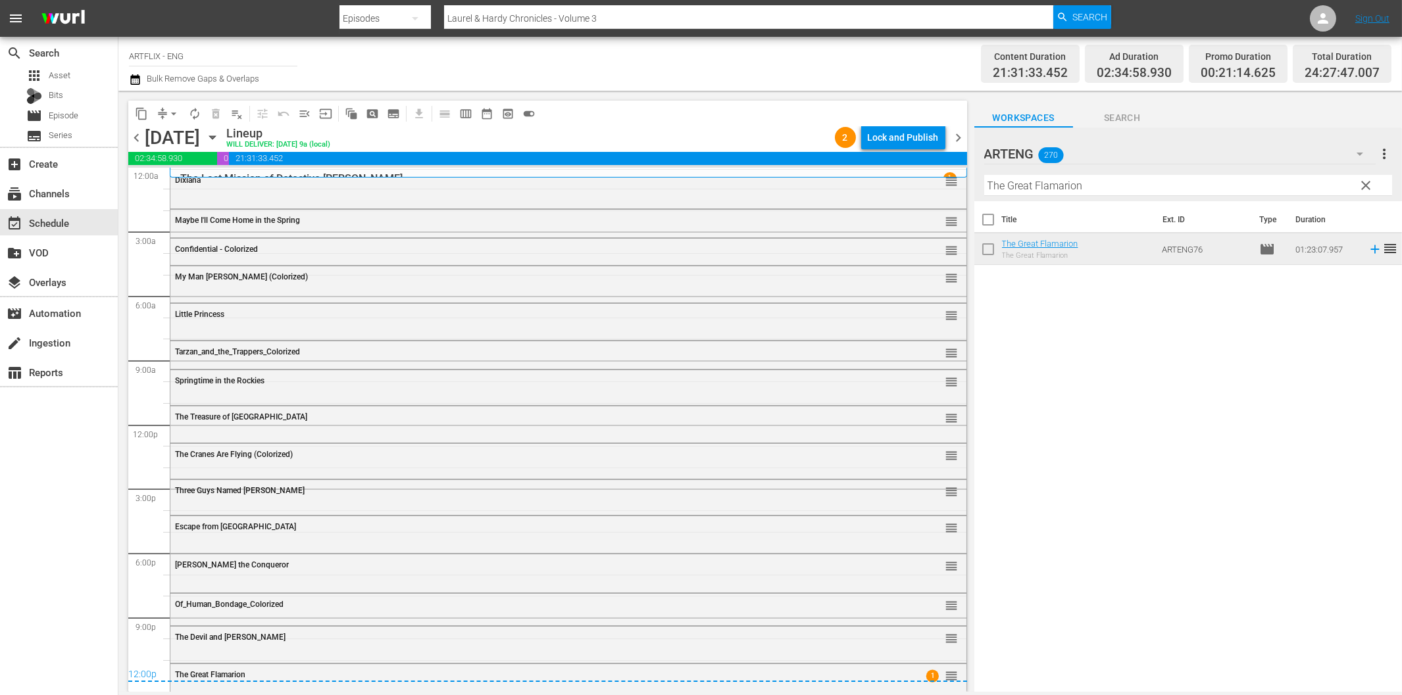
click at [215, 137] on icon "button" at bounding box center [212, 137] width 6 height 3
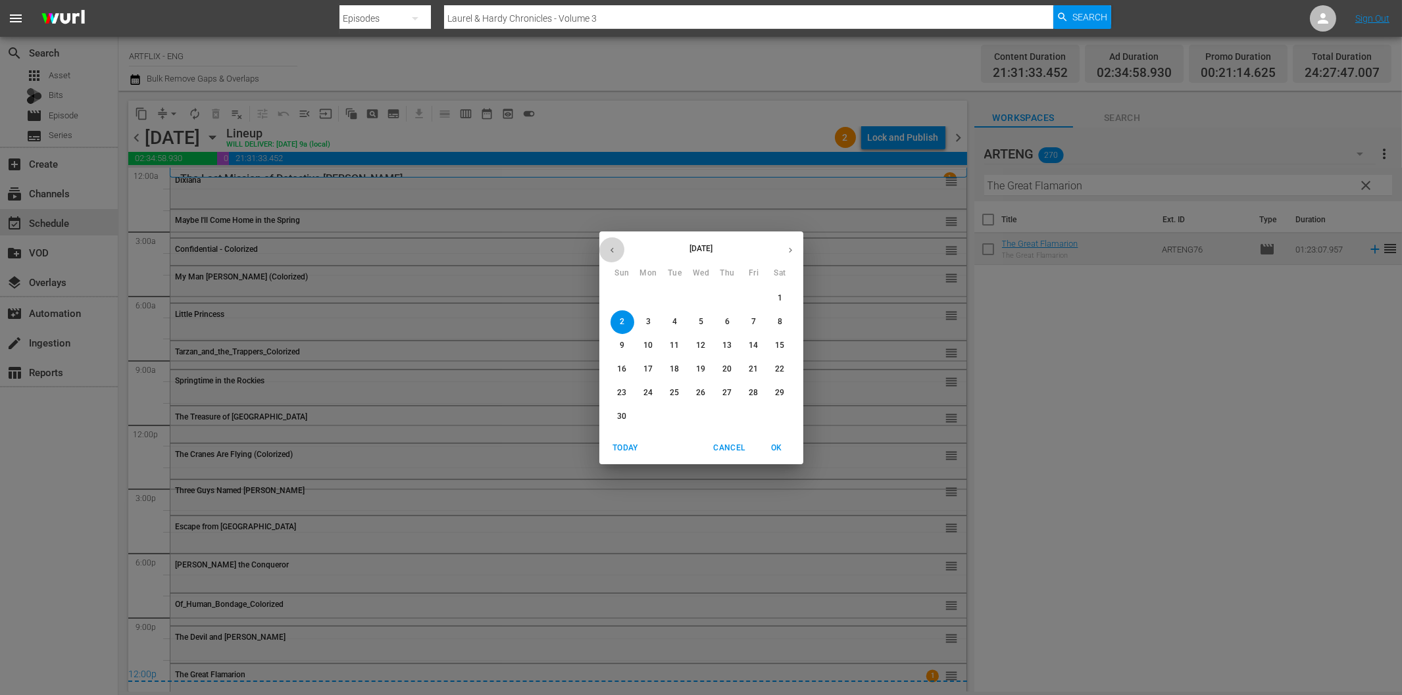
drag, startPoint x: 610, startPoint y: 254, endPoint x: 616, endPoint y: 267, distance: 14.4
click at [610, 254] on icon "button" at bounding box center [612, 250] width 10 height 10
click at [645, 390] on p "27" at bounding box center [647, 392] width 9 height 11
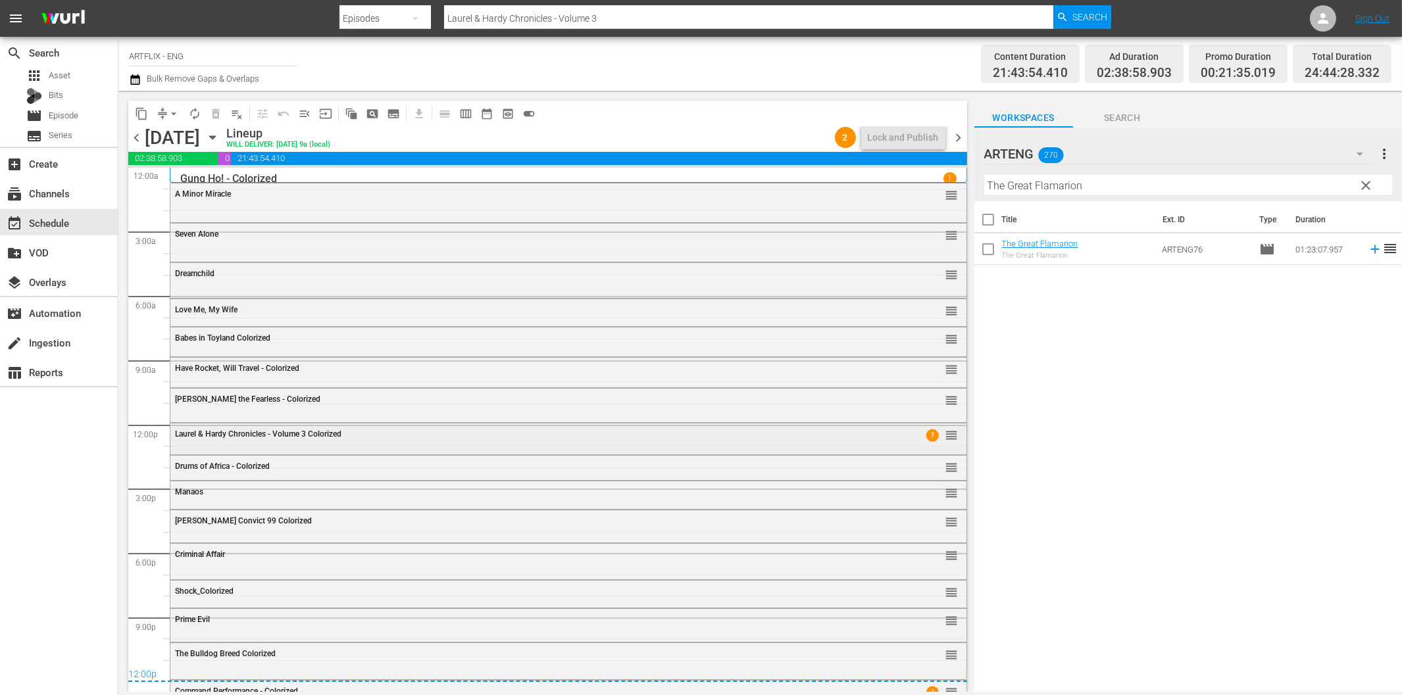
click at [307, 445] on div "Laurel & Hardy Chronicles - Volume 3 Colorized 1 reorder" at bounding box center [568, 435] width 796 height 22
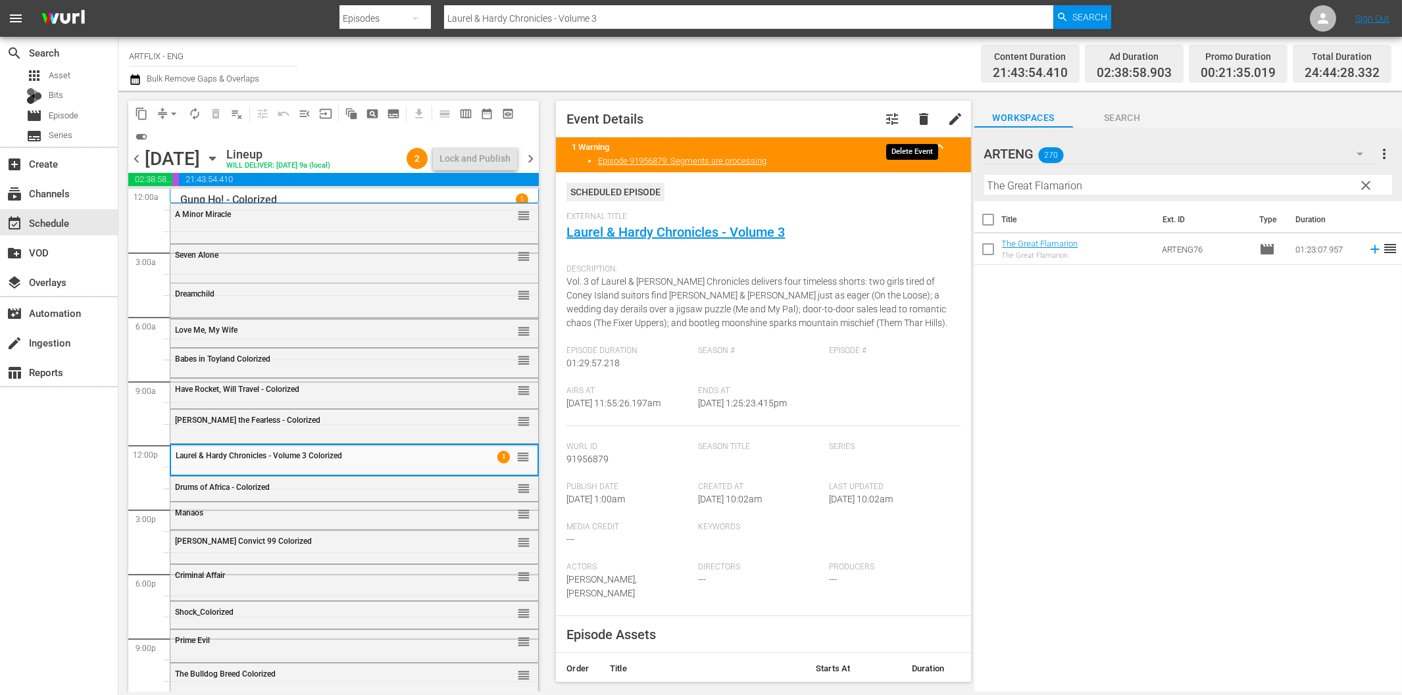
click at [916, 119] on span "delete" at bounding box center [924, 119] width 16 height 16
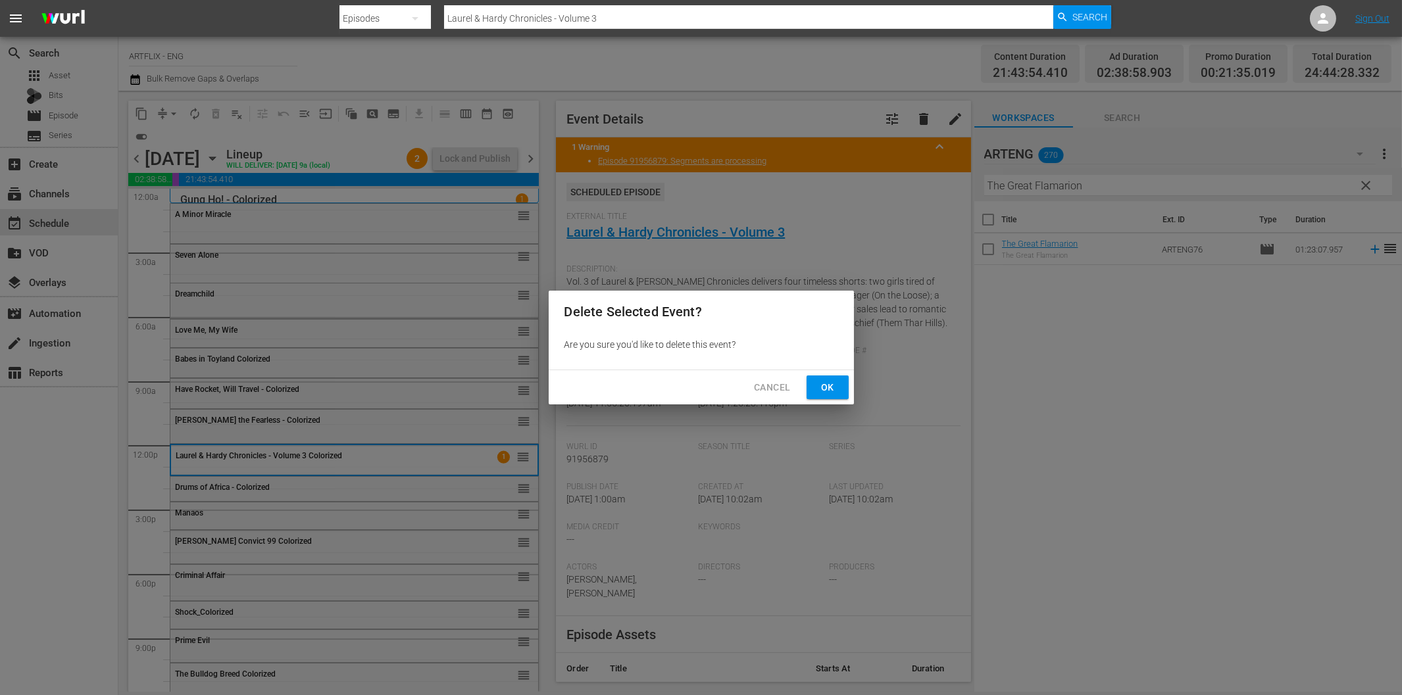
click at [823, 395] on span "Ok" at bounding box center [827, 388] width 21 height 16
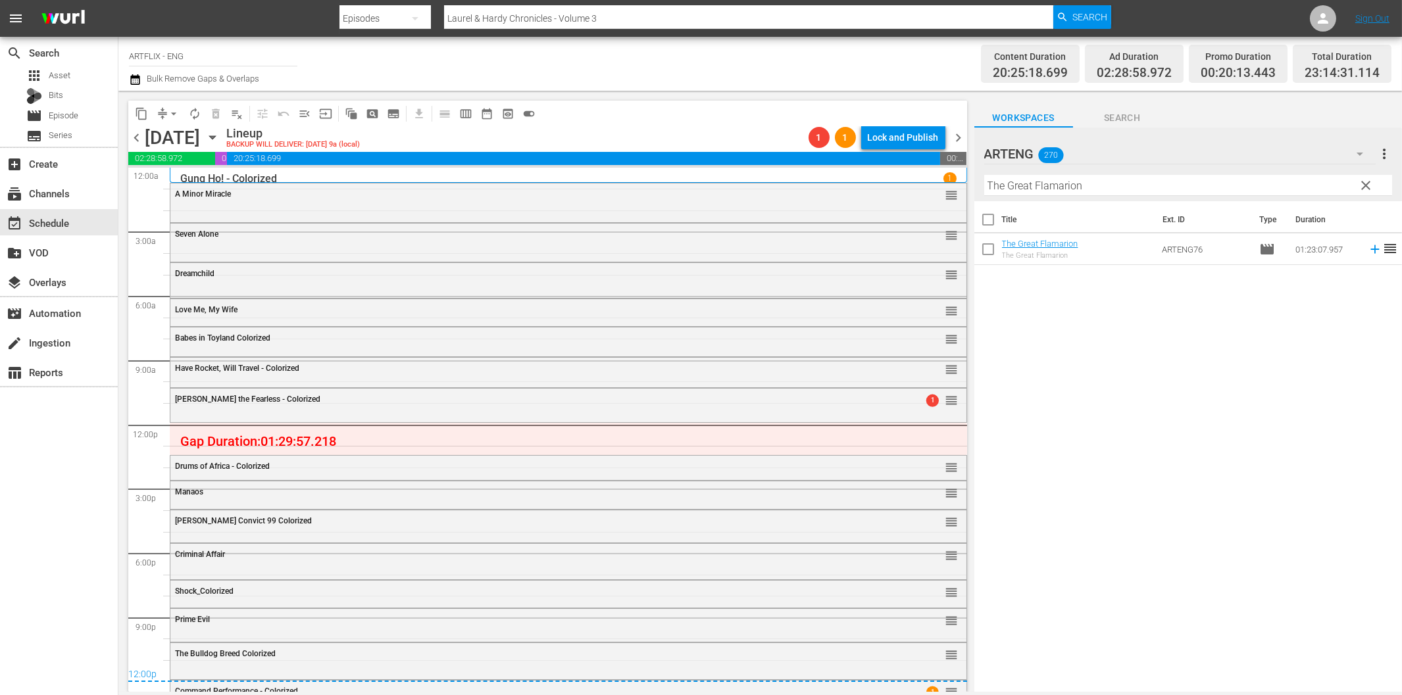
click at [1069, 186] on input "The Great Flamarion" at bounding box center [1188, 185] width 408 height 21
type input "His Girl [DATE]"
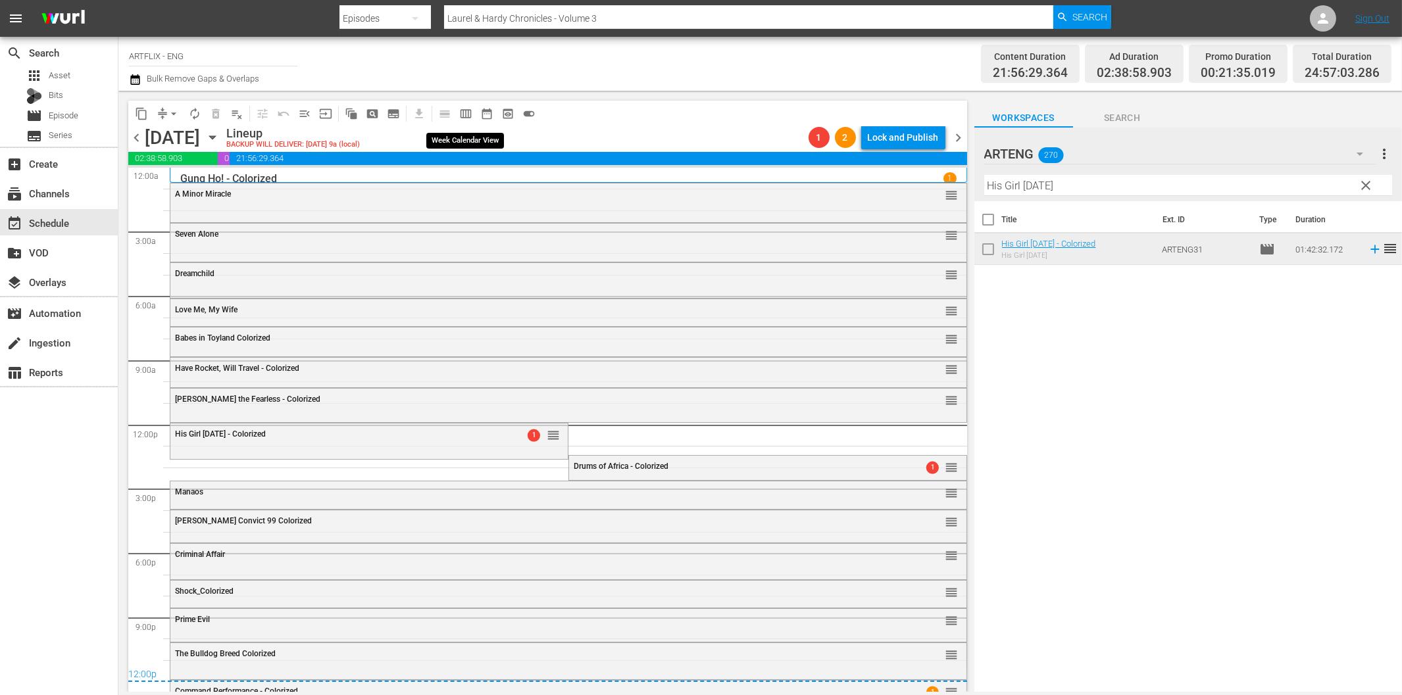
click at [460, 114] on span "calendar_view_week_outlined" at bounding box center [465, 113] width 13 height 13
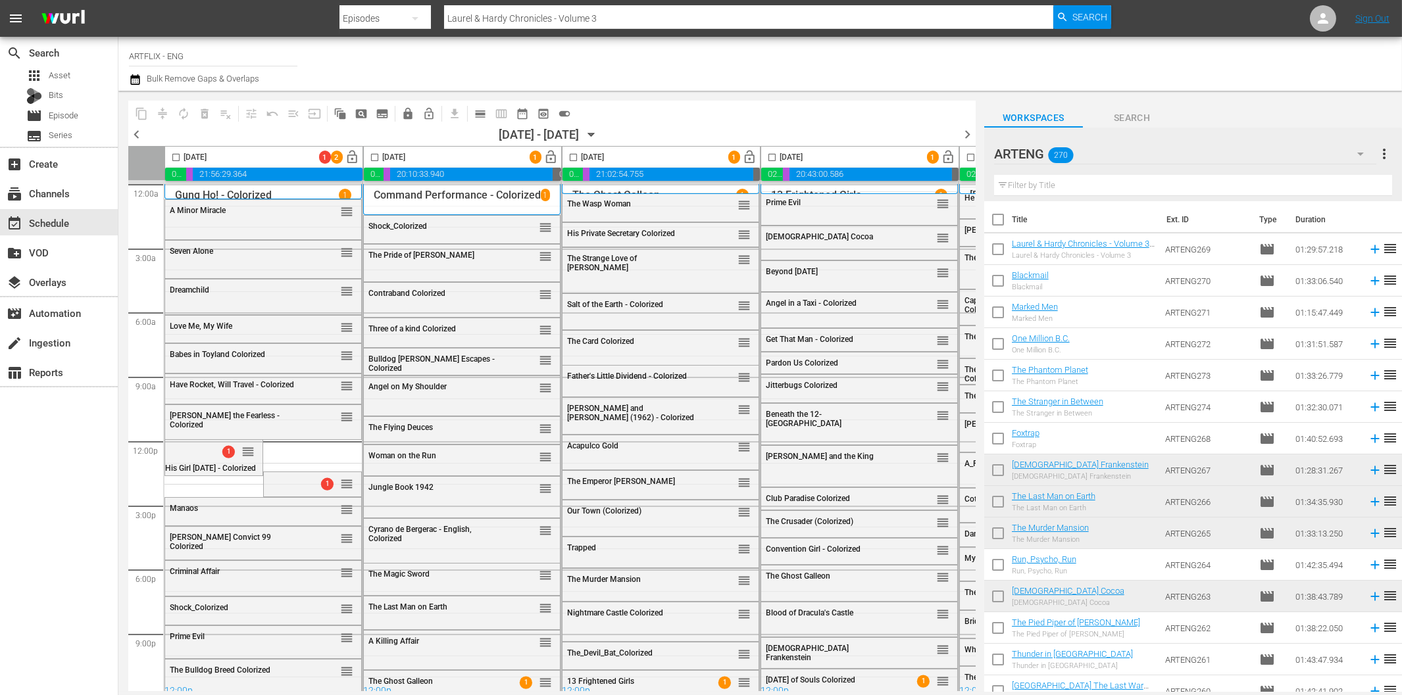
click at [176, 159] on input "checkbox" at bounding box center [175, 160] width 15 height 15
checkbox input "true"
drag, startPoint x: 368, startPoint y: 156, endPoint x: 561, endPoint y: 156, distance: 192.7
click at [370, 156] on input "checkbox" at bounding box center [374, 160] width 15 height 15
checkbox input "true"
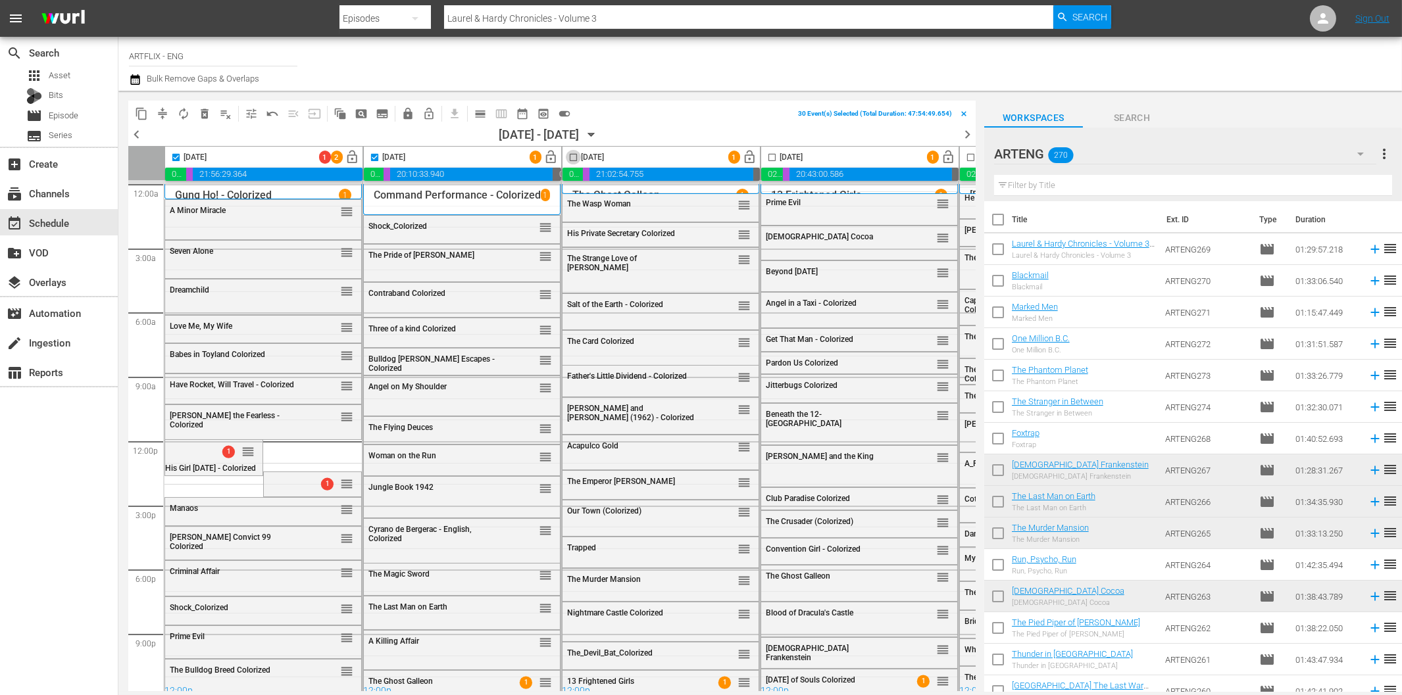
click at [573, 158] on input "checkbox" at bounding box center [573, 160] width 15 height 15
checkbox input "true"
click at [772, 159] on input "checkbox" at bounding box center [771, 160] width 15 height 15
checkbox input "true"
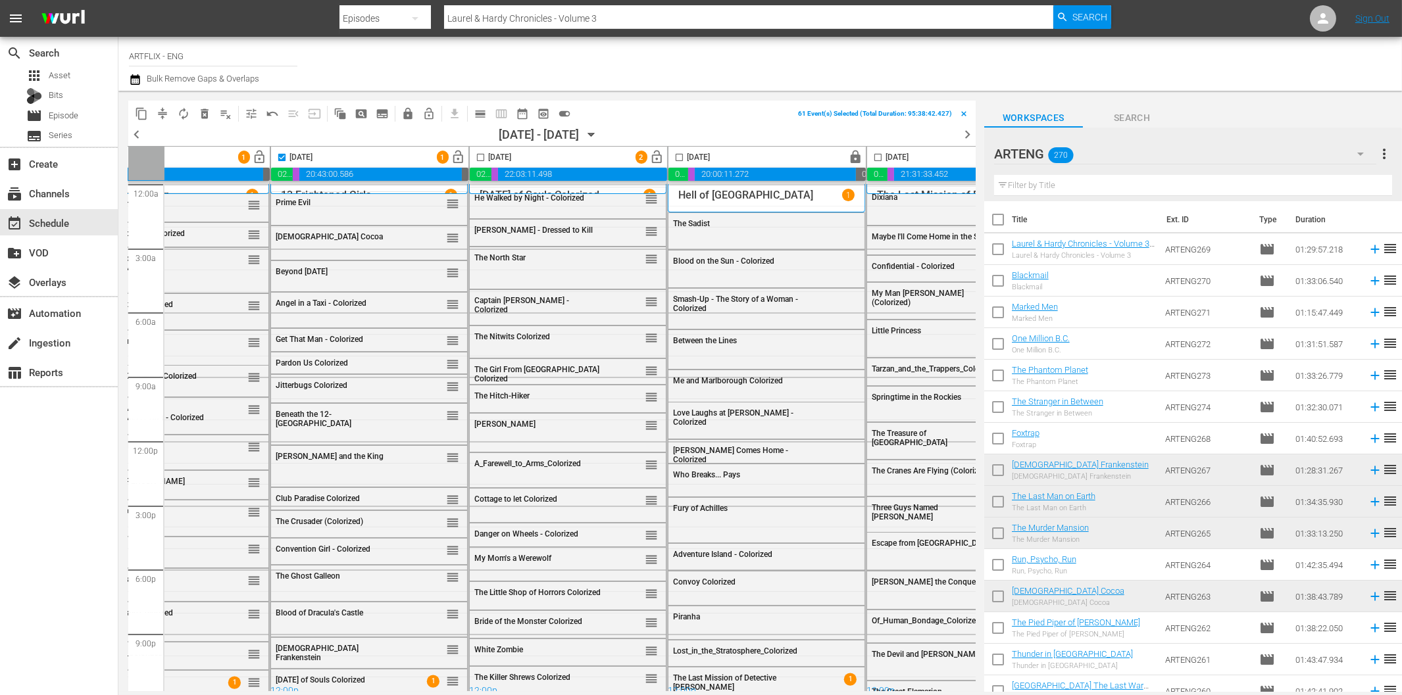
scroll to position [0, 495]
click at [476, 156] on input "checkbox" at bounding box center [475, 160] width 15 height 15
checkbox input "true"
click at [850, 157] on span "lock" at bounding box center [851, 157] width 15 height 15
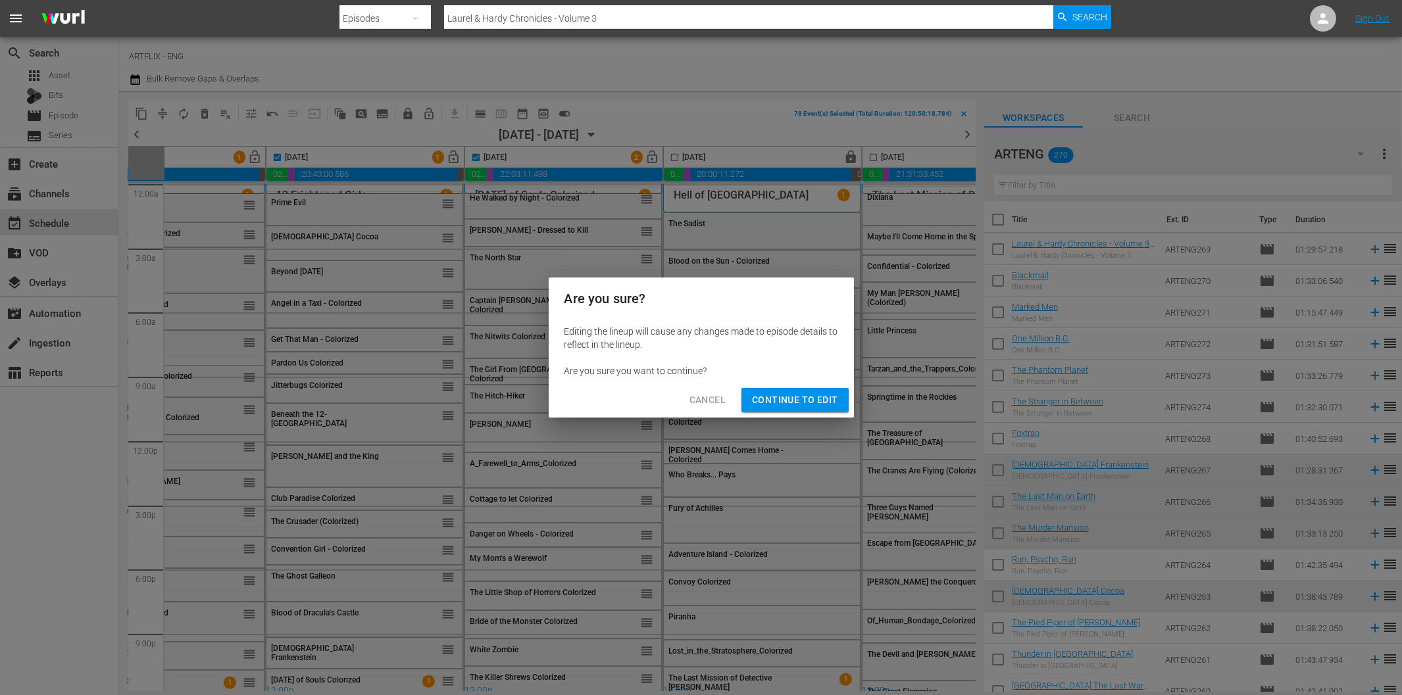
click at [804, 409] on button "Continue to Edit" at bounding box center [794, 400] width 107 height 24
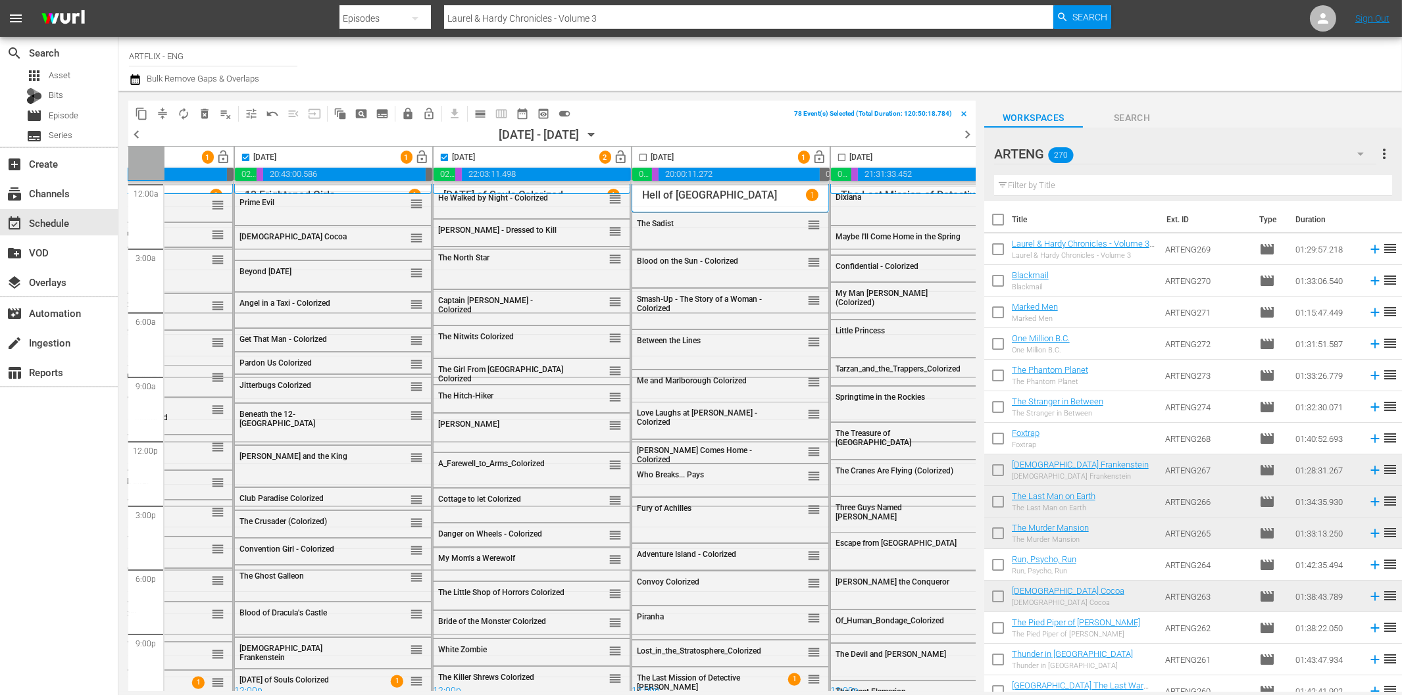
scroll to position [0, 586]
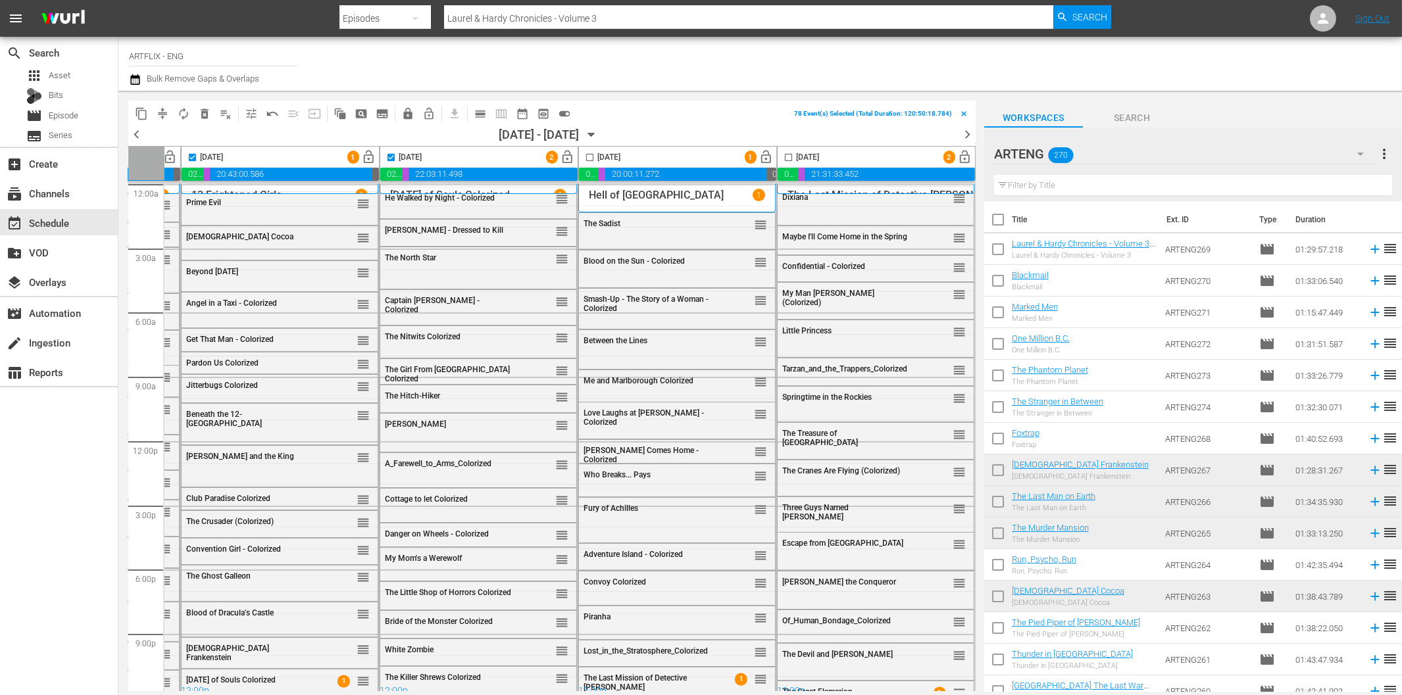
click at [584, 155] on input "checkbox" at bounding box center [589, 160] width 15 height 15
checkbox input "true"
click at [783, 155] on input "checkbox" at bounding box center [788, 160] width 15 height 15
checkbox input "true"
click at [160, 108] on span "compress" at bounding box center [162, 113] width 13 height 13
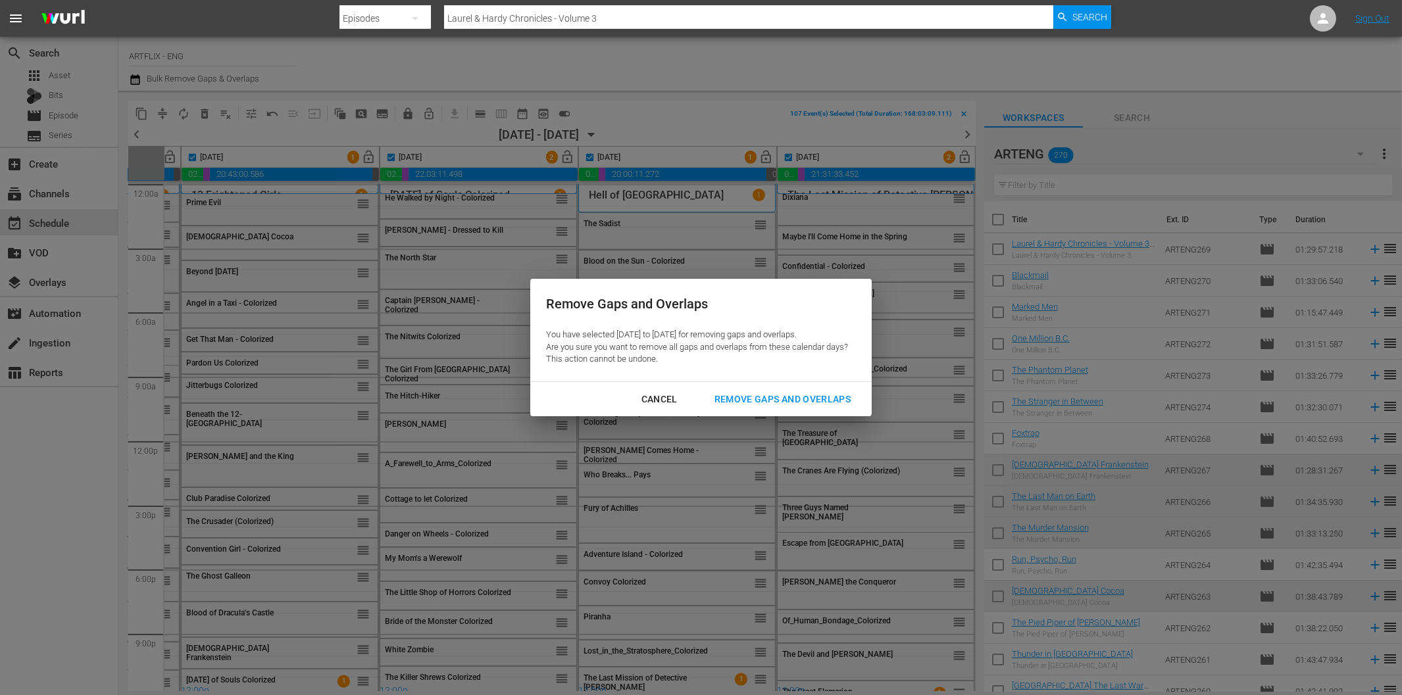
click at [776, 402] on div "Remove Gaps and Overlaps" at bounding box center [782, 399] width 157 height 16
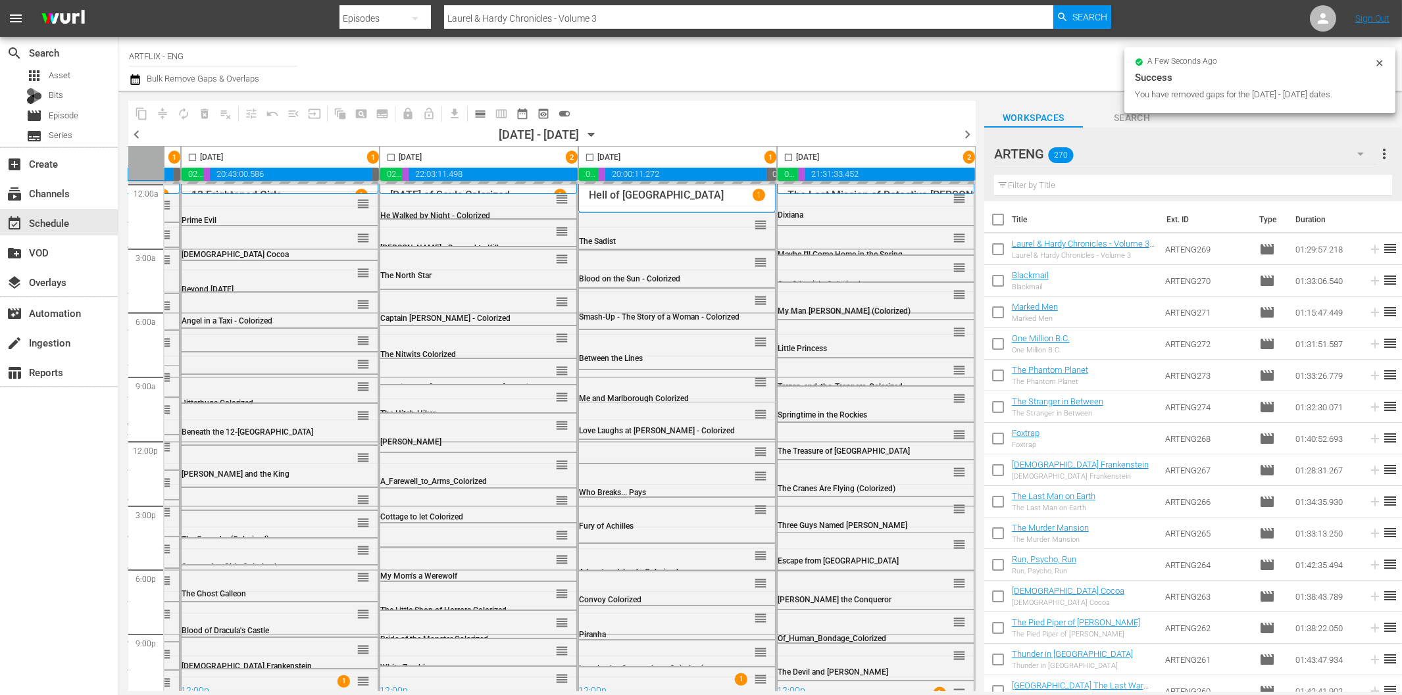
checkbox input "false"
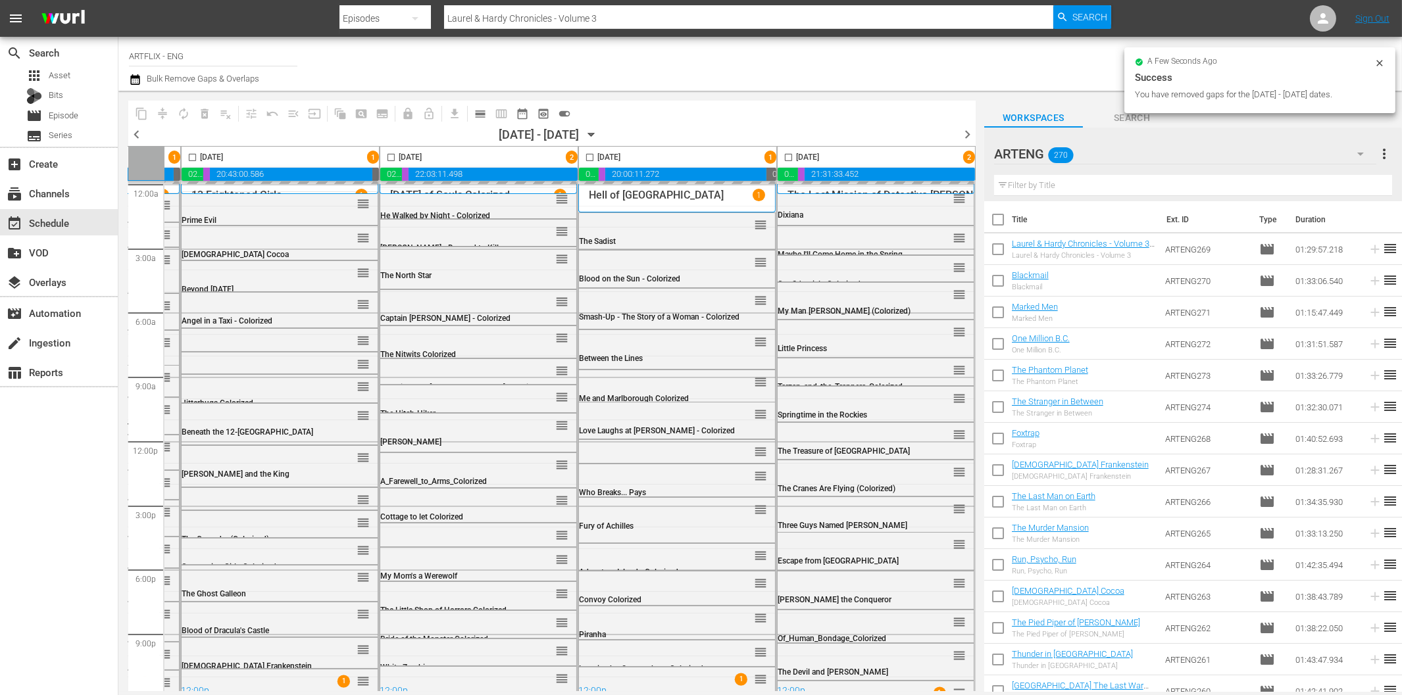
checkbox input "false"
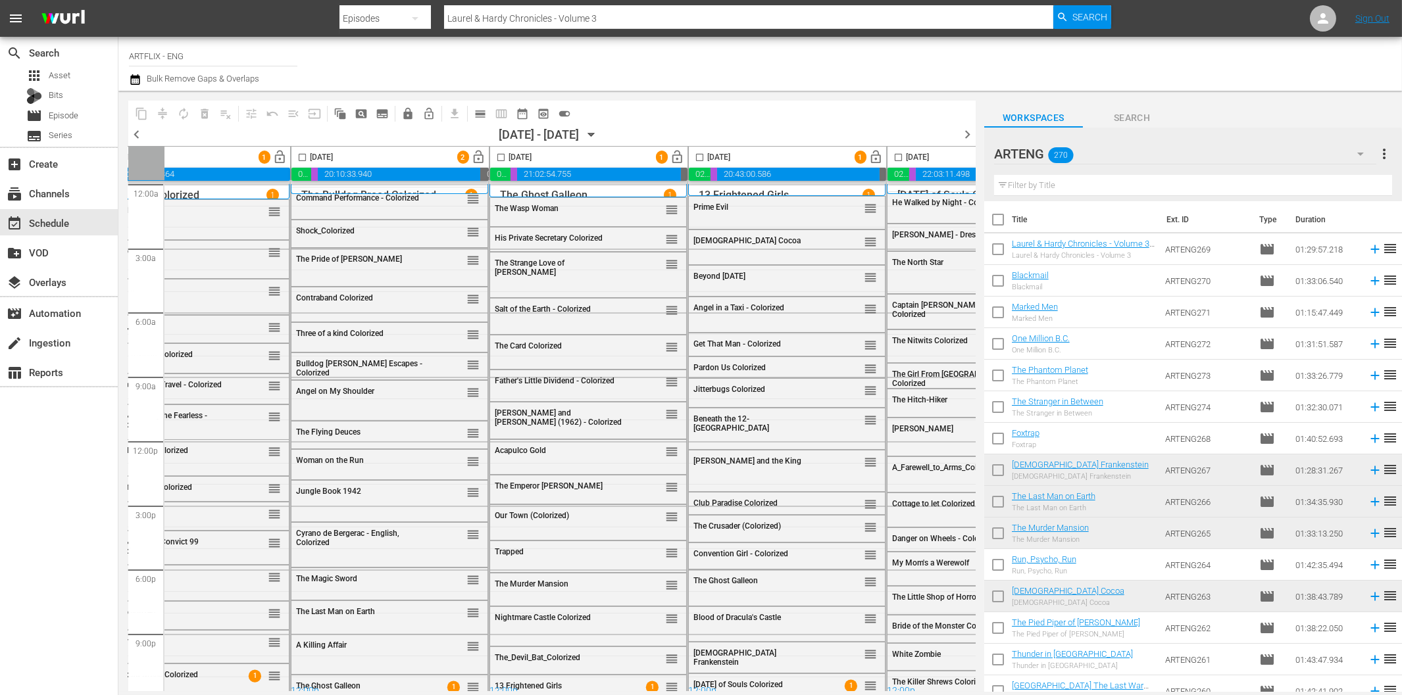
scroll to position [0, 0]
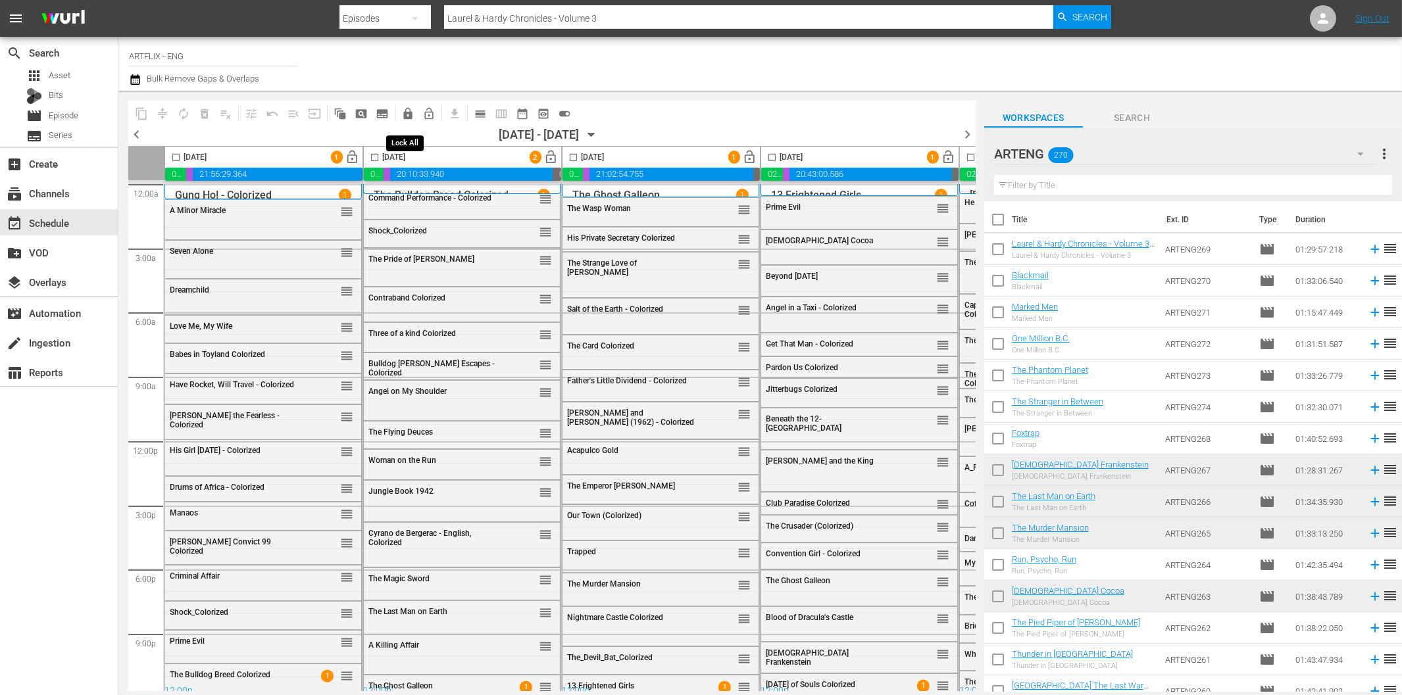
click at [408, 110] on span "lock" at bounding box center [407, 113] width 13 height 13
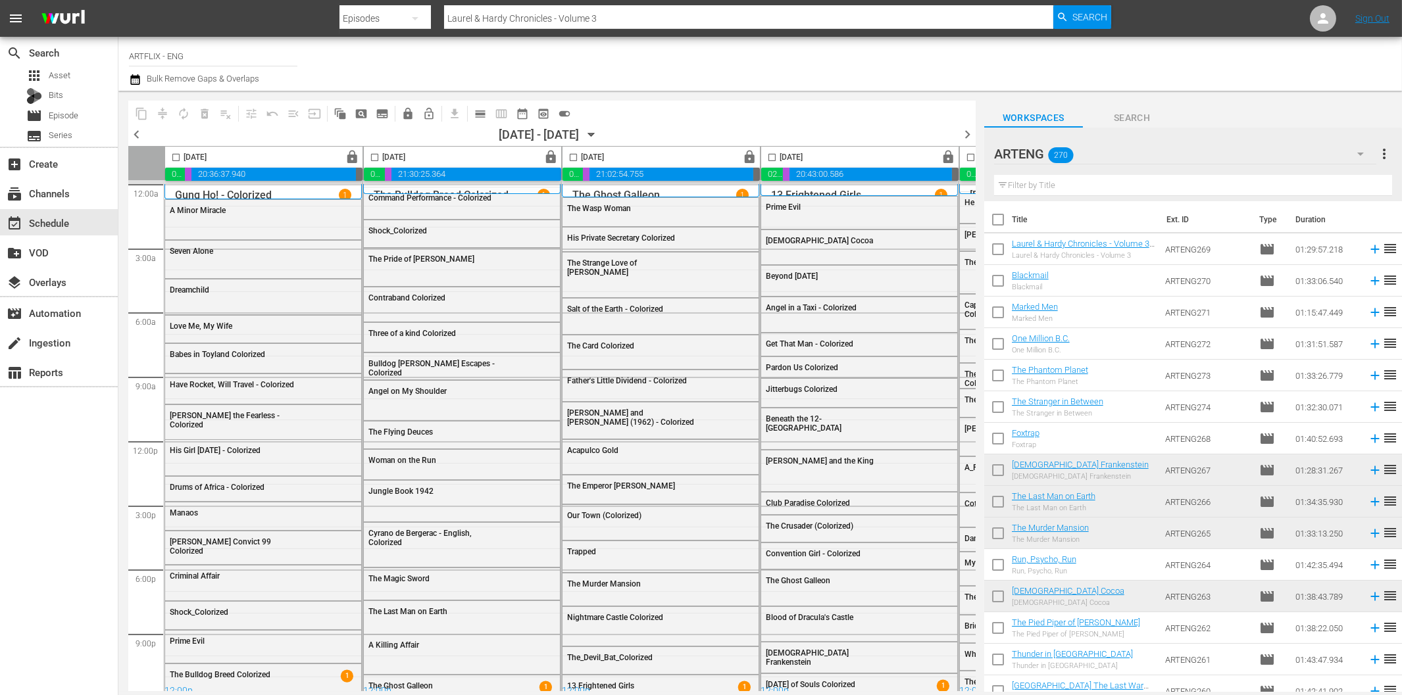
click at [1254, 653] on td "movie" at bounding box center [1272, 660] width 36 height 32
